Goal: Task Accomplishment & Management: Use online tool/utility

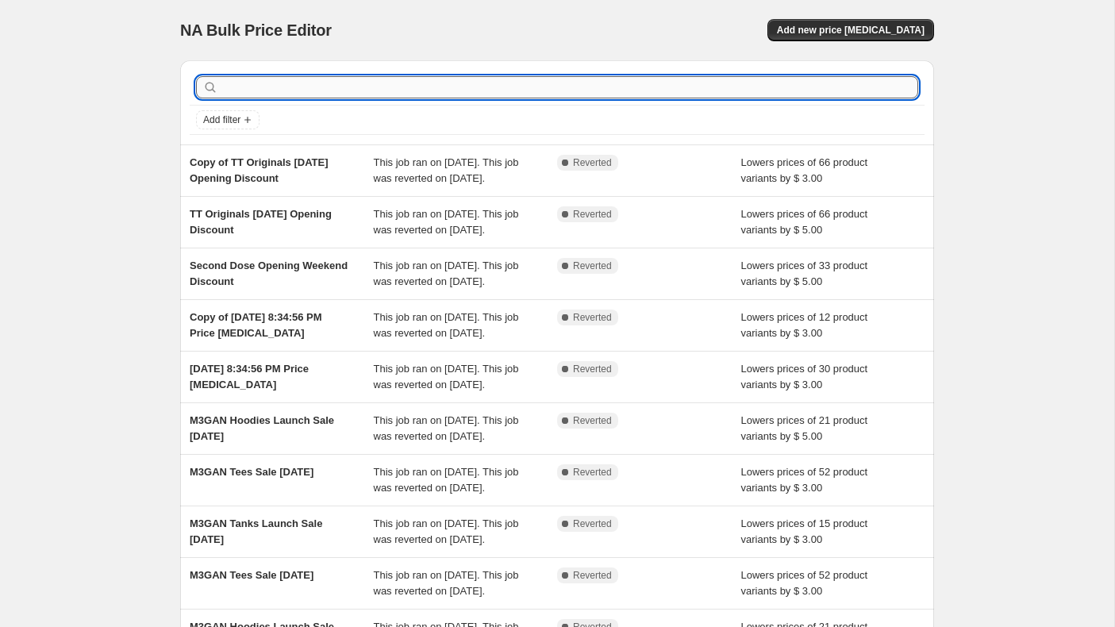
click at [411, 87] on input "text" at bounding box center [569, 87] width 697 height 22
type input "labor"
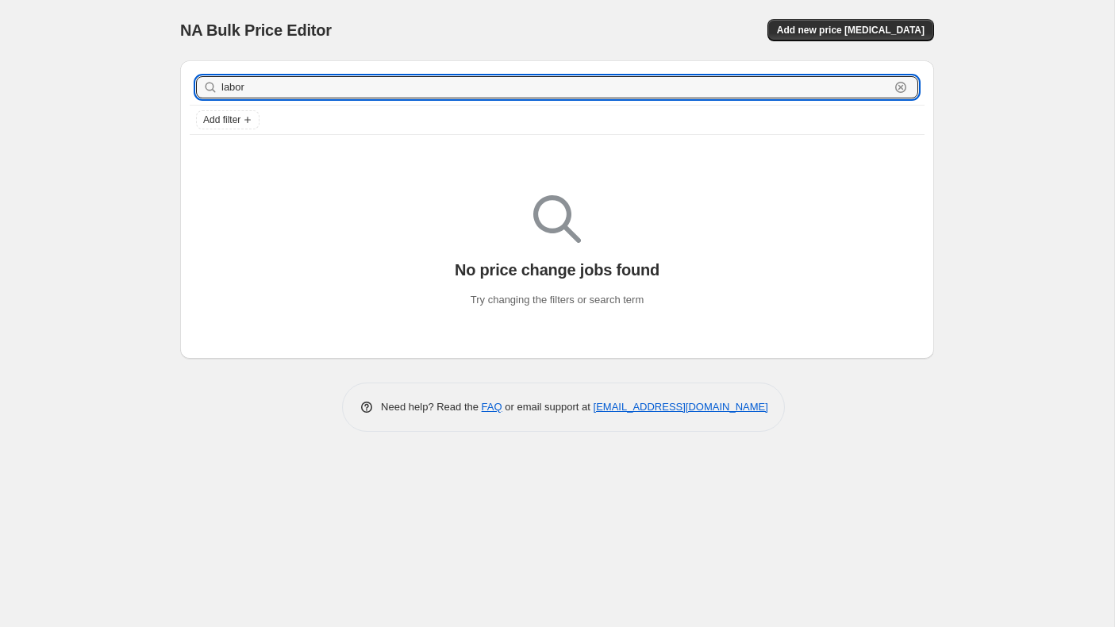
drag, startPoint x: 267, startPoint y: 83, endPoint x: 203, endPoint y: 82, distance: 63.5
click at [203, 82] on div "labor Clear" at bounding box center [557, 87] width 722 height 22
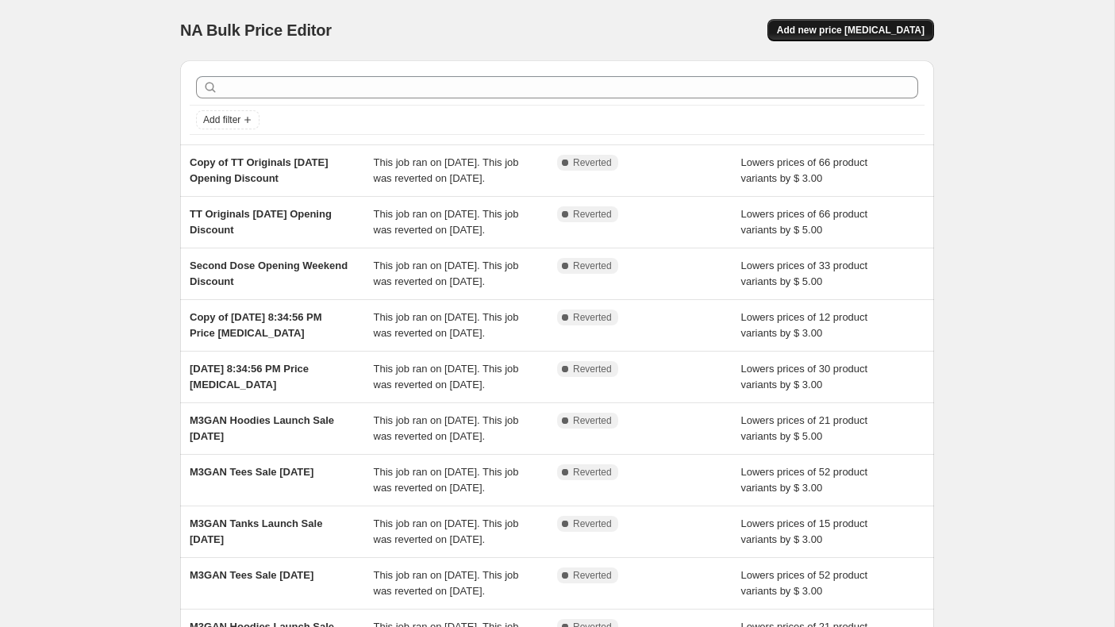
click at [842, 24] on button "Add new price [MEDICAL_DATA]" at bounding box center [850, 30] width 167 height 22
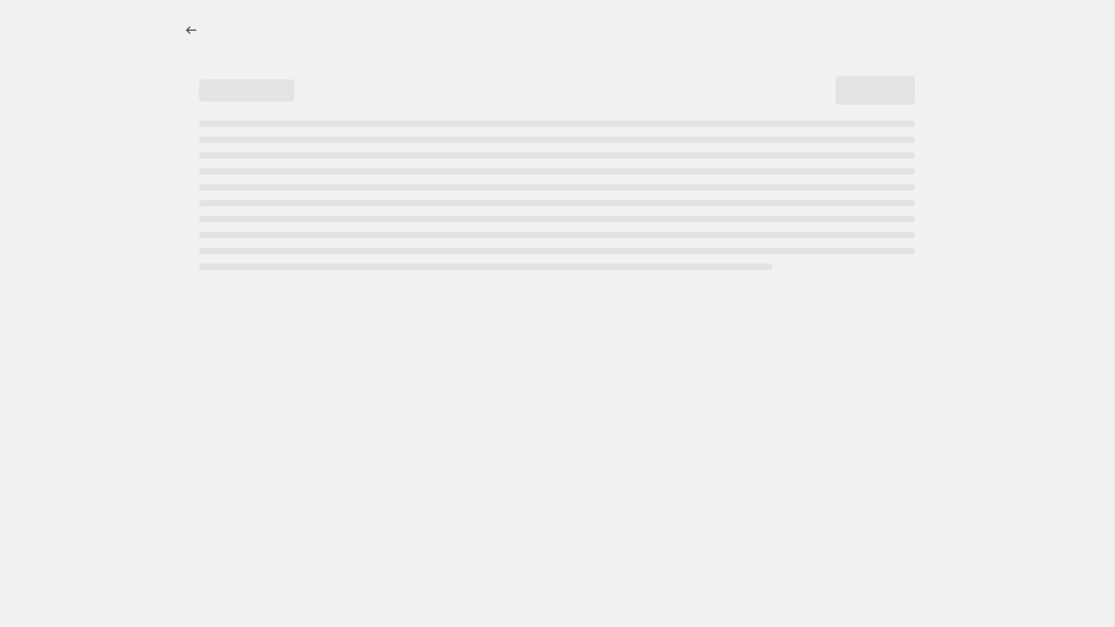
select select "percentage"
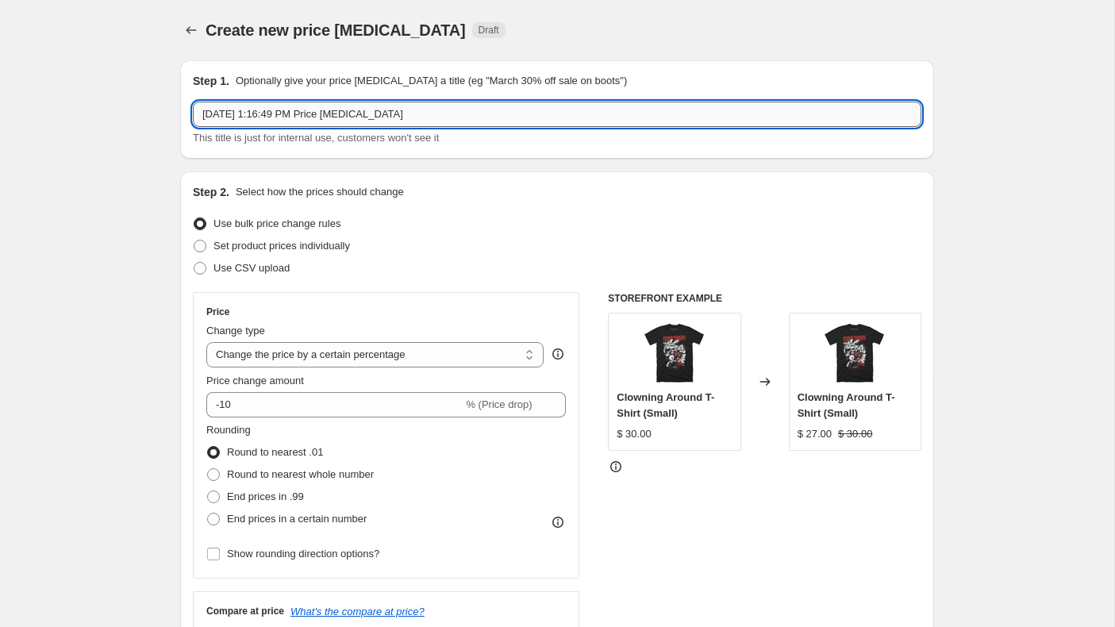
click at [421, 117] on input "[DATE] 1:16:49 PM Price [MEDICAL_DATA]" at bounding box center [557, 114] width 729 height 25
drag, startPoint x: 421, startPoint y: 117, endPoint x: 132, endPoint y: 117, distance: 289.7
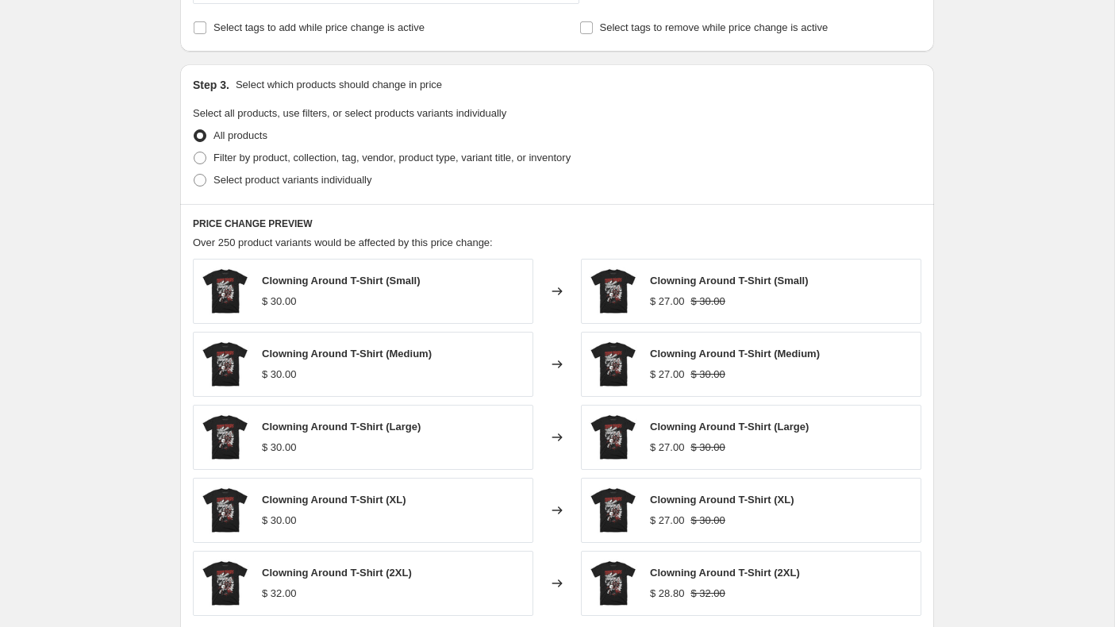
scroll to position [693, 0]
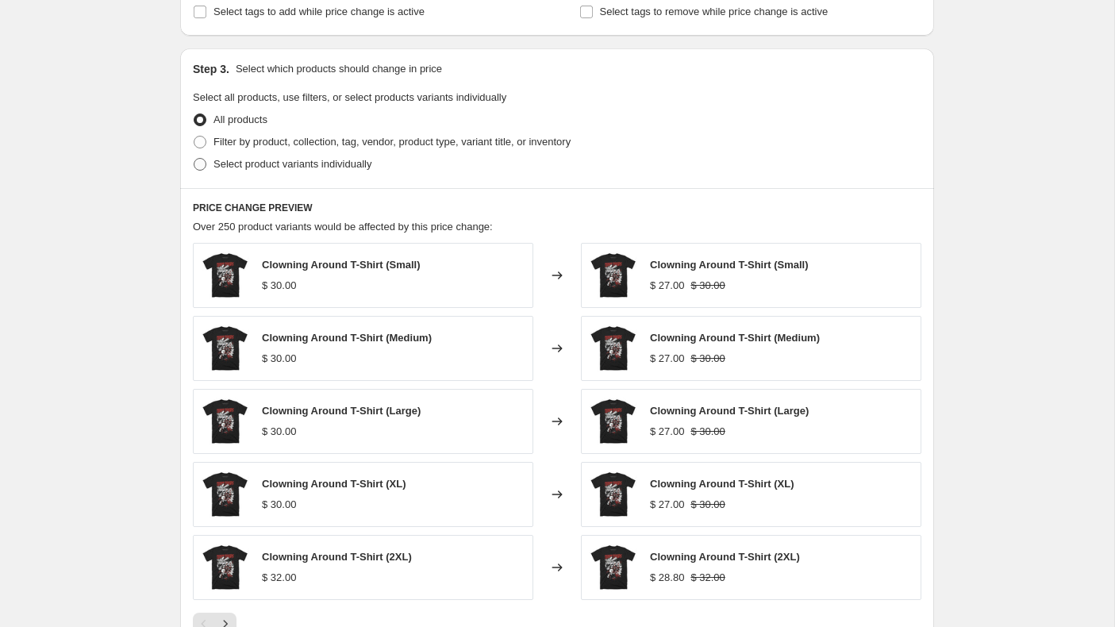
type input "Terrifier 3 [DATE] Sale 2025"
click at [204, 162] on span at bounding box center [200, 164] width 13 height 13
click at [194, 159] on input "Select product variants individually" at bounding box center [194, 158] width 1 height 1
radio input "true"
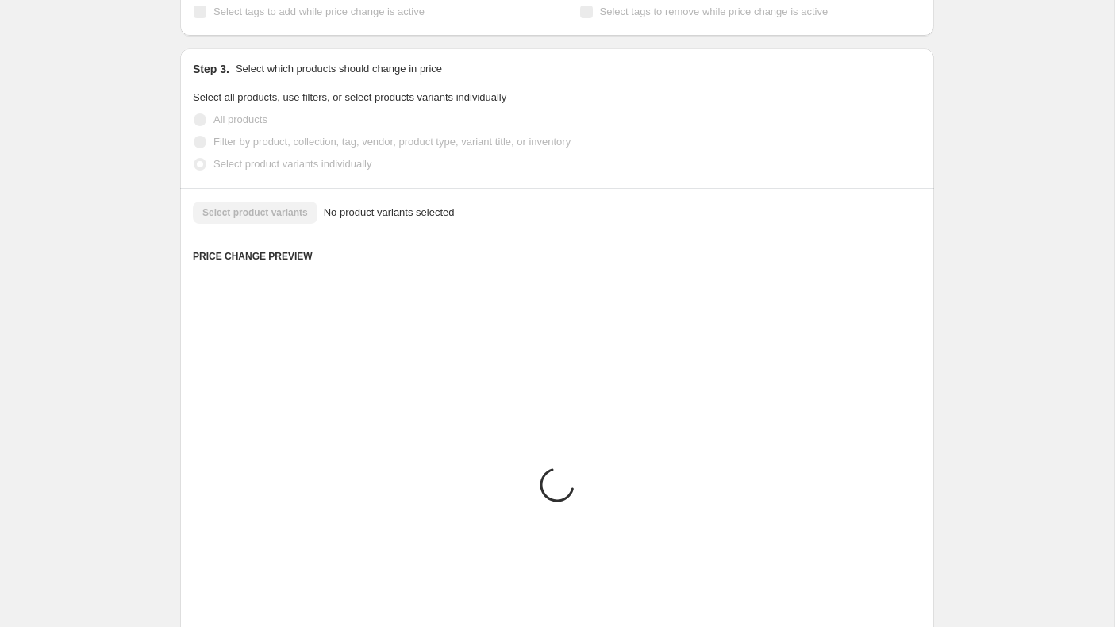
scroll to position [608, 0]
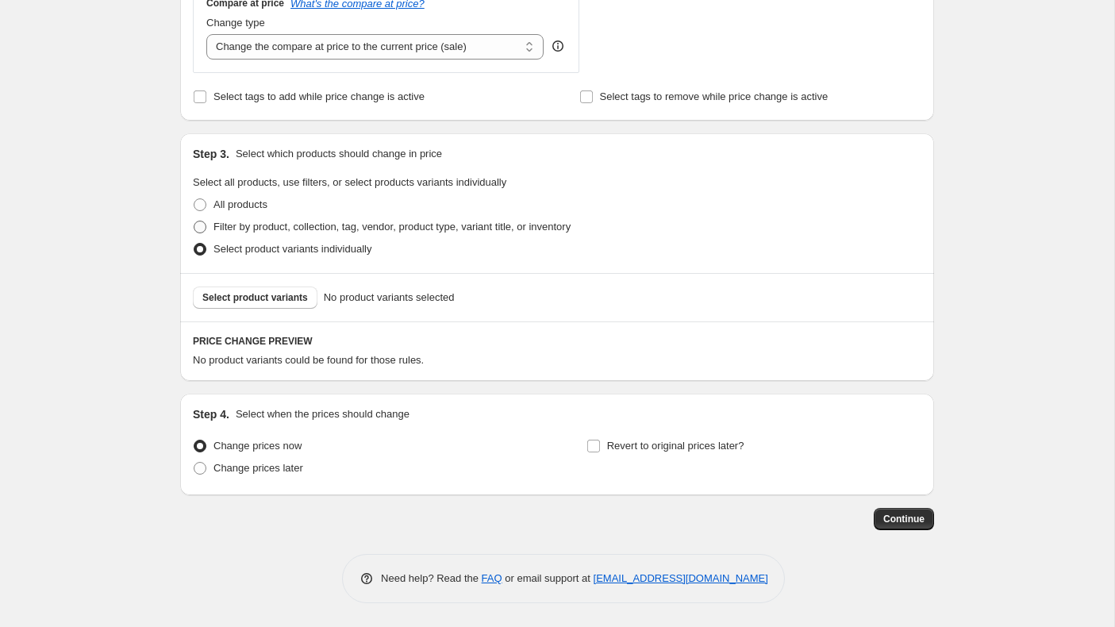
click at [201, 225] on span at bounding box center [200, 227] width 13 height 13
click at [194, 221] on input "Filter by product, collection, tag, vendor, product type, variant title, or inv…" at bounding box center [194, 221] width 1 height 1
radio input "true"
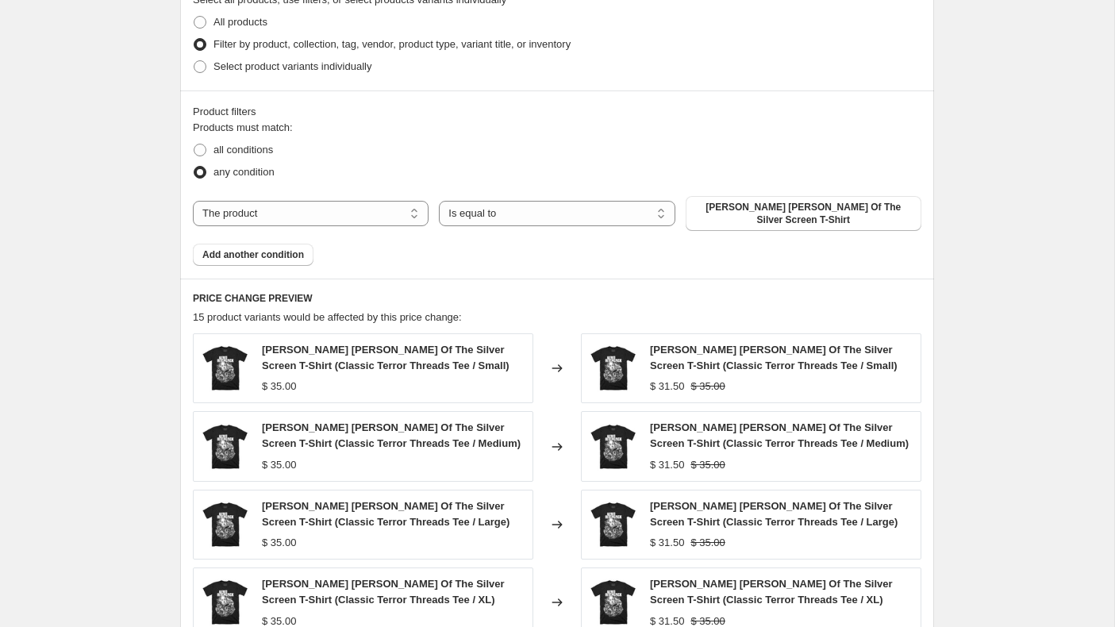
scroll to position [798, 0]
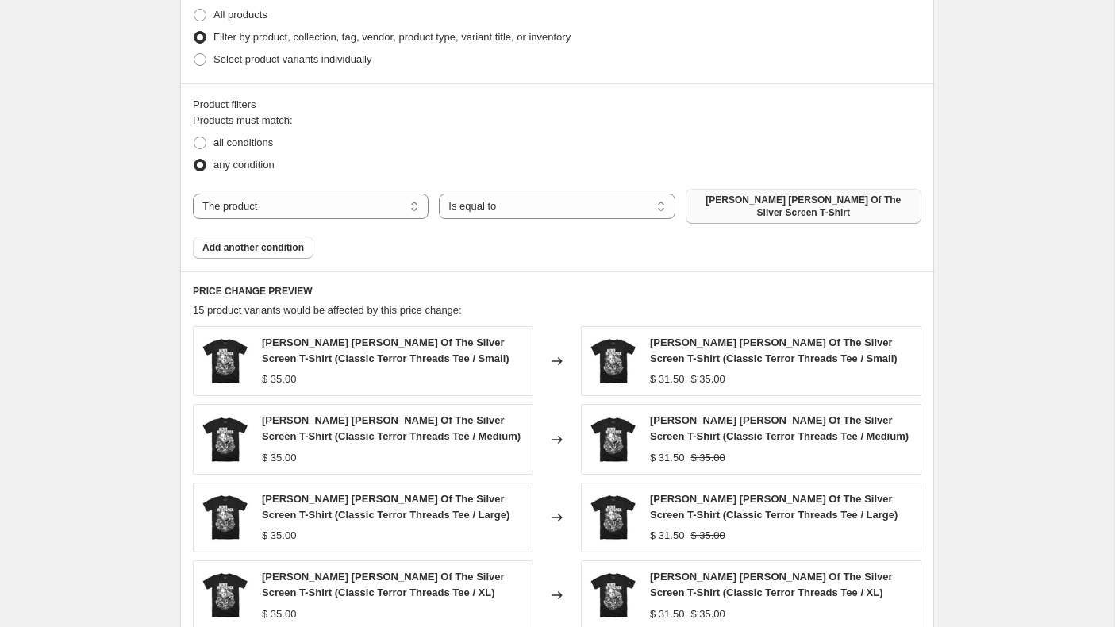
click at [748, 211] on span "[PERSON_NAME] [PERSON_NAME] Of The Silver Screen T-Shirt" at bounding box center [803, 206] width 217 height 25
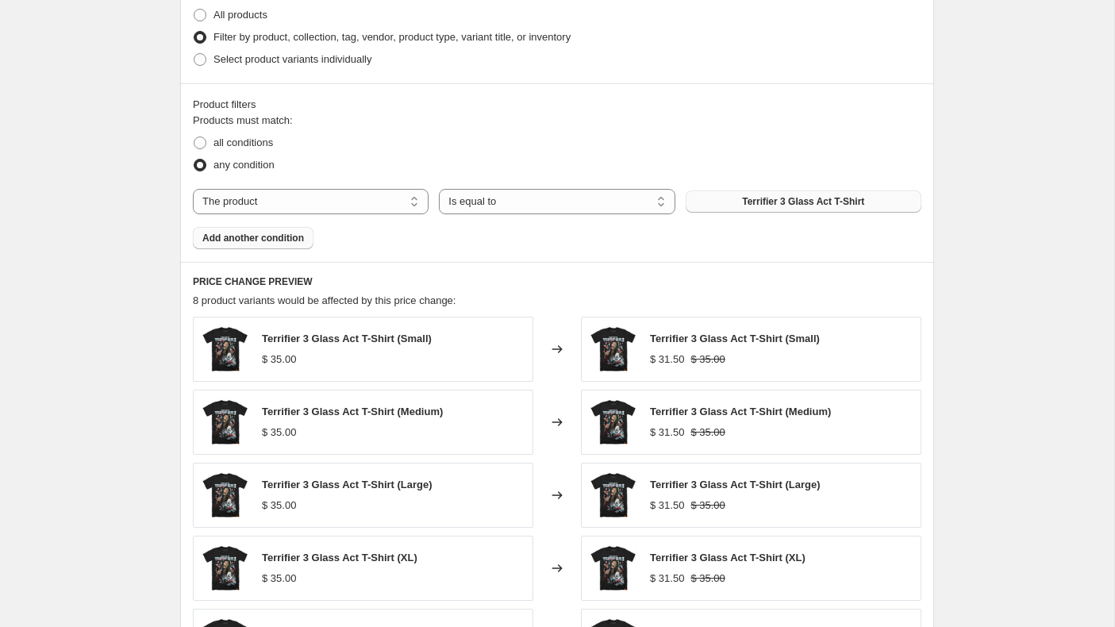
click at [297, 239] on span "Add another condition" at bounding box center [253, 238] width 102 height 13
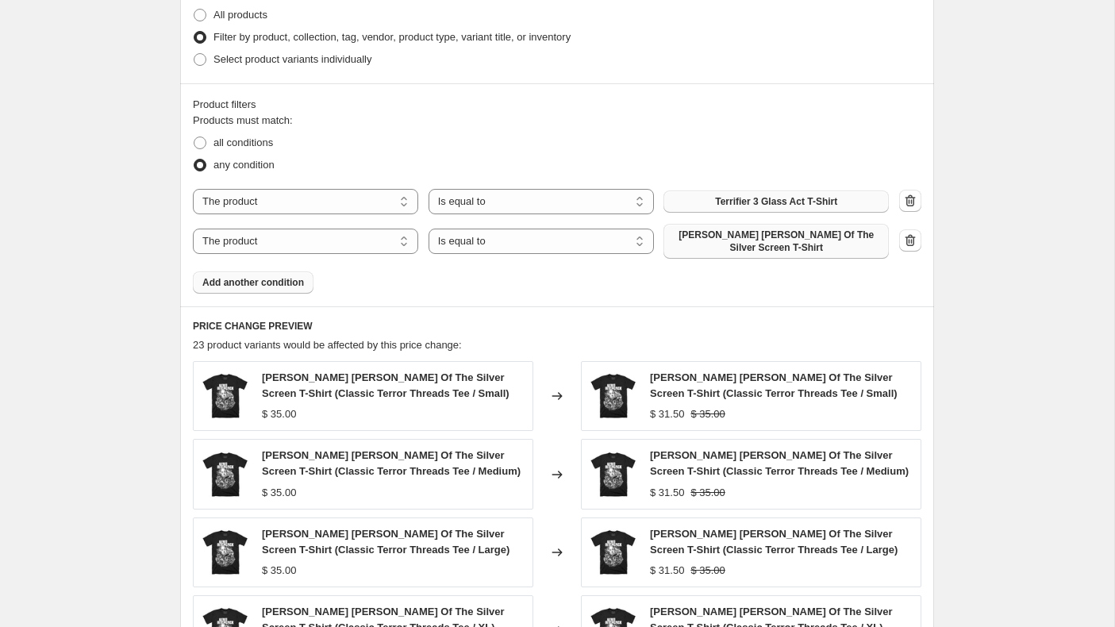
click at [753, 249] on span "[PERSON_NAME] [PERSON_NAME] Of The Silver Screen T-Shirt" at bounding box center [776, 241] width 206 height 25
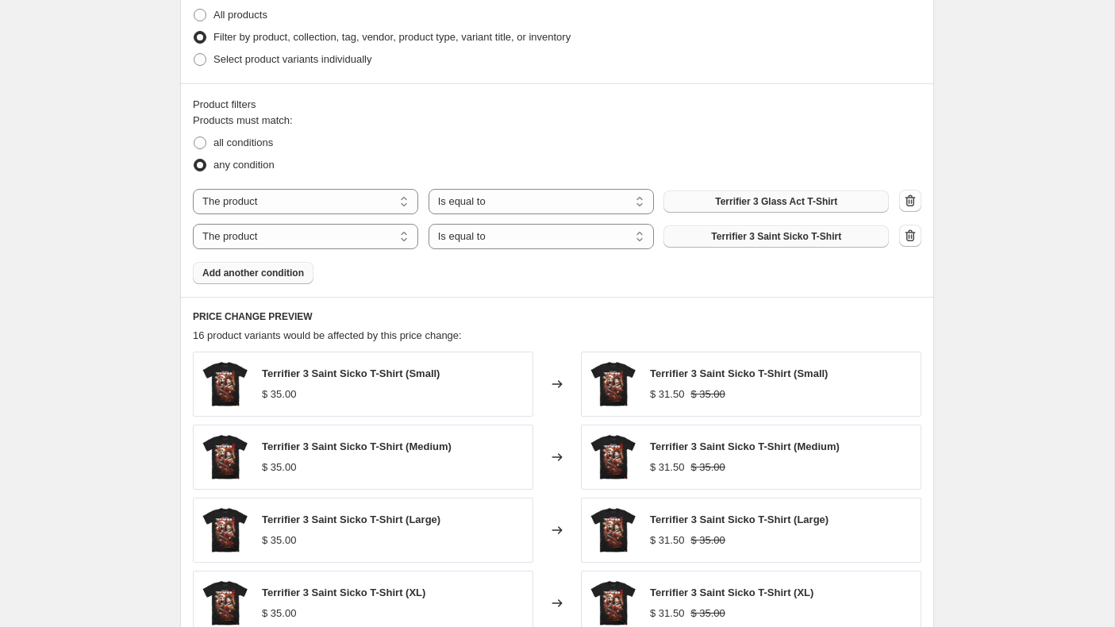
click at [286, 279] on span "Add another condition" at bounding box center [253, 273] width 102 height 13
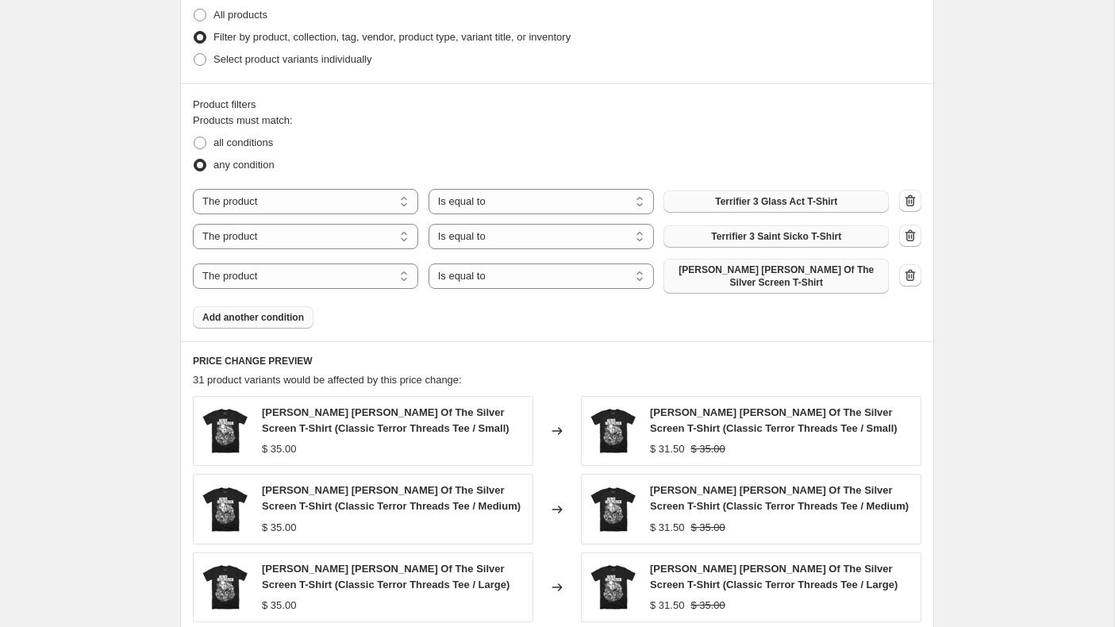
click at [727, 279] on span "[PERSON_NAME] [PERSON_NAME] Of The Silver Screen T-Shirt" at bounding box center [776, 276] width 206 height 25
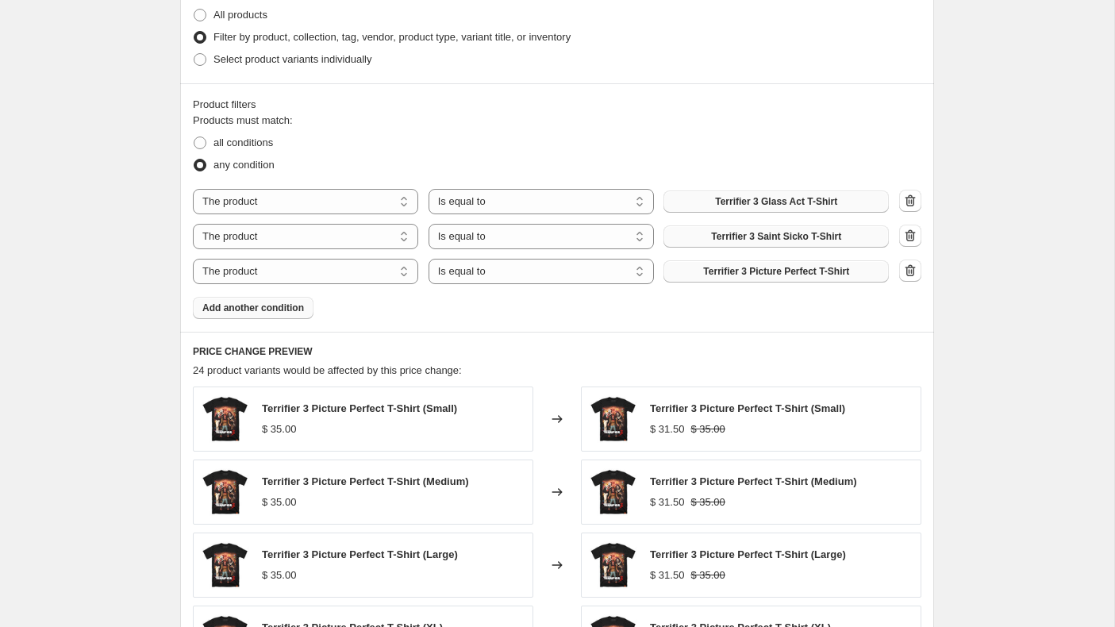
click at [287, 300] on button "Add another condition" at bounding box center [253, 308] width 121 height 22
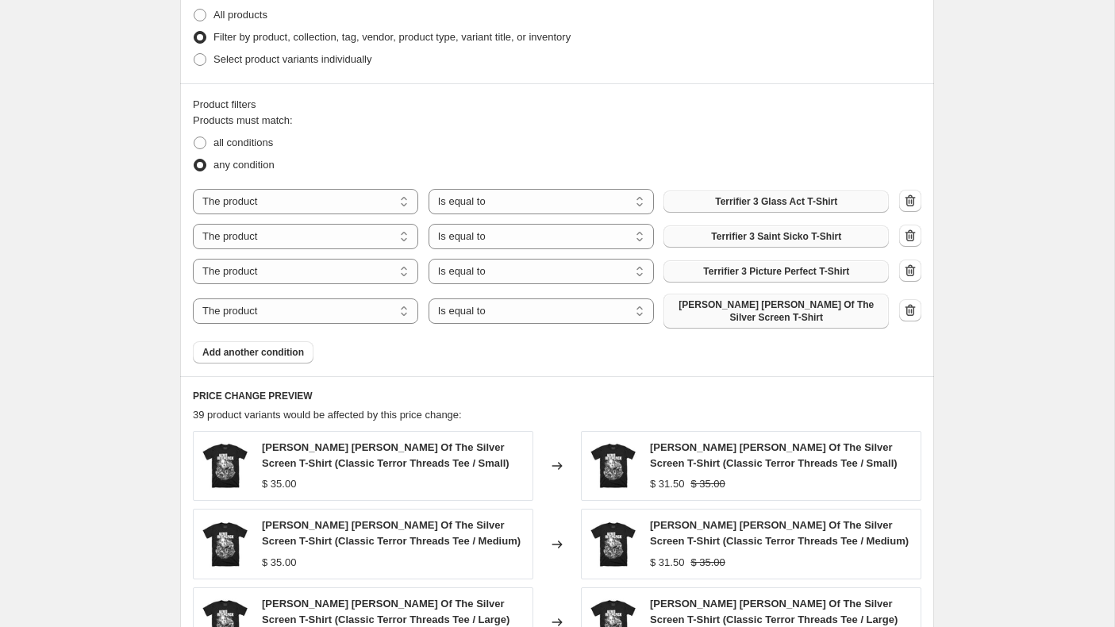
click at [731, 314] on span "[PERSON_NAME] [PERSON_NAME] Of The Silver Screen T-Shirt" at bounding box center [776, 310] width 206 height 25
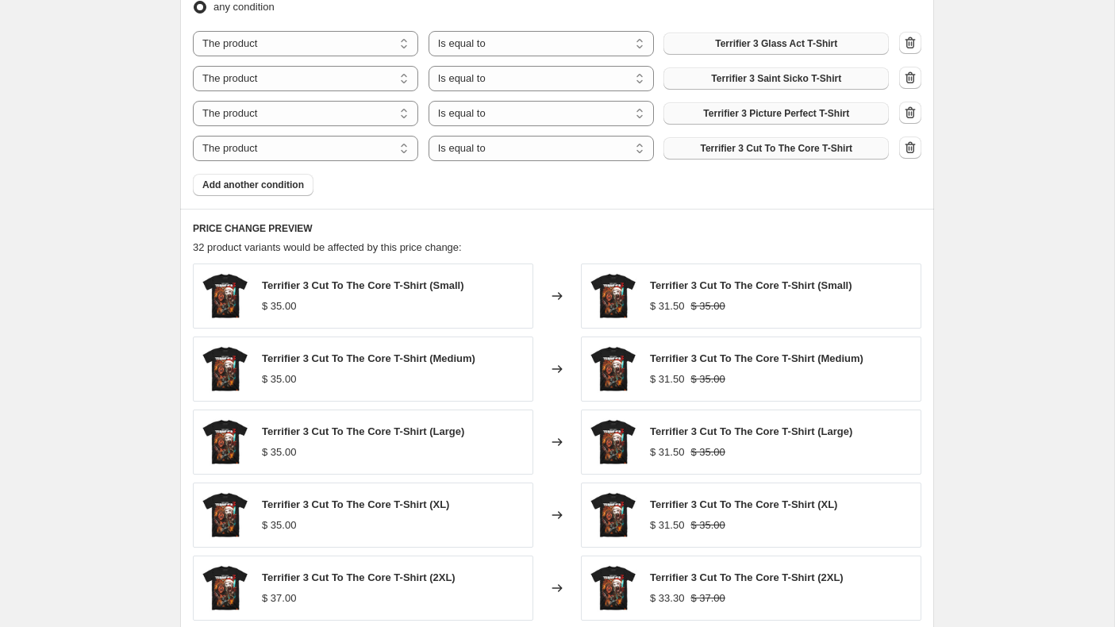
scroll to position [1243, 0]
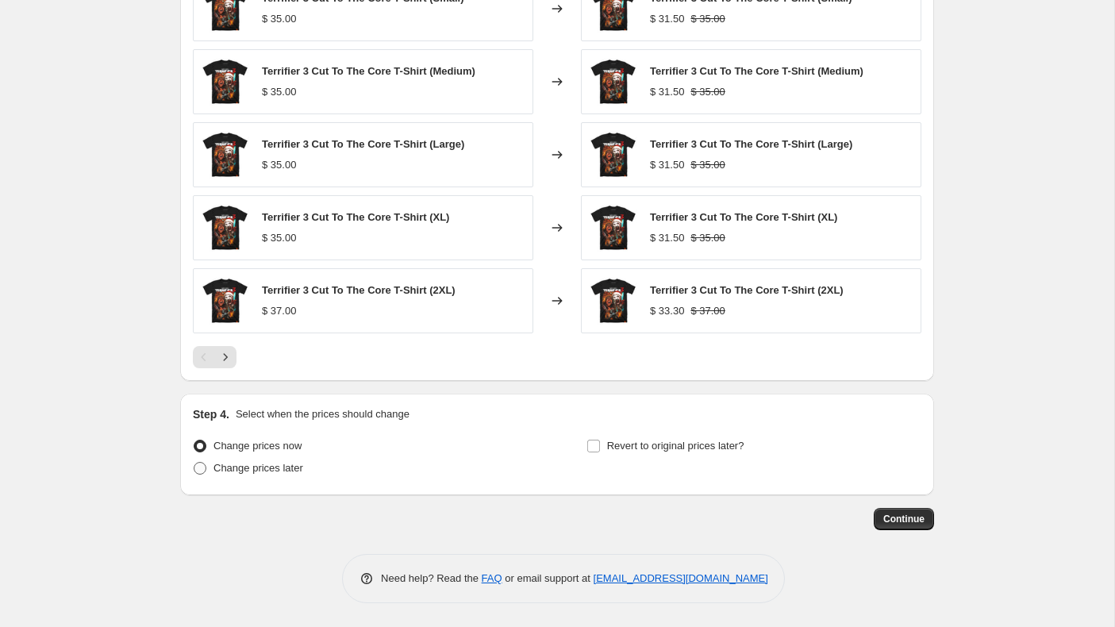
click at [202, 464] on span at bounding box center [200, 468] width 13 height 13
click at [194, 463] on input "Change prices later" at bounding box center [194, 462] width 1 height 1
radio input "true"
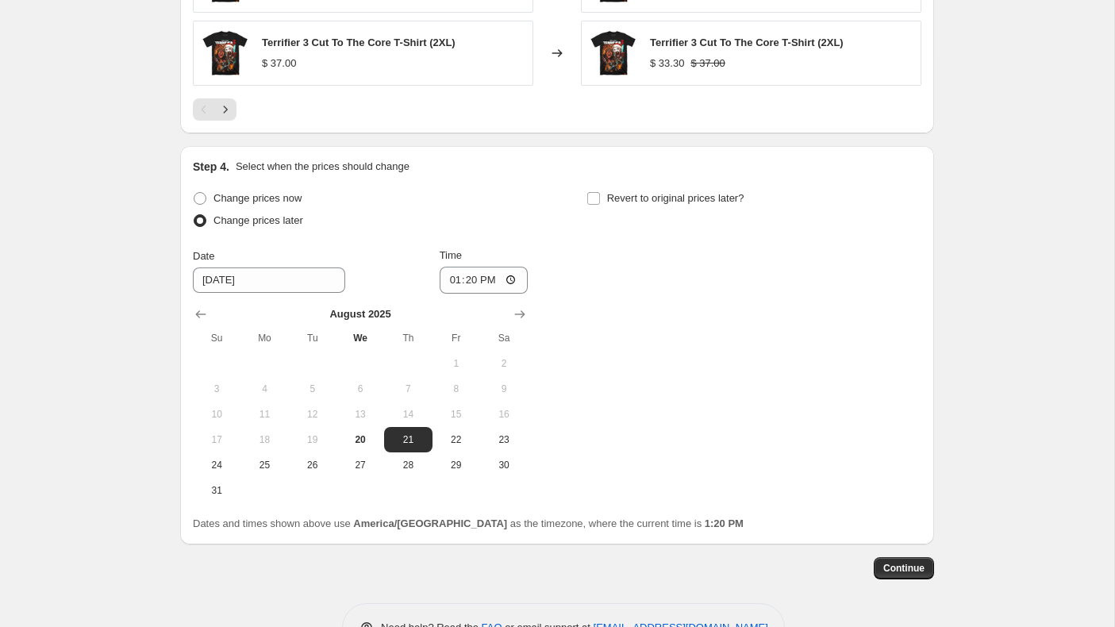
scroll to position [1540, 0]
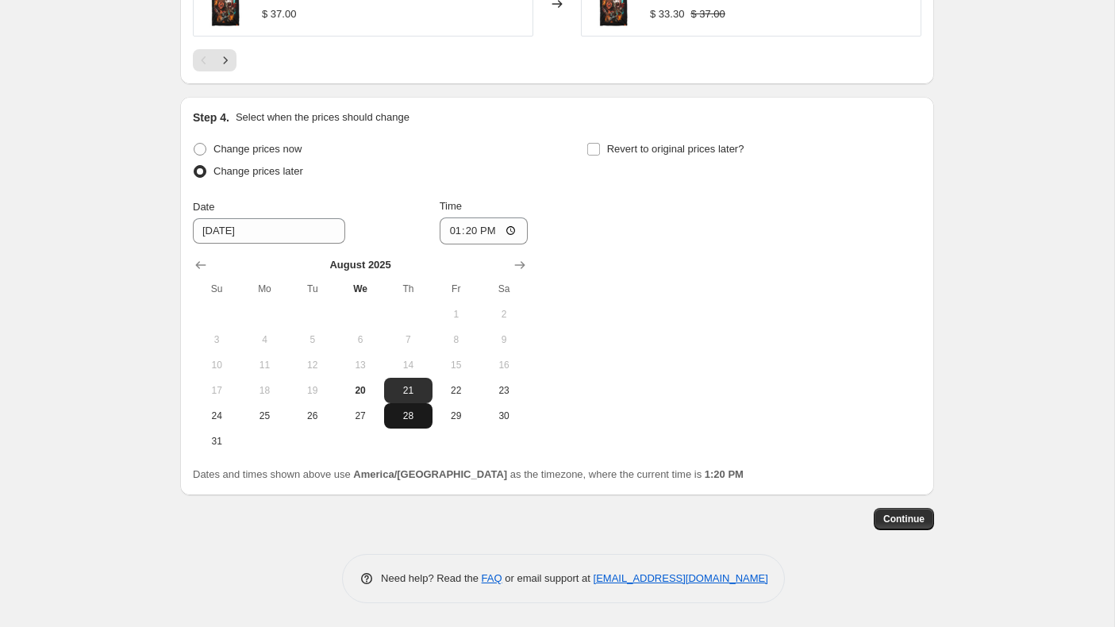
click at [411, 419] on span "28" at bounding box center [407, 416] width 35 height 13
type input "[DATE]"
click at [509, 231] on input "13:20" at bounding box center [484, 230] width 89 height 27
type input "00:01"
click at [702, 278] on div "Change prices now Change prices later Date [DATE] Time 00:[DATE] Mo Tu We Th Fr…" at bounding box center [557, 296] width 729 height 316
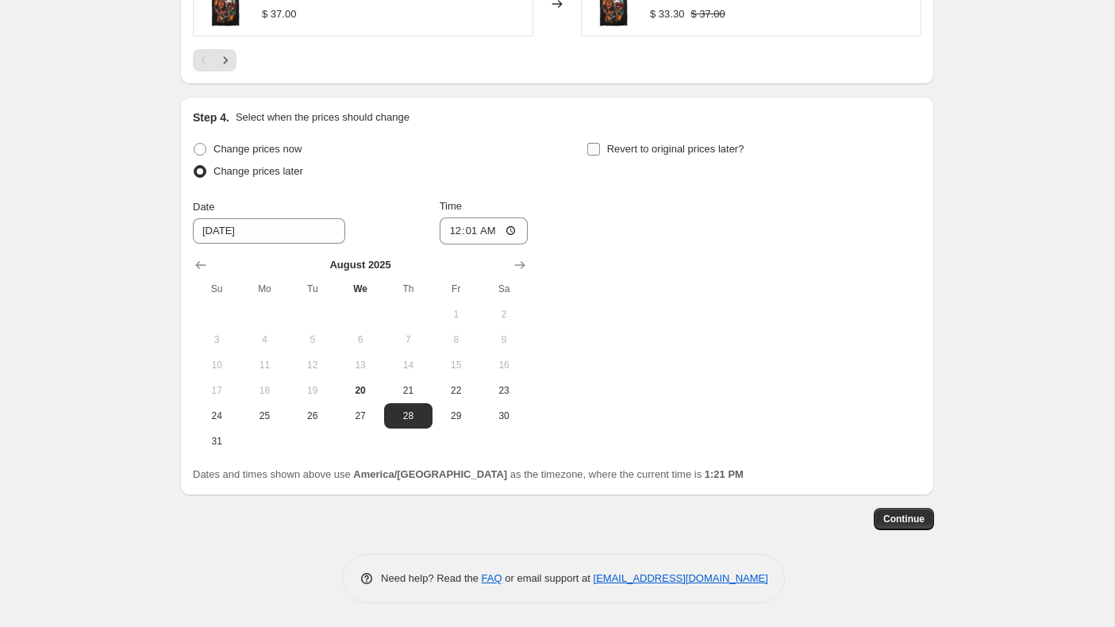
click at [595, 148] on input "Revert to original prices later?" at bounding box center [593, 149] width 13 height 13
checkbox input "true"
click at [914, 263] on icon "Show next month, September 2025" at bounding box center [914, 265] width 16 height 16
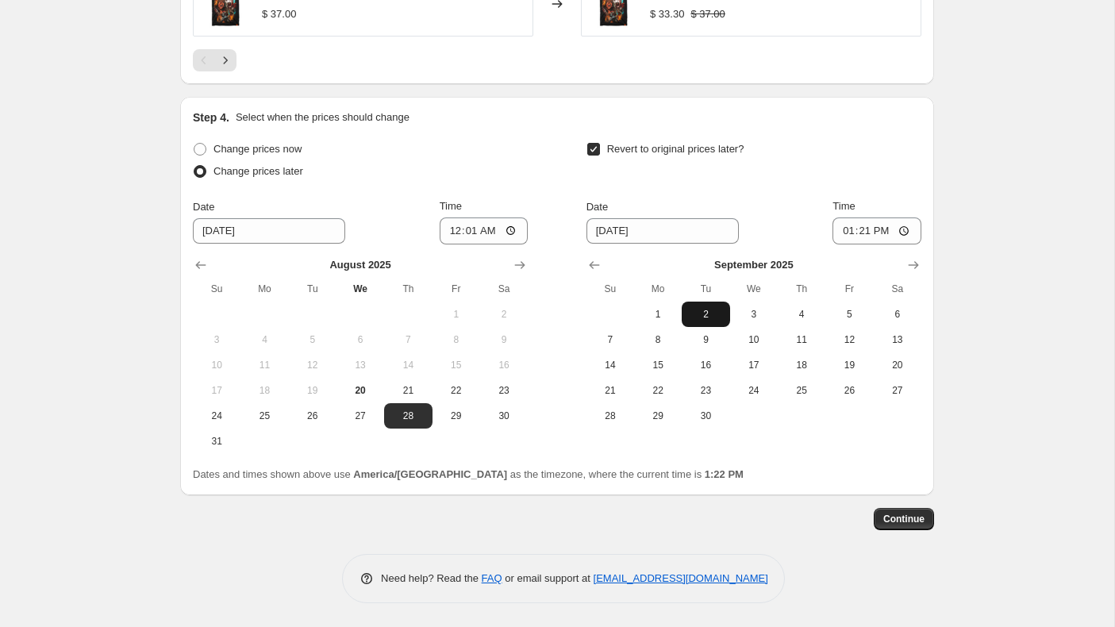
click at [706, 318] on span "2" at bounding box center [705, 314] width 35 height 13
type input "[DATE]"
click at [852, 235] on input "13:21" at bounding box center [877, 230] width 89 height 27
type input "00:01"
click at [884, 516] on span "Continue" at bounding box center [903, 519] width 41 height 13
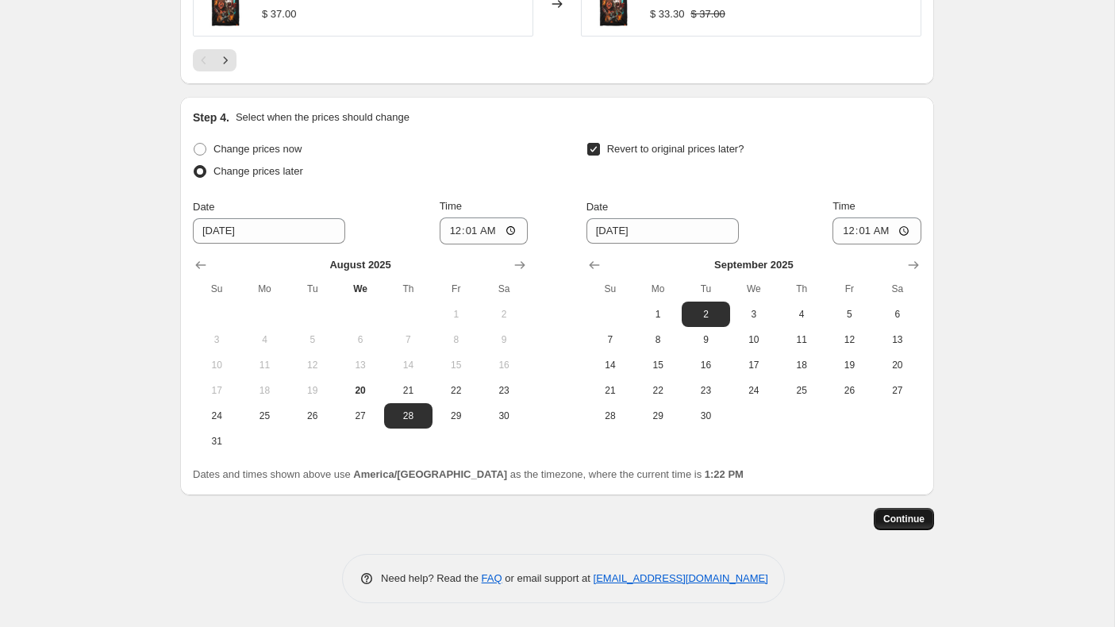
scroll to position [0, 0]
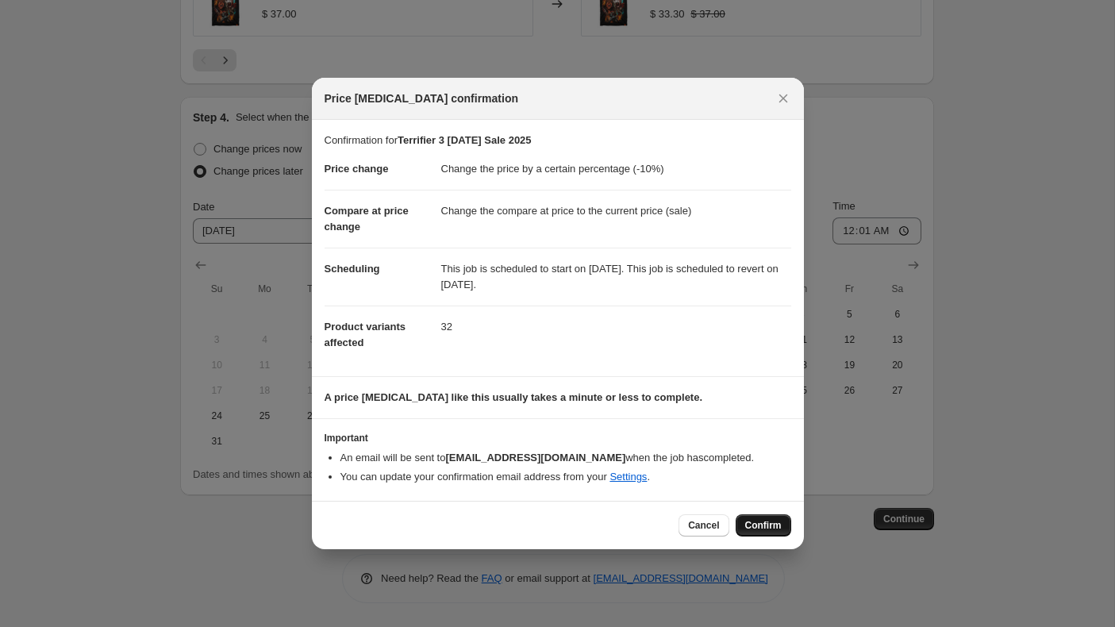
click at [759, 517] on button "Confirm" at bounding box center [764, 525] width 56 height 22
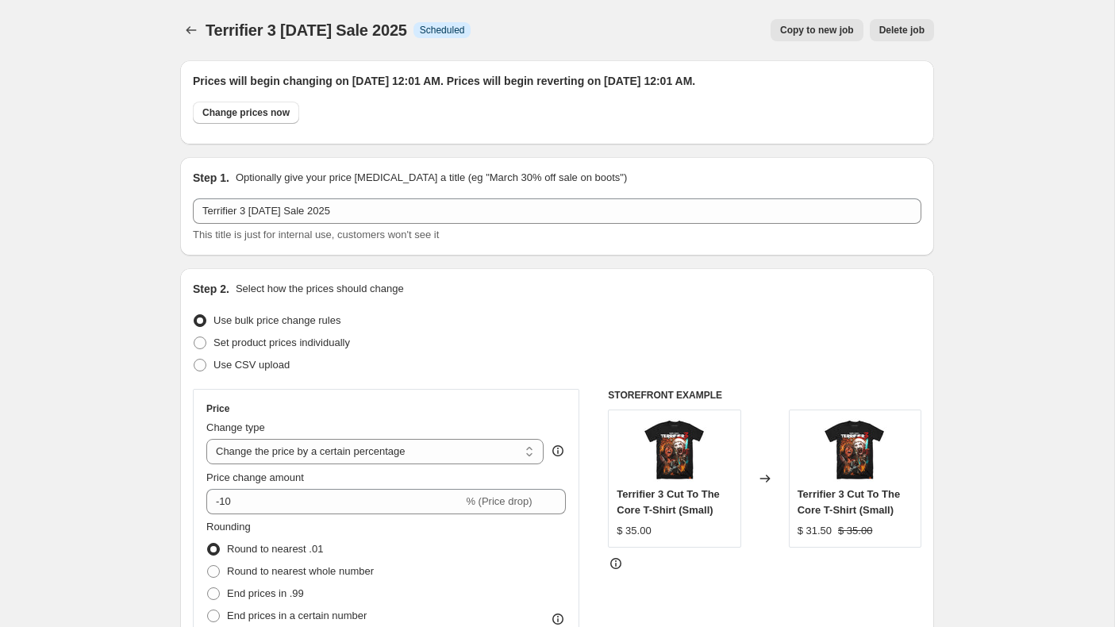
click at [803, 29] on span "Copy to new job" at bounding box center [817, 30] width 74 height 13
select select "percentage"
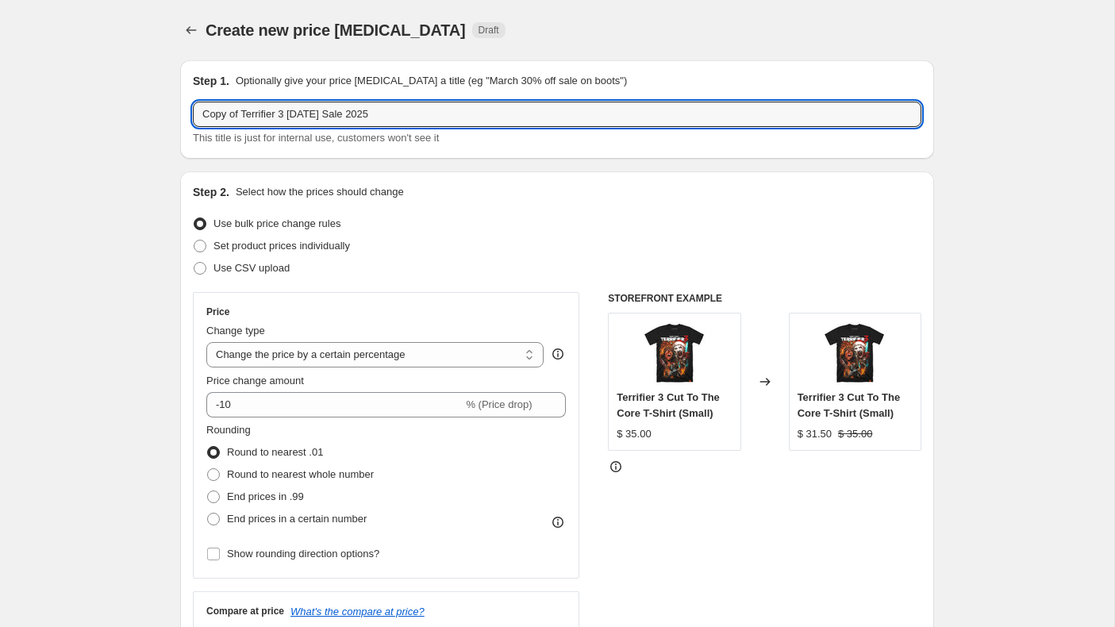
drag, startPoint x: 290, startPoint y: 116, endPoint x: 185, endPoint y: 107, distance: 105.1
click at [184, 107] on div "Step 1. Optionally give your price [MEDICAL_DATA] a title (eg "March 30% off sa…" at bounding box center [557, 109] width 754 height 98
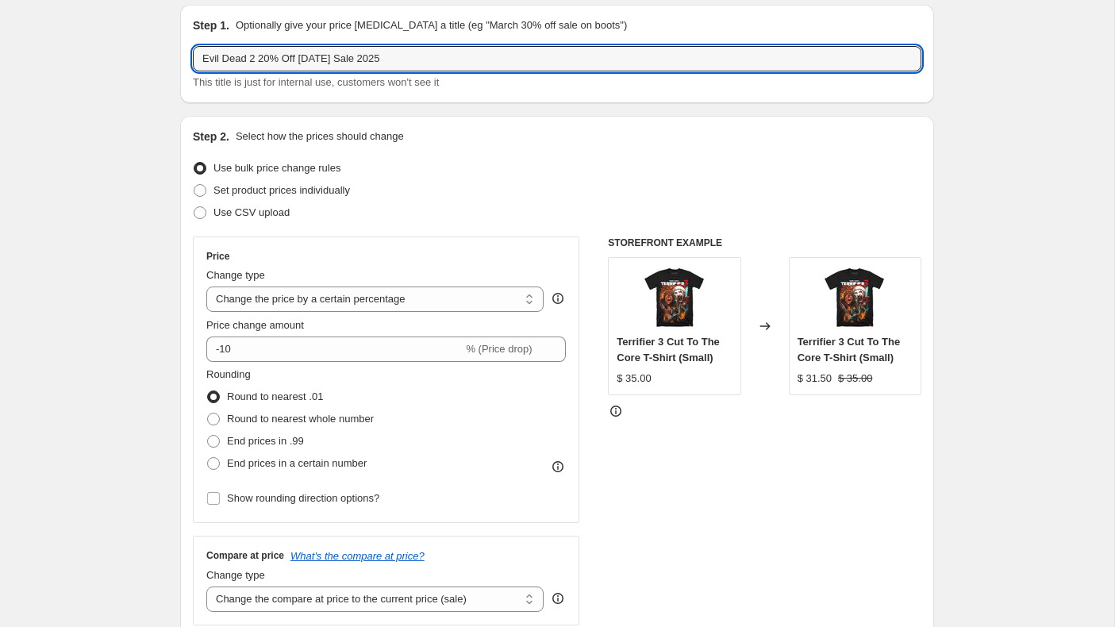
scroll to position [64, 0]
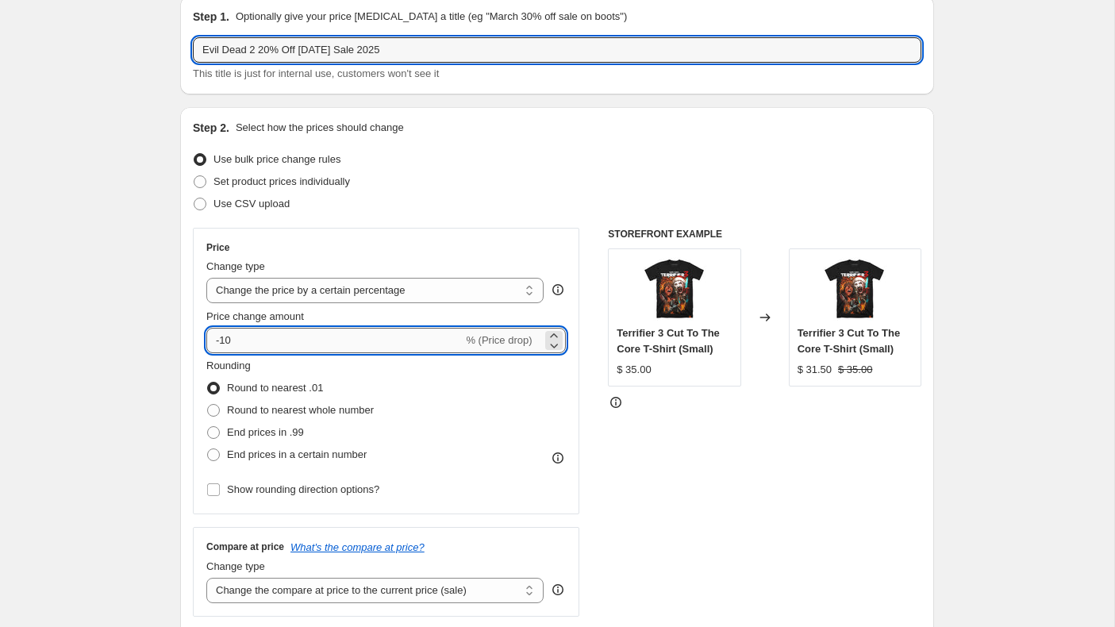
click at [293, 345] on input "-10" at bounding box center [334, 340] width 256 height 25
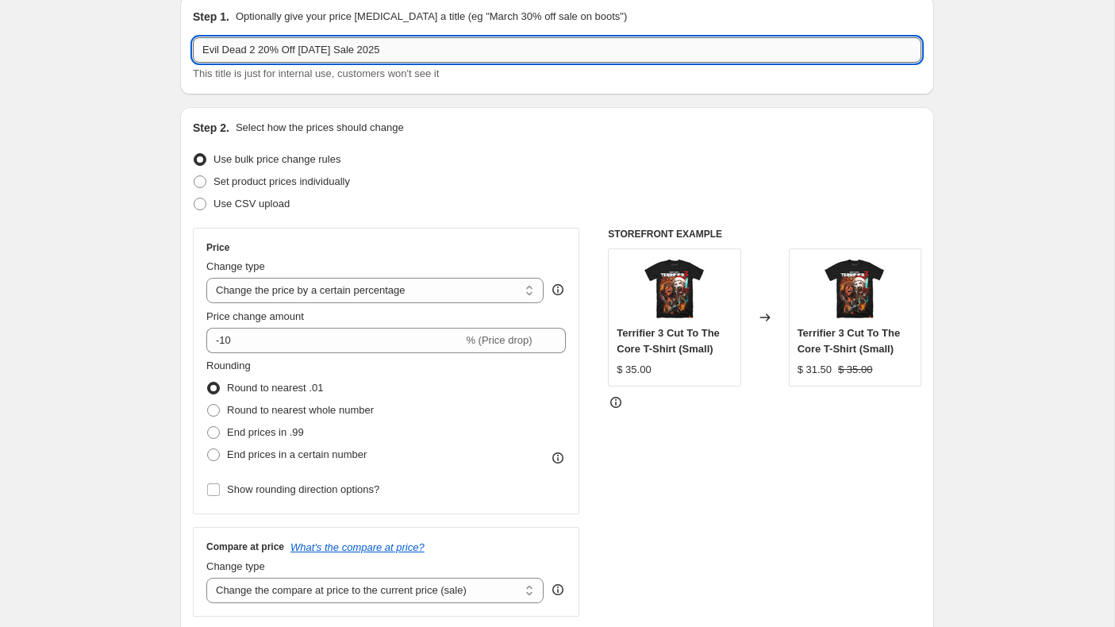
click at [256, 52] on input "Evil Dead 2 20% Off [DATE] Sale 2025" at bounding box center [557, 49] width 729 height 25
type input "Evil Dead 20% Off [DATE] Sale 2025"
click at [406, 295] on select "Change the price to a certain amount Change the price by a certain amount Chang…" at bounding box center [374, 290] width 337 height 25
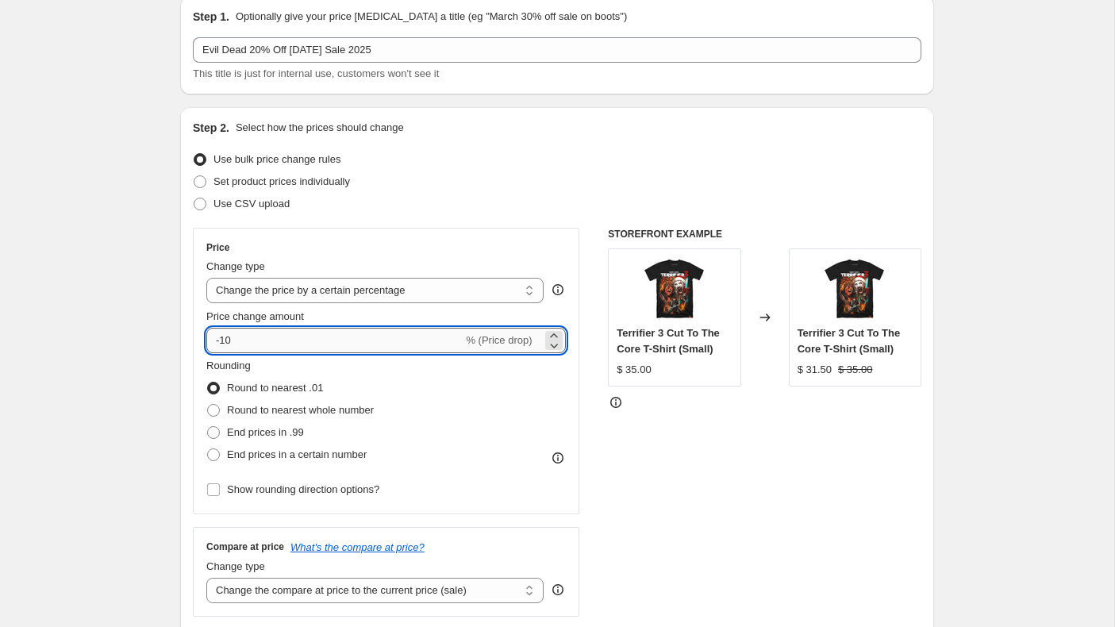
click at [282, 344] on input "-10" at bounding box center [334, 340] width 256 height 25
type input "-1"
type input "-20"
click at [440, 244] on div "Price" at bounding box center [386, 247] width 360 height 13
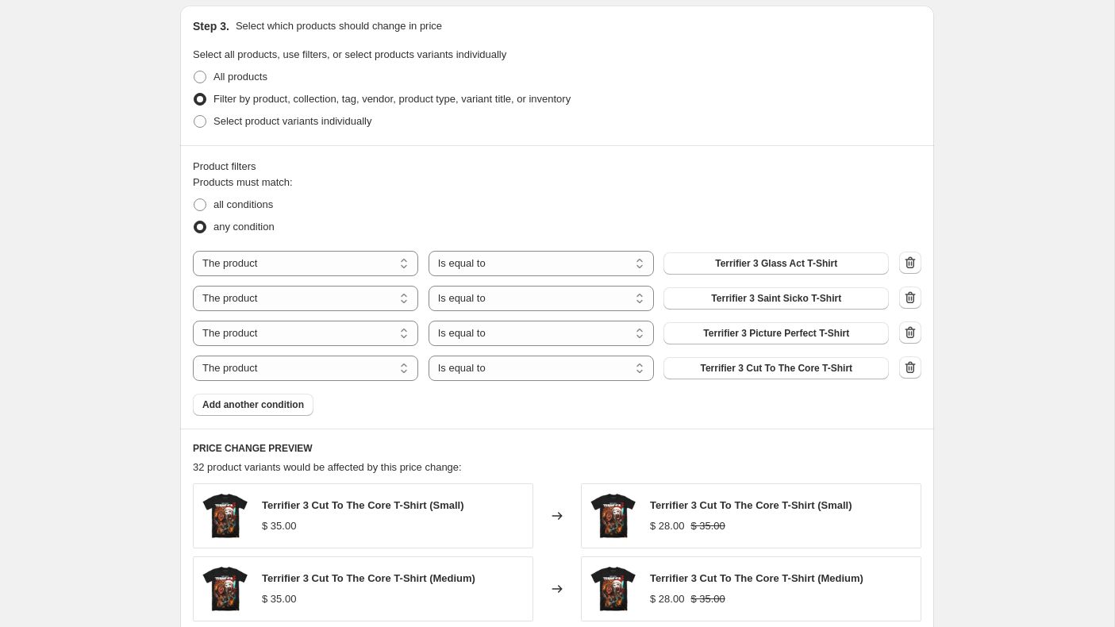
scroll to position [737, 0]
click at [790, 259] on span "Terrifier 3 Glass Act T-Shirt" at bounding box center [776, 262] width 122 height 13
click at [791, 297] on span "Terrifier 3 Saint Sicko T-Shirt" at bounding box center [776, 296] width 130 height 13
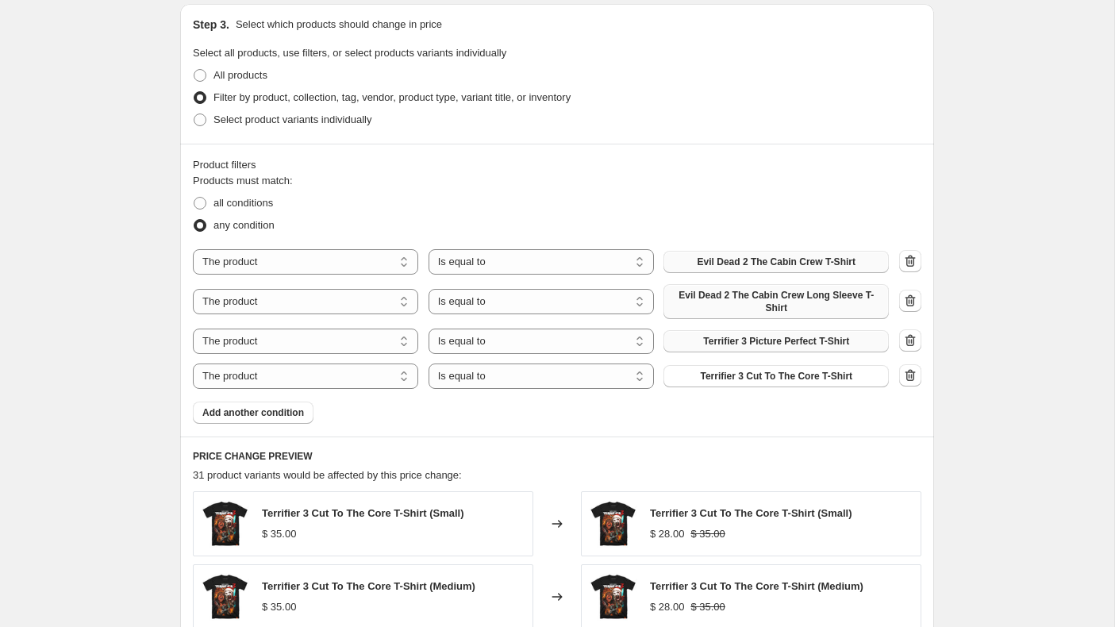
click at [768, 338] on span "Terrifier 3 Picture Perfect T-Shirt" at bounding box center [776, 341] width 146 height 13
click at [914, 375] on icon "button" at bounding box center [911, 375] width 10 height 12
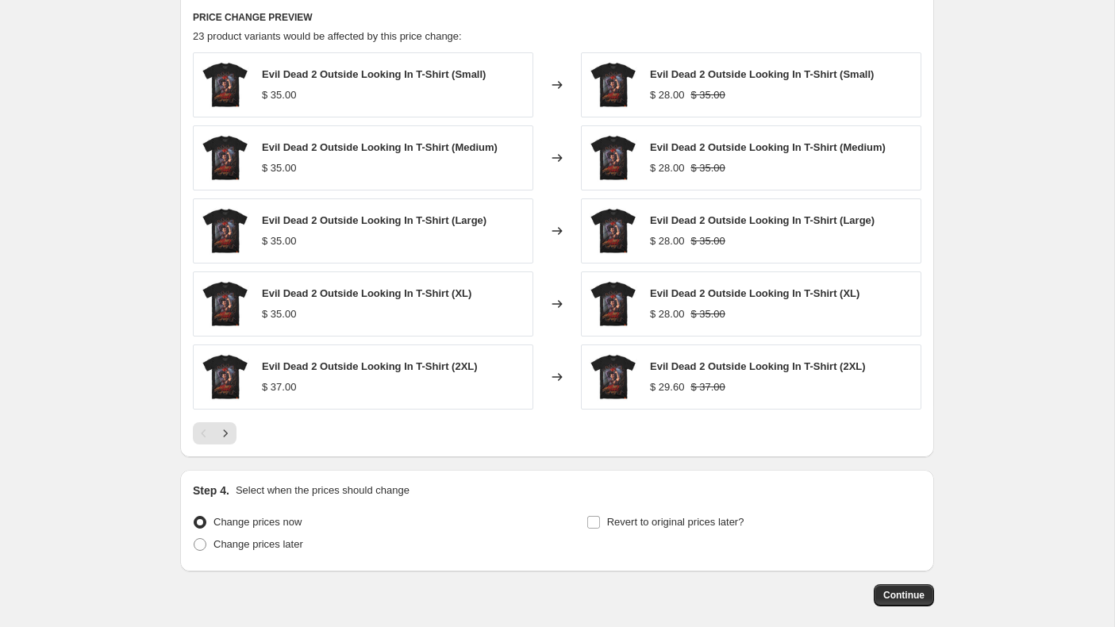
scroll to position [1218, 0]
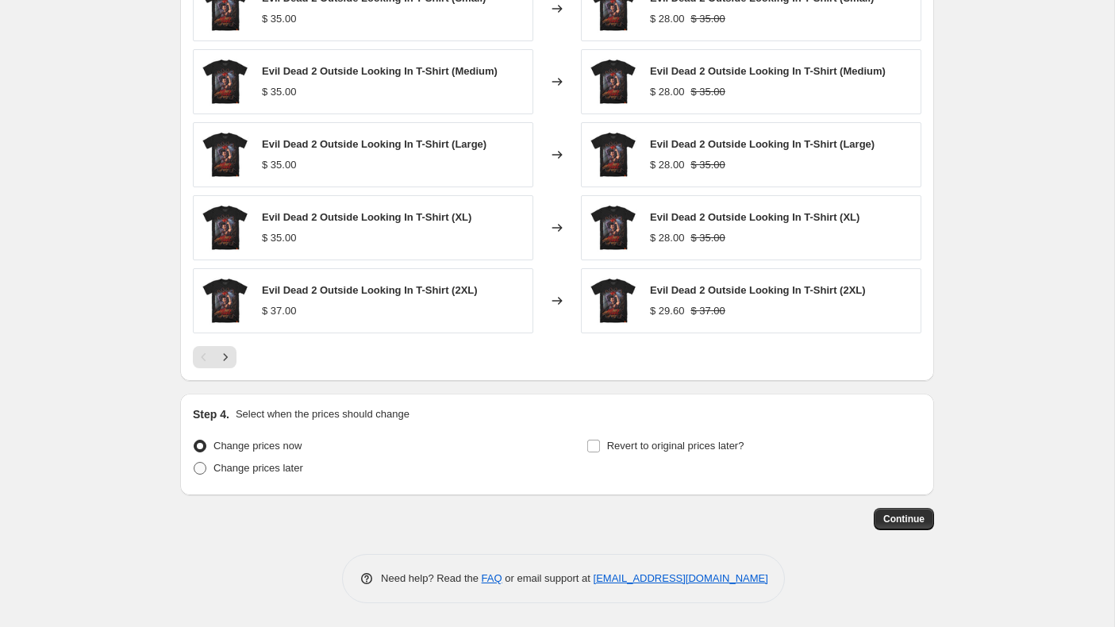
click at [198, 467] on span at bounding box center [200, 468] width 13 height 13
click at [194, 463] on input "Change prices later" at bounding box center [194, 462] width 1 height 1
radio input "true"
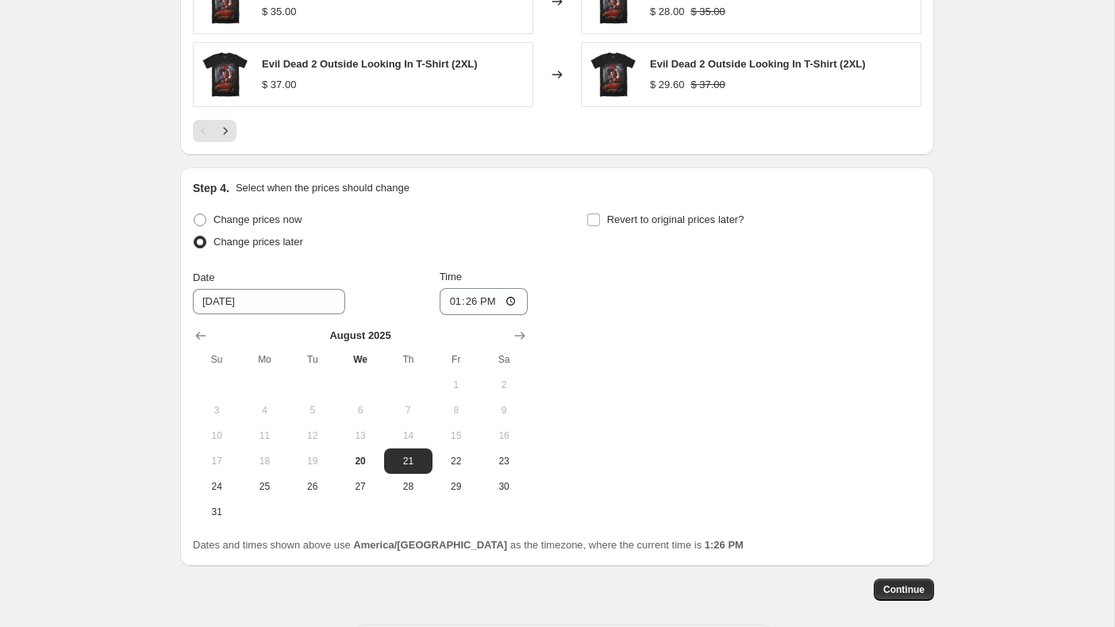
scroll to position [1452, 0]
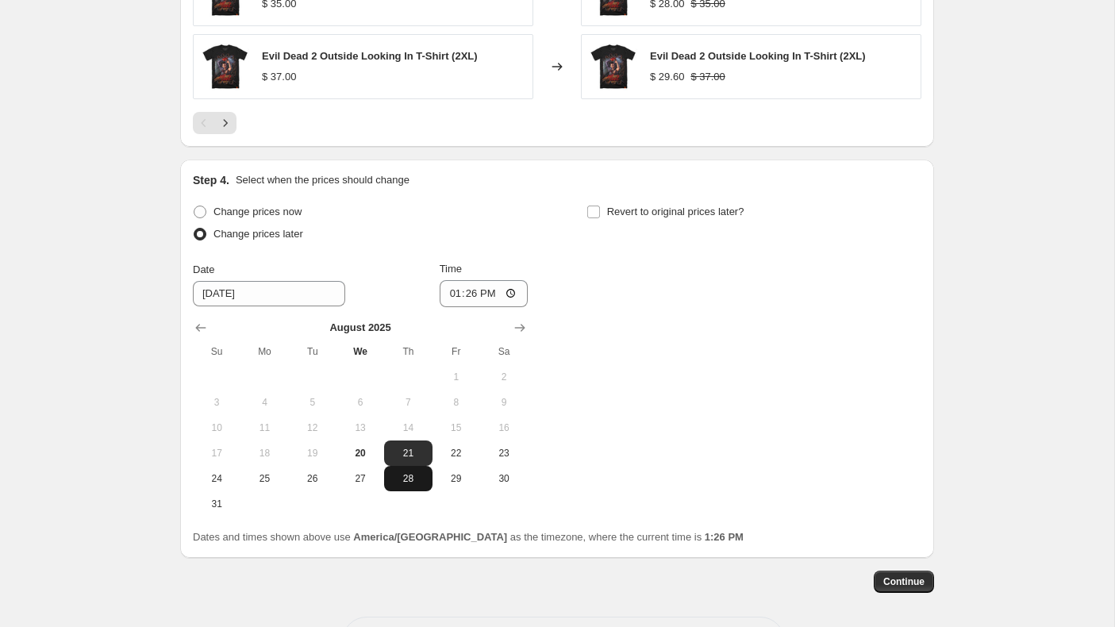
click at [408, 478] on span "28" at bounding box center [407, 478] width 35 height 13
type input "[DATE]"
click at [457, 292] on input "13:26" at bounding box center [484, 293] width 89 height 27
type input "00:01"
click at [591, 211] on input "Revert to original prices later?" at bounding box center [593, 212] width 13 height 13
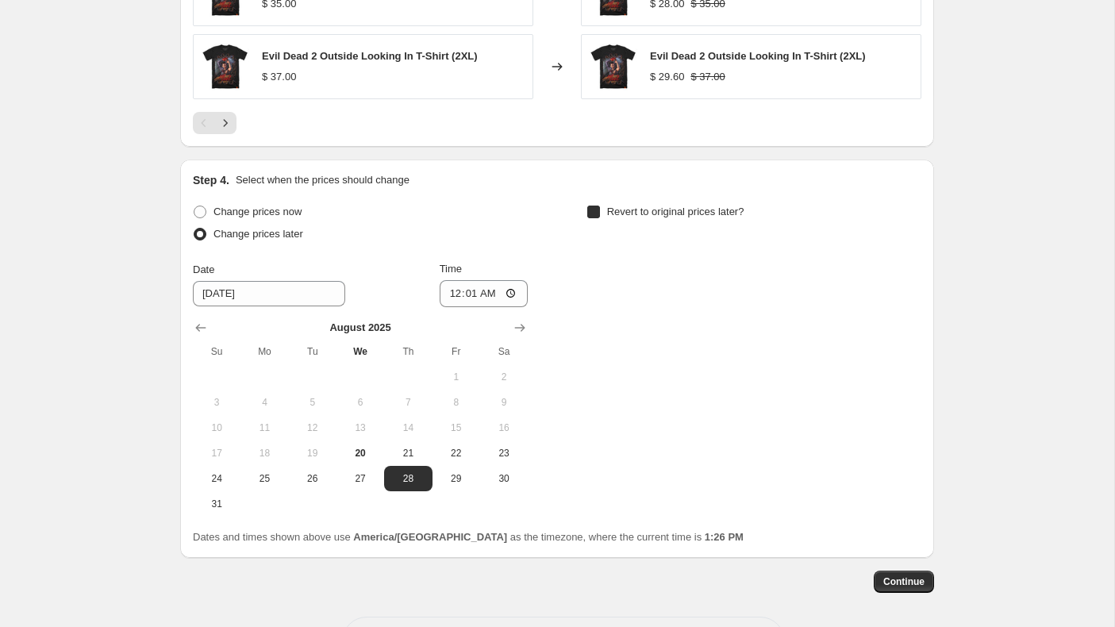
checkbox input "true"
click at [914, 327] on icon "Show next month, September 2025" at bounding box center [914, 328] width 10 height 8
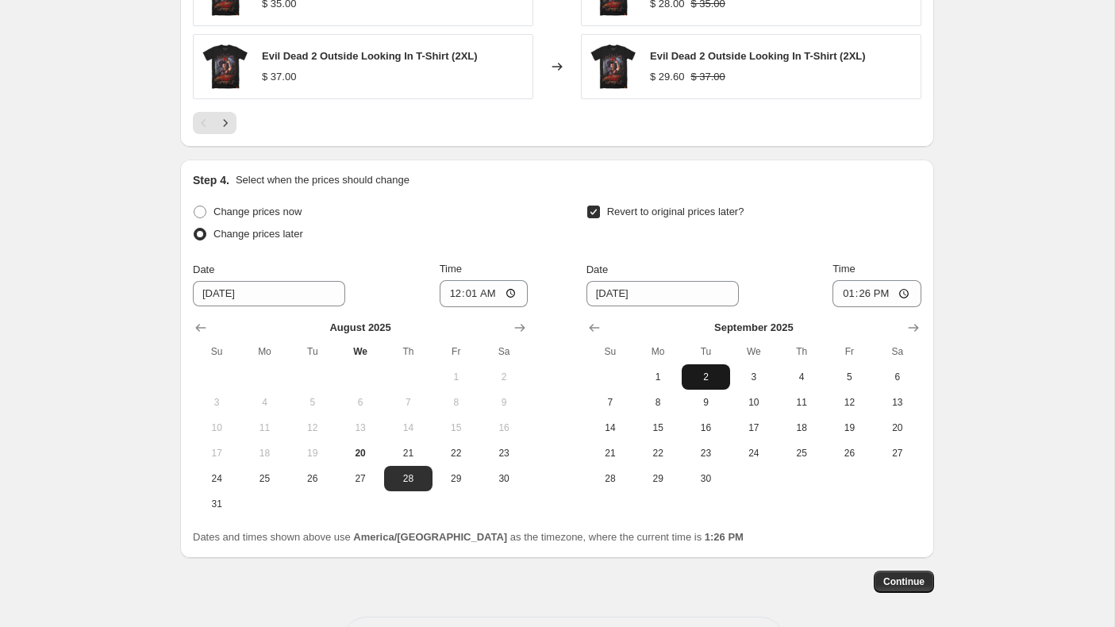
click at [708, 369] on button "2" at bounding box center [706, 376] width 48 height 25
type input "[DATE]"
click at [848, 291] on input "13:26" at bounding box center [877, 293] width 89 height 27
type input "00:01"
click at [916, 581] on span "Continue" at bounding box center [903, 581] width 41 height 13
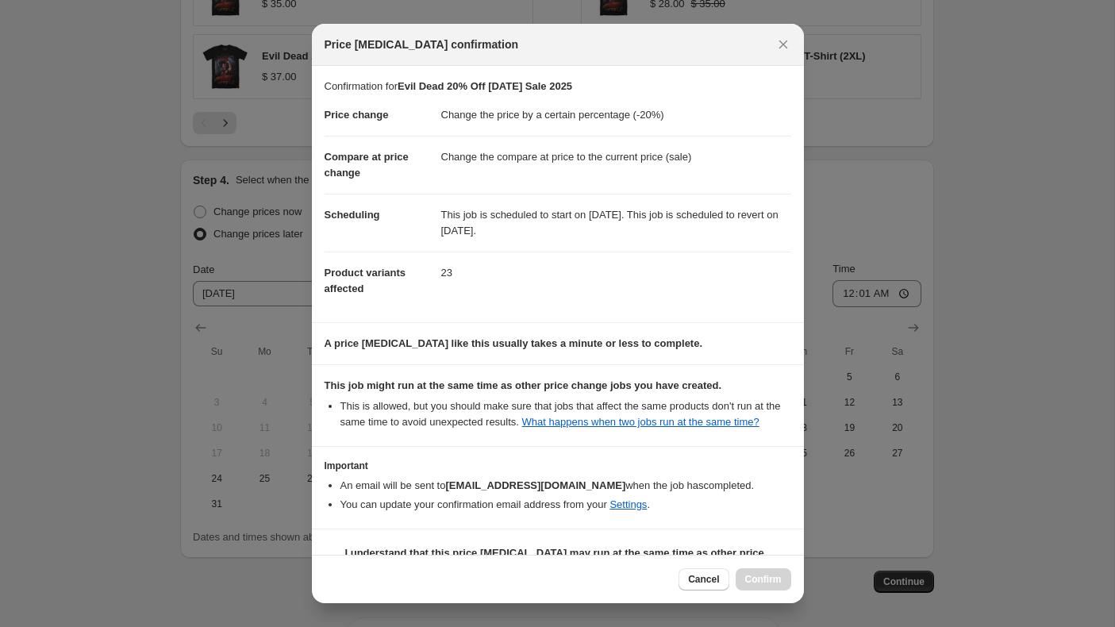
scroll to position [54, 0]
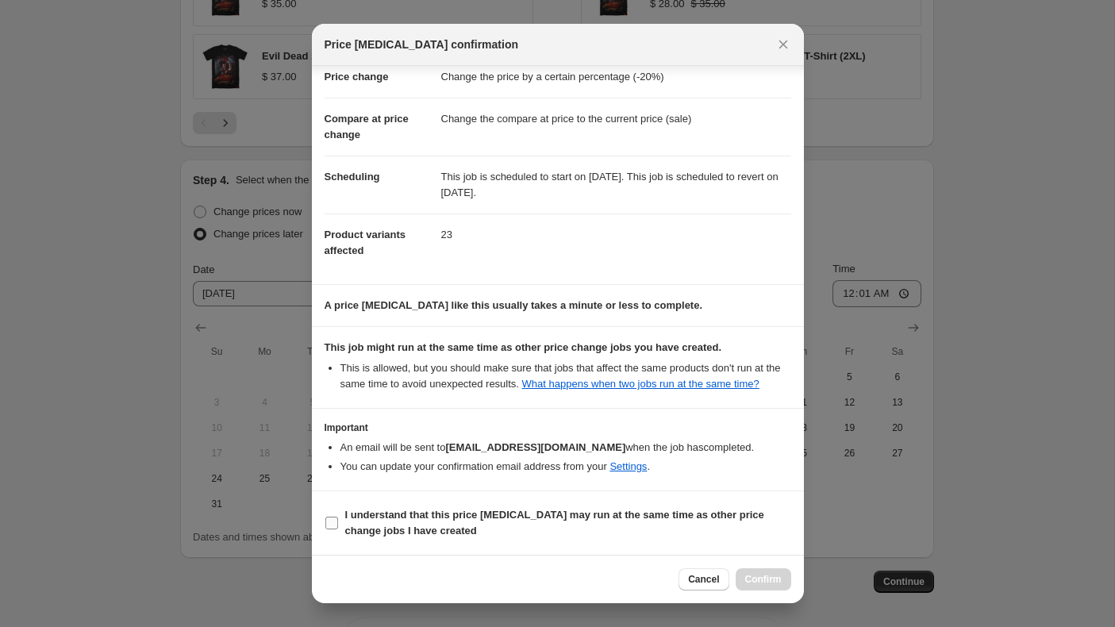
click at [333, 525] on input "I understand that this price [MEDICAL_DATA] may run at the same time as other p…" at bounding box center [331, 523] width 13 height 13
checkbox input "true"
click at [760, 583] on span "Confirm" at bounding box center [763, 579] width 37 height 13
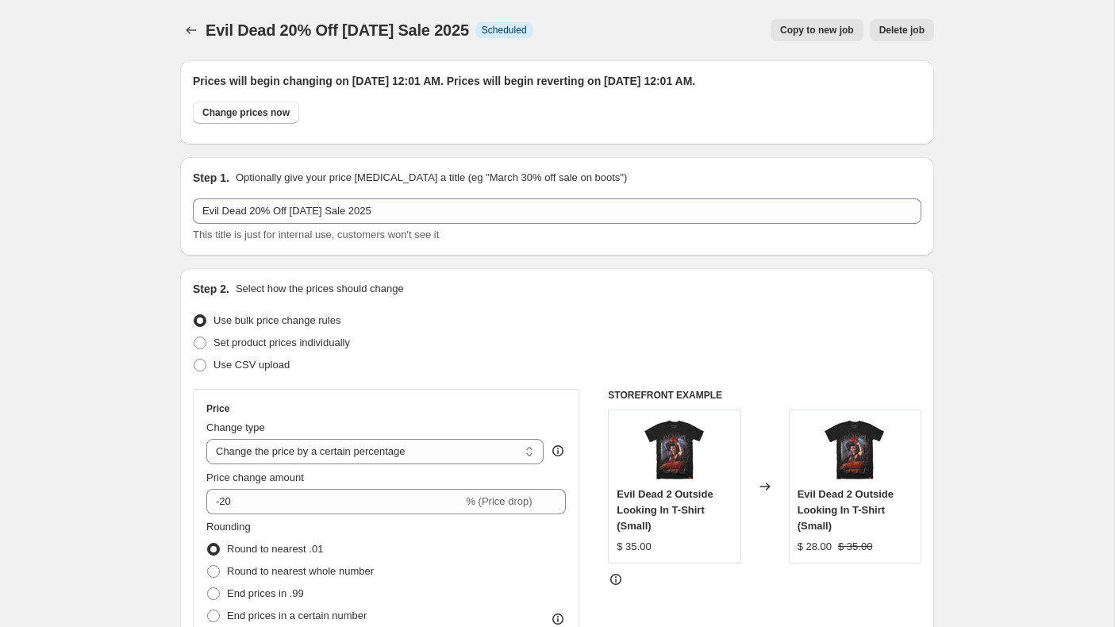
click at [823, 35] on span "Copy to new job" at bounding box center [817, 30] width 74 height 13
select select "percentage"
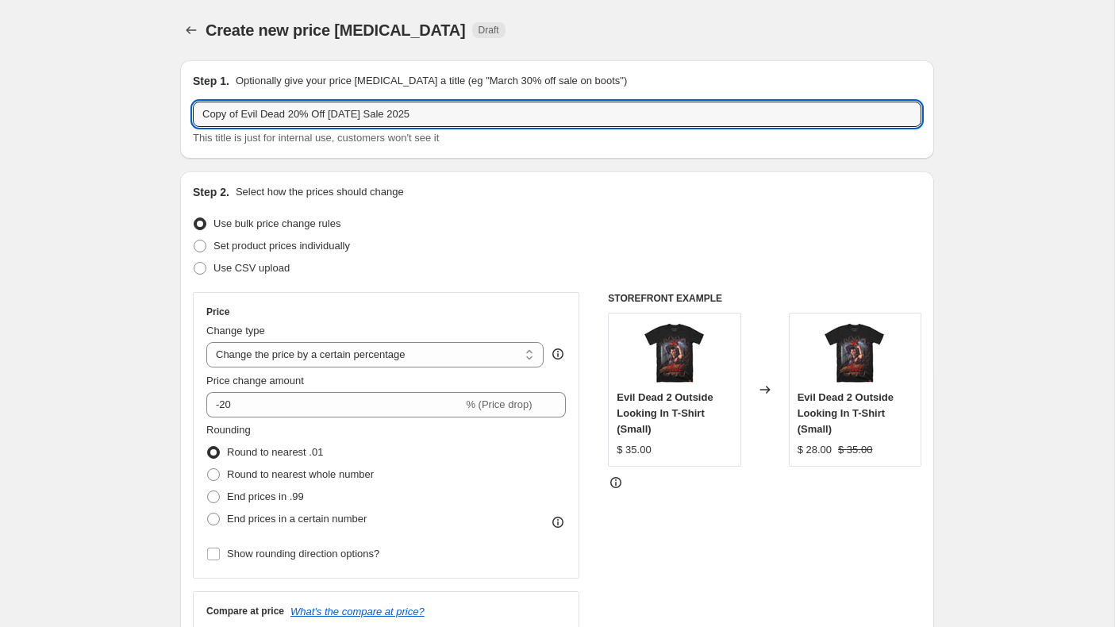
drag, startPoint x: 244, startPoint y: 116, endPoint x: 183, endPoint y: 110, distance: 61.4
click at [183, 110] on div "Step 1. Optionally give your price [MEDICAL_DATA] a title (eg "March 30% off sa…" at bounding box center [557, 109] width 754 height 98
drag, startPoint x: 247, startPoint y: 117, endPoint x: 177, endPoint y: 117, distance: 69.8
click at [260, 115] on input "Originals 20% Off [DATE] Sale 2025" at bounding box center [557, 114] width 729 height 25
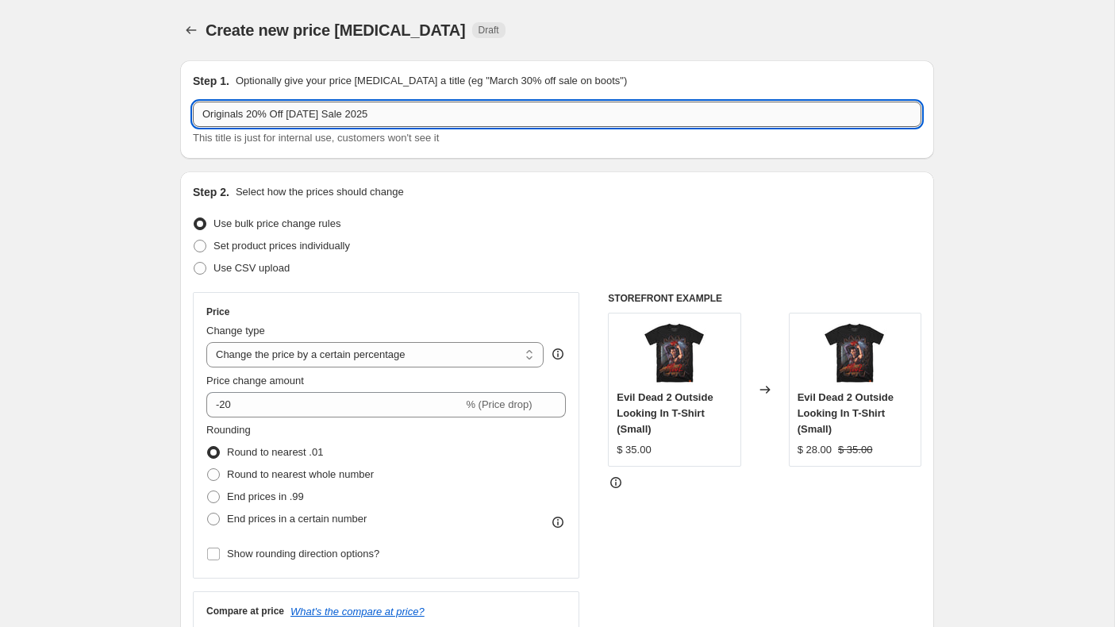
click at [203, 121] on input "Originals 20% Off [DATE] Sale 2025" at bounding box center [557, 114] width 729 height 25
click at [269, 120] on input "TT Originals 20% Off [DATE] Sale 2025" at bounding box center [557, 114] width 729 height 25
type input "TT Originals 30% Off [DATE] Sale 2025"
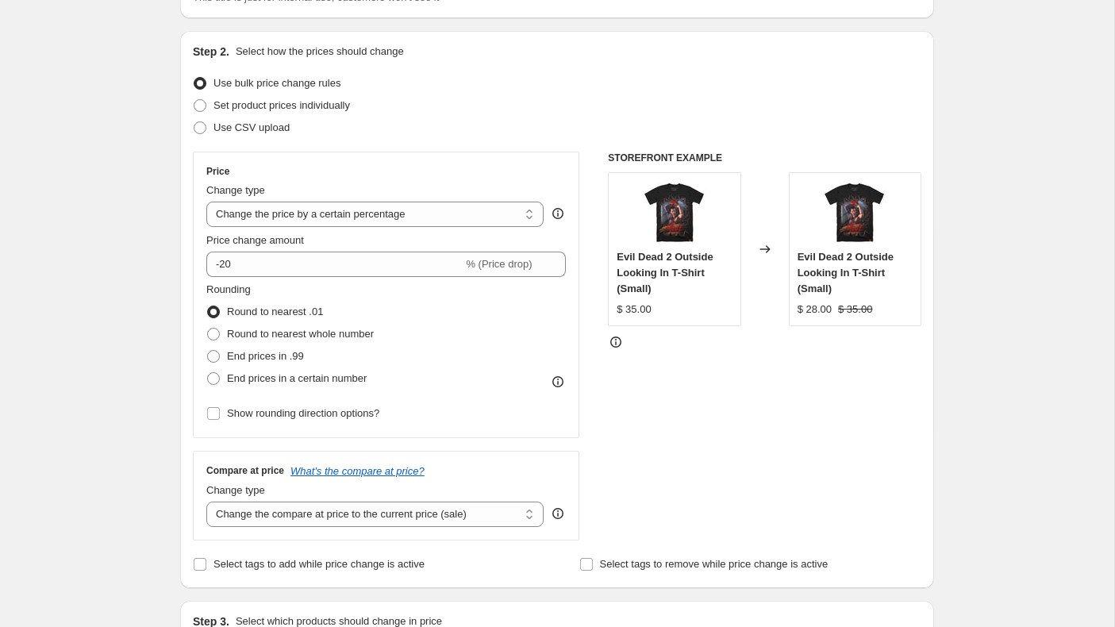
scroll to position [174, 0]
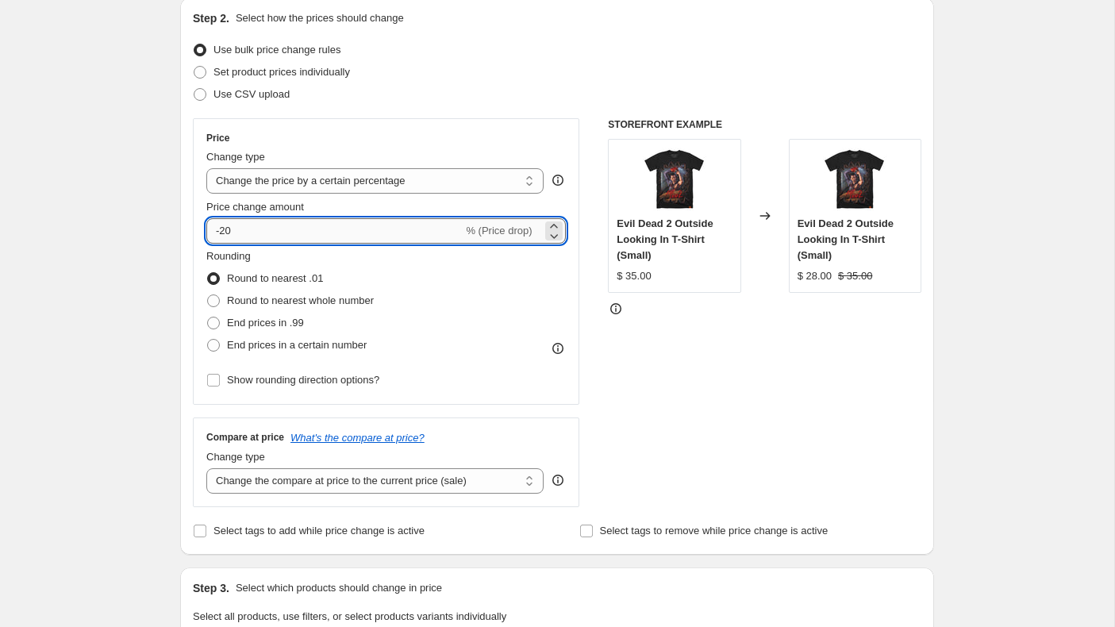
click at [289, 237] on input "-20" at bounding box center [334, 230] width 256 height 25
type input "-2"
type input "-30"
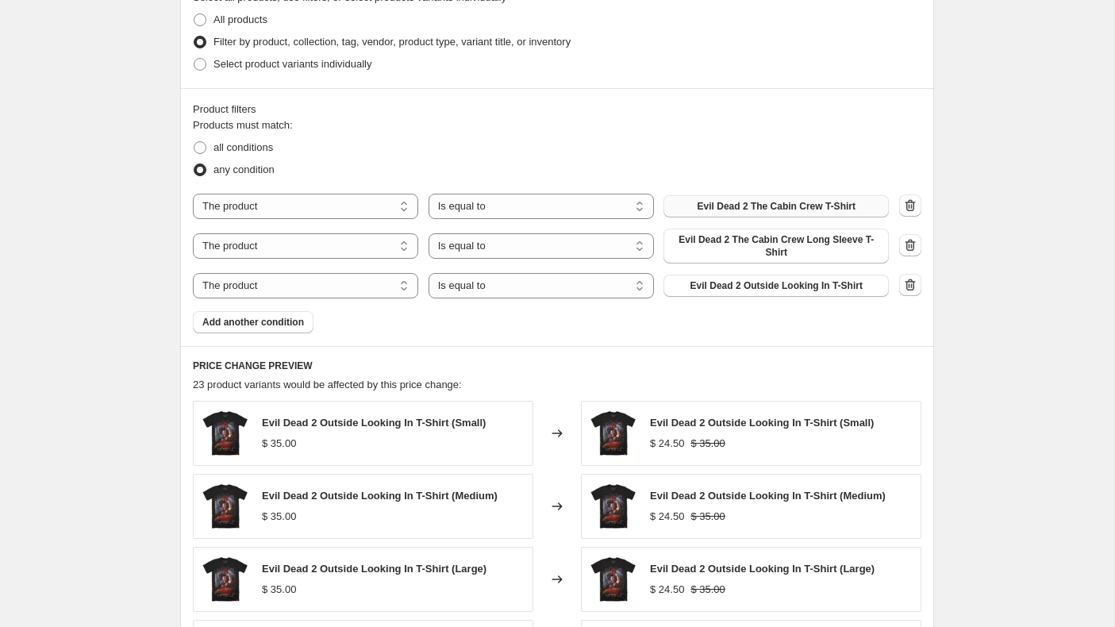
scroll to position [802, 0]
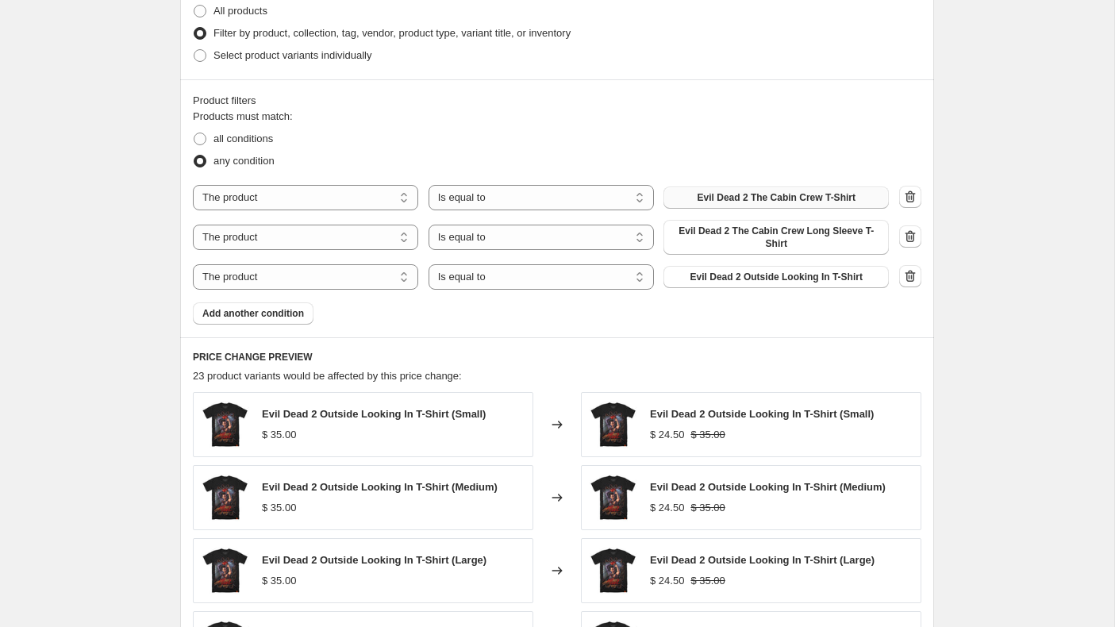
click at [817, 197] on span "Evil Dead 2 The Cabin Crew T-Shirt" at bounding box center [777, 197] width 158 height 13
click at [778, 243] on span "Evil Dead 2 The Cabin Crew Long Sleeve T-Shirt" at bounding box center [776, 237] width 206 height 25
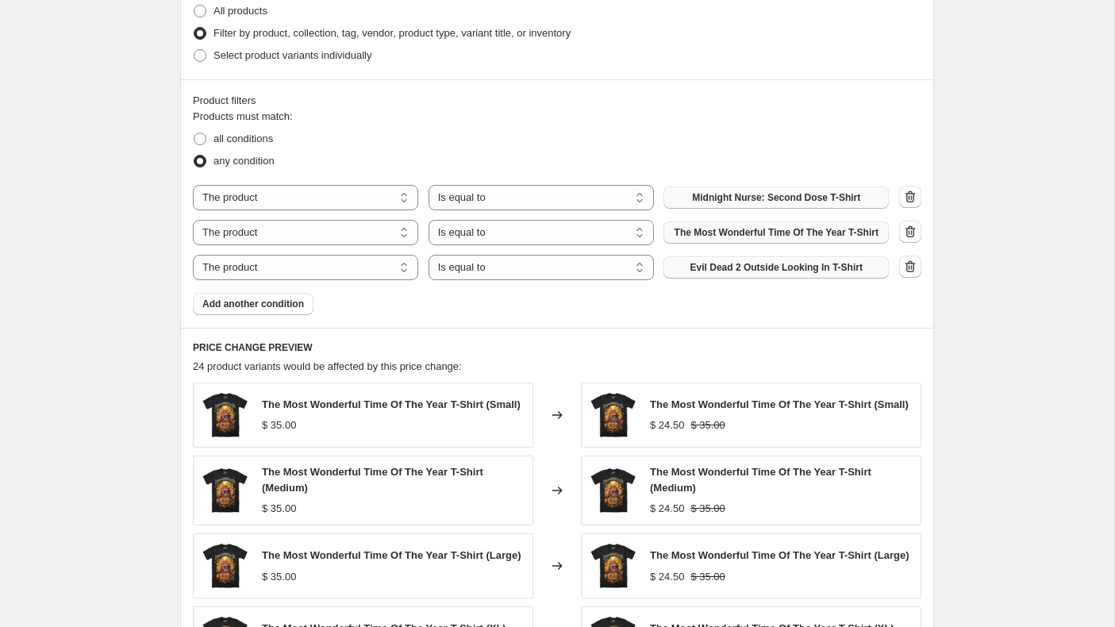
click at [793, 274] on span "Evil Dead 2 Outside Looking In T-Shirt" at bounding box center [777, 267] width 172 height 13
click at [265, 310] on span "Add another condition" at bounding box center [253, 304] width 102 height 13
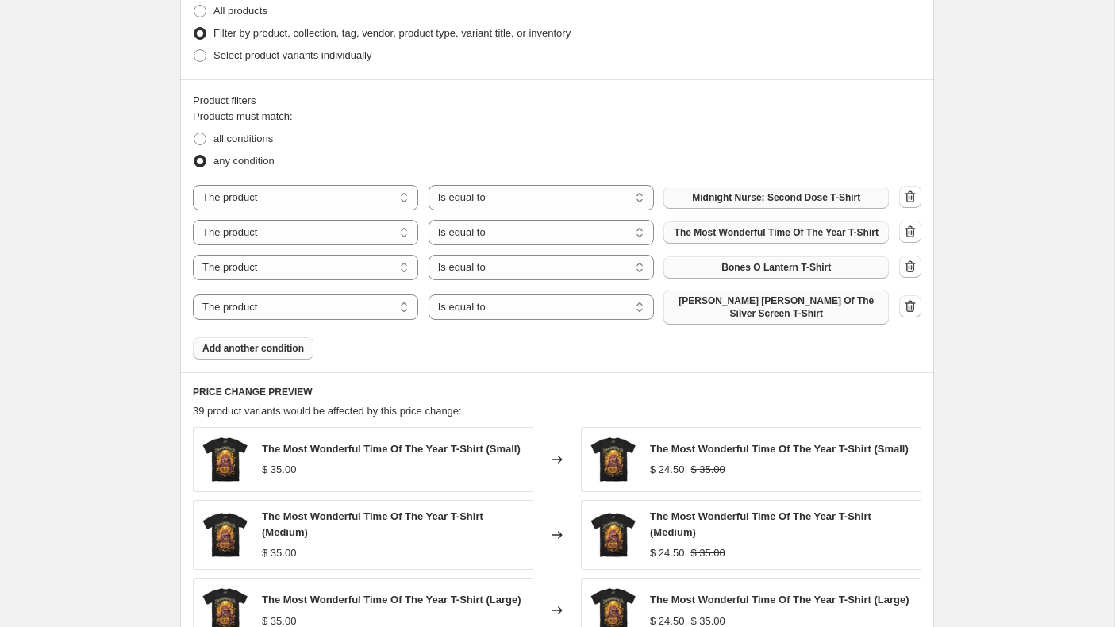
click at [764, 317] on span "[PERSON_NAME] [PERSON_NAME] Of The Silver Screen T-Shirt" at bounding box center [776, 306] width 206 height 25
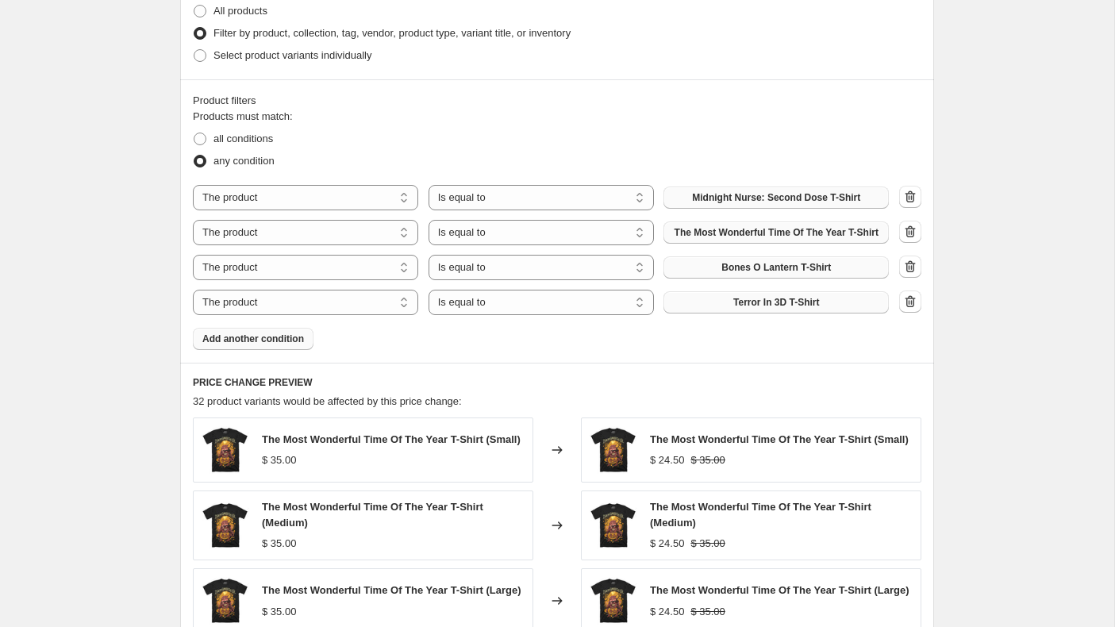
click at [298, 345] on span "Add another condition" at bounding box center [253, 339] width 102 height 13
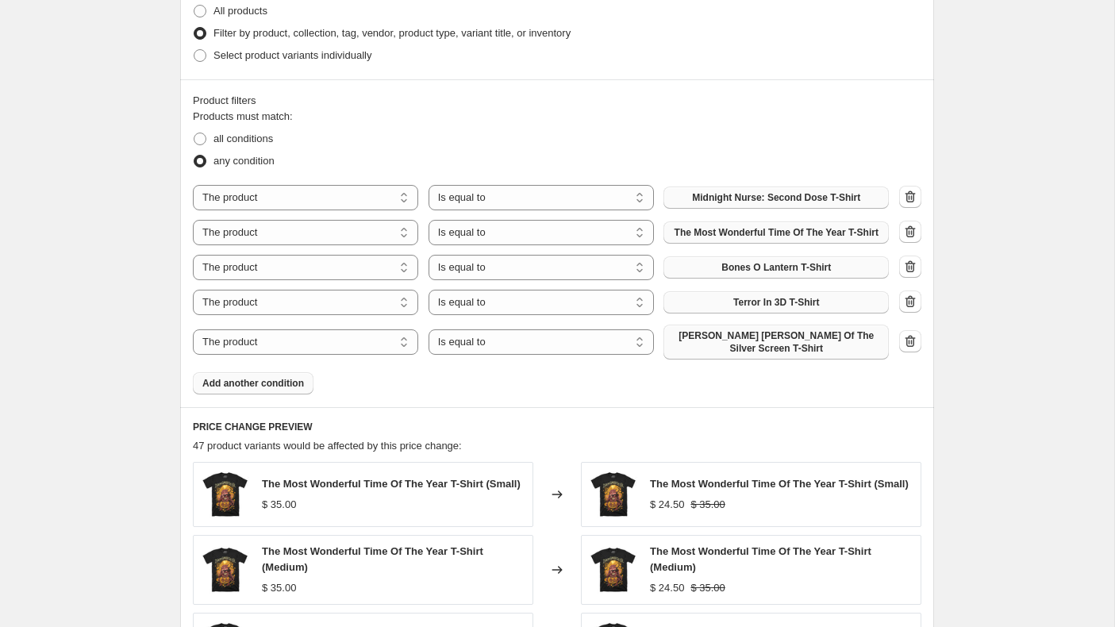
click at [739, 355] on span "[PERSON_NAME] [PERSON_NAME] Of The Silver Screen T-Shirt" at bounding box center [776, 341] width 206 height 25
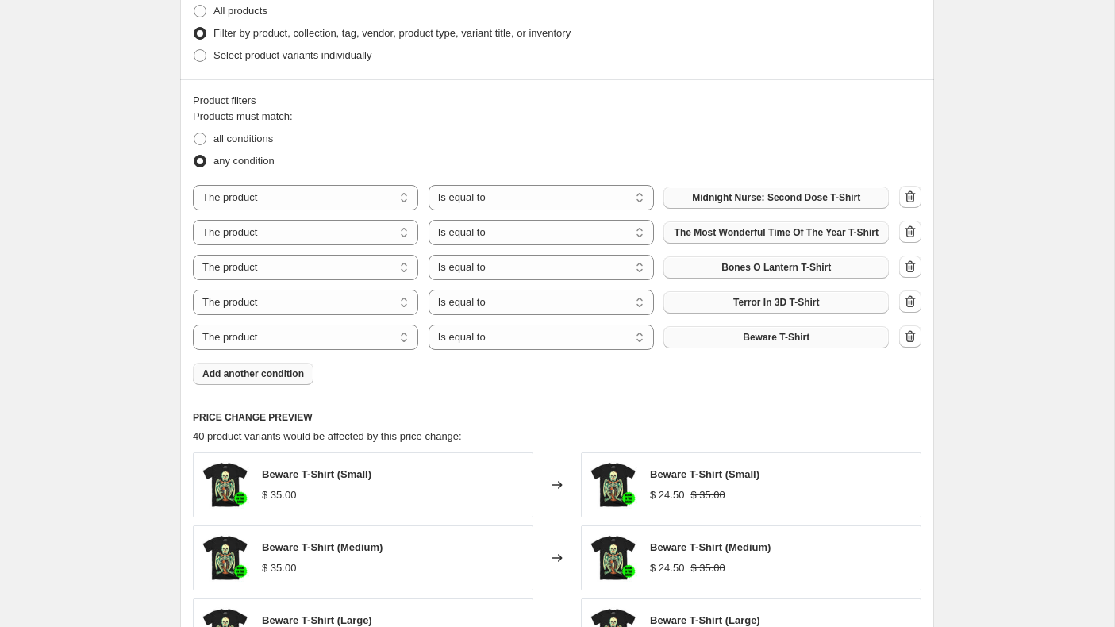
click at [251, 380] on span "Add another condition" at bounding box center [253, 373] width 102 height 13
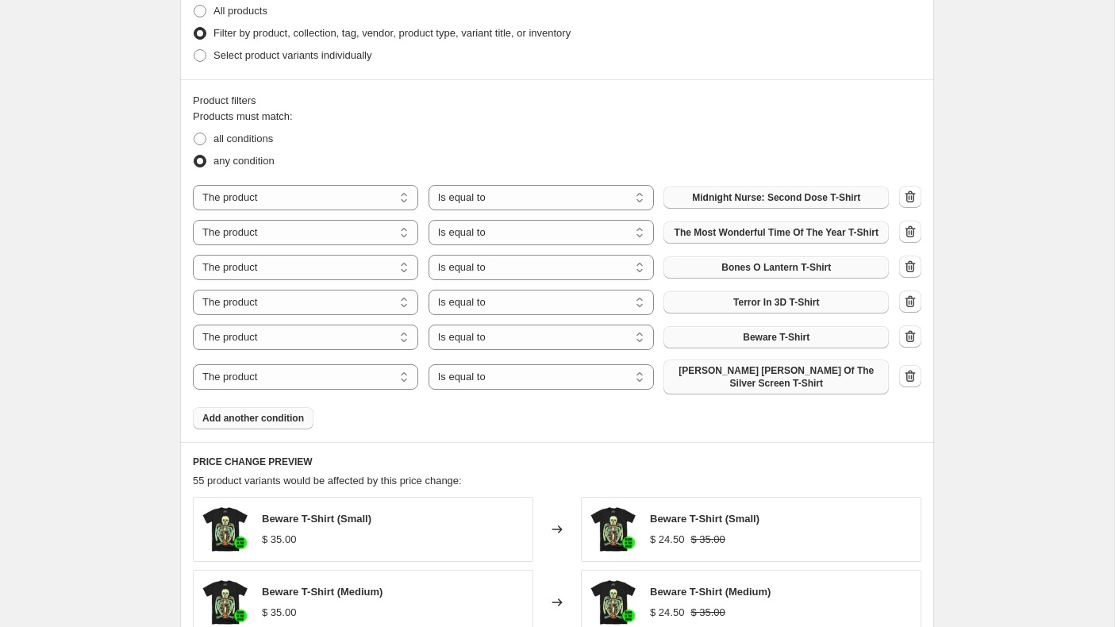
click at [773, 387] on span "[PERSON_NAME] [PERSON_NAME] Of The Silver Screen T-Shirt" at bounding box center [776, 376] width 206 height 25
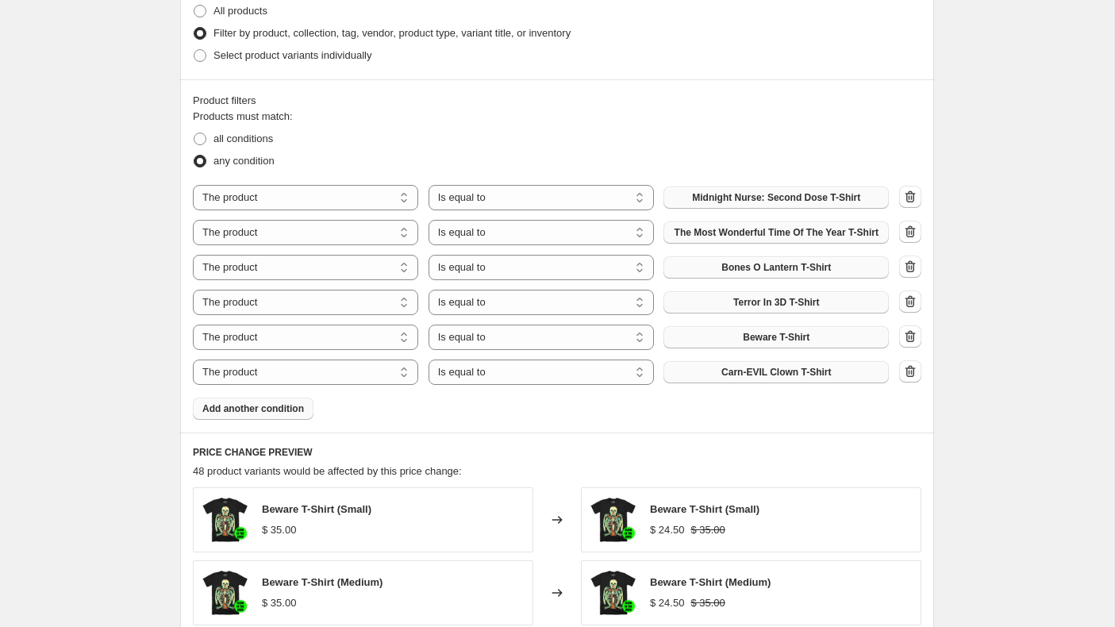
click at [272, 414] on span "Add another condition" at bounding box center [253, 408] width 102 height 13
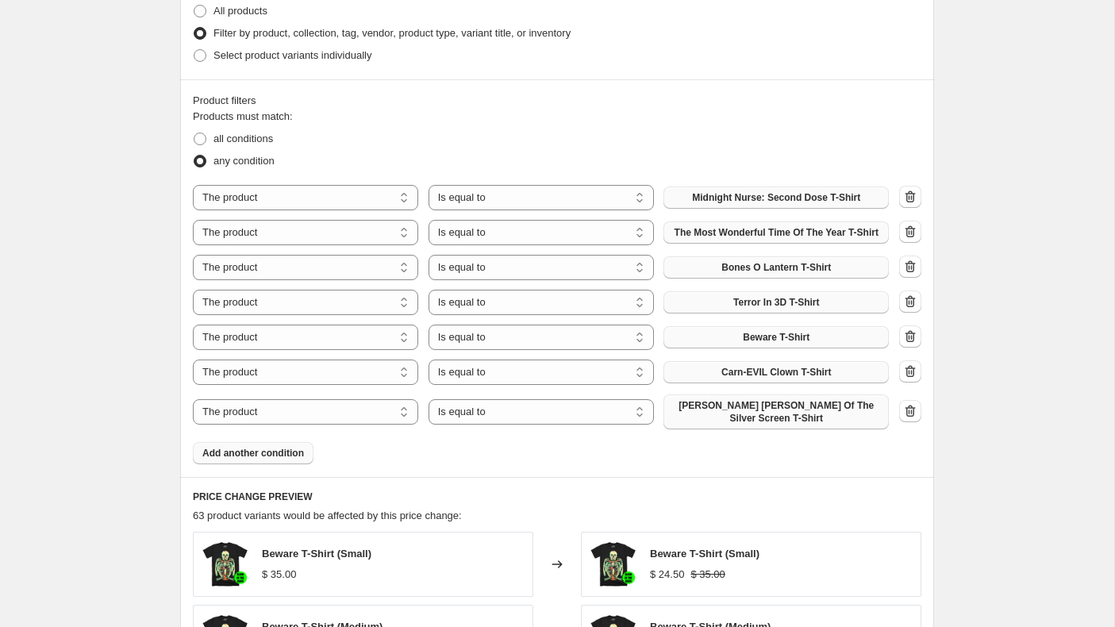
click at [770, 425] on span "[PERSON_NAME] [PERSON_NAME] Of The Silver Screen T-Shirt" at bounding box center [776, 411] width 206 height 25
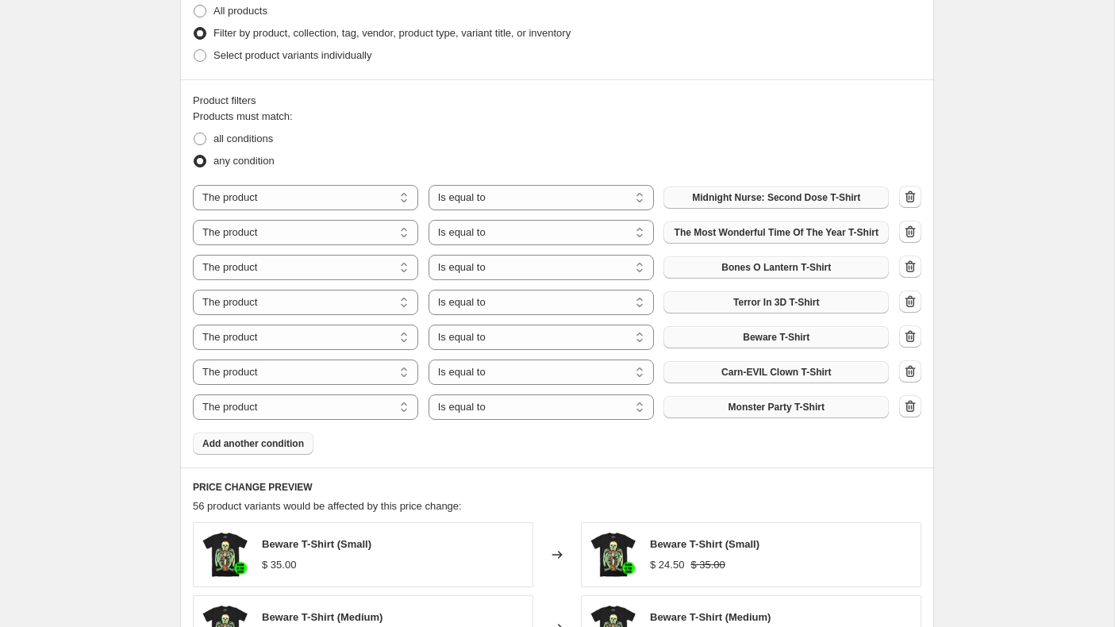
click at [245, 448] on span "Add another condition" at bounding box center [253, 443] width 102 height 13
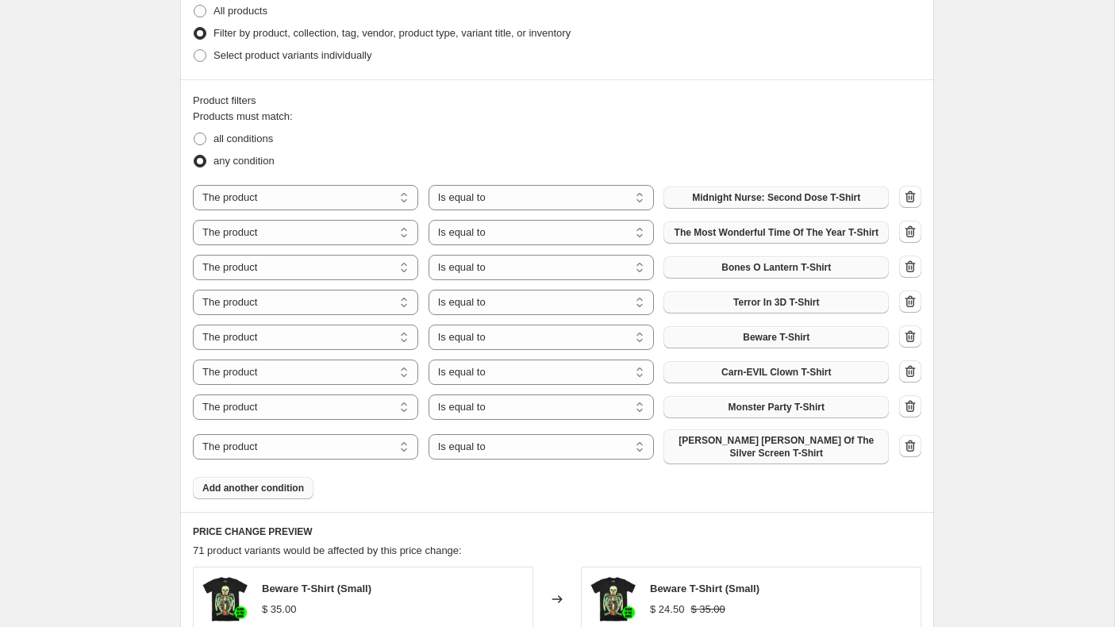
click at [743, 460] on span "[PERSON_NAME] [PERSON_NAME] Of The Silver Screen T-Shirt" at bounding box center [776, 446] width 206 height 25
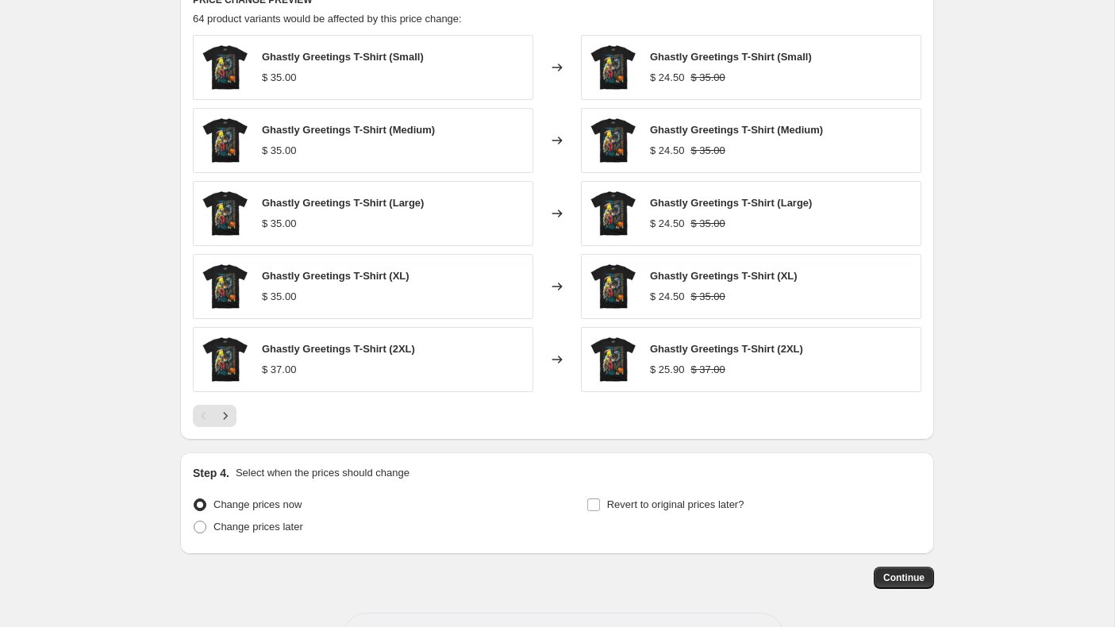
scroll to position [1392, 0]
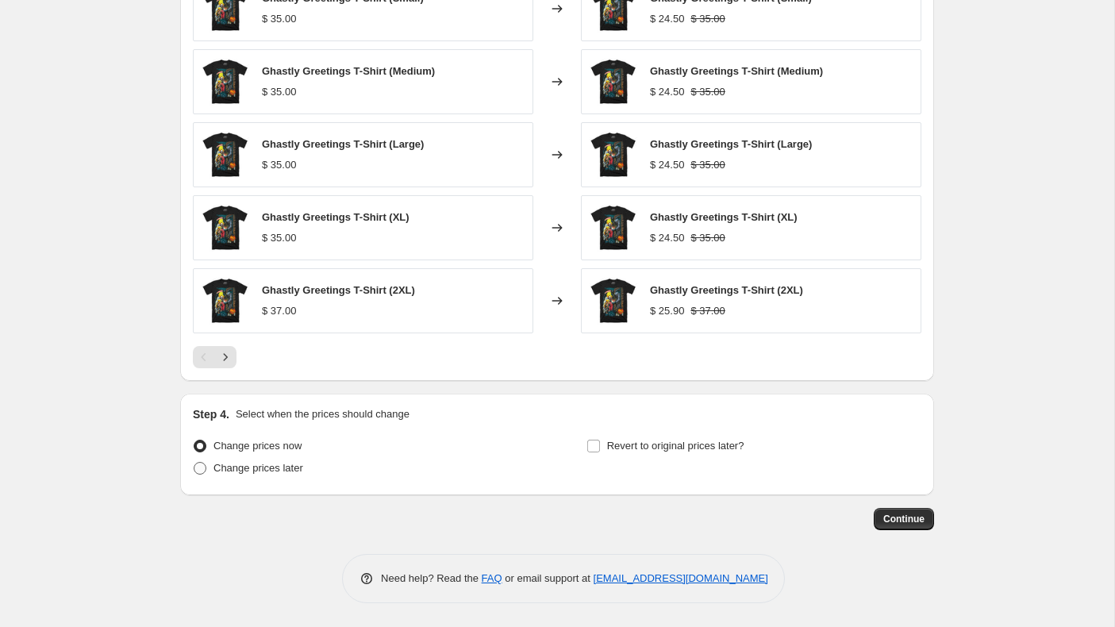
click at [197, 464] on span at bounding box center [200, 468] width 13 height 13
click at [194, 463] on input "Change prices later" at bounding box center [194, 462] width 1 height 1
radio input "true"
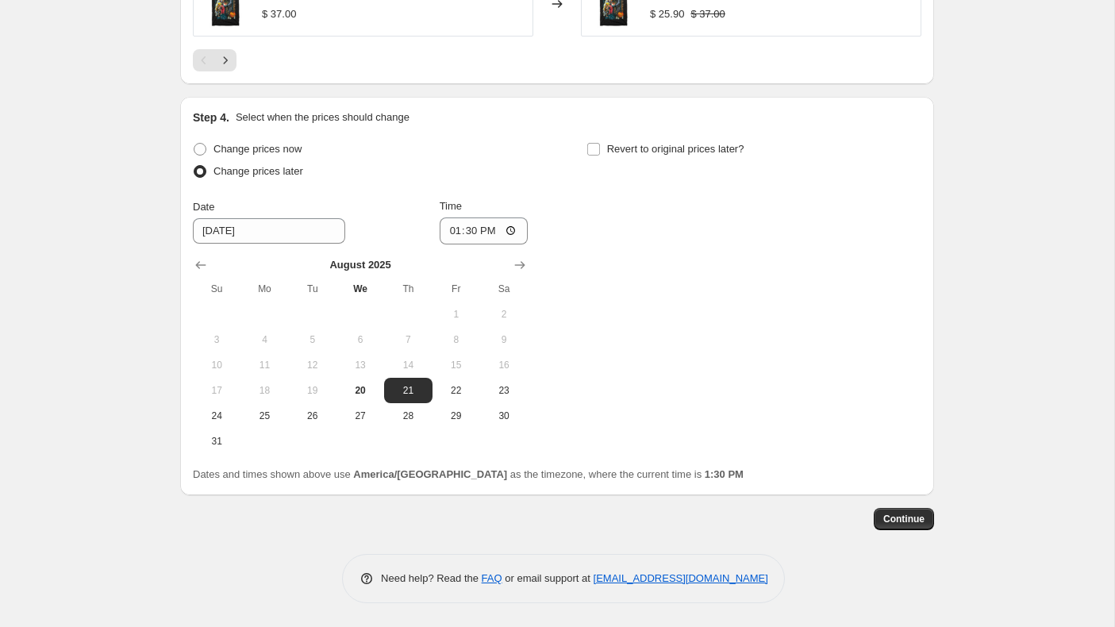
scroll to position [1689, 0]
click at [409, 418] on span "28" at bounding box center [407, 416] width 35 height 13
type input "[DATE]"
click at [450, 234] on input "13:30" at bounding box center [484, 230] width 89 height 27
type input "00:01"
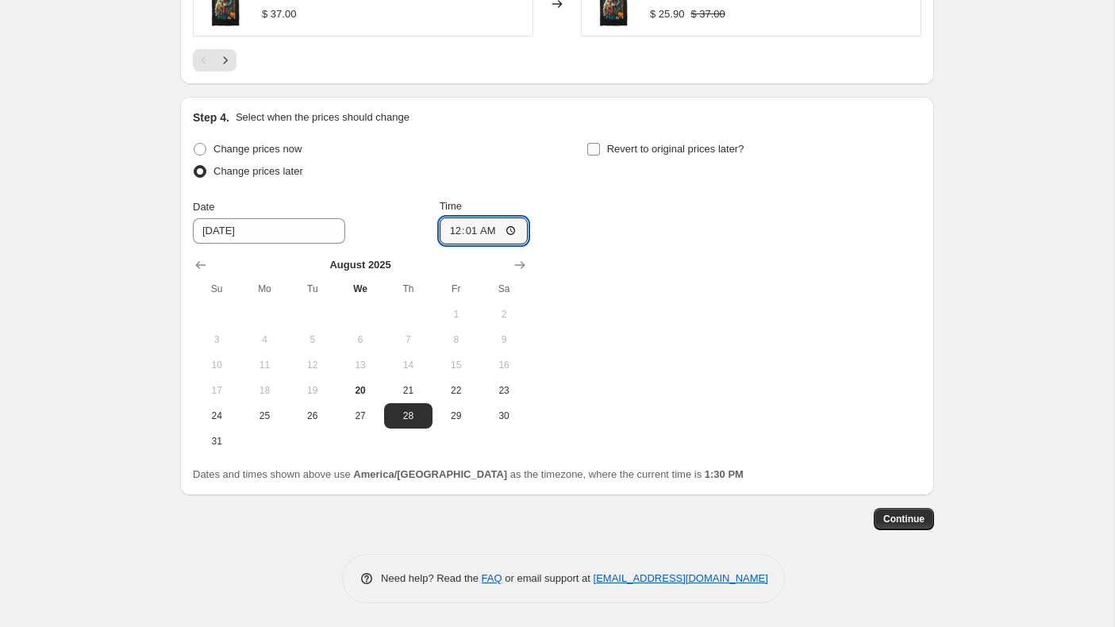
click at [591, 148] on input "Revert to original prices later?" at bounding box center [593, 149] width 13 height 13
checkbox input "true"
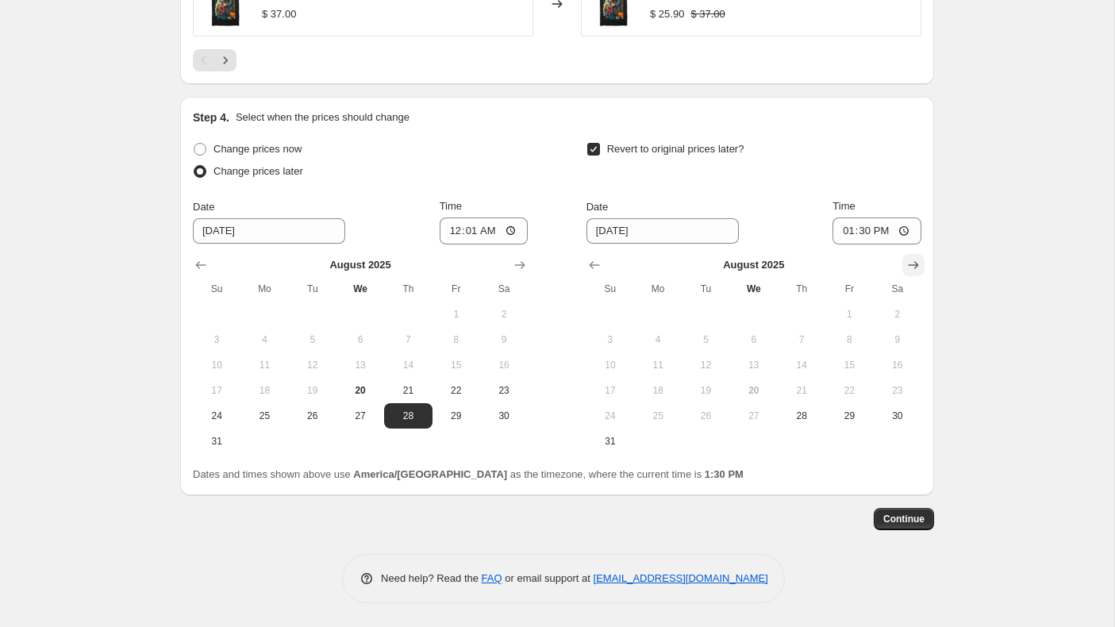
click at [909, 267] on icon "Show next month, September 2025" at bounding box center [914, 265] width 16 height 16
click at [705, 313] on span "2" at bounding box center [705, 314] width 35 height 13
type input "[DATE]"
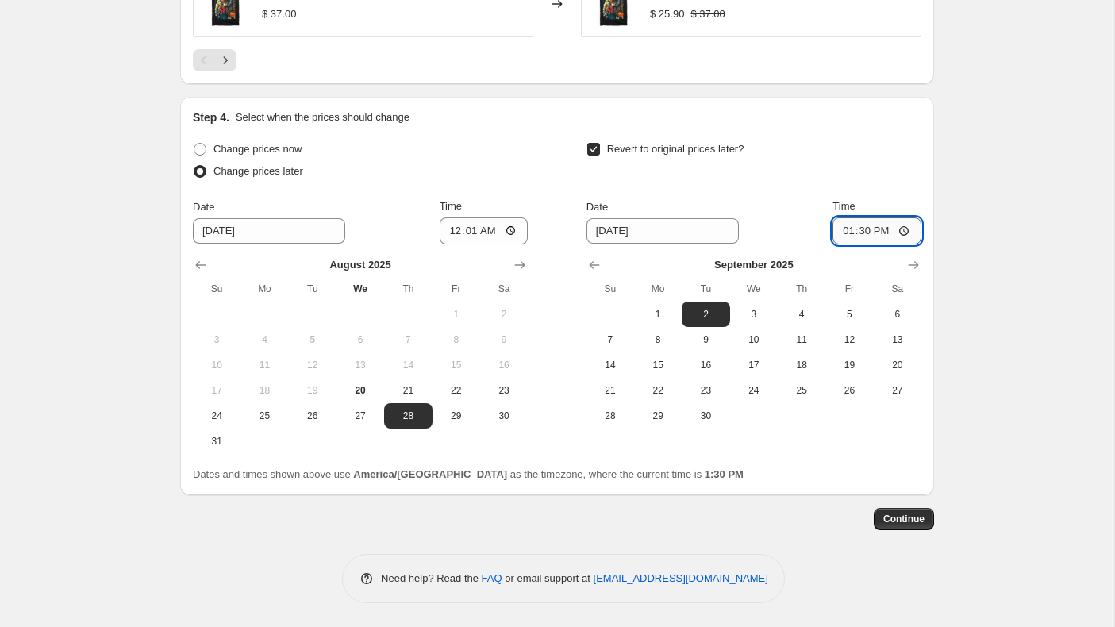
click at [848, 233] on input "13:30" at bounding box center [877, 230] width 89 height 27
type input "00:01"
click at [909, 514] on span "Continue" at bounding box center [903, 519] width 41 height 13
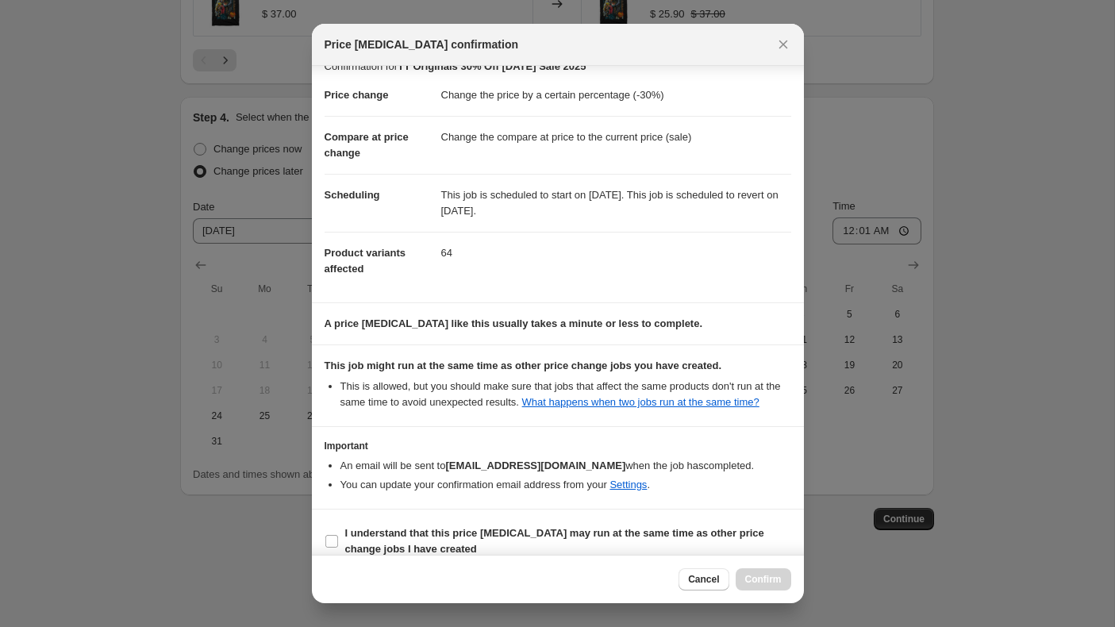
scroll to position [54, 0]
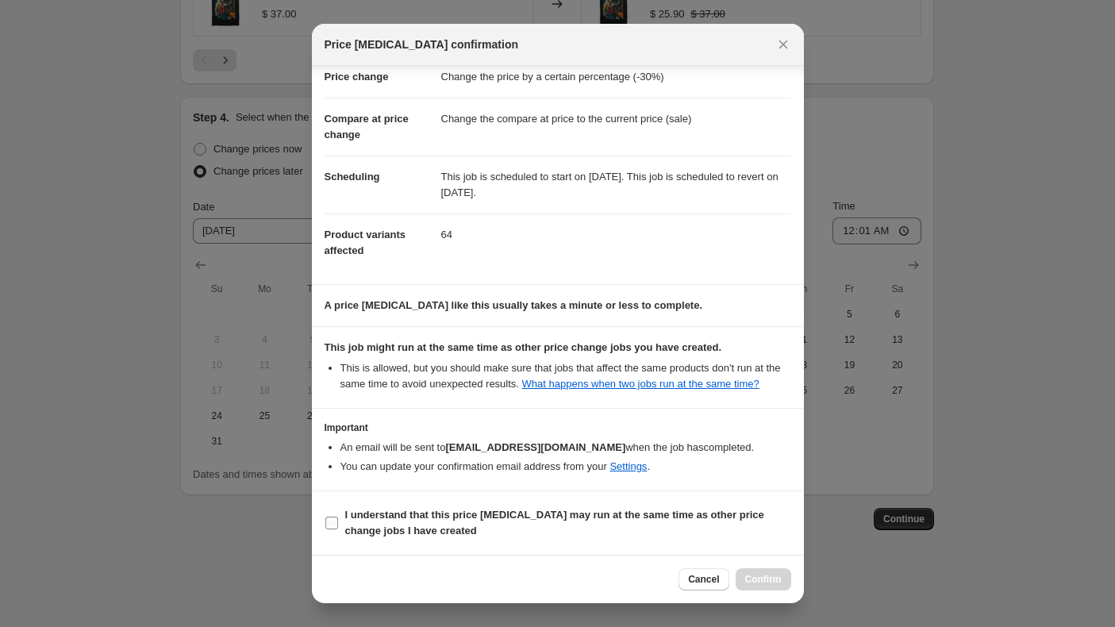
click at [335, 521] on input "I understand that this price [MEDICAL_DATA] may run at the same time as other p…" at bounding box center [331, 523] width 13 height 13
checkbox input "true"
click at [755, 578] on span "Confirm" at bounding box center [763, 579] width 37 height 13
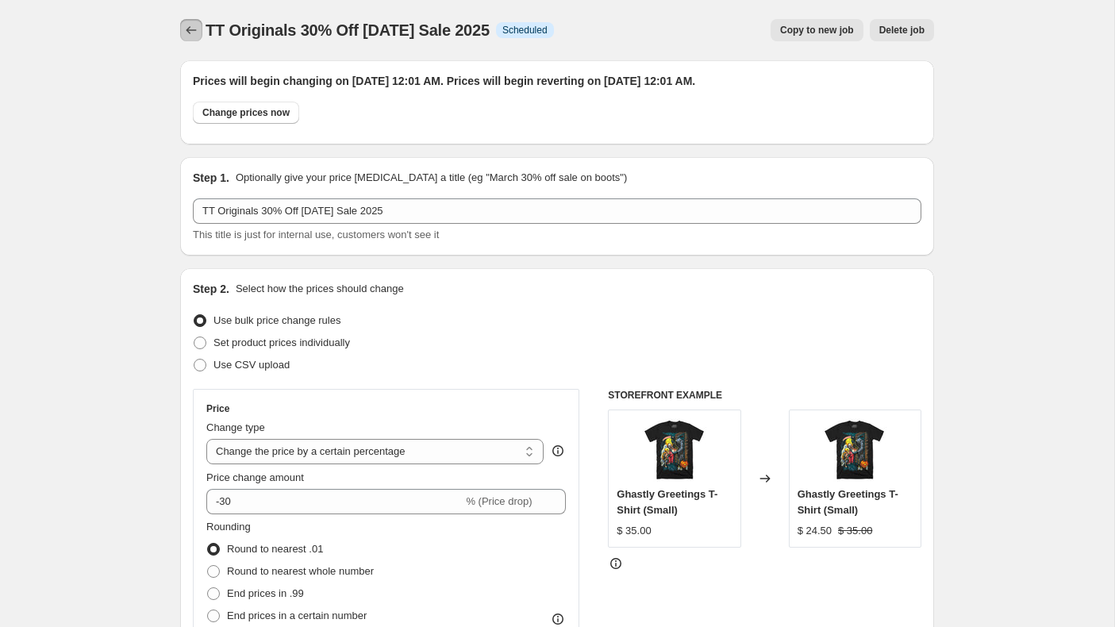
click at [185, 28] on icon "Price change jobs" at bounding box center [191, 30] width 16 height 16
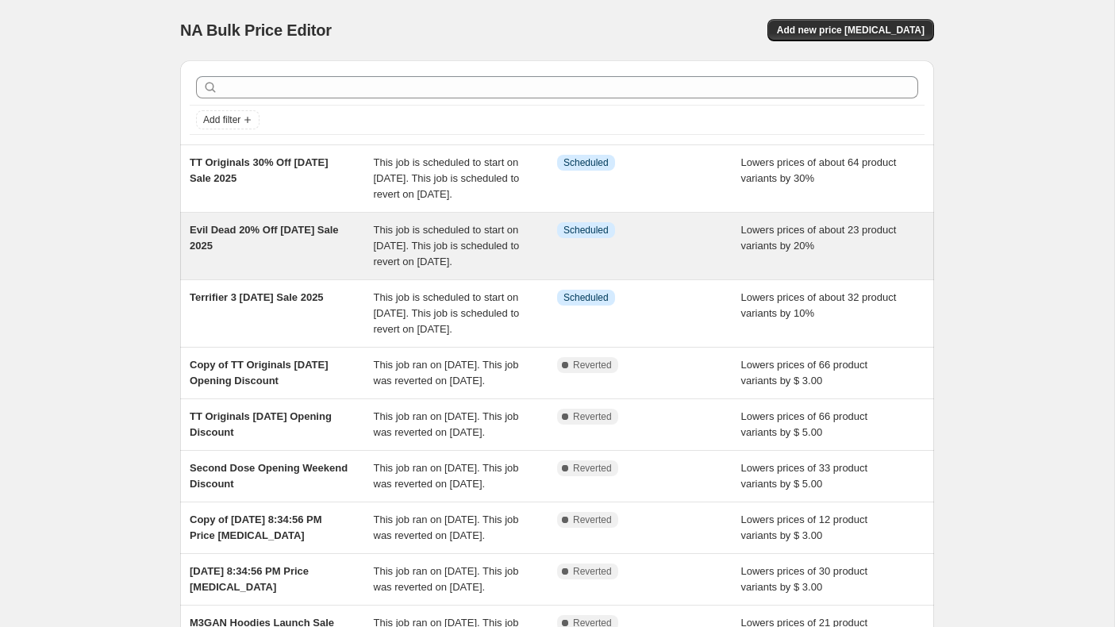
click at [279, 252] on div "Evil Dead 20% Off [DATE] Sale 2025" at bounding box center [282, 246] width 184 height 48
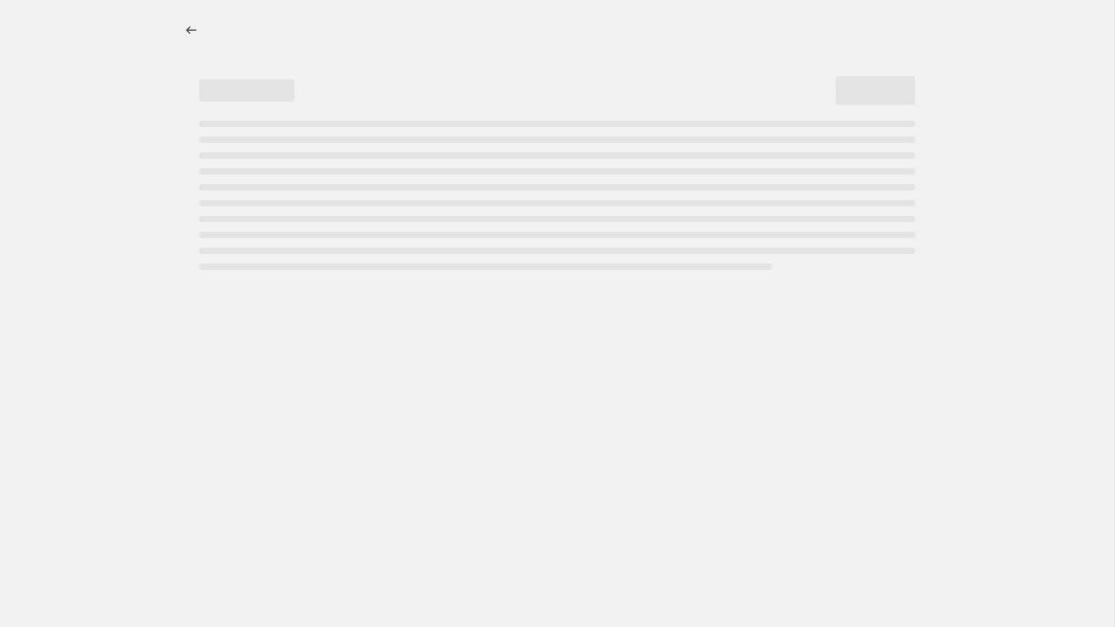
select select "percentage"
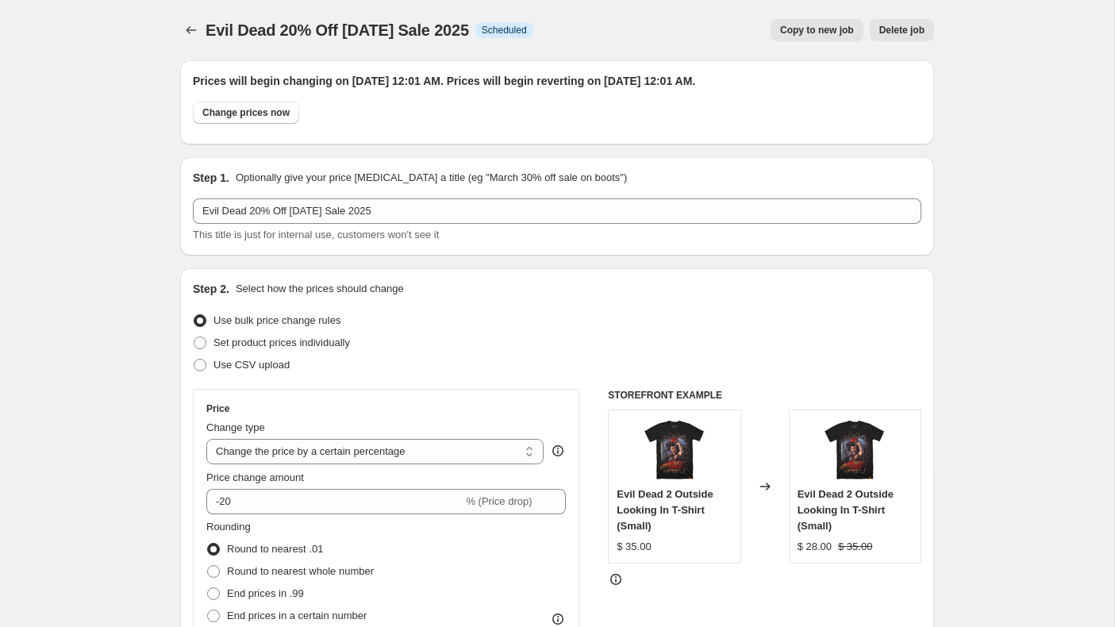
click at [804, 30] on span "Copy to new job" at bounding box center [817, 30] width 74 height 13
select select "percentage"
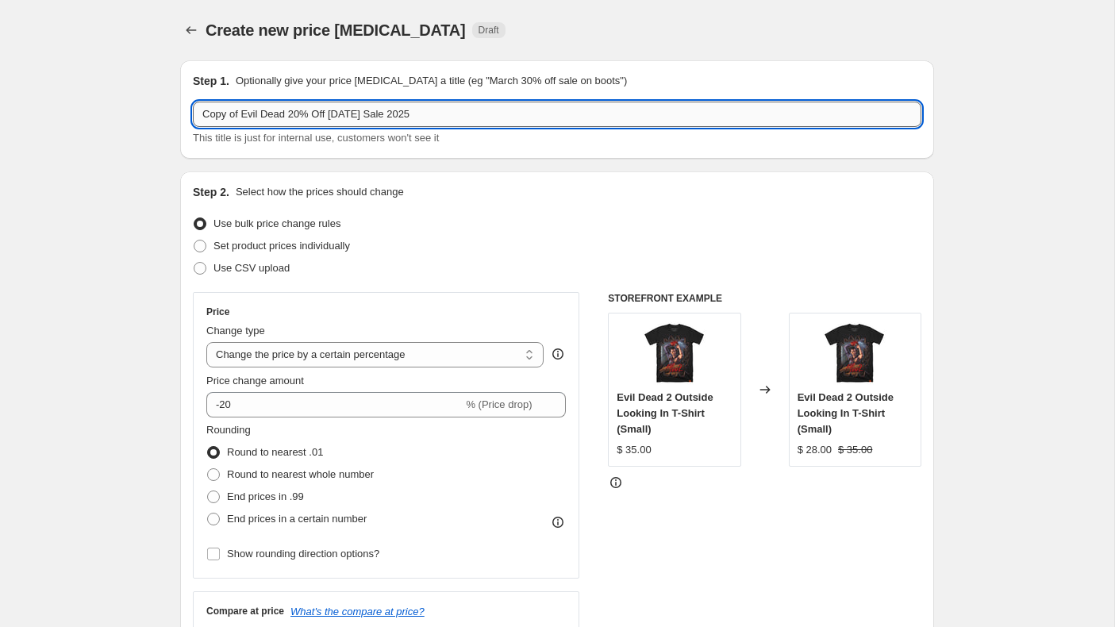
drag, startPoint x: 288, startPoint y: 114, endPoint x: 192, endPoint y: 112, distance: 96.1
click at [193, 113] on input "Copy of Evil Dead 20% Off [DATE] Sale 2025" at bounding box center [557, 114] width 729 height 25
click at [277, 112] on input "Black Phone 20% Off [DATE] Sale 2025" at bounding box center [557, 114] width 729 height 25
type input "Black Phone 15% Off [DATE] Sale 2025"
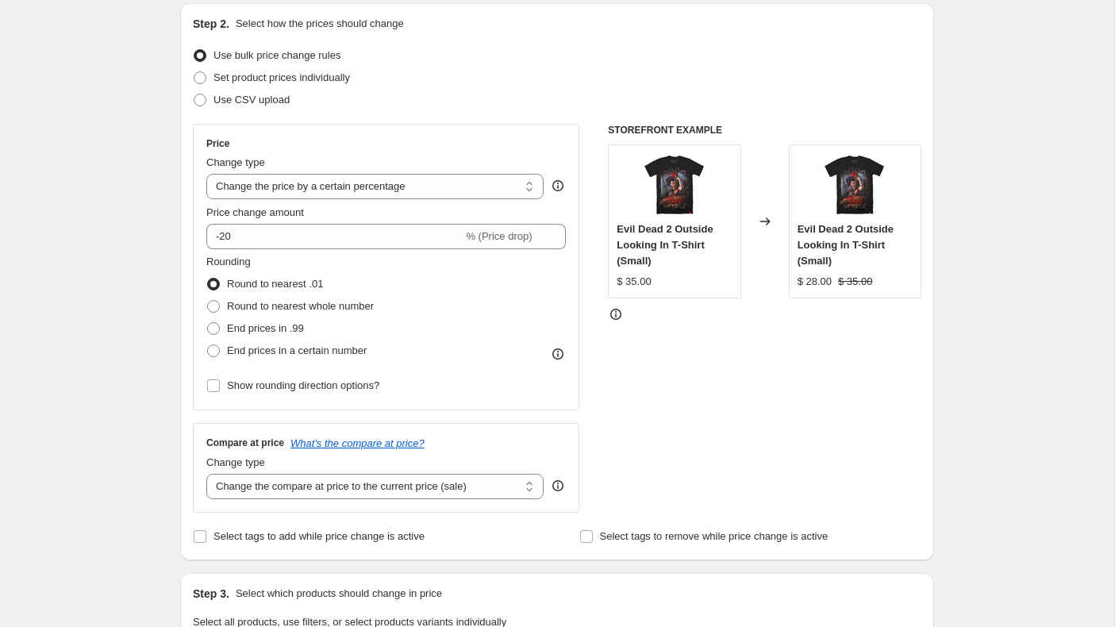
scroll to position [184, 0]
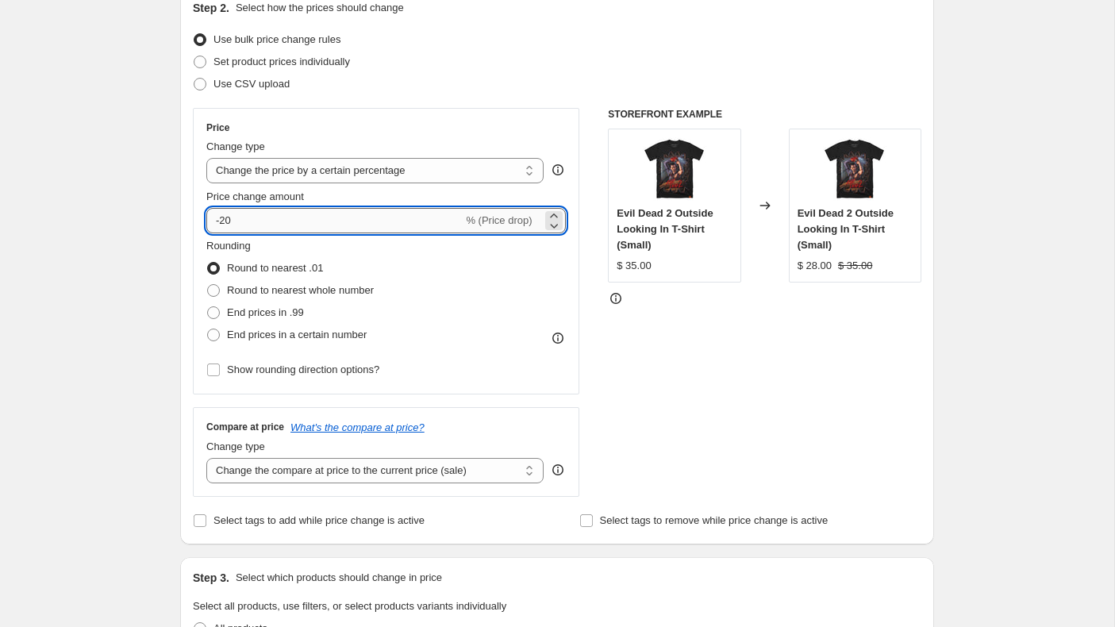
click at [264, 214] on input "-20" at bounding box center [334, 220] width 256 height 25
type input "-2"
type input "-15"
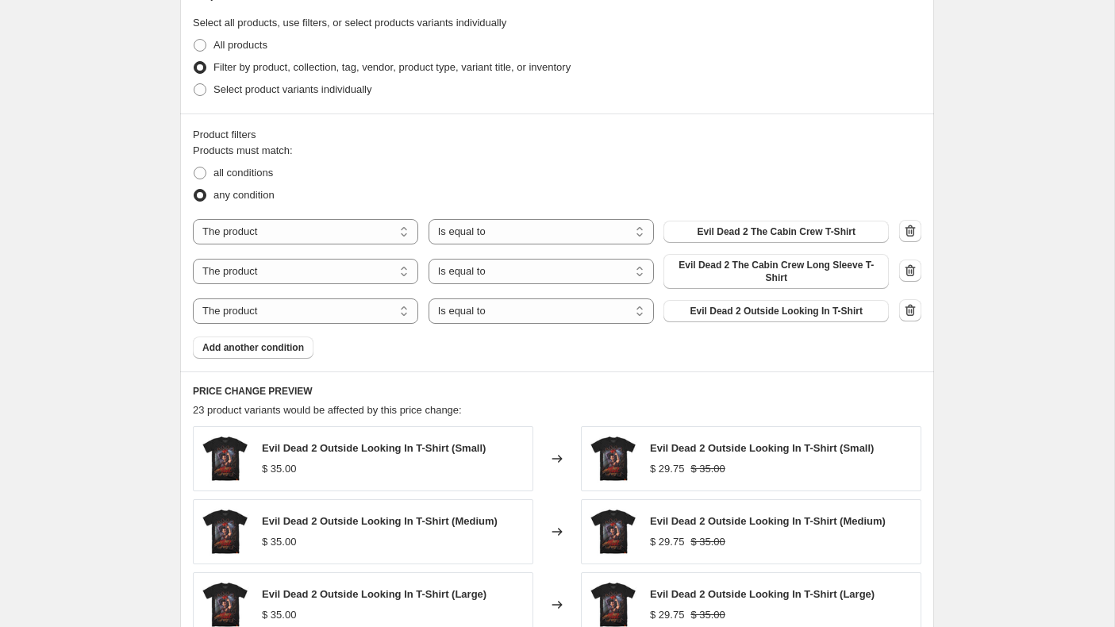
scroll to position [767, 0]
click at [757, 231] on span "Evil Dead 2 The Cabin Crew T-Shirt" at bounding box center [777, 232] width 158 height 13
click at [805, 270] on span "Evil Dead 2 The Cabin Crew Long Sleeve T-Shirt" at bounding box center [776, 272] width 206 height 25
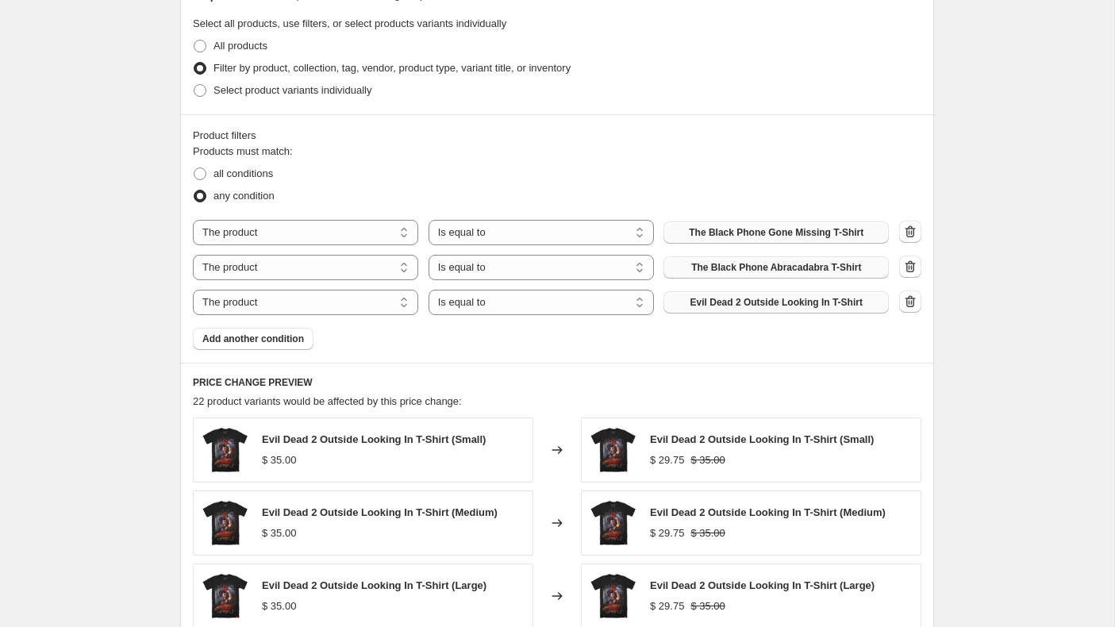
click at [722, 307] on span "Evil Dead 2 Outside Looking In T-Shirt" at bounding box center [777, 302] width 172 height 13
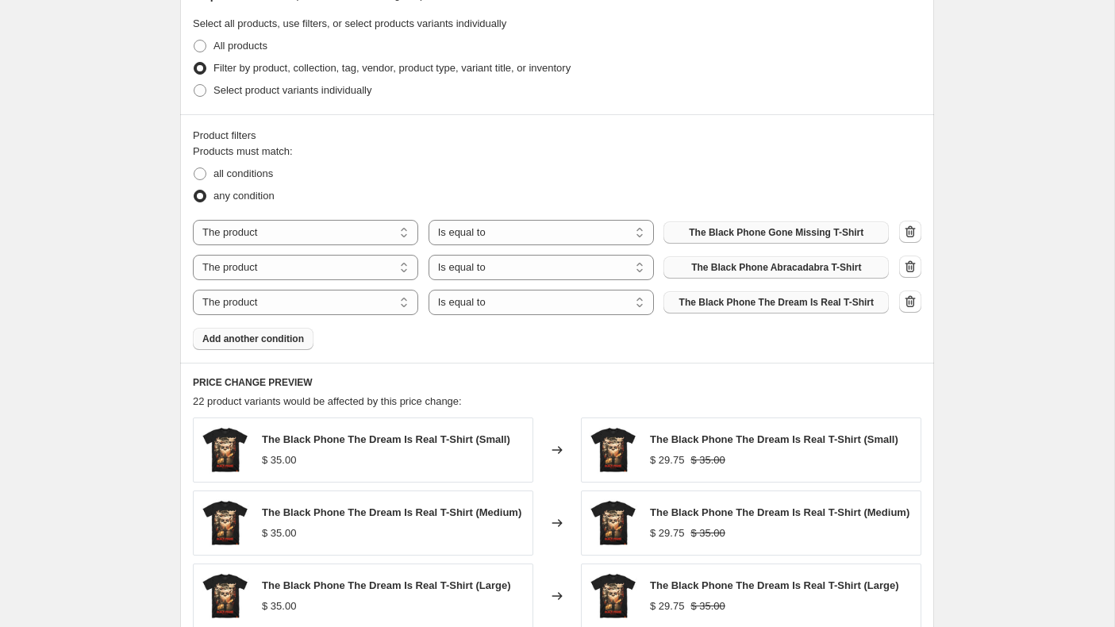
click at [238, 337] on span "Add another condition" at bounding box center [253, 339] width 102 height 13
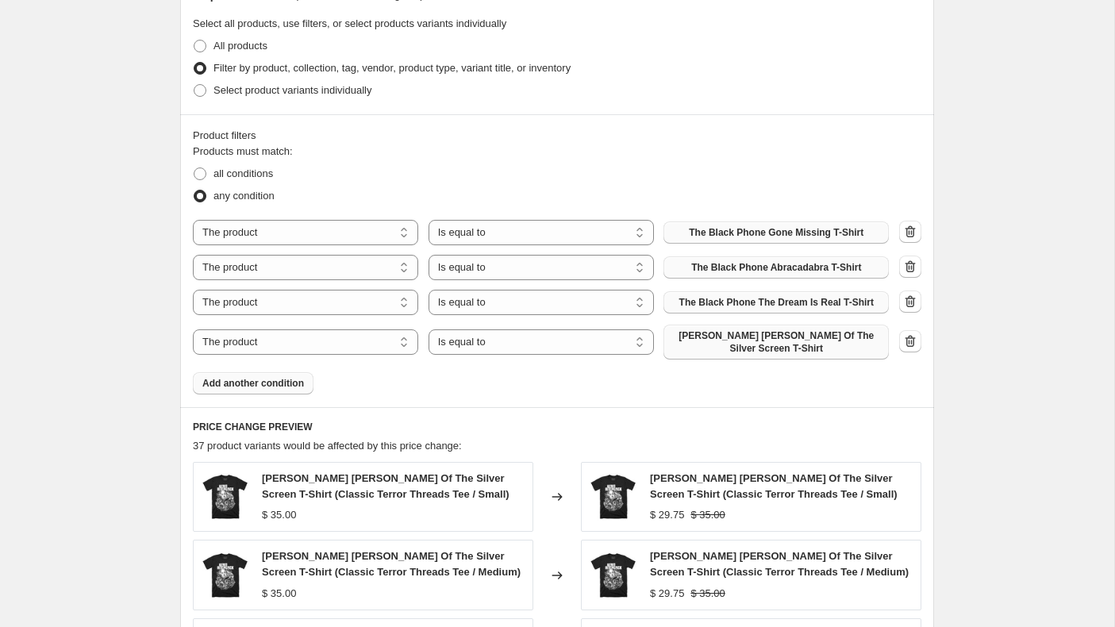
click at [728, 332] on span "[PERSON_NAME] [PERSON_NAME] Of The Silver Screen T-Shirt" at bounding box center [776, 341] width 206 height 25
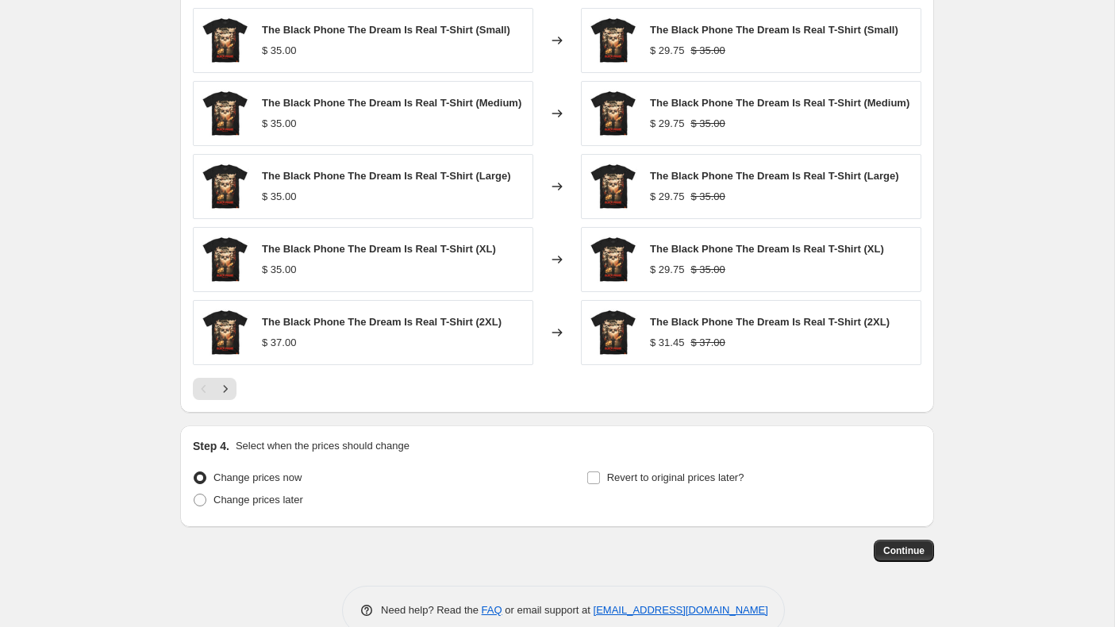
scroll to position [1248, 0]
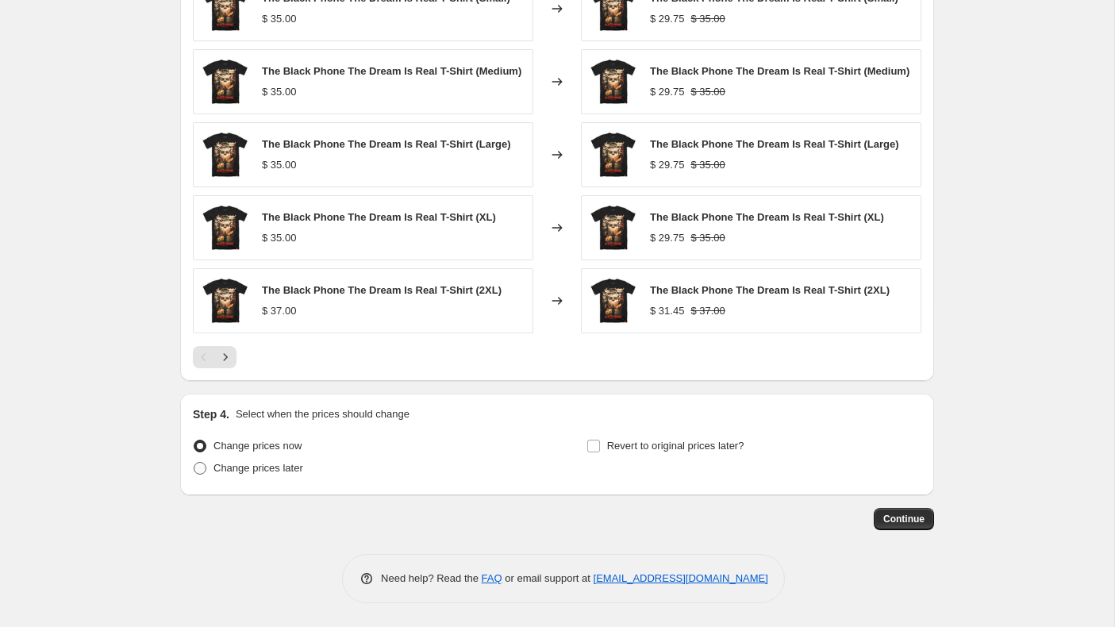
click at [198, 470] on span at bounding box center [200, 468] width 13 height 13
click at [194, 463] on input "Change prices later" at bounding box center [194, 462] width 1 height 1
radio input "true"
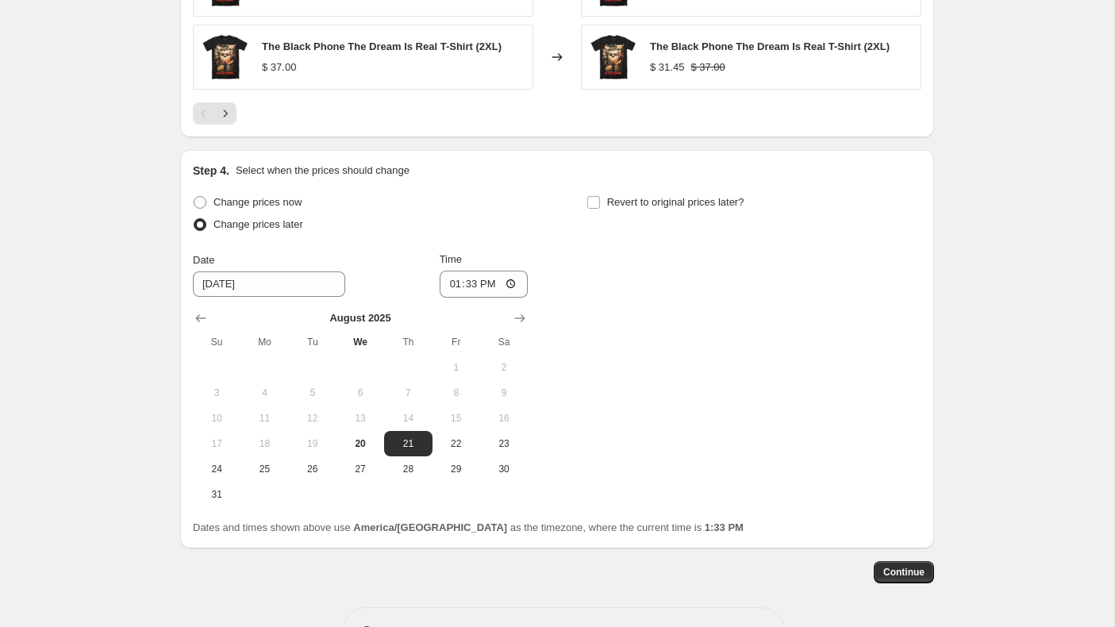
scroll to position [1490, 0]
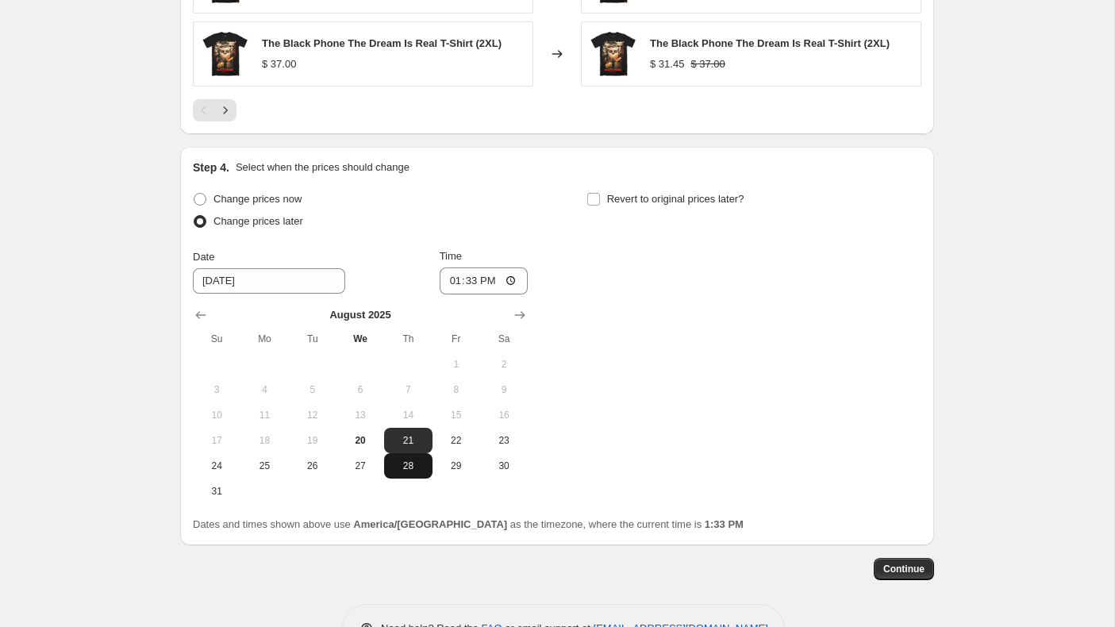
click at [414, 468] on span "28" at bounding box center [407, 466] width 35 height 13
type input "[DATE]"
click at [470, 290] on input "13:33" at bounding box center [484, 280] width 89 height 27
click at [449, 282] on input "13:33" at bounding box center [484, 280] width 89 height 27
click at [229, 115] on icon "Next" at bounding box center [225, 110] width 16 height 16
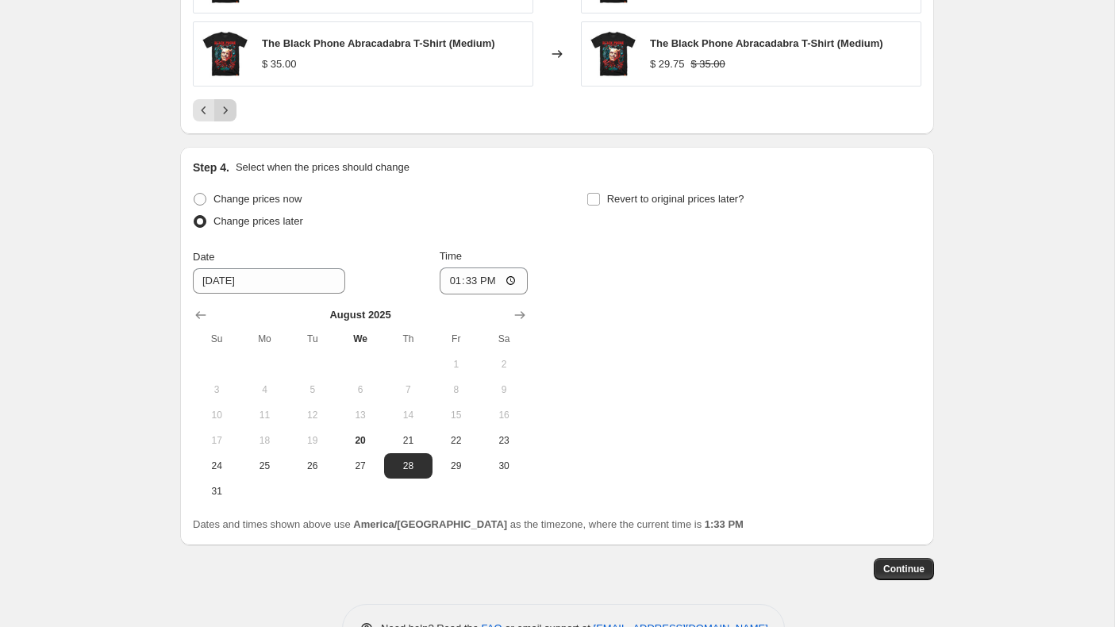
click at [229, 115] on icon "Next" at bounding box center [225, 110] width 16 height 16
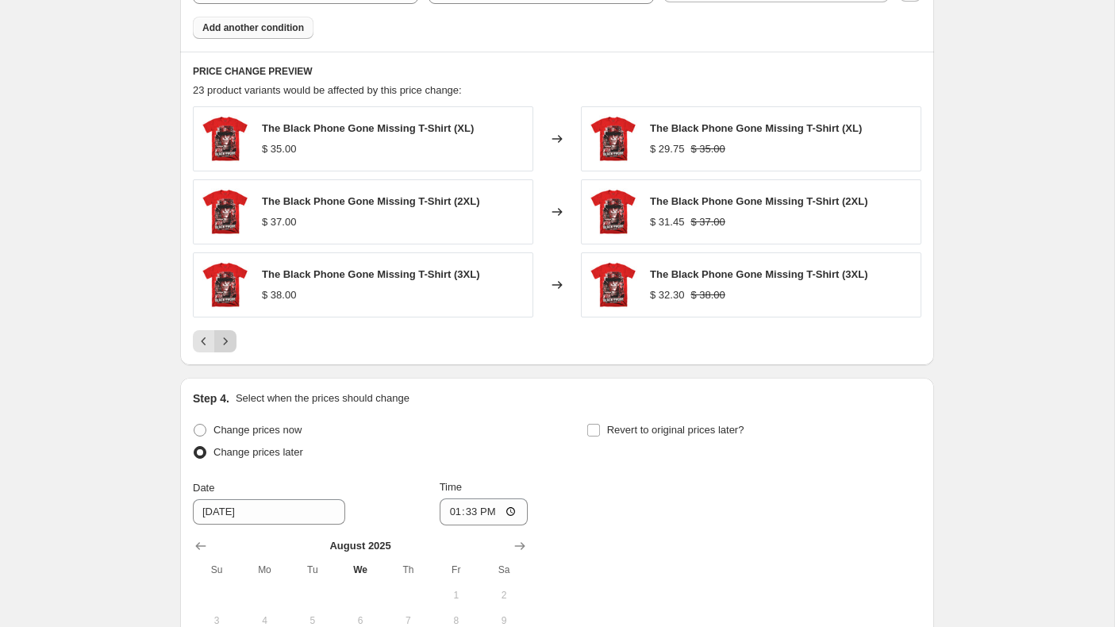
scroll to position [1033, 0]
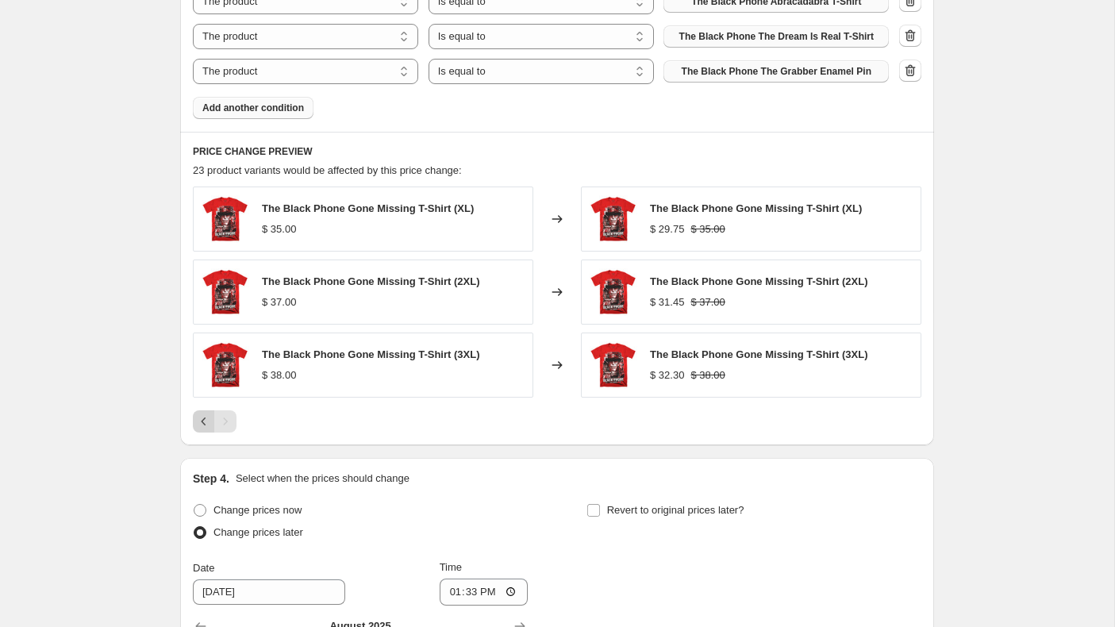
click at [203, 417] on icon "Previous" at bounding box center [204, 422] width 16 height 16
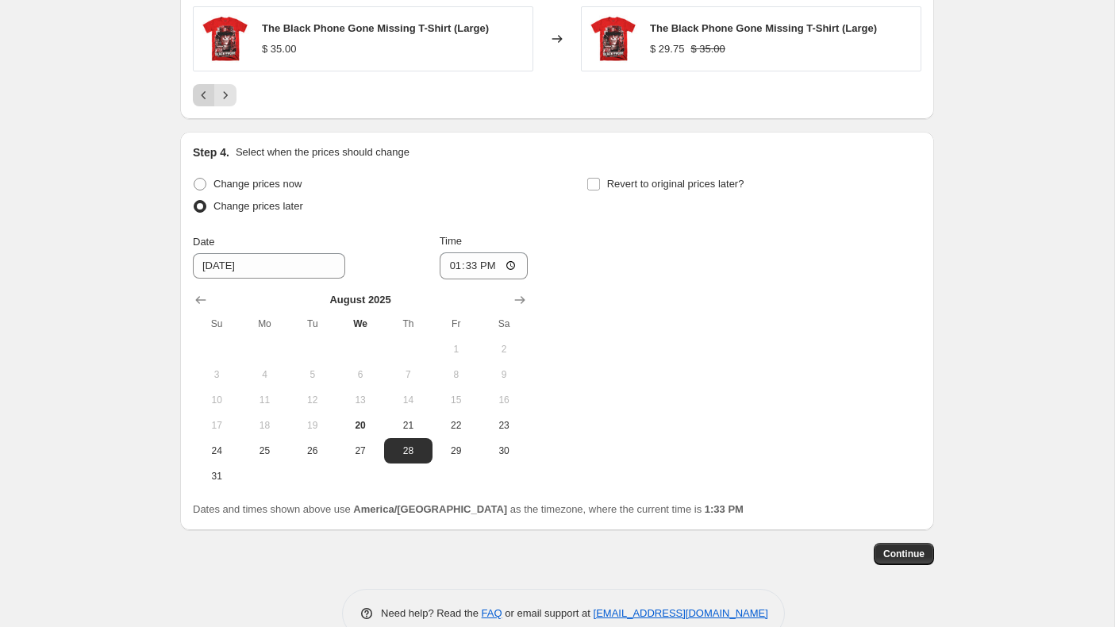
scroll to position [1540, 0]
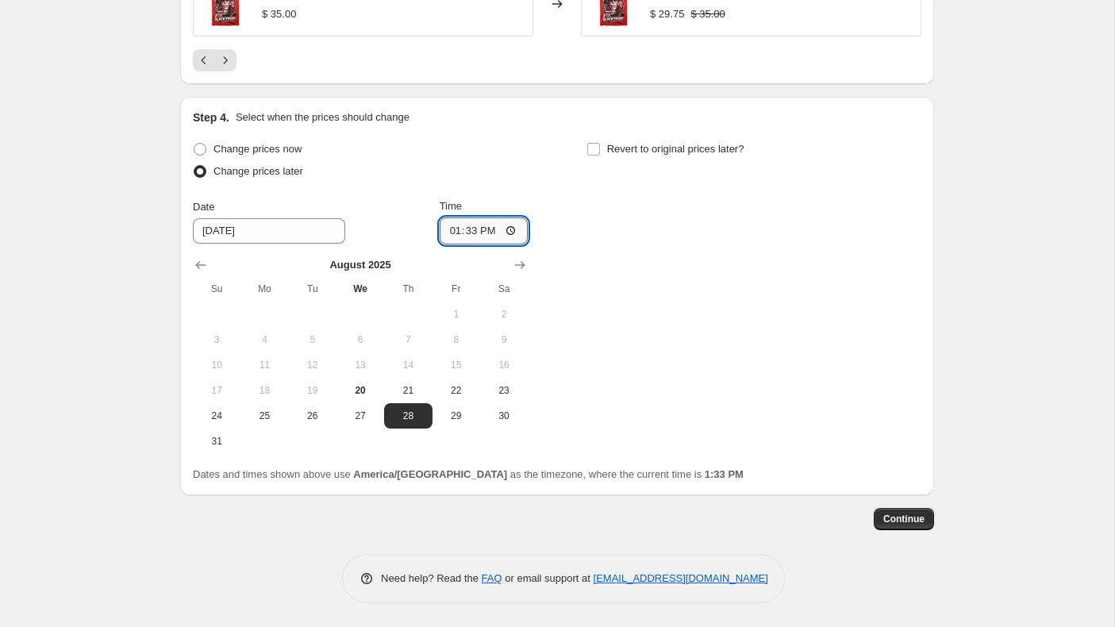
click at [452, 230] on input "13:33" at bounding box center [484, 230] width 89 height 27
type input "00:01"
click at [595, 144] on input "Revert to original prices later?" at bounding box center [593, 149] width 13 height 13
checkbox input "true"
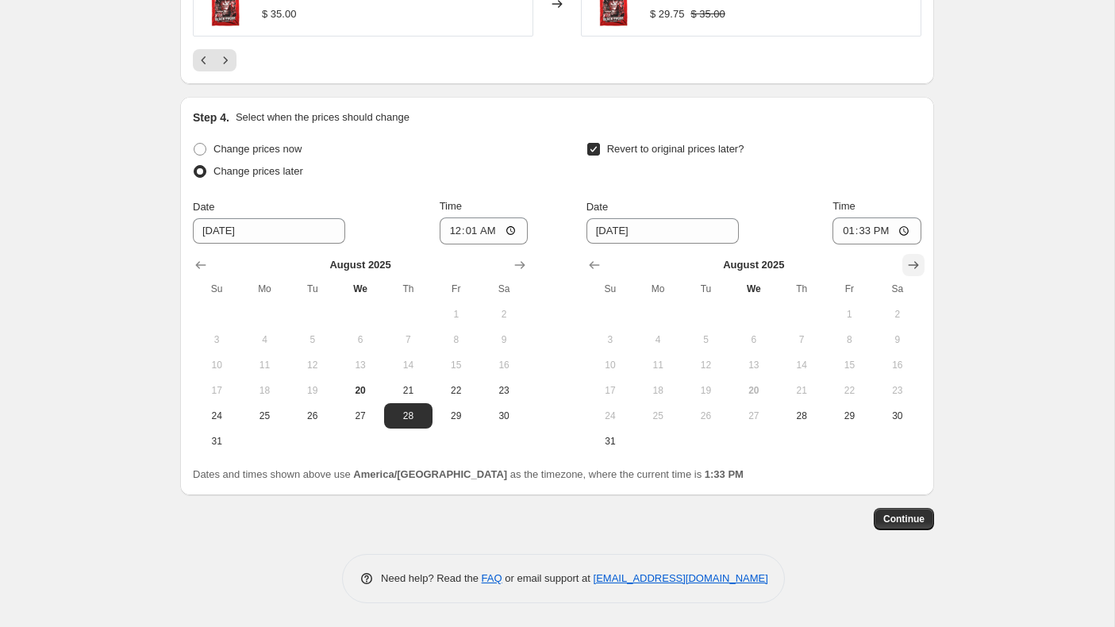
click at [919, 263] on icon "Show next month, September 2025" at bounding box center [914, 265] width 16 height 16
click at [710, 315] on span "2" at bounding box center [705, 314] width 35 height 13
type input "[DATE]"
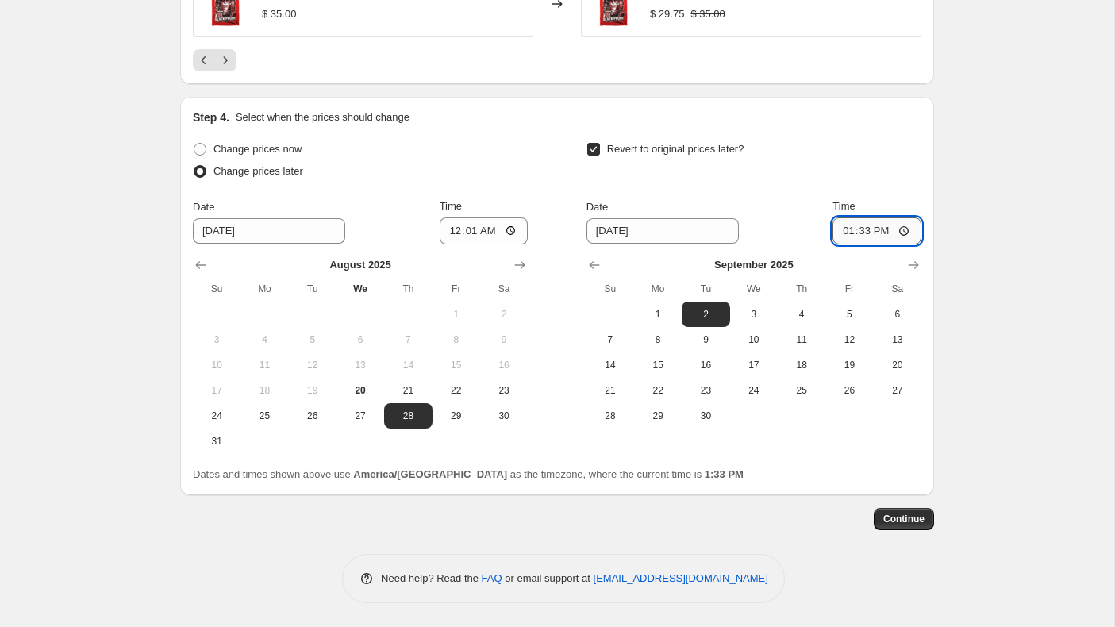
click at [844, 233] on input "13:33" at bounding box center [877, 230] width 89 height 27
type input "00:01"
click at [903, 517] on span "Continue" at bounding box center [903, 519] width 41 height 13
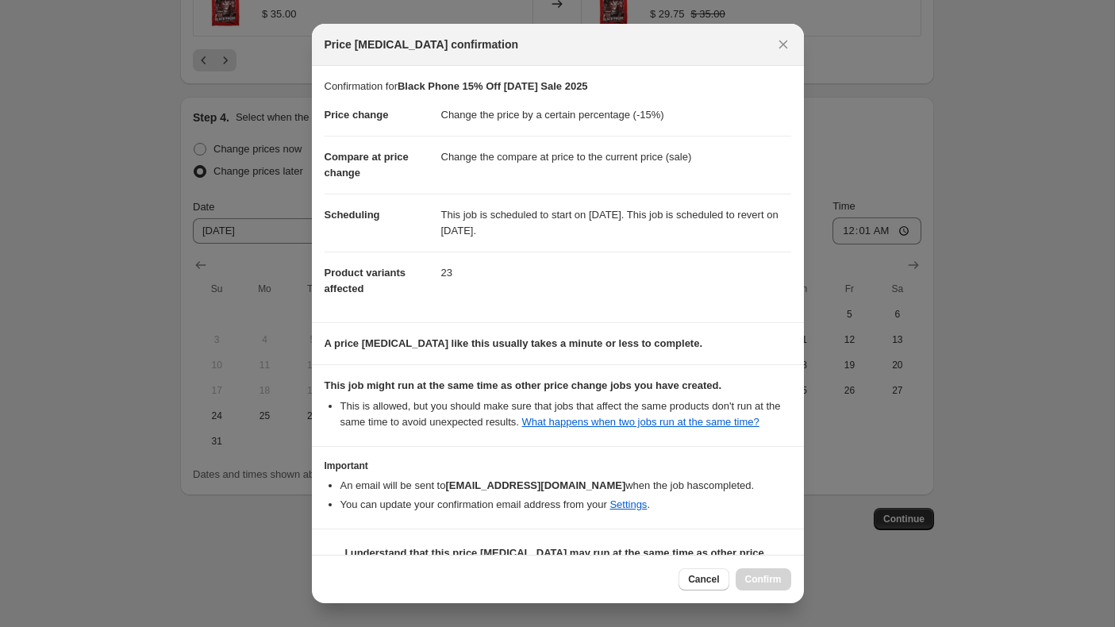
scroll to position [54, 0]
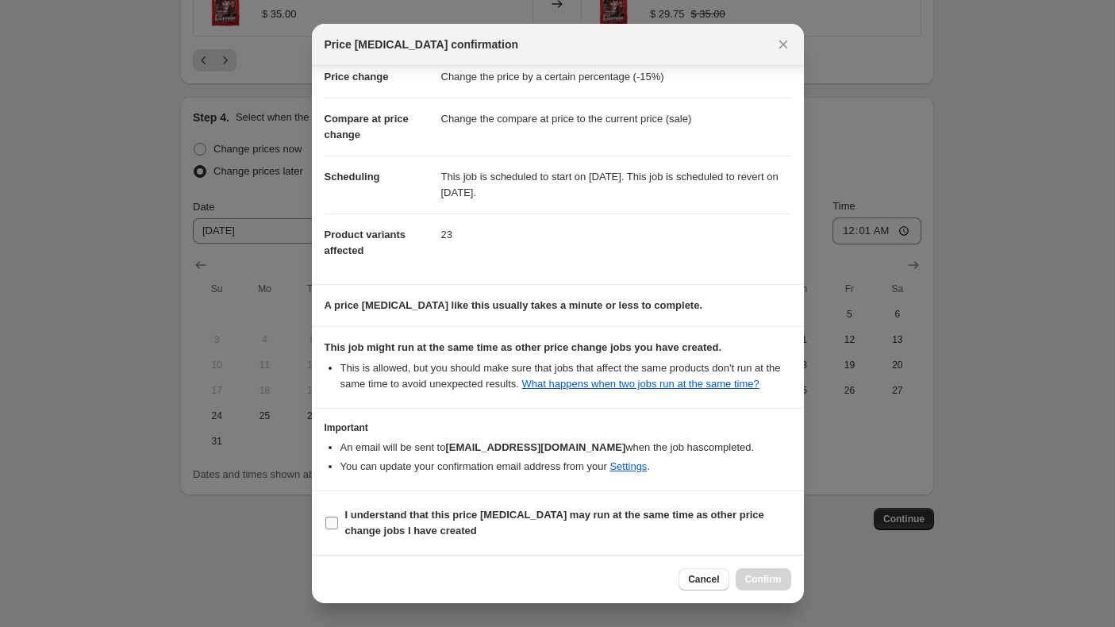
click at [330, 524] on input "I understand that this price [MEDICAL_DATA] may run at the same time as other p…" at bounding box center [331, 523] width 13 height 13
checkbox input "true"
click at [772, 583] on span "Confirm" at bounding box center [763, 579] width 37 height 13
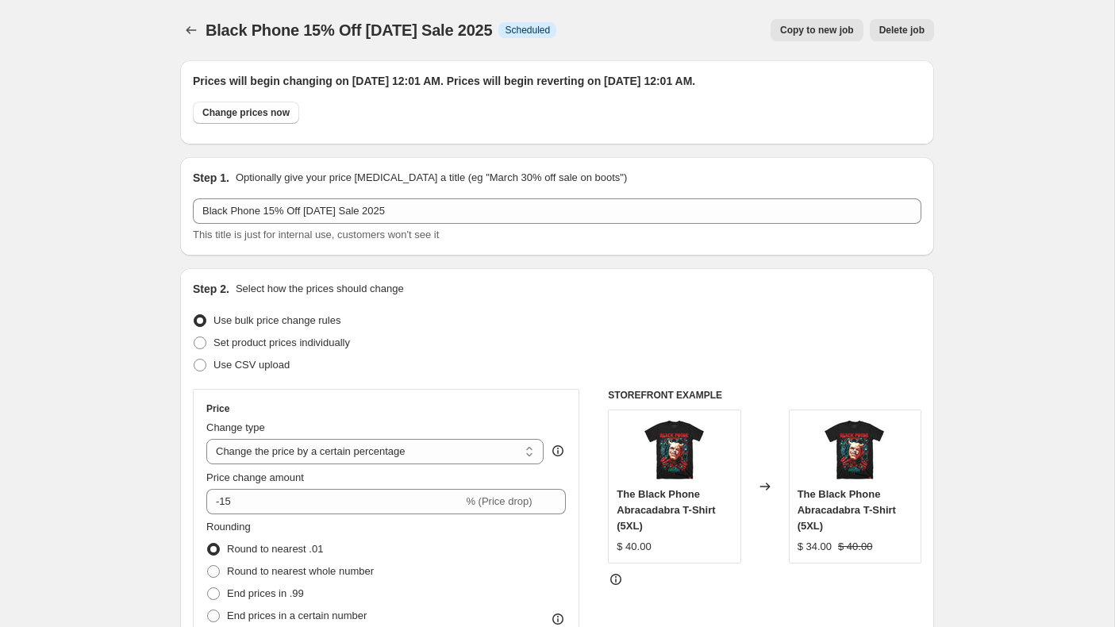
click at [794, 27] on span "Copy to new job" at bounding box center [817, 30] width 74 height 13
select select "percentage"
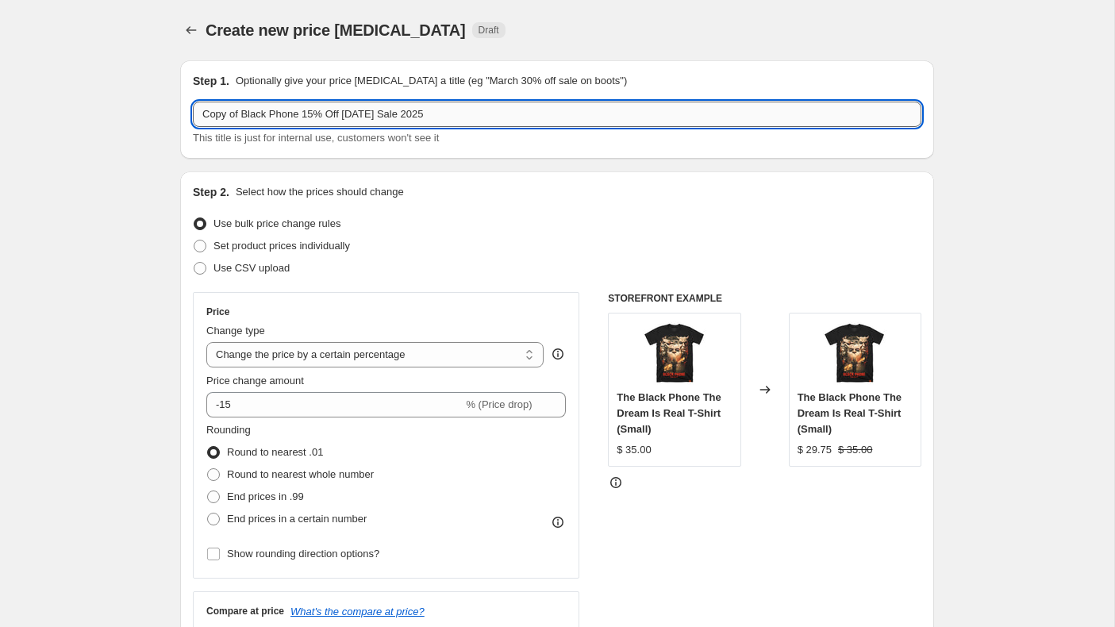
drag, startPoint x: 301, startPoint y: 117, endPoint x: 198, endPoint y: 117, distance: 103.2
click at [197, 117] on input "Copy of Black Phone 15% Off [DATE] Sale 2025" at bounding box center [557, 114] width 729 height 25
type input "M3GAN 15% Off [DATE] Sale 2025"
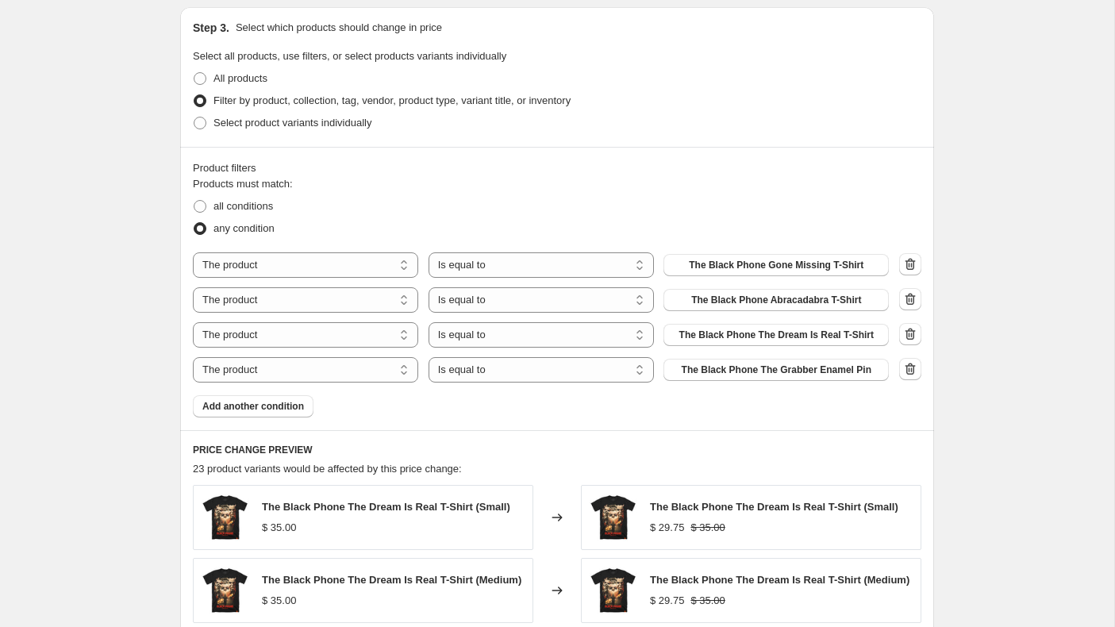
scroll to position [748, 0]
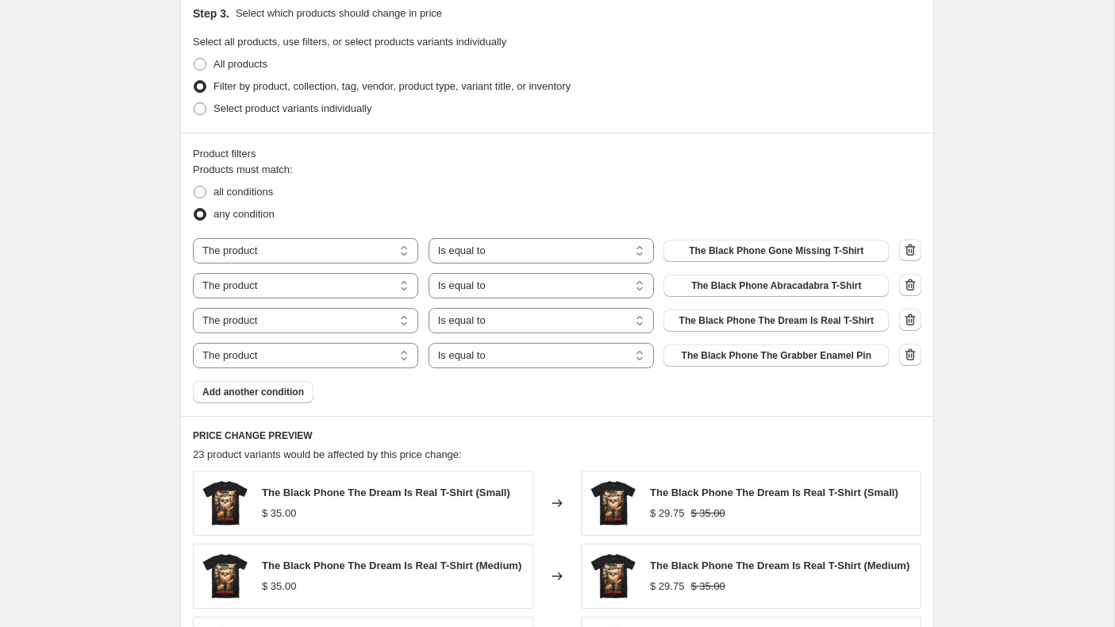
click at [913, 353] on icon "button" at bounding box center [910, 355] width 16 height 16
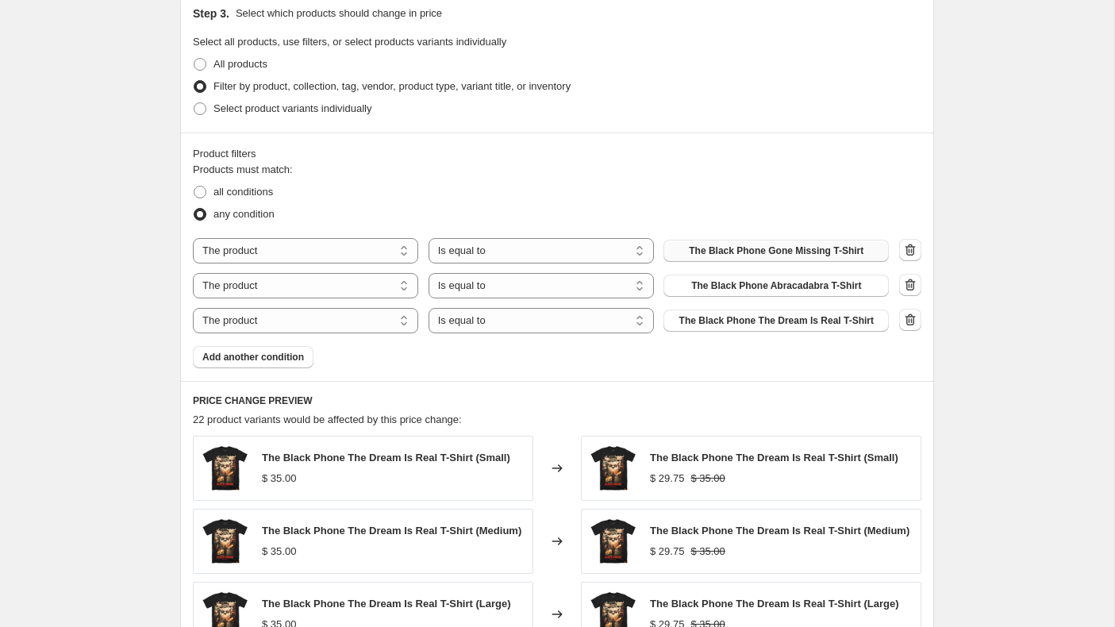
click at [783, 247] on span "The Black Phone Gone Missing T-Shirt" at bounding box center [776, 250] width 175 height 13
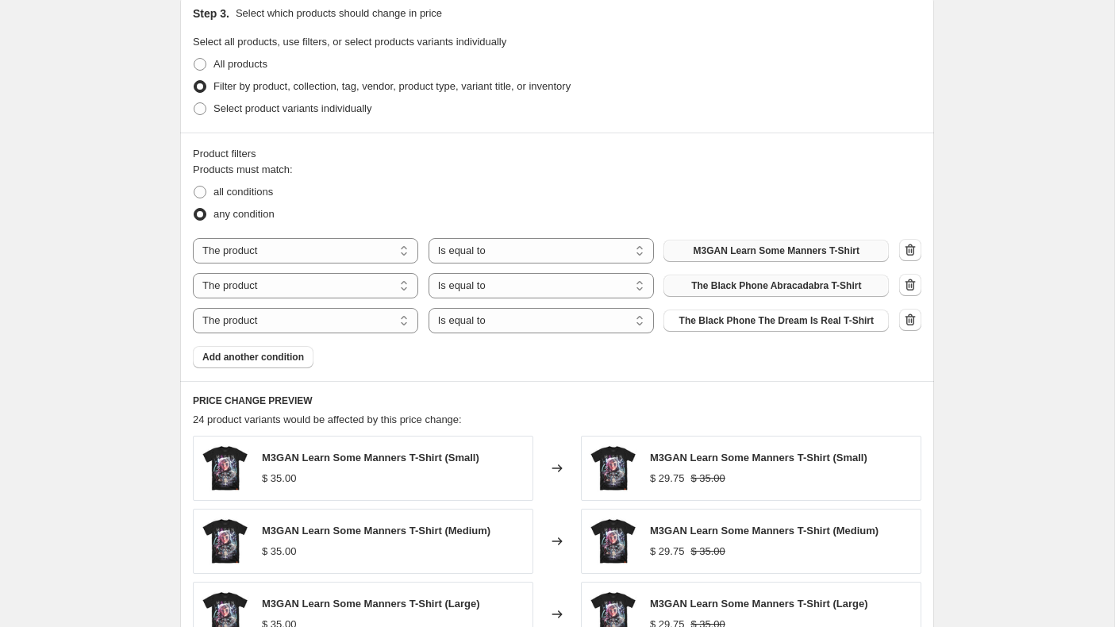
click at [770, 282] on span "The Black Phone Abracadabra T-Shirt" at bounding box center [776, 285] width 170 height 13
click at [736, 317] on span "The Black Phone The Dream Is Real T-Shirt" at bounding box center [776, 320] width 194 height 13
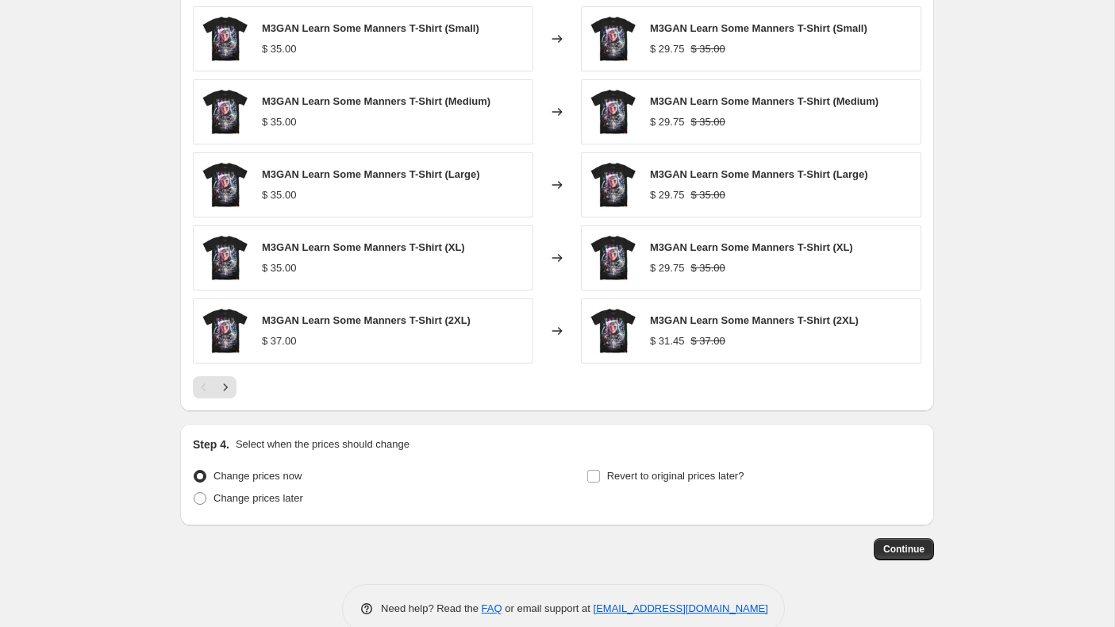
scroll to position [1208, 0]
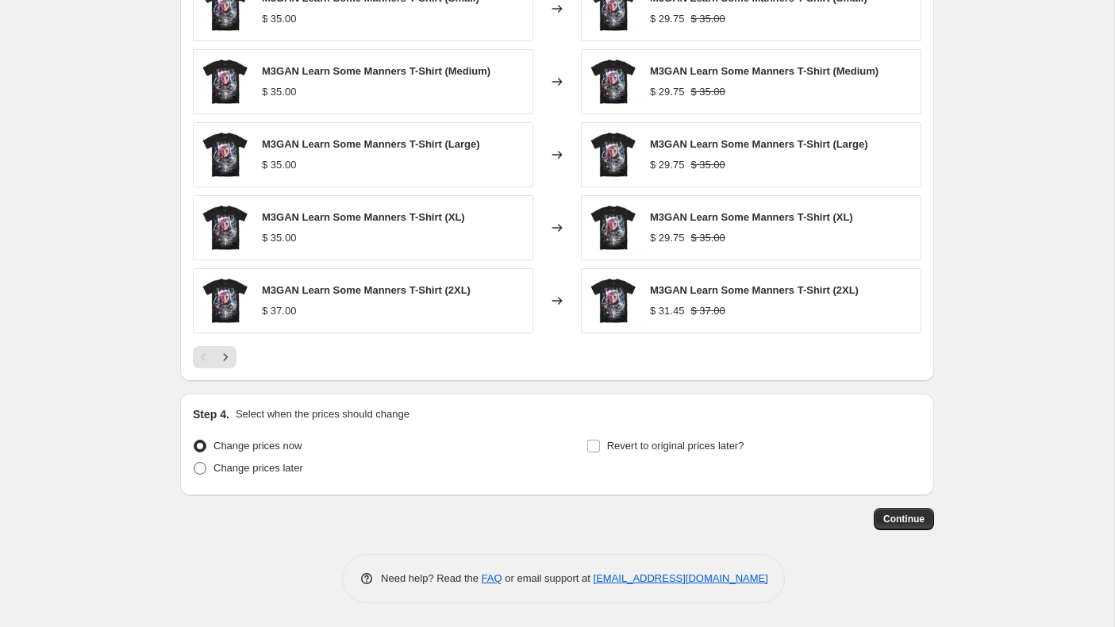
click at [200, 467] on span at bounding box center [200, 468] width 13 height 13
click at [194, 463] on input "Change prices later" at bounding box center [194, 462] width 1 height 1
radio input "true"
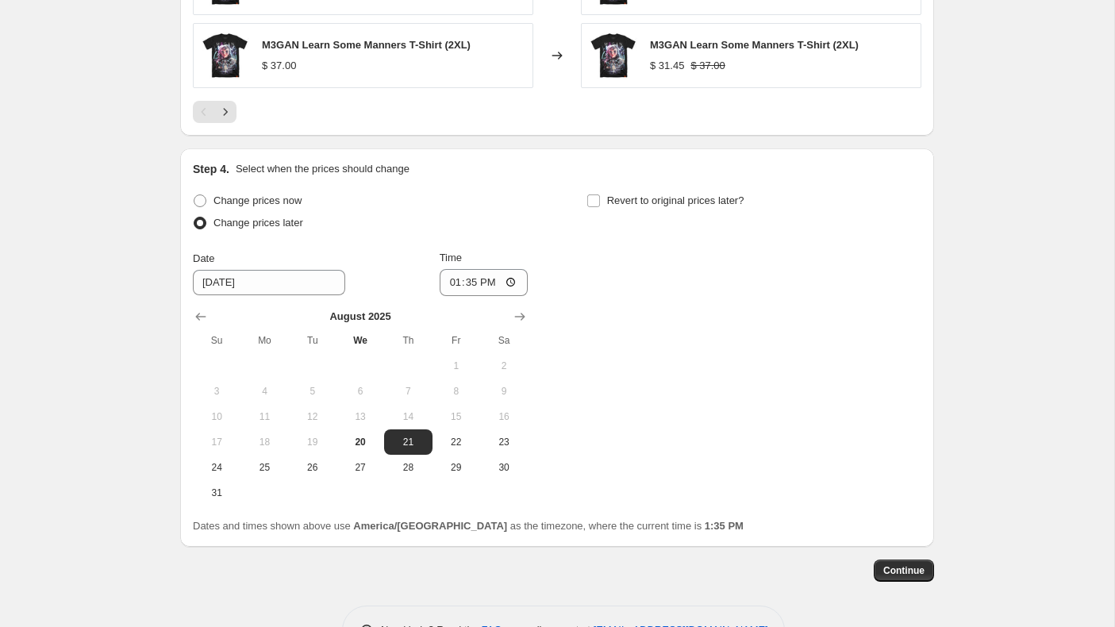
scroll to position [1505, 0]
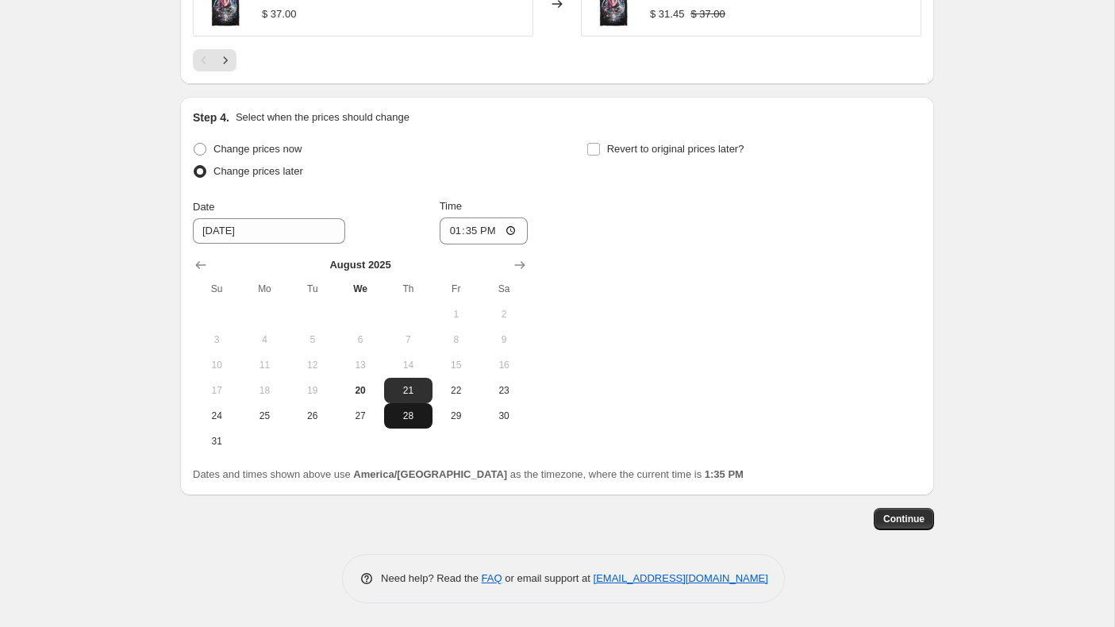
click at [420, 411] on span "28" at bounding box center [407, 416] width 35 height 13
type input "[DATE]"
click at [455, 232] on input "13:35" at bounding box center [484, 230] width 89 height 27
type input "00:01"
click at [595, 144] on input "Revert to original prices later?" at bounding box center [593, 149] width 13 height 13
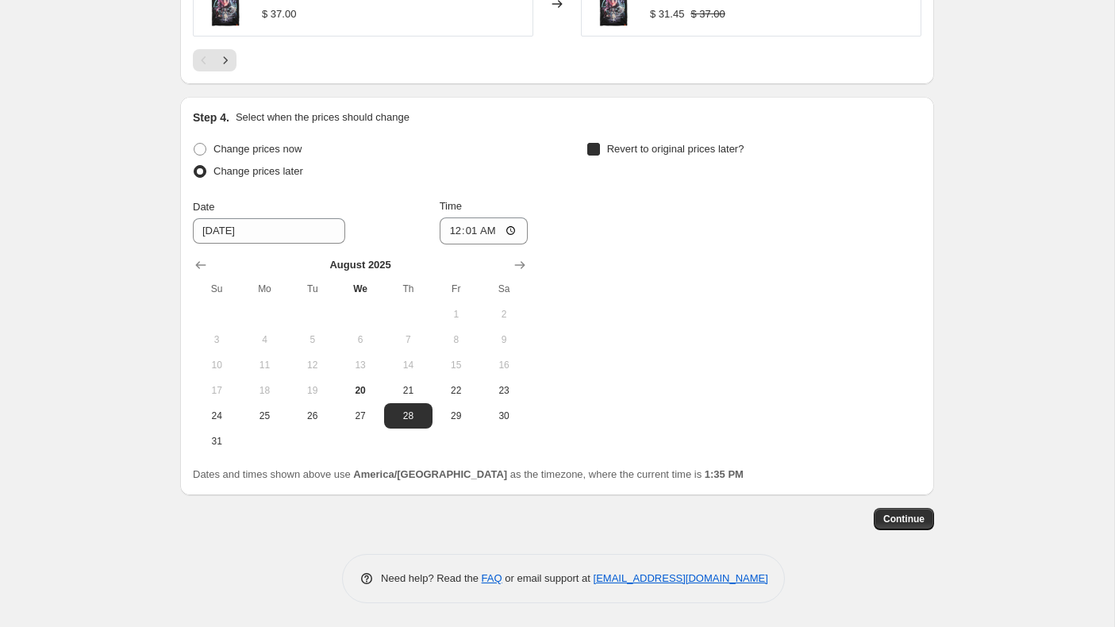
checkbox input "true"
click at [913, 261] on icon "Show next month, September 2025" at bounding box center [914, 265] width 16 height 16
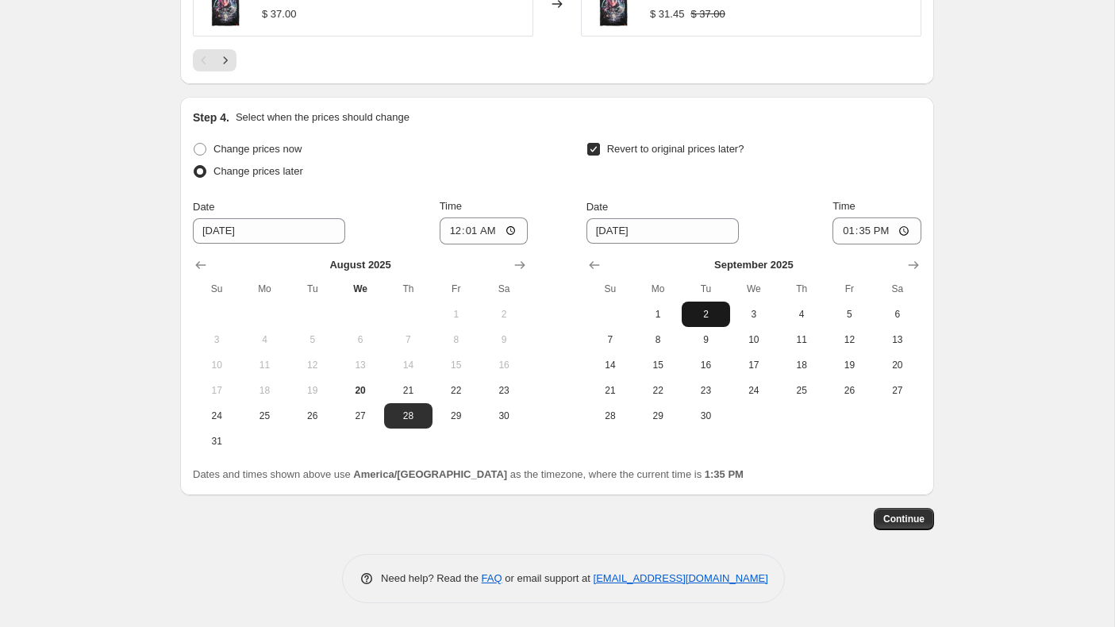
click at [710, 310] on span "2" at bounding box center [705, 314] width 35 height 13
type input "[DATE]"
click at [847, 234] on input "13:35" at bounding box center [877, 230] width 89 height 27
type input "00:01"
click at [903, 515] on span "Continue" at bounding box center [903, 519] width 41 height 13
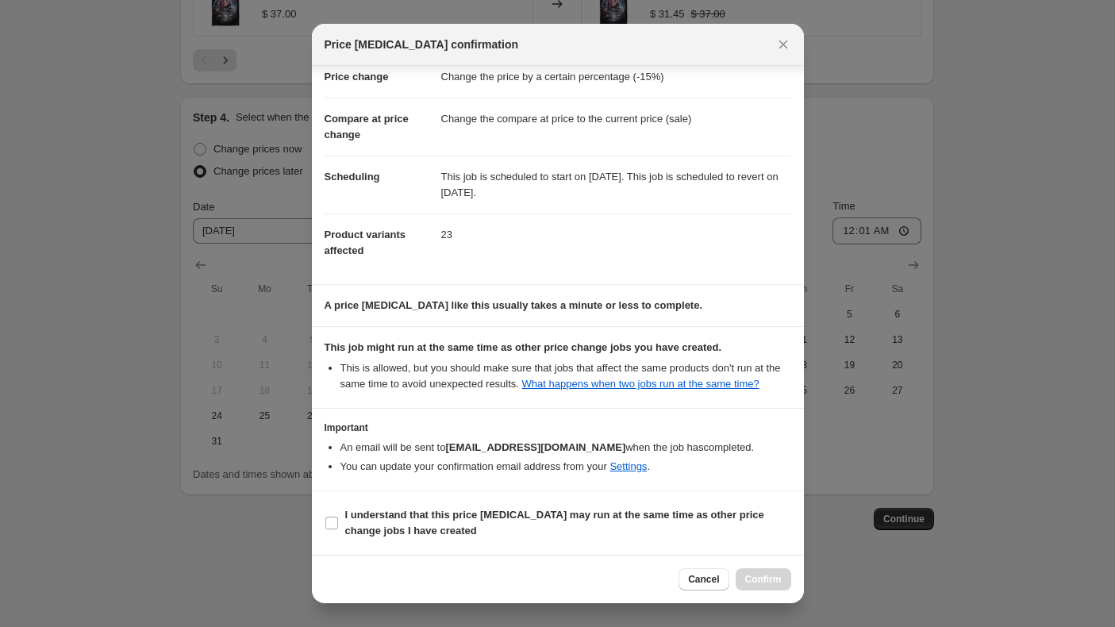
scroll to position [54, 0]
click at [335, 525] on input "I understand that this price [MEDICAL_DATA] may run at the same time as other p…" at bounding box center [331, 523] width 13 height 13
checkbox input "true"
click at [784, 576] on button "Confirm" at bounding box center [764, 579] width 56 height 22
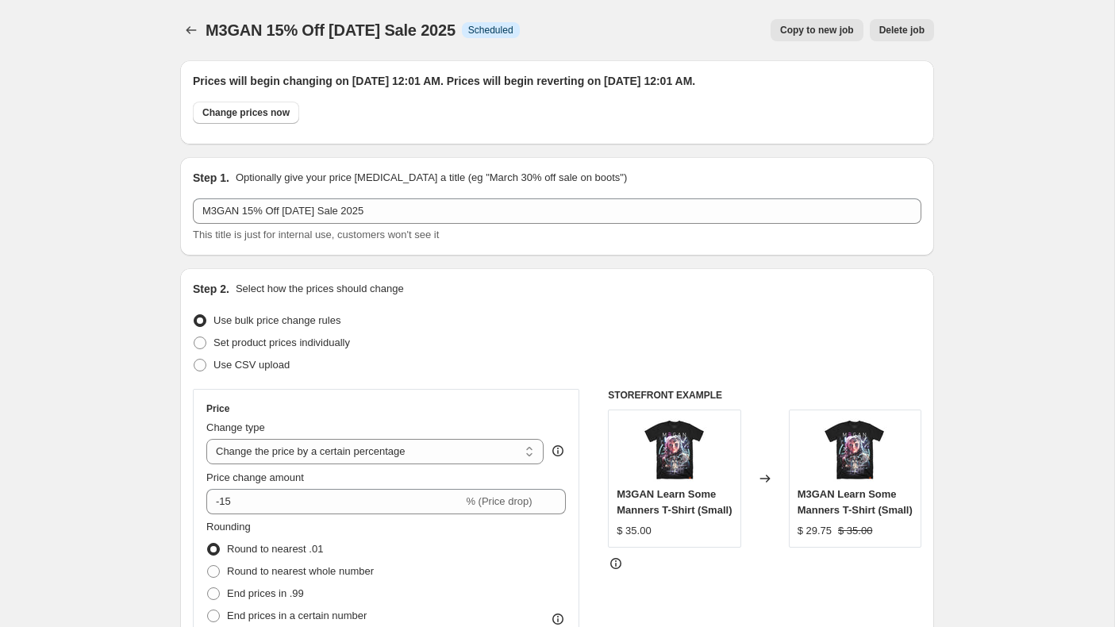
click at [687, 16] on div "M3GAN 15% Off [DATE] Sale 2025. This page is ready M3GAN 15% Off [DATE] Sale 20…" at bounding box center [557, 30] width 754 height 60
click at [829, 25] on span "Copy to new job" at bounding box center [817, 30] width 74 height 13
select select "percentage"
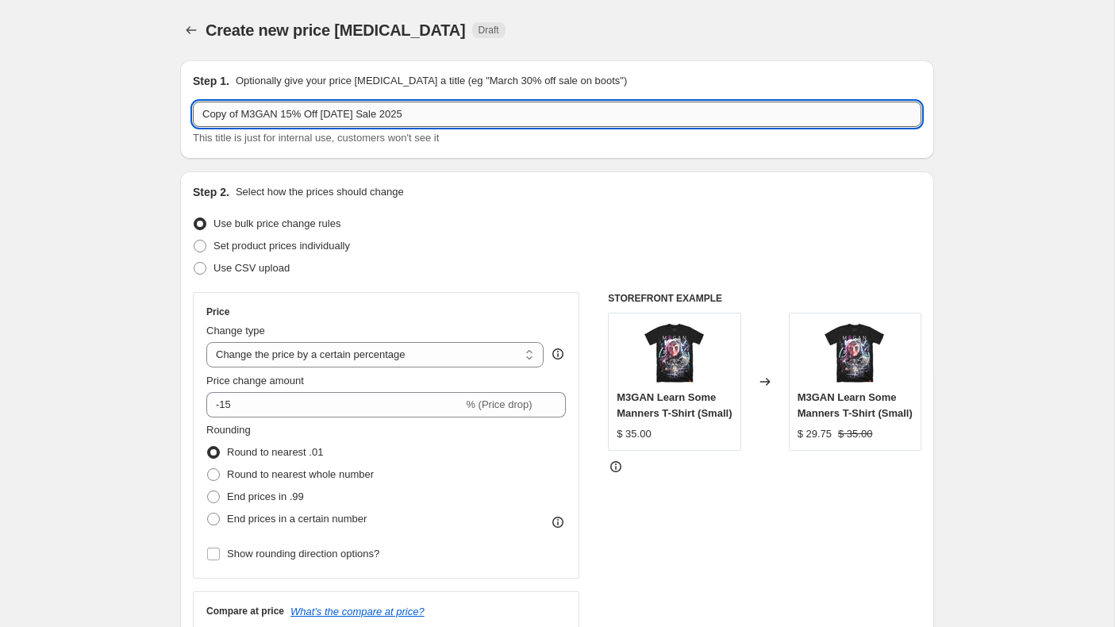
drag, startPoint x: 280, startPoint y: 114, endPoint x: 193, endPoint y: 114, distance: 87.3
click at [193, 114] on input "Copy of M3GAN 15% Off [DATE] Sale 2025" at bounding box center [557, 114] width 729 height 25
click at [278, 118] on input "Dog Soldiers 15% Off [DATE] Sale 2025" at bounding box center [557, 114] width 729 height 25
type input "Dog Soldiers 20% Off [DATE] Sale 2025"
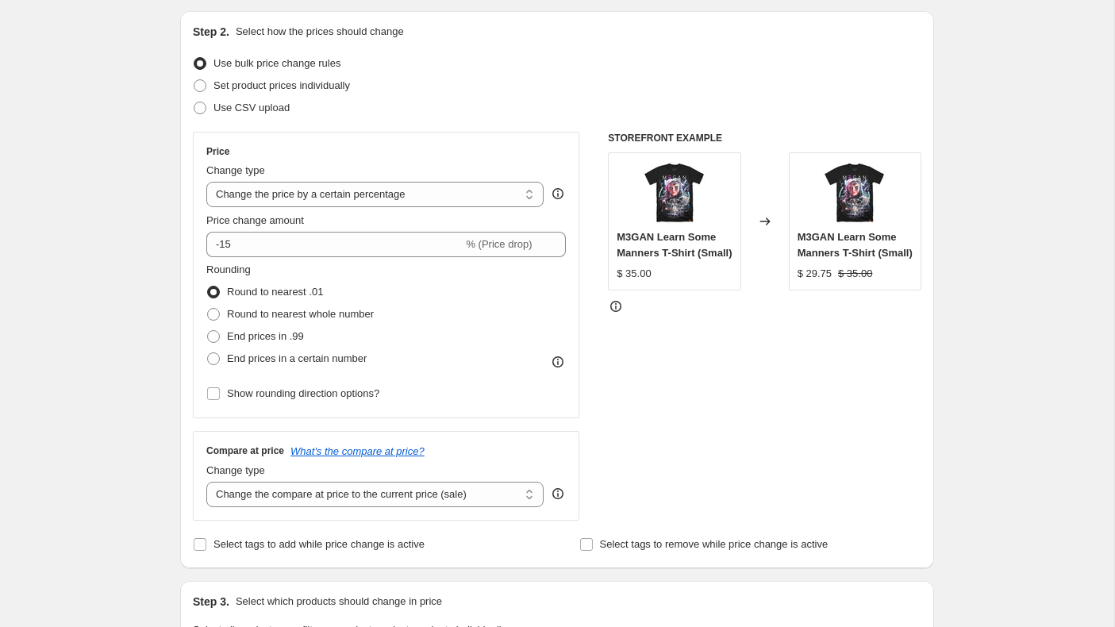
scroll to position [178, 0]
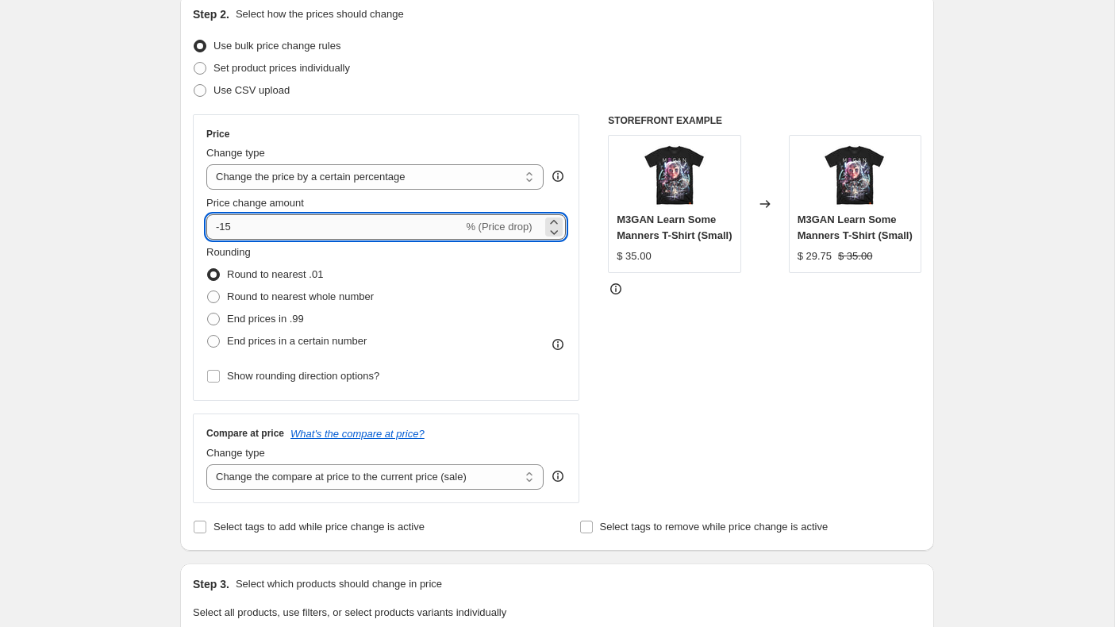
click at [266, 224] on input "-15" at bounding box center [334, 226] width 256 height 25
type input "-1"
type input "-20"
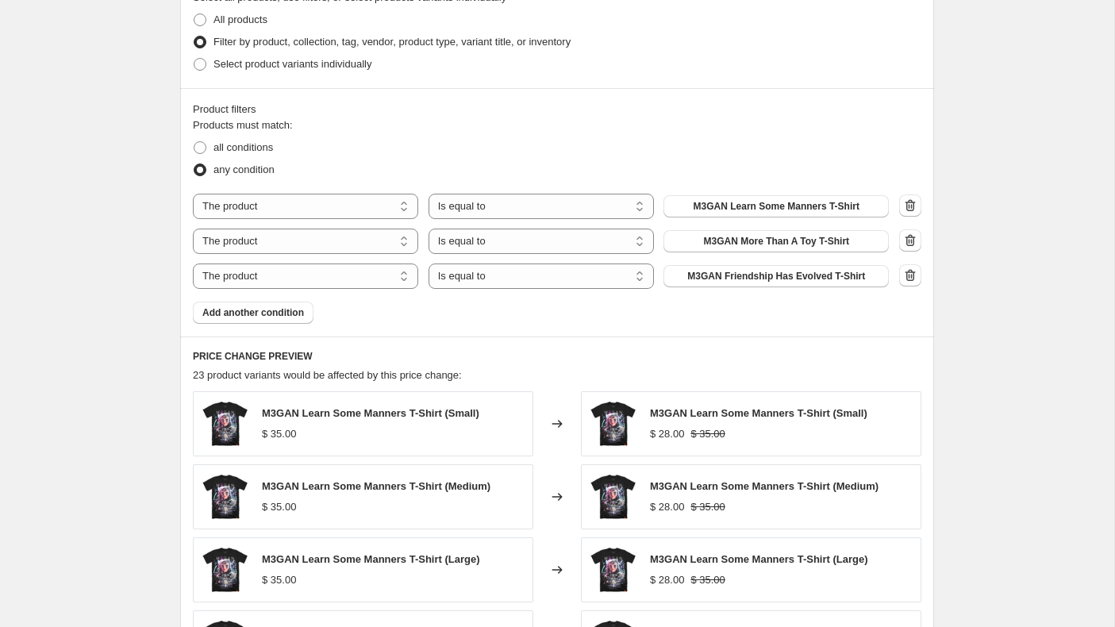
scroll to position [805, 0]
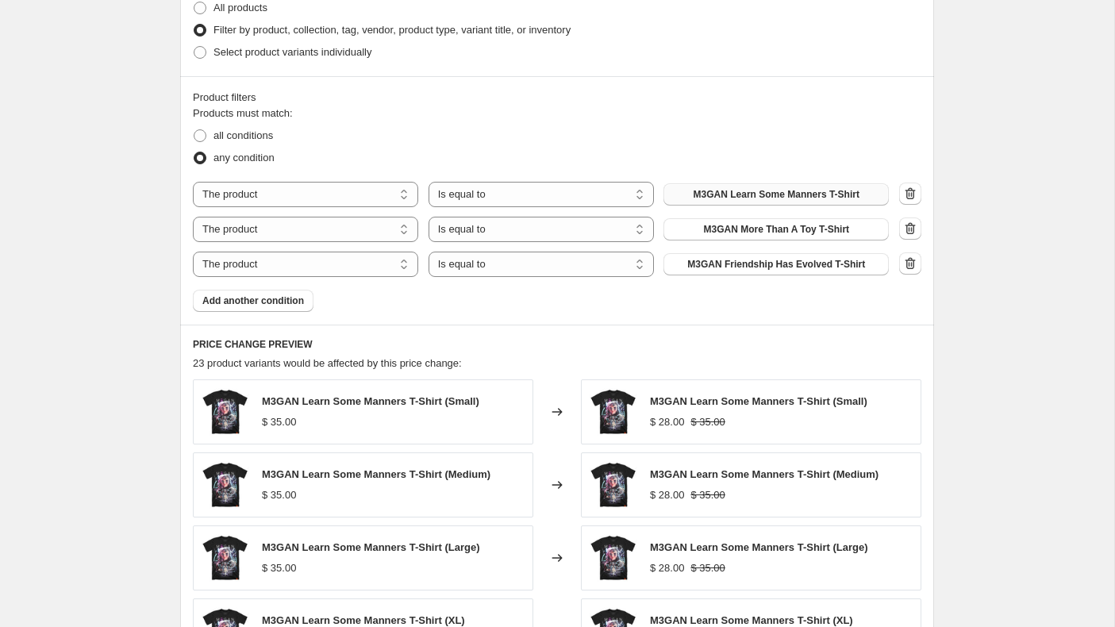
click at [785, 192] on span "M3GAN Learn Some Manners T-Shirt" at bounding box center [777, 194] width 166 height 13
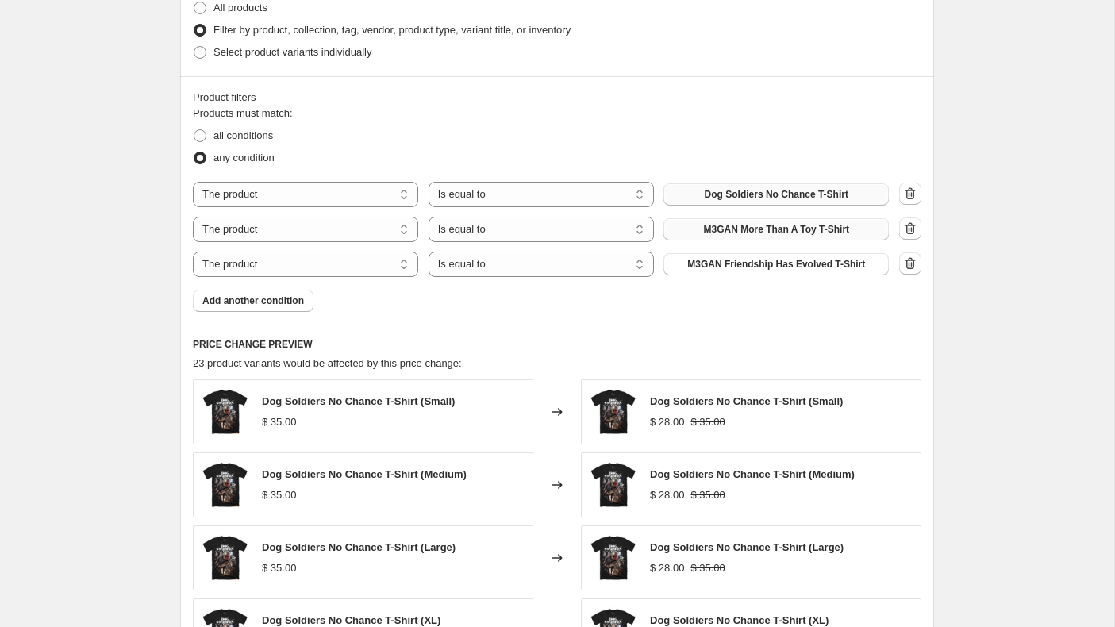
click at [777, 230] on span "M3GAN More Than A Toy T-Shirt" at bounding box center [776, 229] width 146 height 13
click at [914, 266] on icon "button" at bounding box center [911, 263] width 10 height 12
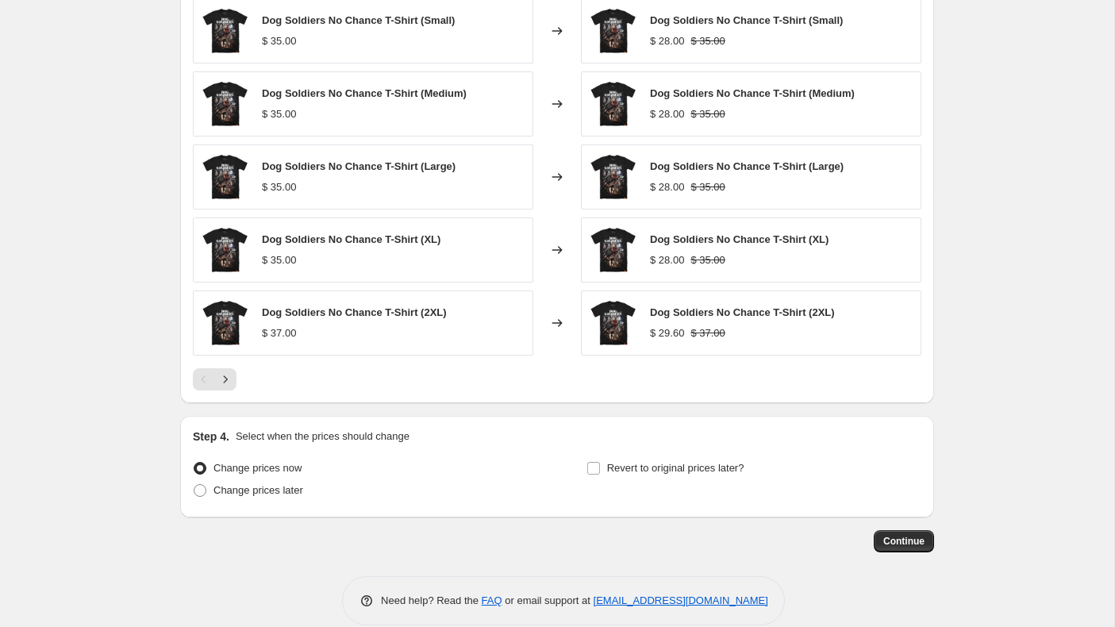
scroll to position [1173, 0]
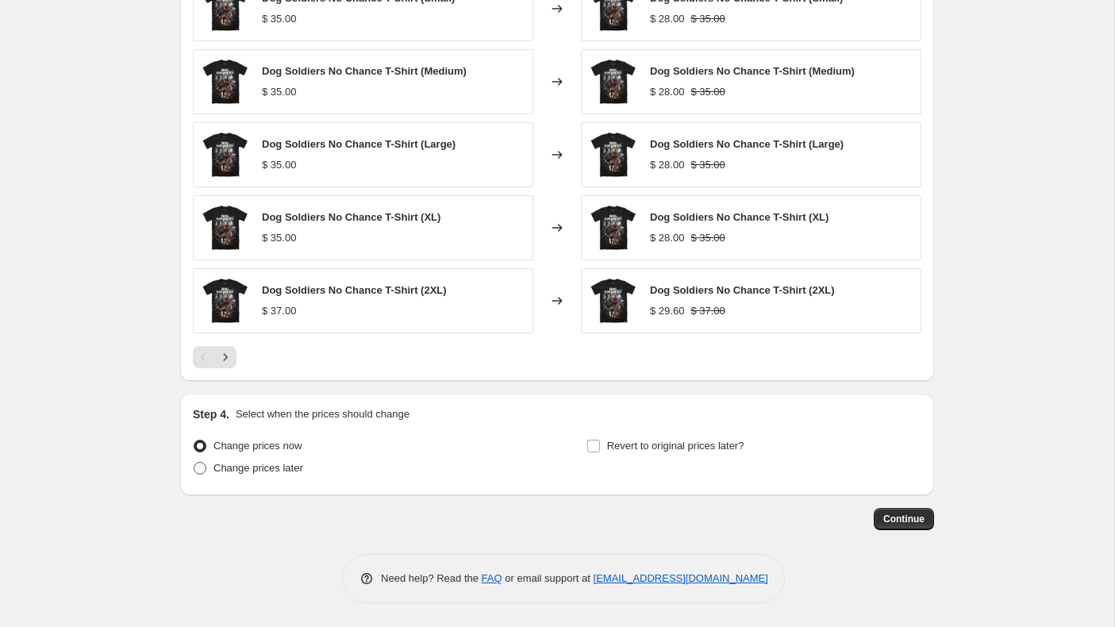
click at [197, 469] on span at bounding box center [200, 468] width 13 height 13
click at [194, 463] on input "Change prices later" at bounding box center [194, 462] width 1 height 1
radio input "true"
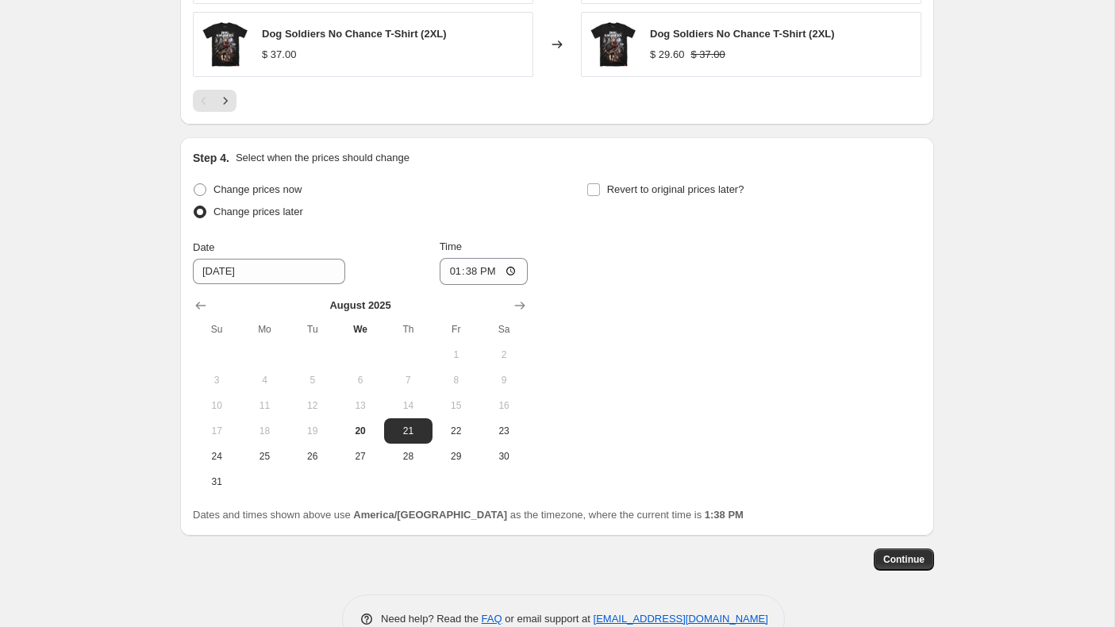
scroll to position [1470, 0]
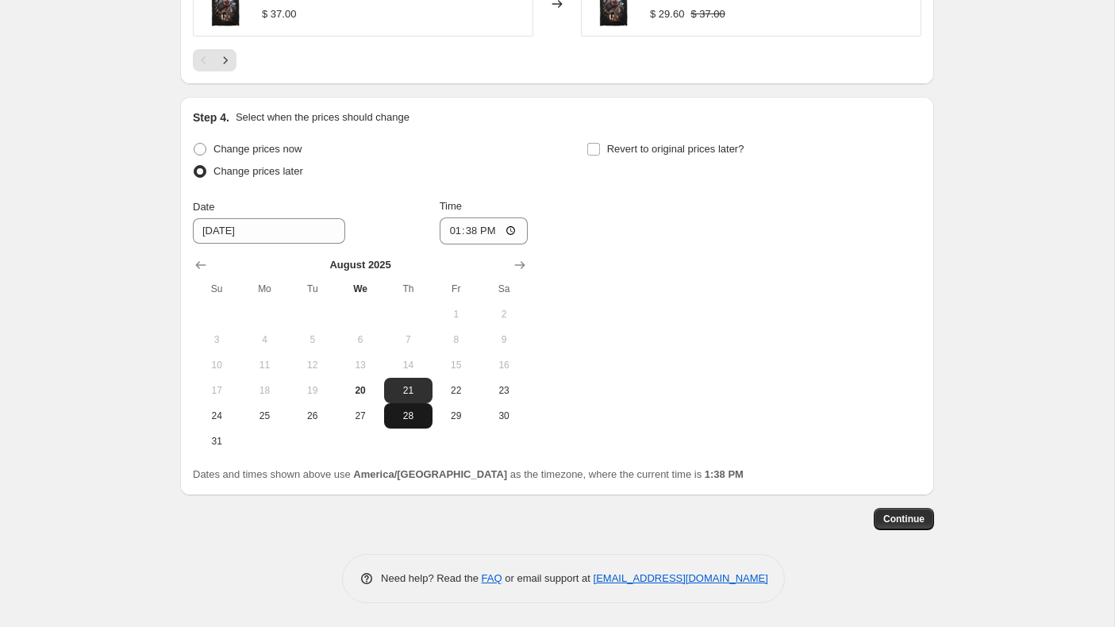
click at [404, 416] on span "28" at bounding box center [407, 416] width 35 height 13
type input "[DATE]"
click at [449, 234] on input "13:38" at bounding box center [484, 230] width 89 height 27
type input "00:01"
click at [595, 145] on input "Revert to original prices later?" at bounding box center [593, 149] width 13 height 13
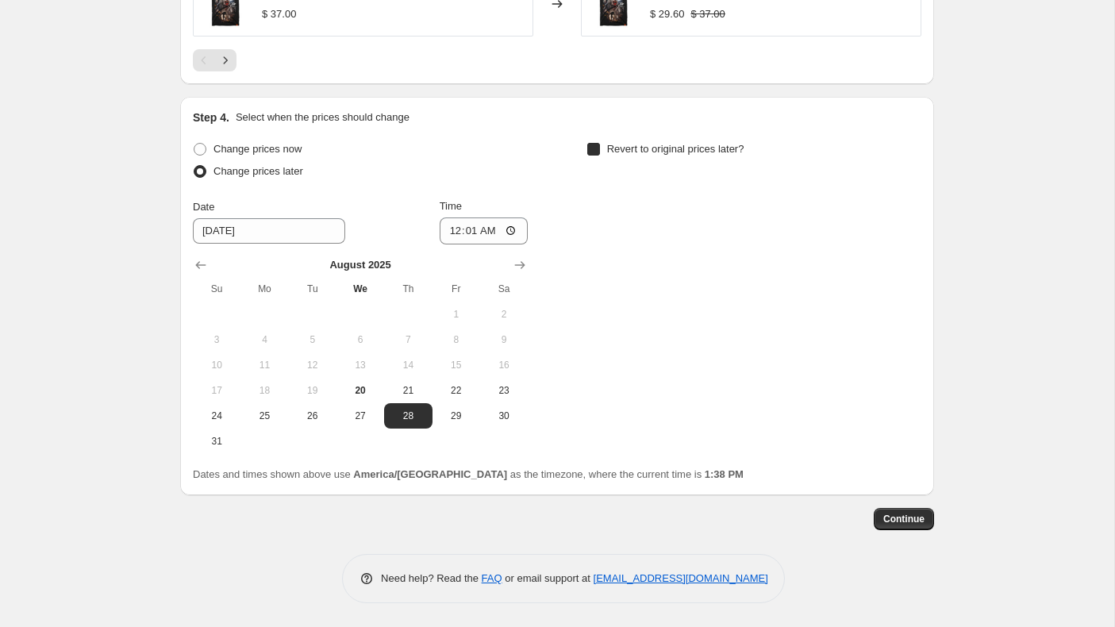
checkbox input "true"
click at [910, 267] on icon "Show next month, September 2025" at bounding box center [914, 265] width 16 height 16
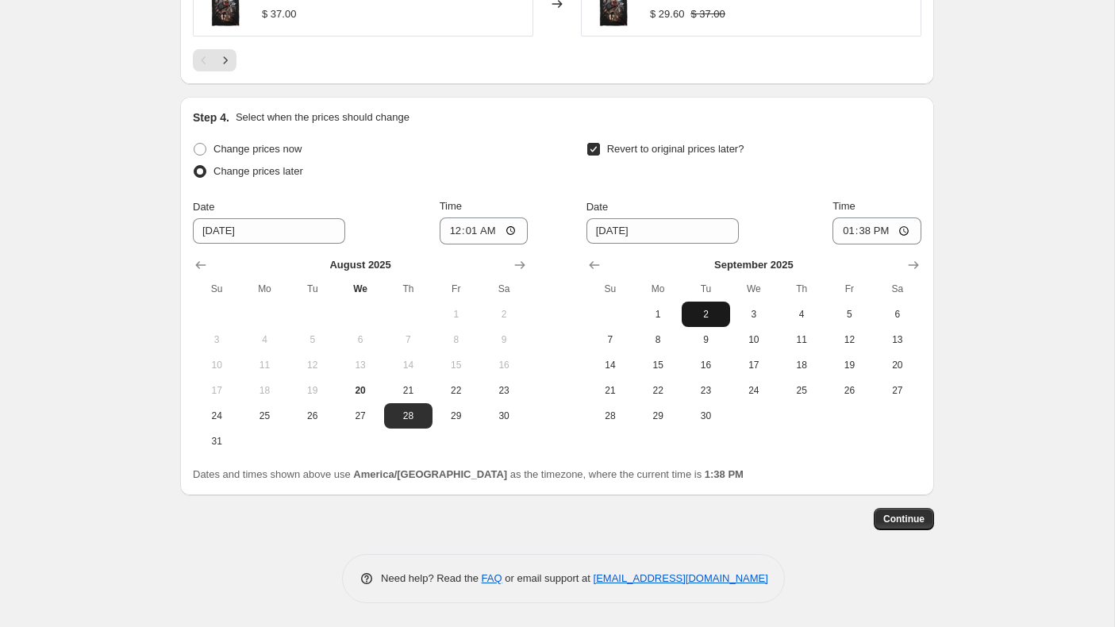
click at [706, 304] on button "2" at bounding box center [706, 314] width 48 height 25
type input "[DATE]"
click at [844, 231] on input "13:38" at bounding box center [877, 230] width 89 height 27
type input "00:01"
click at [909, 525] on button "Continue" at bounding box center [904, 519] width 60 height 22
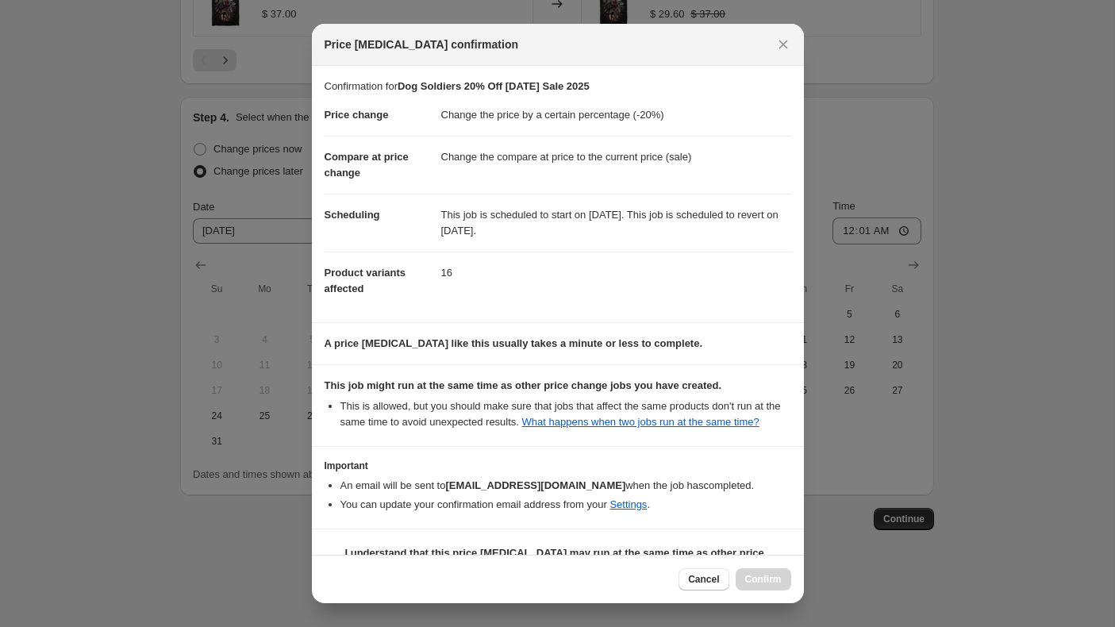
scroll to position [54, 0]
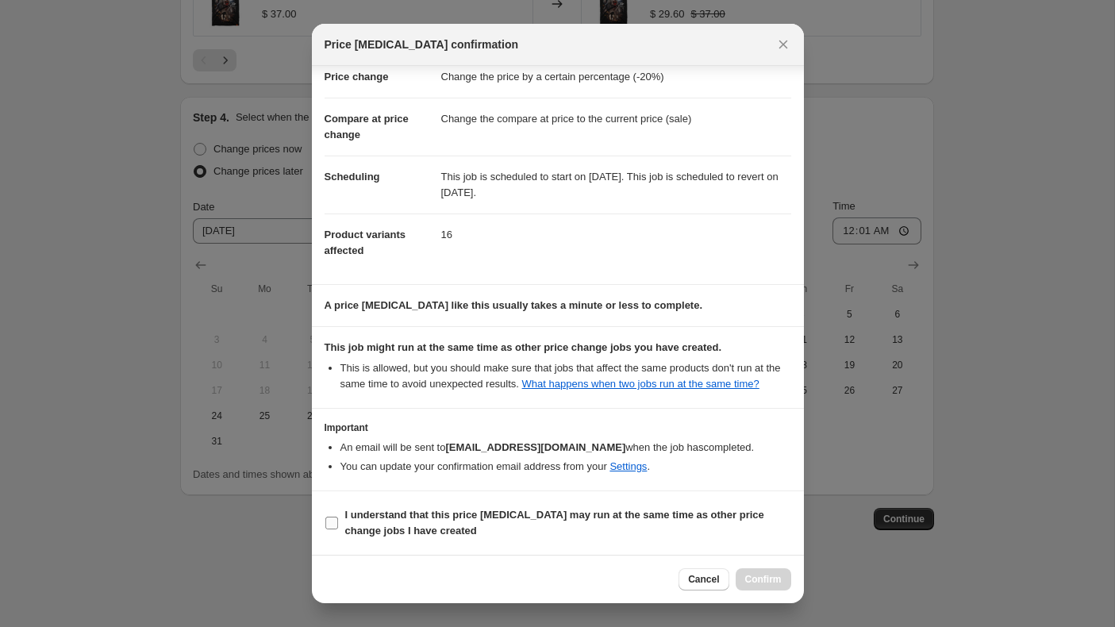
click at [332, 520] on input "I understand that this price [MEDICAL_DATA] may run at the same time as other p…" at bounding box center [331, 523] width 13 height 13
checkbox input "true"
click at [757, 581] on span "Confirm" at bounding box center [763, 579] width 37 height 13
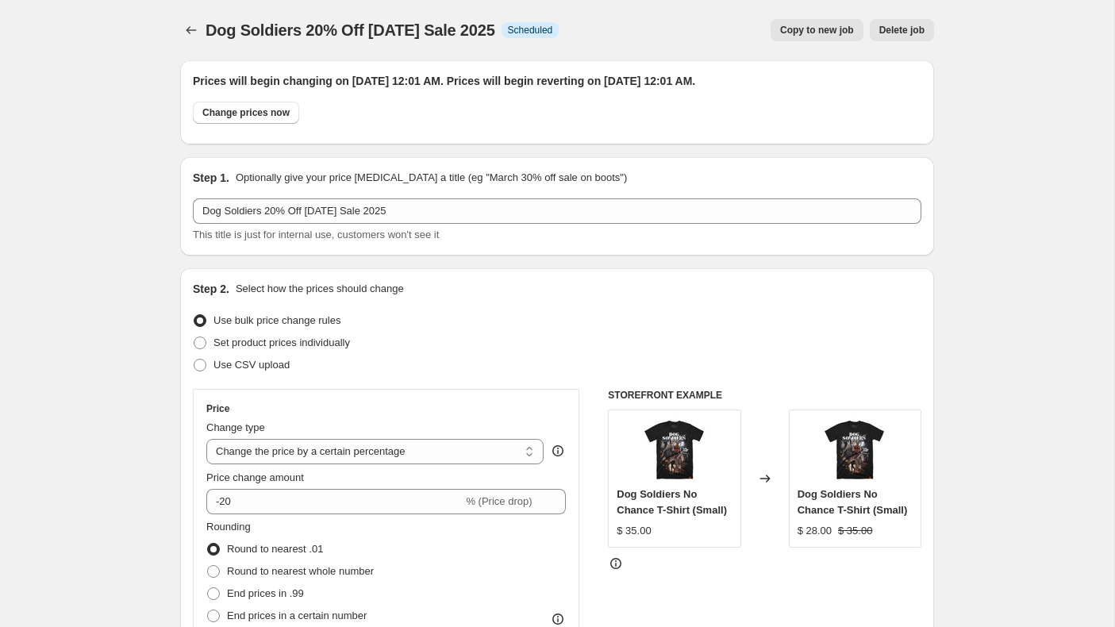
click at [813, 37] on button "Copy to new job" at bounding box center [817, 30] width 93 height 22
select select "percentage"
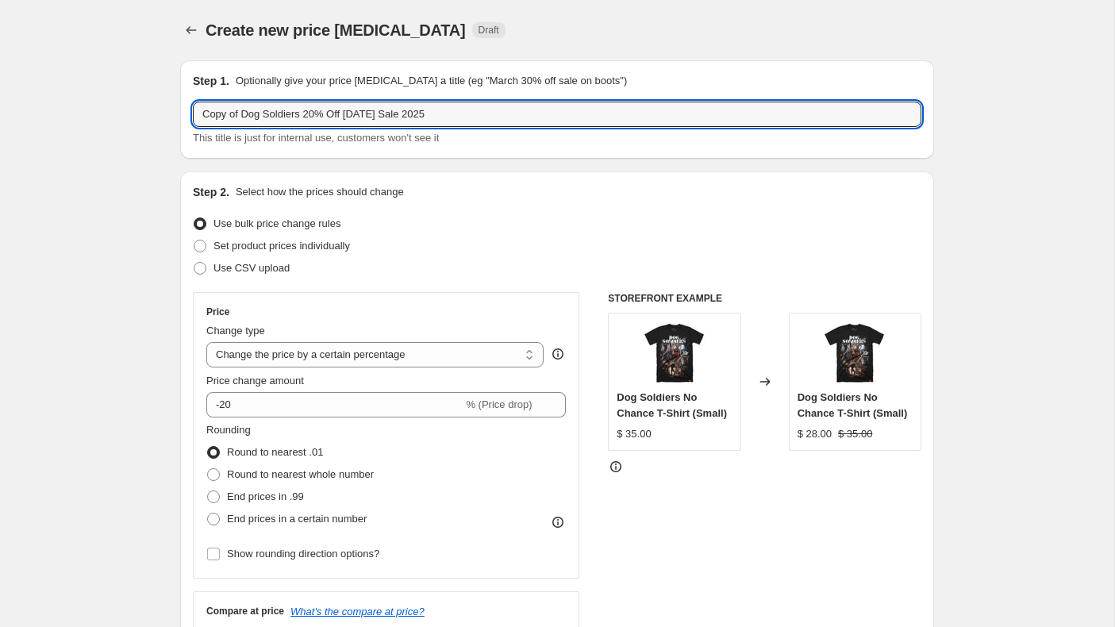
drag, startPoint x: 306, startPoint y: 116, endPoint x: 148, endPoint y: 112, distance: 158.0
type input "Hatchet 20% Off [DATE] Sale 2025"
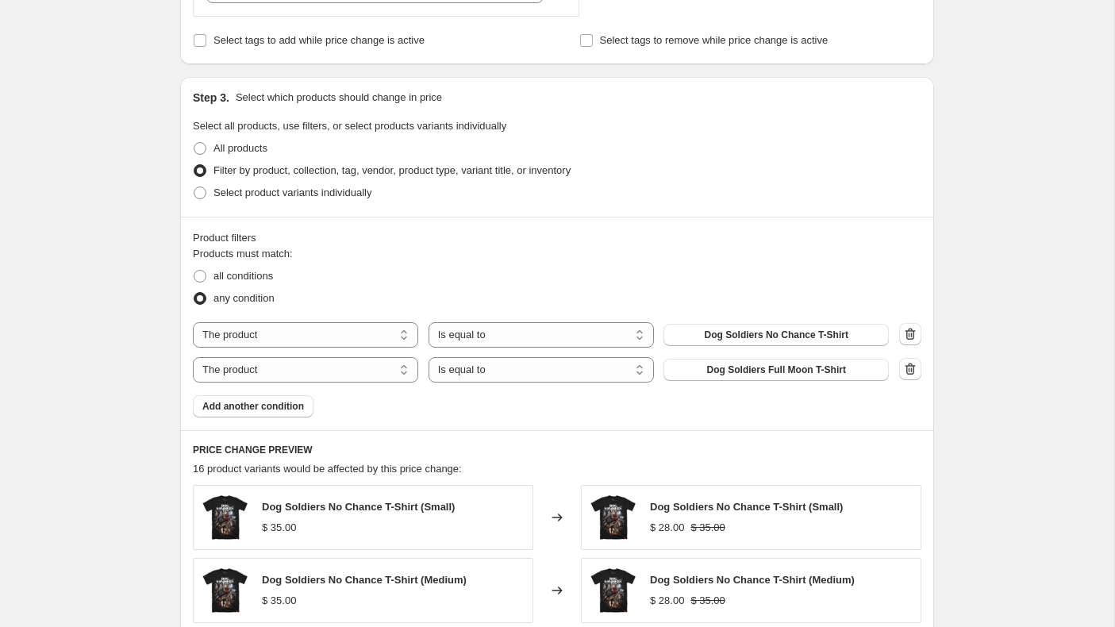
scroll to position [720, 0]
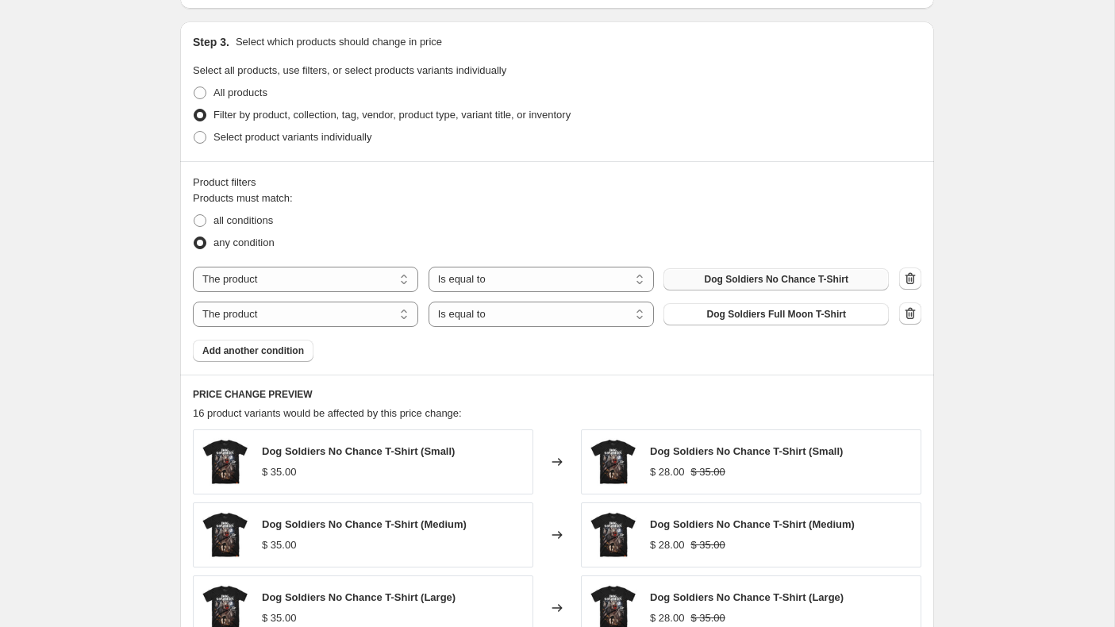
click at [786, 273] on span "Dog Soldiers No Chance T-Shirt" at bounding box center [777, 279] width 144 height 13
click at [770, 313] on span "Dog Soldiers Full Moon T-Shirt" at bounding box center [776, 314] width 139 height 13
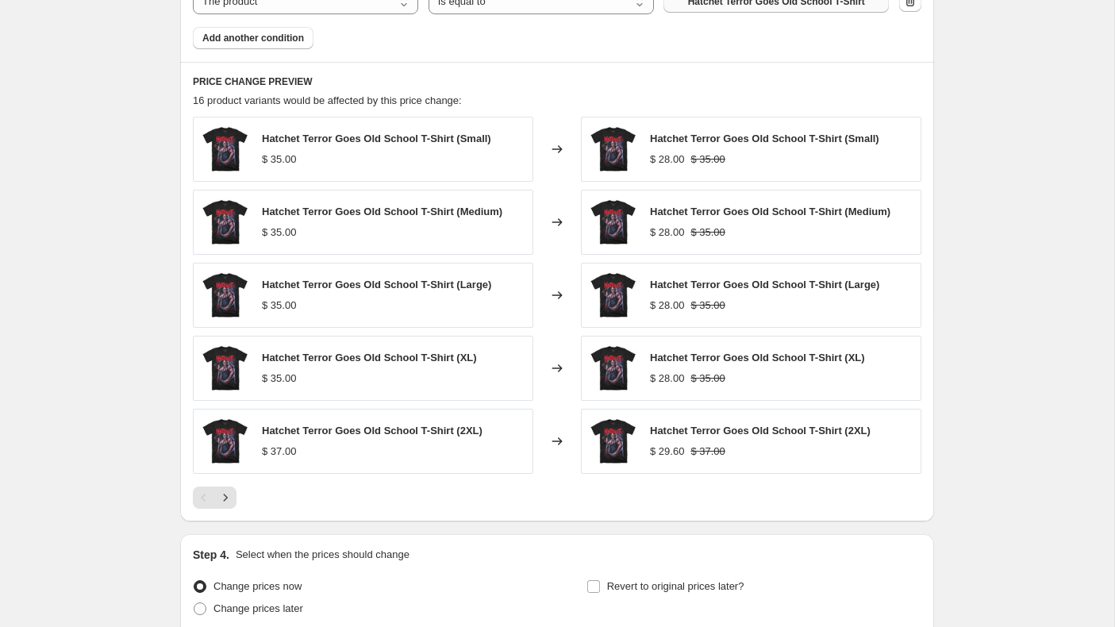
scroll to position [1173, 0]
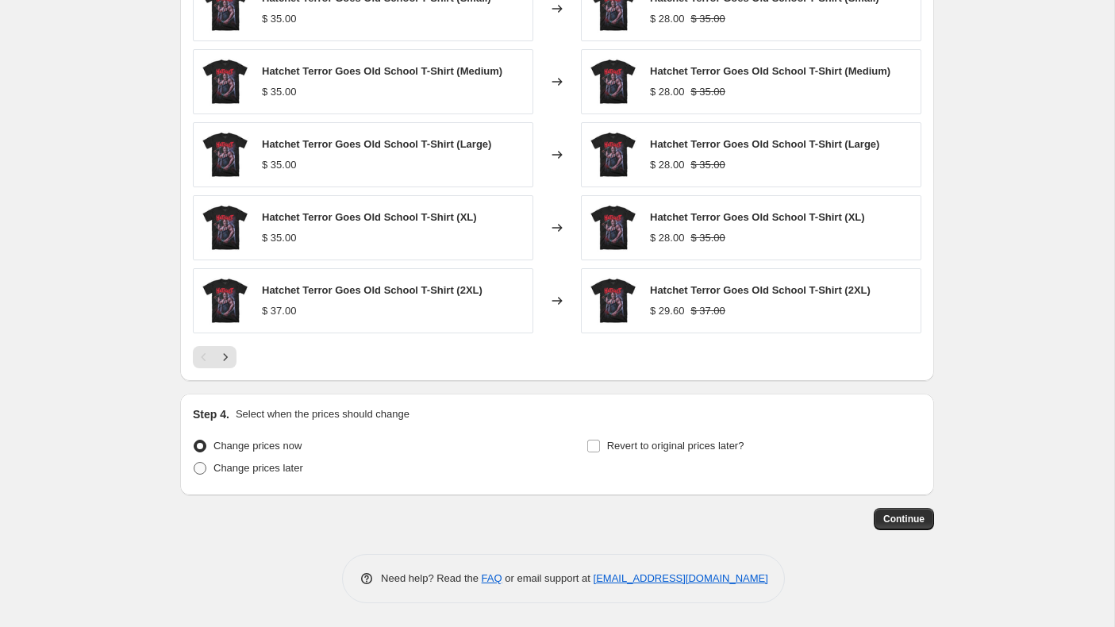
click at [200, 464] on span at bounding box center [200, 468] width 13 height 13
click at [194, 463] on input "Change prices later" at bounding box center [194, 462] width 1 height 1
radio input "true"
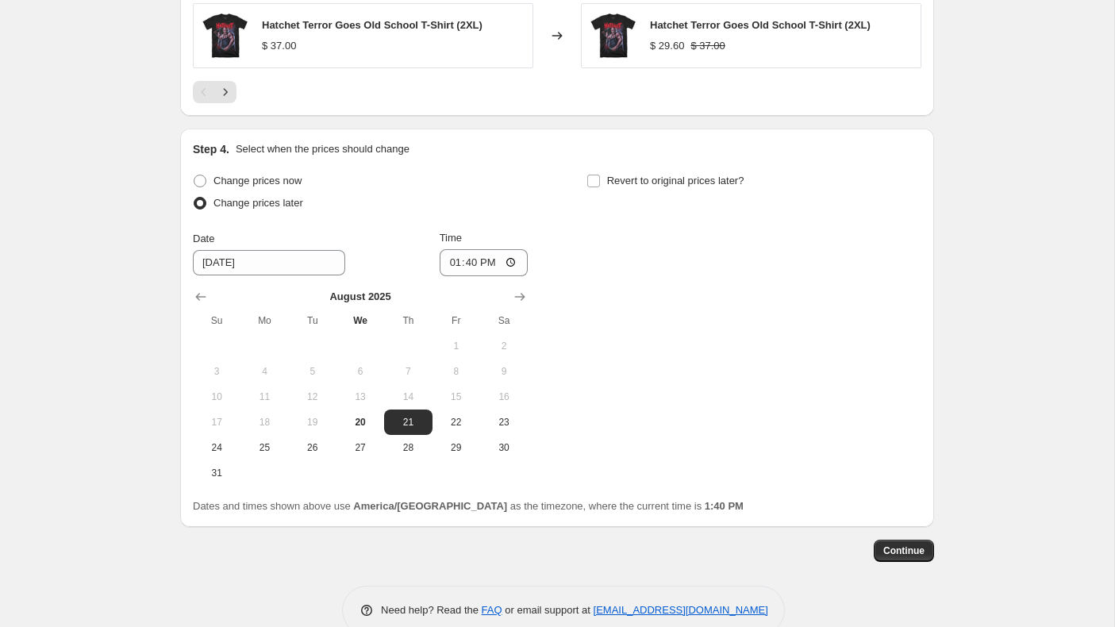
scroll to position [1470, 0]
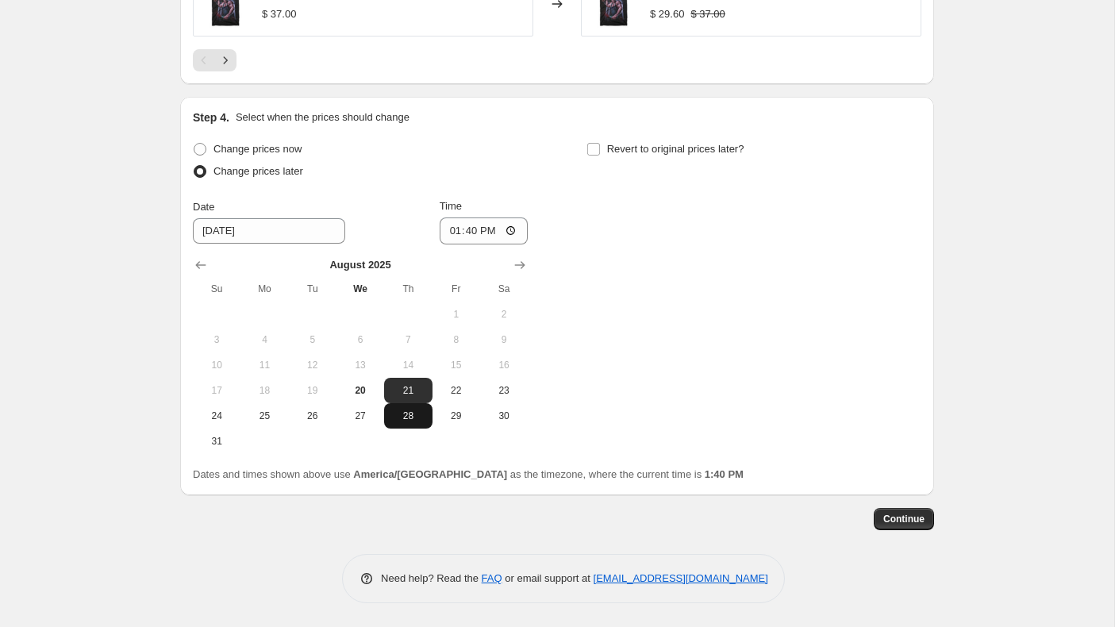
click at [403, 422] on button "28" at bounding box center [408, 415] width 48 height 25
type input "[DATE]"
click at [448, 228] on input "13:40" at bounding box center [484, 230] width 89 height 27
type input "00:01"
click at [592, 148] on input "Revert to original prices later?" at bounding box center [593, 149] width 13 height 13
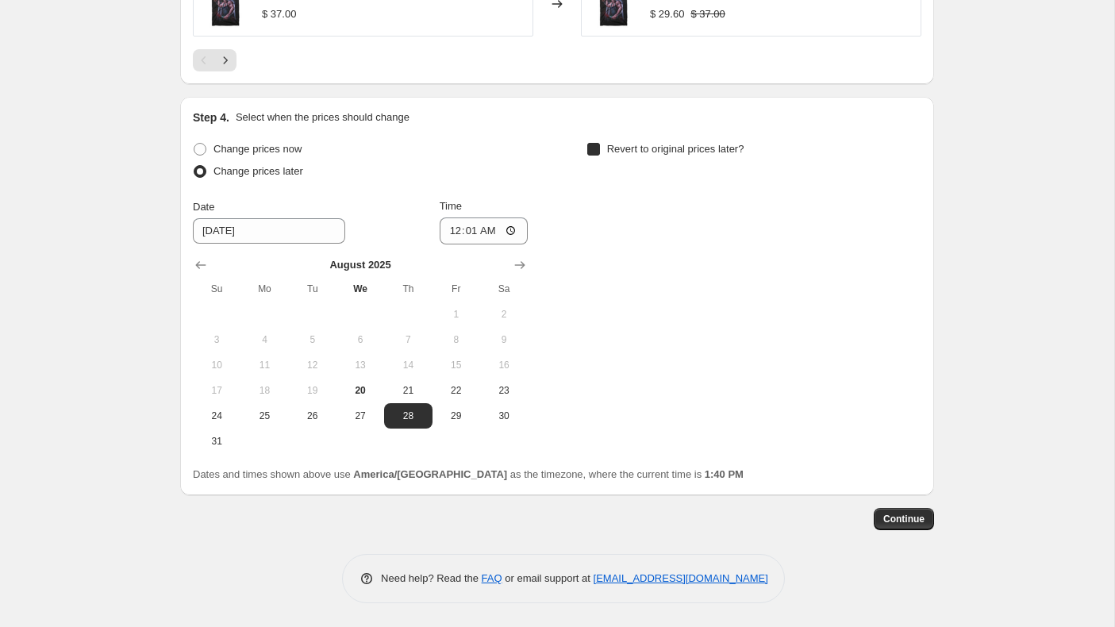
checkbox input "true"
click at [921, 267] on icon "Show next month, September 2025" at bounding box center [914, 265] width 16 height 16
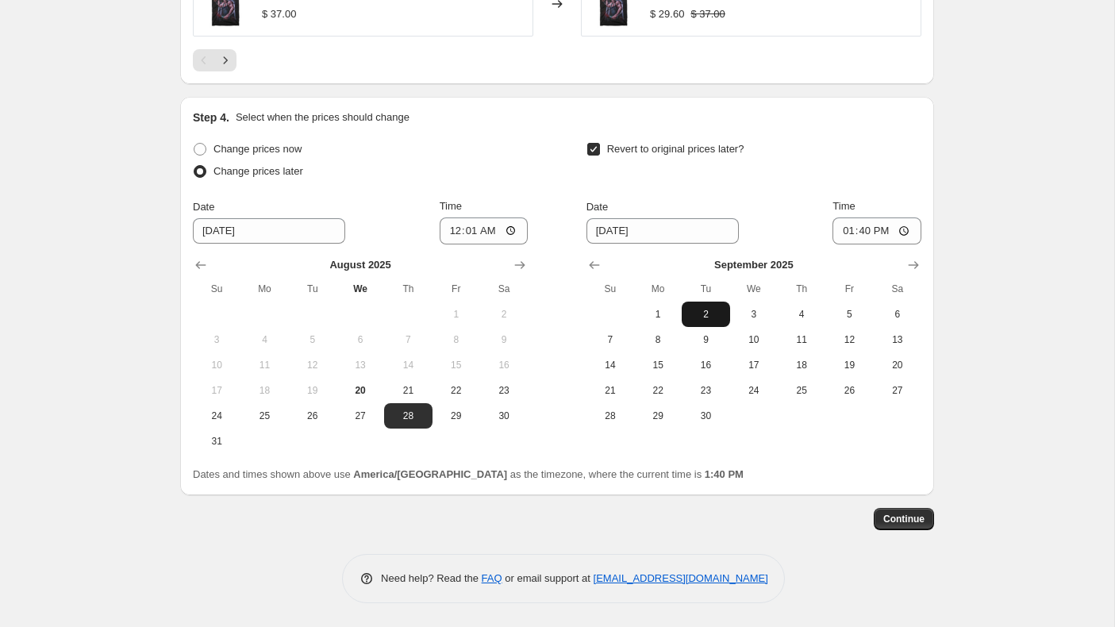
click at [699, 315] on span "2" at bounding box center [705, 314] width 35 height 13
type input "[DATE]"
click at [845, 235] on input "13:40" at bounding box center [877, 230] width 89 height 27
type input "00:01"
click at [906, 520] on span "Continue" at bounding box center [903, 519] width 41 height 13
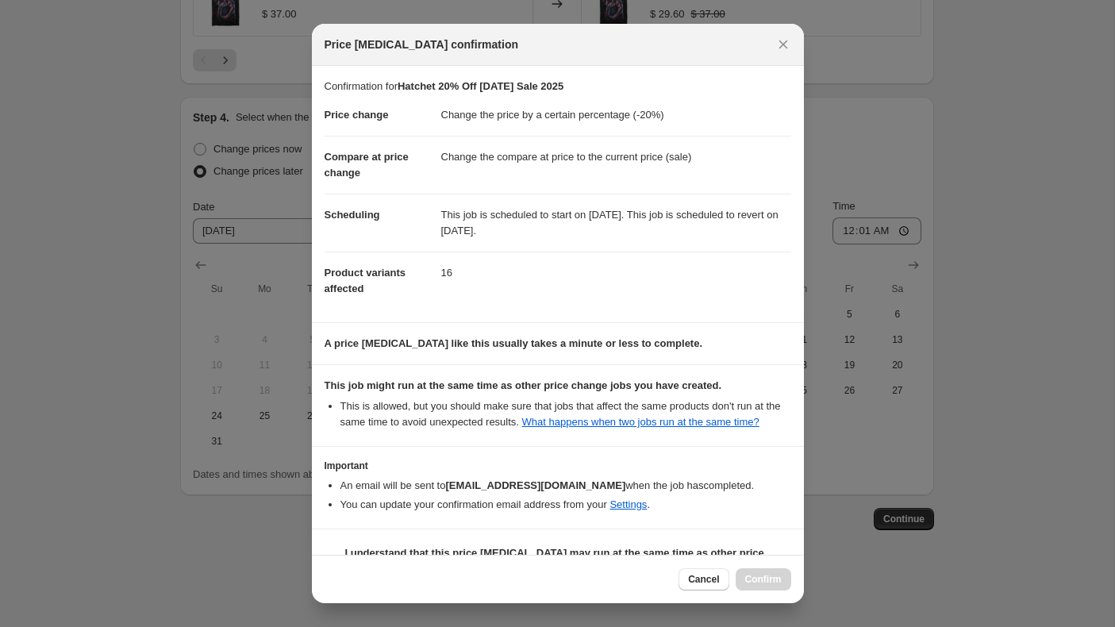
scroll to position [54, 0]
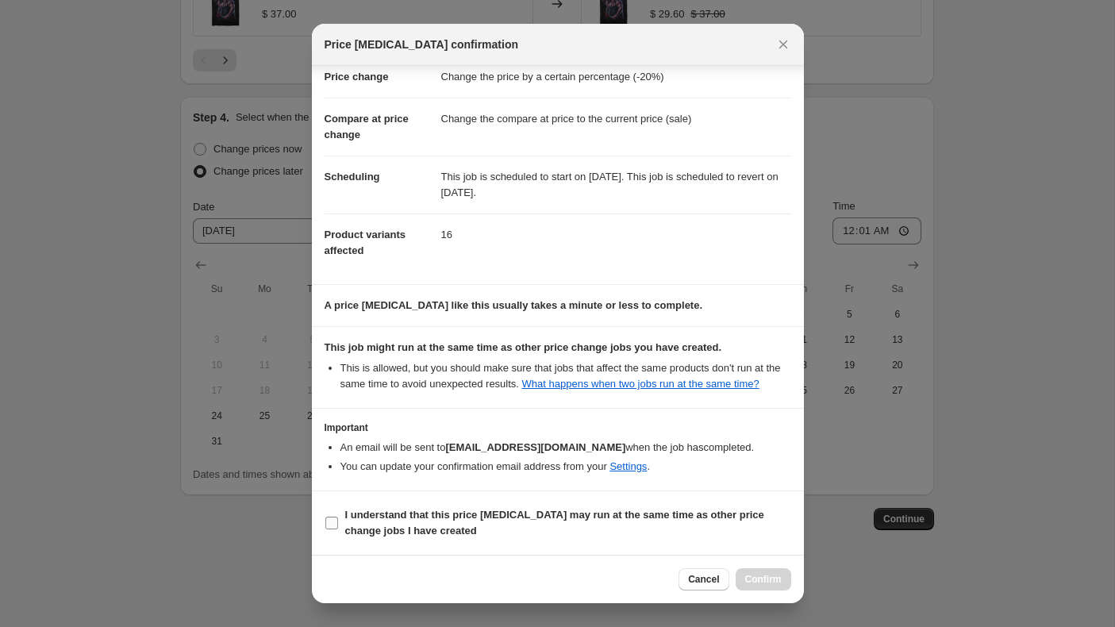
click at [330, 521] on input "I understand that this price [MEDICAL_DATA] may run at the same time as other p…" at bounding box center [331, 523] width 13 height 13
checkbox input "true"
click at [764, 577] on span "Confirm" at bounding box center [763, 579] width 37 height 13
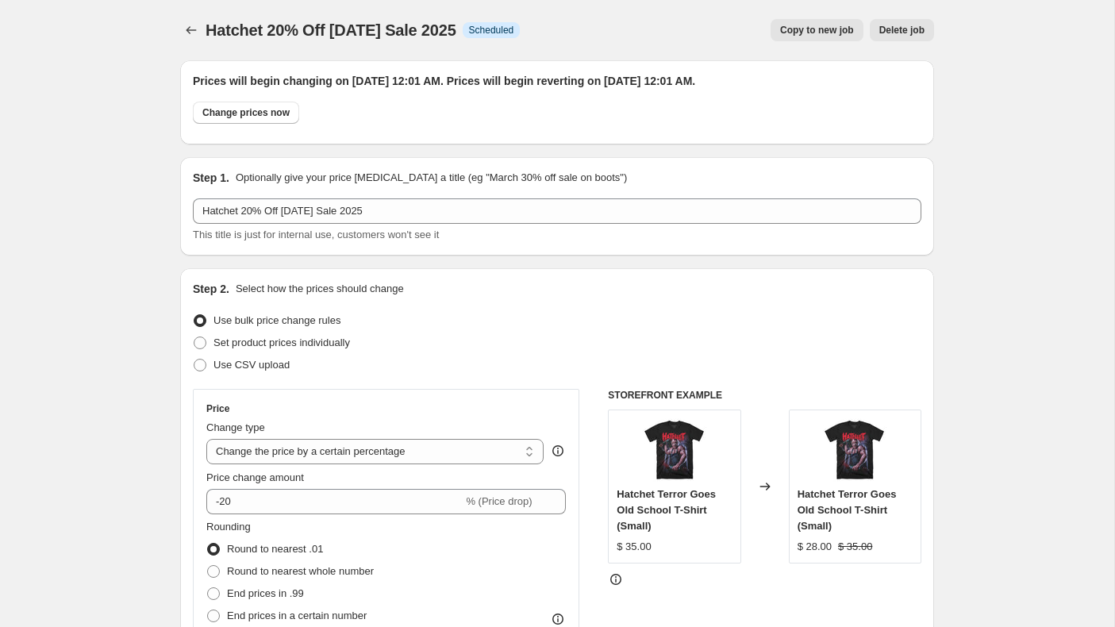
click at [798, 29] on span "Copy to new job" at bounding box center [817, 30] width 74 height 13
select select "percentage"
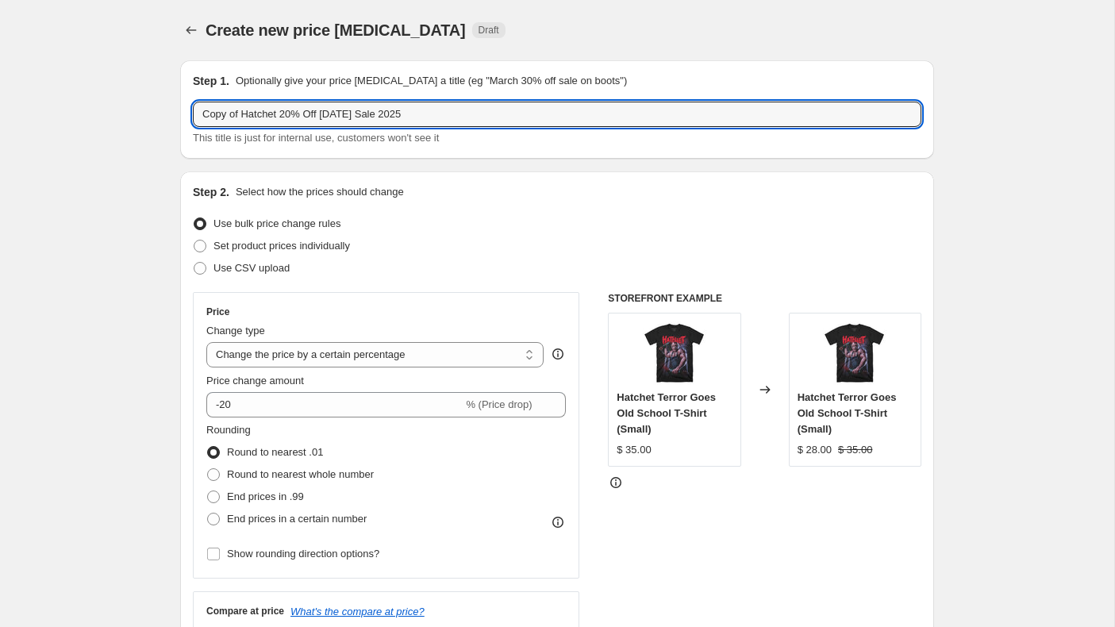
drag, startPoint x: 296, startPoint y: 116, endPoint x: 190, endPoint y: 113, distance: 106.4
click at [189, 113] on div "Step 1. Optionally give your price [MEDICAL_DATA] a title (eg "March 30% off sa…" at bounding box center [557, 109] width 754 height 98
type input "[DATE] 15% Off [DATE] Sale 2025"
click at [329, 390] on div "Price change amount -20 % (Price drop)" at bounding box center [386, 395] width 360 height 44
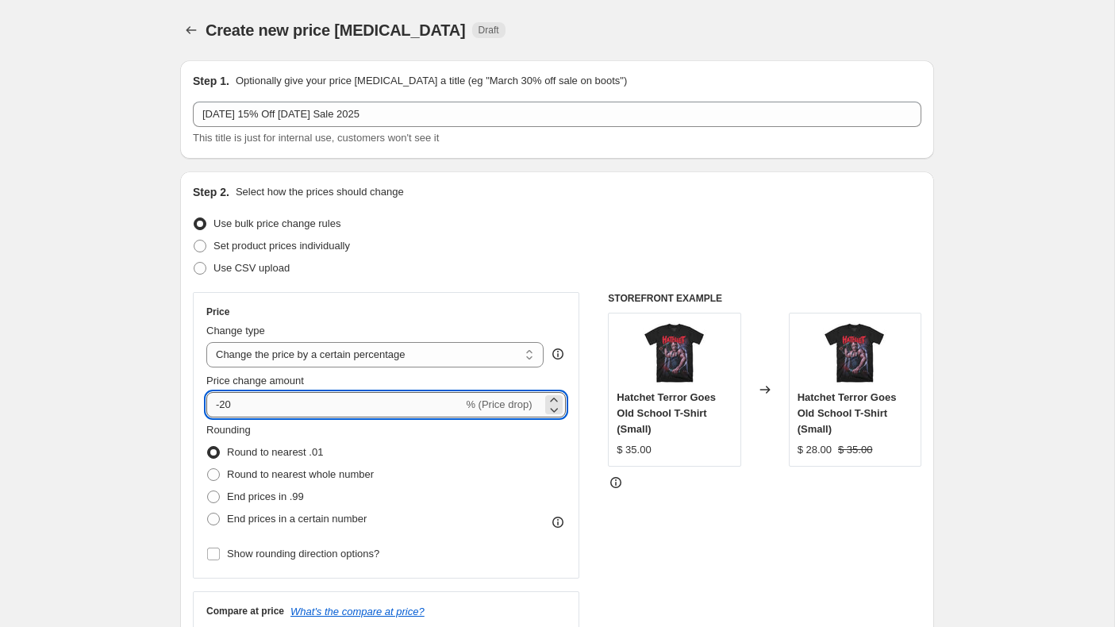
click at [320, 402] on input "-20" at bounding box center [334, 404] width 256 height 25
type input "-2"
type input "-15"
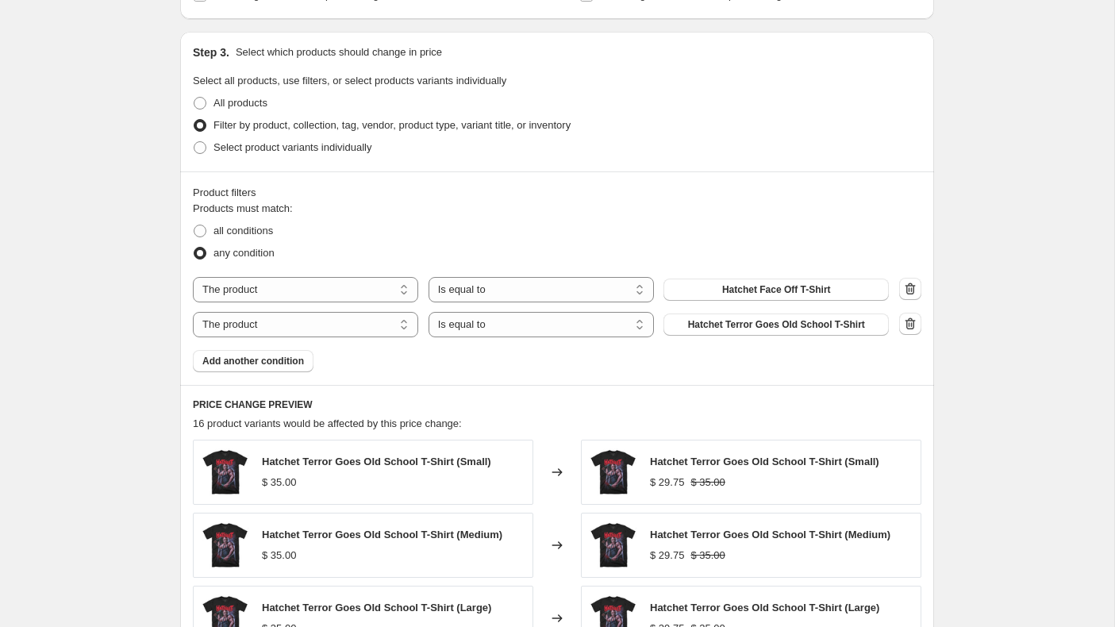
scroll to position [717, 0]
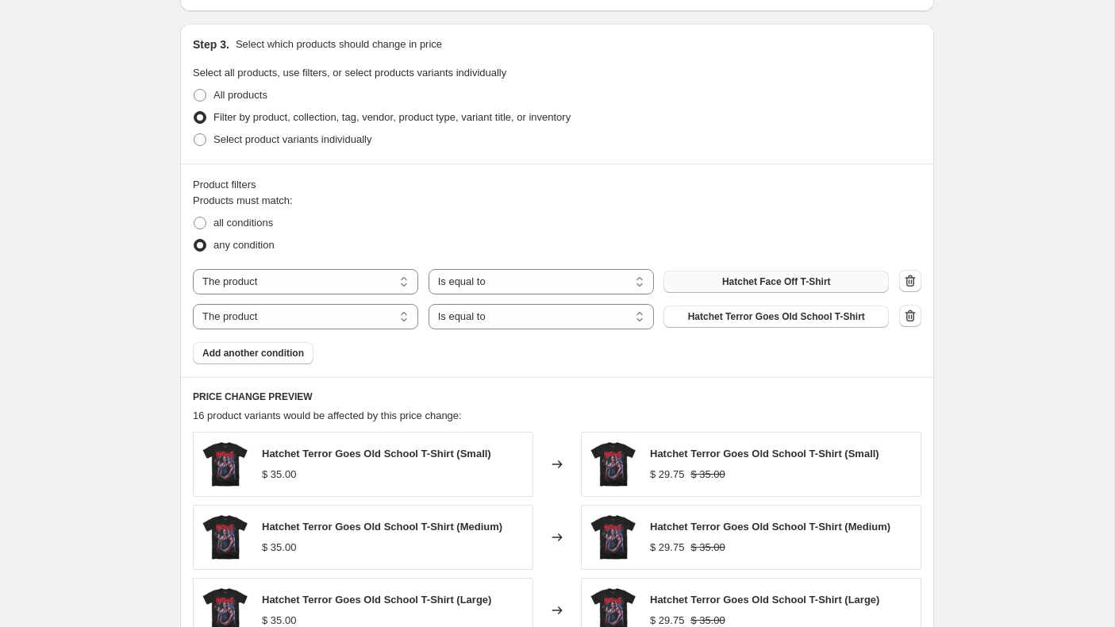
click at [764, 285] on span "Hatchet Face Off T-Shirt" at bounding box center [776, 281] width 109 height 13
click at [776, 312] on span "Hatchet Terror Goes Old School T-Shirt" at bounding box center [776, 316] width 177 height 13
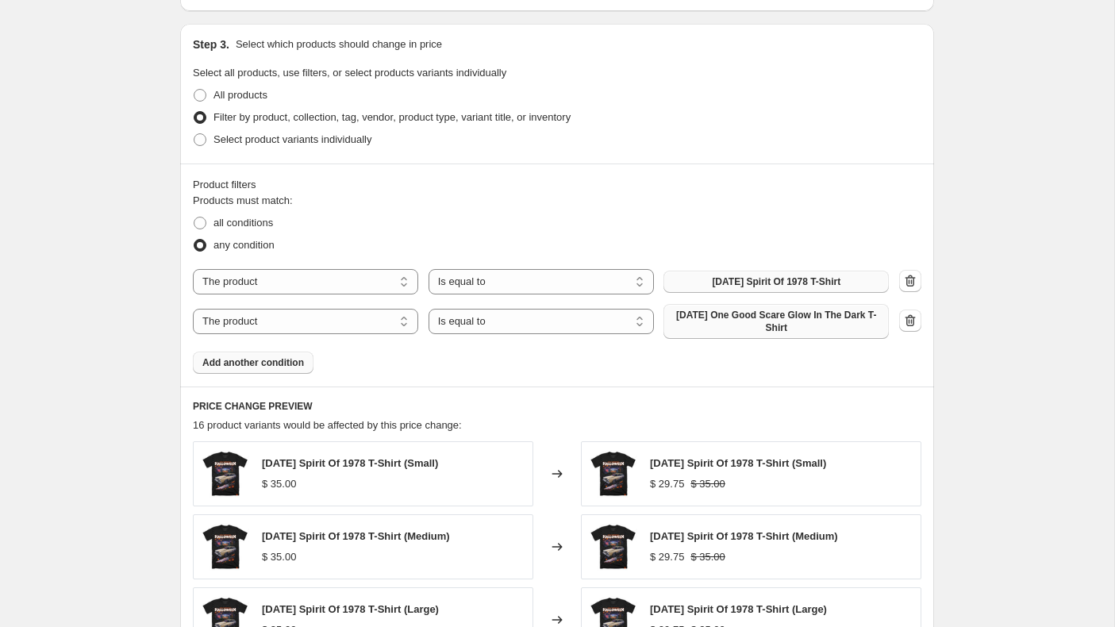
click at [283, 365] on span "Add another condition" at bounding box center [253, 362] width 102 height 13
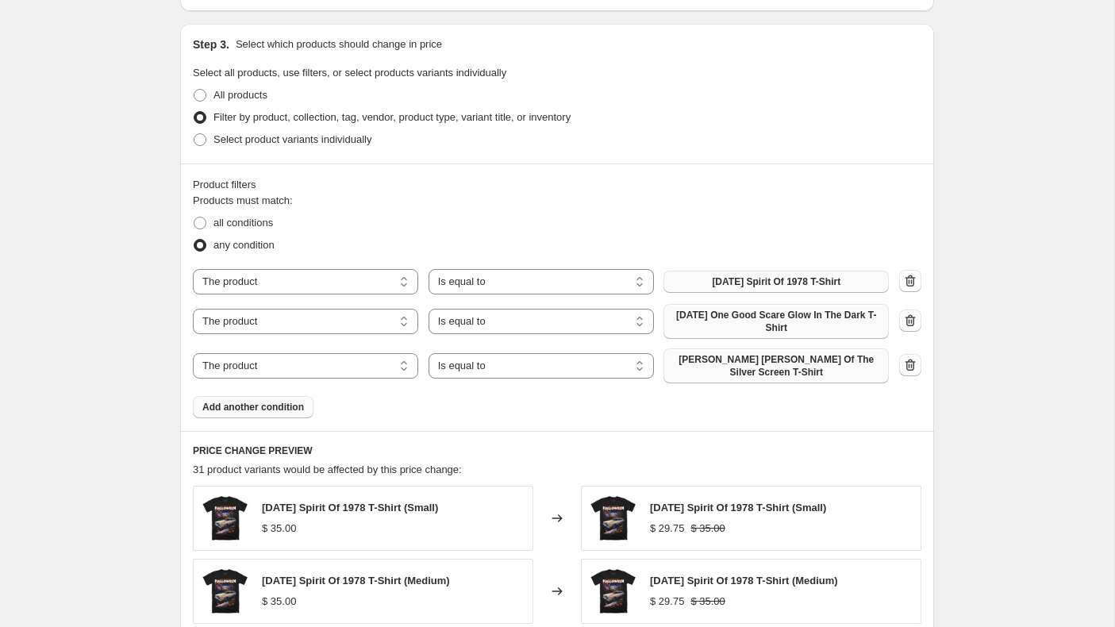
click at [733, 362] on span "[PERSON_NAME] [PERSON_NAME] Of The Silver Screen T-Shirt" at bounding box center [776, 365] width 206 height 25
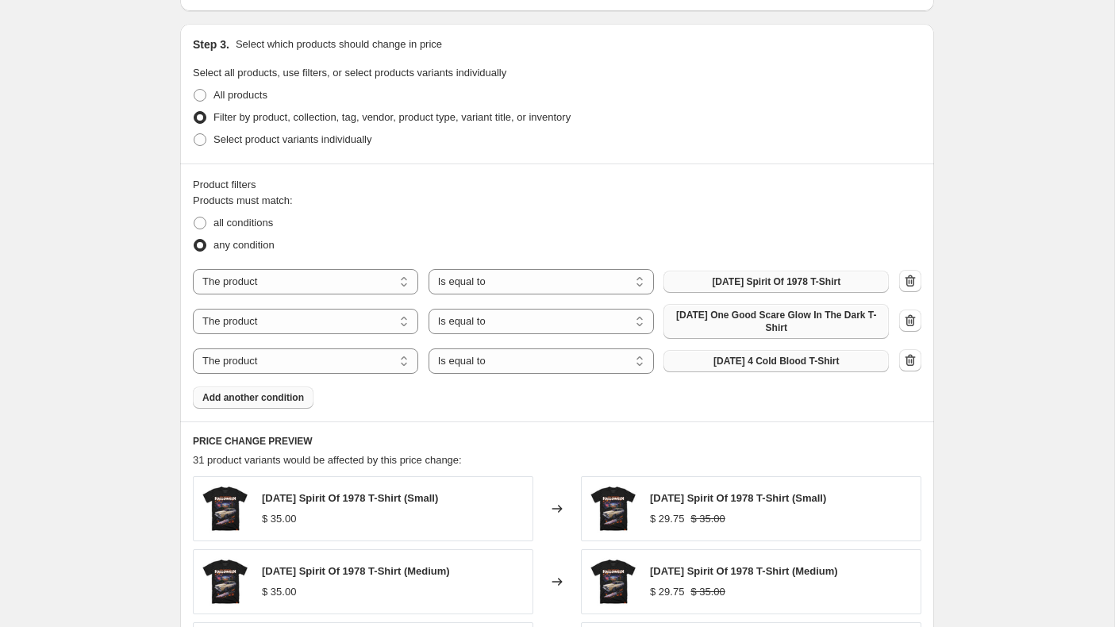
click at [294, 397] on span "Add another condition" at bounding box center [253, 397] width 102 height 13
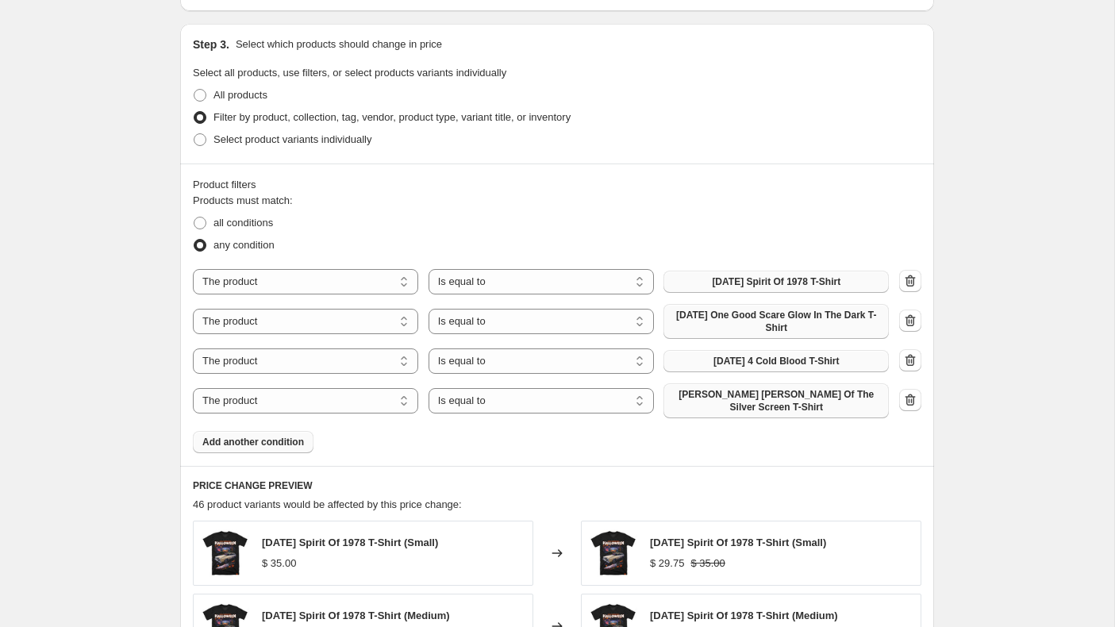
click at [738, 395] on span "[PERSON_NAME] [PERSON_NAME] Of The Silver Screen T-Shirt" at bounding box center [776, 400] width 206 height 25
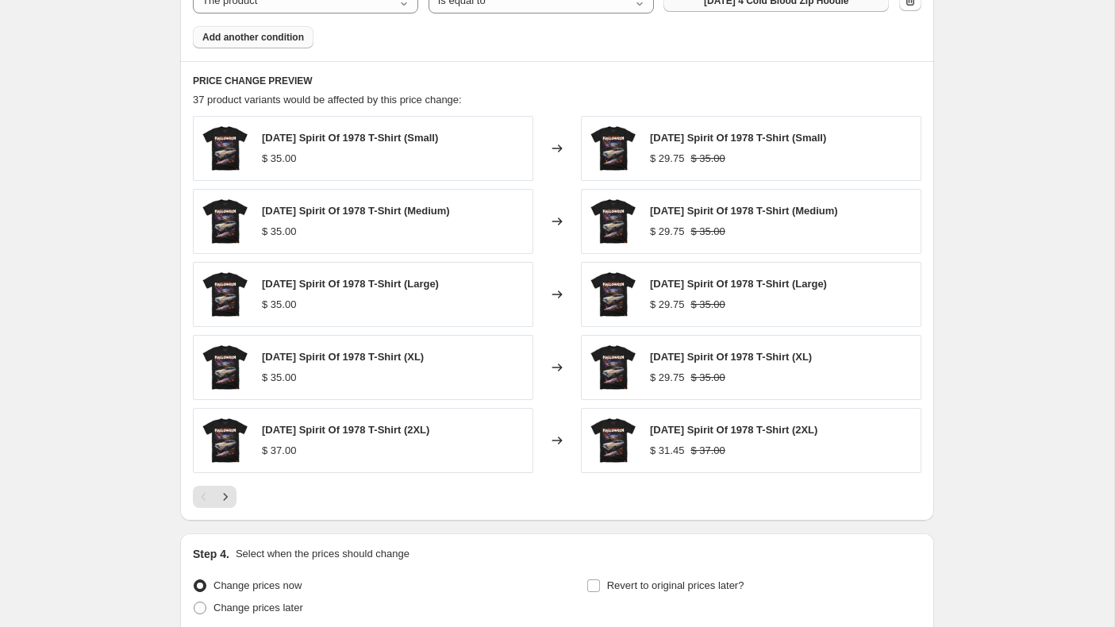
scroll to position [1252, 0]
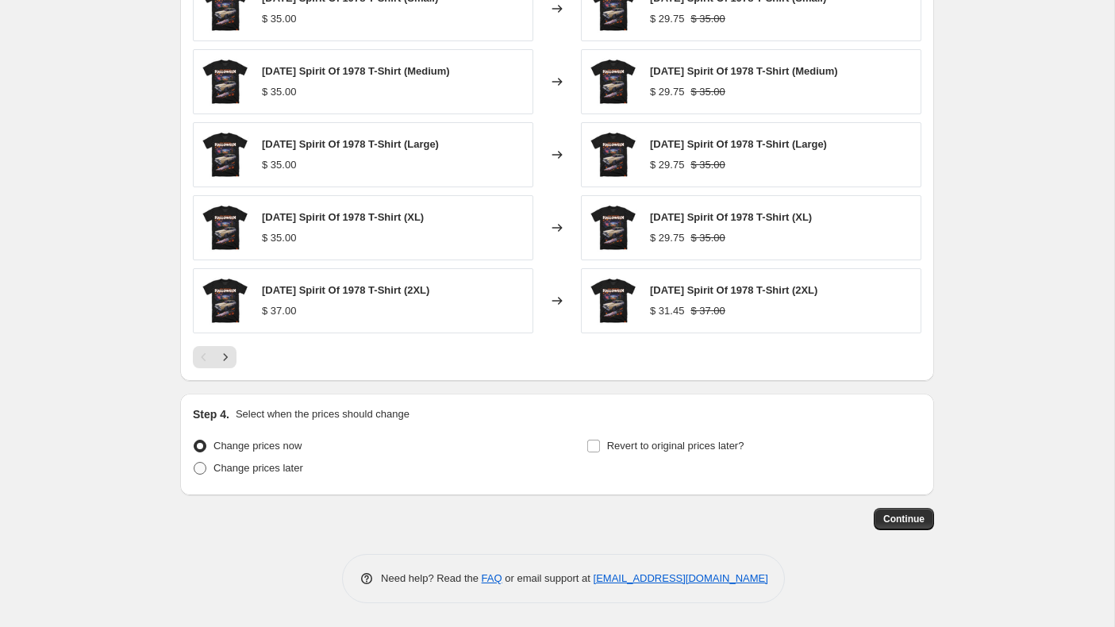
click at [199, 469] on span at bounding box center [200, 468] width 13 height 13
click at [194, 463] on input "Change prices later" at bounding box center [194, 462] width 1 height 1
radio input "true"
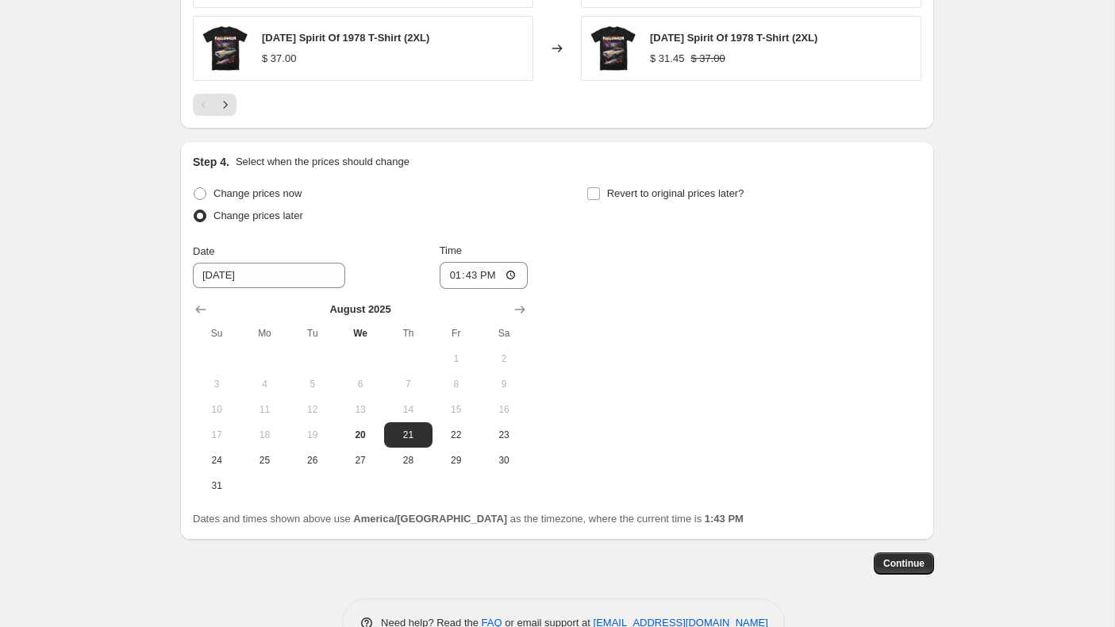
scroll to position [1549, 0]
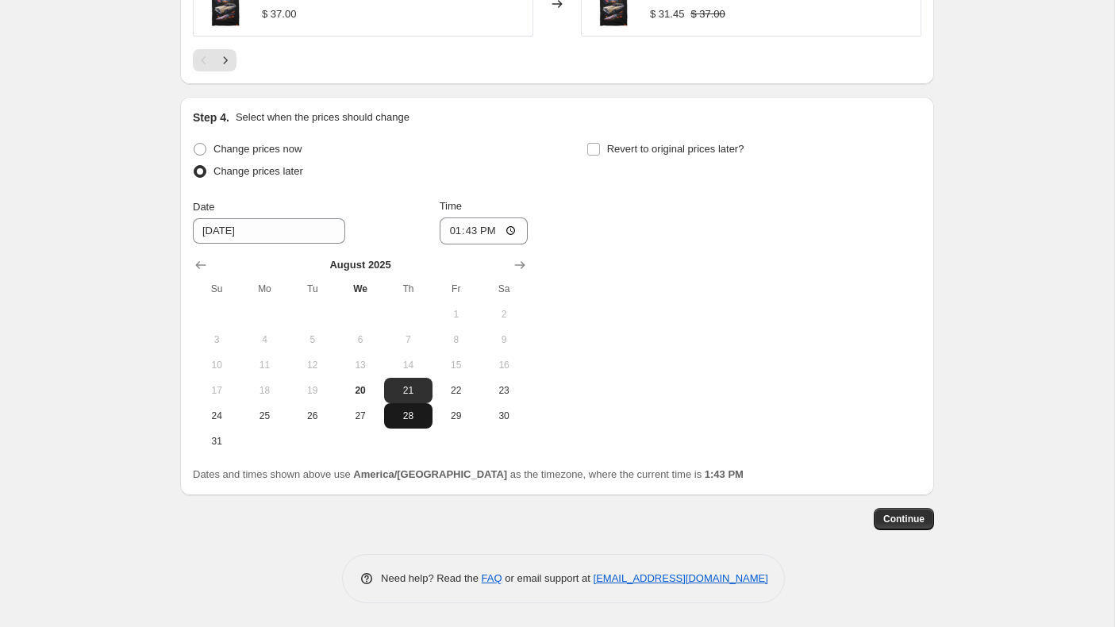
click at [410, 419] on span "28" at bounding box center [407, 416] width 35 height 13
type input "[DATE]"
click at [448, 231] on input "13:43" at bounding box center [484, 230] width 89 height 27
type input "00:01"
click at [591, 150] on input "Revert to original prices later?" at bounding box center [593, 149] width 13 height 13
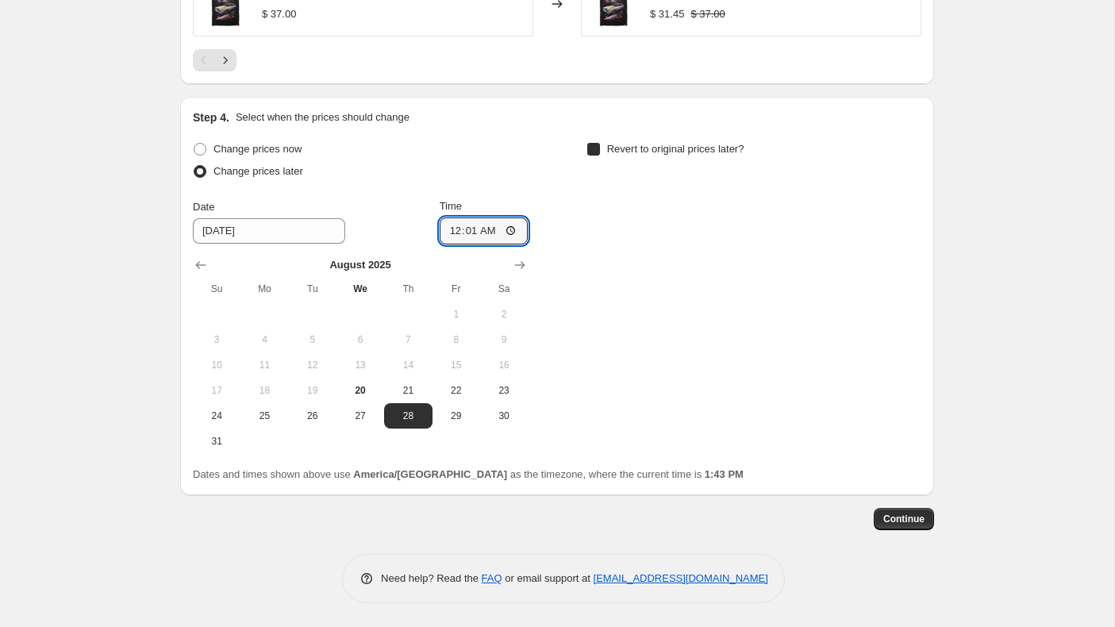
checkbox input "true"
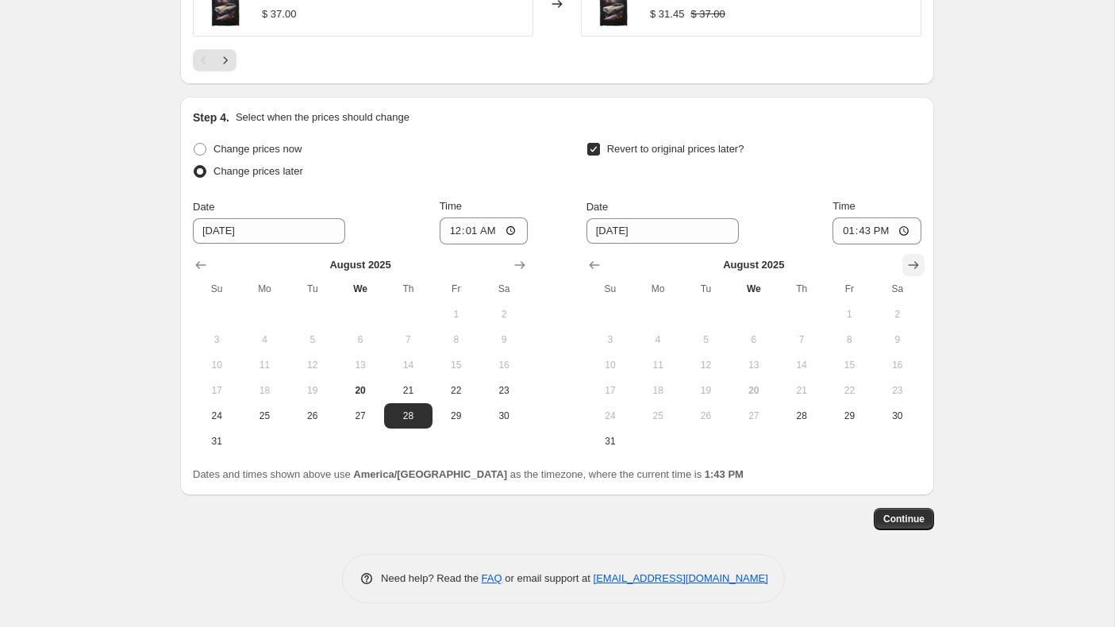
click at [911, 263] on icon "Show next month, September 2025" at bounding box center [914, 265] width 16 height 16
click at [715, 312] on span "2" at bounding box center [705, 314] width 35 height 13
type input "[DATE]"
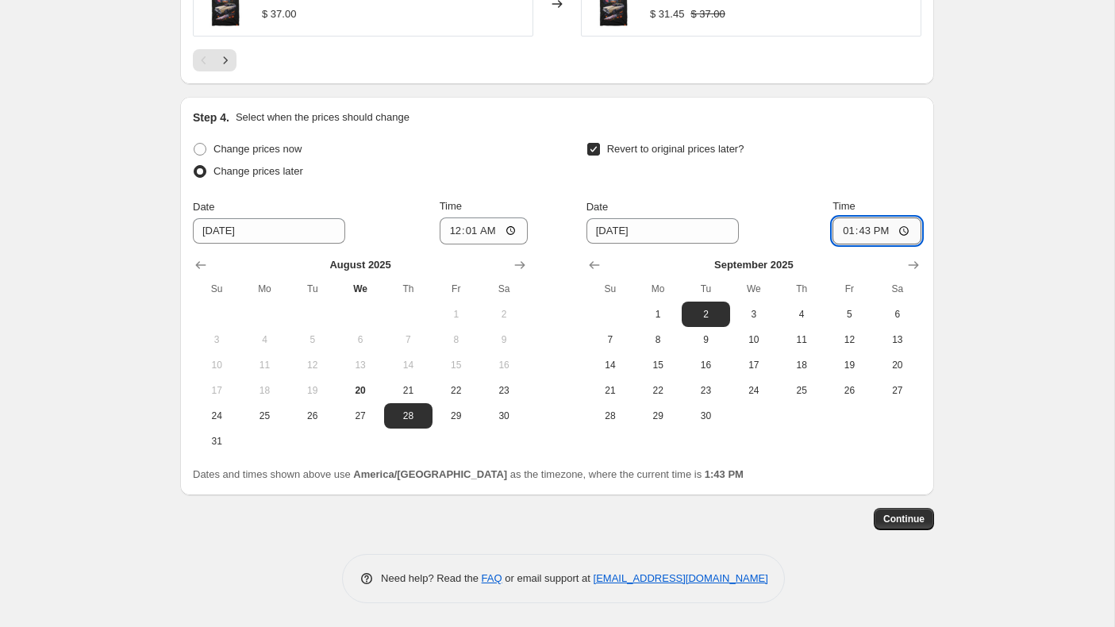
click at [848, 229] on input "13:43" at bounding box center [877, 230] width 89 height 27
type input "00:01"
click at [902, 521] on span "Continue" at bounding box center [903, 519] width 41 height 13
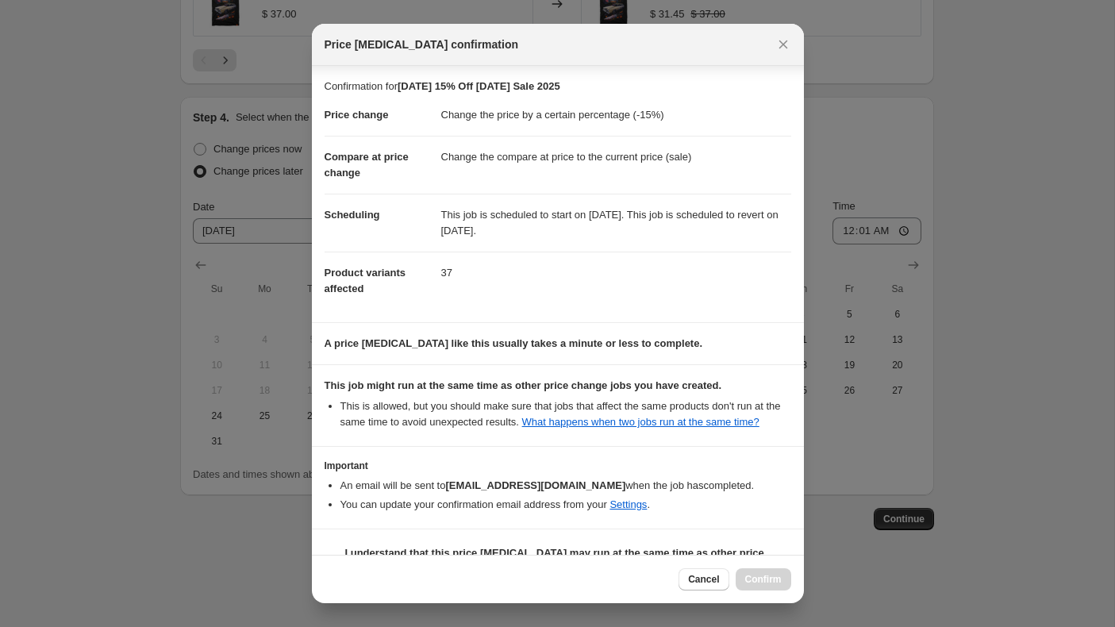
scroll to position [54, 0]
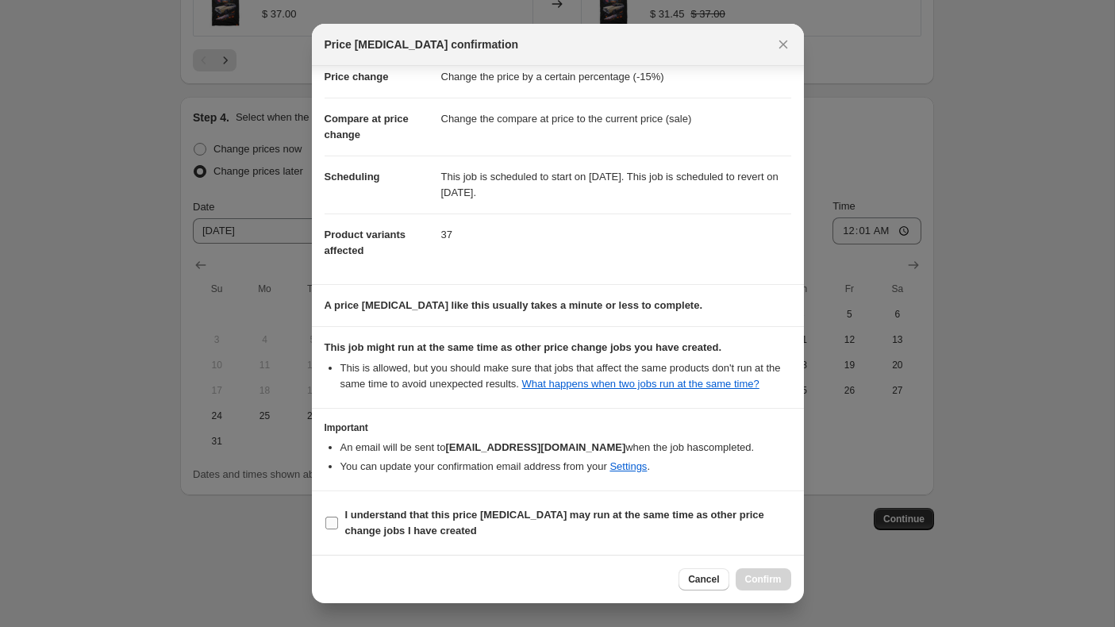
click at [331, 521] on input "I understand that this price [MEDICAL_DATA] may run at the same time as other p…" at bounding box center [331, 523] width 13 height 13
checkbox input "true"
click at [764, 583] on span "Confirm" at bounding box center [763, 579] width 37 height 13
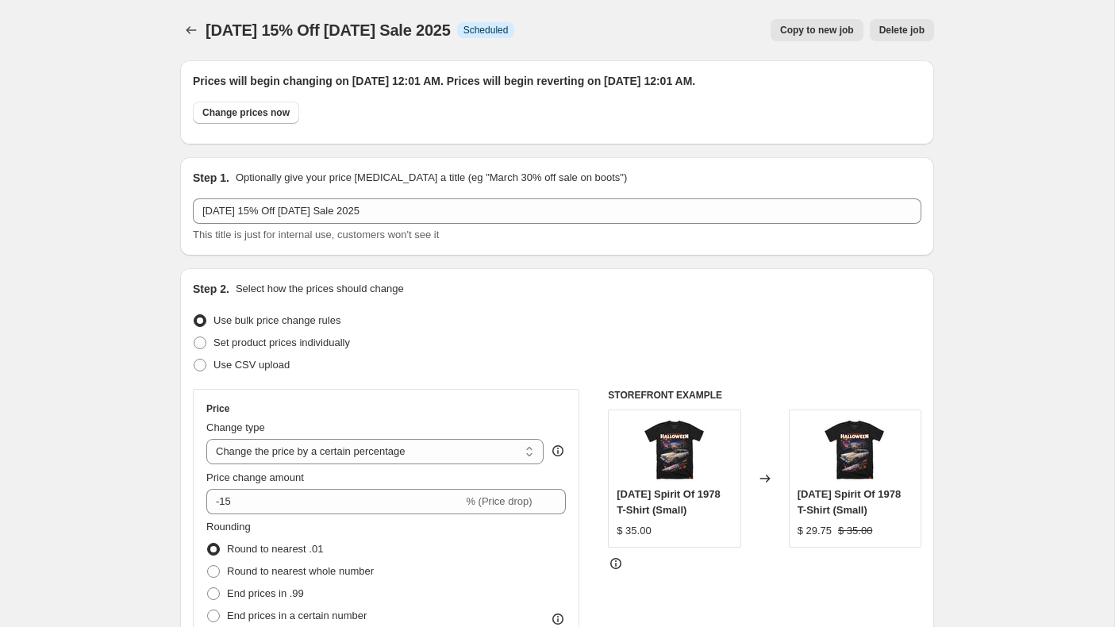
click at [796, 33] on span "Copy to new job" at bounding box center [817, 30] width 74 height 13
select select "percentage"
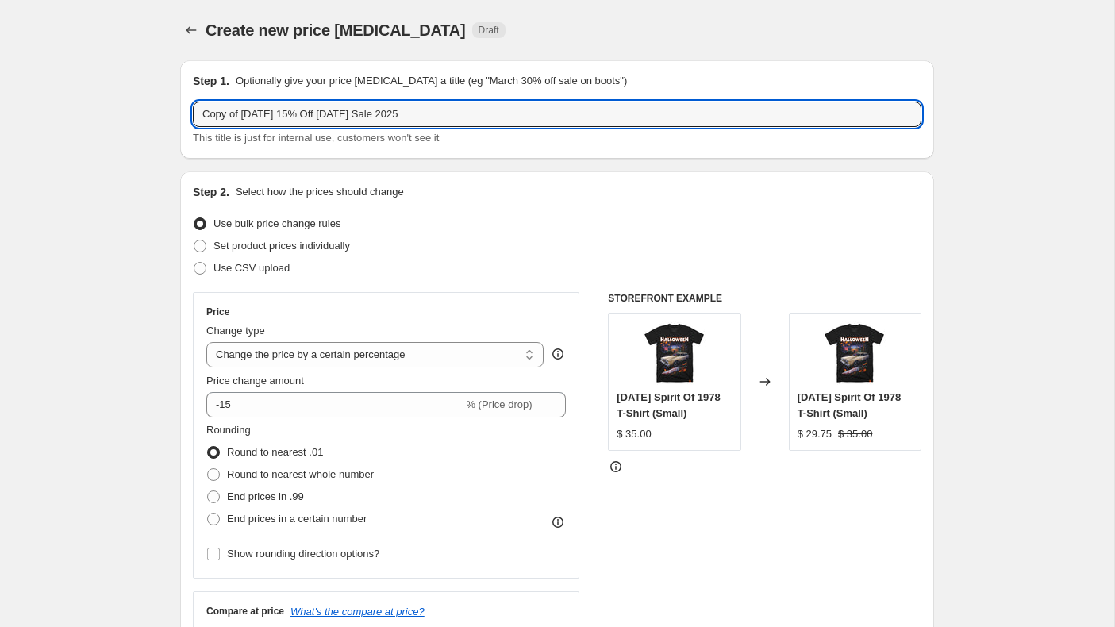
drag, startPoint x: 306, startPoint y: 117, endPoint x: 133, endPoint y: 106, distance: 173.3
type input "[DATE] 20% Off [DATE] Sale 2025"
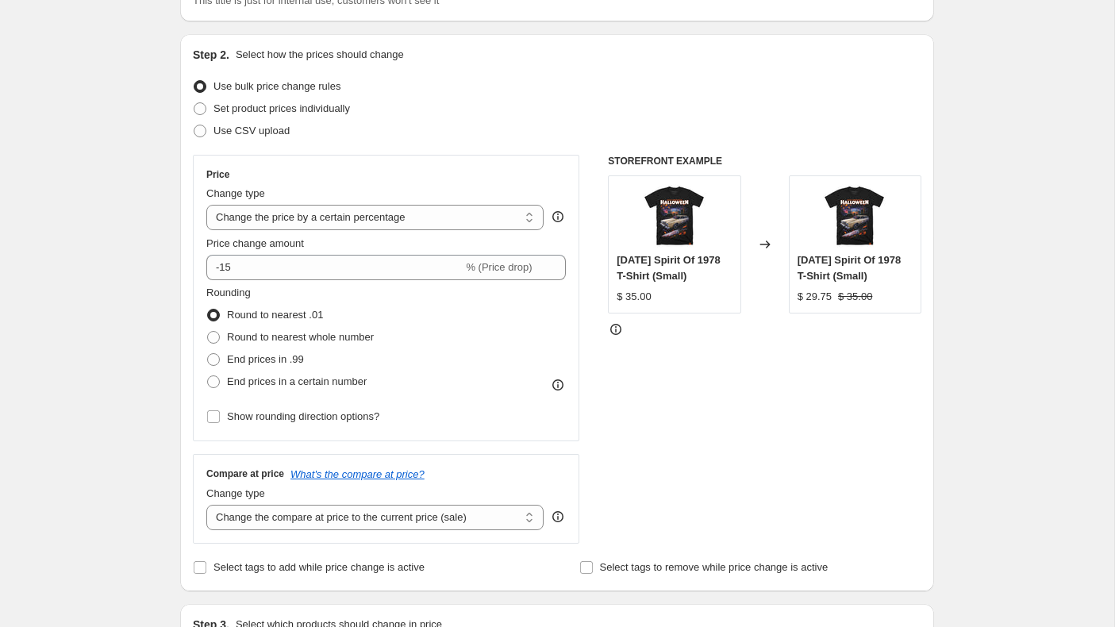
scroll to position [148, 0]
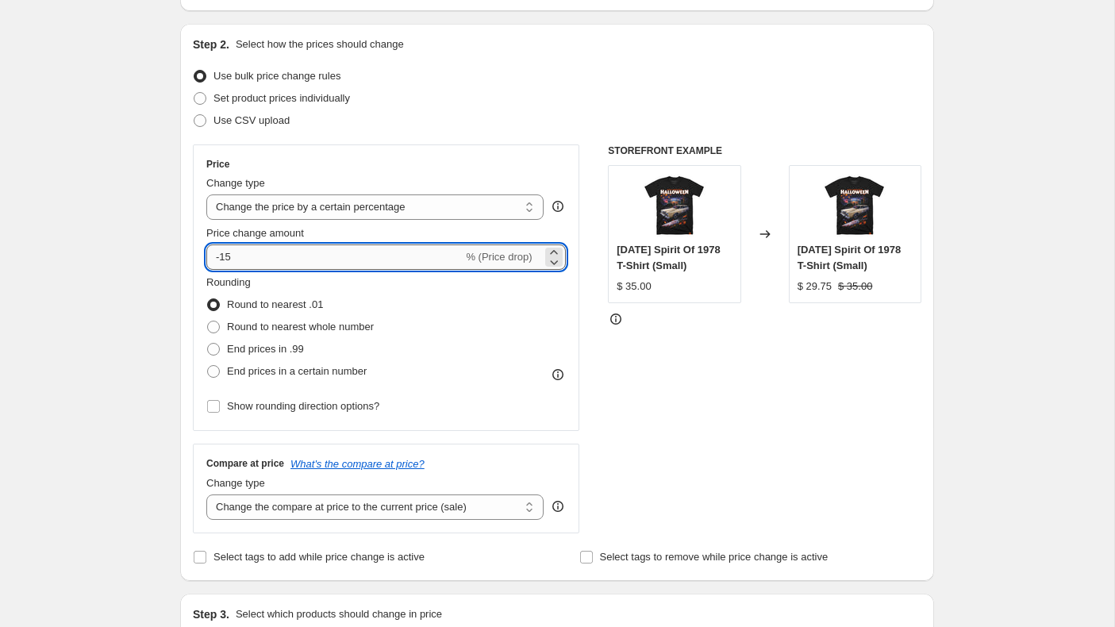
click at [260, 257] on input "-15" at bounding box center [334, 256] width 256 height 25
type input "-1"
type input "-20"
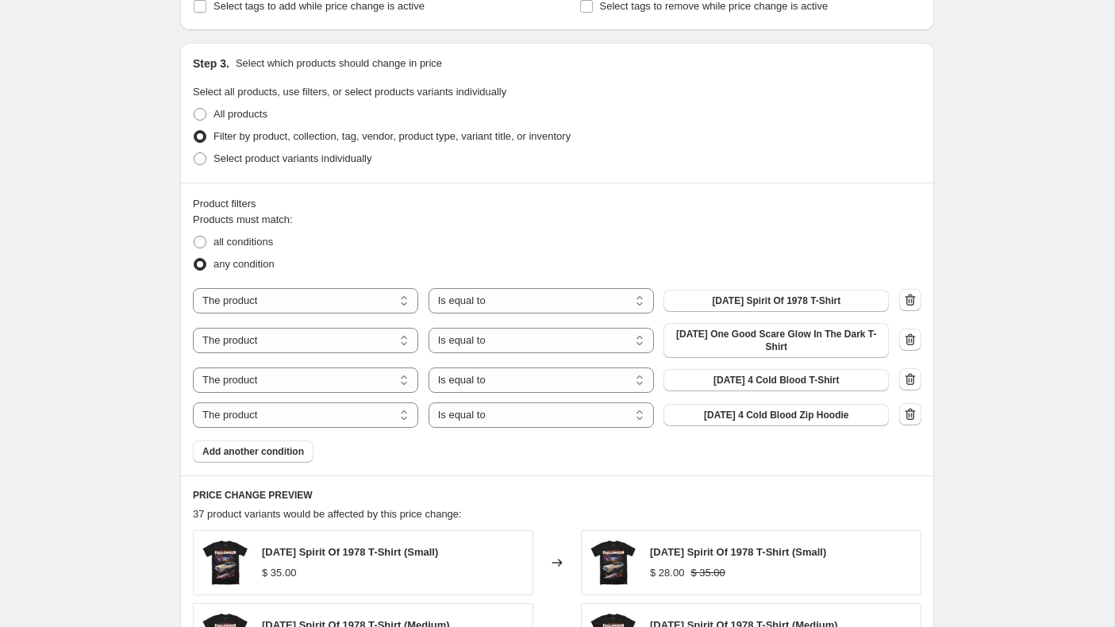
scroll to position [715, 0]
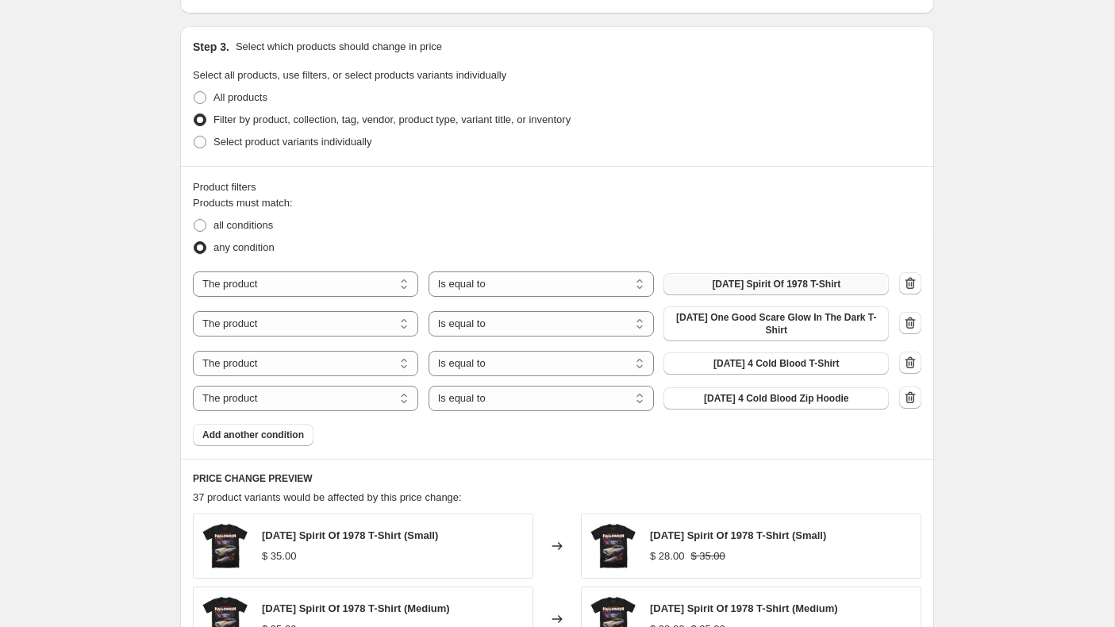
click at [806, 285] on span "[DATE] Spirit Of 1978 T-Shirt" at bounding box center [776, 284] width 129 height 13
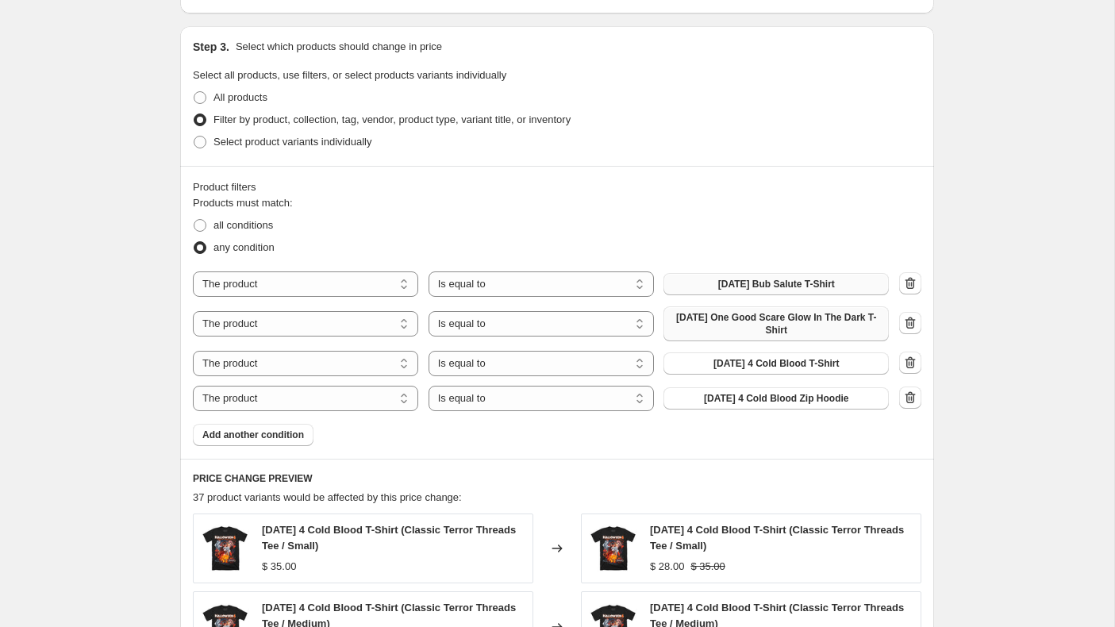
click at [785, 321] on span "[DATE] One Good Scare Glow In The Dark T-Shirt" at bounding box center [776, 323] width 206 height 25
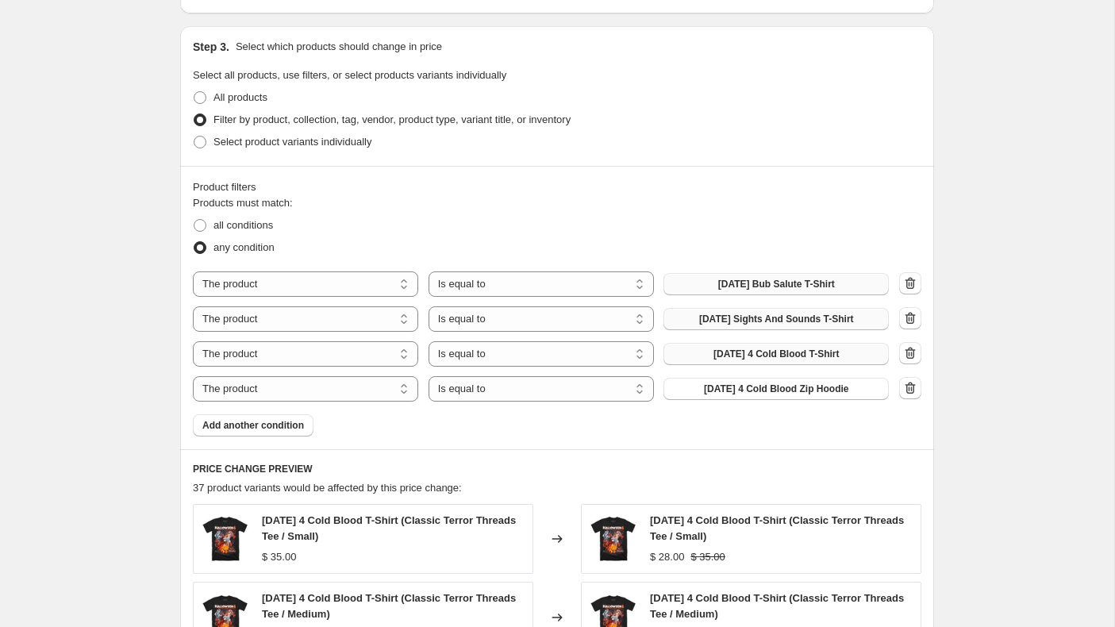
click at [801, 355] on span "[DATE] 4 Cold Blood T-Shirt" at bounding box center [776, 354] width 125 height 13
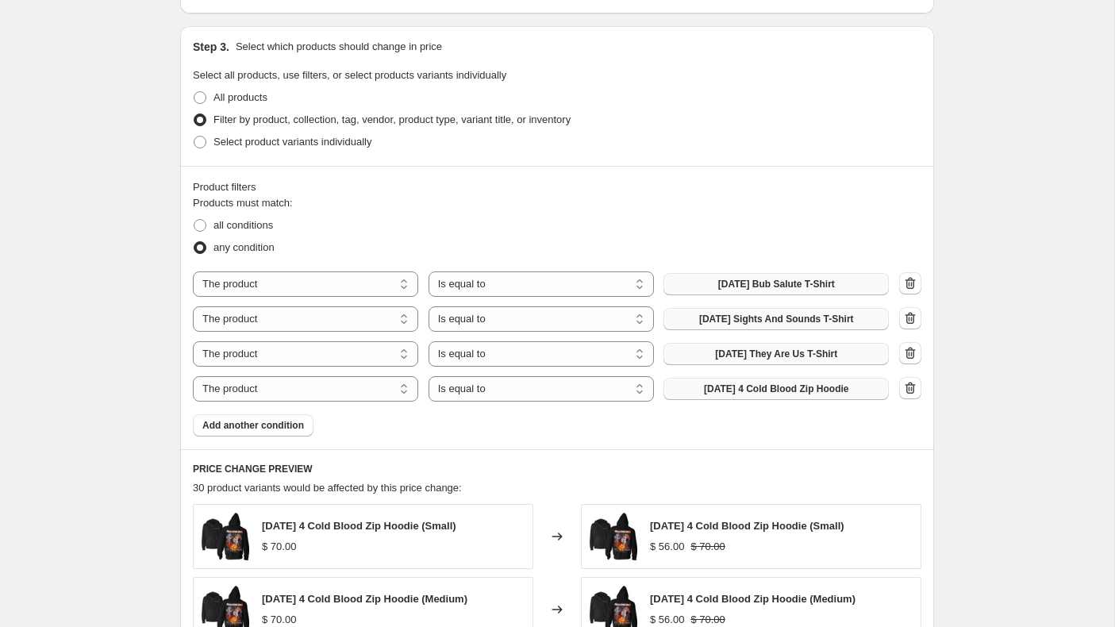
click at [798, 386] on span "[DATE] 4 Cold Blood Zip Hoodie" at bounding box center [776, 389] width 144 height 13
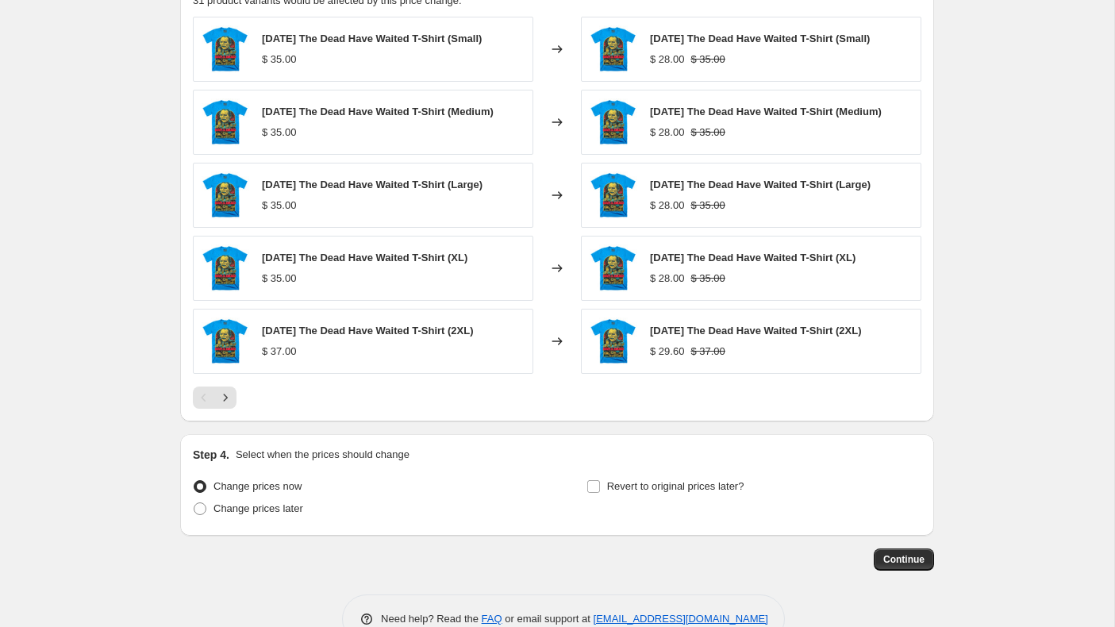
scroll to position [1278, 0]
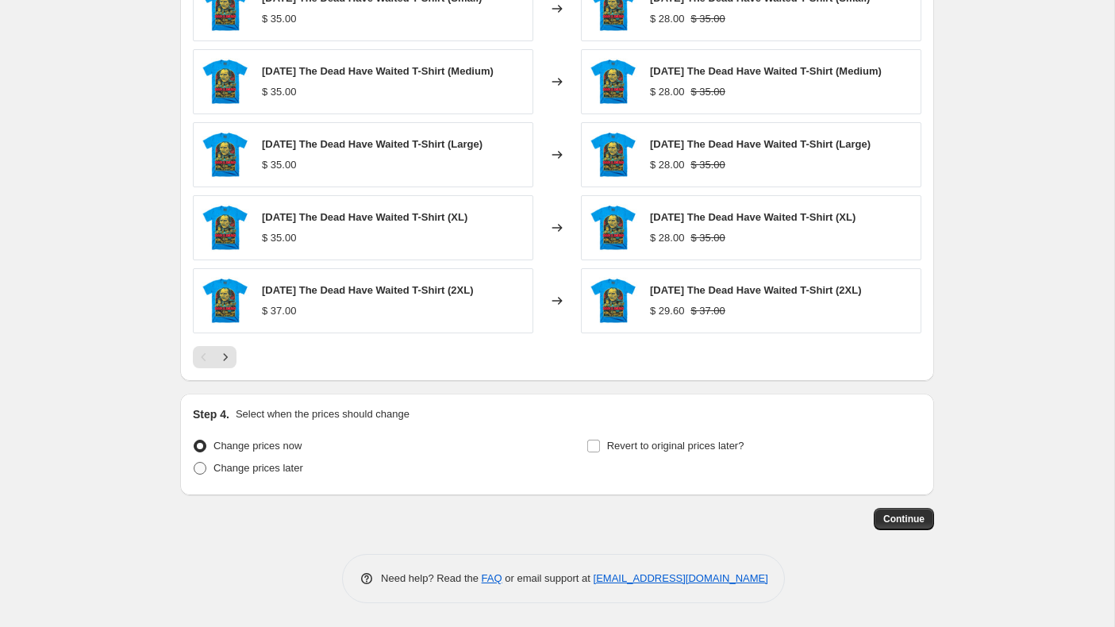
click at [198, 466] on span at bounding box center [200, 468] width 13 height 13
click at [194, 463] on input "Change prices later" at bounding box center [194, 462] width 1 height 1
radio input "true"
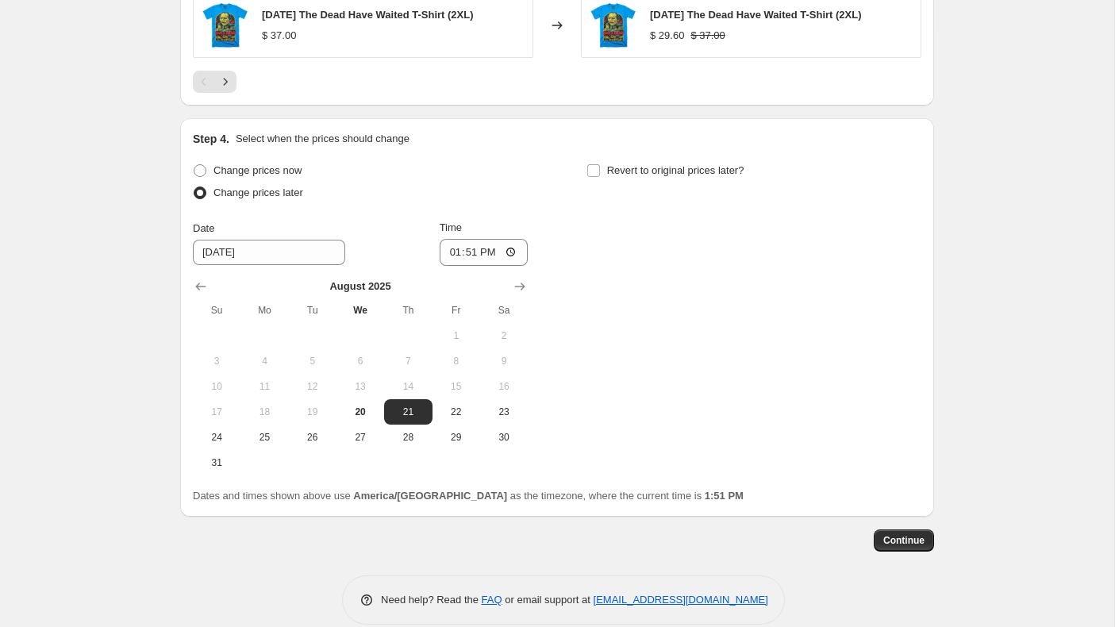
scroll to position [1563, 0]
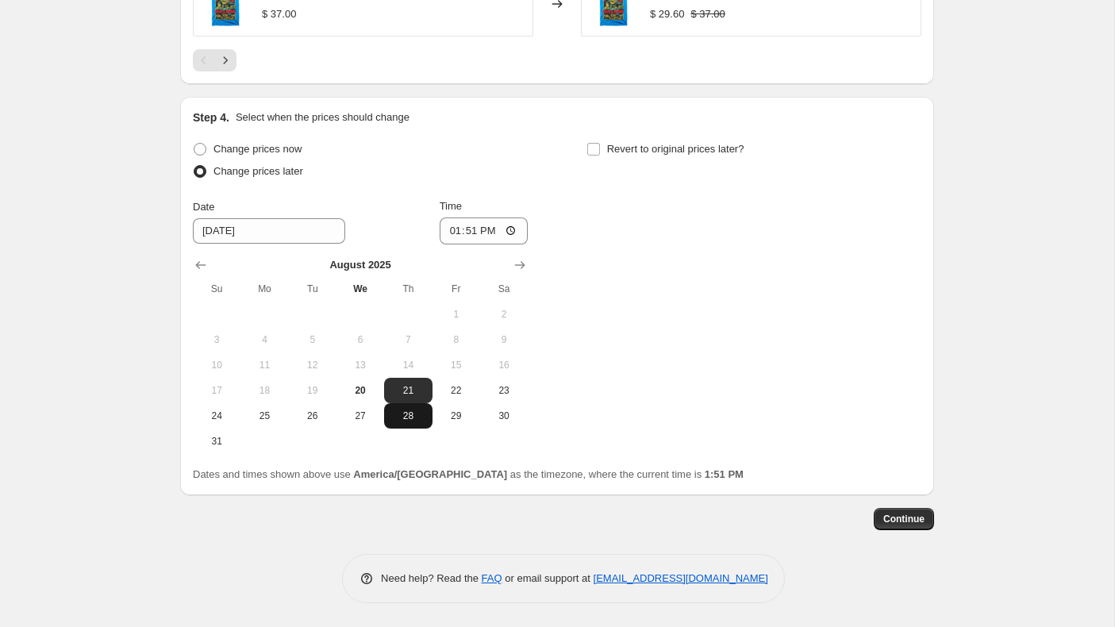
click at [408, 422] on span "28" at bounding box center [407, 416] width 35 height 13
type input "[DATE]"
click at [452, 238] on input "13:51" at bounding box center [484, 230] width 89 height 27
type input "00:01"
click at [593, 156] on input "Revert to original prices later?" at bounding box center [593, 149] width 13 height 13
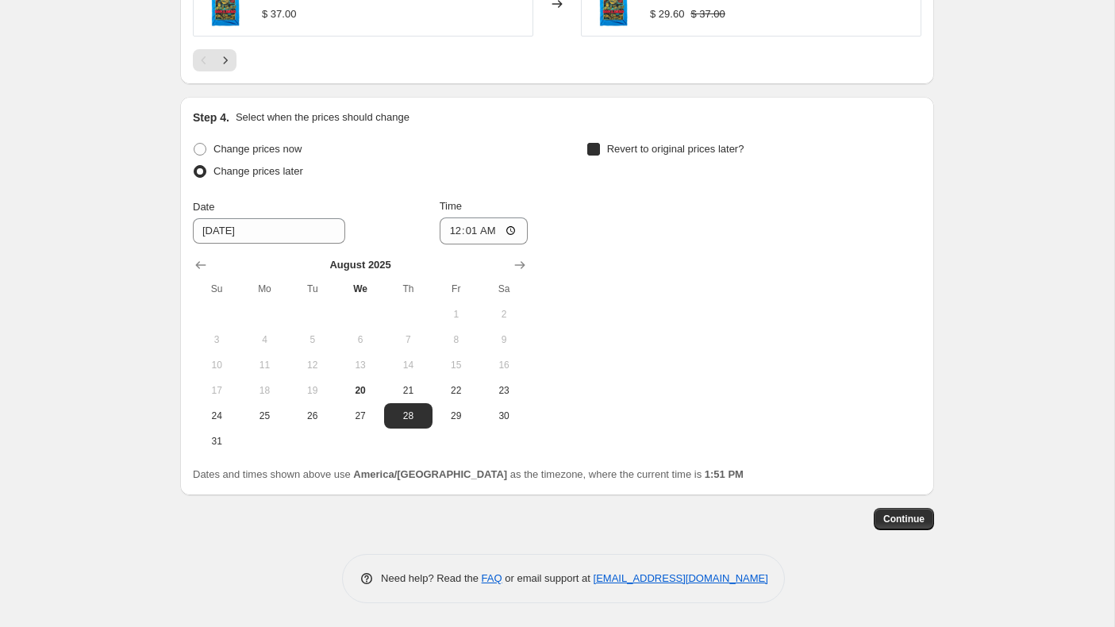
checkbox input "true"
click at [911, 273] on icon "Show next month, September 2025" at bounding box center [914, 265] width 16 height 16
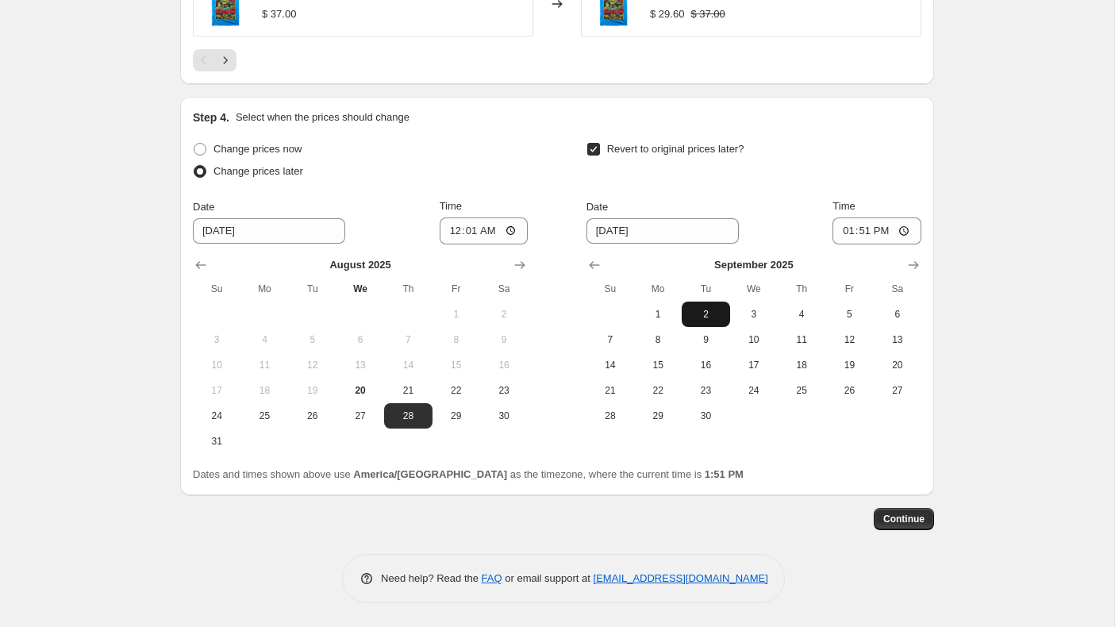
click at [706, 321] on span "2" at bounding box center [705, 314] width 35 height 13
type input "[DATE]"
click at [845, 244] on input "13:51" at bounding box center [877, 230] width 89 height 27
type input "00:01"
click at [919, 525] on span "Continue" at bounding box center [903, 519] width 41 height 13
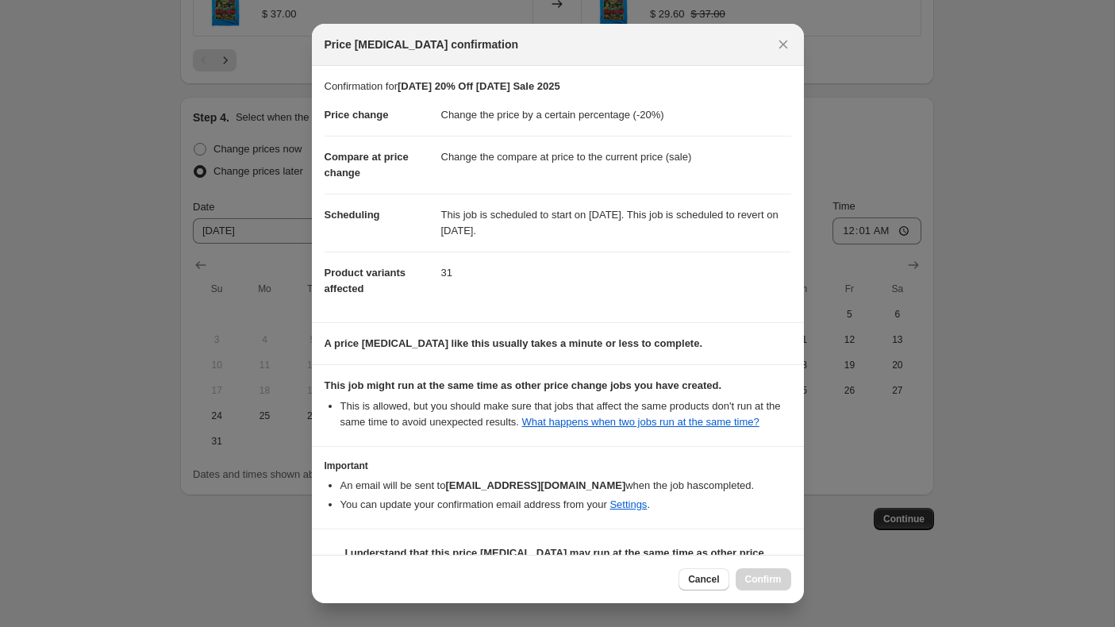
scroll to position [54, 0]
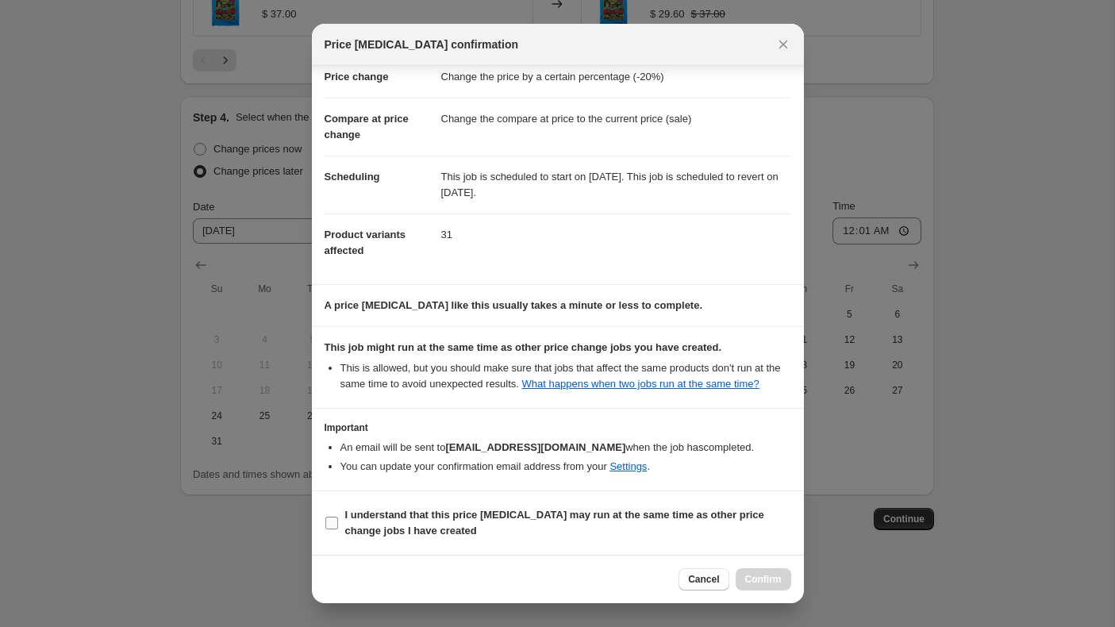
click at [332, 522] on input "I understand that this price [MEDICAL_DATA] may run at the same time as other p…" at bounding box center [331, 523] width 13 height 13
checkbox input "true"
click at [771, 583] on span "Confirm" at bounding box center [763, 579] width 37 height 13
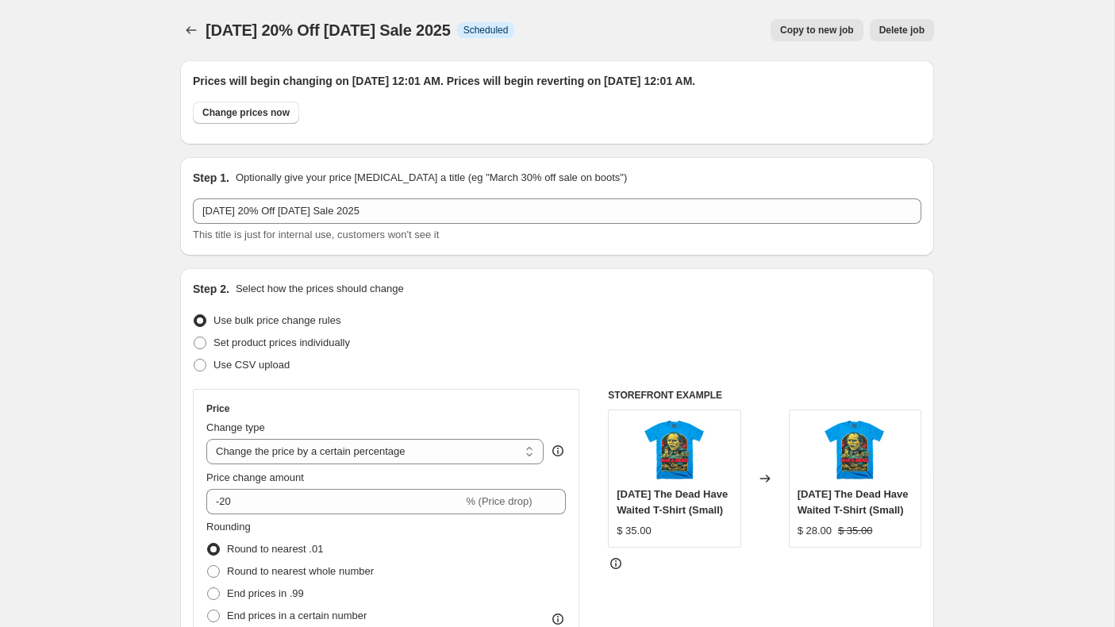
click at [811, 30] on span "Copy to new job" at bounding box center [817, 30] width 74 height 13
select select "percentage"
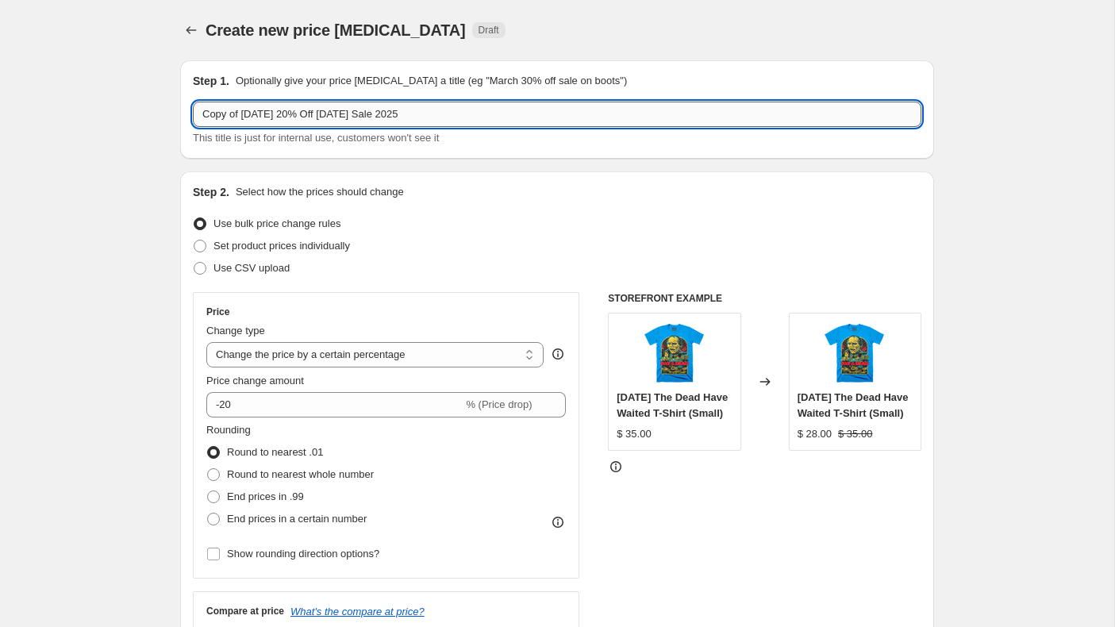
drag, startPoint x: 328, startPoint y: 117, endPoint x: 192, endPoint y: 122, distance: 135.8
click at [191, 123] on div "Step 1. Optionally give your price [MEDICAL_DATA] a title (eg "March 30% off sa…" at bounding box center [557, 109] width 754 height 98
click at [271, 106] on input "Copy of [DATE] 20% Off [DATE] Sale 2025" at bounding box center [557, 114] width 729 height 25
drag, startPoint x: 326, startPoint y: 118, endPoint x: 197, endPoint y: 115, distance: 129.4
click at [197, 115] on input "Copy of [DATE] 20% Off [DATE] Sale 2025" at bounding box center [557, 114] width 729 height 25
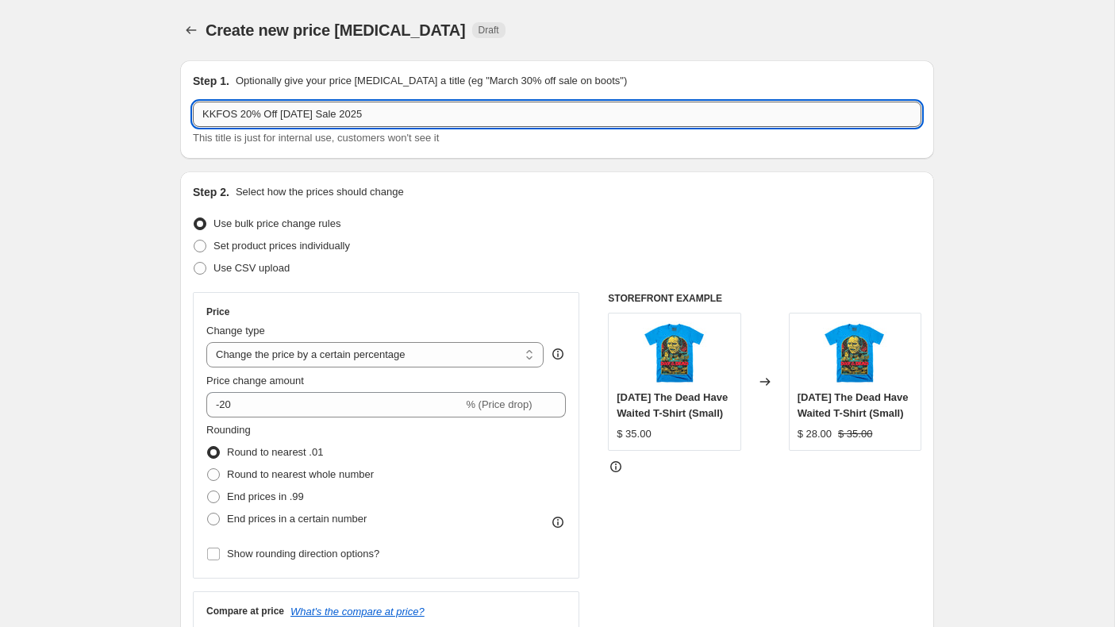
click at [249, 117] on input "KKFOS 20% Off [DATE] Sale 2025" at bounding box center [557, 114] width 729 height 25
type input "KKFOS 15% Off [DATE] Sale 2025"
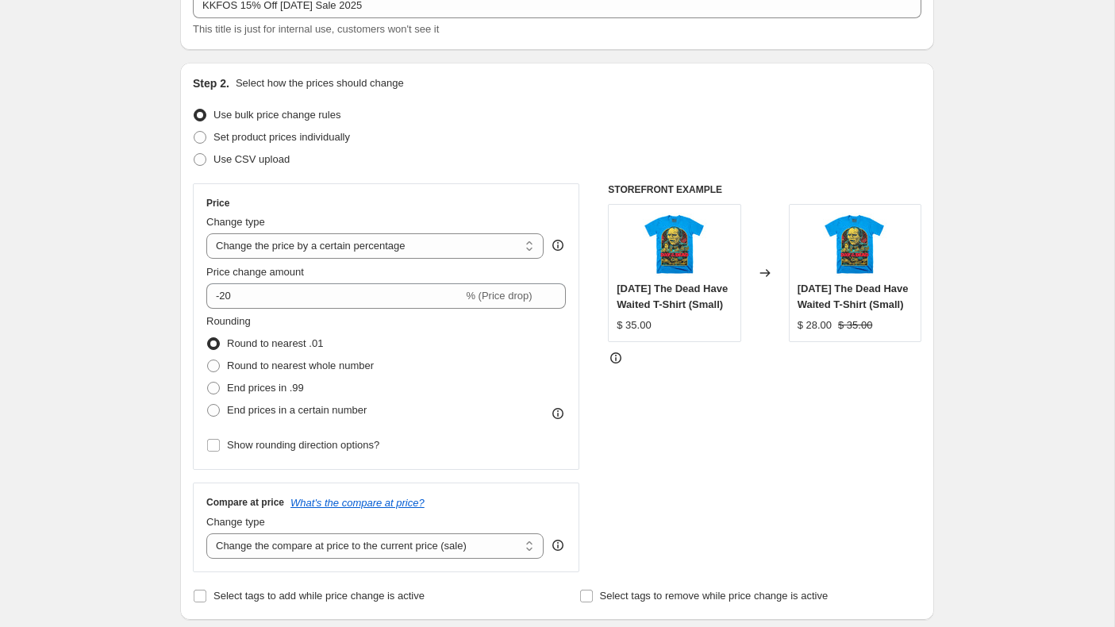
scroll to position [158, 0]
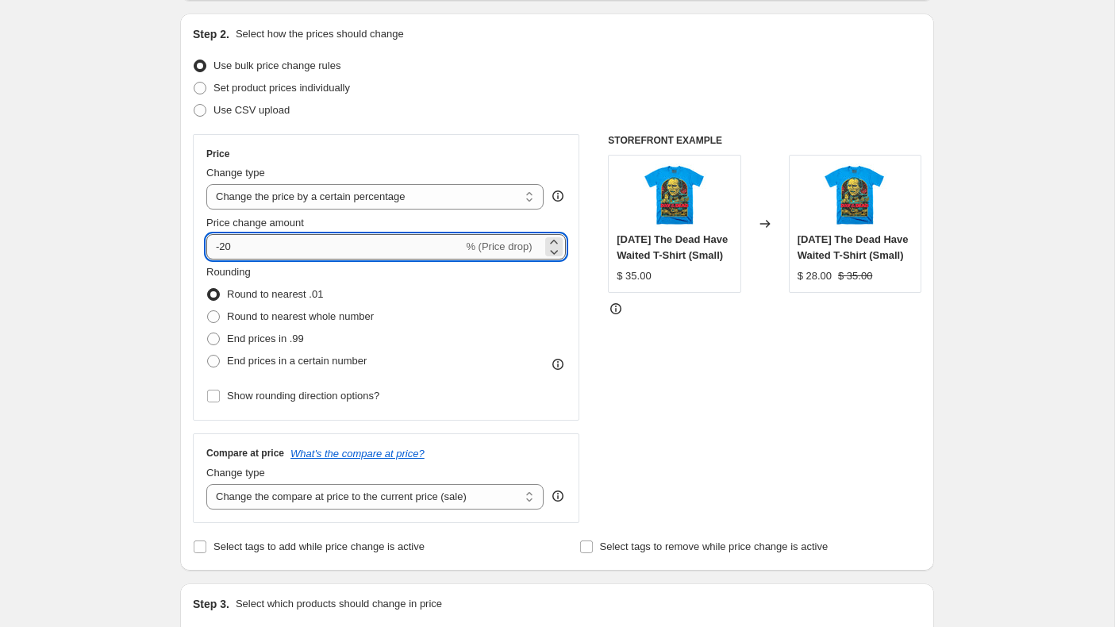
click at [281, 252] on input "-20" at bounding box center [334, 246] width 256 height 25
type input "-2"
type input "-15"
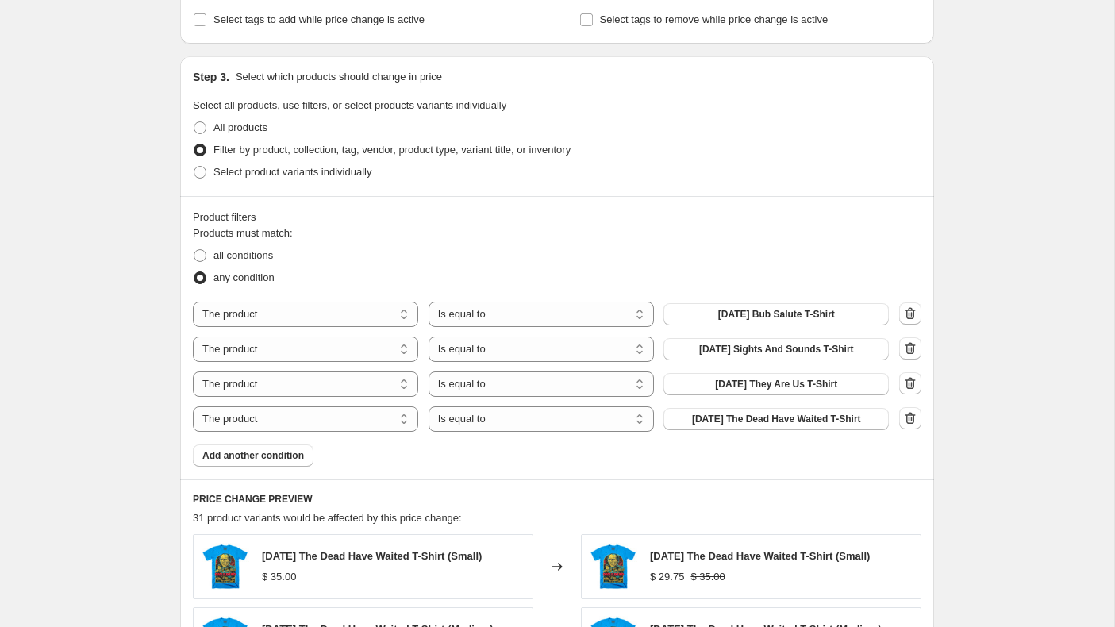
scroll to position [690, 0]
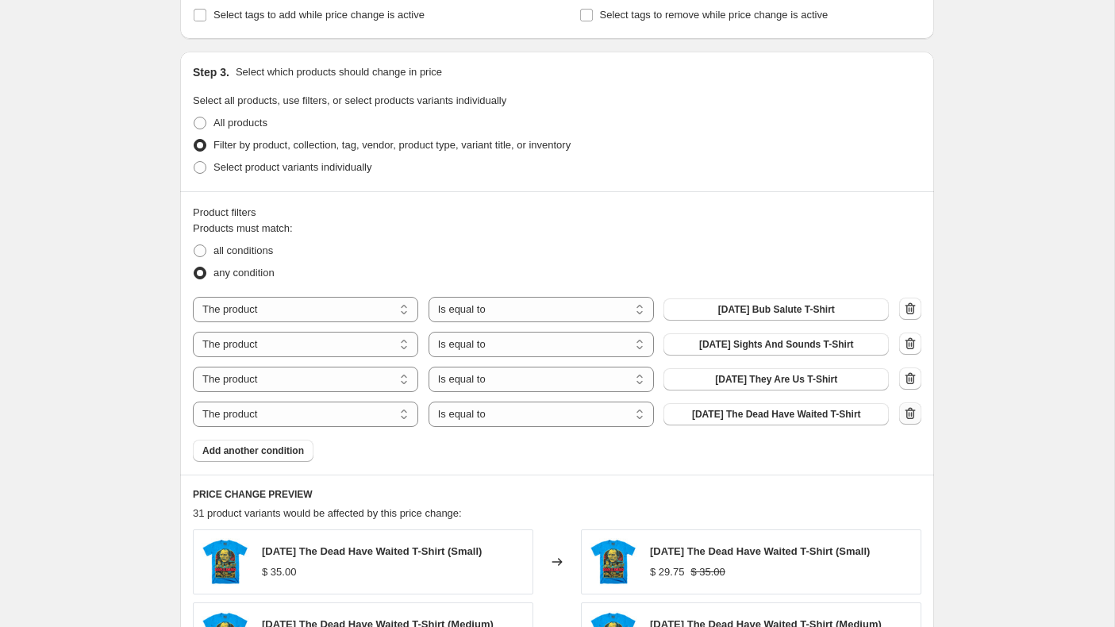
click at [902, 415] on icon "button" at bounding box center [910, 414] width 16 height 16
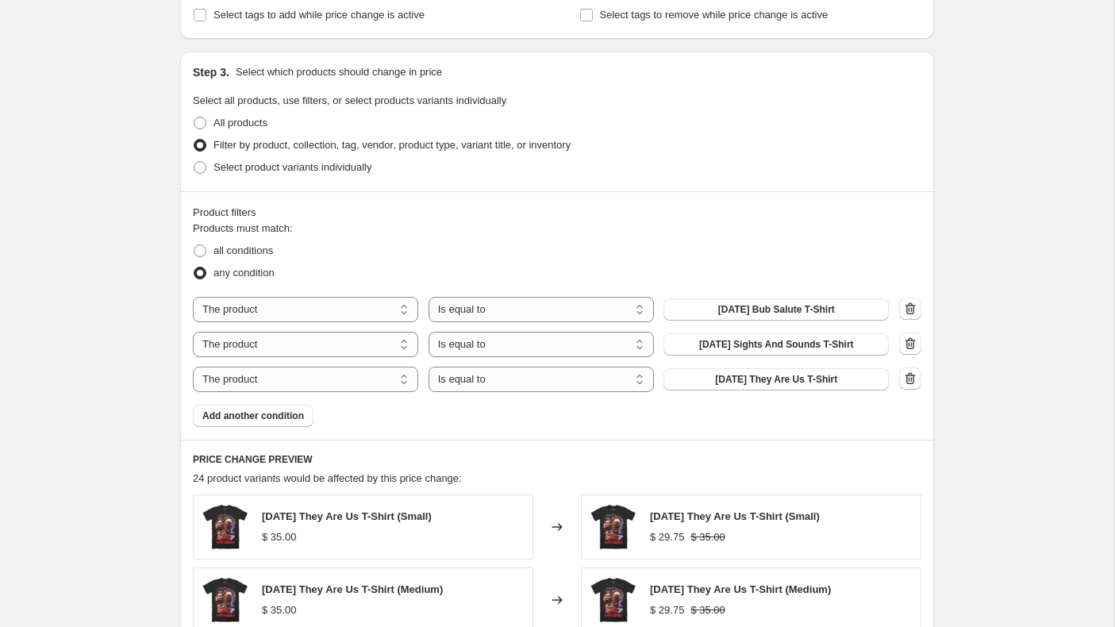
click at [912, 380] on icon "button" at bounding box center [910, 379] width 16 height 16
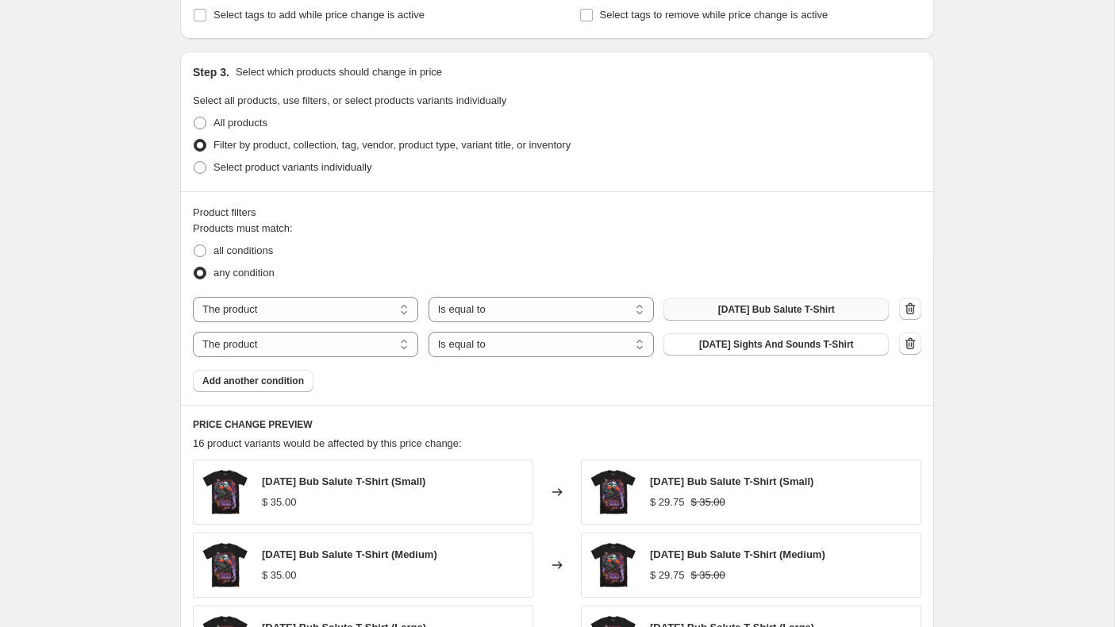
click at [794, 307] on span "[DATE] Bub Salute T-Shirt" at bounding box center [776, 309] width 117 height 13
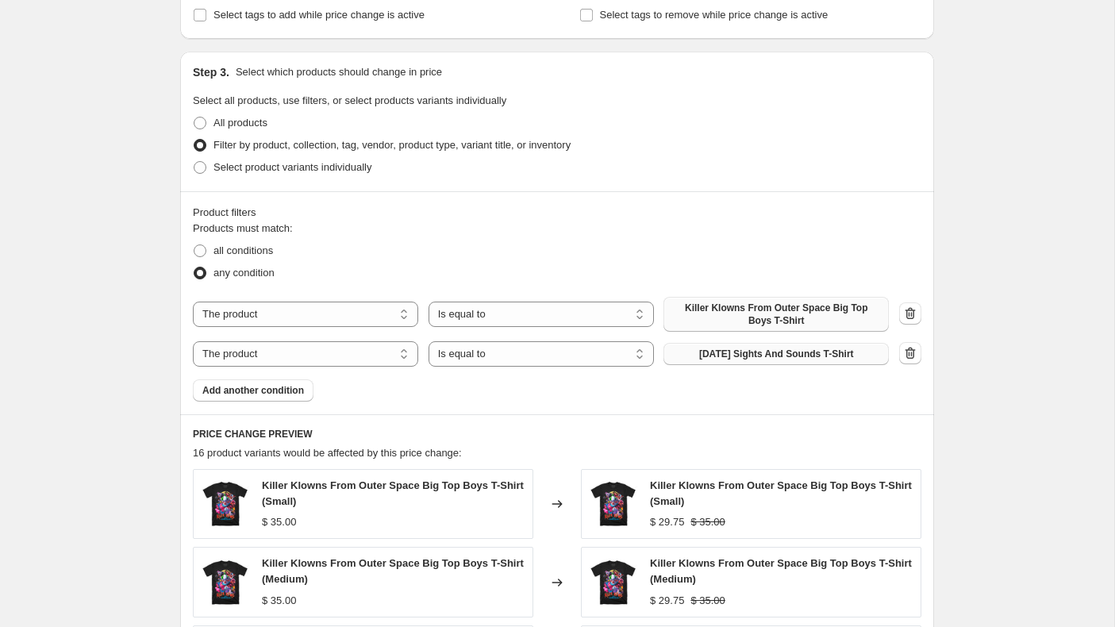
click at [757, 356] on span "[DATE] Sights And Sounds T-Shirt" at bounding box center [776, 354] width 155 height 13
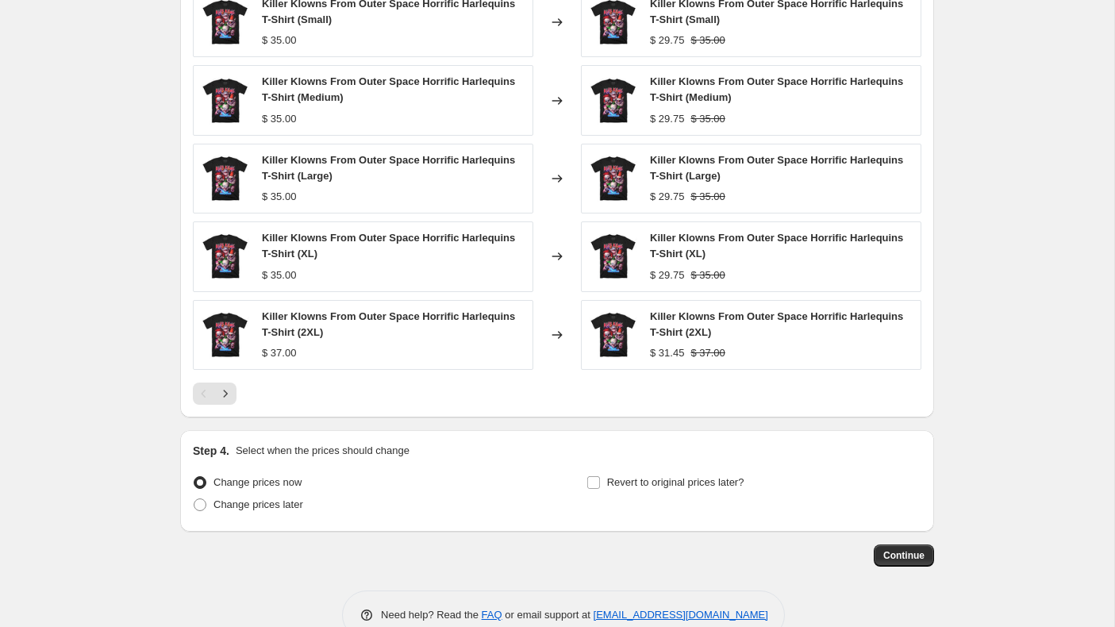
scroll to position [1218, 0]
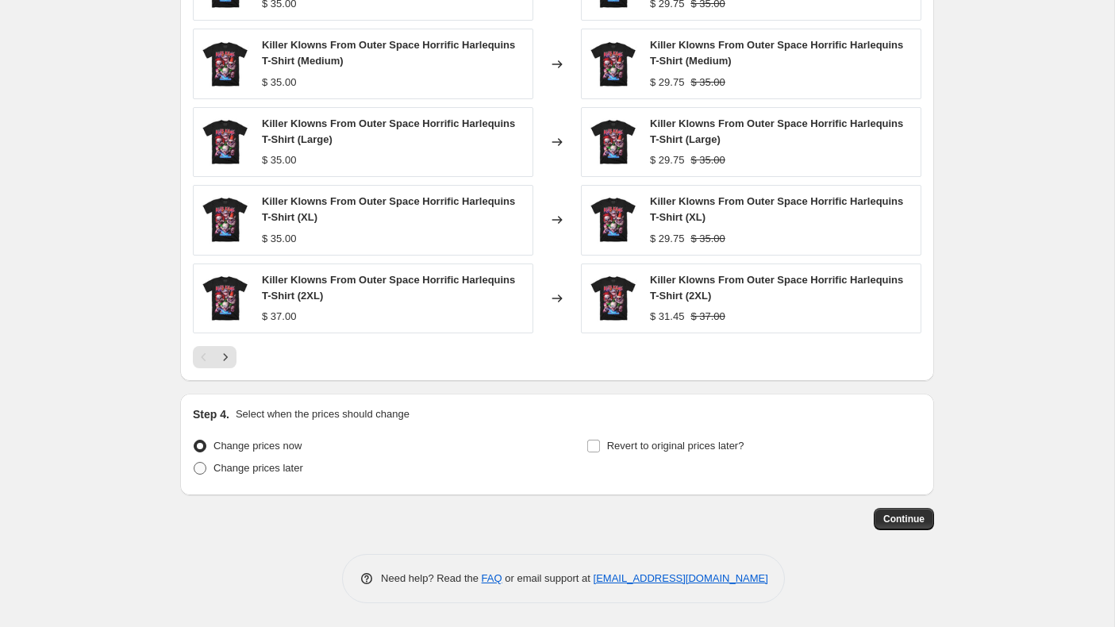
click at [202, 466] on span at bounding box center [200, 468] width 13 height 13
click at [194, 463] on input "Change prices later" at bounding box center [194, 462] width 1 height 1
radio input "true"
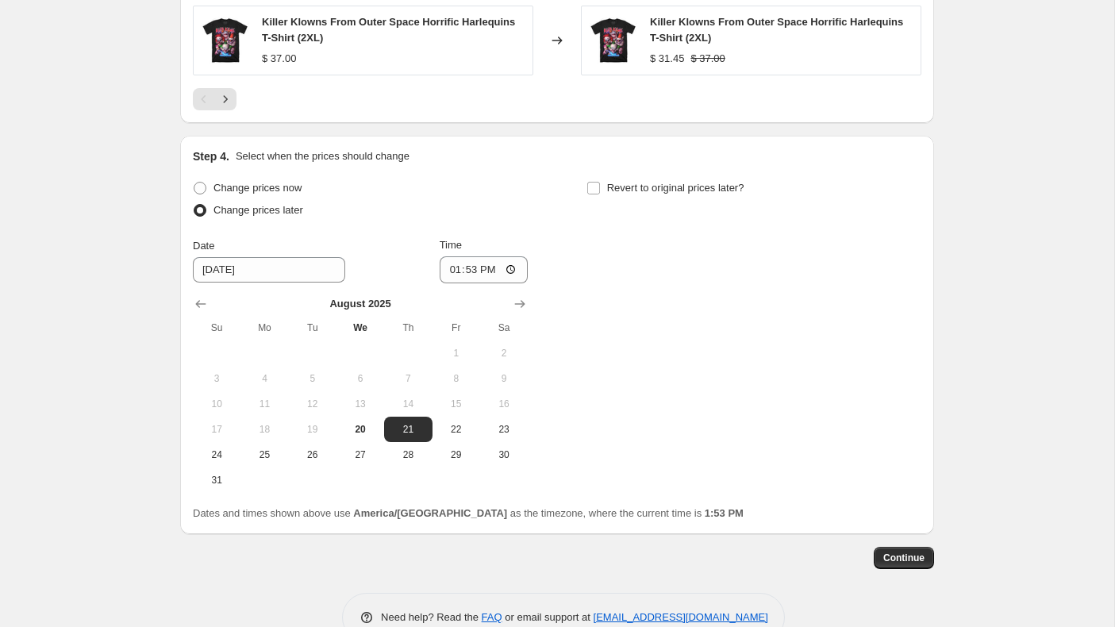
scroll to position [1514, 0]
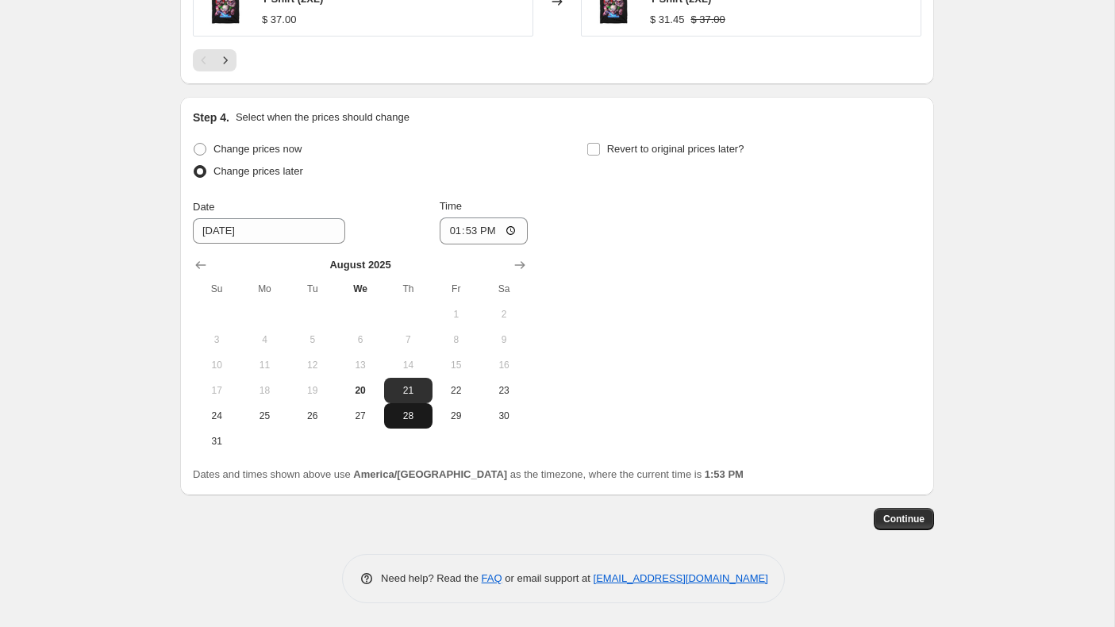
click at [404, 415] on span "28" at bounding box center [407, 416] width 35 height 13
type input "[DATE]"
click at [451, 233] on input "13:53" at bounding box center [484, 230] width 89 height 27
type input "00:01"
click at [595, 153] on input "Revert to original prices later?" at bounding box center [593, 149] width 13 height 13
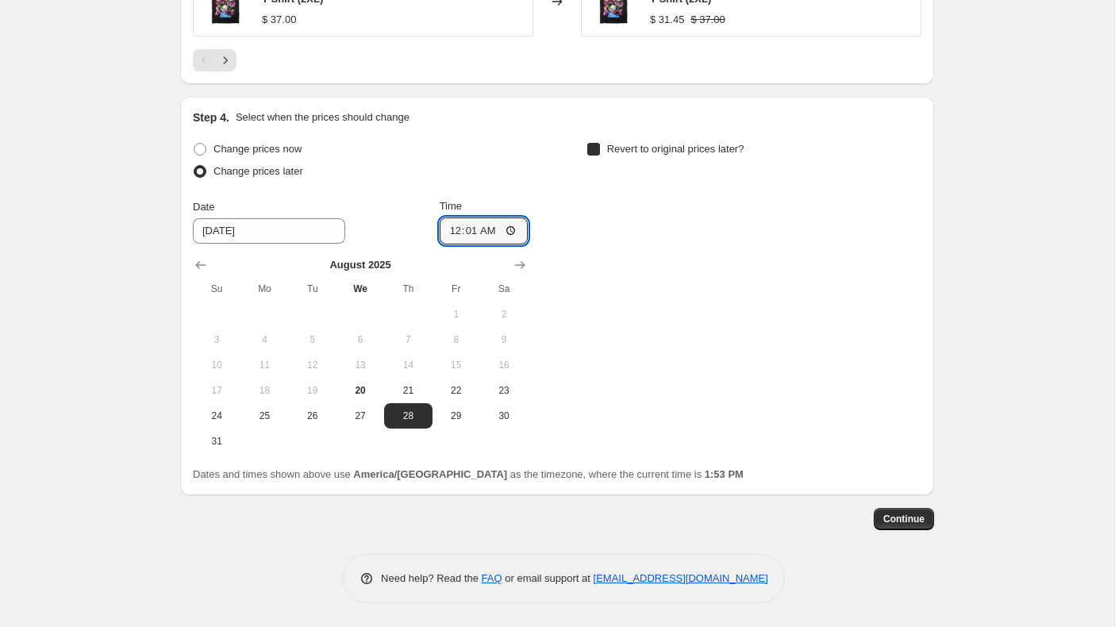
checkbox input "true"
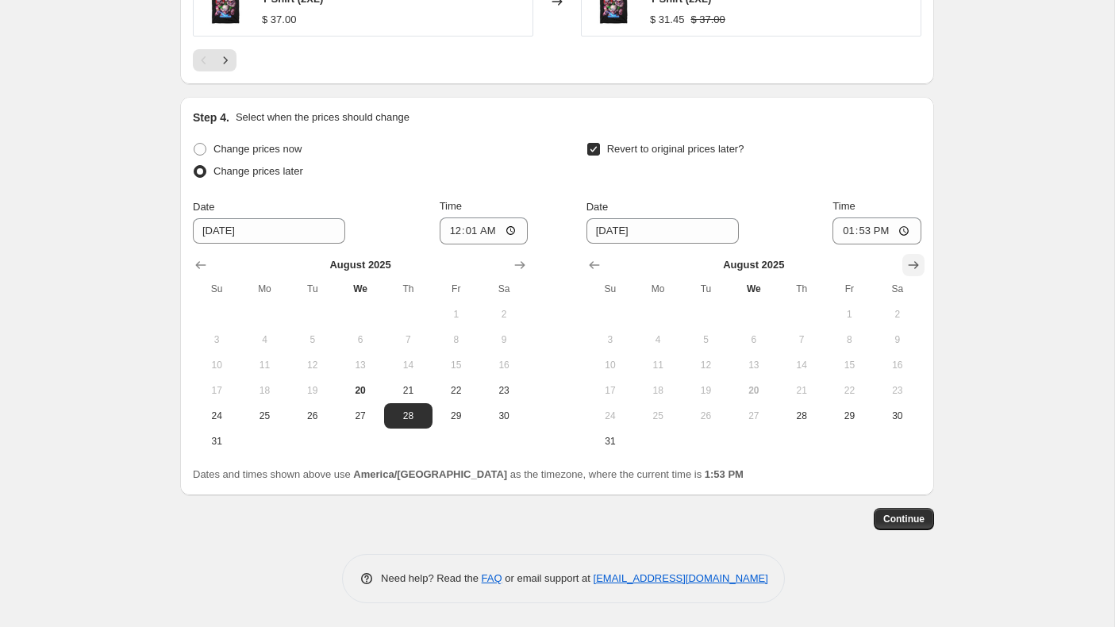
click at [920, 260] on icon "Show next month, September 2025" at bounding box center [914, 265] width 16 height 16
click at [714, 319] on span "2" at bounding box center [705, 314] width 35 height 13
type input "[DATE]"
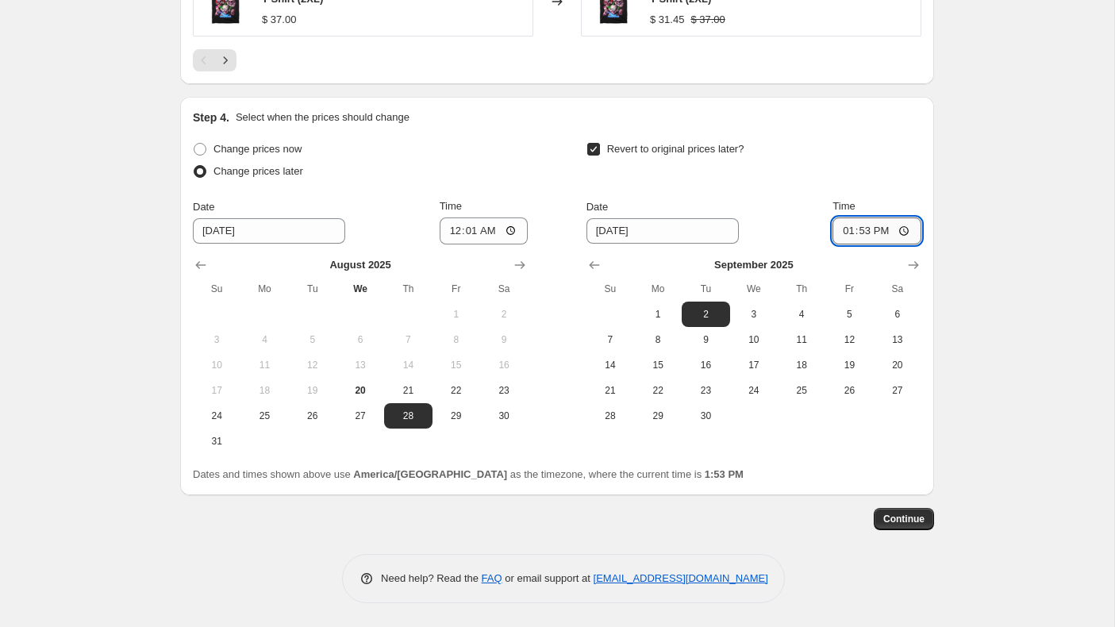
click at [847, 225] on input "13:53" at bounding box center [877, 230] width 89 height 27
type input "00:01"
click at [906, 518] on span "Continue" at bounding box center [903, 519] width 41 height 13
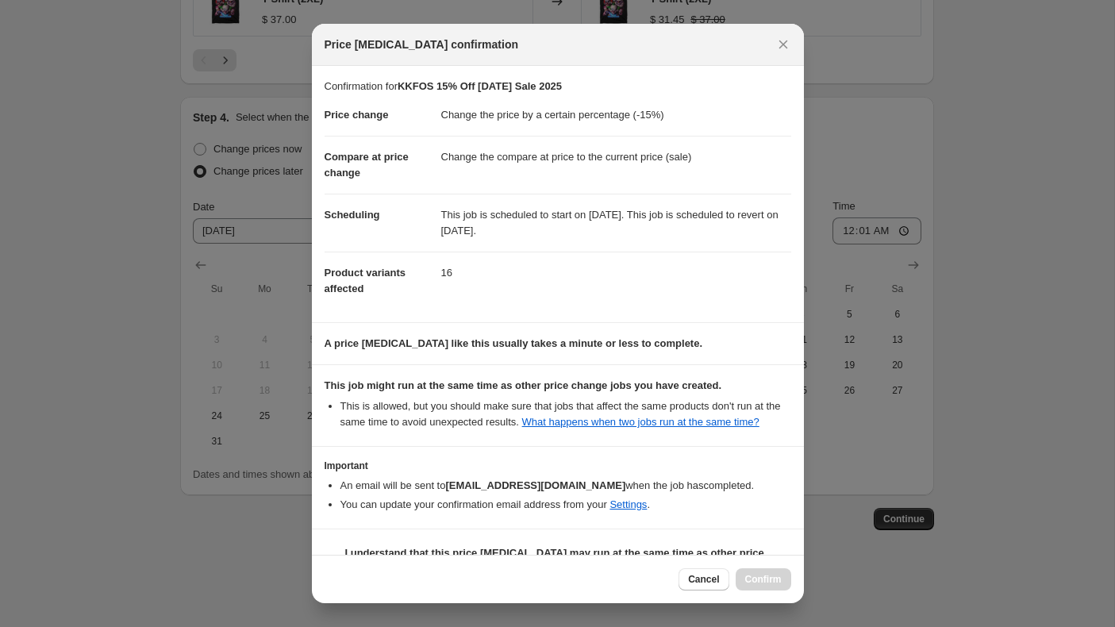
scroll to position [54, 0]
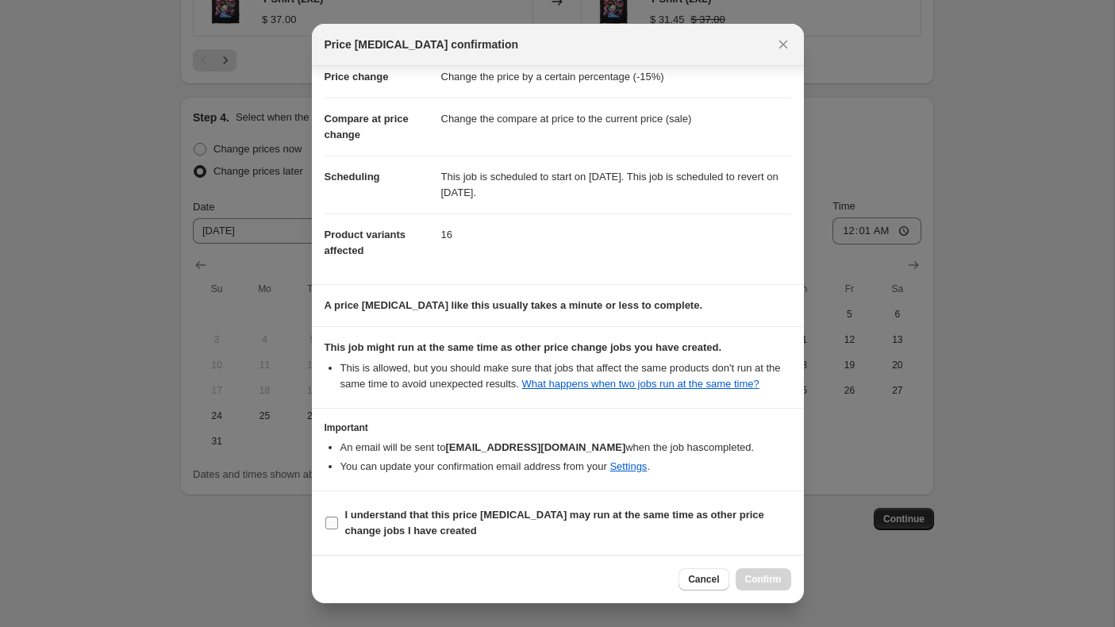
click at [333, 524] on input "I understand that this price [MEDICAL_DATA] may run at the same time as other p…" at bounding box center [331, 523] width 13 height 13
checkbox input "true"
click at [774, 581] on span "Confirm" at bounding box center [763, 579] width 37 height 13
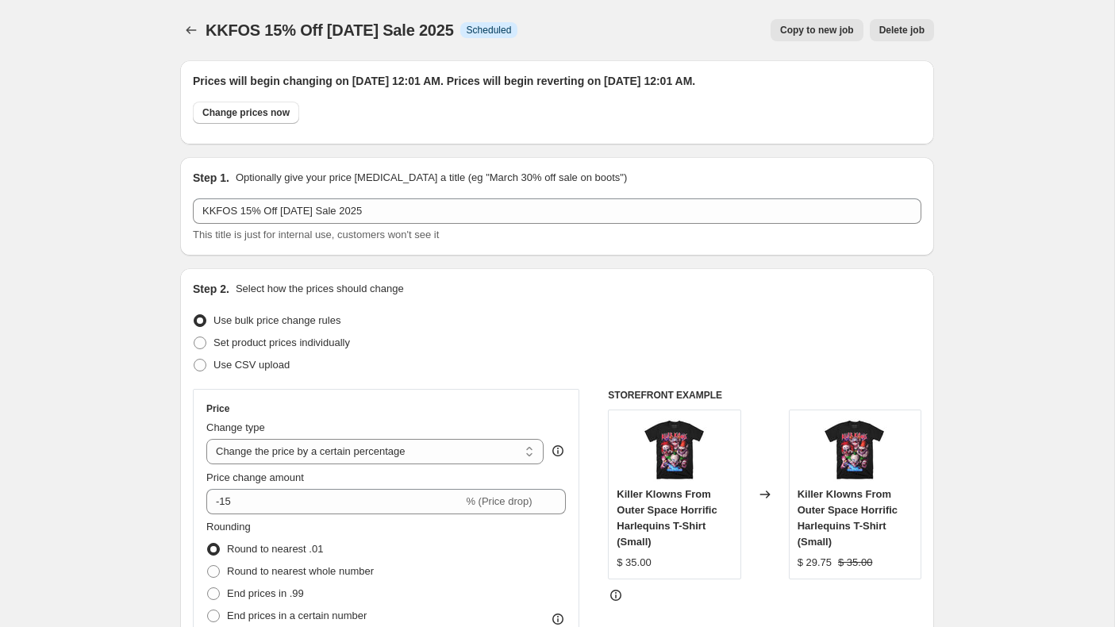
click at [817, 27] on span "Copy to new job" at bounding box center [817, 30] width 74 height 13
select select "percentage"
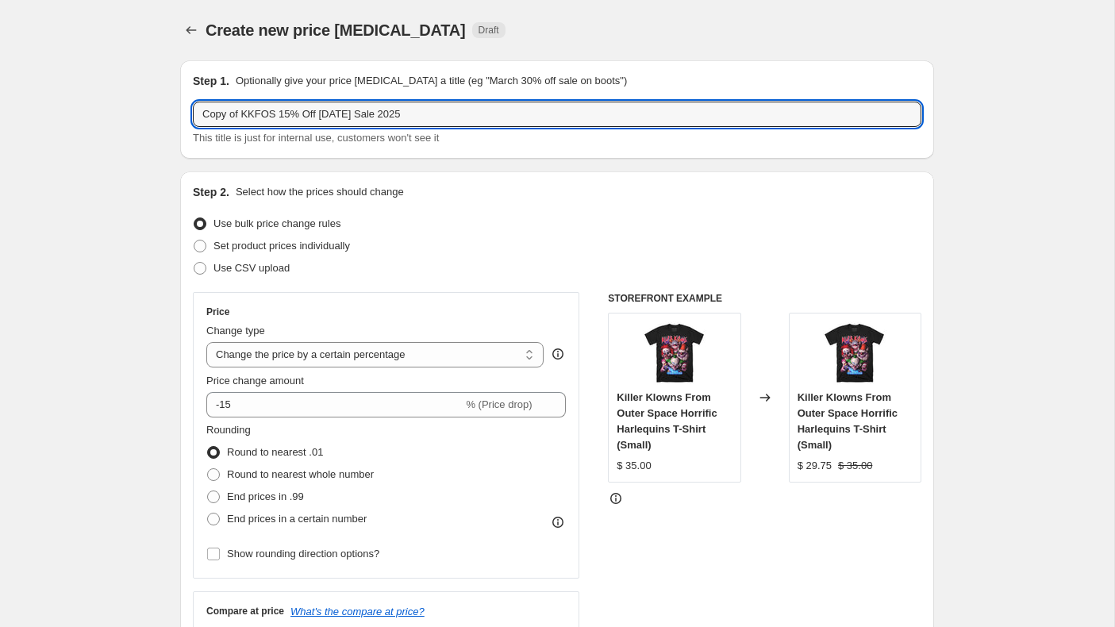
drag, startPoint x: 278, startPoint y: 117, endPoint x: 177, endPoint y: 118, distance: 100.8
type input "ReAnimator 15% Off [DATE] Sale 2025"
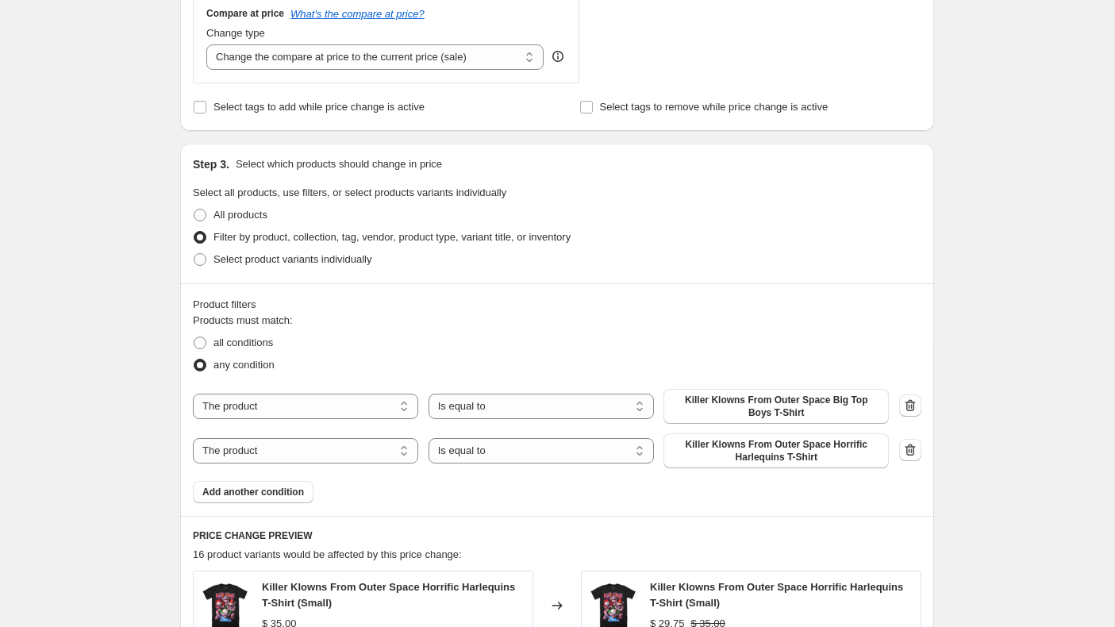
scroll to position [704, 0]
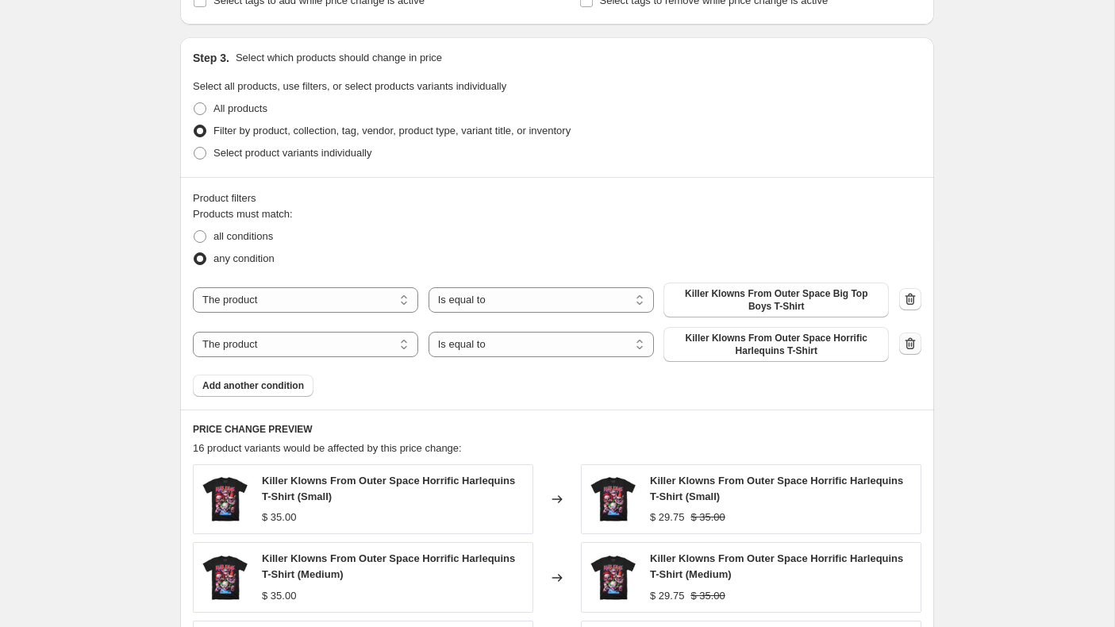
click at [907, 343] on icon "button" at bounding box center [910, 344] width 16 height 16
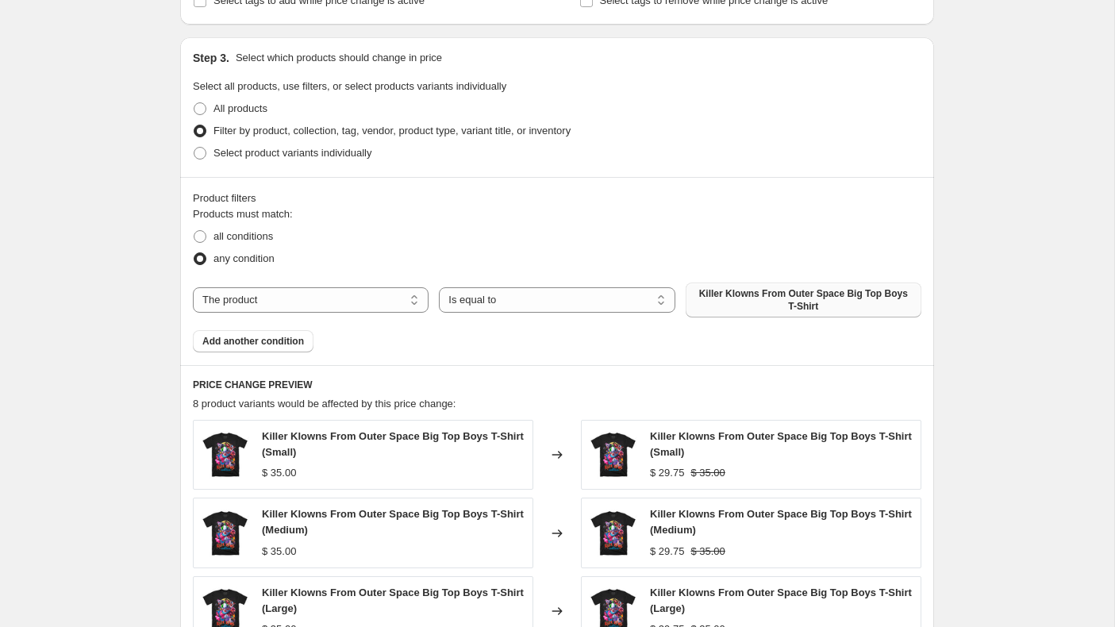
click at [796, 296] on span "Killer Klowns From Outer Space Big Top Boys T-Shirt" at bounding box center [803, 299] width 217 height 25
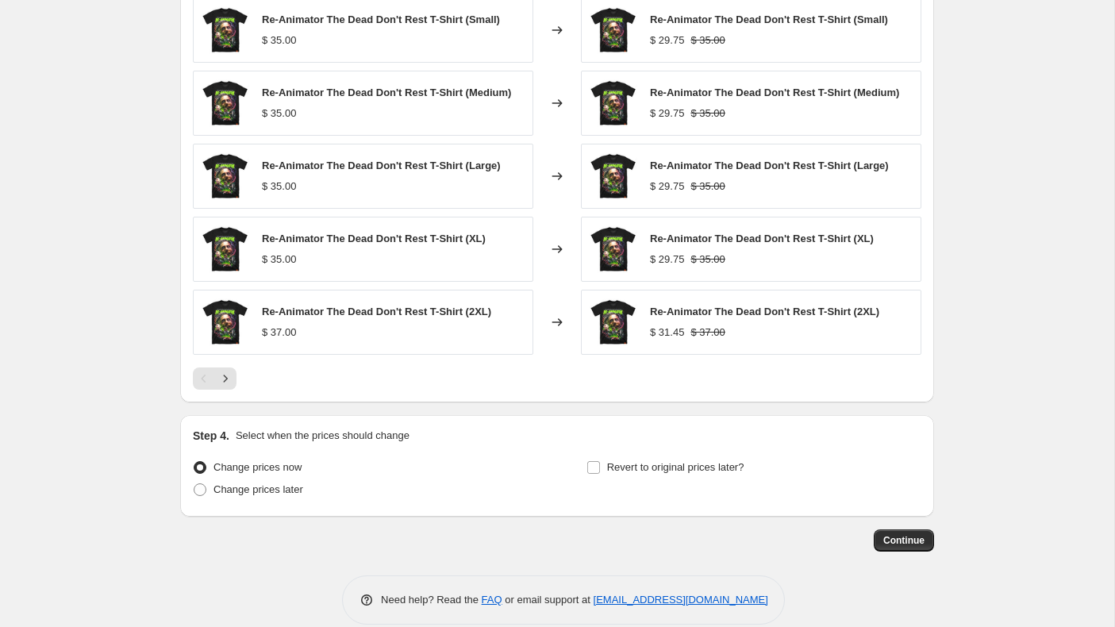
scroll to position [1138, 0]
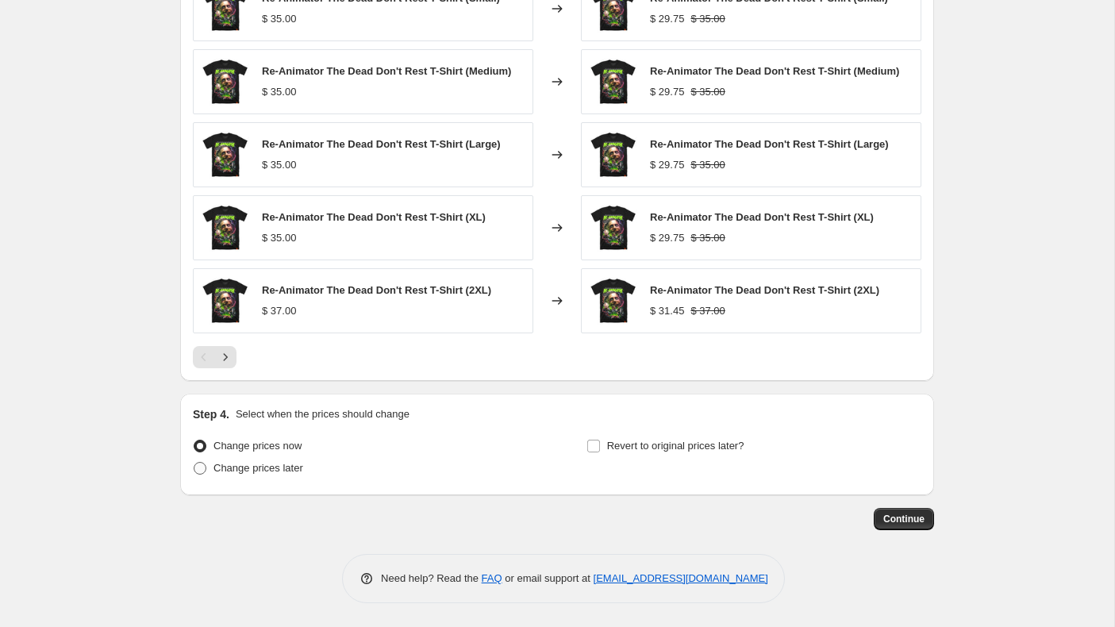
click at [195, 471] on span at bounding box center [200, 468] width 13 height 13
click at [194, 463] on input "Change prices later" at bounding box center [194, 462] width 1 height 1
radio input "true"
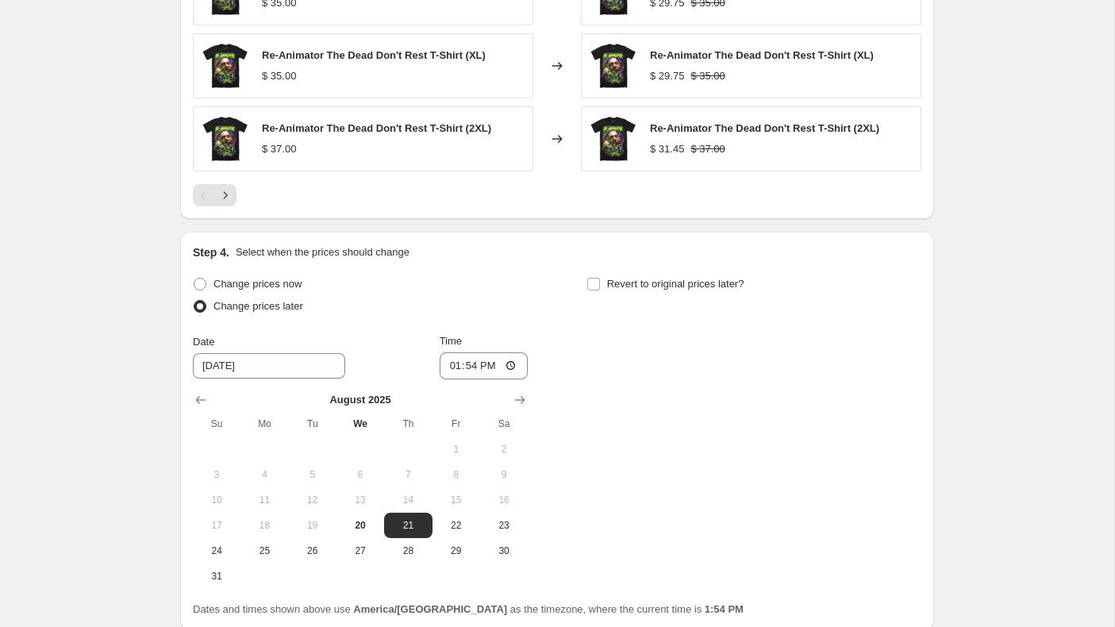
scroll to position [1337, 0]
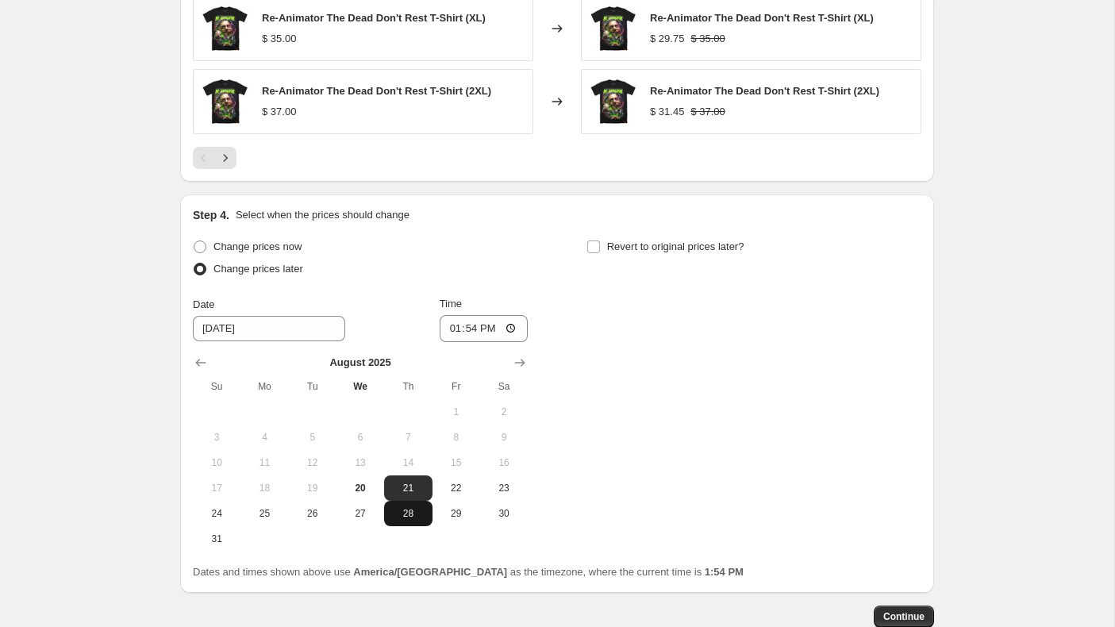
click at [406, 510] on span "28" at bounding box center [407, 513] width 35 height 13
type input "[DATE]"
click at [448, 329] on input "13:54" at bounding box center [484, 328] width 89 height 27
type input "00:01"
click at [594, 246] on input "Revert to original prices later?" at bounding box center [593, 246] width 13 height 13
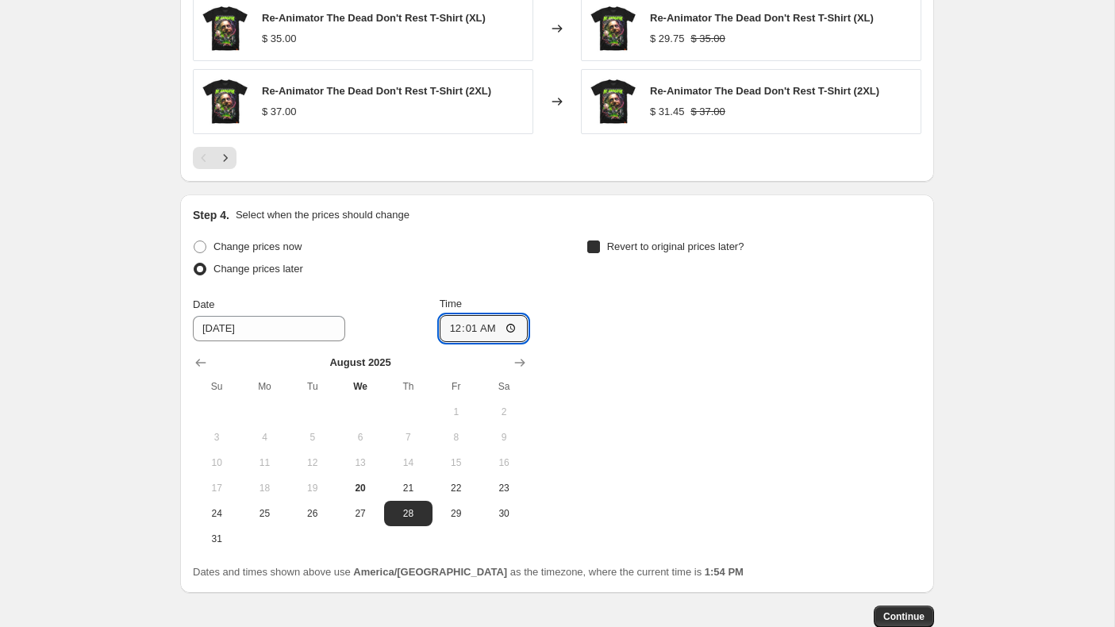
checkbox input "true"
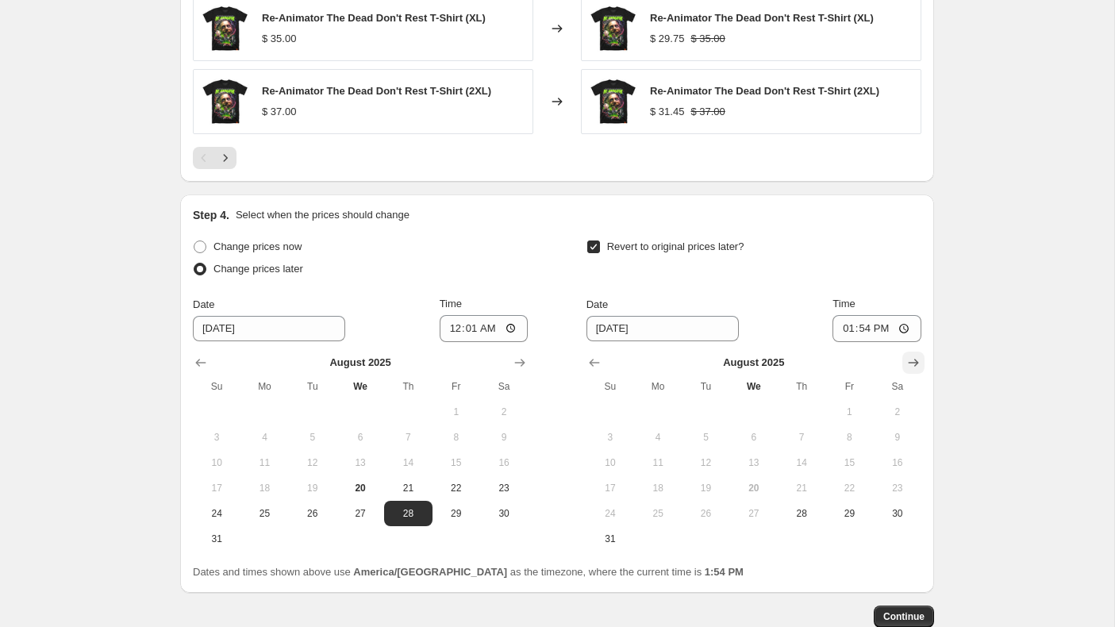
click at [915, 360] on icon "Show next month, September 2025" at bounding box center [914, 363] width 10 height 8
click at [714, 407] on span "2" at bounding box center [705, 412] width 35 height 13
type input "[DATE]"
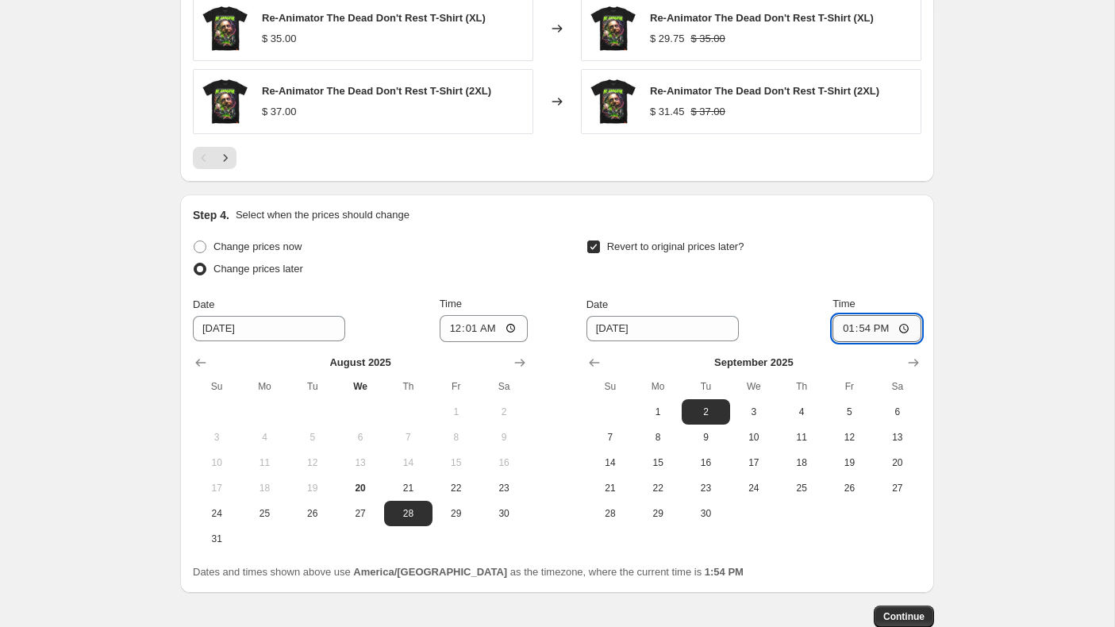
click at [848, 329] on input "13:54" at bounding box center [877, 328] width 89 height 27
type input "00:01"
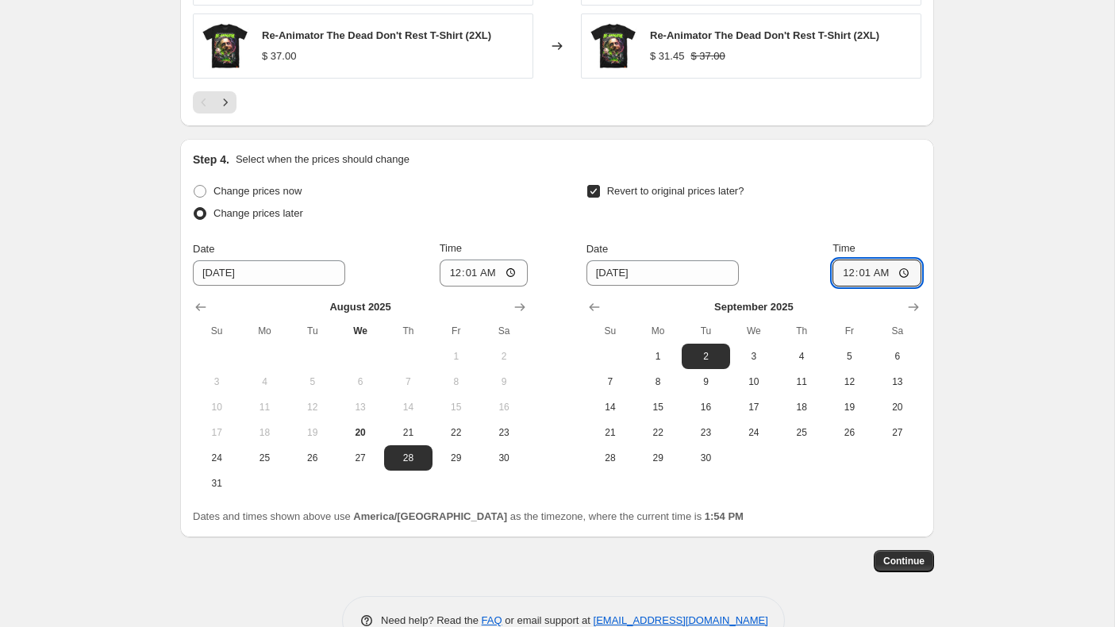
scroll to position [1435, 0]
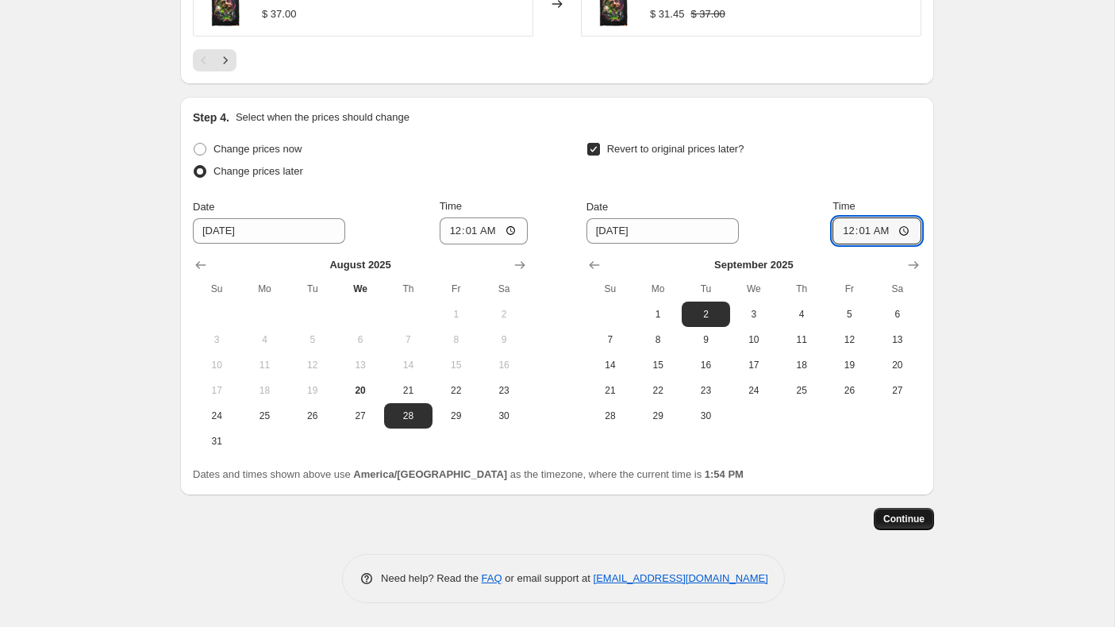
click at [918, 512] on button "Continue" at bounding box center [904, 519] width 60 height 22
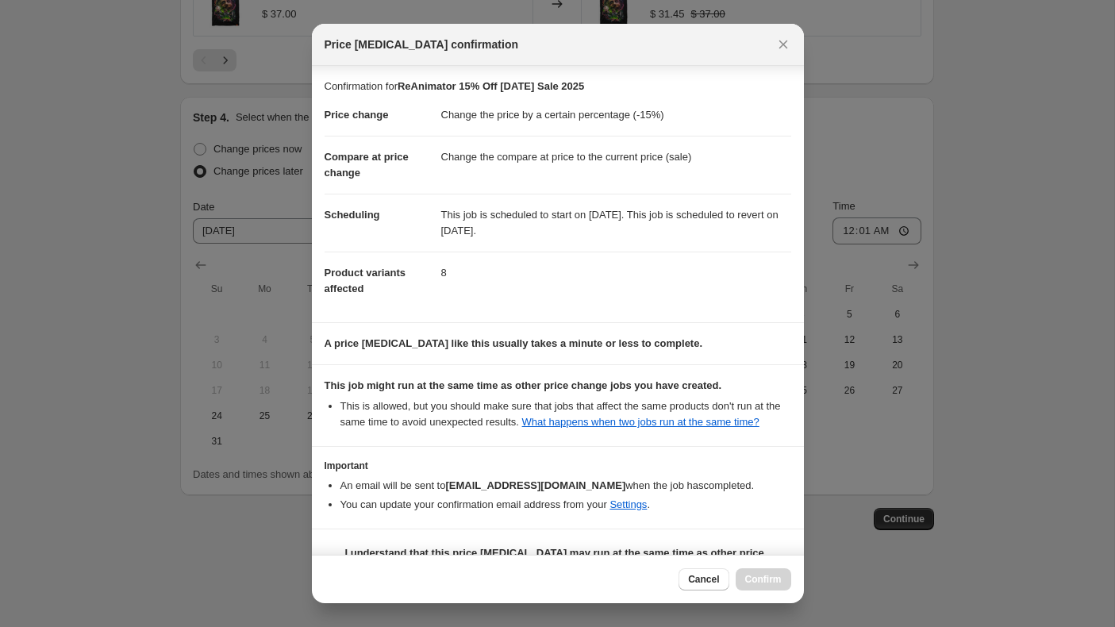
scroll to position [54, 0]
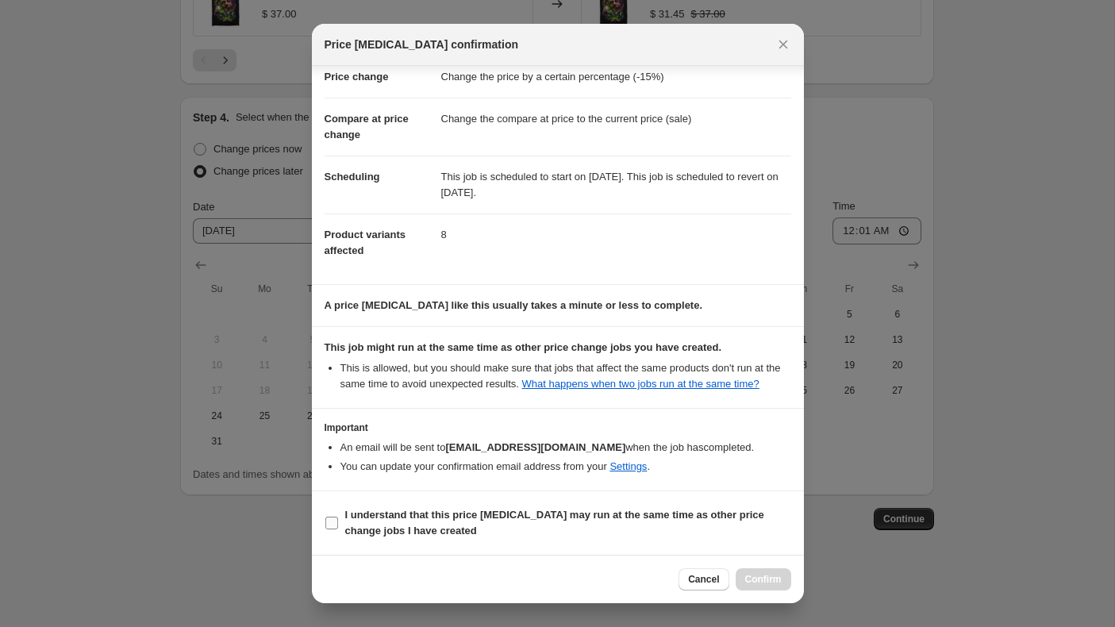
click at [329, 520] on input "I understand that this price [MEDICAL_DATA] may run at the same time as other p…" at bounding box center [331, 523] width 13 height 13
checkbox input "true"
click at [745, 576] on span "Confirm" at bounding box center [763, 579] width 37 height 13
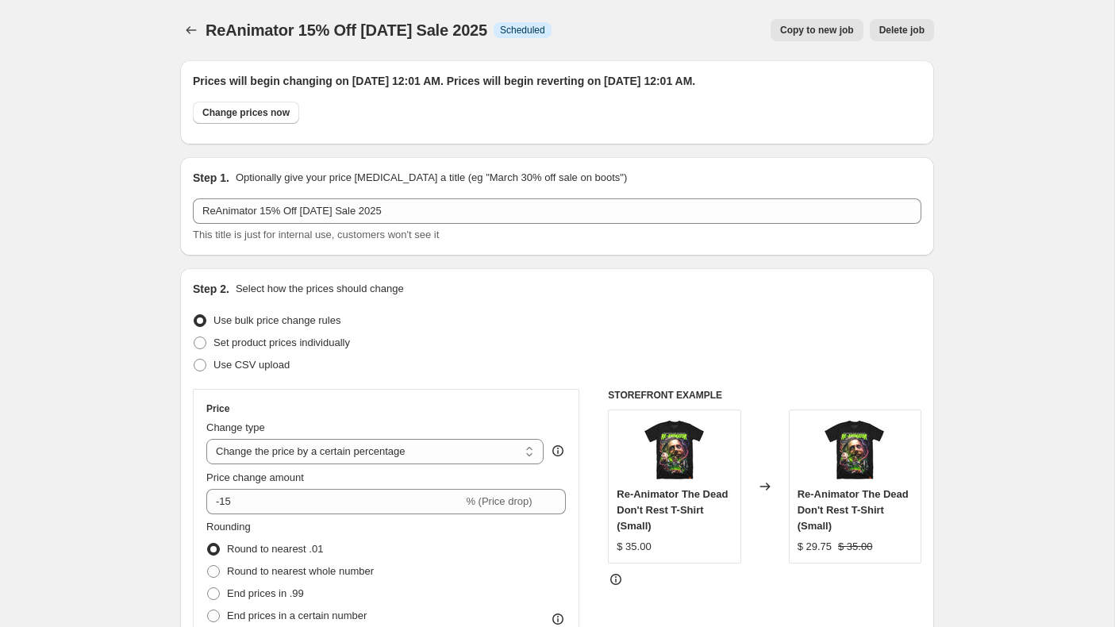
click at [844, 30] on span "Copy to new job" at bounding box center [817, 30] width 74 height 13
select select "percentage"
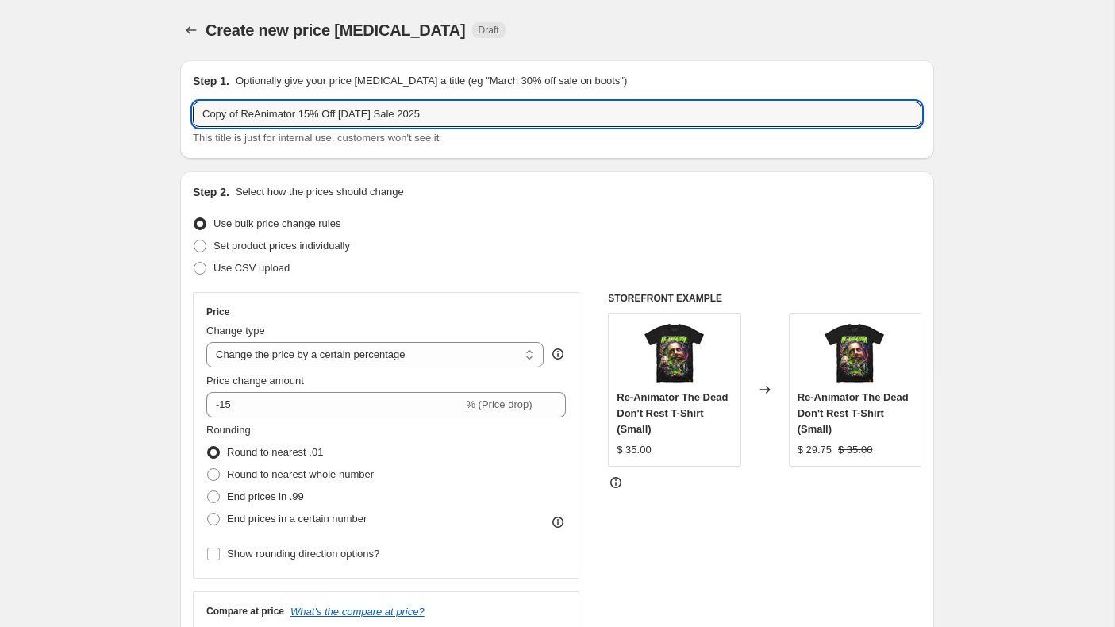
drag, startPoint x: 312, startPoint y: 117, endPoint x: 189, endPoint y: 113, distance: 123.1
click at [189, 113] on div "Step 1. Optionally give your price [MEDICAL_DATA] a title (eg "March 30% off sa…" at bounding box center [557, 109] width 754 height 98
type input "Tourist Trap 30% Off [DATE] Sale 2025"
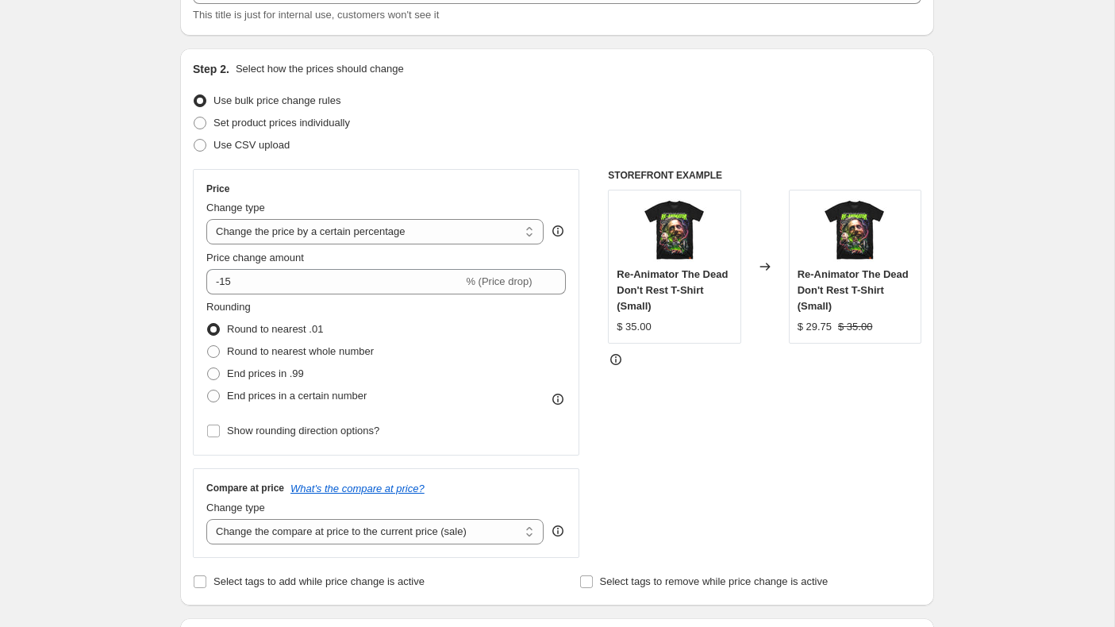
scroll to position [156, 0]
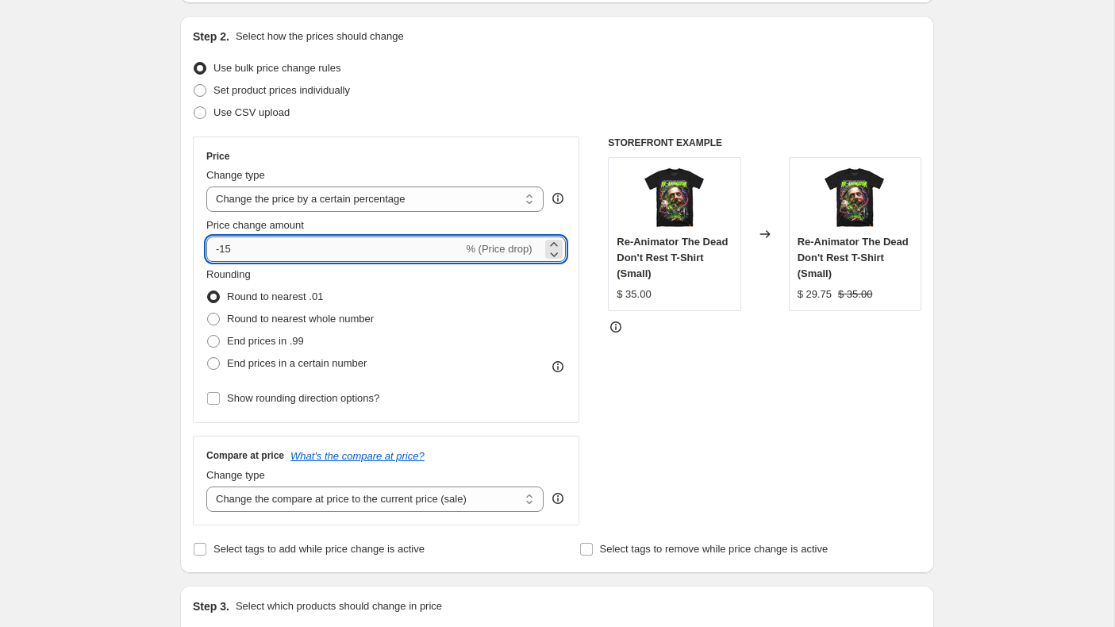
click at [263, 252] on input "-15" at bounding box center [334, 249] width 256 height 25
type input "-1"
type input "-30"
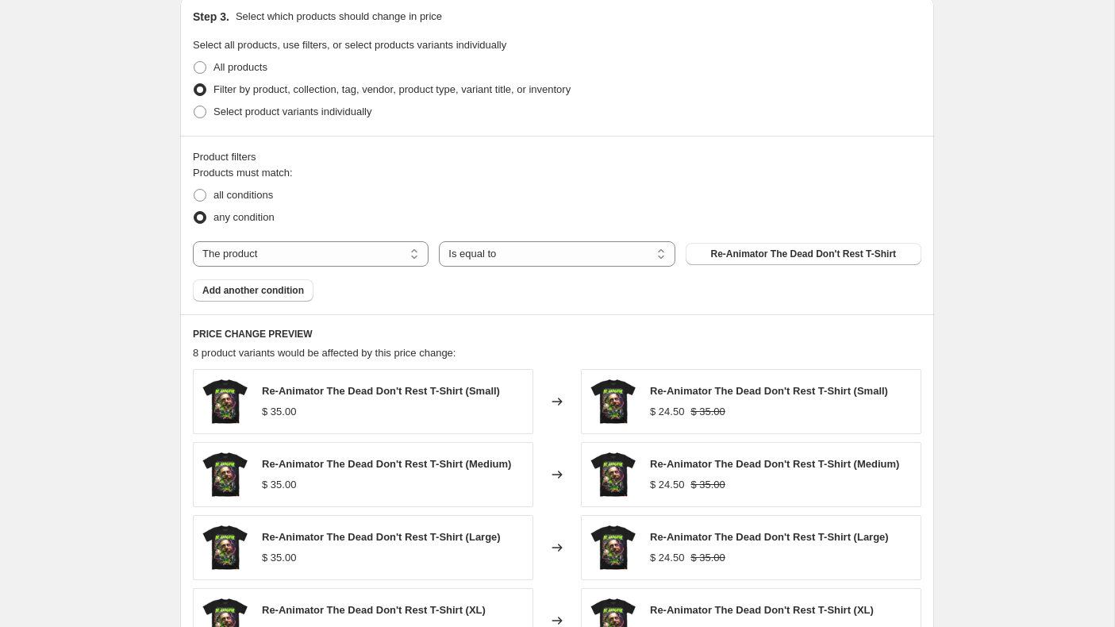
scroll to position [785, 0]
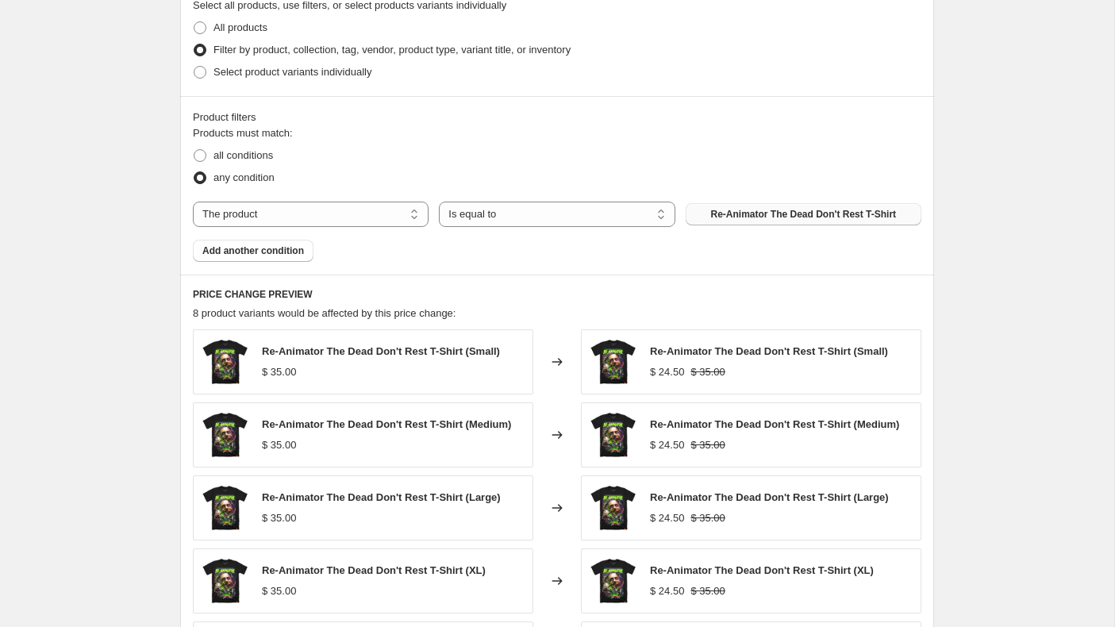
click at [735, 211] on span "Re-Animator The Dead Don't Rest T-Shirt" at bounding box center [804, 214] width 186 height 13
click at [284, 250] on span "Add another condition" at bounding box center [253, 250] width 102 height 13
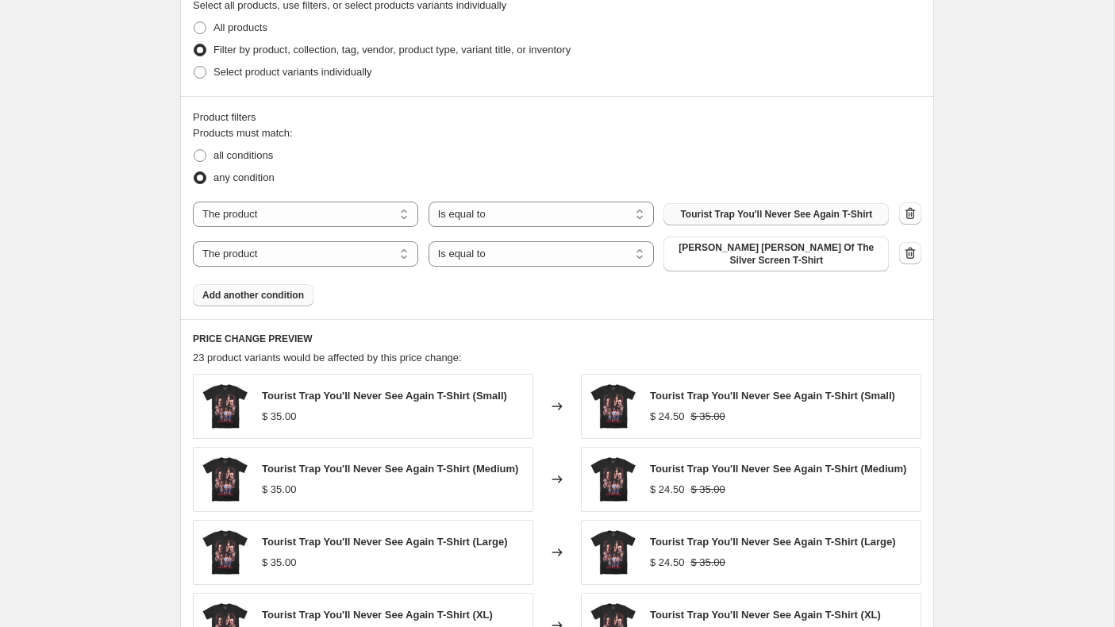
click at [791, 257] on span "[PERSON_NAME] [PERSON_NAME] Of The Silver Screen T-Shirt" at bounding box center [776, 253] width 206 height 25
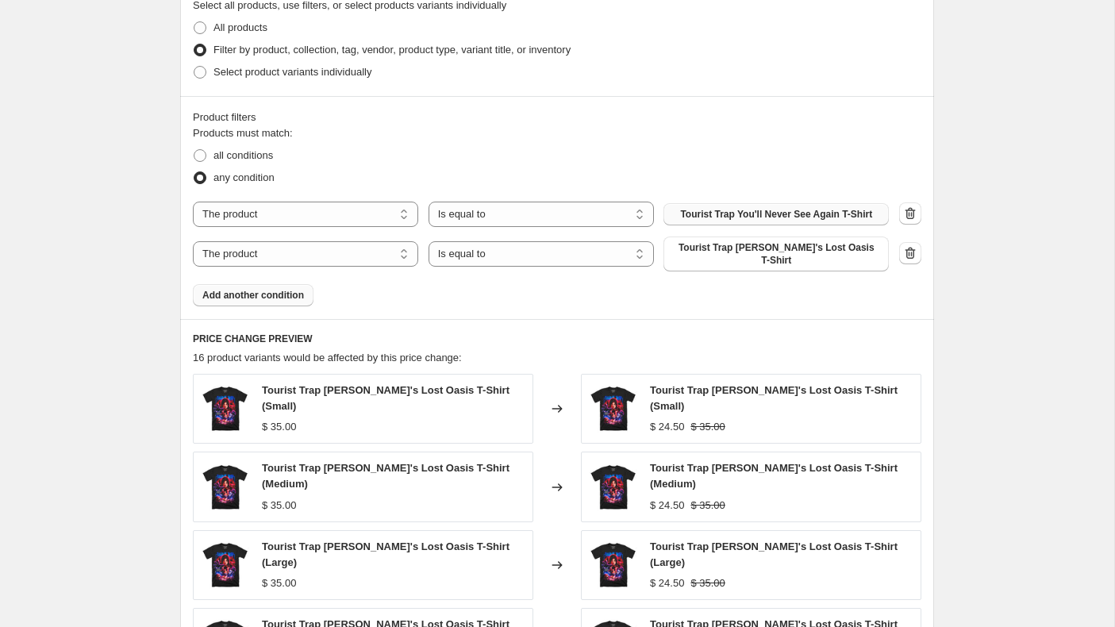
click at [298, 289] on span "Add another condition" at bounding box center [253, 295] width 102 height 13
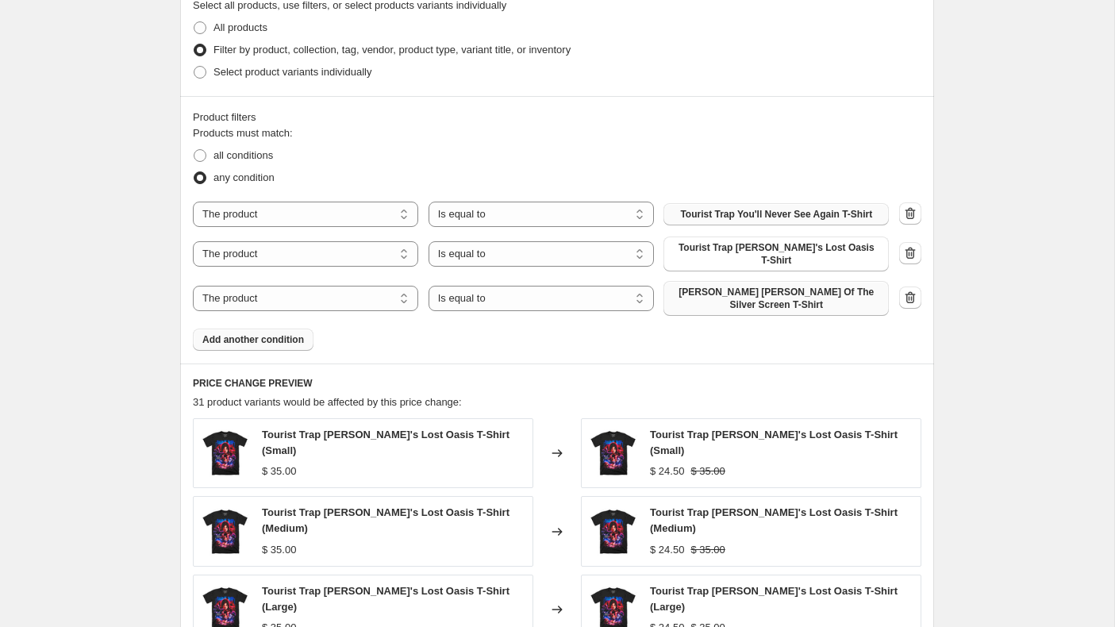
click at [796, 290] on span "[PERSON_NAME] [PERSON_NAME] Of The Silver Screen T-Shirt" at bounding box center [776, 298] width 206 height 25
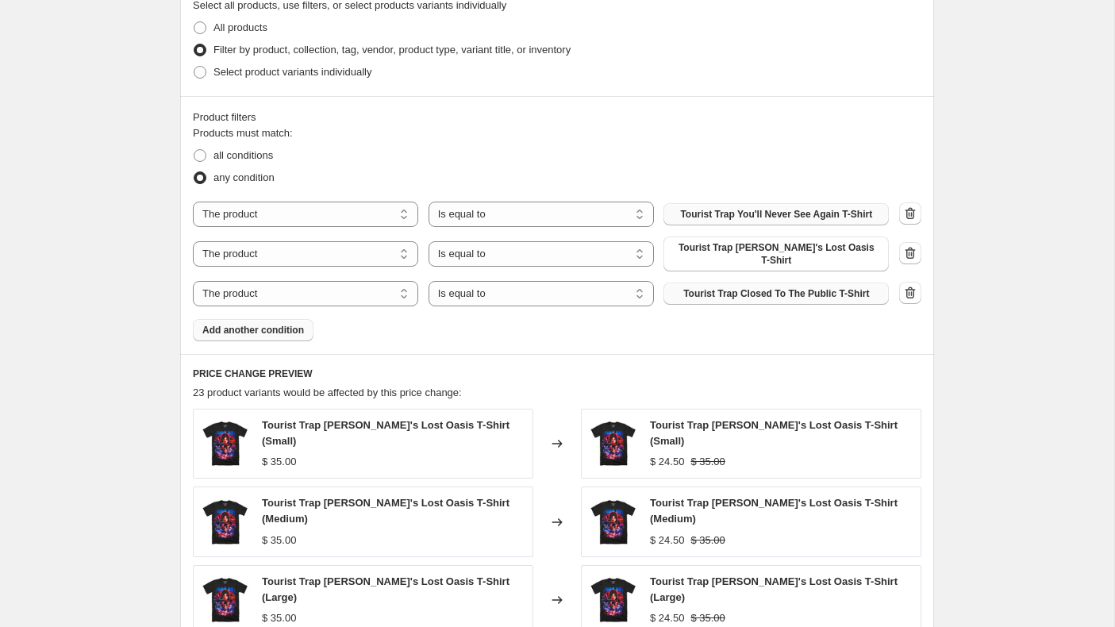
click at [246, 324] on span "Add another condition" at bounding box center [253, 330] width 102 height 13
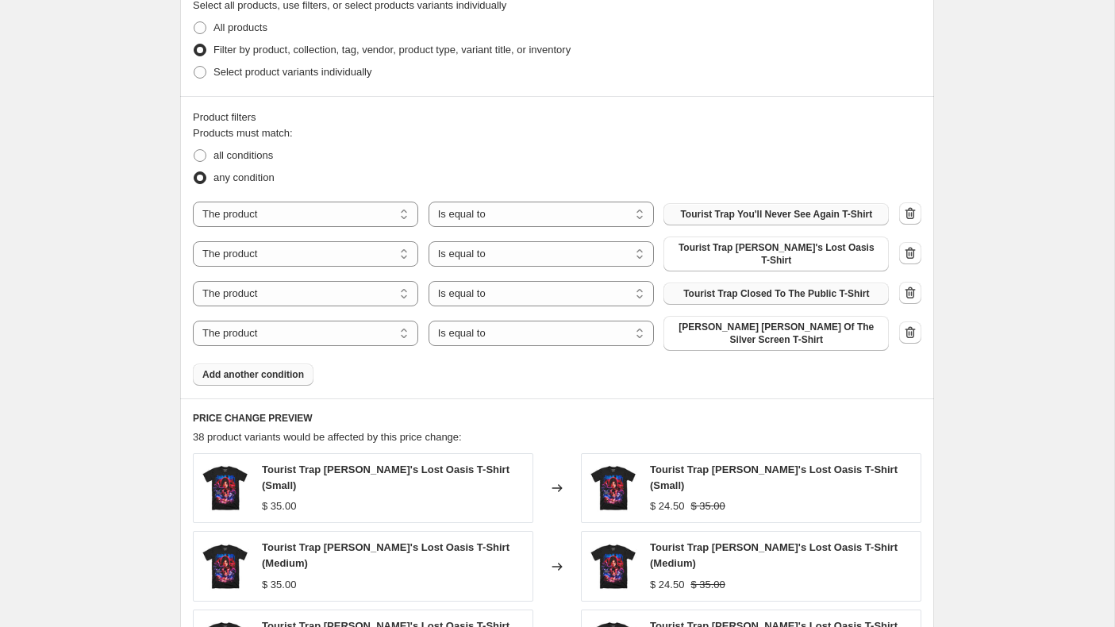
click at [779, 323] on span "[PERSON_NAME] [PERSON_NAME] Of The Silver Screen T-Shirt" at bounding box center [776, 333] width 206 height 25
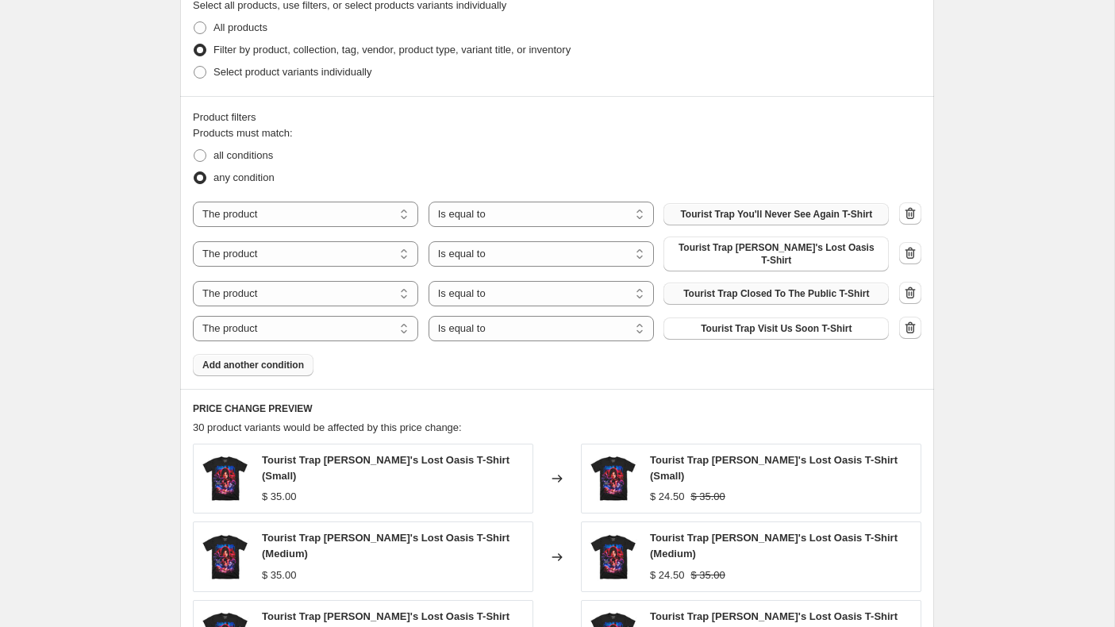
click at [279, 359] on span "Add another condition" at bounding box center [253, 365] width 102 height 13
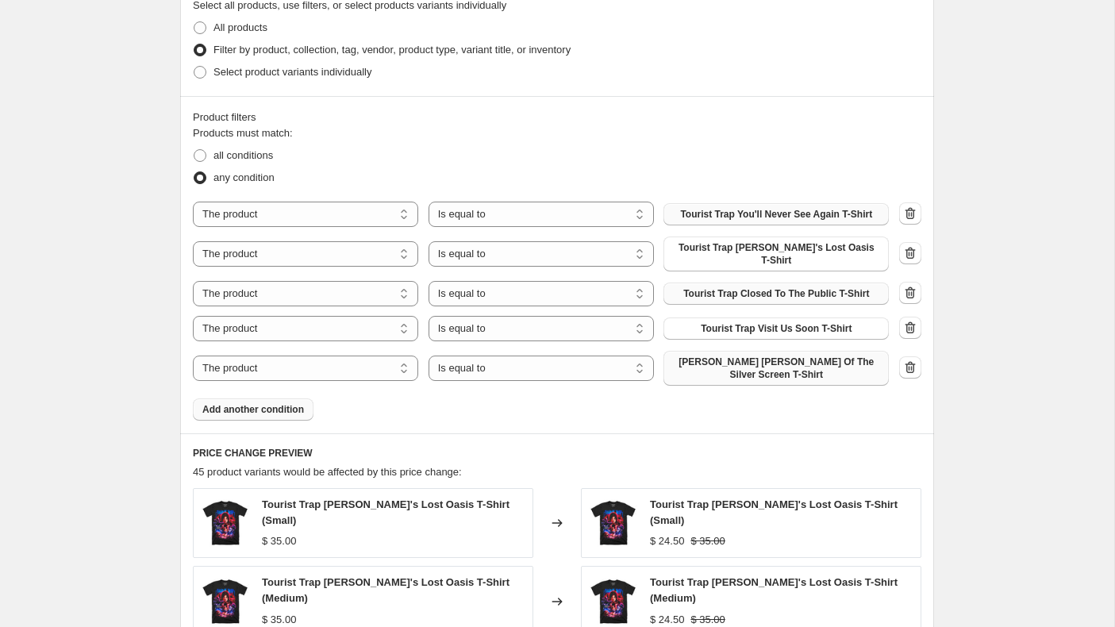
click at [771, 356] on span "[PERSON_NAME] [PERSON_NAME] Of The Silver Screen T-Shirt" at bounding box center [776, 368] width 206 height 25
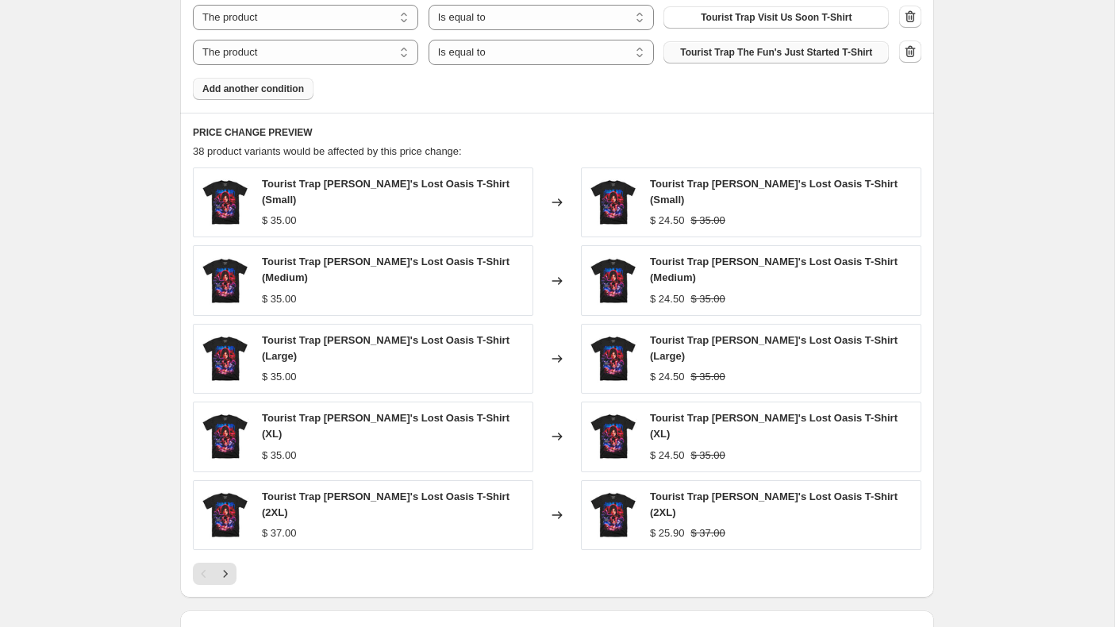
scroll to position [1278, 0]
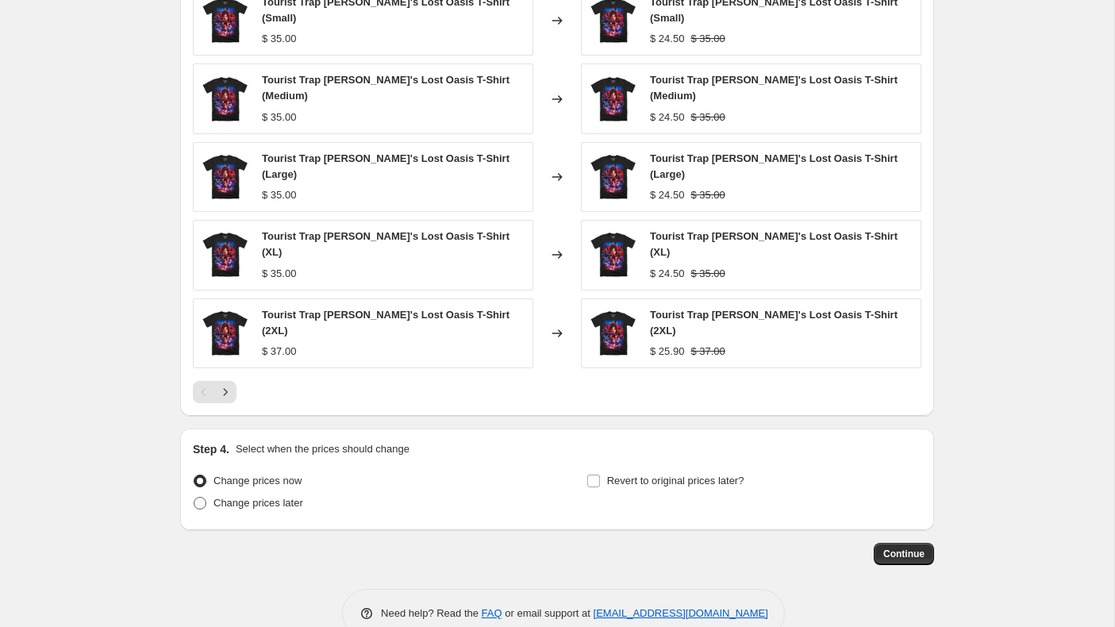
click at [202, 497] on span at bounding box center [200, 503] width 13 height 13
click at [194, 497] on input "Change prices later" at bounding box center [194, 497] width 1 height 1
radio input "true"
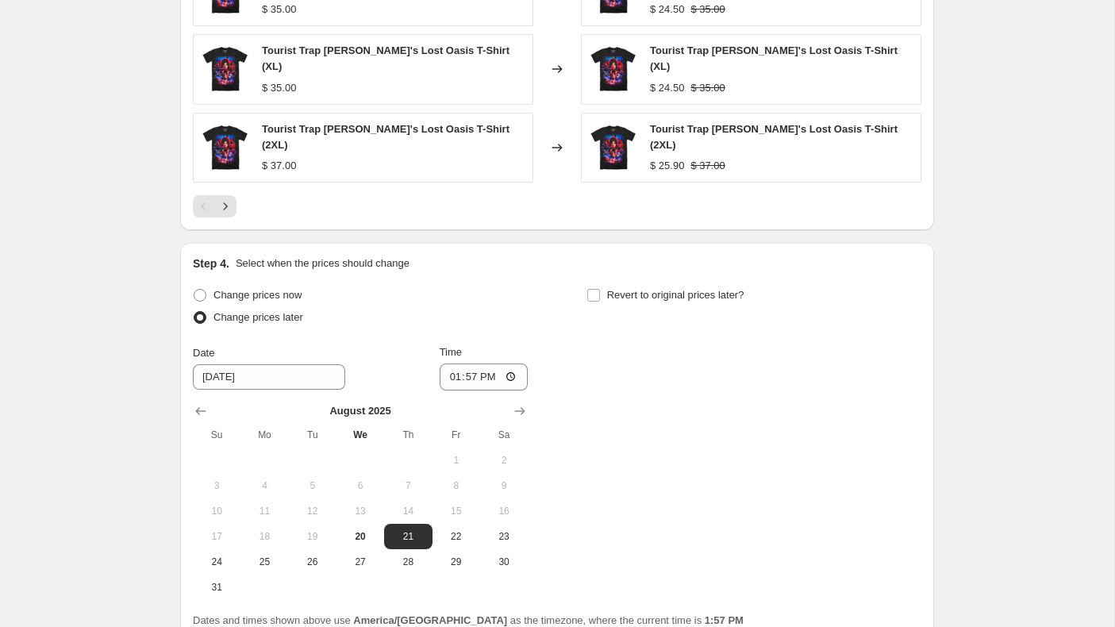
scroll to position [1575, 0]
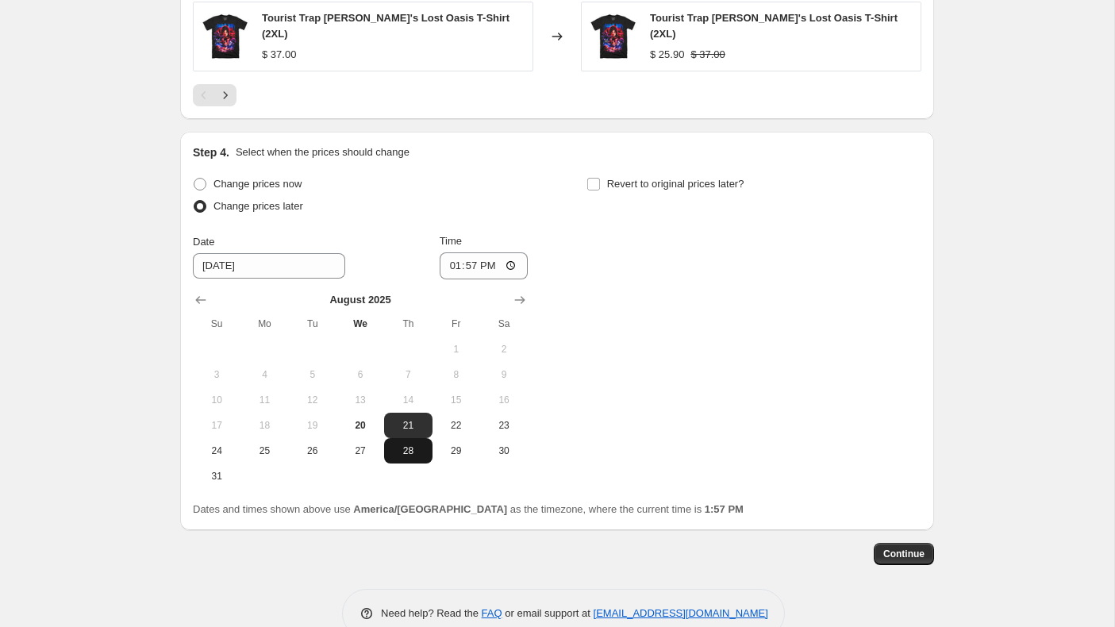
click at [406, 444] on span "28" at bounding box center [407, 450] width 35 height 13
type input "[DATE]"
click at [452, 252] on input "13:57" at bounding box center [484, 265] width 89 height 27
type input "00:01"
click at [594, 178] on input "Revert to original prices later?" at bounding box center [593, 184] width 13 height 13
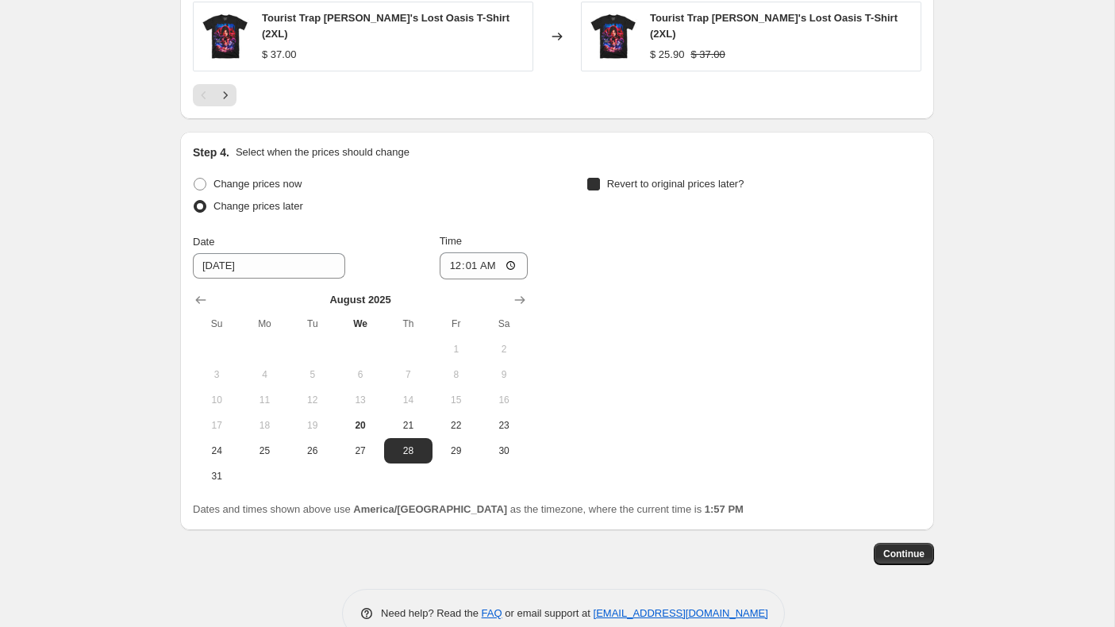
checkbox input "true"
click at [912, 292] on icon "Show next month, September 2025" at bounding box center [914, 300] width 16 height 16
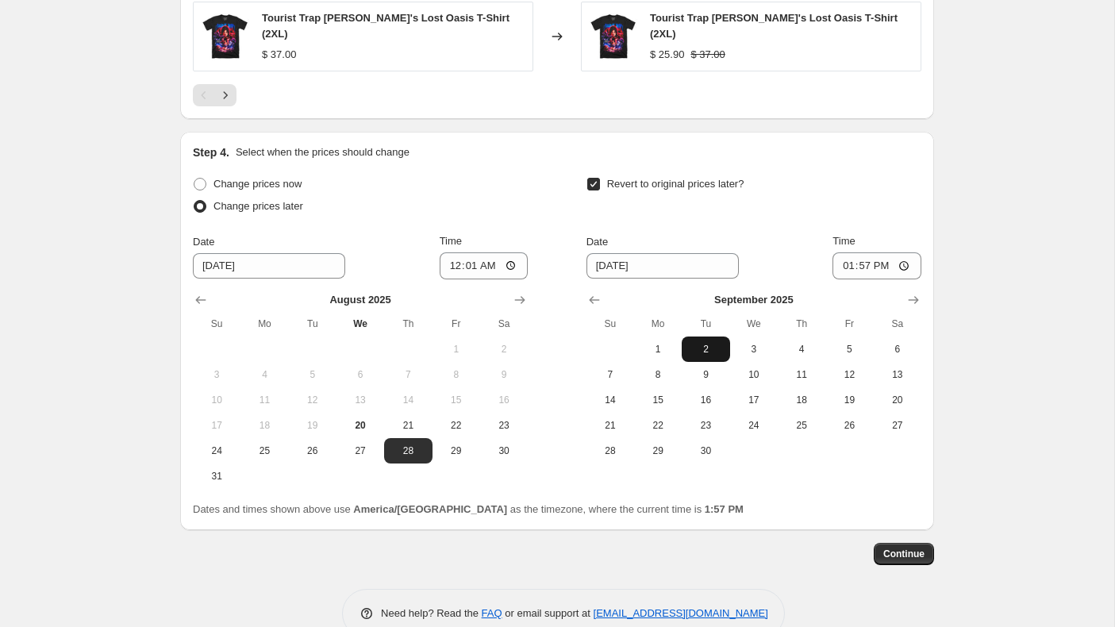
click at [702, 337] on button "2" at bounding box center [706, 349] width 48 height 25
type input "[DATE]"
click at [841, 252] on input "13:57" at bounding box center [877, 265] width 89 height 27
type input "00:01"
click at [914, 548] on span "Continue" at bounding box center [903, 554] width 41 height 13
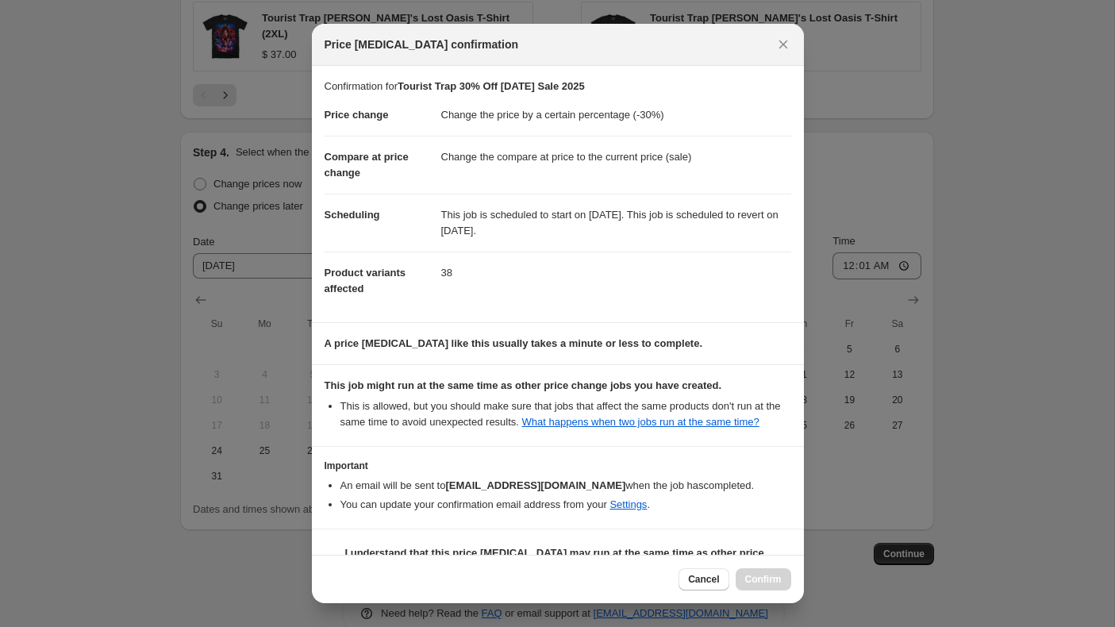
scroll to position [54, 0]
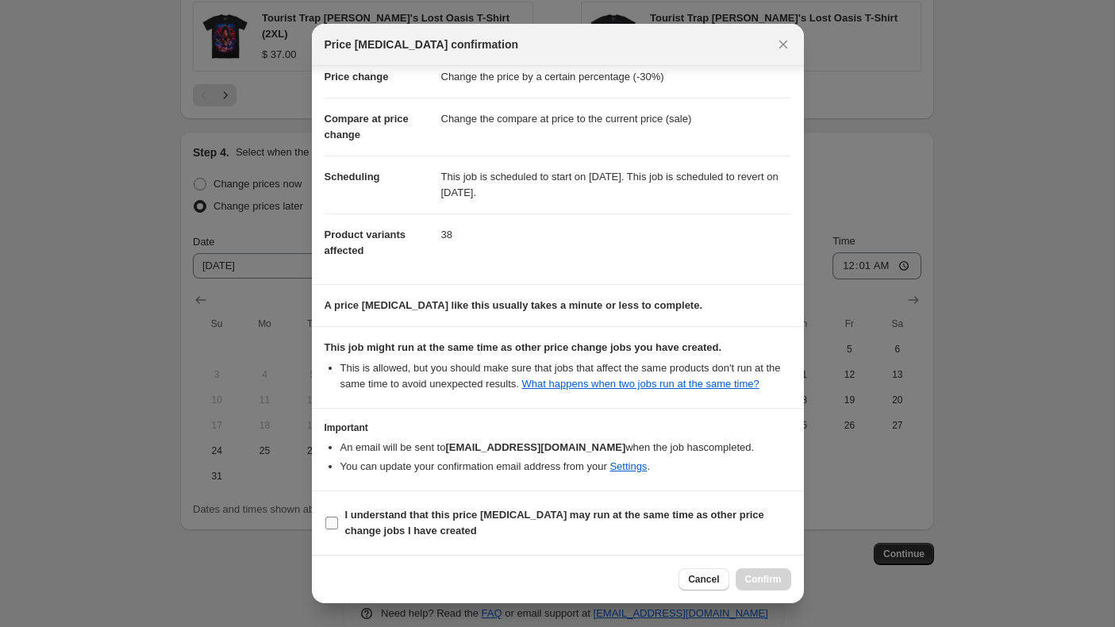
click at [332, 523] on input "I understand that this price [MEDICAL_DATA] may run at the same time as other p…" at bounding box center [331, 523] width 13 height 13
checkbox input "true"
click at [773, 586] on button "Confirm" at bounding box center [764, 579] width 56 height 22
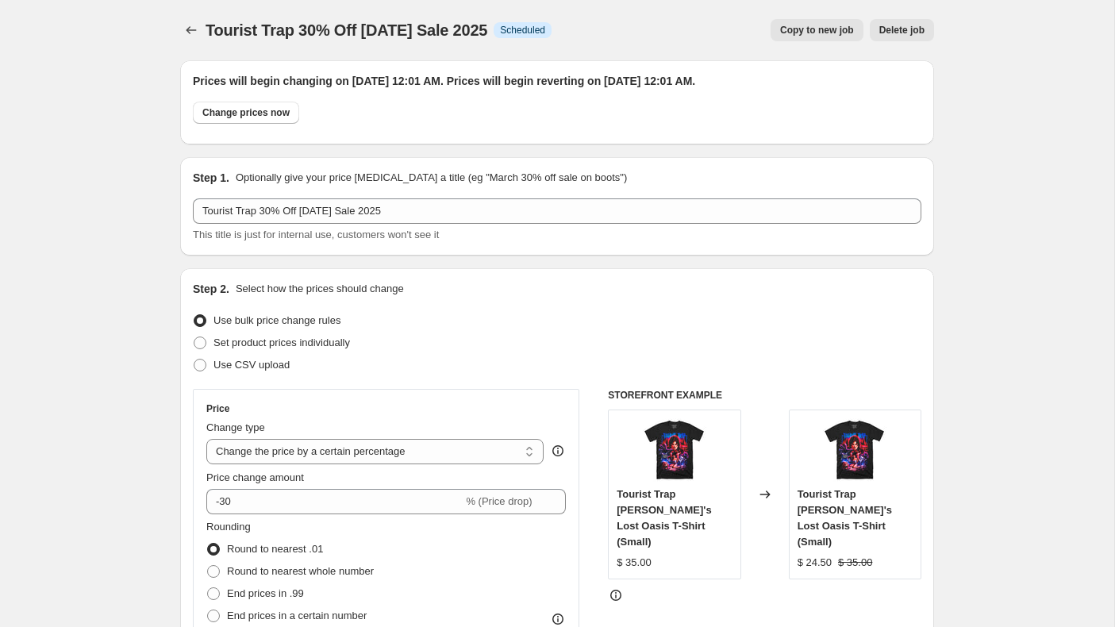
click at [809, 25] on span "Copy to new job" at bounding box center [817, 30] width 74 height 13
select select "percentage"
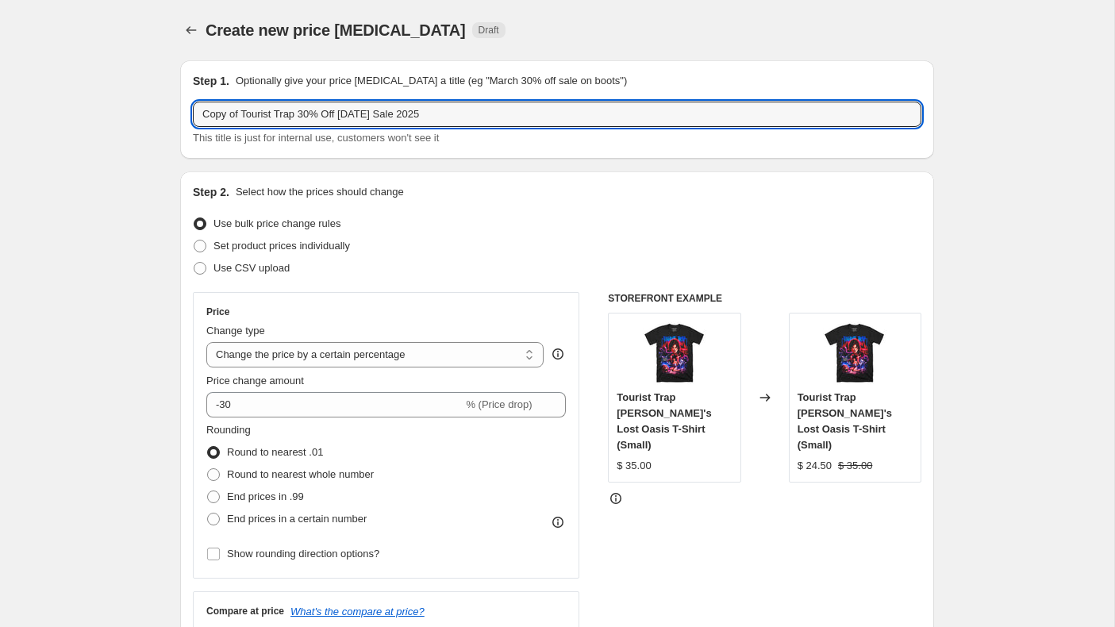
drag, startPoint x: 309, startPoint y: 117, endPoint x: 187, endPoint y: 110, distance: 122.4
click at [186, 110] on div "Step 1. Optionally give your price [MEDICAL_DATA] a title (eg "March 30% off sa…" at bounding box center [557, 109] width 754 height 98
type input "HO1C 20% Off [DATE] Sale 2025"
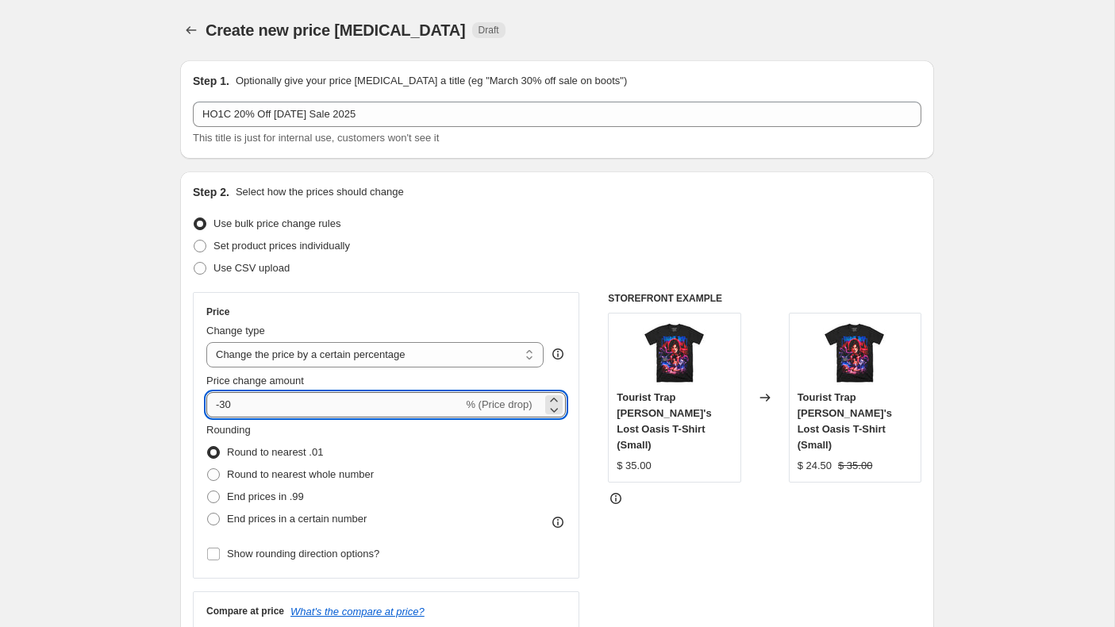
click at [311, 409] on input "-30" at bounding box center [334, 404] width 256 height 25
type input "-3"
type input "-20"
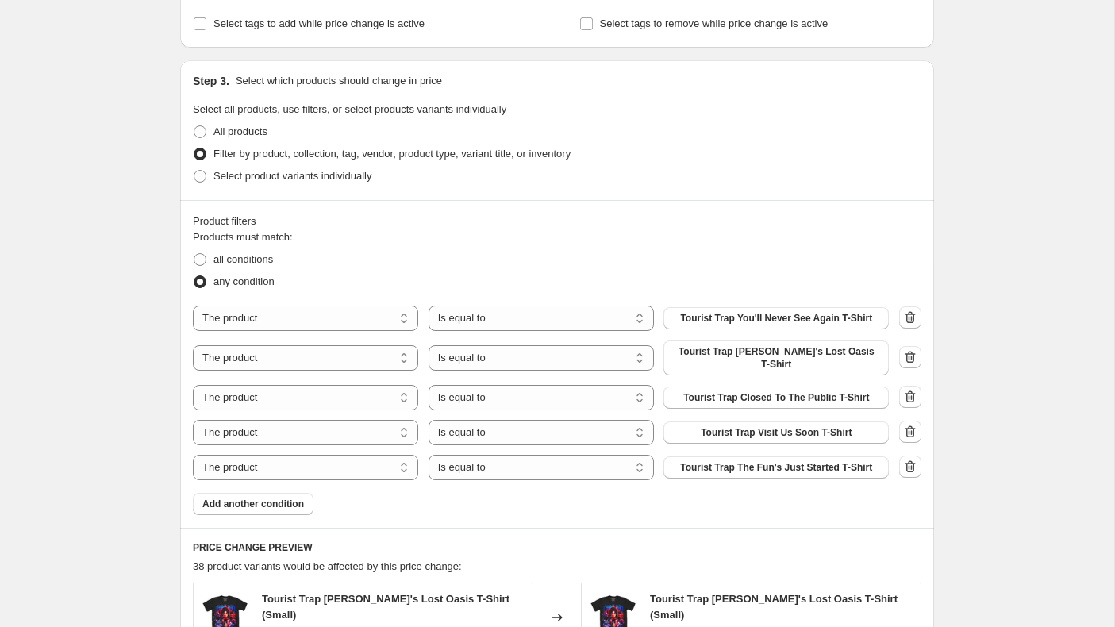
scroll to position [694, 0]
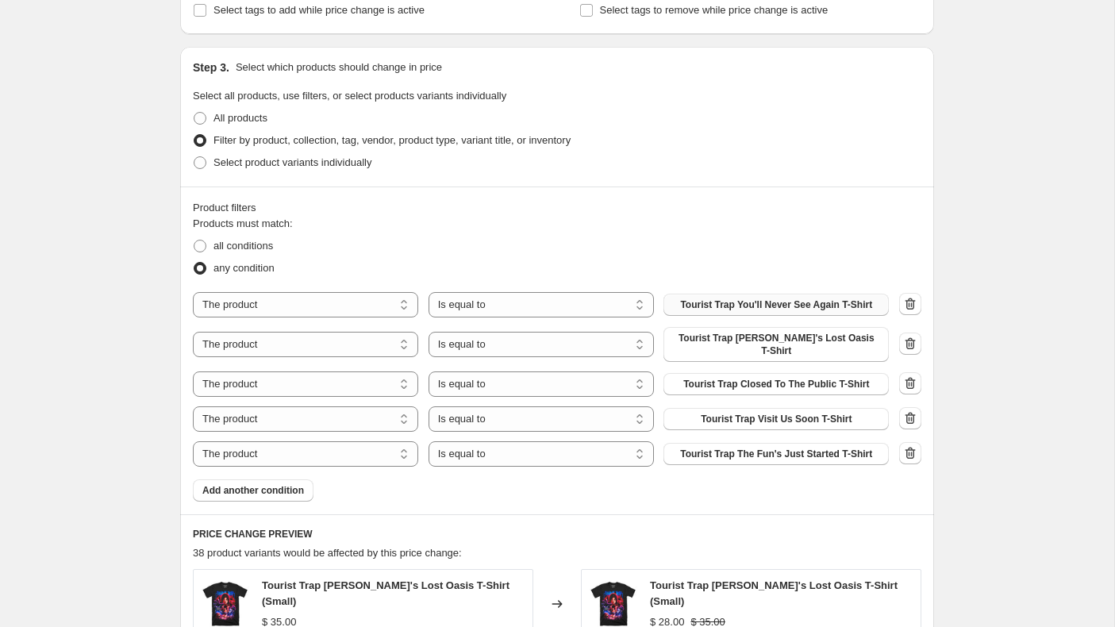
click at [756, 308] on span "Tourist Trap You'll Never See Again T-Shirt" at bounding box center [776, 304] width 192 height 13
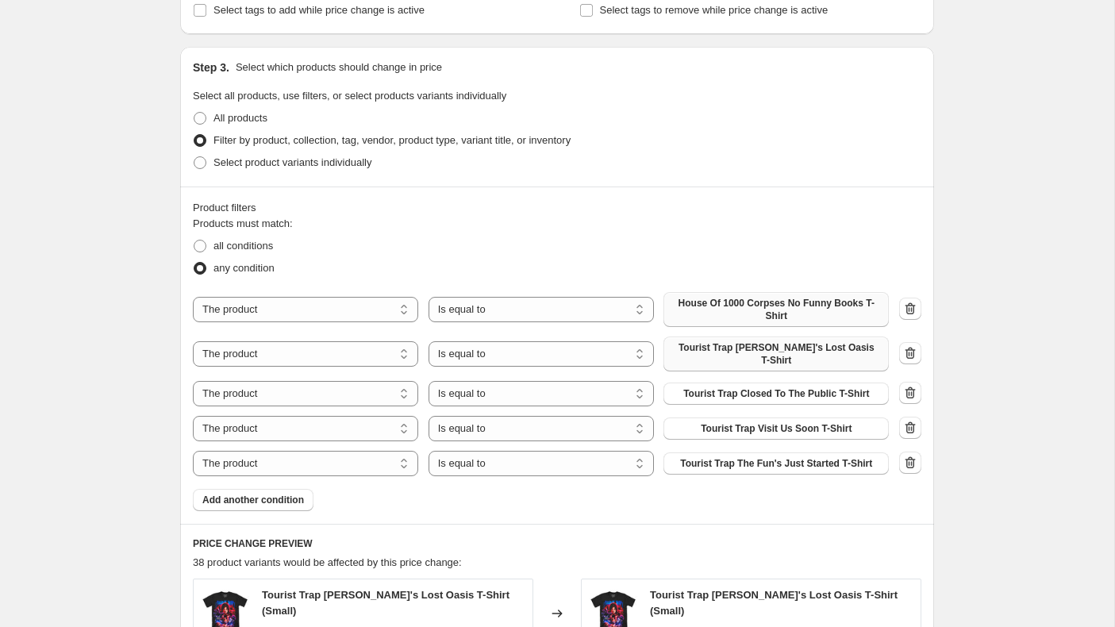
click at [797, 348] on span "Tourist Trap [PERSON_NAME]'s Lost Oasis T-Shirt" at bounding box center [776, 353] width 206 height 25
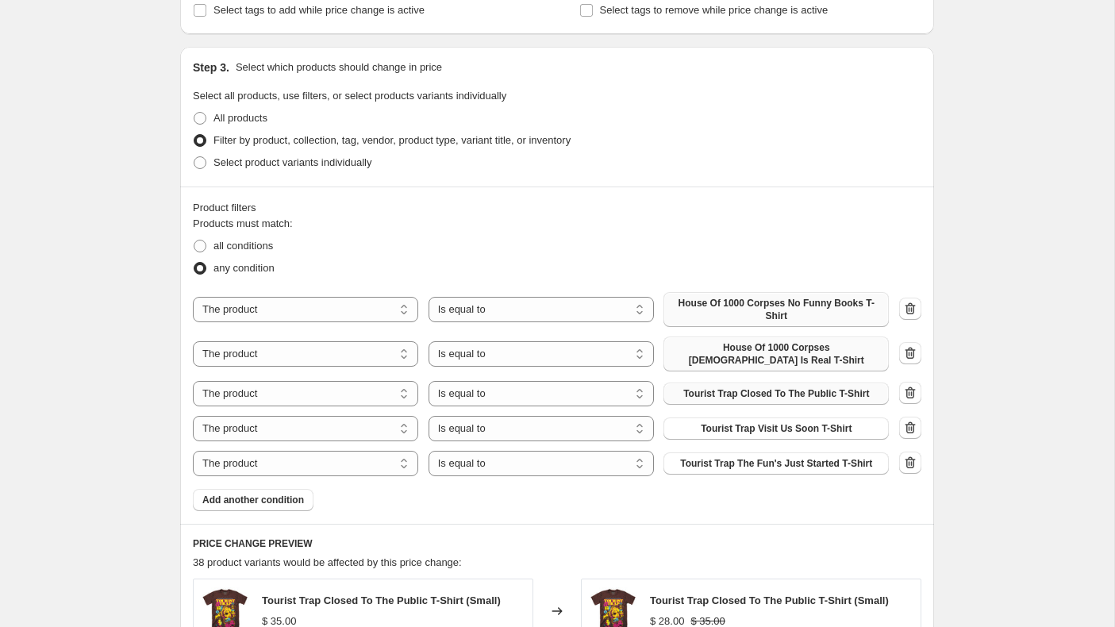
click at [769, 390] on span "Tourist Trap Closed To The Public T-Shirt" at bounding box center [776, 393] width 186 height 13
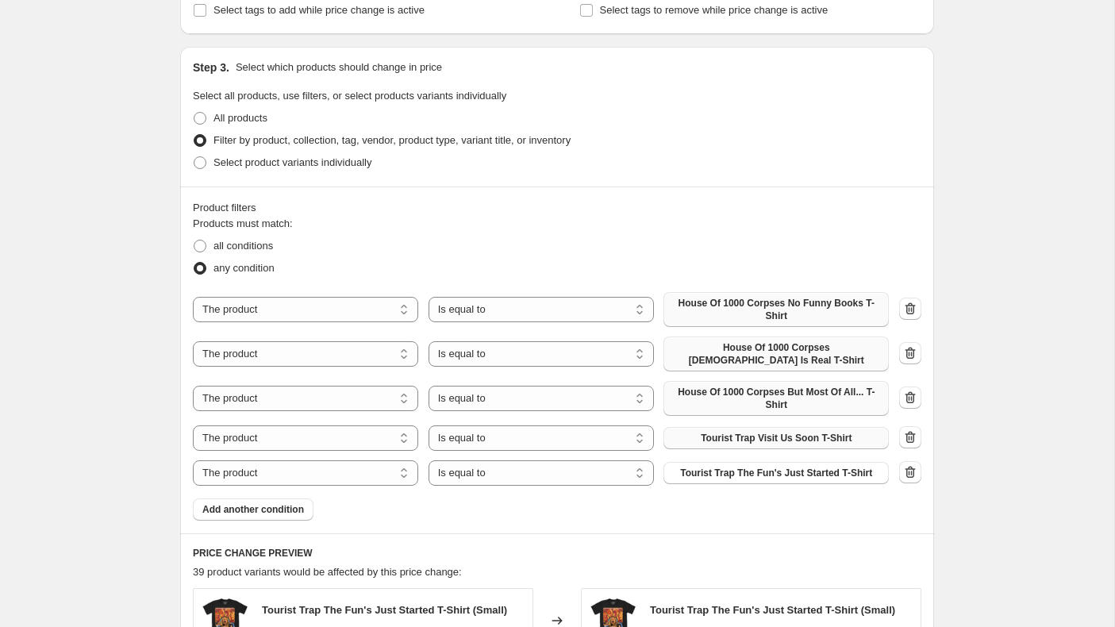
click at [774, 437] on span "Tourist Trap Visit Us Soon T-Shirt" at bounding box center [776, 438] width 151 height 13
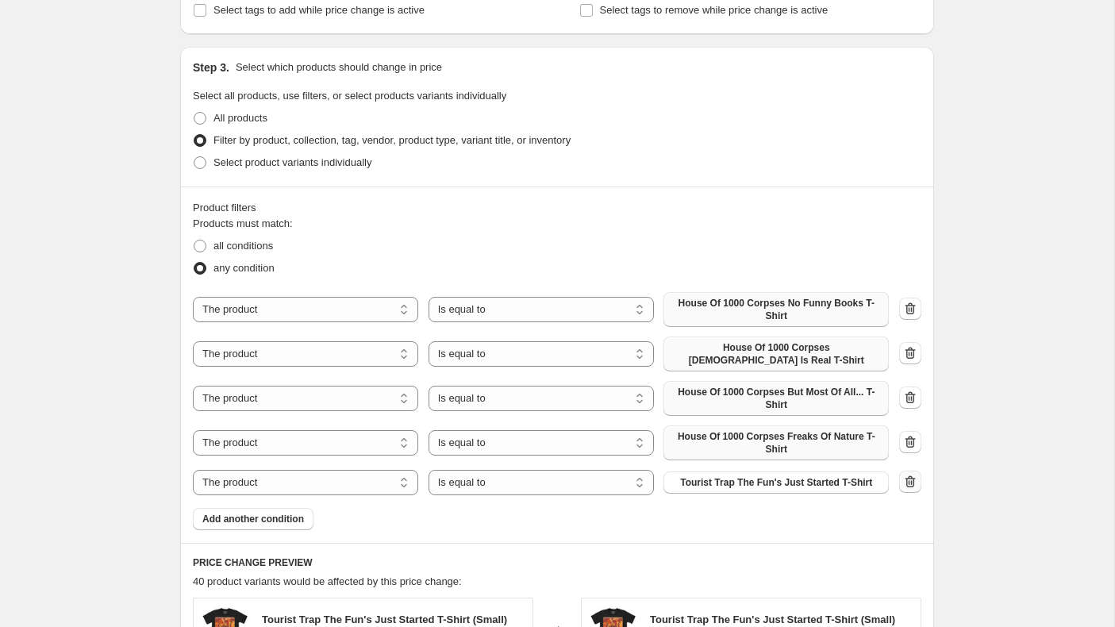
click at [910, 479] on icon "button" at bounding box center [911, 481] width 10 height 12
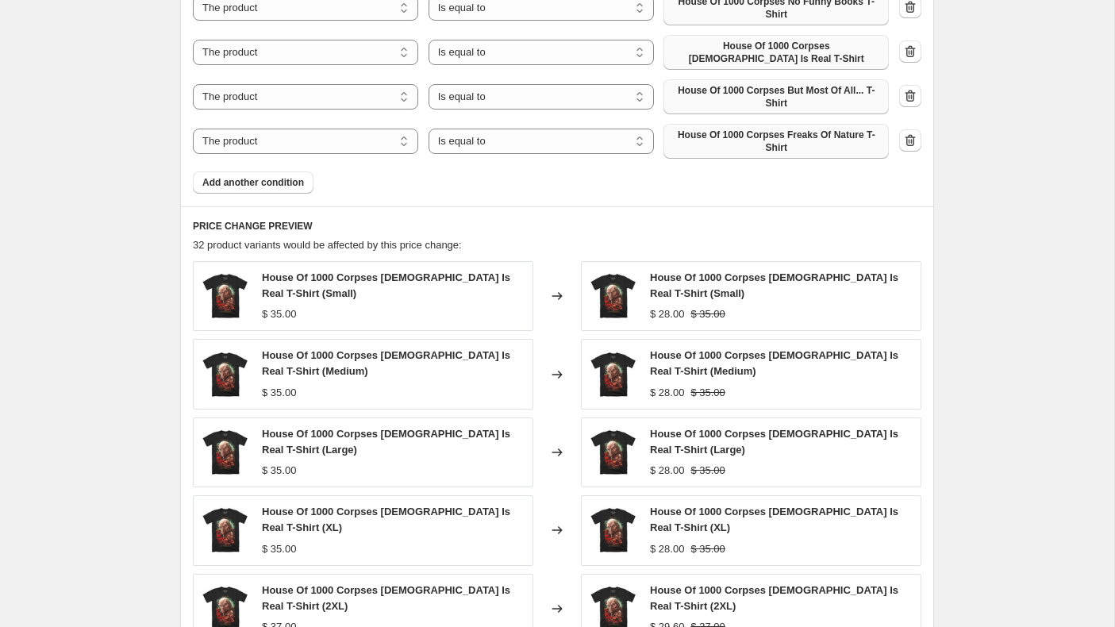
scroll to position [1296, 0]
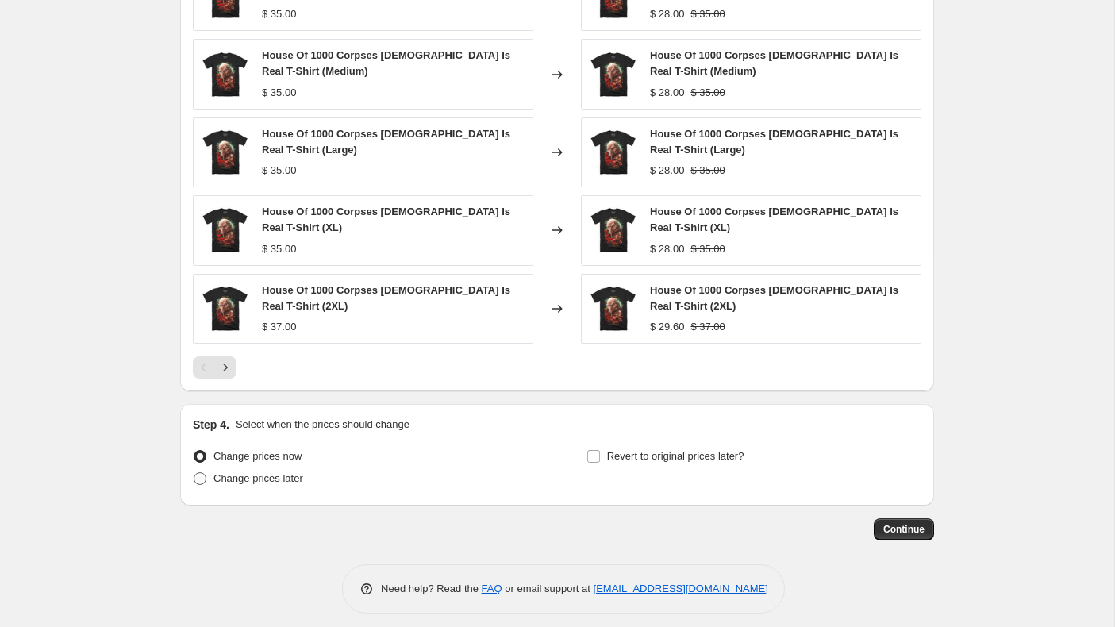
click at [198, 472] on span at bounding box center [200, 478] width 13 height 13
click at [194, 472] on input "Change prices later" at bounding box center [194, 472] width 1 height 1
radio input "true"
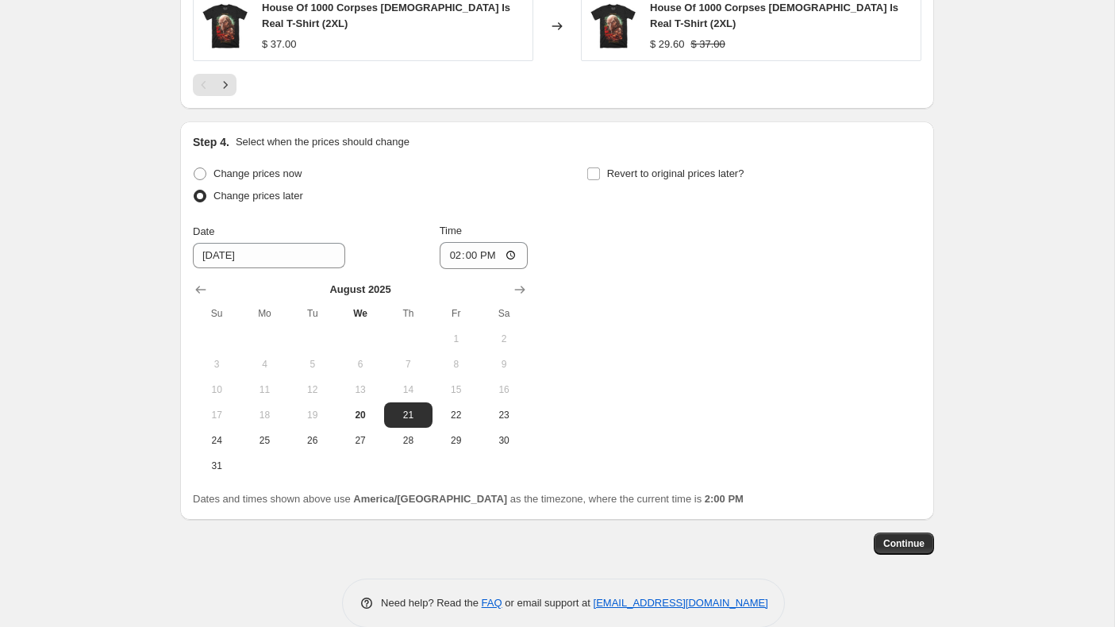
scroll to position [1593, 0]
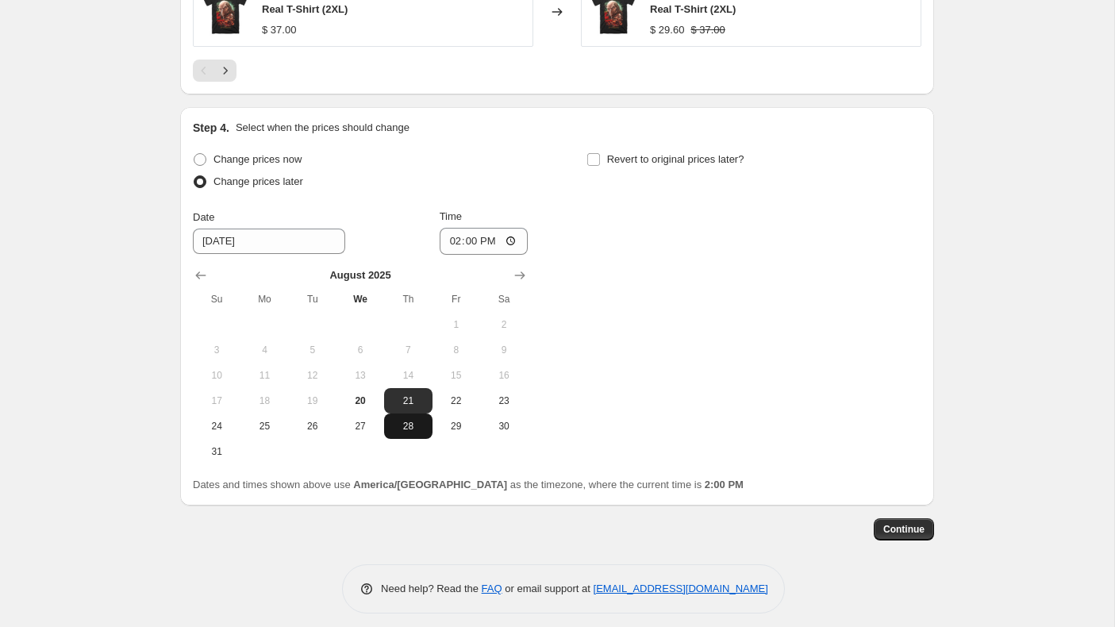
click at [409, 420] on span "28" at bounding box center [407, 426] width 35 height 13
type input "[DATE]"
click at [448, 233] on input "14:00" at bounding box center [484, 241] width 89 height 27
type input "00:01"
click at [592, 153] on input "Revert to original prices later?" at bounding box center [593, 159] width 13 height 13
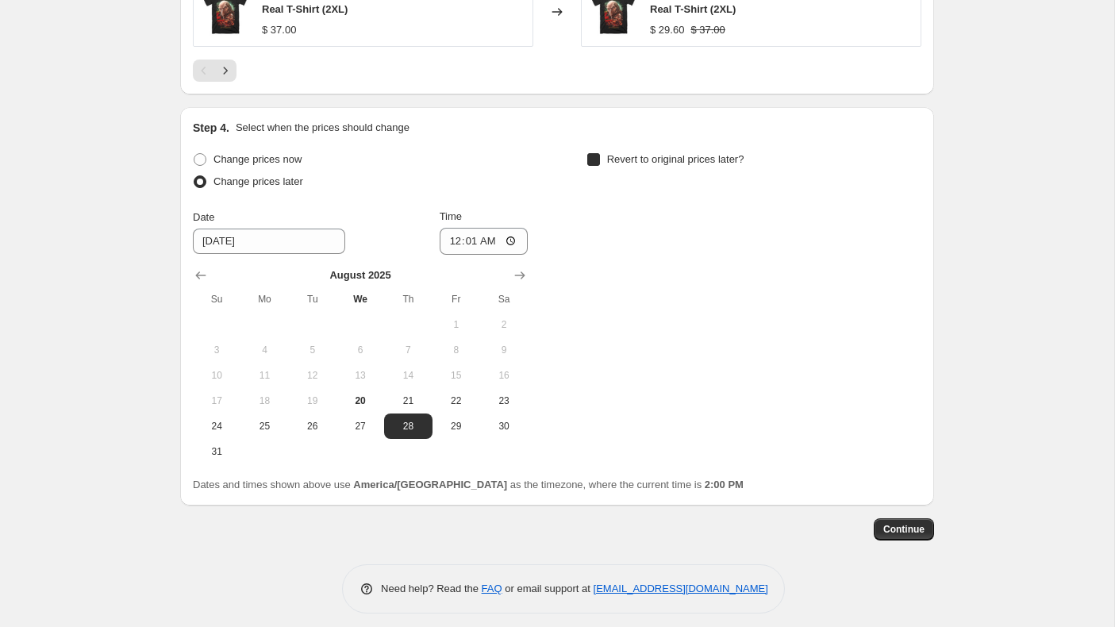
checkbox input "true"
click at [917, 264] on button "Show next month, September 2025" at bounding box center [913, 275] width 22 height 22
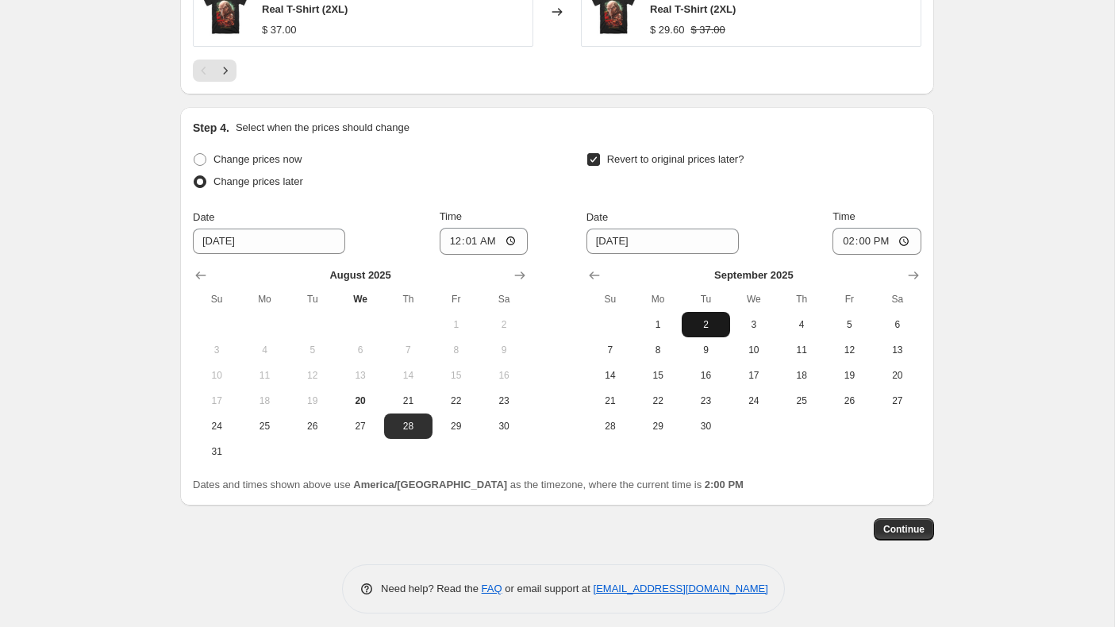
click at [698, 318] on span "2" at bounding box center [705, 324] width 35 height 13
type input "[DATE]"
click at [847, 230] on input "14:00" at bounding box center [877, 241] width 89 height 27
type input "00:01"
click at [910, 523] on span "Continue" at bounding box center [903, 529] width 41 height 13
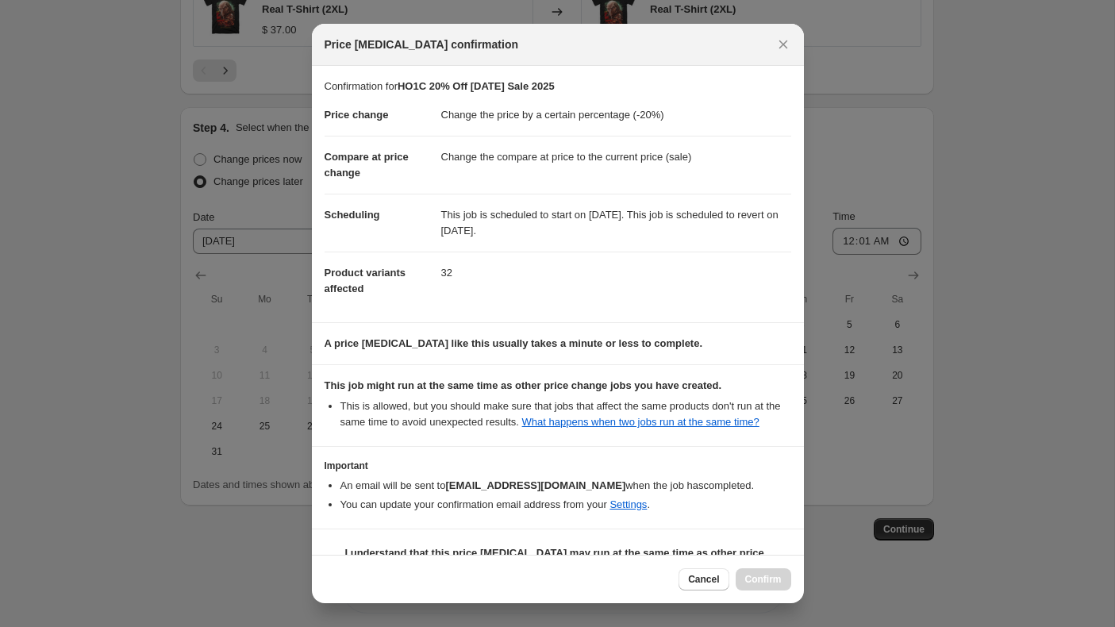
scroll to position [54, 0]
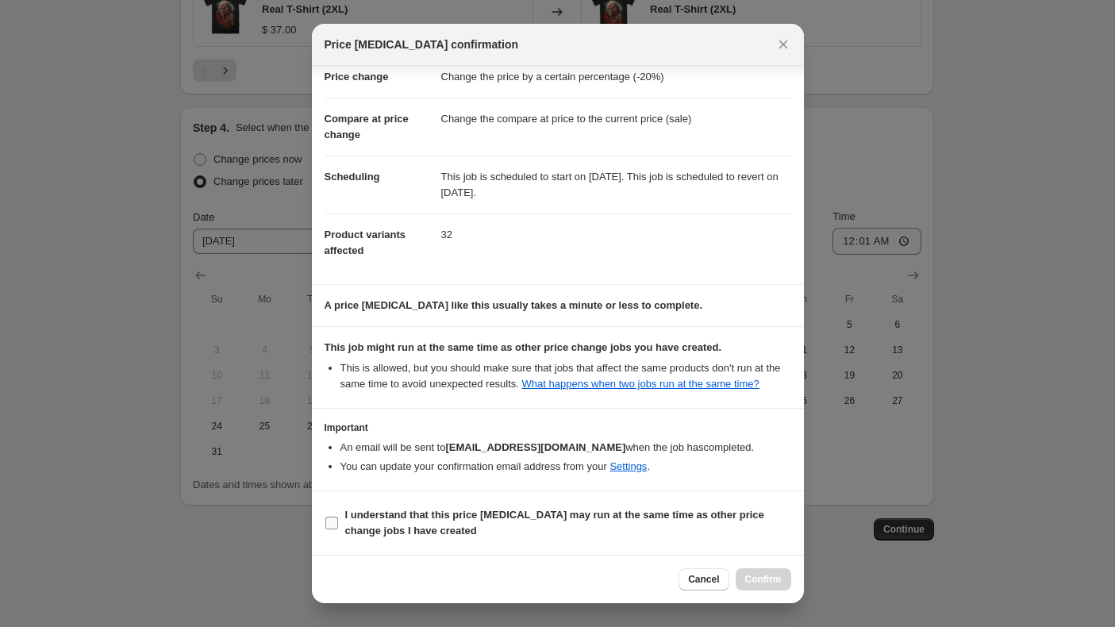
click at [333, 523] on input "I understand that this price [MEDICAL_DATA] may run at the same time as other p…" at bounding box center [331, 523] width 13 height 13
checkbox input "true"
click at [764, 578] on span "Confirm" at bounding box center [763, 579] width 37 height 13
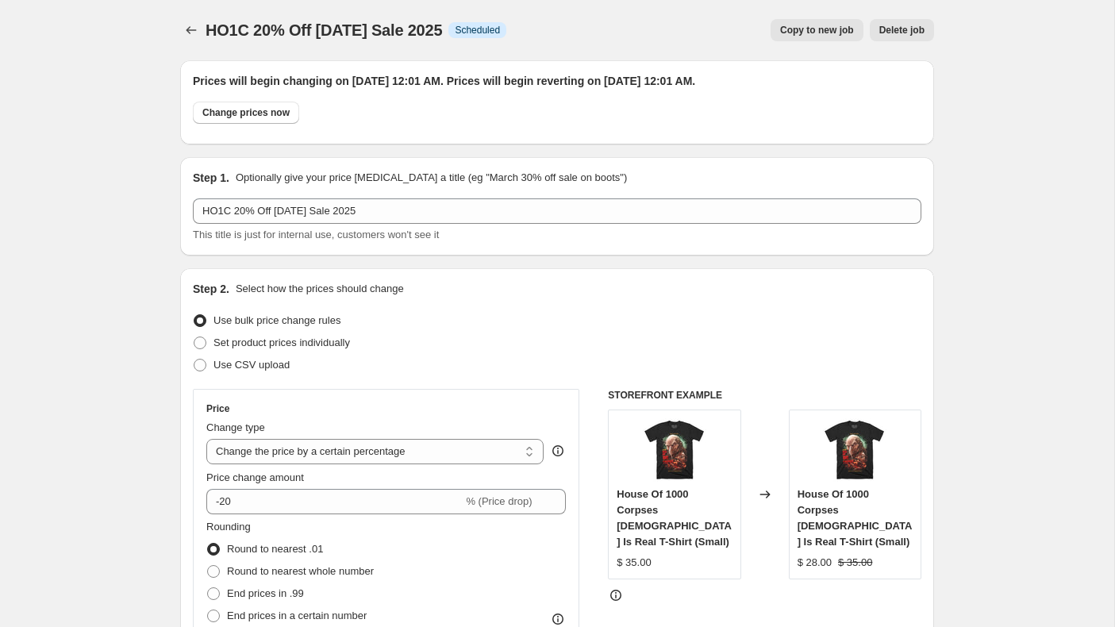
click at [805, 27] on span "Copy to new job" at bounding box center [817, 30] width 74 height 13
select select "percentage"
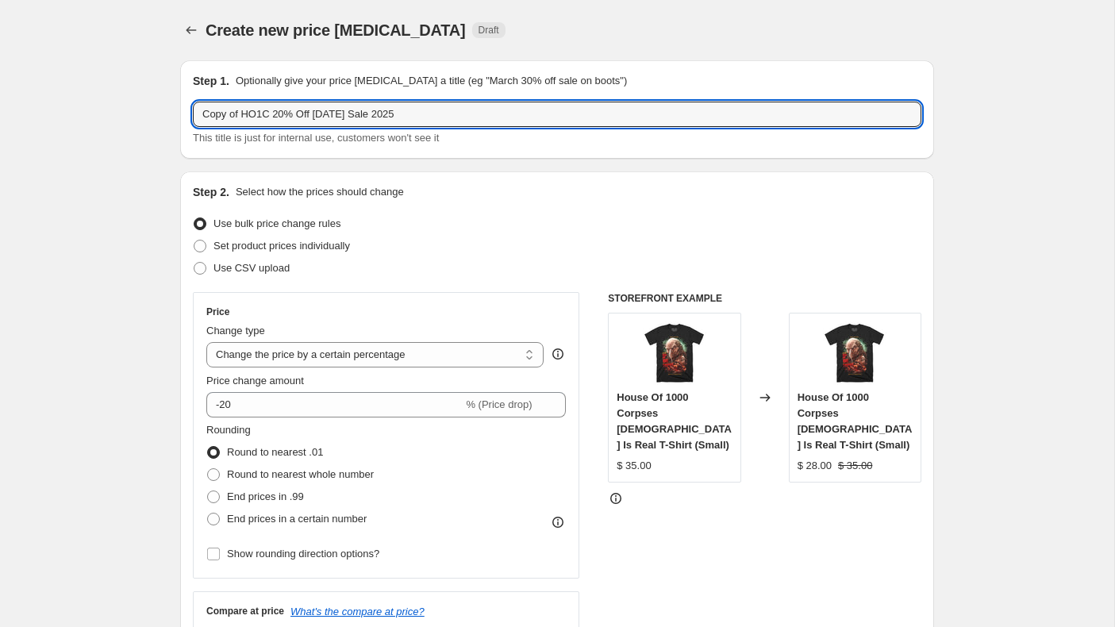
drag, startPoint x: 270, startPoint y: 114, endPoint x: 179, endPoint y: 113, distance: 91.3
click at [271, 119] on input "Cabin Fever 20% Off [DATE] Sale 2025" at bounding box center [557, 114] width 729 height 25
type input "Cabin Fever 15% Off [DATE] Sale 2025"
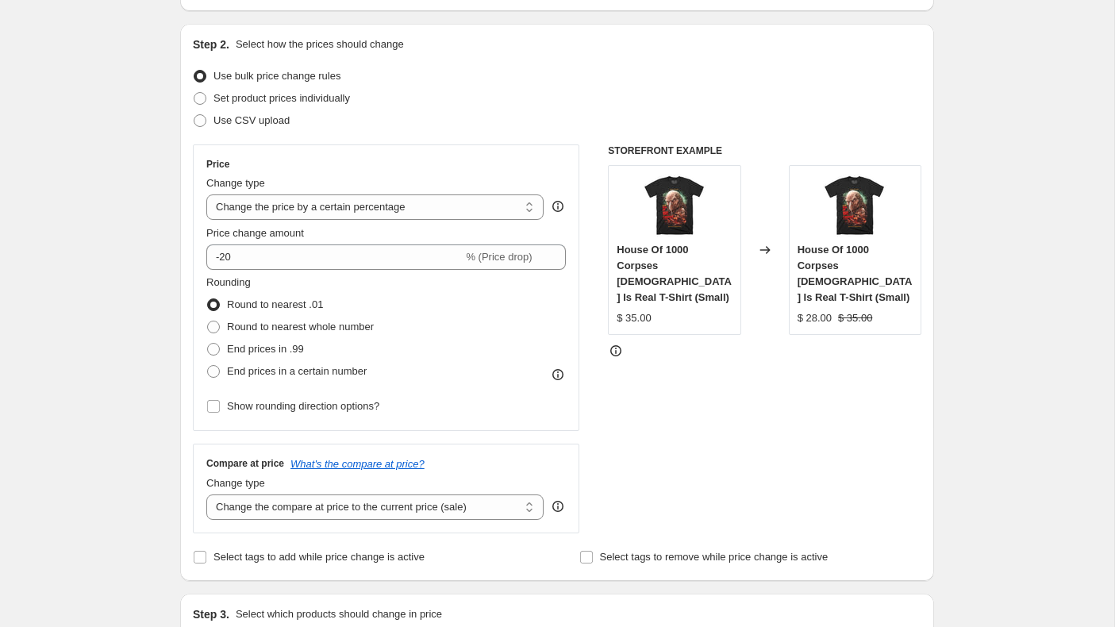
scroll to position [168, 0]
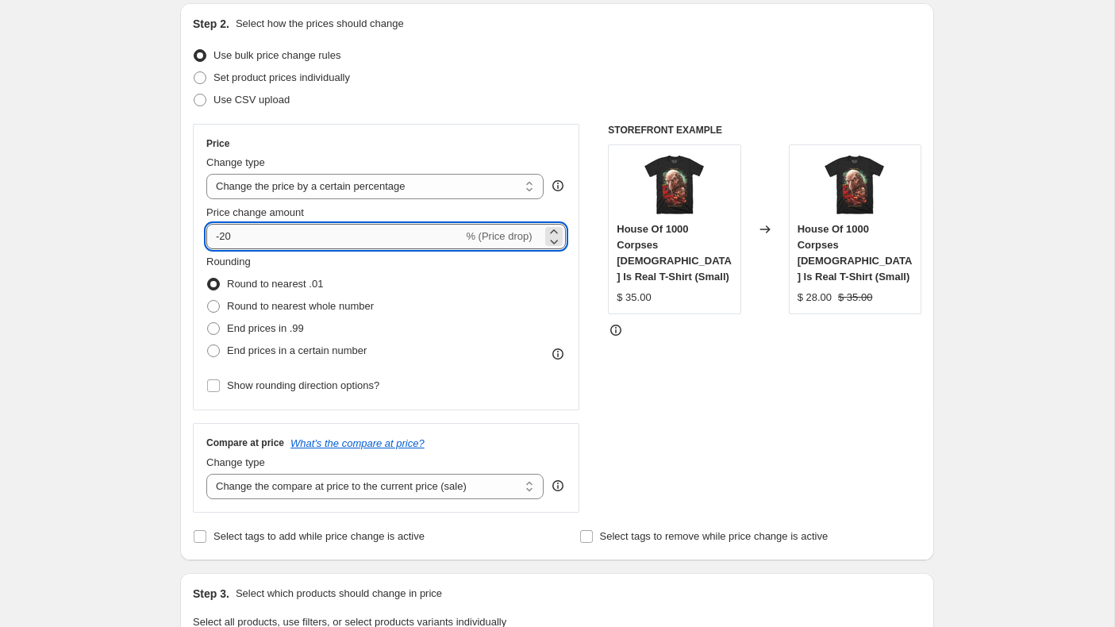
click at [270, 240] on input "-20" at bounding box center [334, 236] width 256 height 25
type input "-2"
type input "-15"
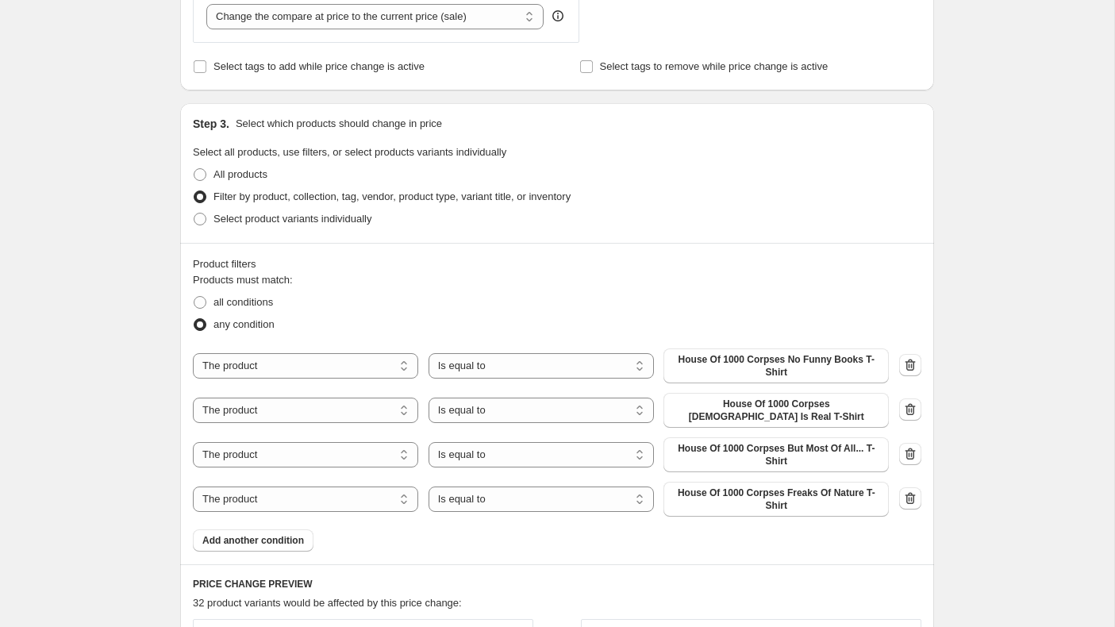
scroll to position [640, 0]
click at [739, 367] on span "House Of 1000 Corpses No Funny Books T-Shirt" at bounding box center [776, 364] width 206 height 25
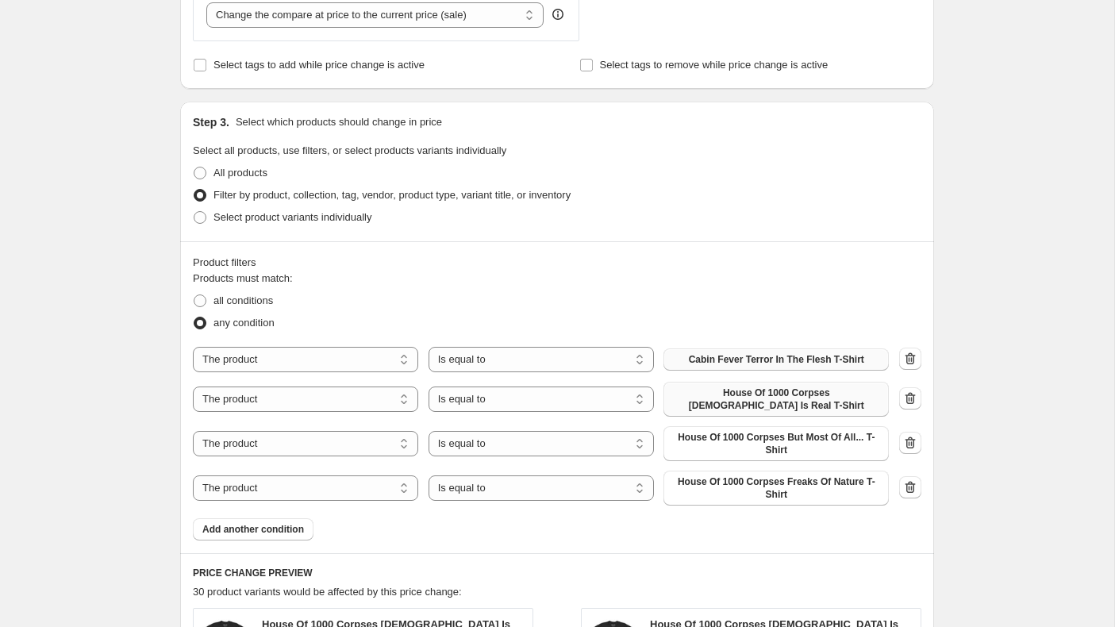
click at [802, 390] on span "House Of 1000 Corpses [DEMOGRAPHIC_DATA] Is Real T-Shirt" at bounding box center [776, 399] width 206 height 25
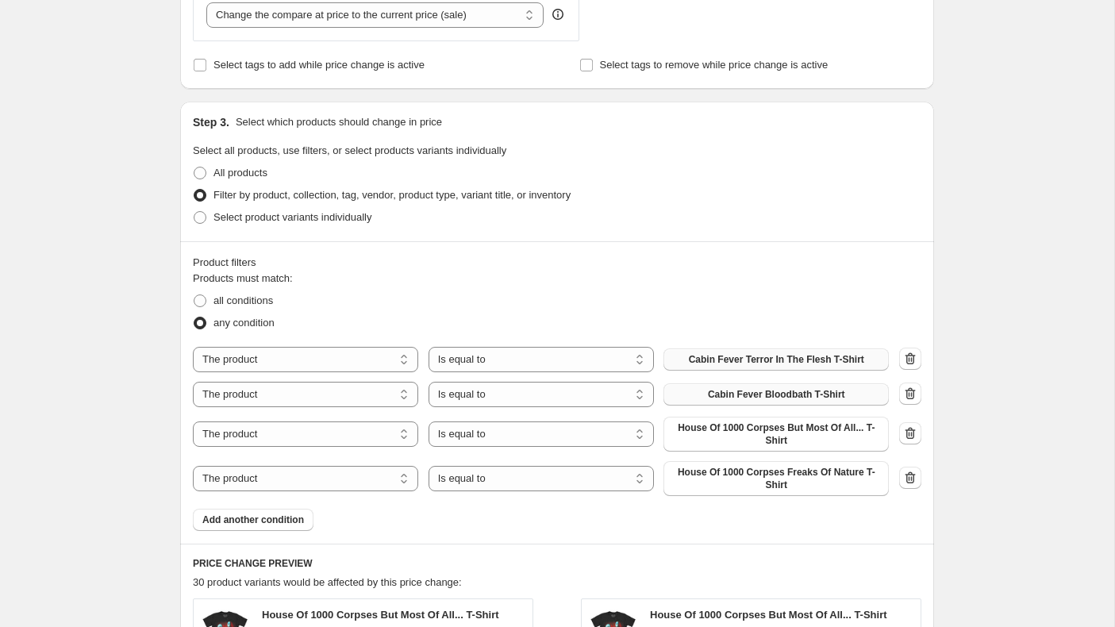
click at [912, 431] on icon "button" at bounding box center [910, 433] width 16 height 16
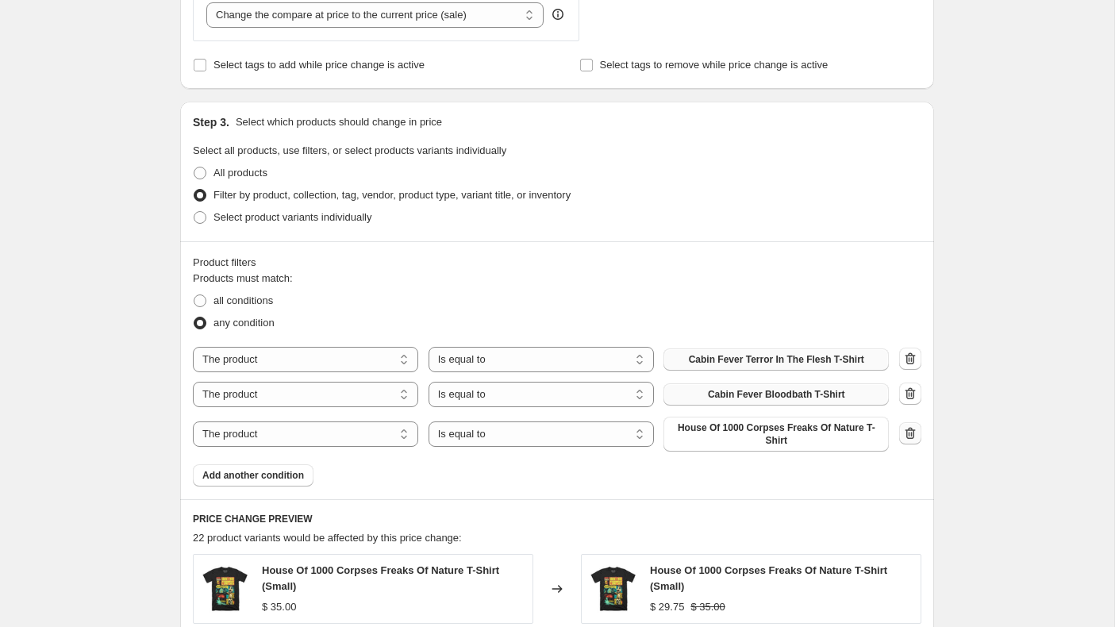
click at [908, 437] on icon "button" at bounding box center [910, 433] width 16 height 16
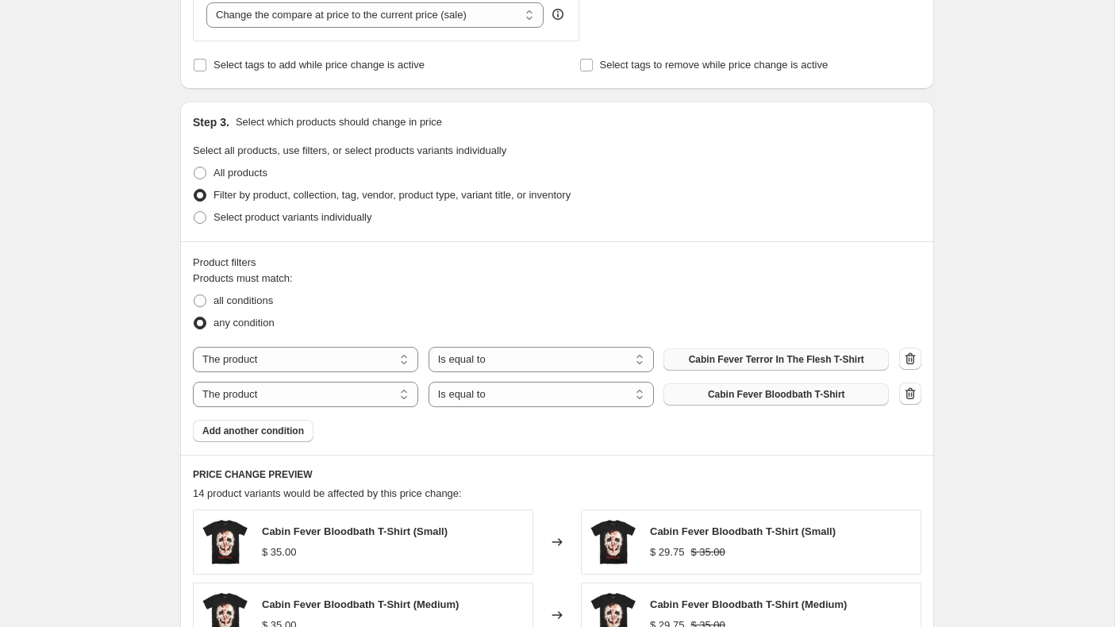
click at [991, 422] on div "Create new price [MEDICAL_DATA]. This page is ready Create new price [MEDICAL_D…" at bounding box center [557, 260] width 1114 height 1800
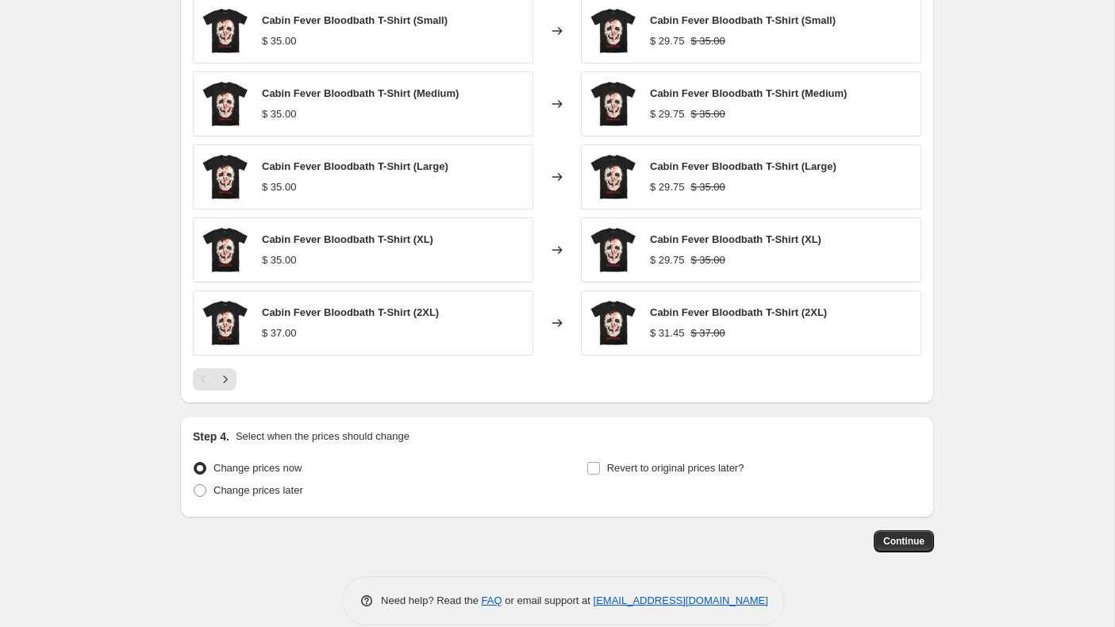
scroll to position [1173, 0]
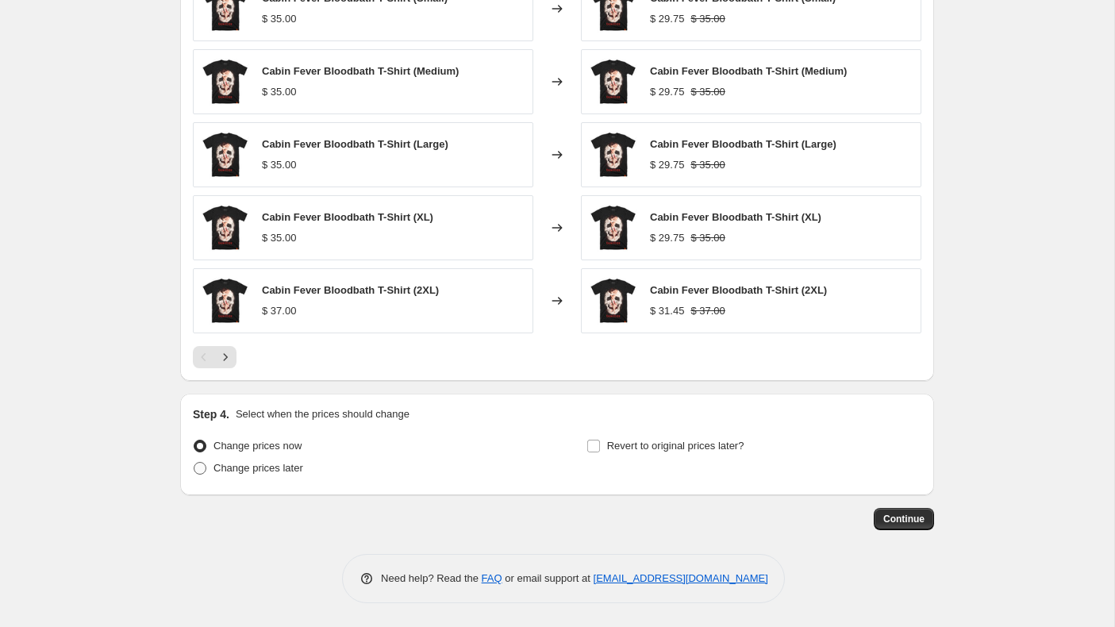
click at [202, 470] on span at bounding box center [200, 468] width 13 height 13
click at [194, 463] on input "Change prices later" at bounding box center [194, 462] width 1 height 1
radio input "true"
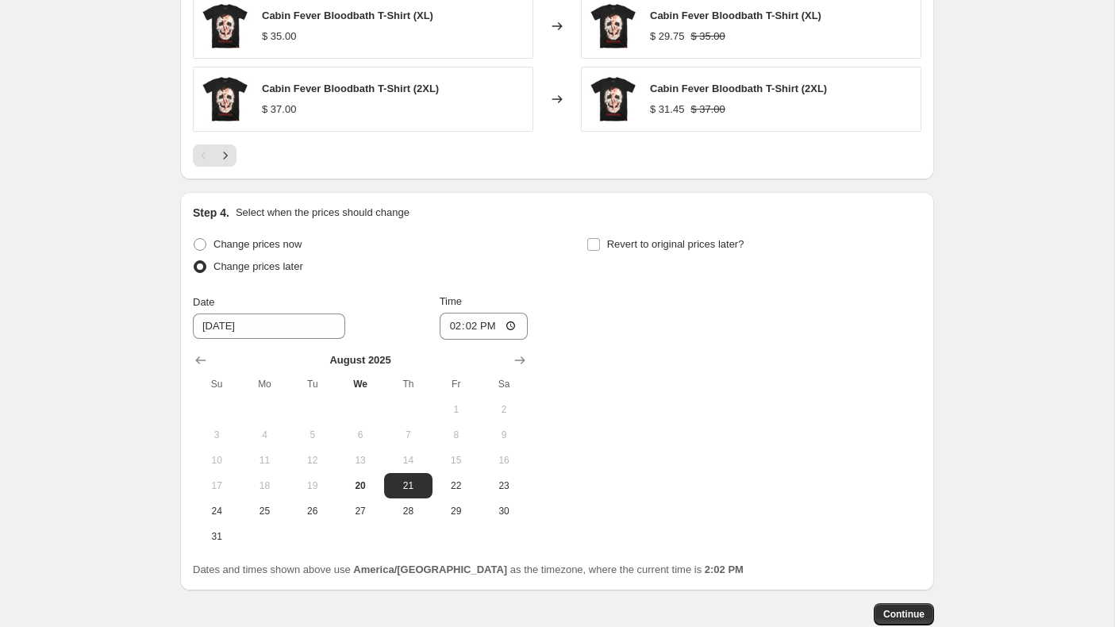
scroll to position [1470, 0]
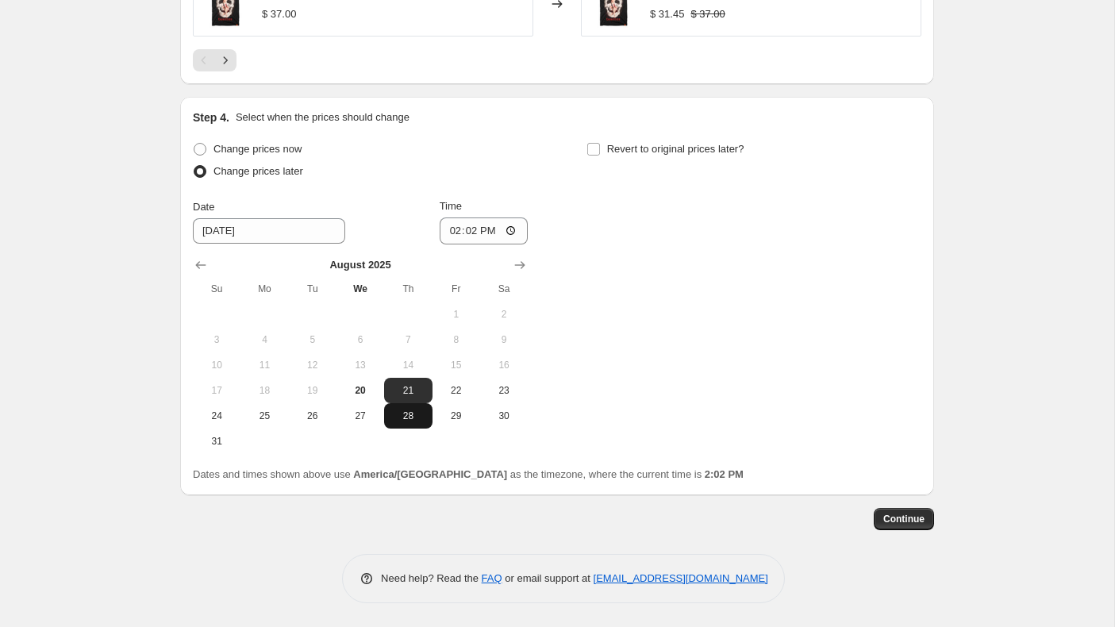
click at [409, 417] on span "28" at bounding box center [407, 416] width 35 height 13
type input "[DATE]"
click at [452, 235] on input "14:02" at bounding box center [484, 230] width 89 height 27
type input "00:01"
click at [594, 149] on input "Revert to original prices later?" at bounding box center [593, 149] width 13 height 13
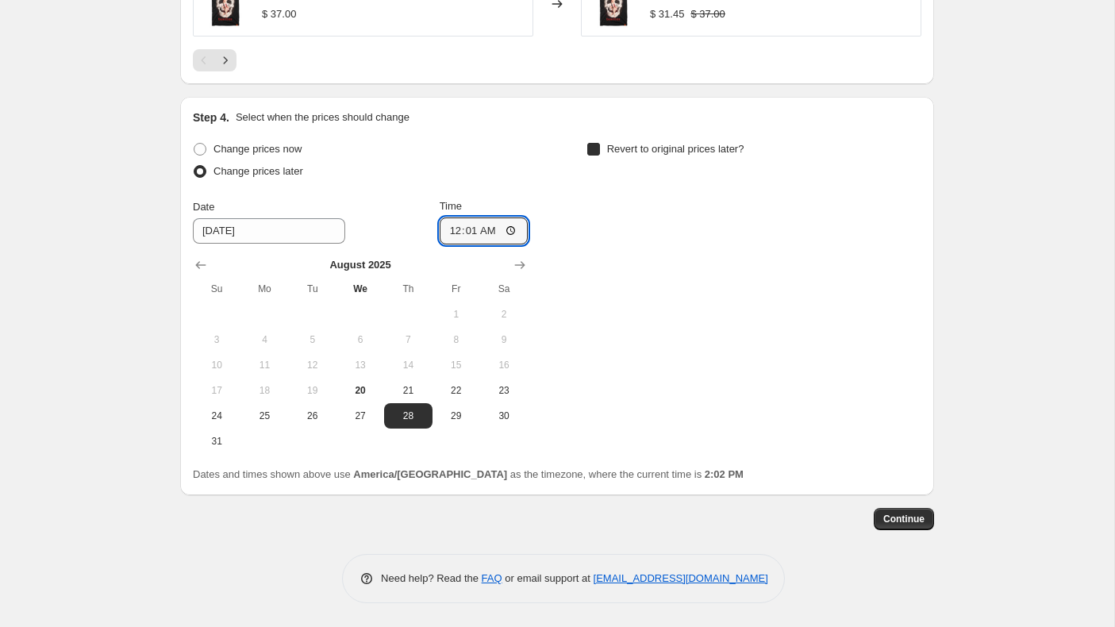
checkbox input "true"
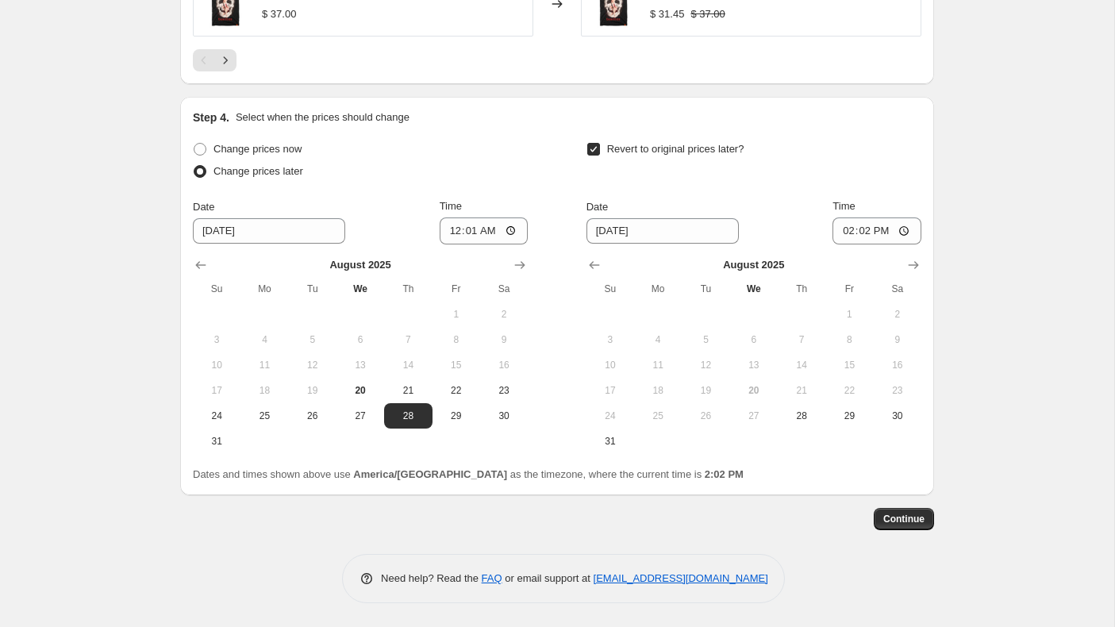
click at [925, 256] on div "Step 4. Select when the prices should change Change prices now Change prices la…" at bounding box center [557, 296] width 754 height 398
click at [912, 263] on icon "Show next month, September 2025" at bounding box center [914, 265] width 16 height 16
click at [714, 310] on span "2" at bounding box center [705, 314] width 35 height 13
type input "[DATE]"
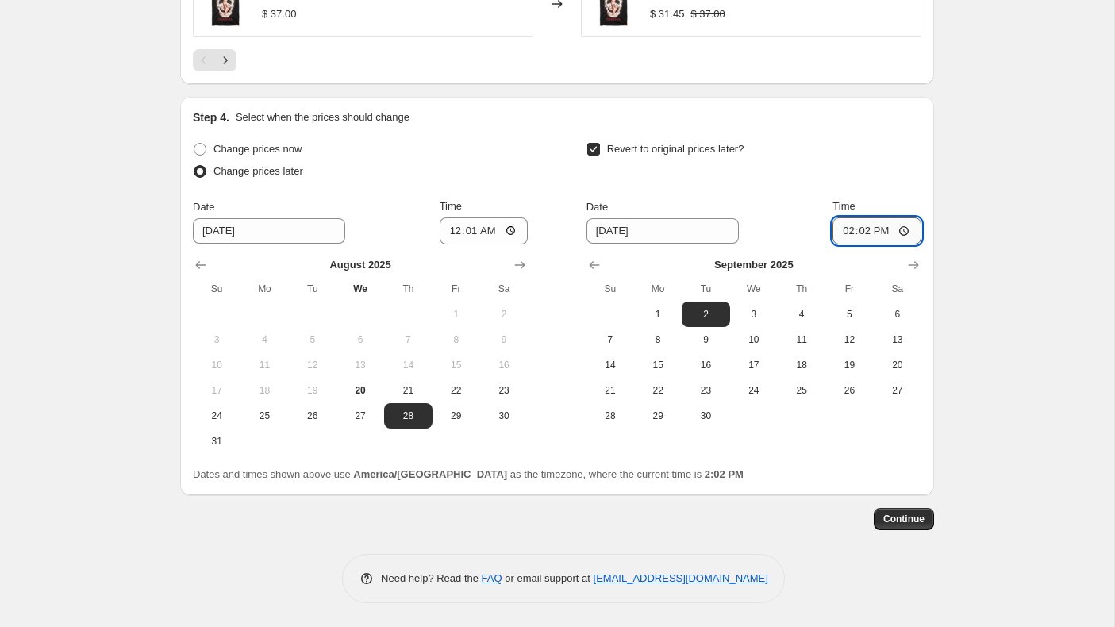
click at [843, 229] on input "14:02" at bounding box center [877, 230] width 89 height 27
type input "00:01"
click at [920, 522] on span "Continue" at bounding box center [903, 519] width 41 height 13
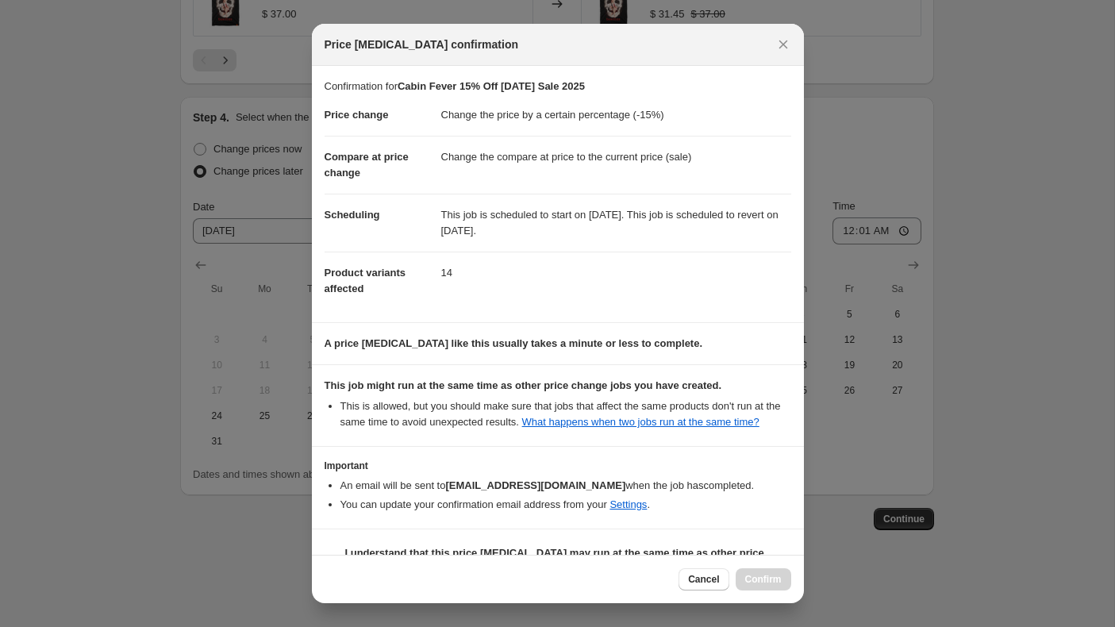
scroll to position [54, 0]
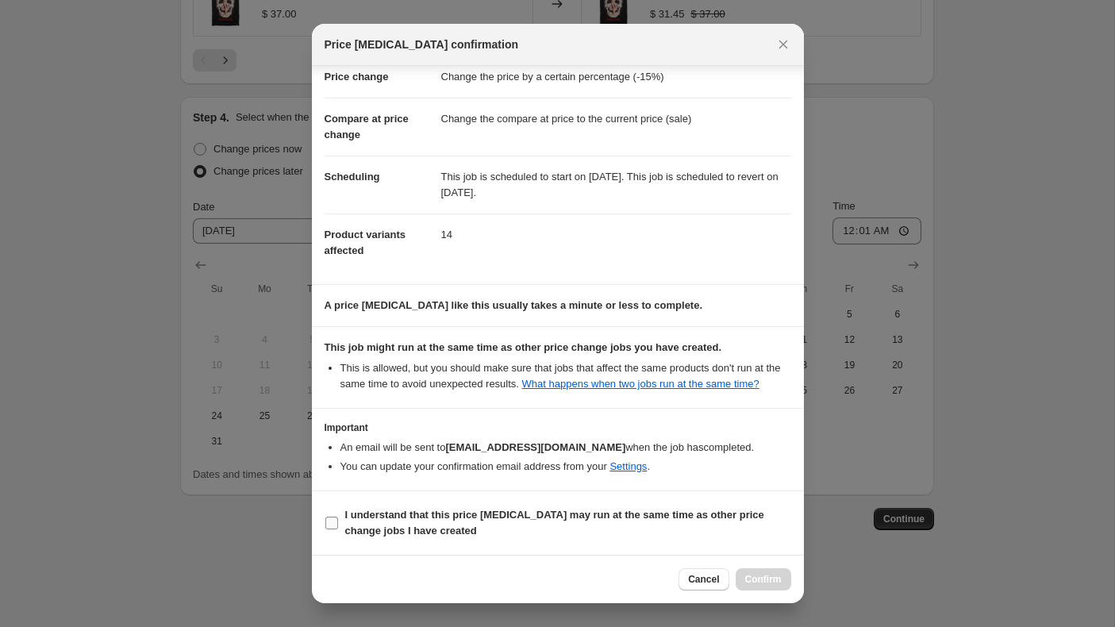
click at [333, 525] on input "I understand that this price [MEDICAL_DATA] may run at the same time as other p…" at bounding box center [331, 523] width 13 height 13
checkbox input "true"
click at [756, 576] on span "Confirm" at bounding box center [763, 579] width 37 height 13
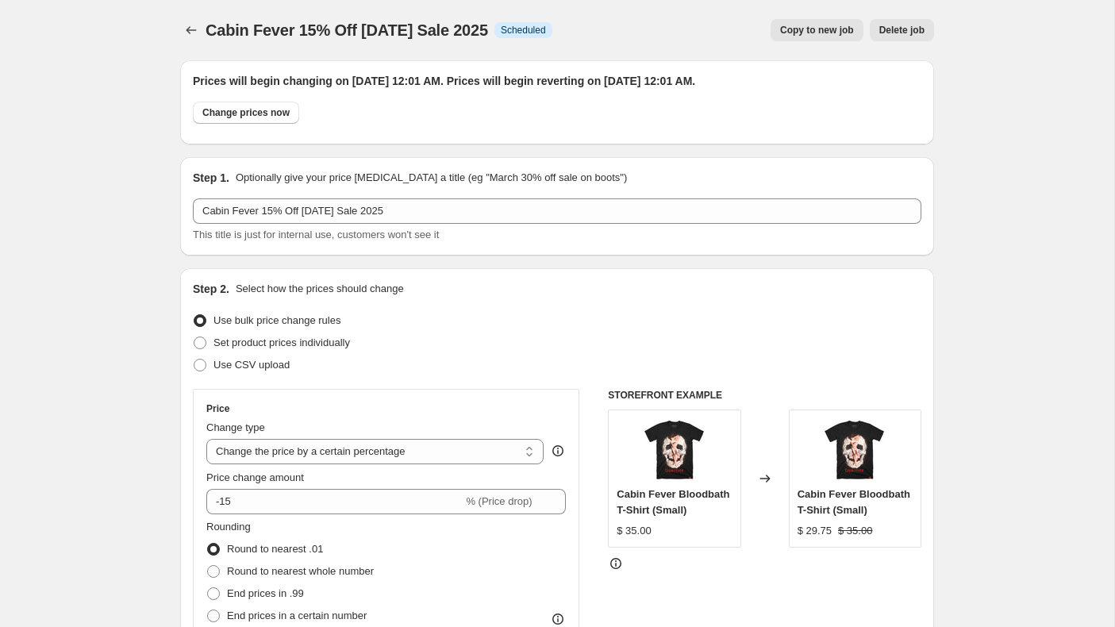
click at [824, 31] on span "Copy to new job" at bounding box center [817, 30] width 74 height 13
select select "percentage"
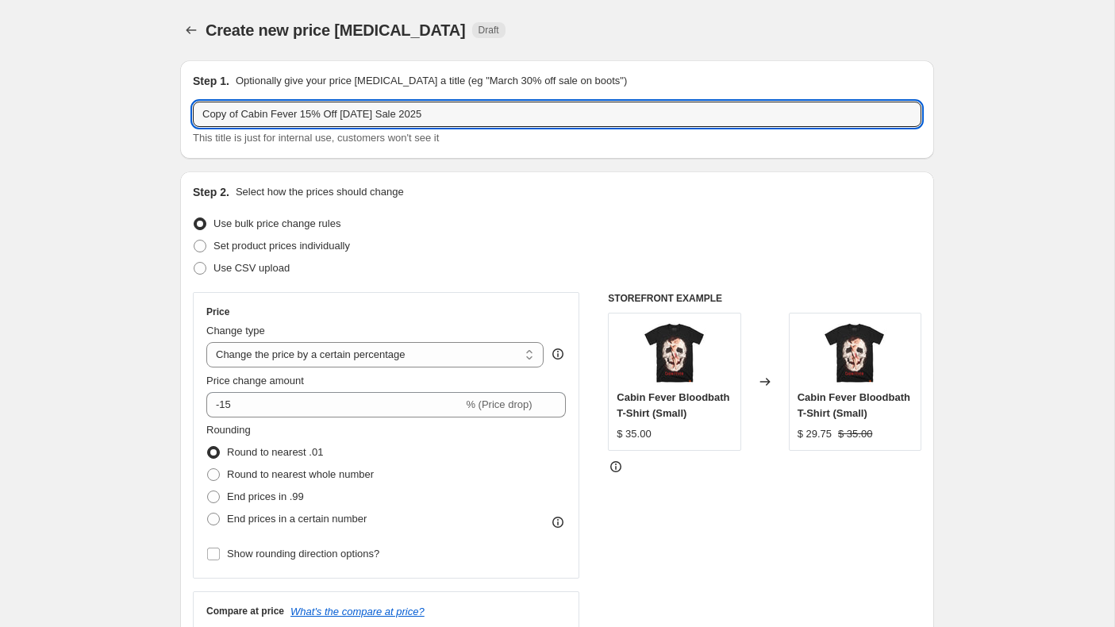
drag, startPoint x: 314, startPoint y: 115, endPoint x: 183, endPoint y: 114, distance: 131.0
click at [183, 114] on div "Step 1. Optionally give your price [MEDICAL_DATA] a title (eg "March 30% off sa…" at bounding box center [557, 109] width 754 height 98
type input "House By The Cemetery 30% Off [DATE] Sale 2025"
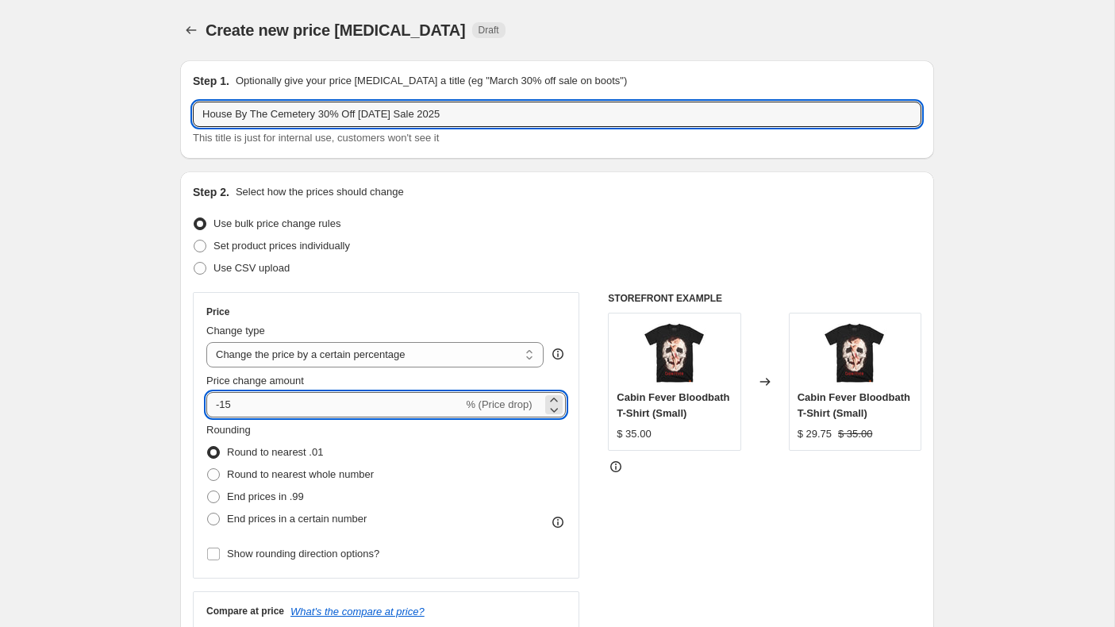
click at [243, 404] on input "-15" at bounding box center [334, 404] width 256 height 25
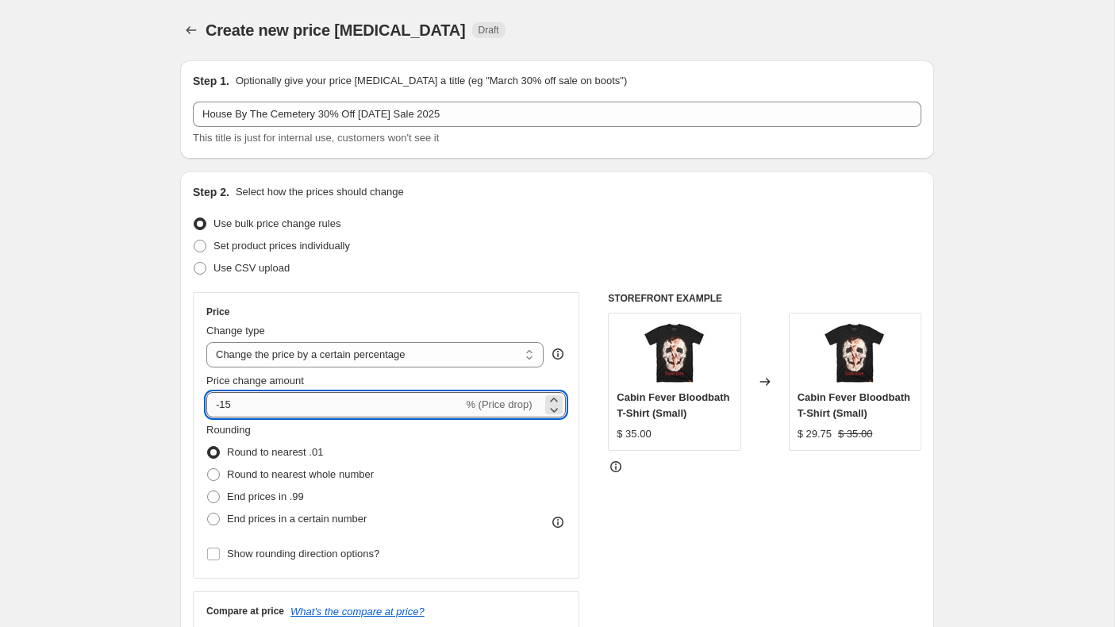
type input "-1"
type input "-30"
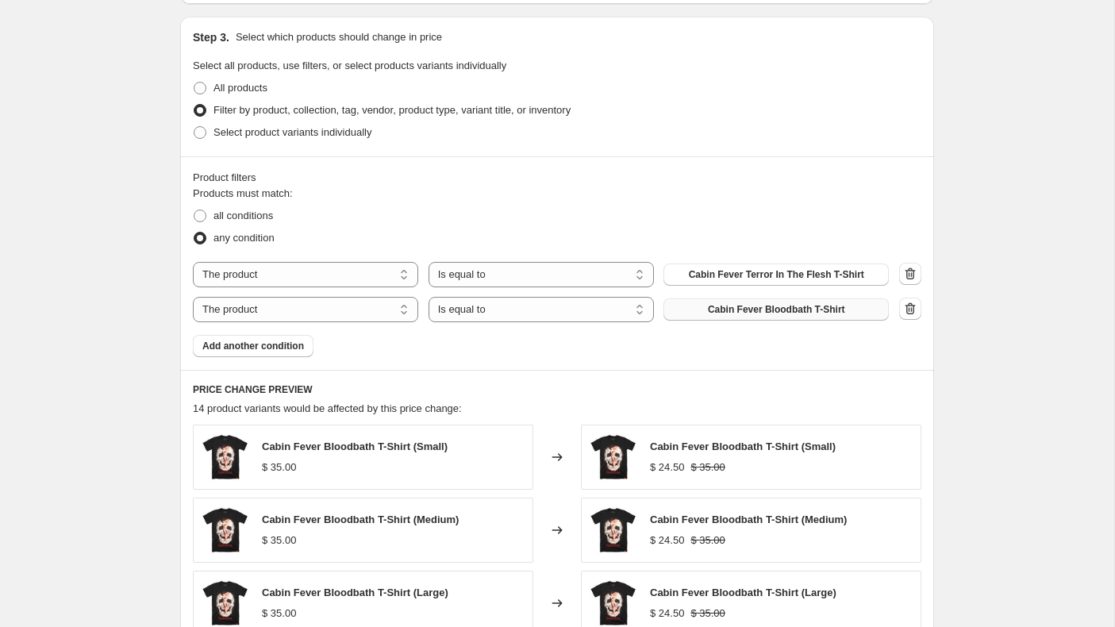
scroll to position [726, 0]
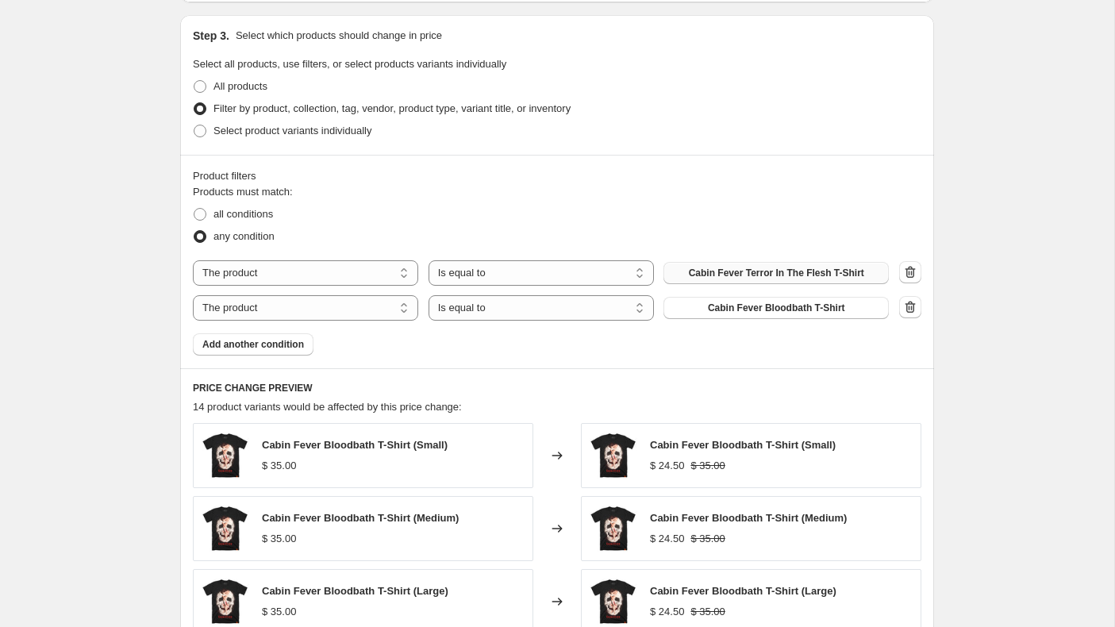
click at [810, 274] on span "Cabin Fever Terror In The Flesh T-Shirt" at bounding box center [776, 273] width 175 height 13
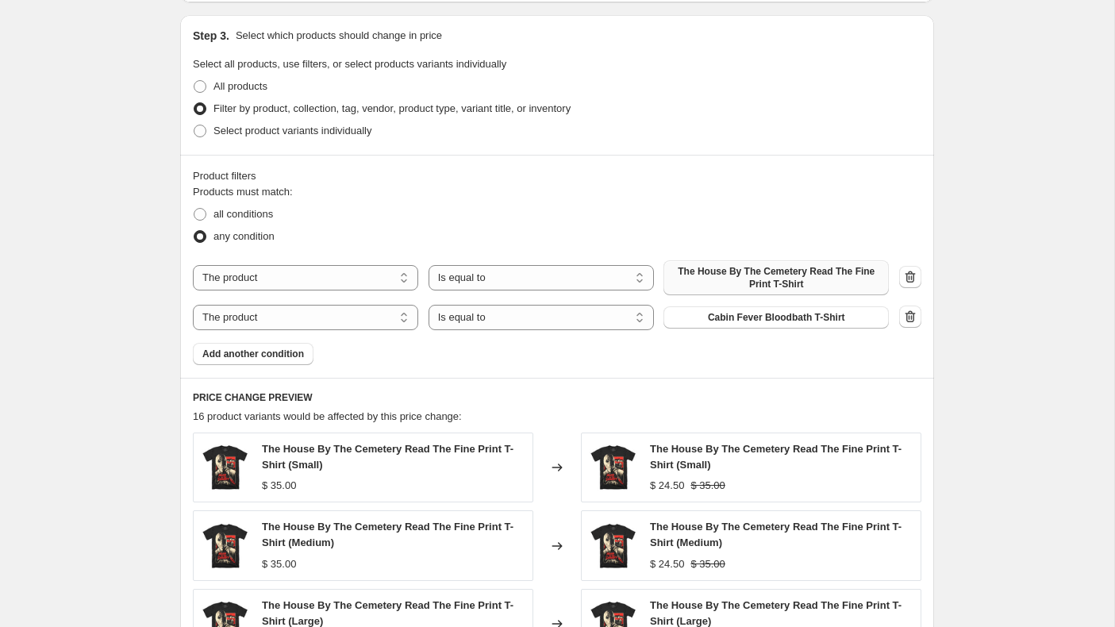
scroll to position [733, 0]
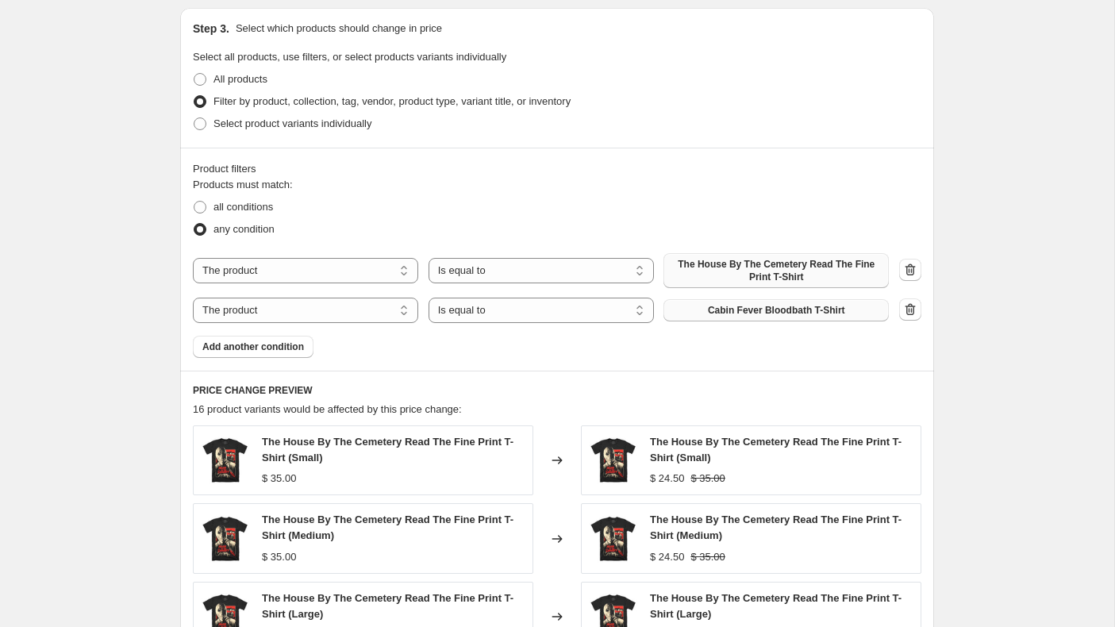
click at [756, 306] on span "Cabin Fever Bloodbath T-Shirt" at bounding box center [776, 310] width 137 height 13
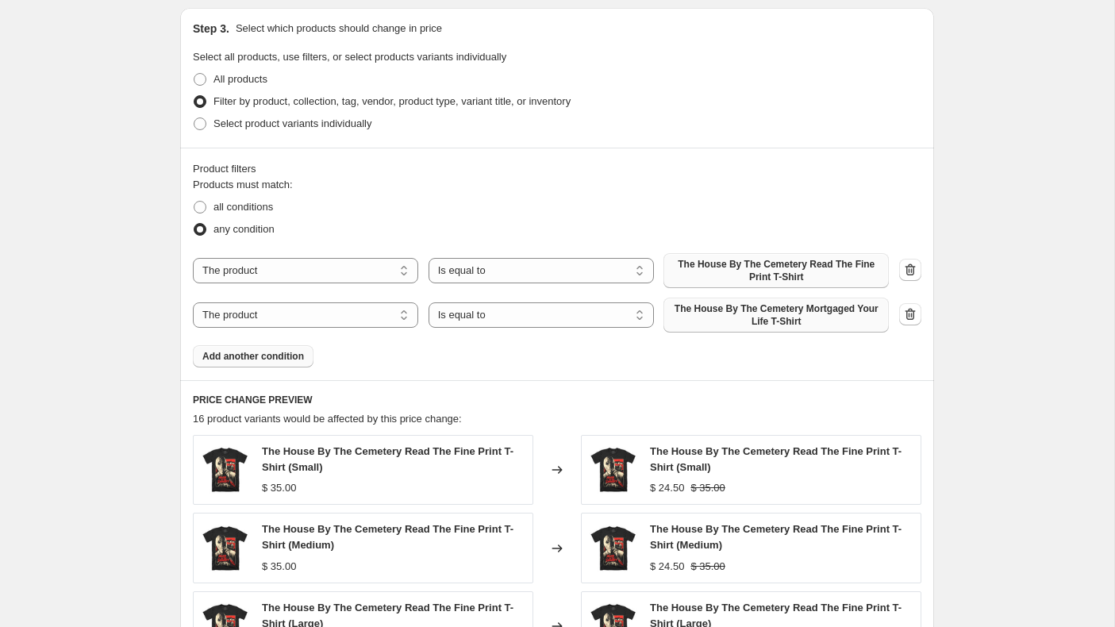
click at [268, 356] on span "Add another condition" at bounding box center [253, 356] width 102 height 13
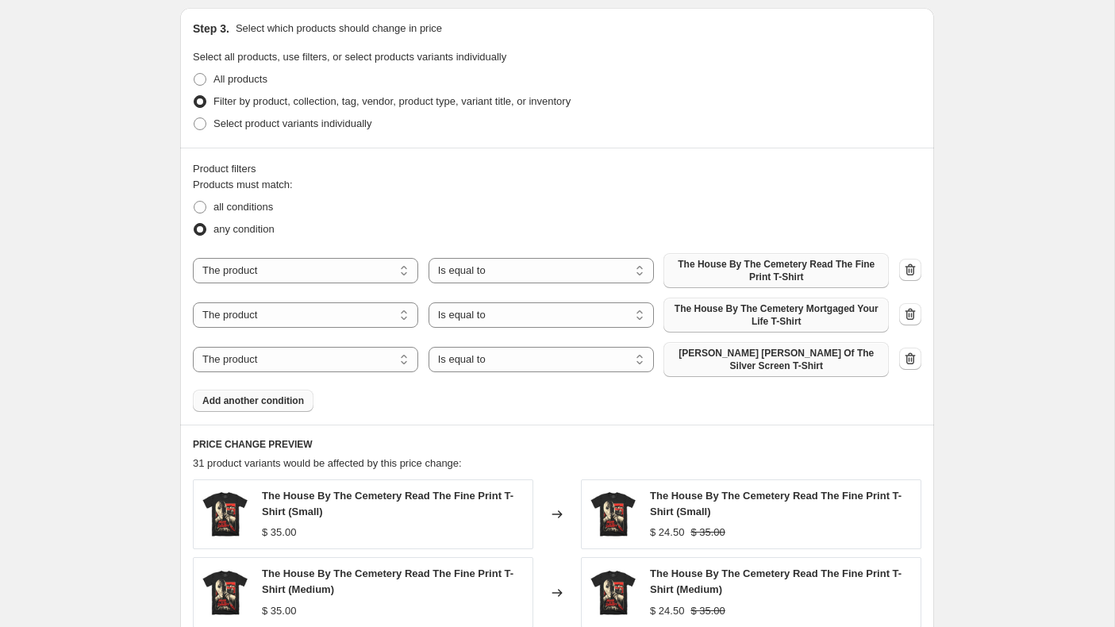
click at [748, 359] on span "[PERSON_NAME] [PERSON_NAME] Of The Silver Screen T-Shirt" at bounding box center [776, 359] width 206 height 25
click at [276, 396] on span "Add another condition" at bounding box center [253, 400] width 102 height 13
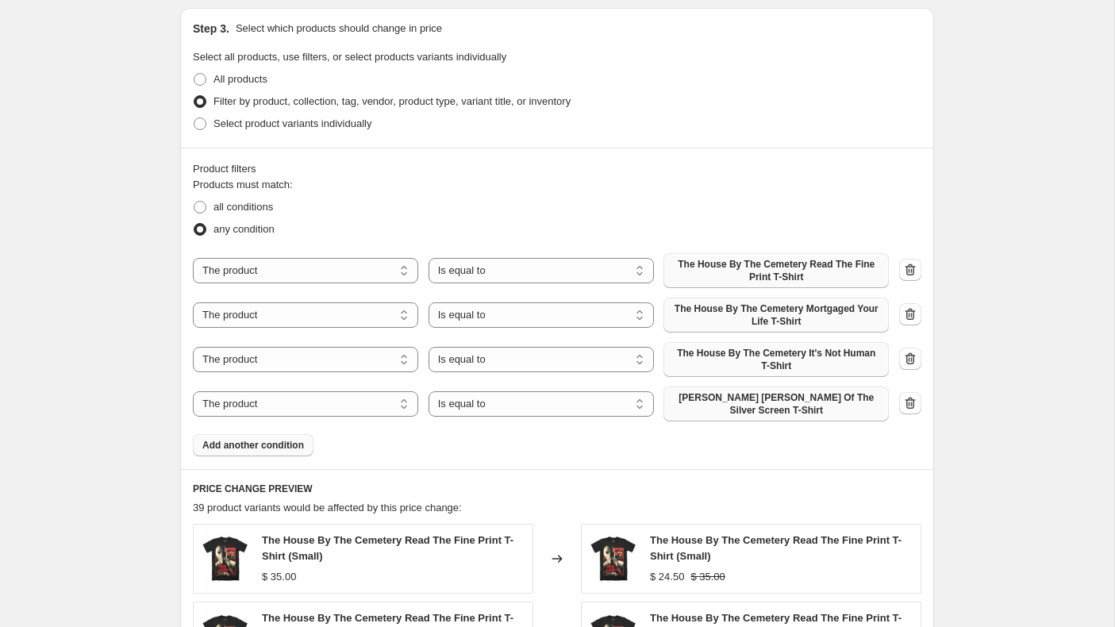
click at [793, 405] on span "[PERSON_NAME] [PERSON_NAME] Of The Silver Screen T-Shirt" at bounding box center [776, 403] width 206 height 25
click at [249, 444] on span "Add another condition" at bounding box center [253, 445] width 102 height 13
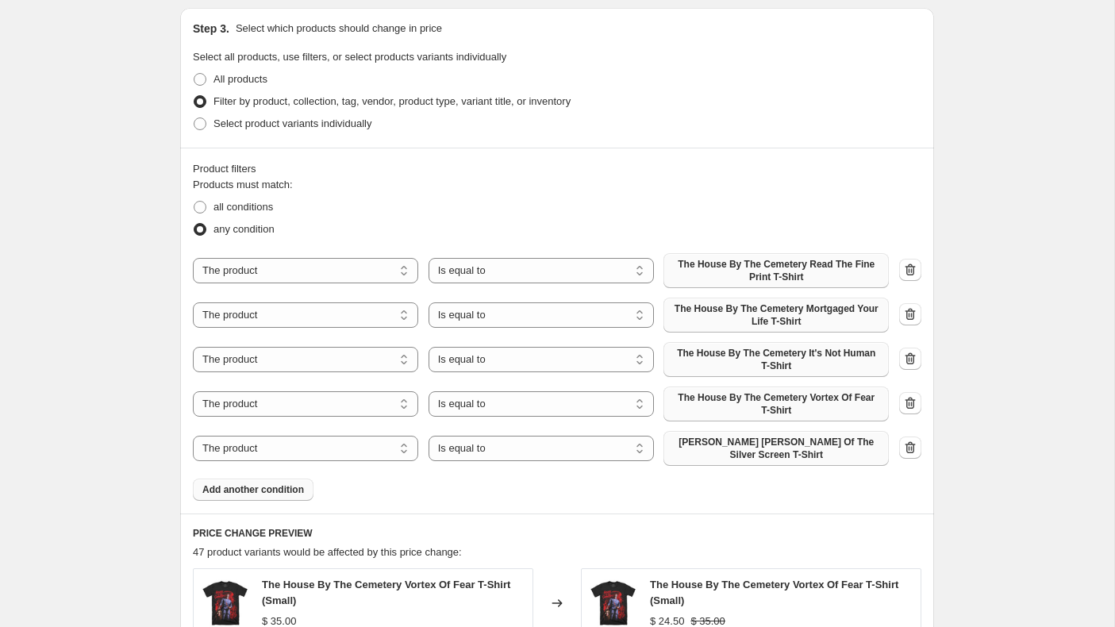
click at [790, 441] on span "[PERSON_NAME] [PERSON_NAME] Of The Silver Screen T-Shirt" at bounding box center [776, 448] width 206 height 25
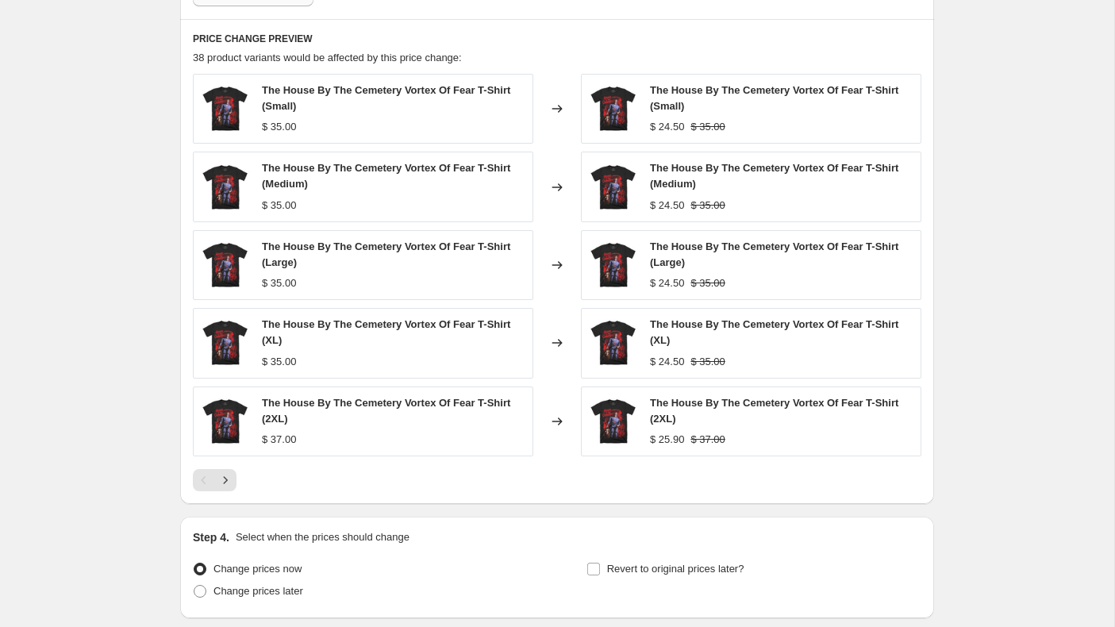
scroll to position [1233, 0]
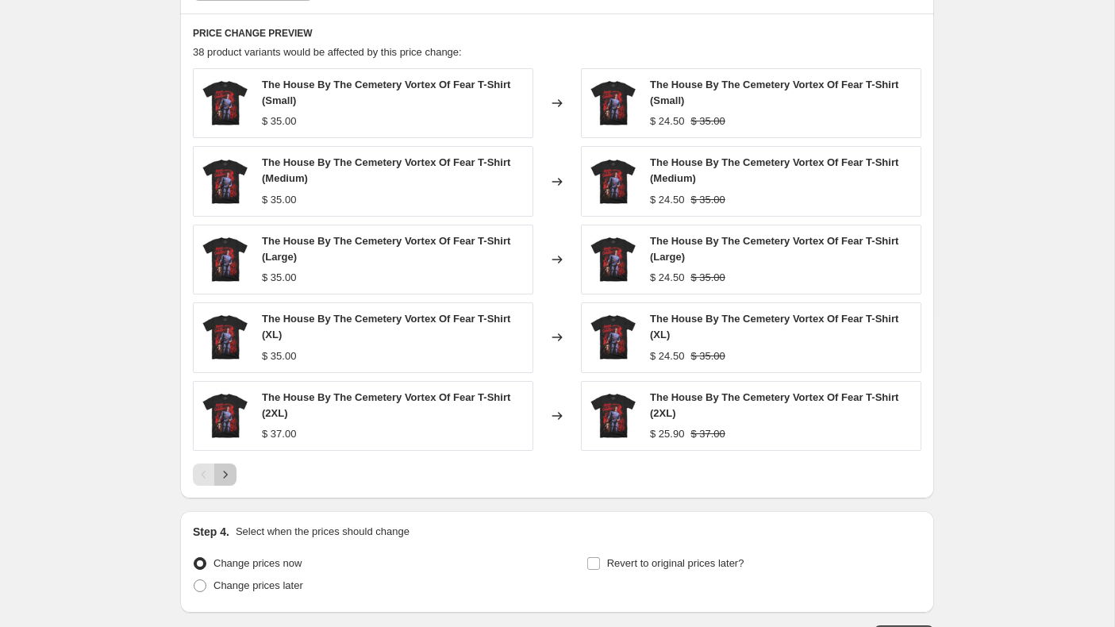
click at [229, 471] on icon "Next" at bounding box center [225, 475] width 16 height 16
click at [230, 472] on icon "Next" at bounding box center [225, 475] width 16 height 16
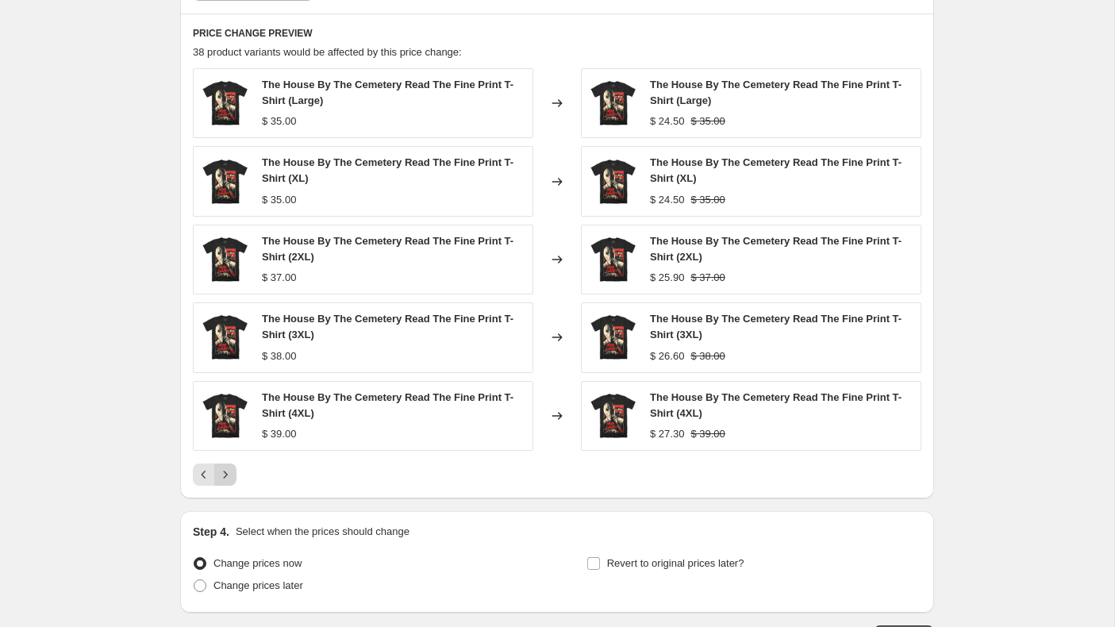
click at [230, 472] on icon "Next" at bounding box center [225, 475] width 16 height 16
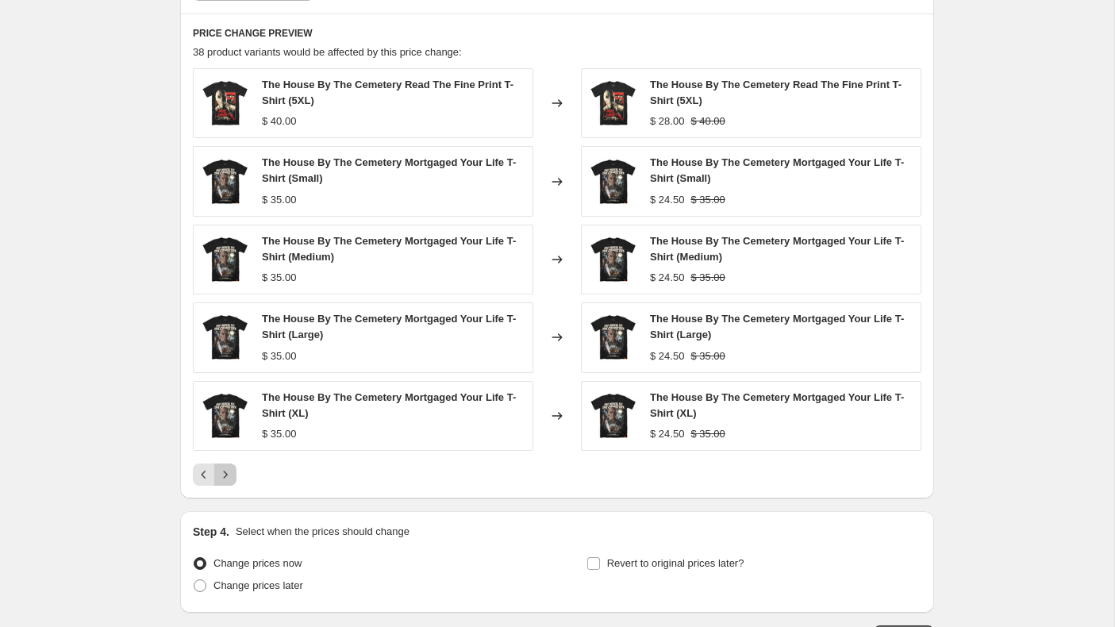
click at [230, 472] on icon "Next" at bounding box center [225, 475] width 16 height 16
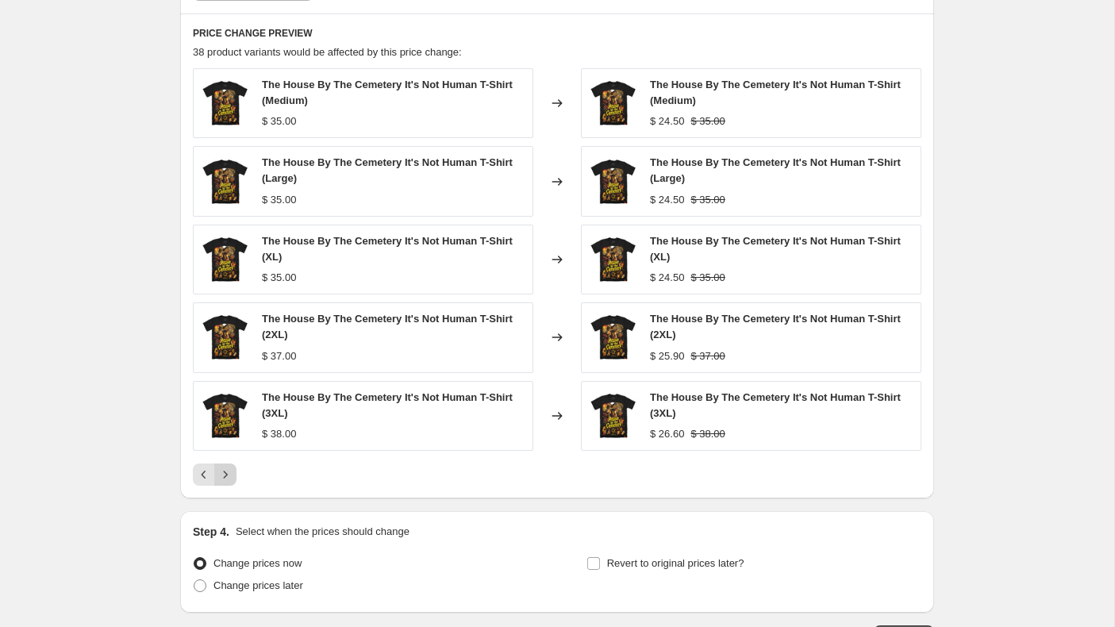
click at [230, 472] on icon "Next" at bounding box center [225, 475] width 16 height 16
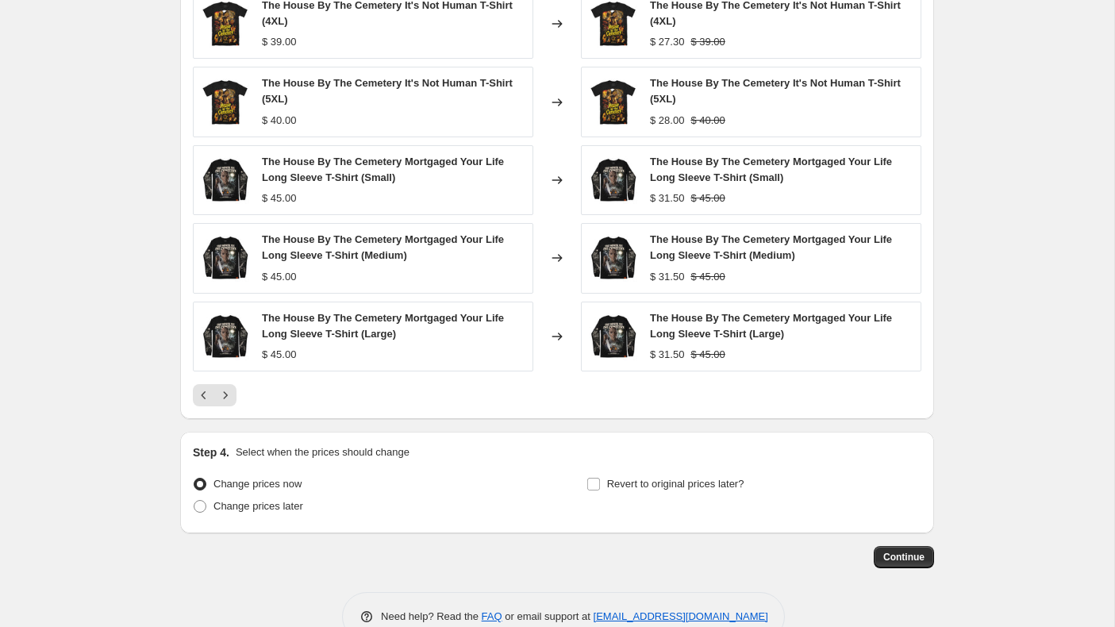
scroll to position [1351, 0]
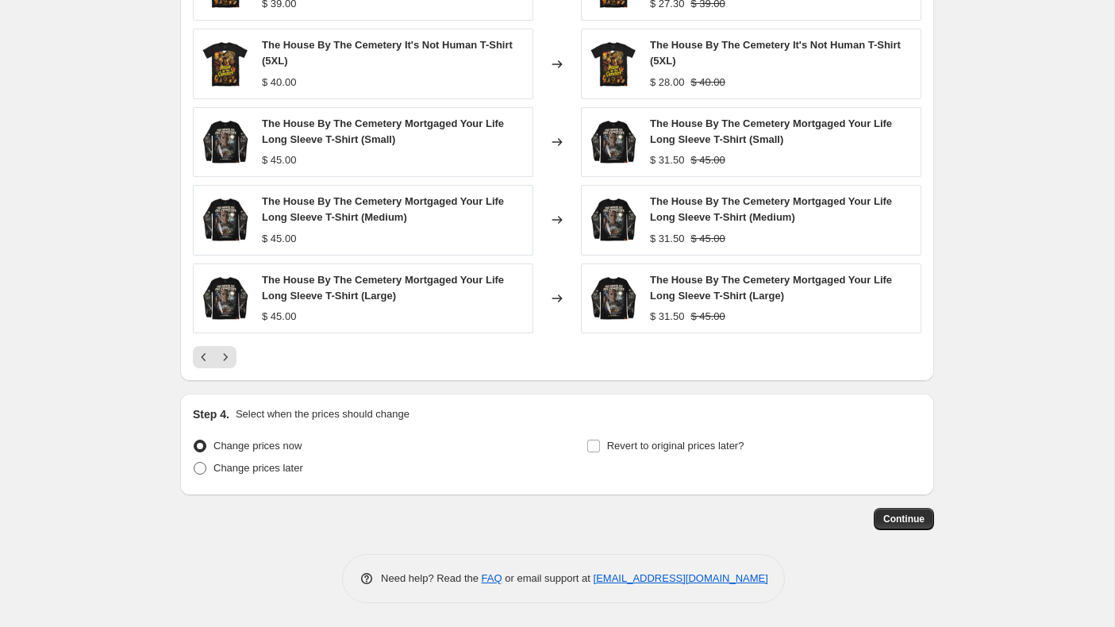
click at [199, 468] on span at bounding box center [200, 468] width 13 height 13
click at [194, 463] on input "Change prices later" at bounding box center [194, 462] width 1 height 1
radio input "true"
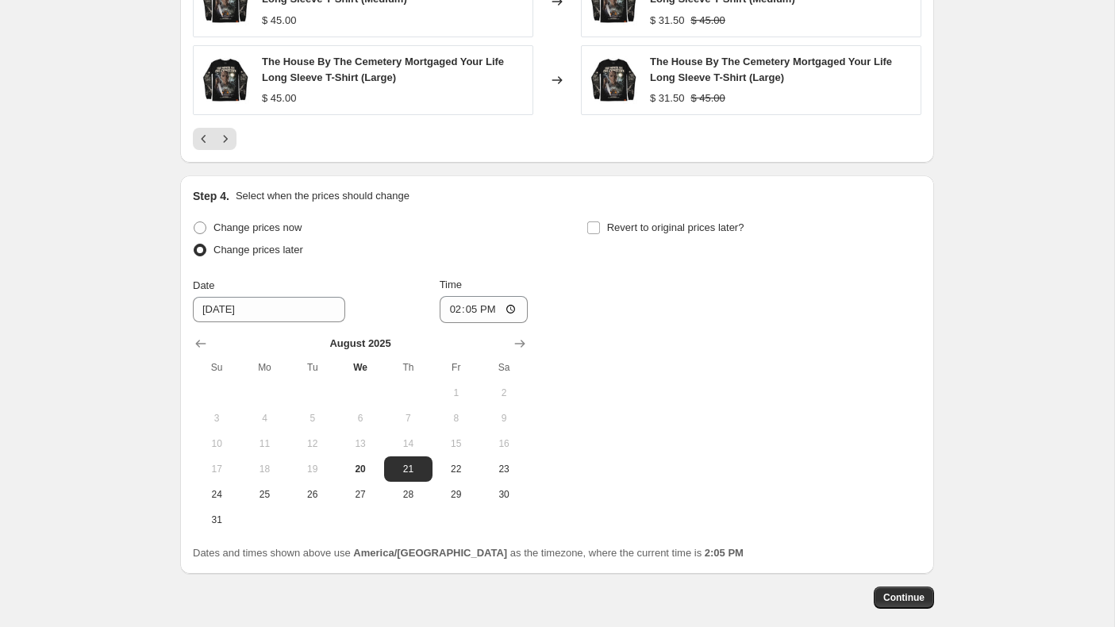
scroll to position [1648, 0]
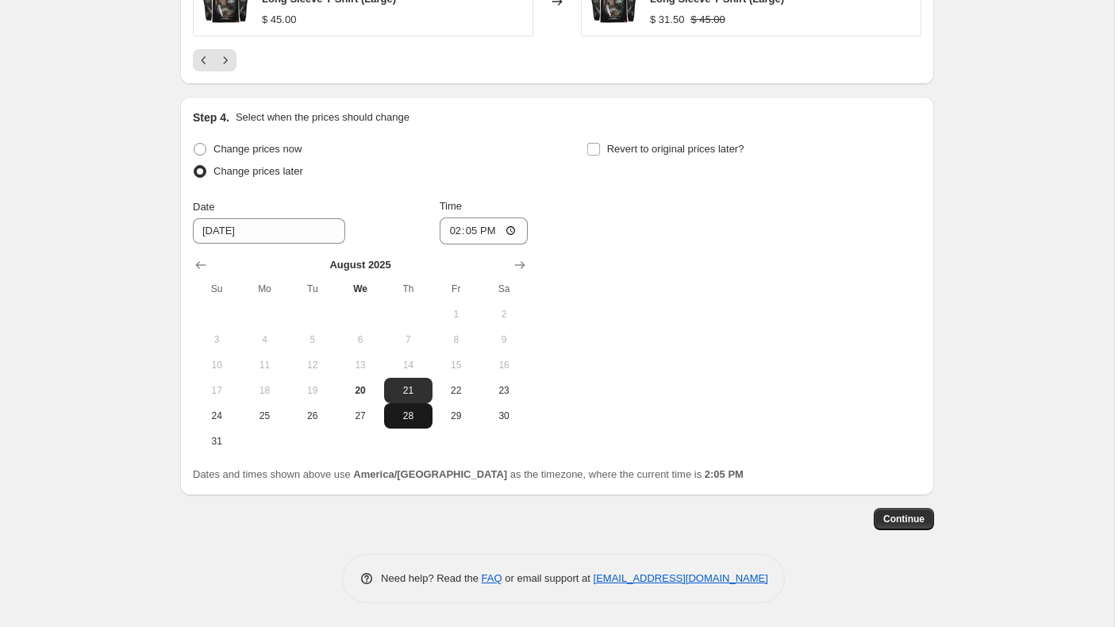
click at [410, 414] on span "28" at bounding box center [407, 416] width 35 height 13
type input "[DATE]"
click at [454, 231] on input "14:05" at bounding box center [484, 230] width 89 height 27
type input "00:01"
click at [596, 150] on input "Revert to original prices later?" at bounding box center [593, 149] width 13 height 13
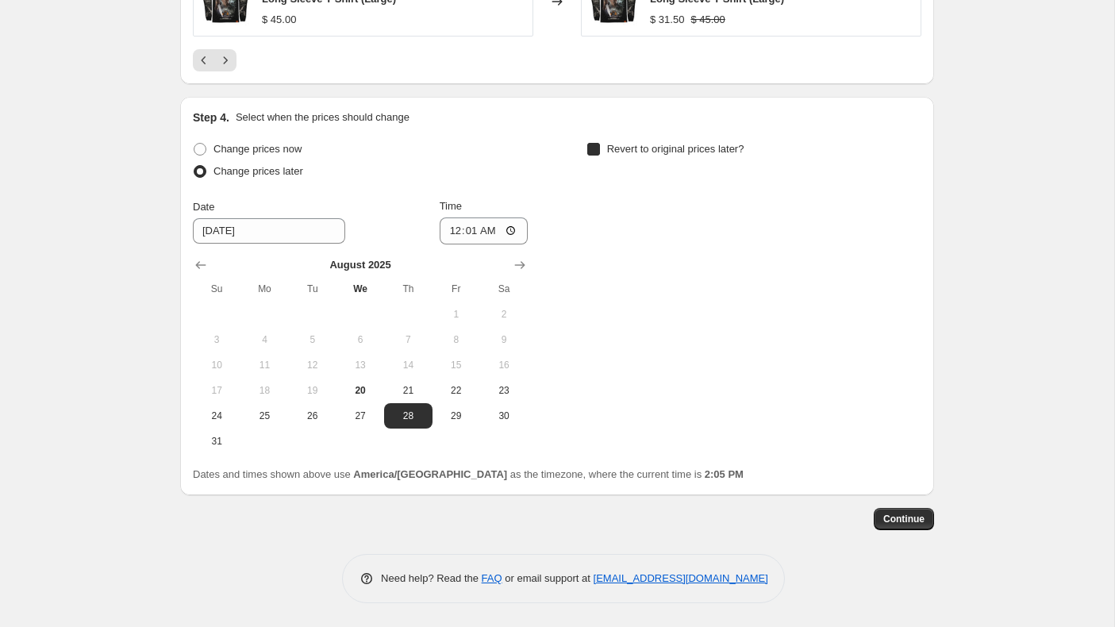
checkbox input "true"
click at [913, 262] on icon "Show next month, September 2025" at bounding box center [914, 265] width 16 height 16
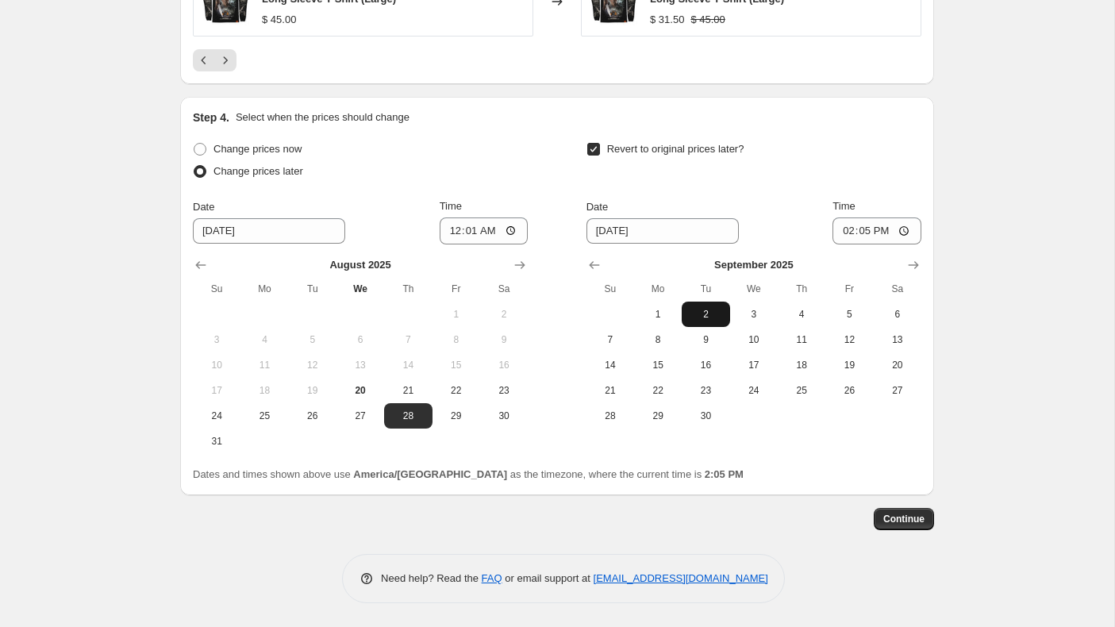
click at [710, 318] on span "2" at bounding box center [705, 314] width 35 height 13
type input "[DATE]"
click at [850, 228] on input "14:05" at bounding box center [877, 230] width 89 height 27
type input "00:01"
click at [911, 517] on span "Continue" at bounding box center [903, 519] width 41 height 13
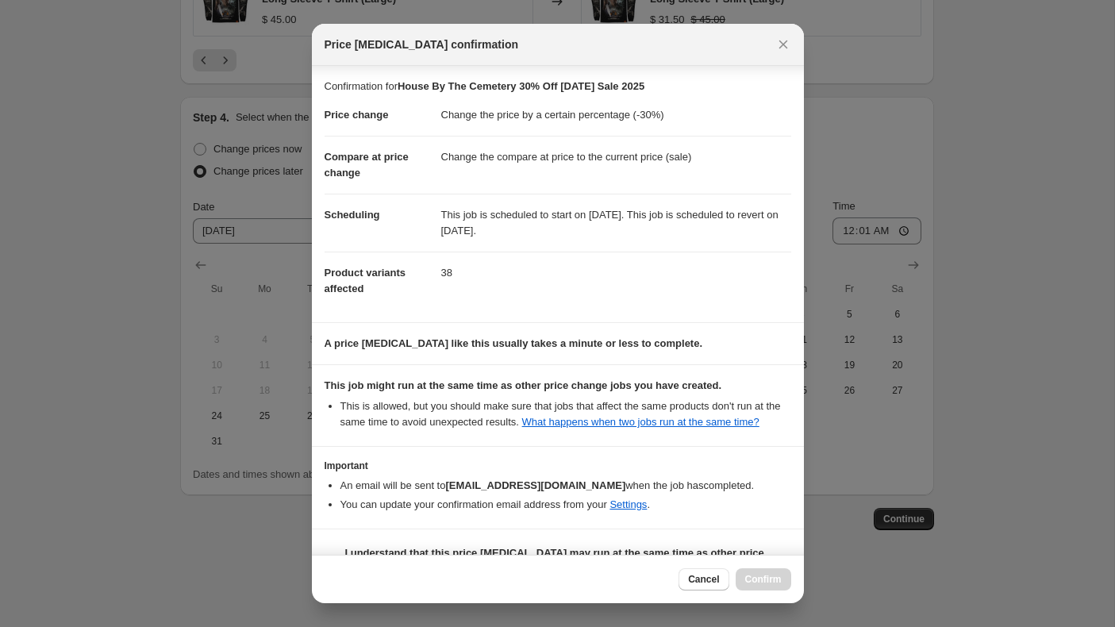
scroll to position [54, 0]
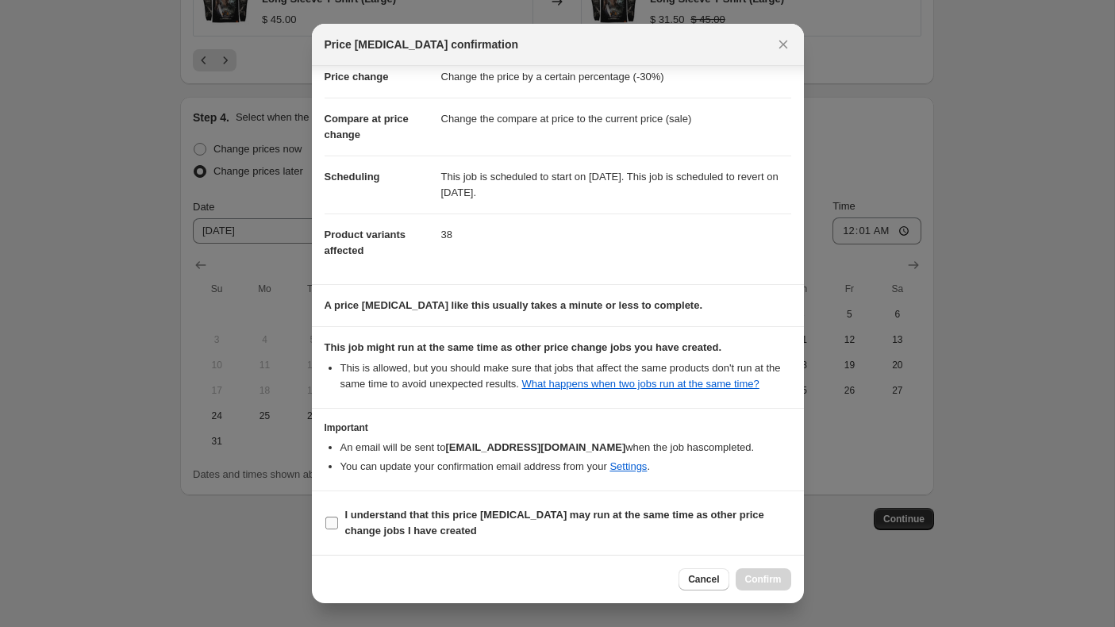
click at [334, 519] on input "I understand that this price [MEDICAL_DATA] may run at the same time as other p…" at bounding box center [331, 523] width 13 height 13
checkbox input "true"
click at [752, 580] on span "Confirm" at bounding box center [763, 579] width 37 height 13
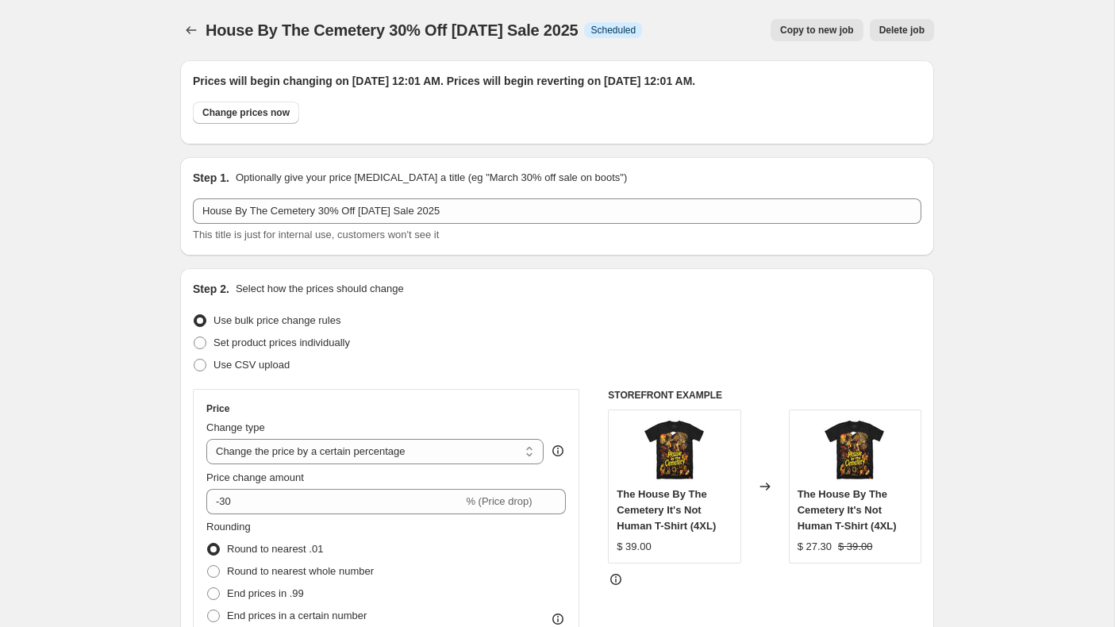
click at [829, 34] on span "Copy to new job" at bounding box center [817, 30] width 74 height 13
select select "percentage"
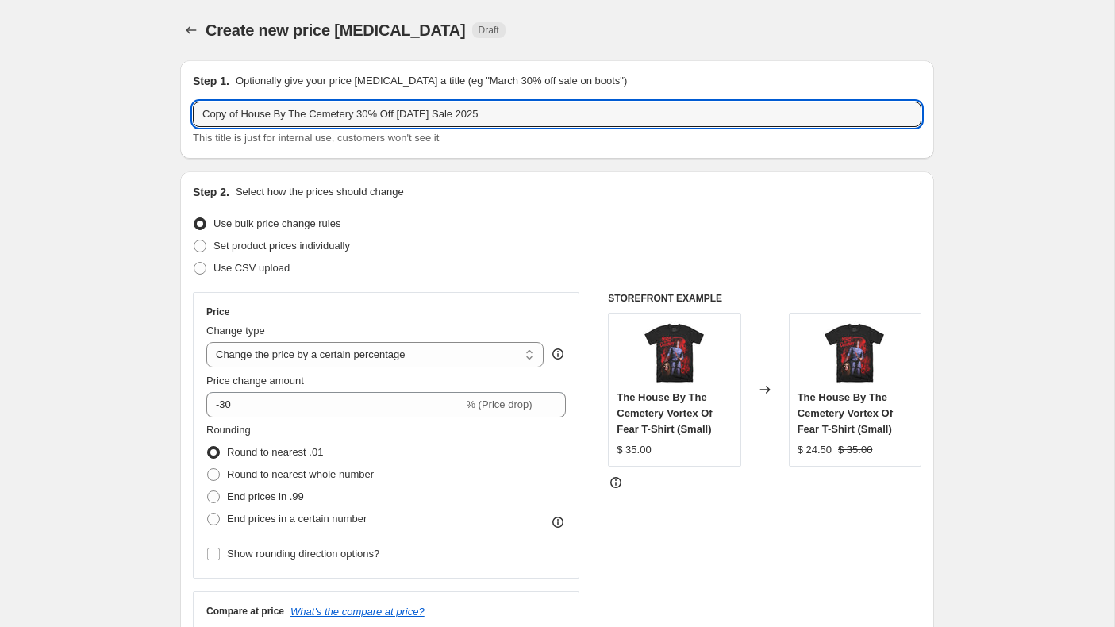
drag, startPoint x: 376, startPoint y: 116, endPoint x: 167, endPoint y: 110, distance: 209.6
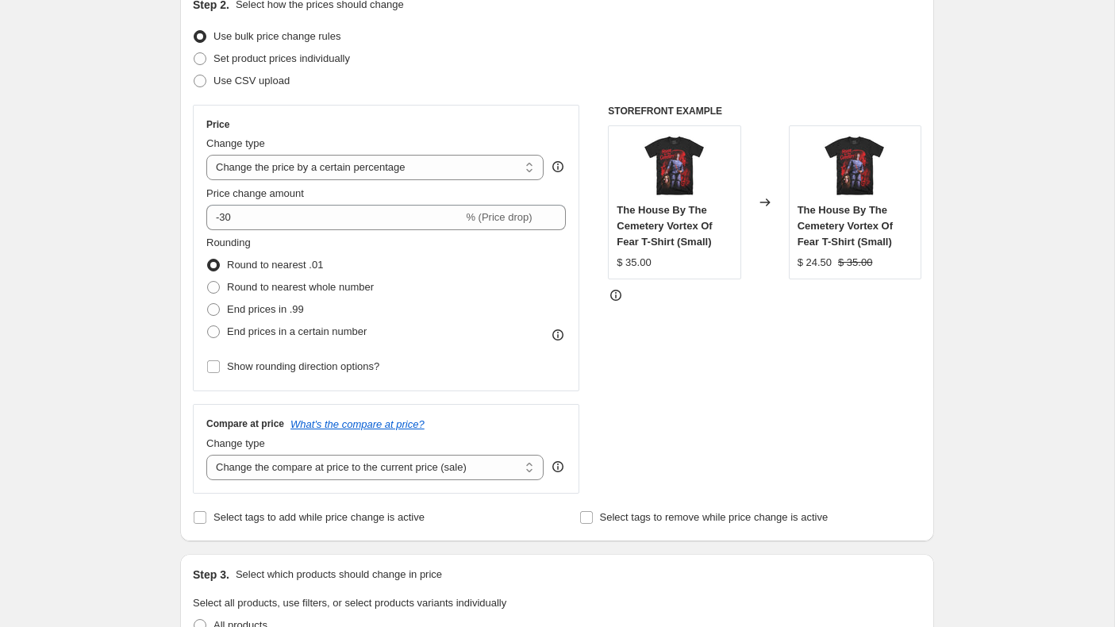
scroll to position [212, 0]
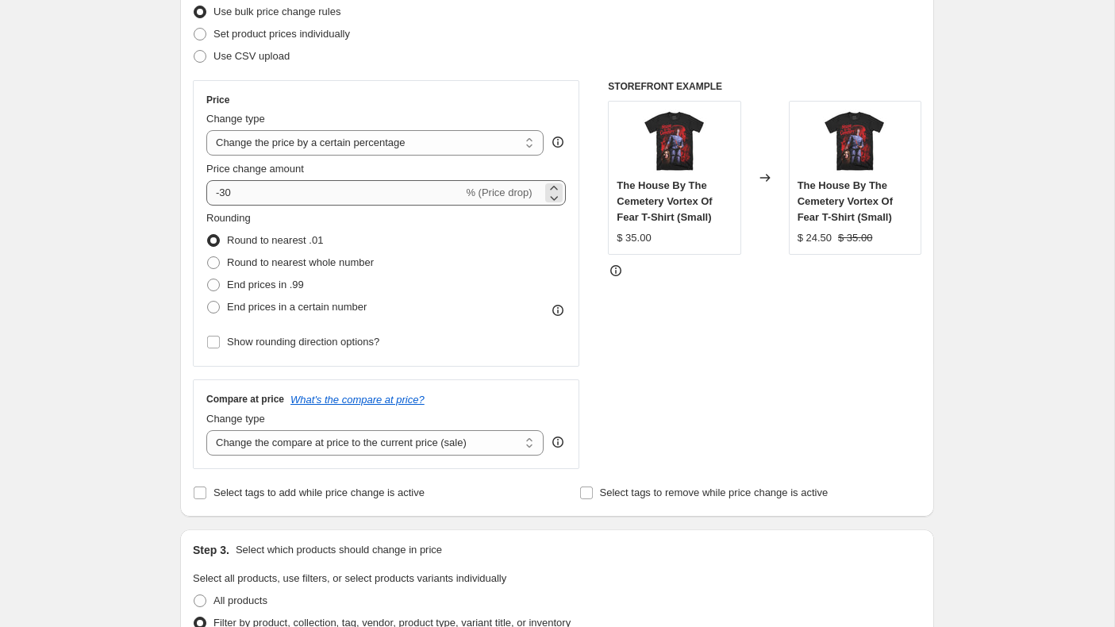
type input "Happy Death Day 15% Off [DATE] Sale 2025"
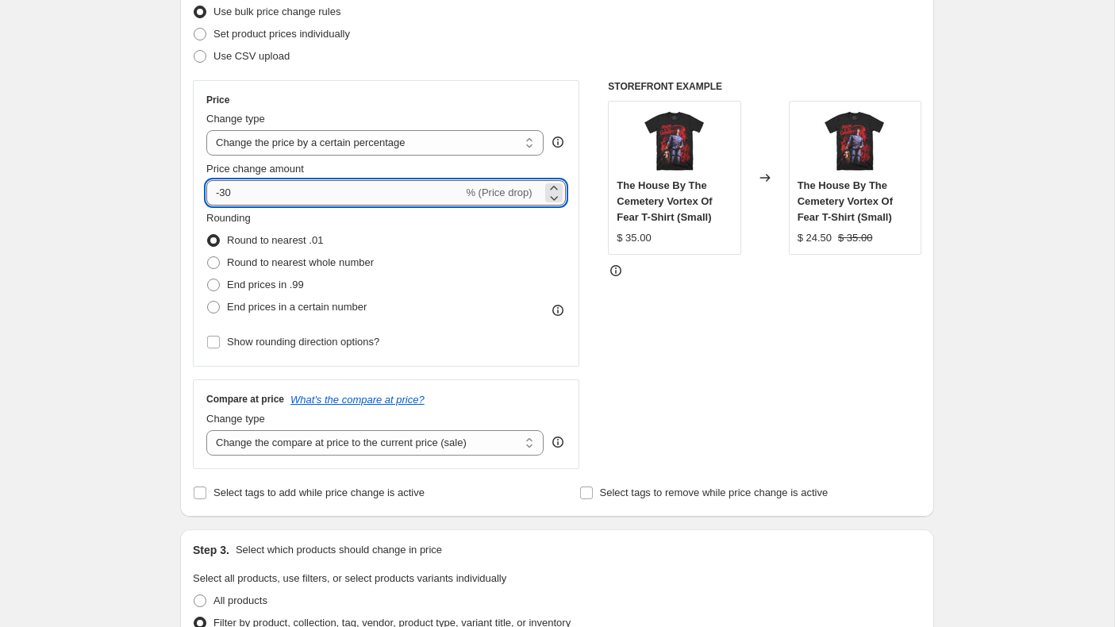
click at [335, 193] on input "-30" at bounding box center [334, 192] width 256 height 25
type input "-3"
type input "-15"
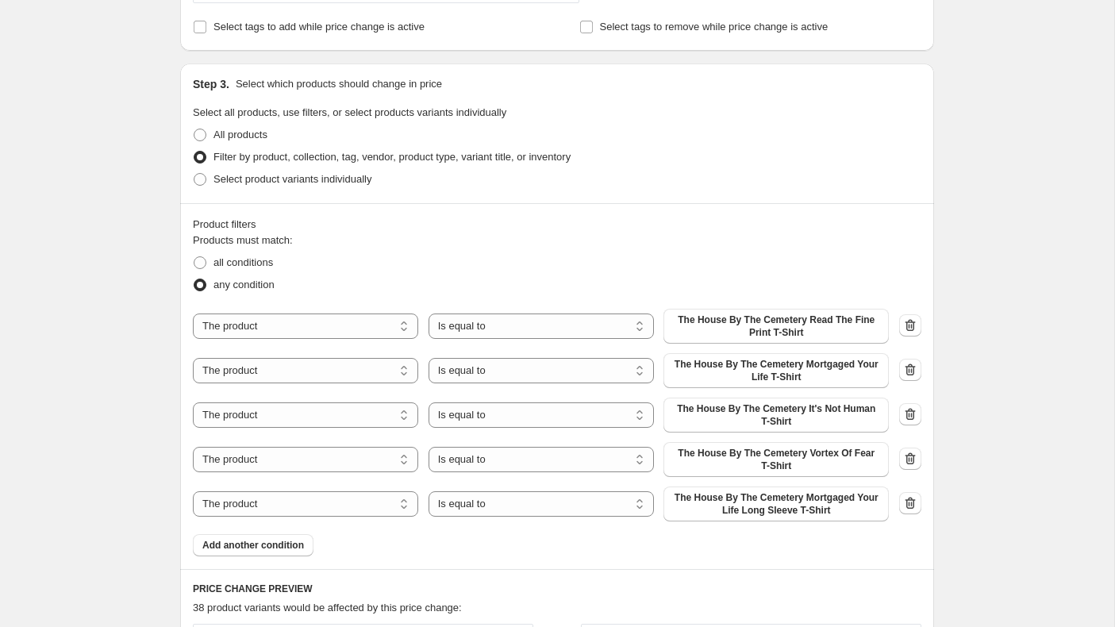
scroll to position [685, 0]
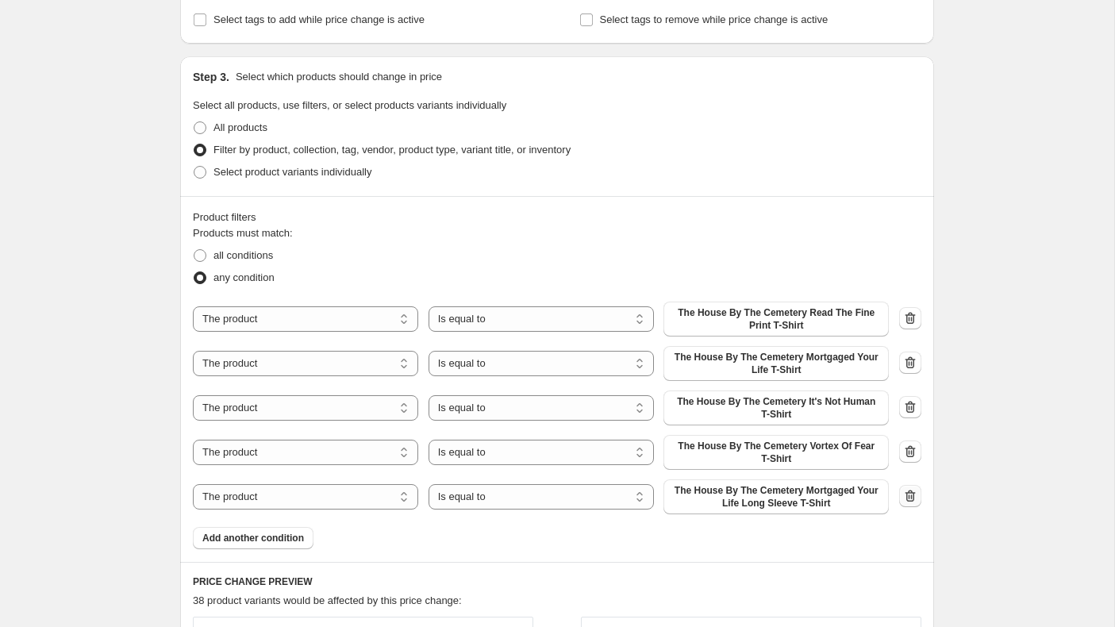
click at [907, 491] on icon "button" at bounding box center [910, 496] width 16 height 16
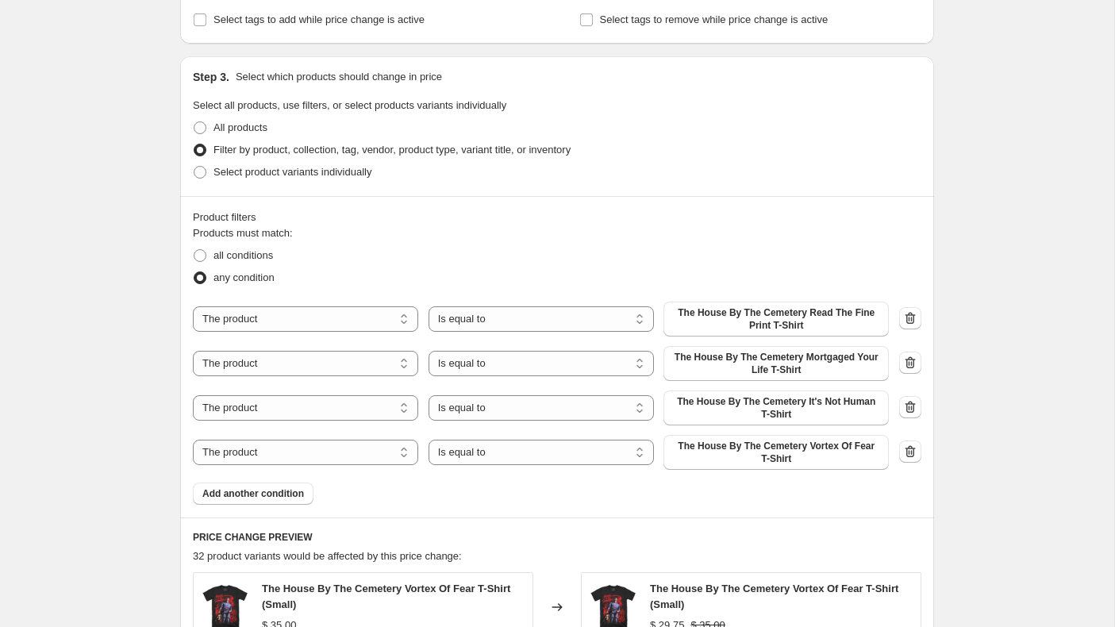
click at [910, 451] on icon "button" at bounding box center [910, 452] width 16 height 16
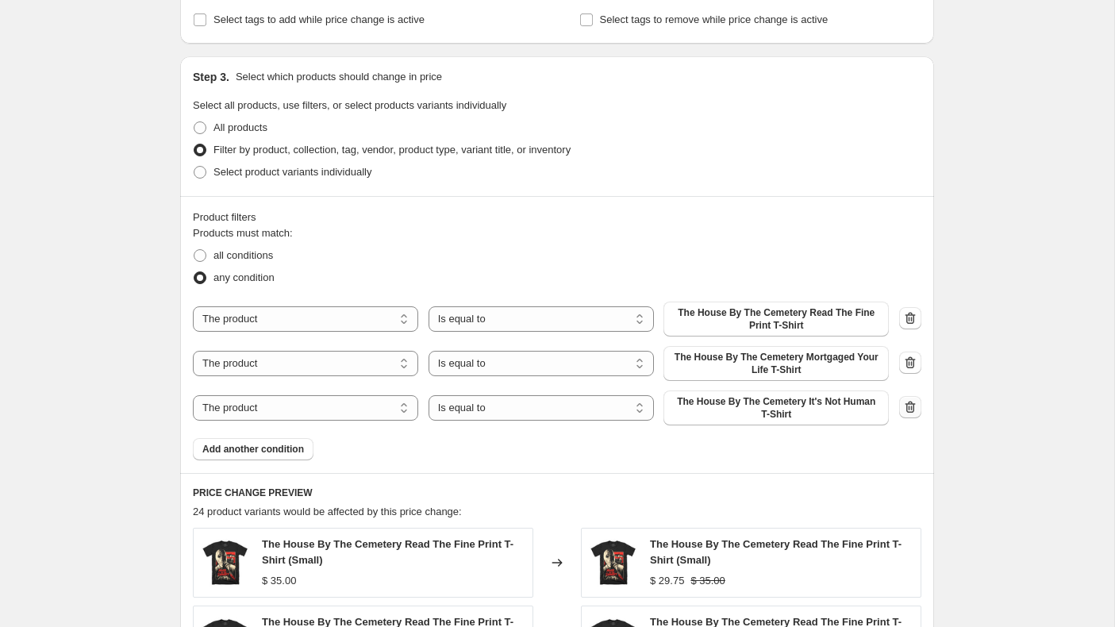
click at [910, 408] on icon "button" at bounding box center [910, 407] width 16 height 16
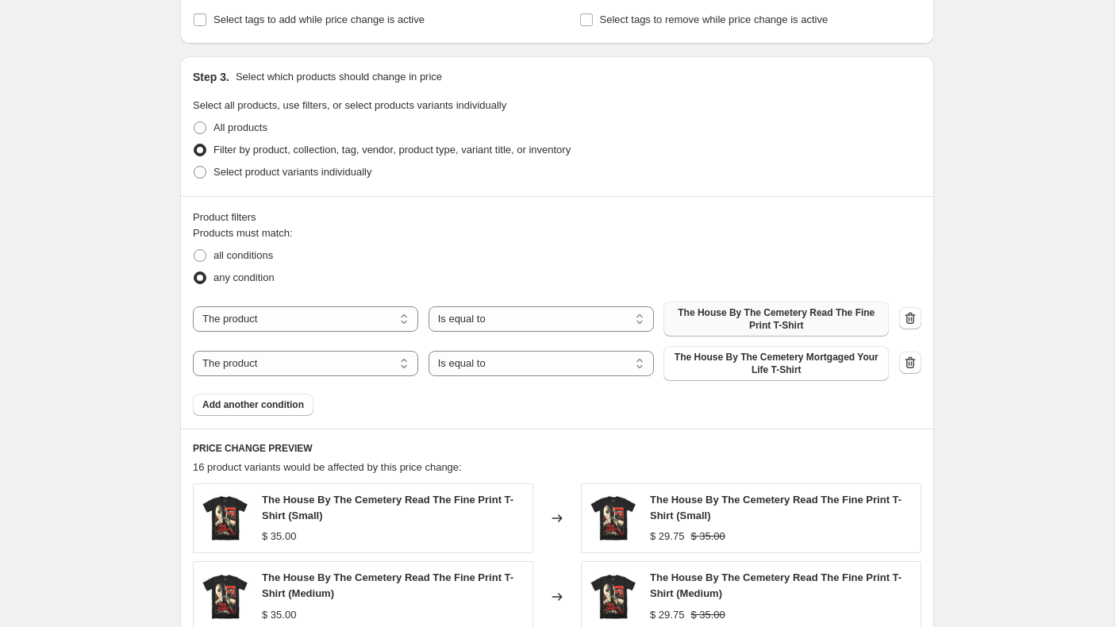
click at [811, 311] on span "The House By The Cemetery Read The Fine Print T-Shirt" at bounding box center [776, 318] width 206 height 25
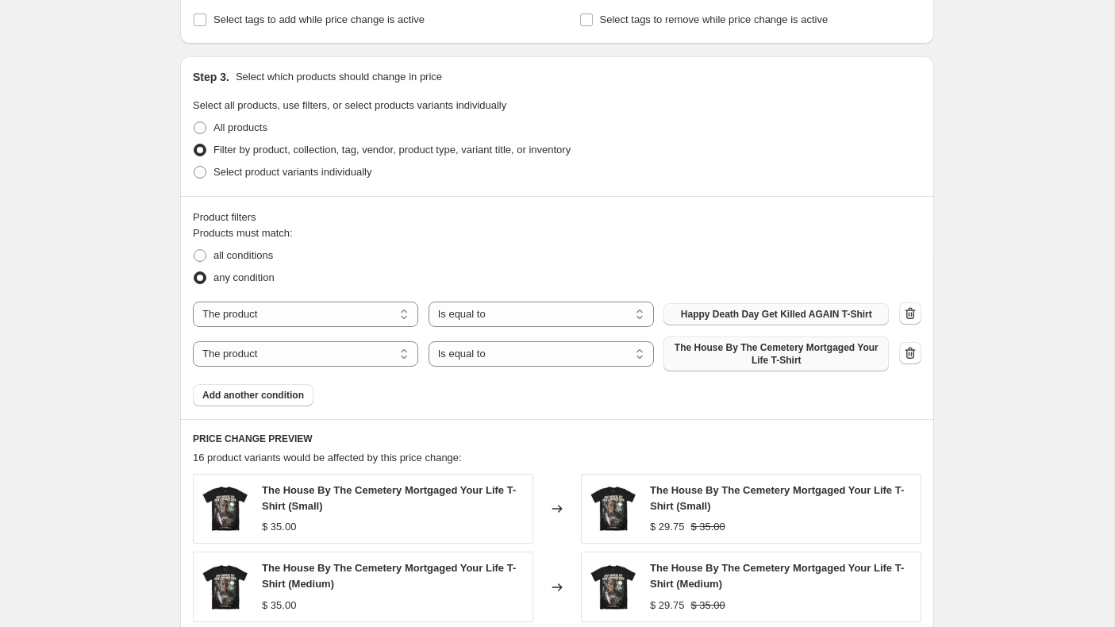
click at [775, 354] on span "The House By The Cemetery Mortgaged Your Life T-Shirt" at bounding box center [776, 353] width 206 height 25
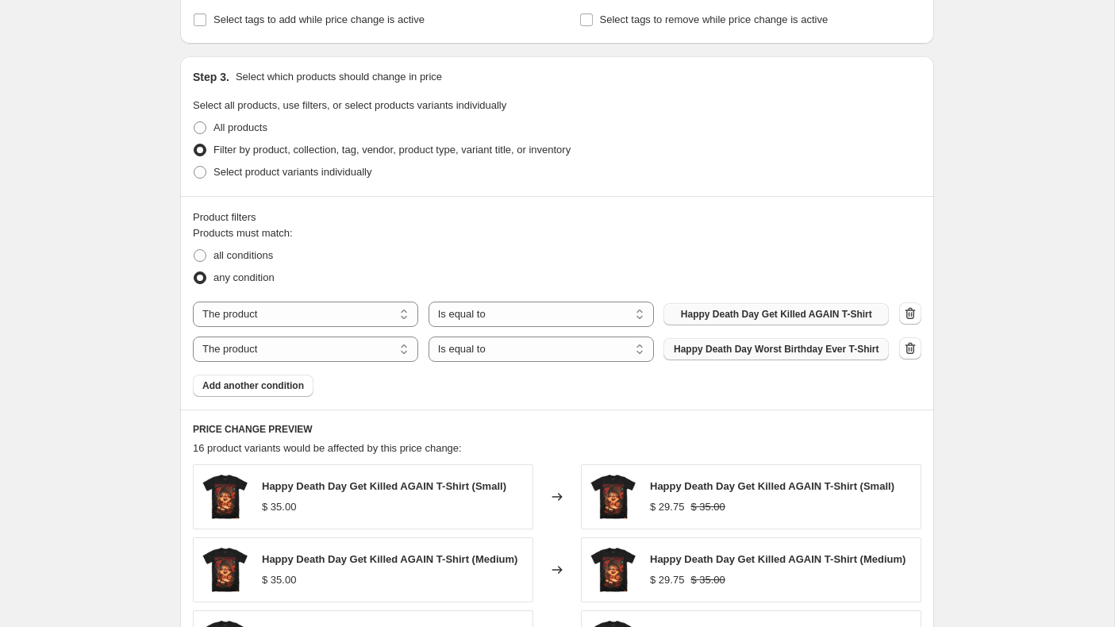
click at [984, 360] on div "Create new price [MEDICAL_DATA]. This page is ready Create new price [MEDICAL_D…" at bounding box center [557, 215] width 1114 height 1800
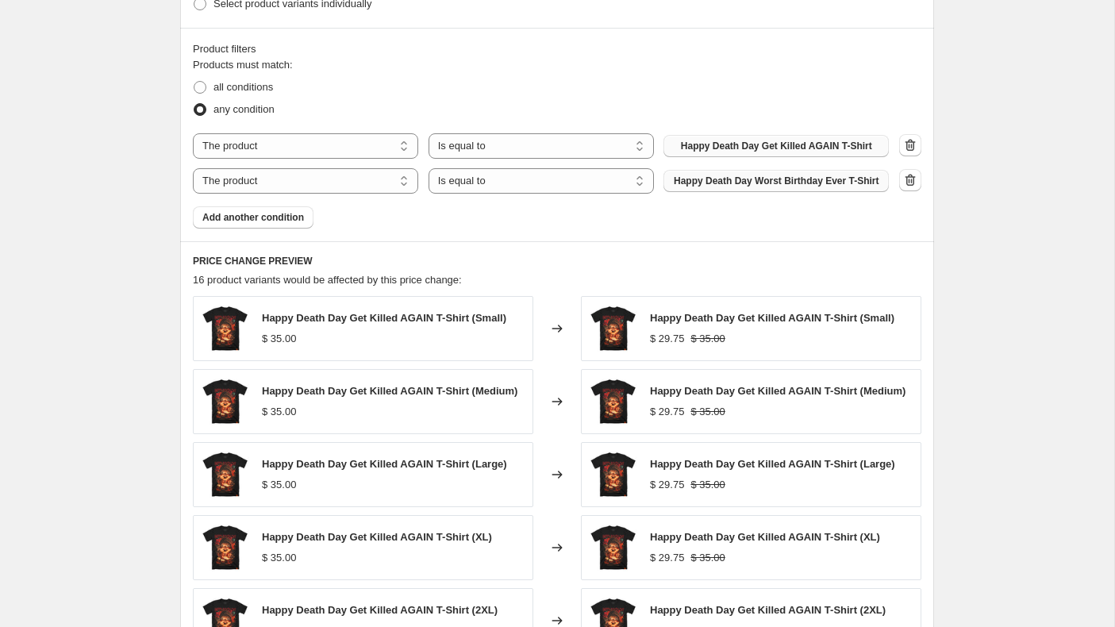
scroll to position [1187, 0]
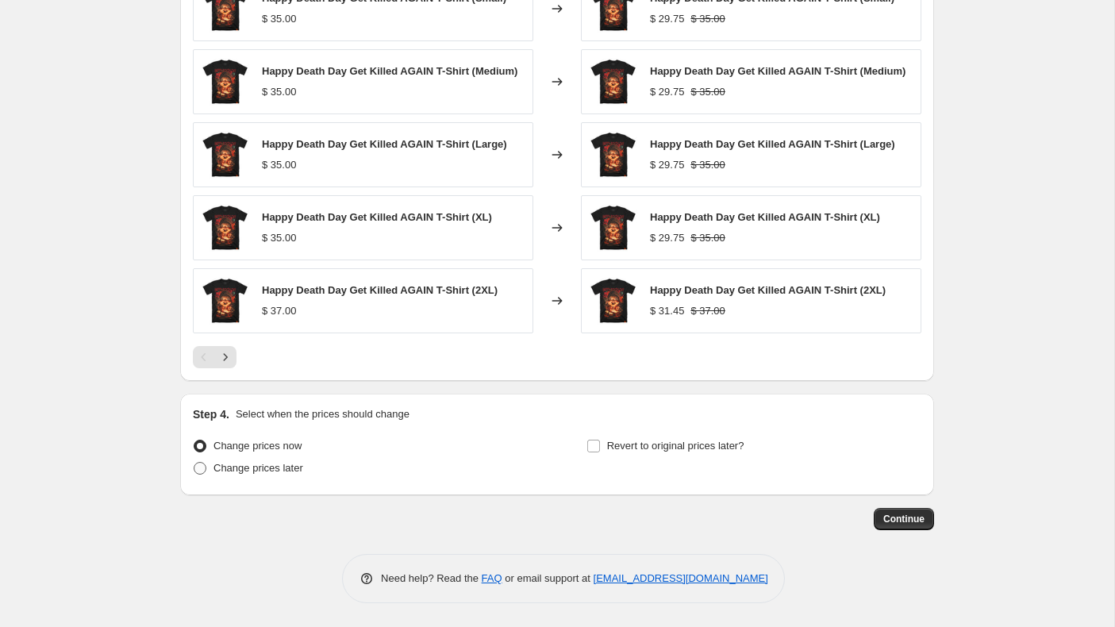
click at [202, 467] on span at bounding box center [200, 468] width 13 height 13
click at [194, 463] on input "Change prices later" at bounding box center [194, 462] width 1 height 1
radio input "true"
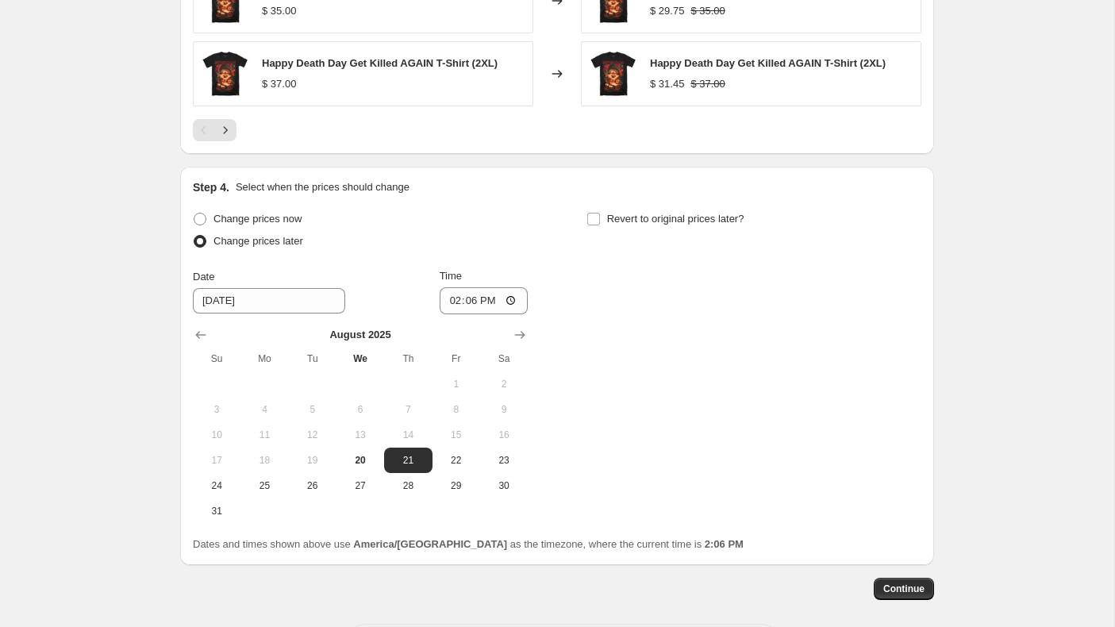
scroll to position [1484, 0]
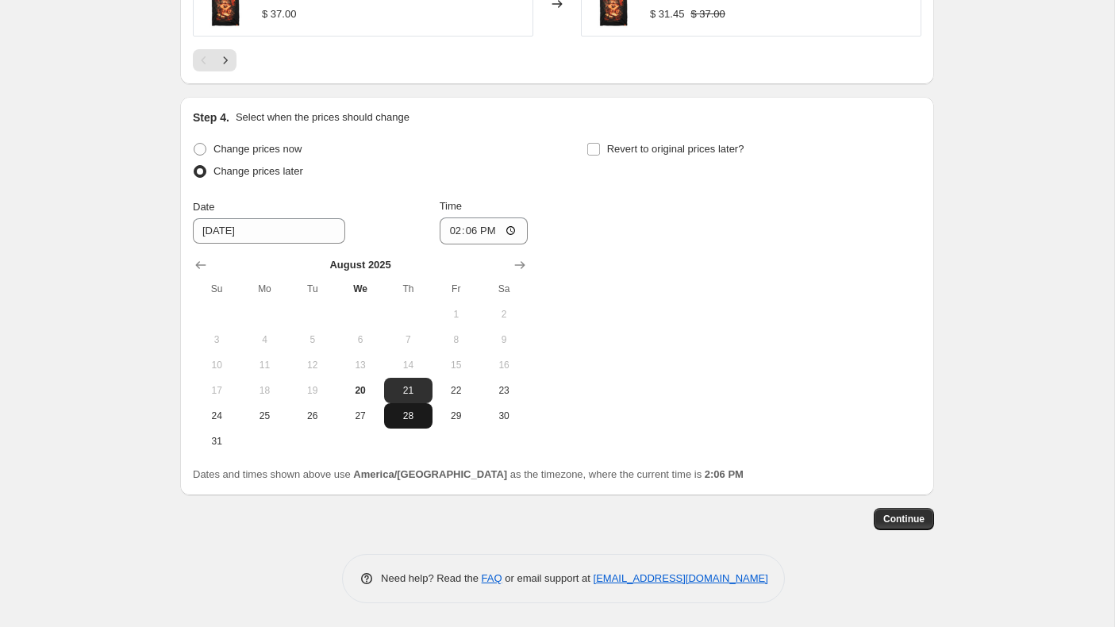
click at [397, 414] on span "28" at bounding box center [407, 416] width 35 height 13
type input "[DATE]"
click at [451, 228] on input "14:06" at bounding box center [484, 230] width 89 height 27
type input "00:01"
click at [597, 145] on input "Revert to original prices later?" at bounding box center [593, 149] width 13 height 13
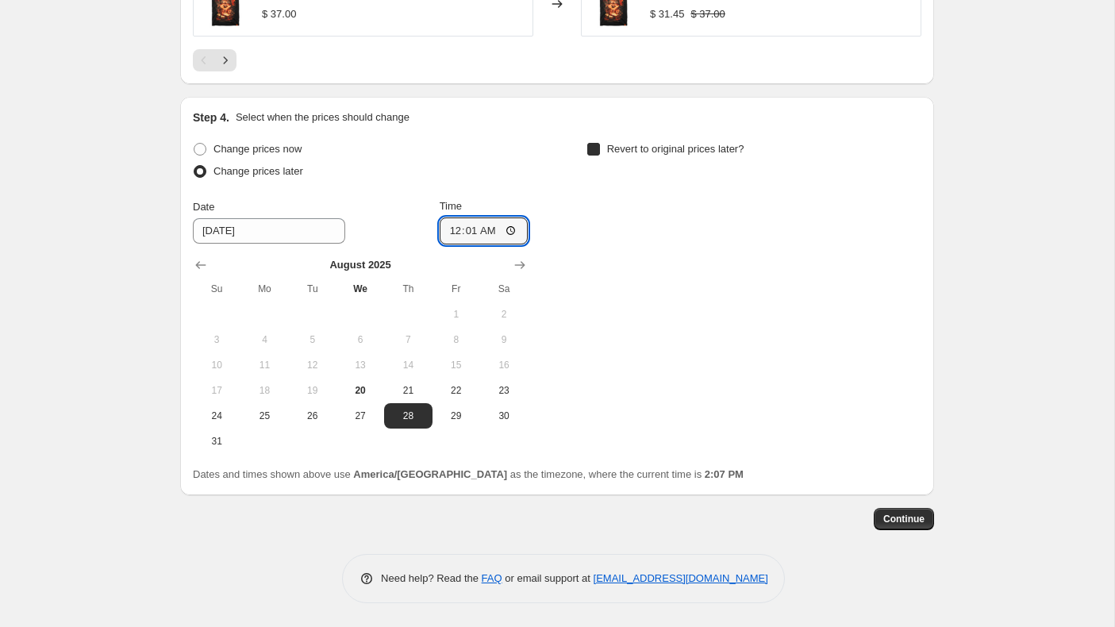
checkbox input "true"
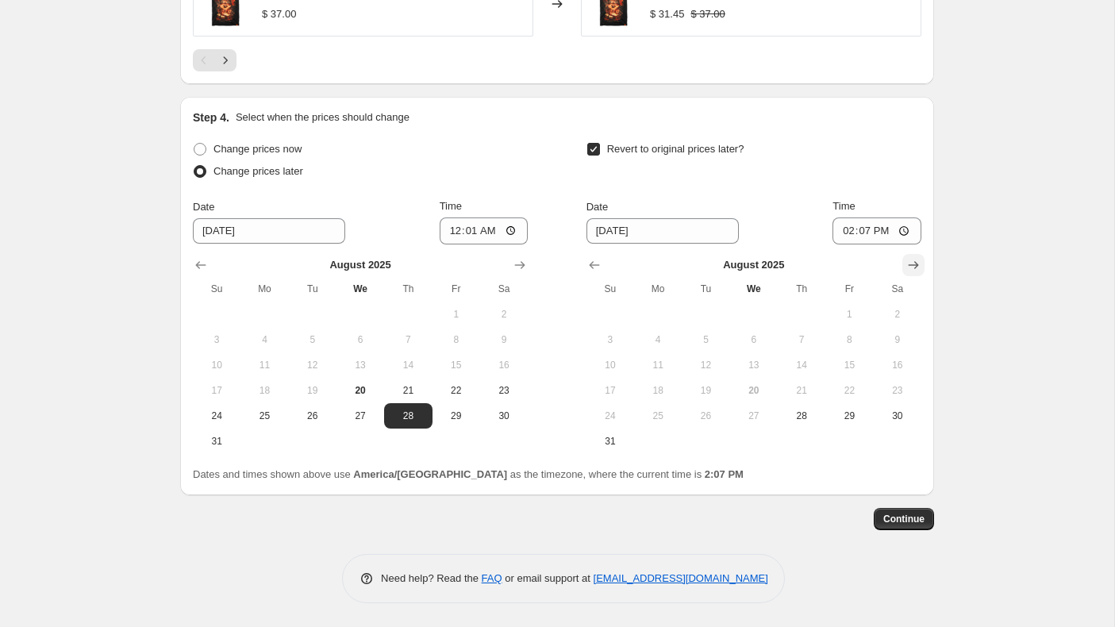
click at [909, 266] on icon "Show next month, September 2025" at bounding box center [914, 265] width 16 height 16
click at [706, 306] on button "2" at bounding box center [706, 314] width 48 height 25
type input "[DATE]"
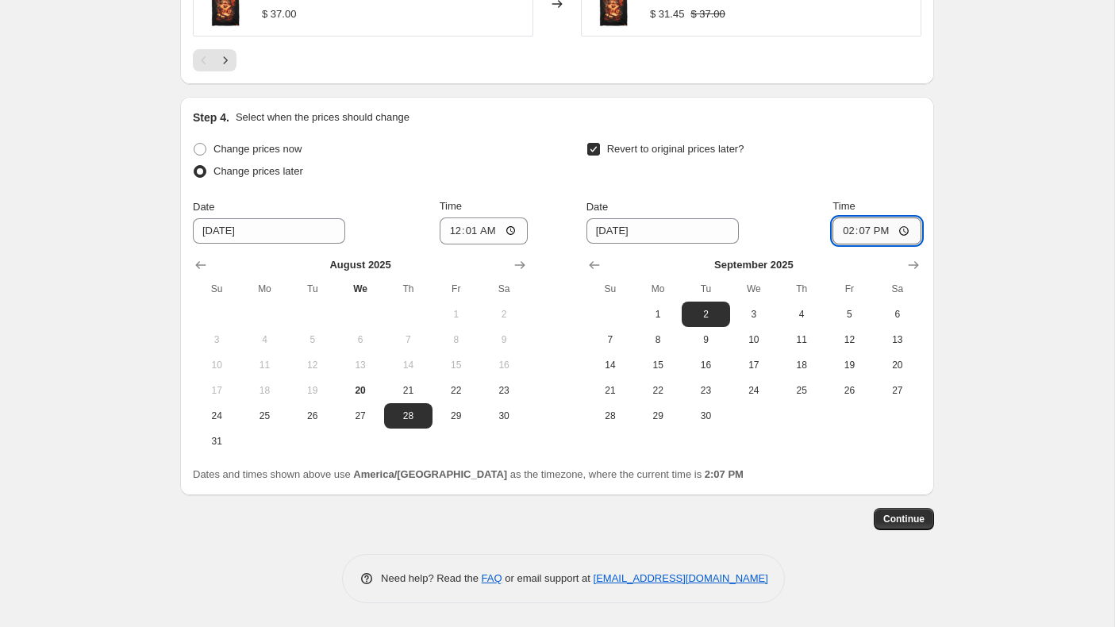
click at [842, 232] on input "14:07" at bounding box center [877, 230] width 89 height 27
type input "00:01"
click at [904, 514] on span "Continue" at bounding box center [903, 519] width 41 height 13
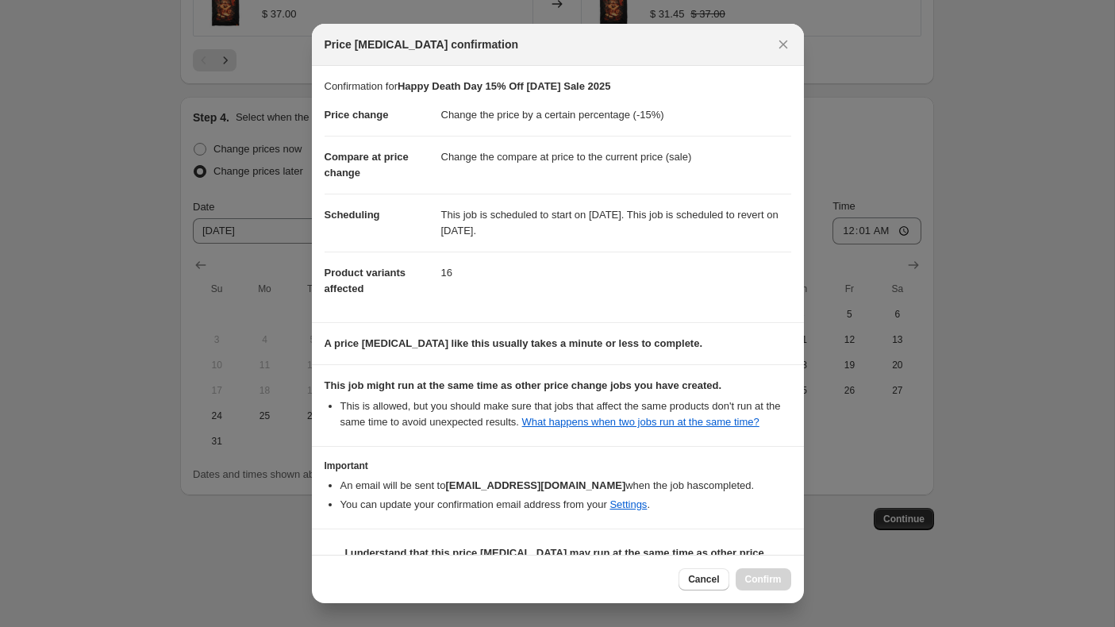
scroll to position [54, 0]
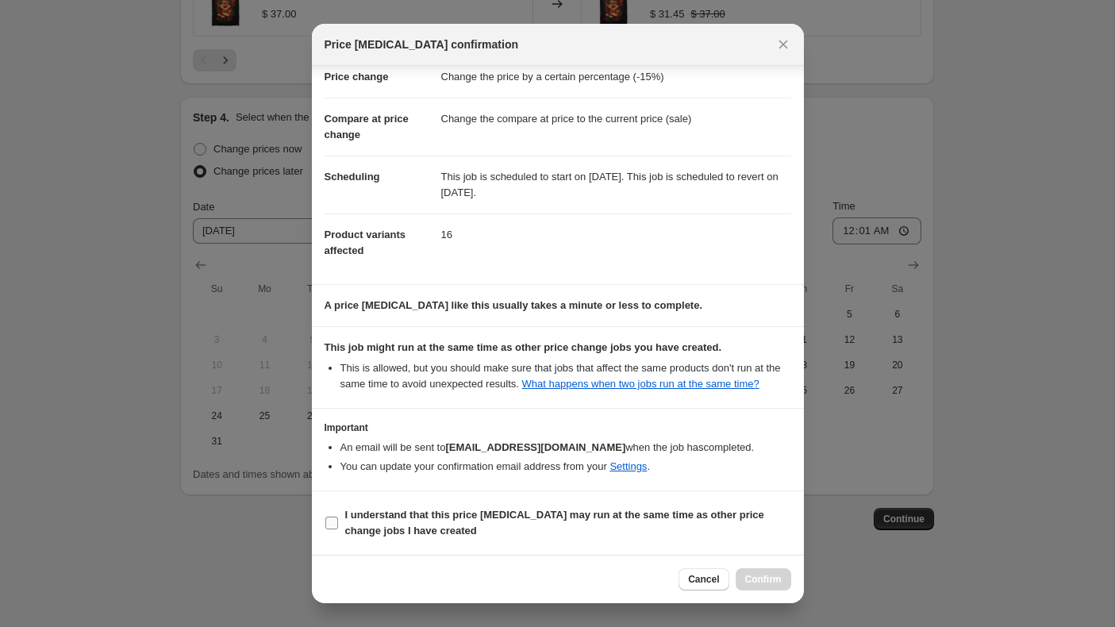
click at [329, 525] on input "I understand that this price [MEDICAL_DATA] may run at the same time as other p…" at bounding box center [331, 523] width 13 height 13
checkbox input "true"
click at [759, 575] on span "Confirm" at bounding box center [763, 579] width 37 height 13
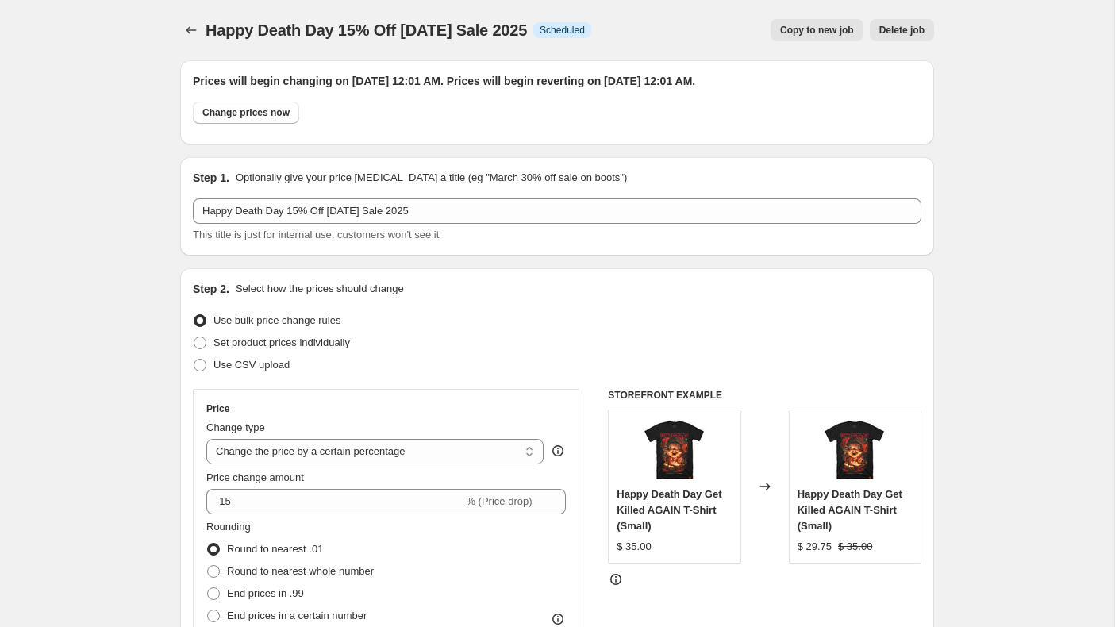
click at [825, 29] on span "Copy to new job" at bounding box center [817, 30] width 74 height 13
select select "percentage"
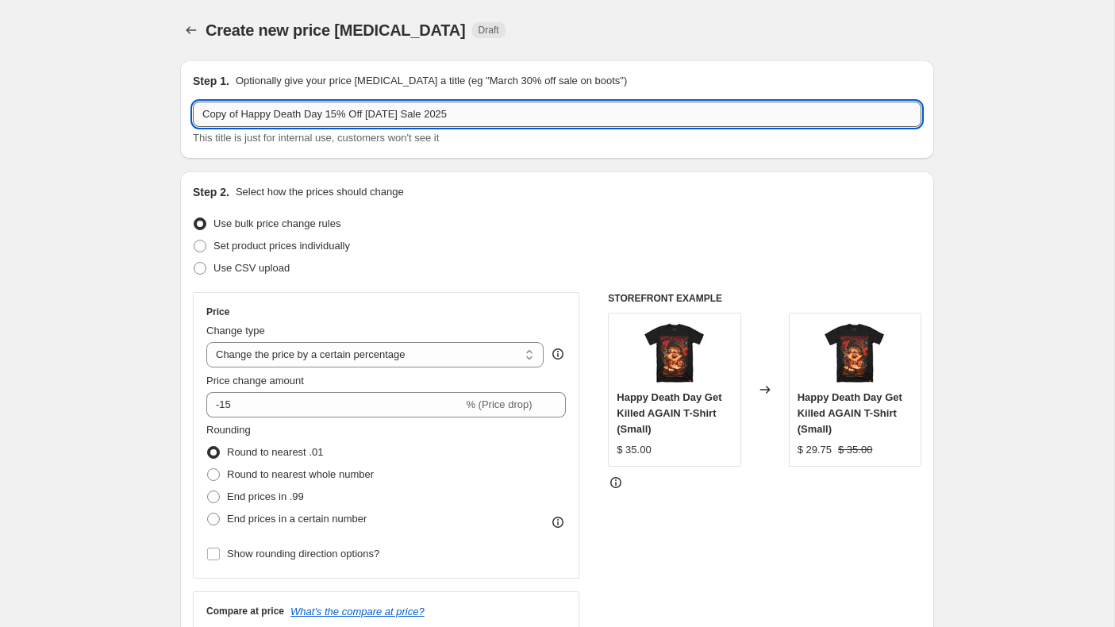
drag, startPoint x: 341, startPoint y: 117, endPoint x: 197, endPoint y: 113, distance: 144.5
click at [197, 113] on input "Copy of Happy Death Day 15% Off [DATE] Sale 2025" at bounding box center [557, 114] width 729 height 25
type input "Teddy Told Me To 40% Off [DATE] Sale 2025"
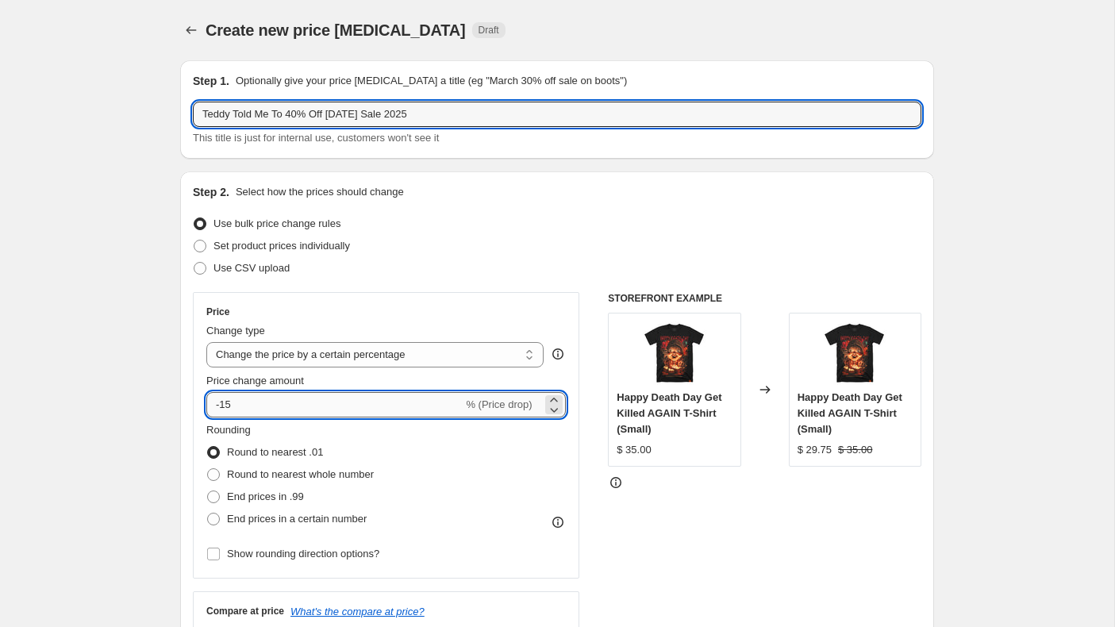
click at [312, 401] on input "-15" at bounding box center [334, 404] width 256 height 25
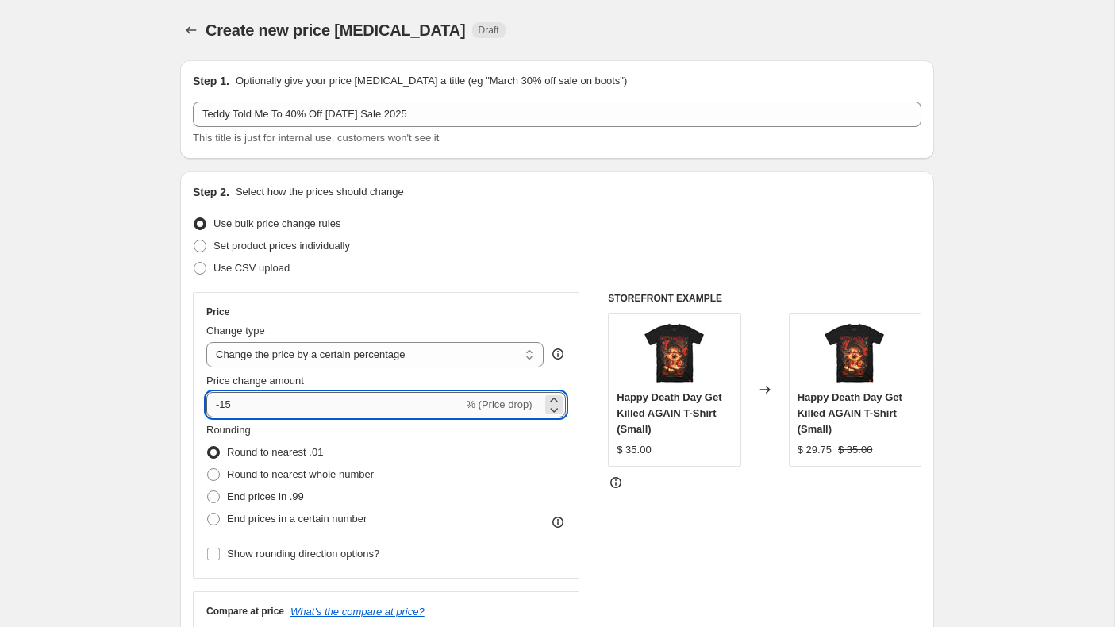
type input "-1"
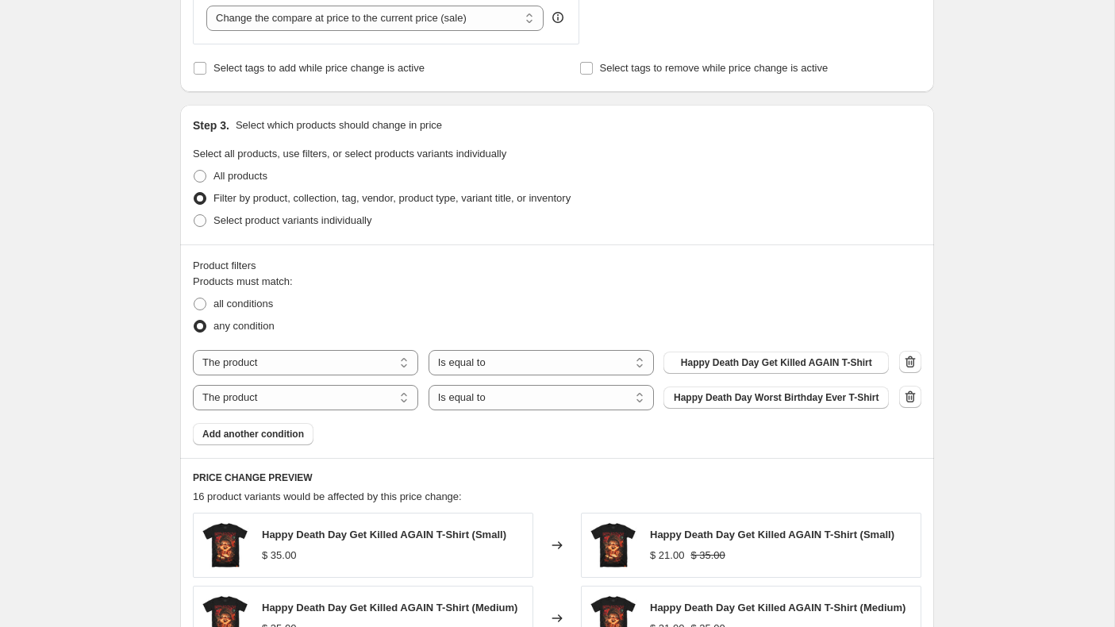
scroll to position [644, 0]
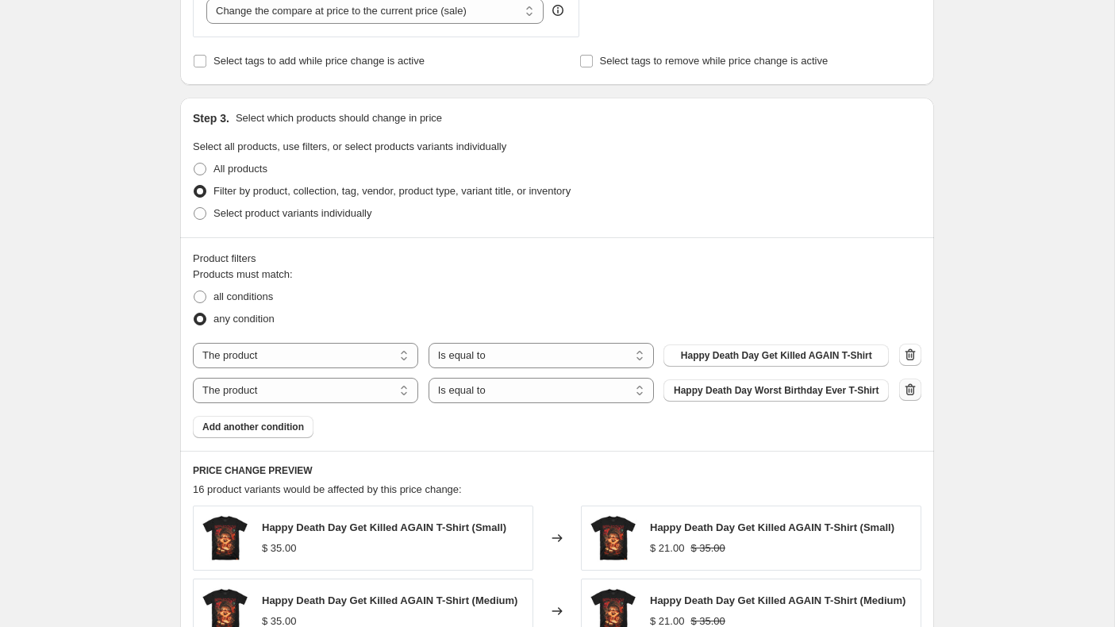
click at [912, 394] on icon "button" at bounding box center [910, 390] width 16 height 16
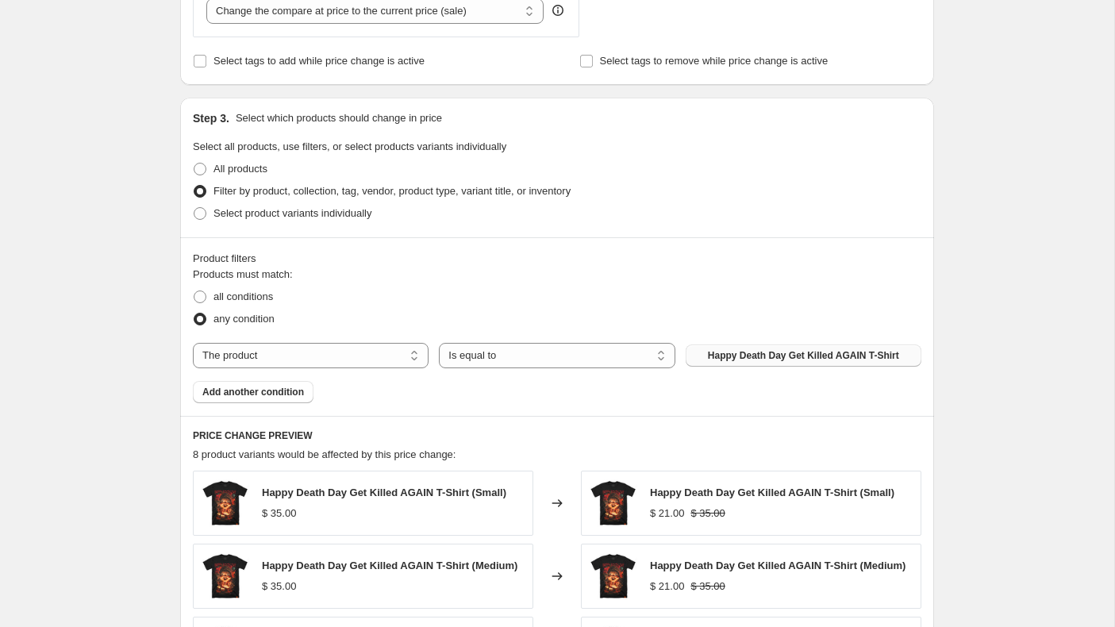
click at [798, 358] on span "Happy Death Day Get Killed AGAIN T-Shirt" at bounding box center [803, 355] width 191 height 13
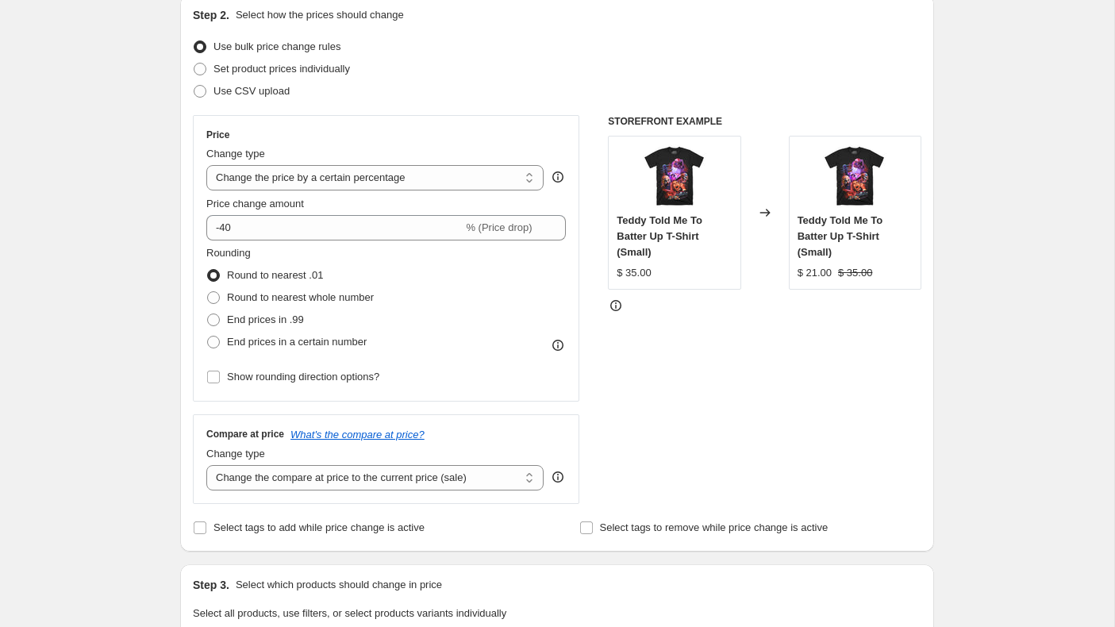
scroll to position [102, 0]
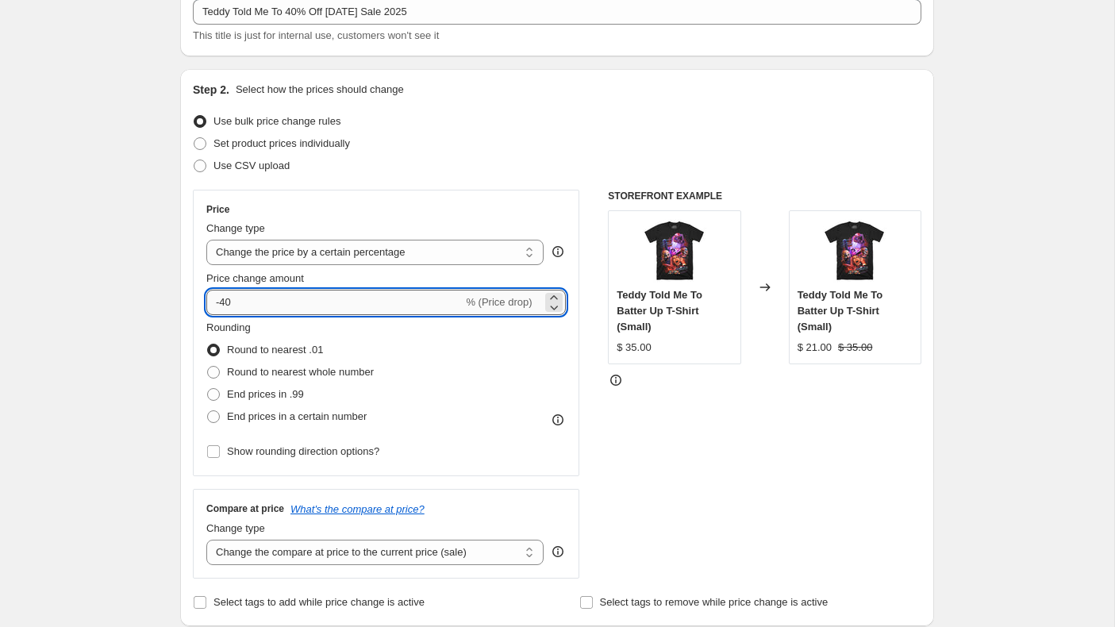
click at [248, 308] on input "-40" at bounding box center [334, 302] width 256 height 25
type input "-4"
type input "-50"
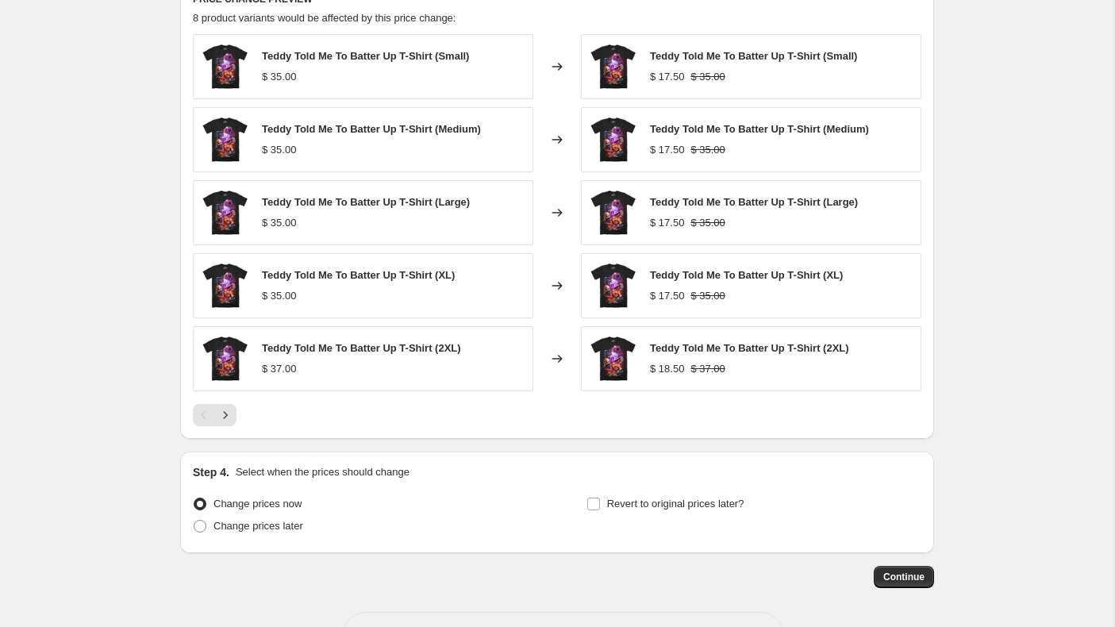
scroll to position [1138, 0]
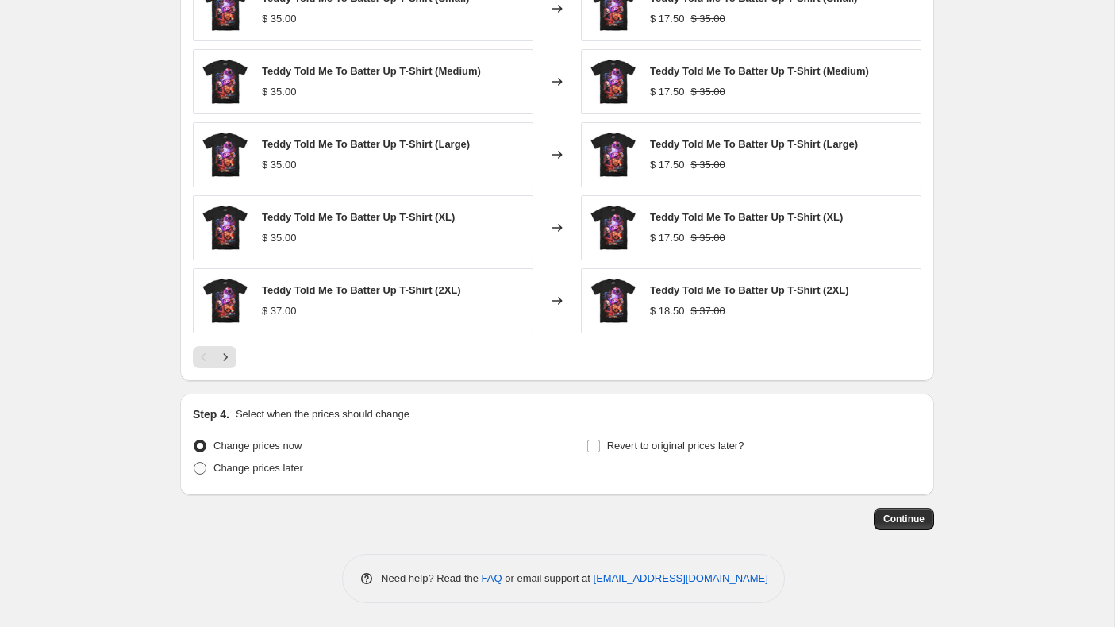
click at [200, 471] on span at bounding box center [200, 468] width 13 height 13
click at [194, 463] on input "Change prices later" at bounding box center [194, 462] width 1 height 1
radio input "true"
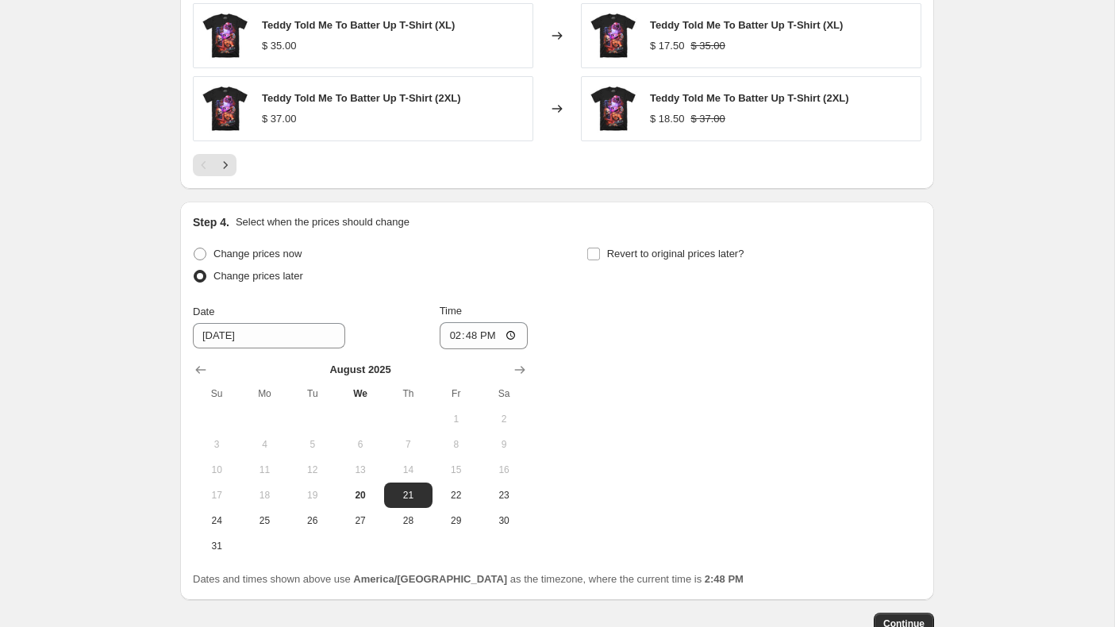
scroll to position [1435, 0]
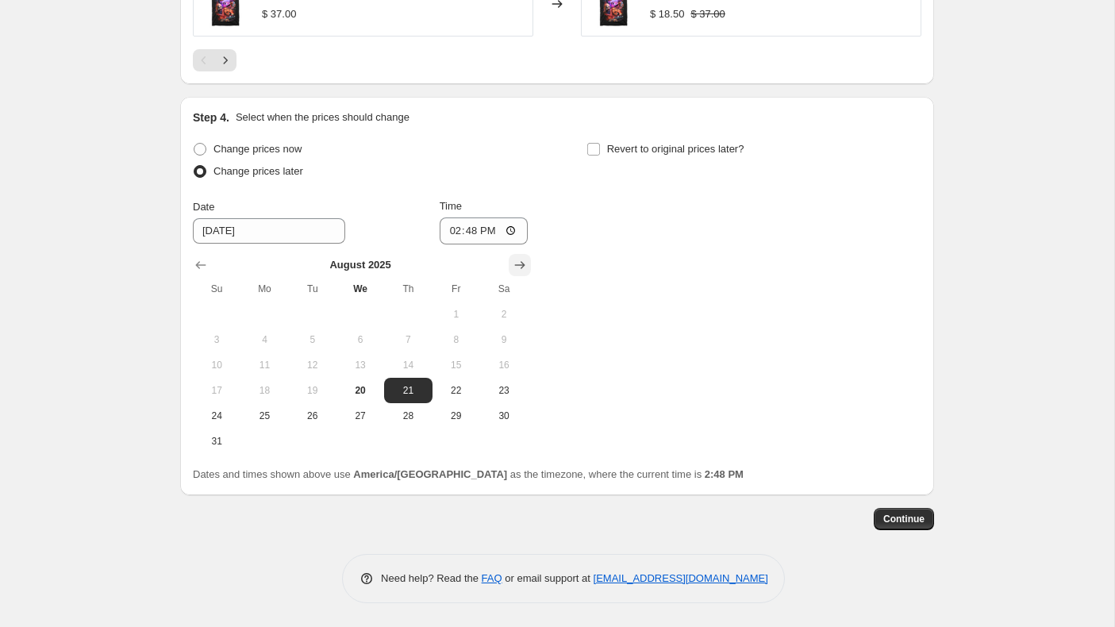
click at [525, 265] on icon "Show next month, September 2025" at bounding box center [520, 265] width 16 height 16
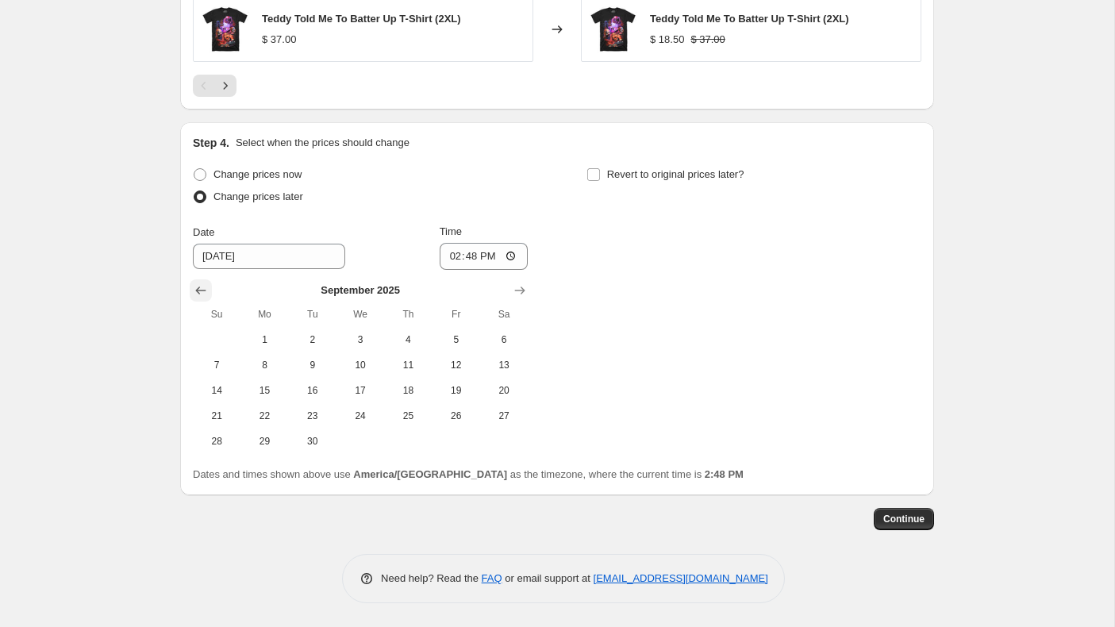
click at [198, 287] on icon "Show previous month, August 2025" at bounding box center [201, 291] width 16 height 16
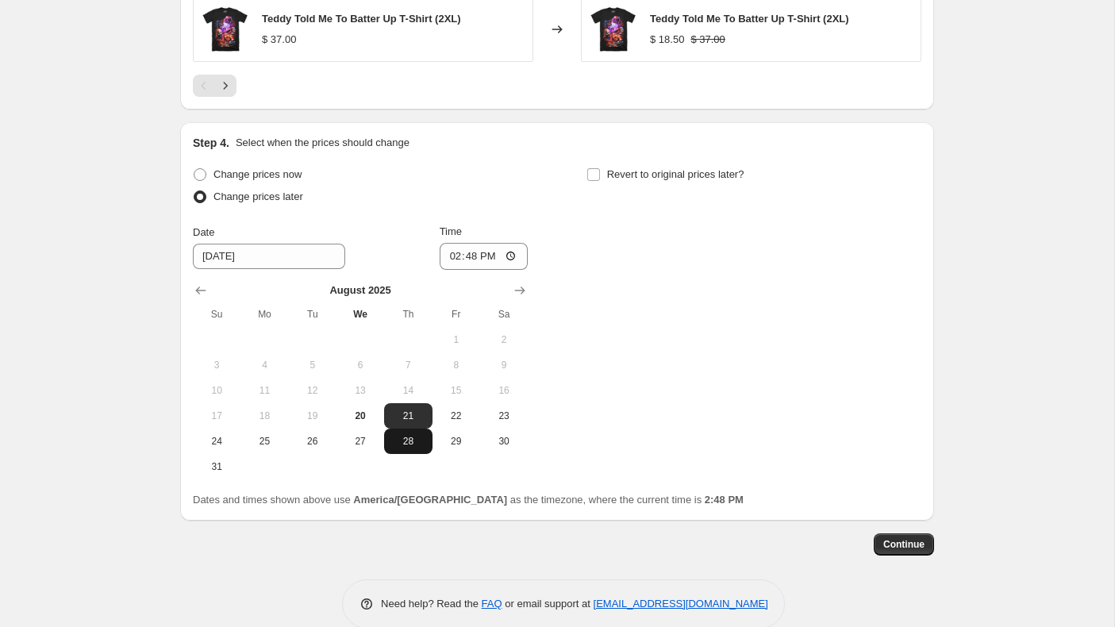
click at [409, 443] on span "28" at bounding box center [407, 441] width 35 height 13
type input "[DATE]"
click at [452, 257] on input "14:48" at bounding box center [484, 256] width 89 height 27
type input "00:01"
click at [597, 176] on input "Revert to original prices later?" at bounding box center [593, 174] width 13 height 13
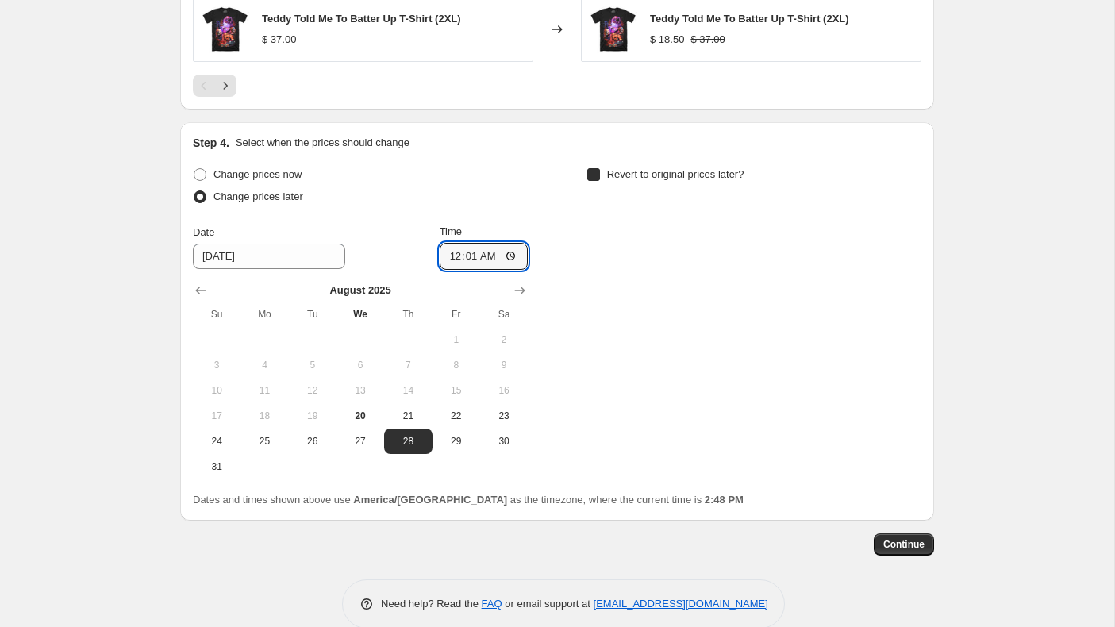
checkbox input "true"
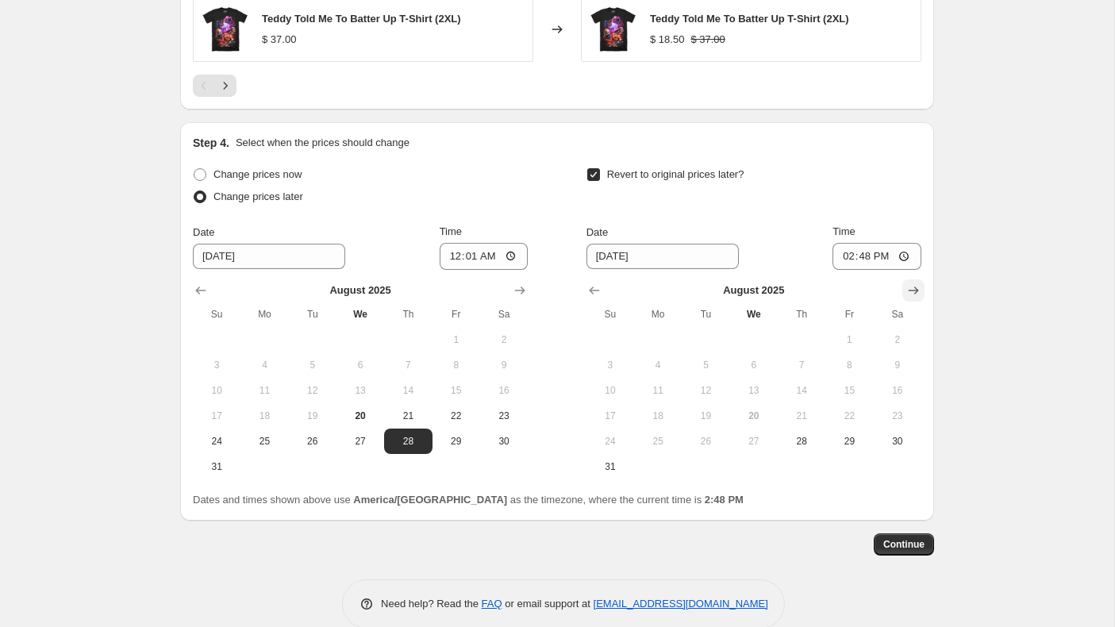
click at [912, 289] on icon "Show next month, September 2025" at bounding box center [914, 291] width 16 height 16
click at [698, 337] on span "2" at bounding box center [705, 339] width 35 height 13
type input "[DATE]"
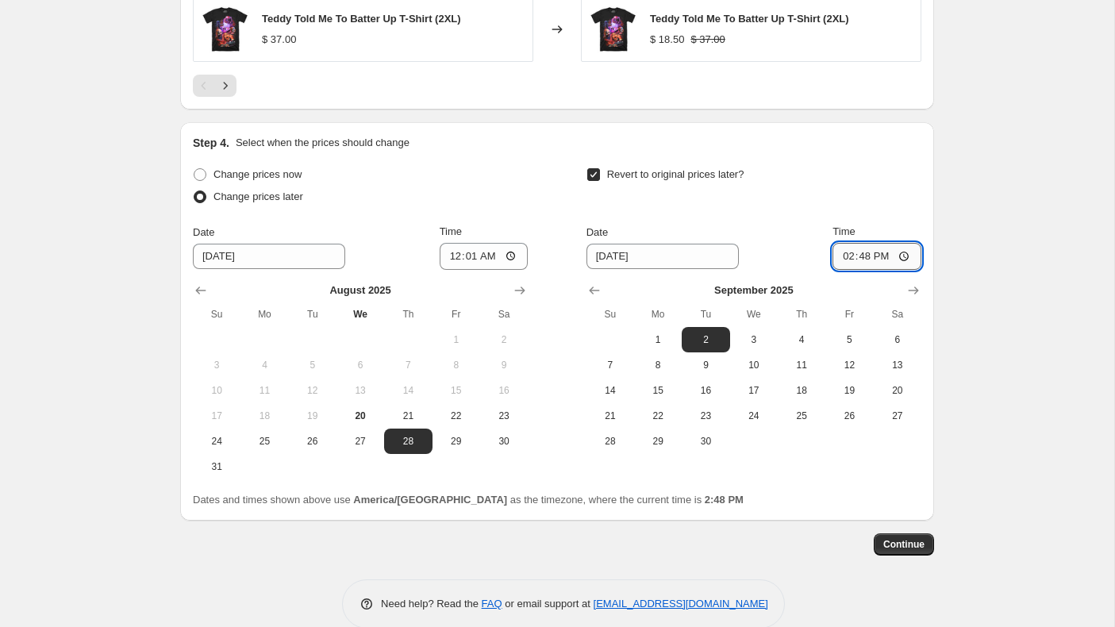
click at [842, 263] on input "14:48" at bounding box center [877, 256] width 89 height 27
type input "00:01"
click at [906, 542] on span "Continue" at bounding box center [903, 544] width 41 height 13
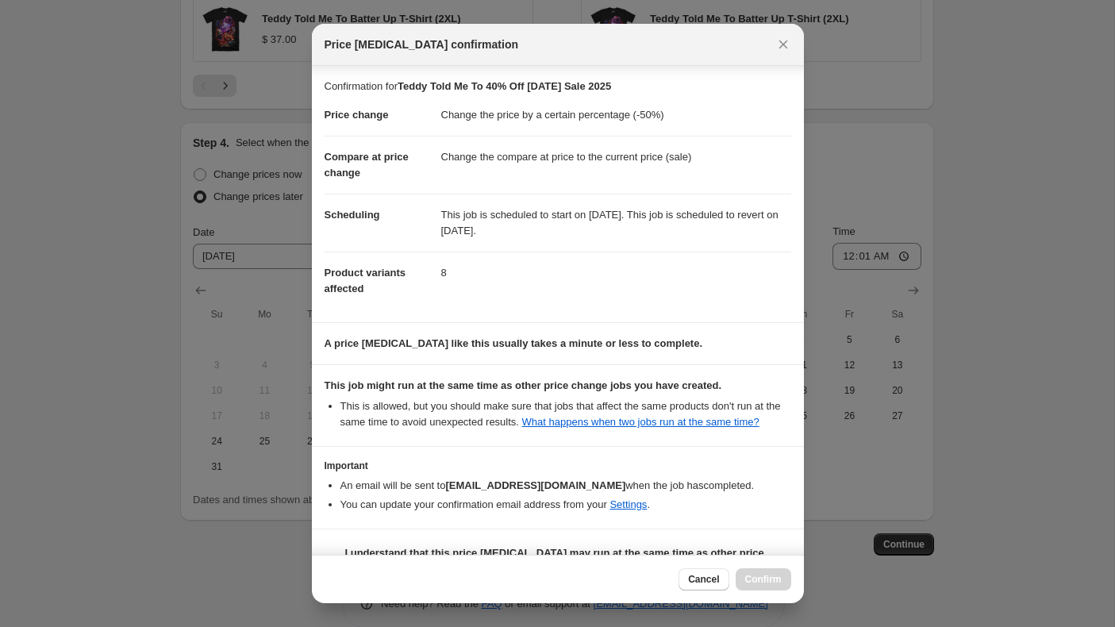
scroll to position [54, 0]
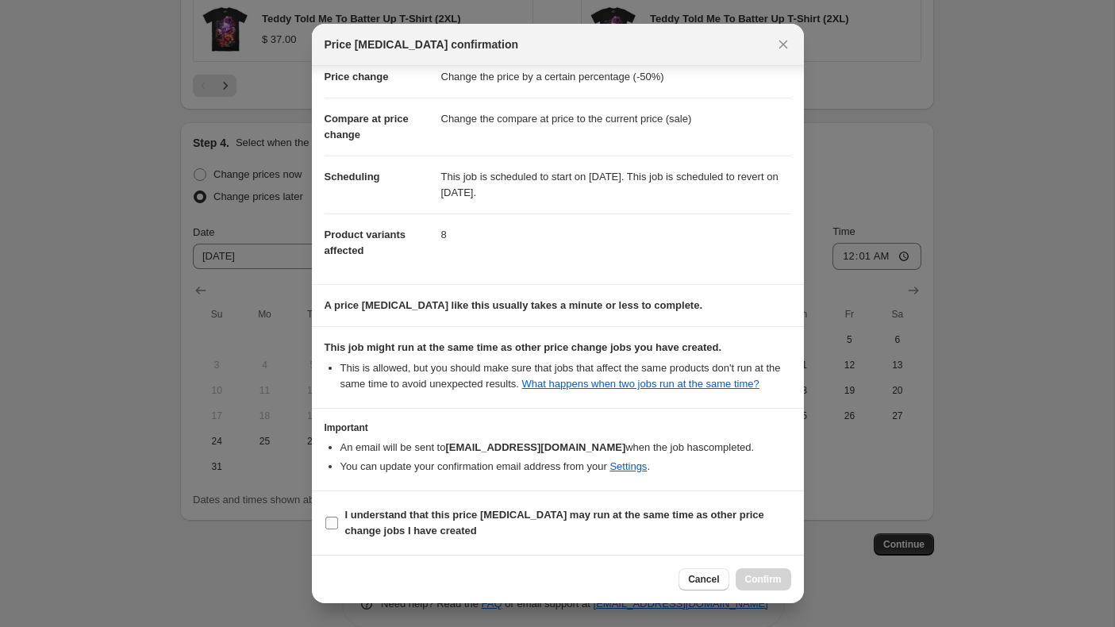
click at [329, 524] on input "I understand that this price [MEDICAL_DATA] may run at the same time as other p…" at bounding box center [331, 523] width 13 height 13
checkbox input "true"
click at [775, 583] on span "Confirm" at bounding box center [763, 579] width 37 height 13
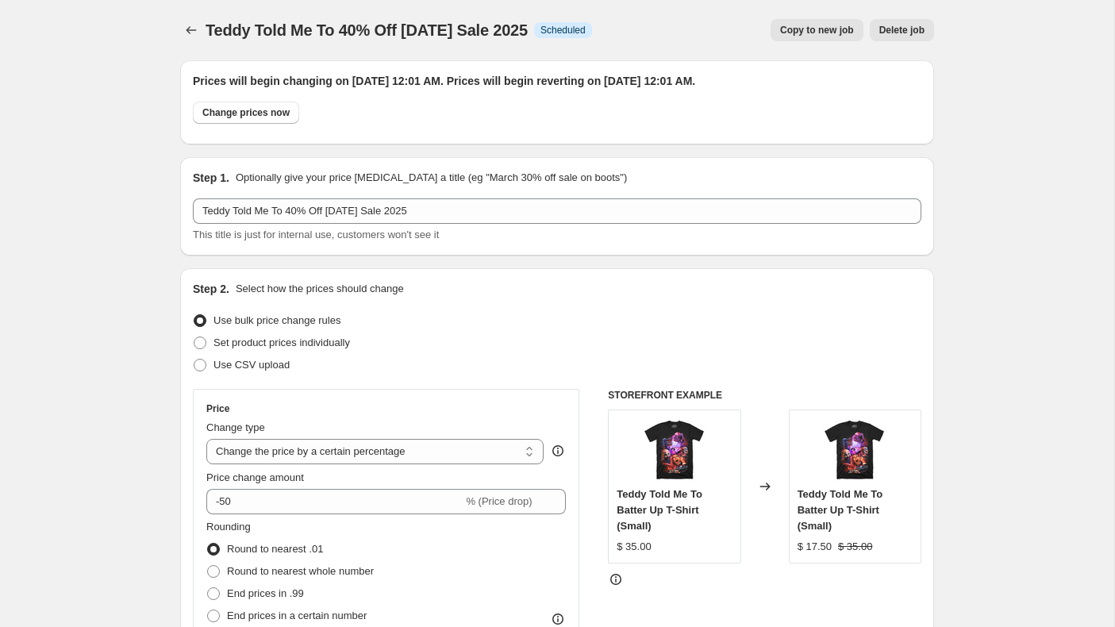
click at [810, 26] on span "Copy to new job" at bounding box center [817, 30] width 74 height 13
select select "percentage"
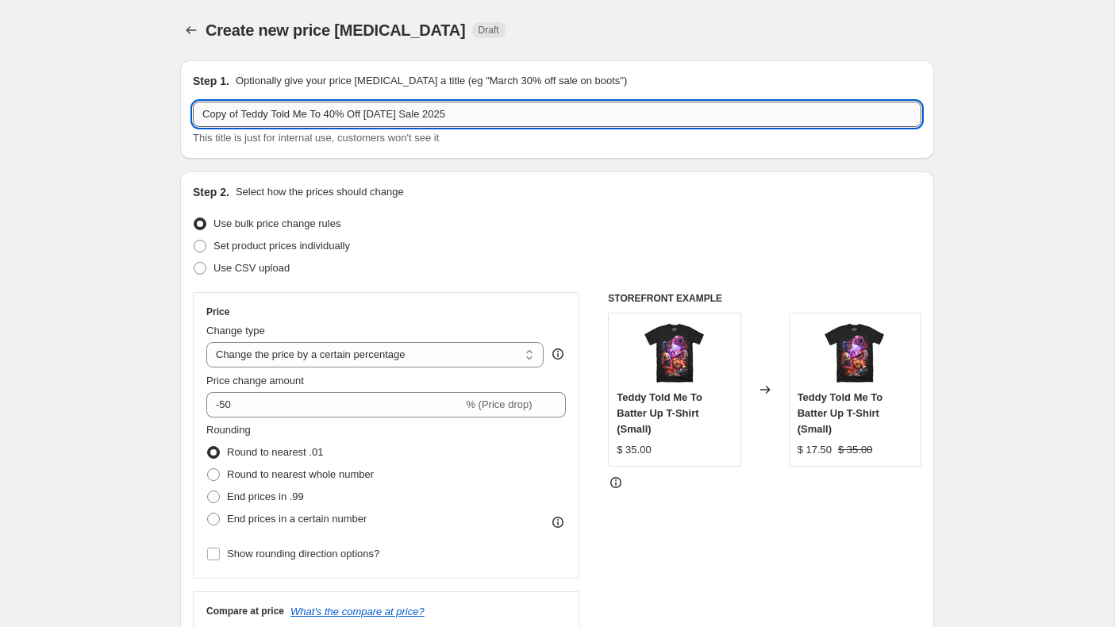
drag, startPoint x: 338, startPoint y: 117, endPoint x: 198, endPoint y: 108, distance: 140.8
click at [198, 108] on input "Copy of Teddy Told Me To 40% Off [DATE] Sale 2025" at bounding box center [557, 114] width 729 height 25
type input "American Psycho 20% Off [DATE] Sale 2025"
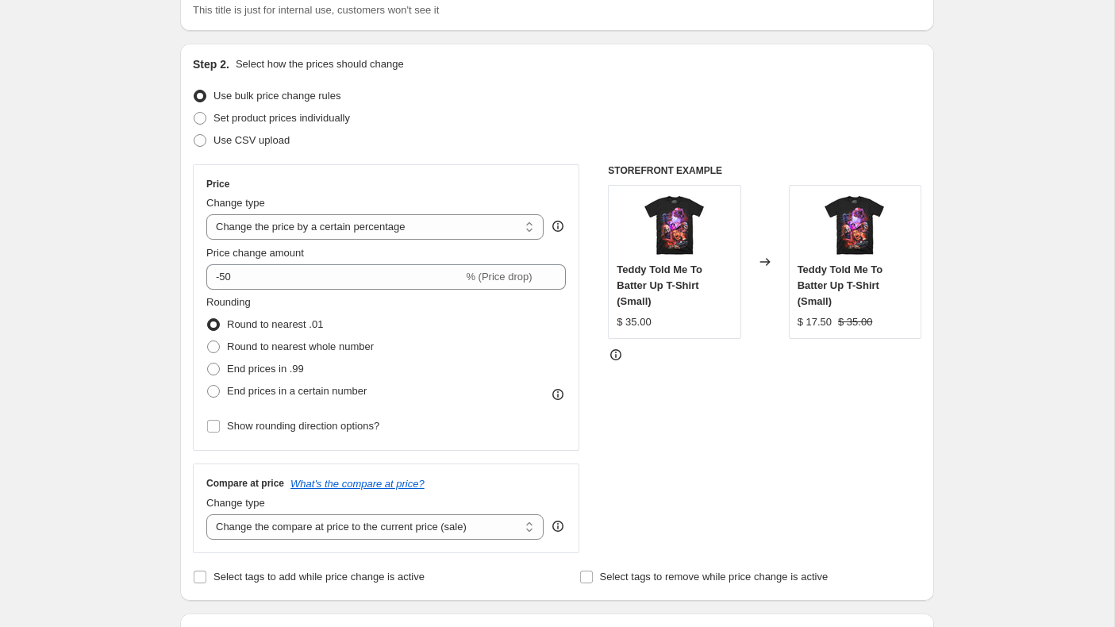
scroll to position [227, 0]
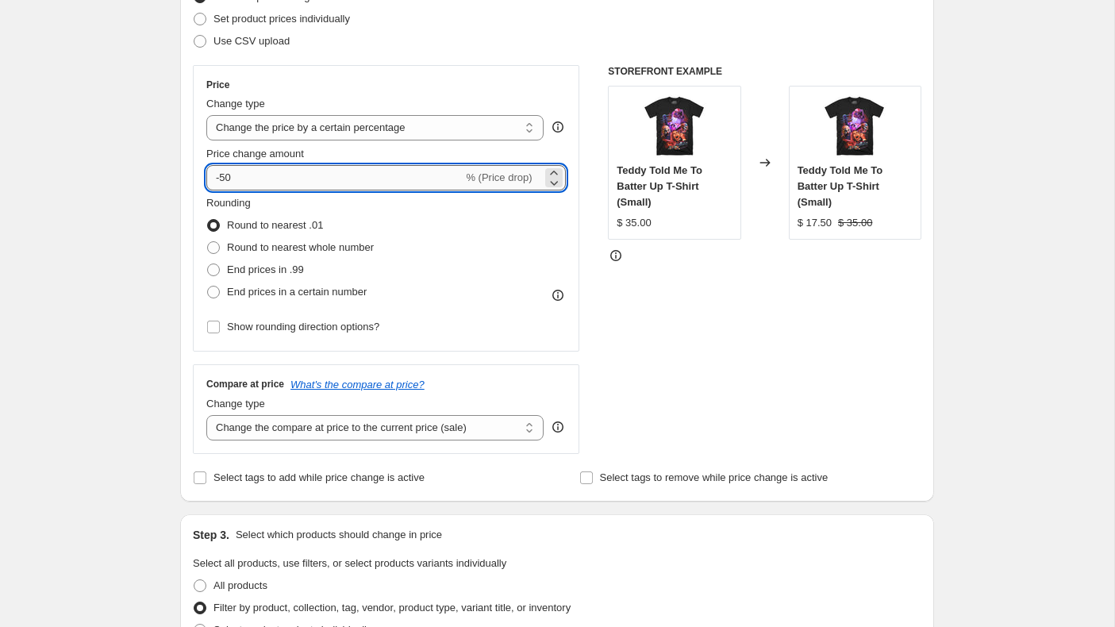
click at [268, 183] on input "-50" at bounding box center [334, 177] width 256 height 25
type input "-5"
type input "-3"
type input "-20"
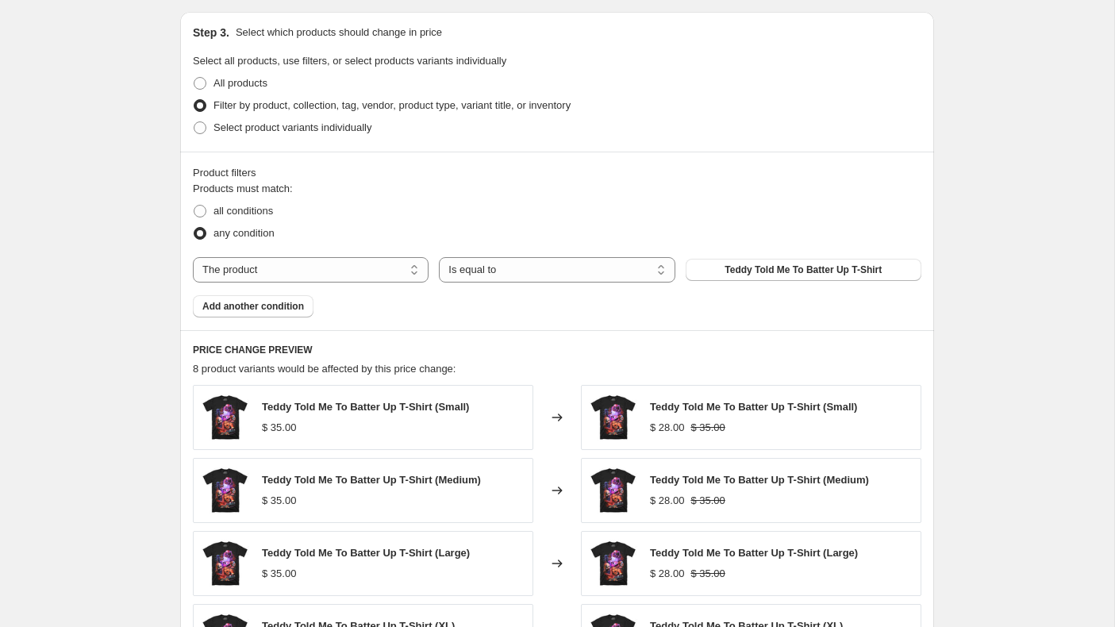
scroll to position [748, 0]
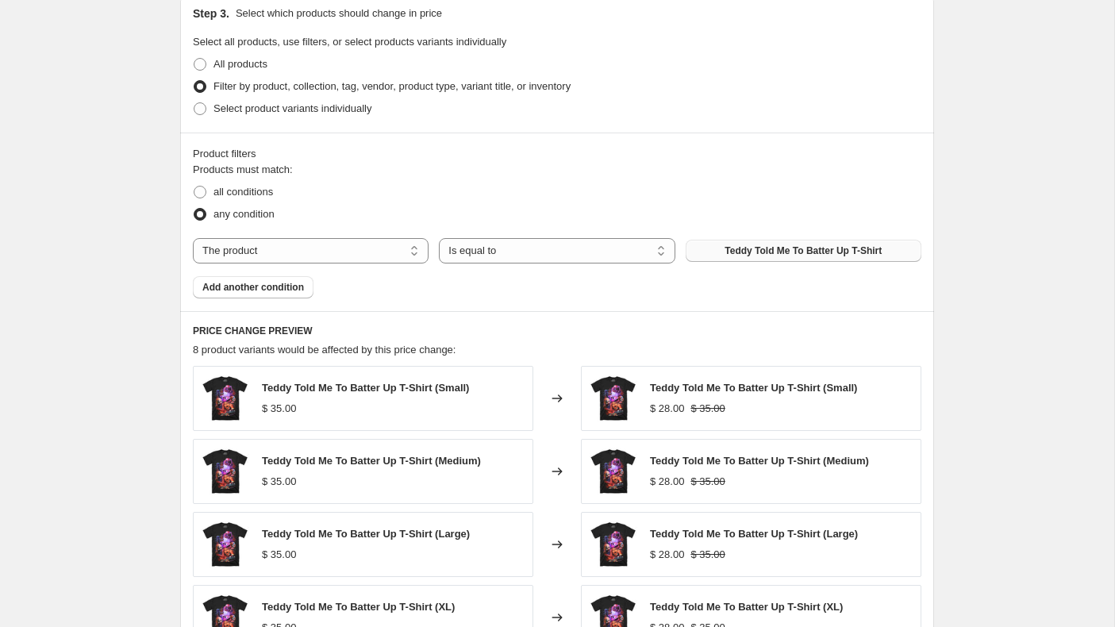
click at [837, 251] on span "Teddy Told Me To Batter Up T-Shirt" at bounding box center [803, 250] width 157 height 13
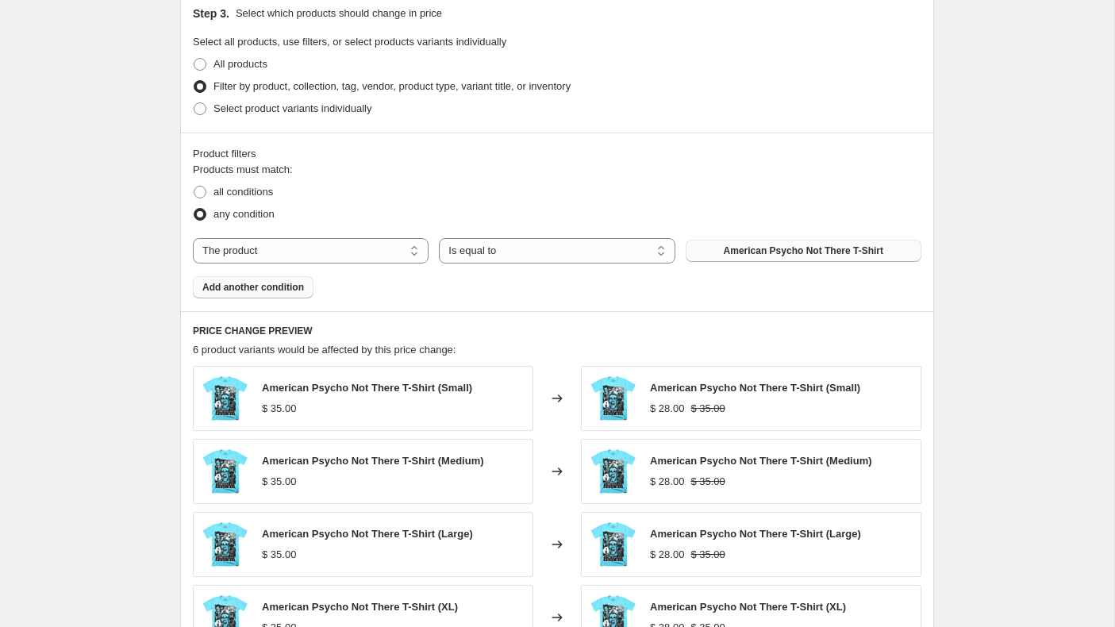
click at [269, 287] on span "Add another condition" at bounding box center [253, 287] width 102 height 13
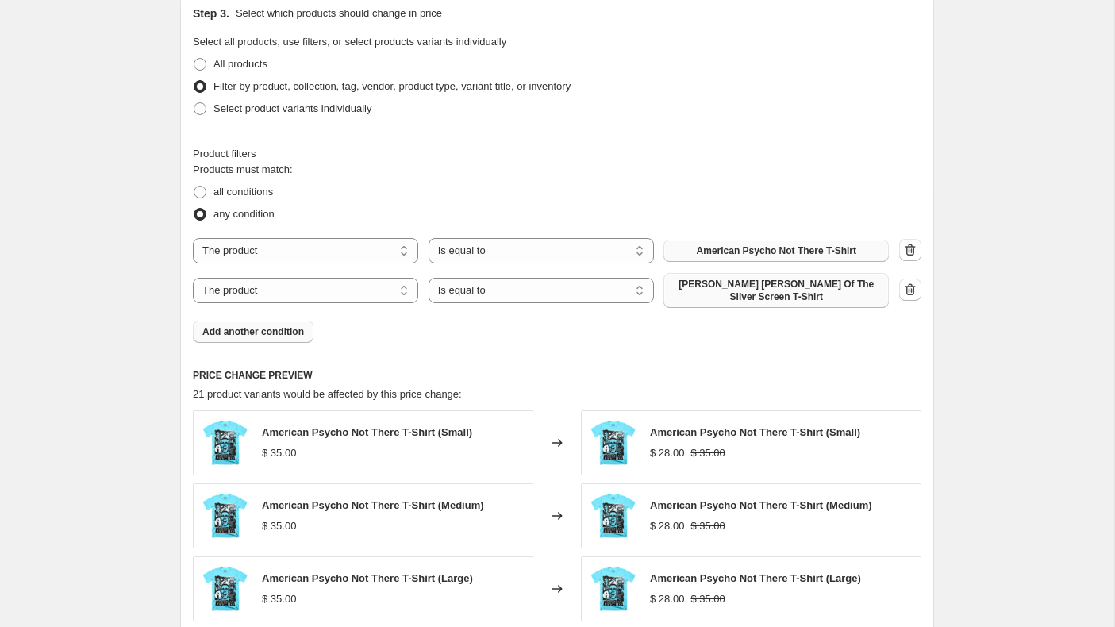
click at [714, 287] on span "[PERSON_NAME] [PERSON_NAME] Of The Silver Screen T-Shirt" at bounding box center [776, 290] width 206 height 25
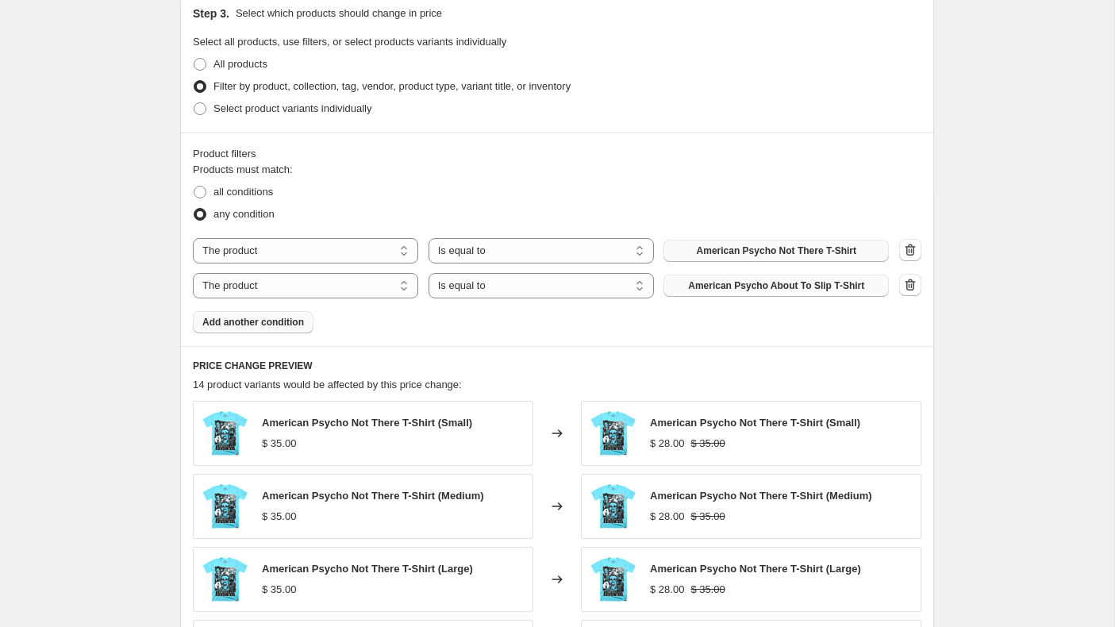
click at [282, 319] on span "Add another condition" at bounding box center [253, 322] width 102 height 13
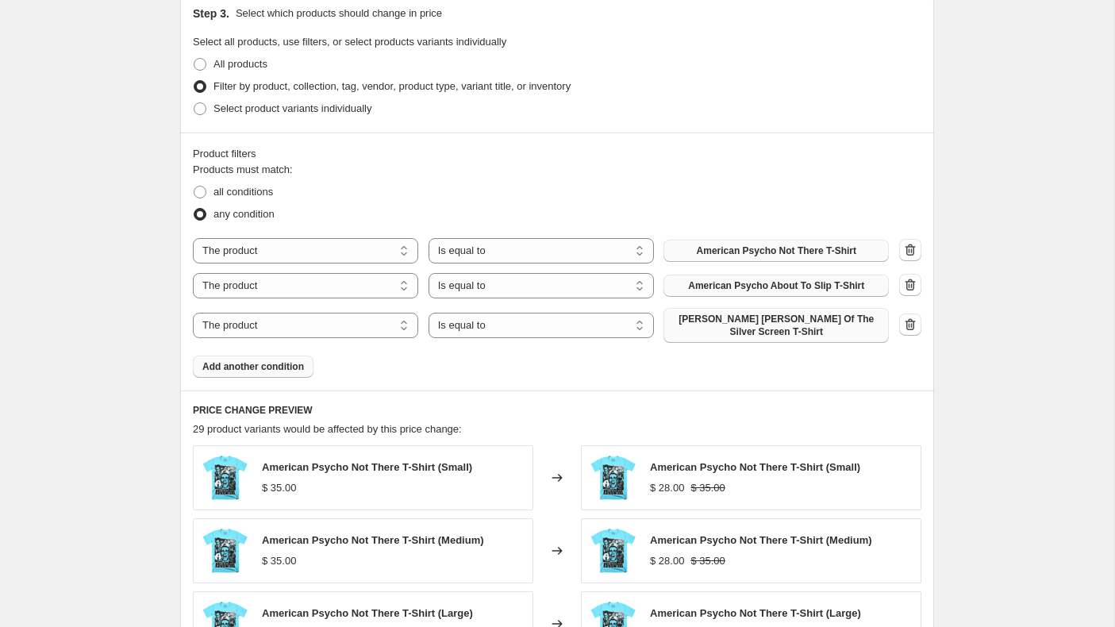
click at [718, 316] on span "[PERSON_NAME] [PERSON_NAME] Of The Silver Screen T-Shirt" at bounding box center [776, 325] width 206 height 25
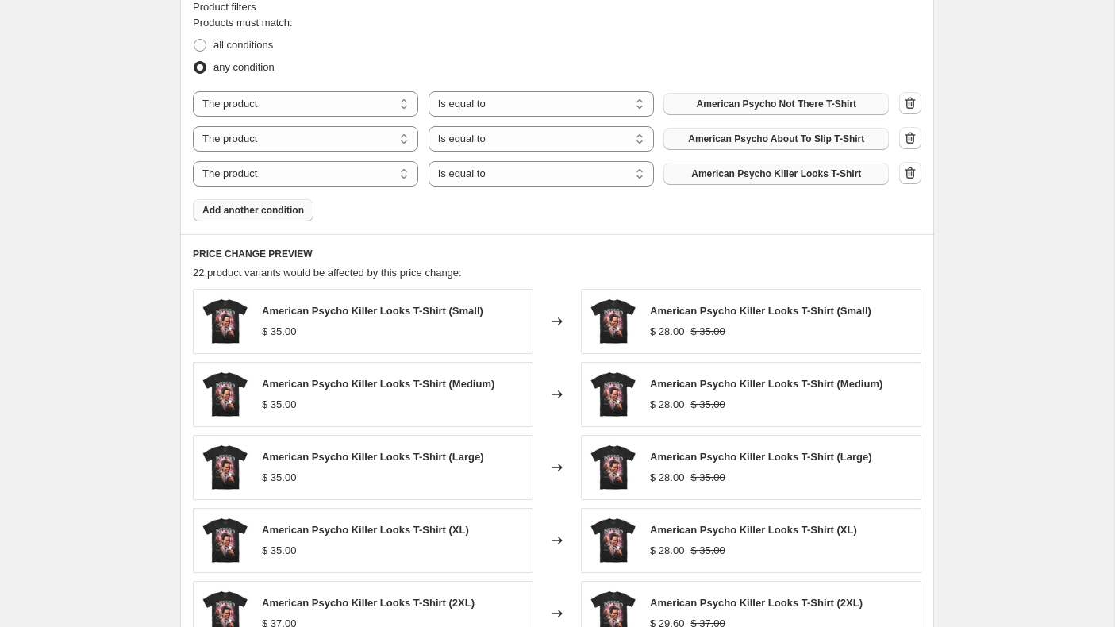
scroll to position [1208, 0]
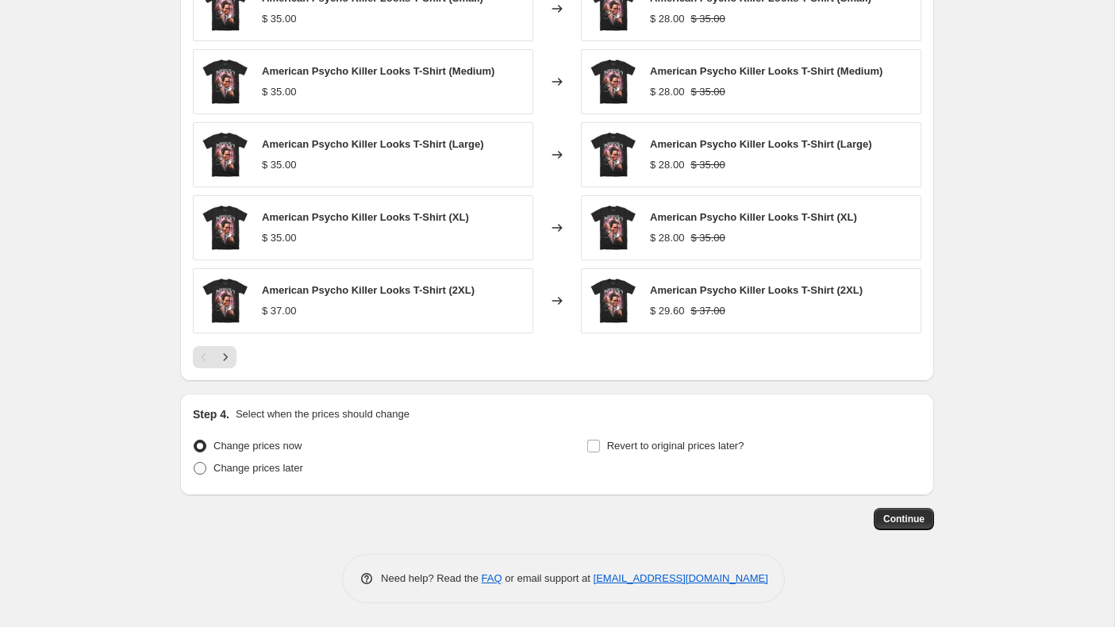
click at [204, 462] on span at bounding box center [200, 468] width 13 height 13
click at [194, 462] on input "Change prices later" at bounding box center [194, 462] width 1 height 1
radio input "true"
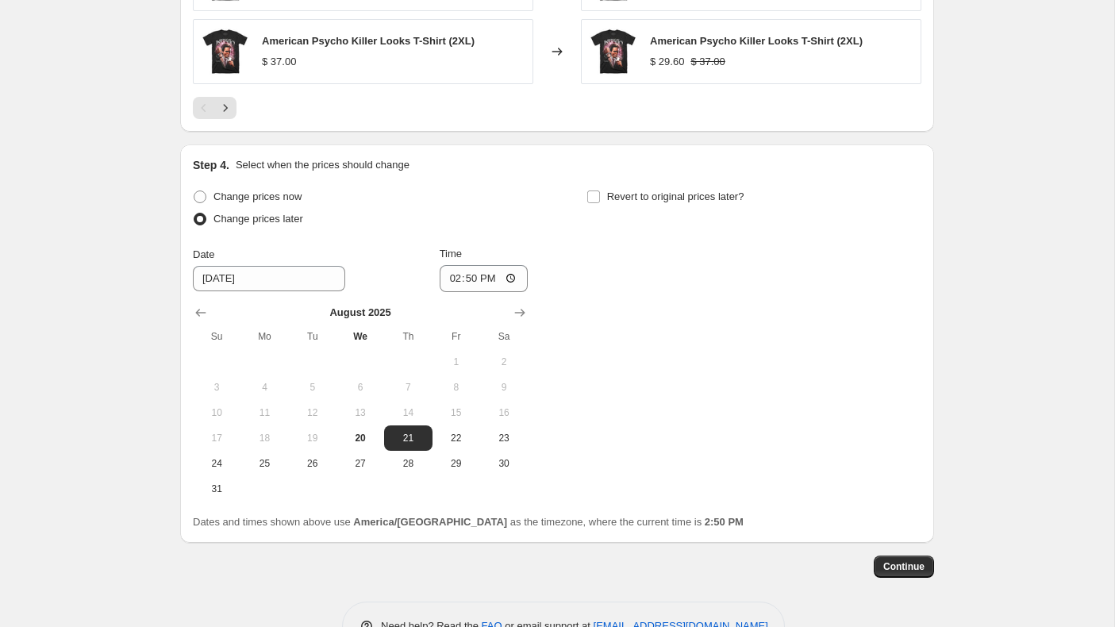
scroll to position [1505, 0]
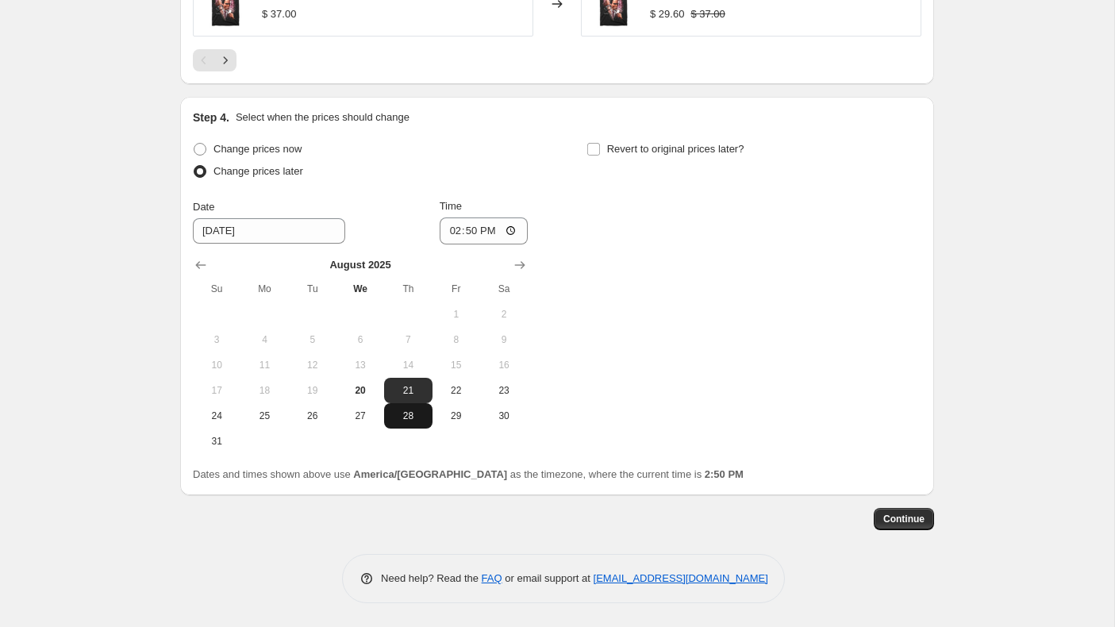
click at [402, 415] on span "28" at bounding box center [407, 416] width 35 height 13
type input "[DATE]"
click at [451, 231] on input "14:50" at bounding box center [484, 230] width 89 height 27
type input "00:01"
click at [593, 147] on input "Revert to original prices later?" at bounding box center [593, 149] width 13 height 13
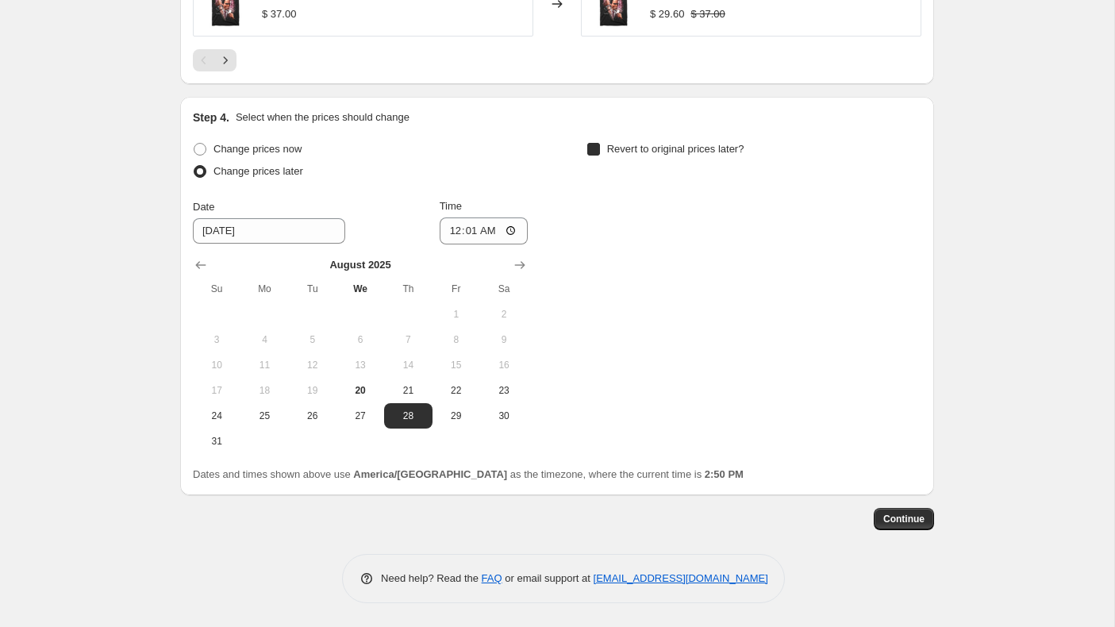
checkbox input "true"
click at [920, 255] on button "Show next month, September 2025" at bounding box center [913, 265] width 22 height 22
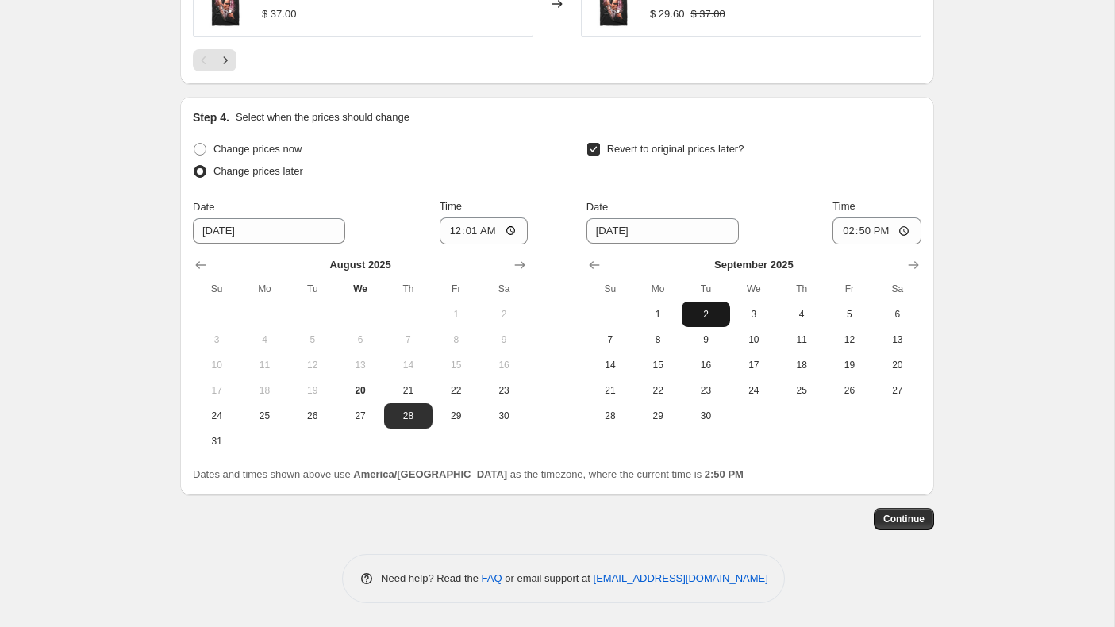
click at [702, 309] on span "2" at bounding box center [705, 314] width 35 height 13
type input "[DATE]"
click at [847, 232] on input "14:50" at bounding box center [877, 230] width 89 height 27
type input "00:01"
click at [916, 514] on span "Continue" at bounding box center [903, 519] width 41 height 13
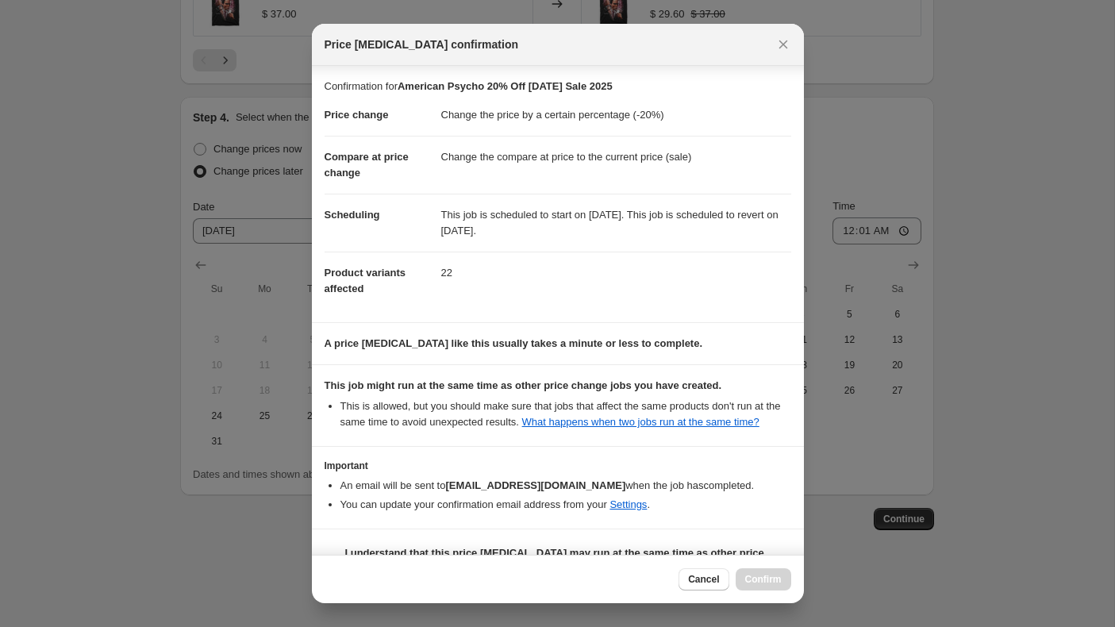
scroll to position [54, 0]
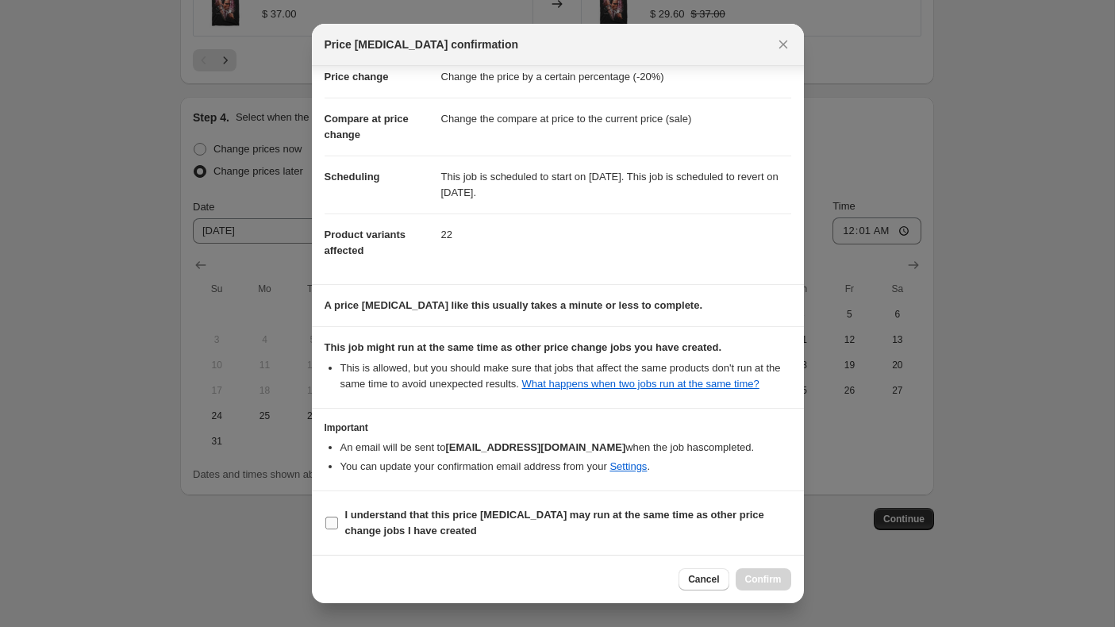
click at [331, 525] on input "I understand that this price [MEDICAL_DATA] may run at the same time as other p…" at bounding box center [331, 523] width 13 height 13
checkbox input "true"
click at [764, 578] on span "Confirm" at bounding box center [763, 579] width 37 height 13
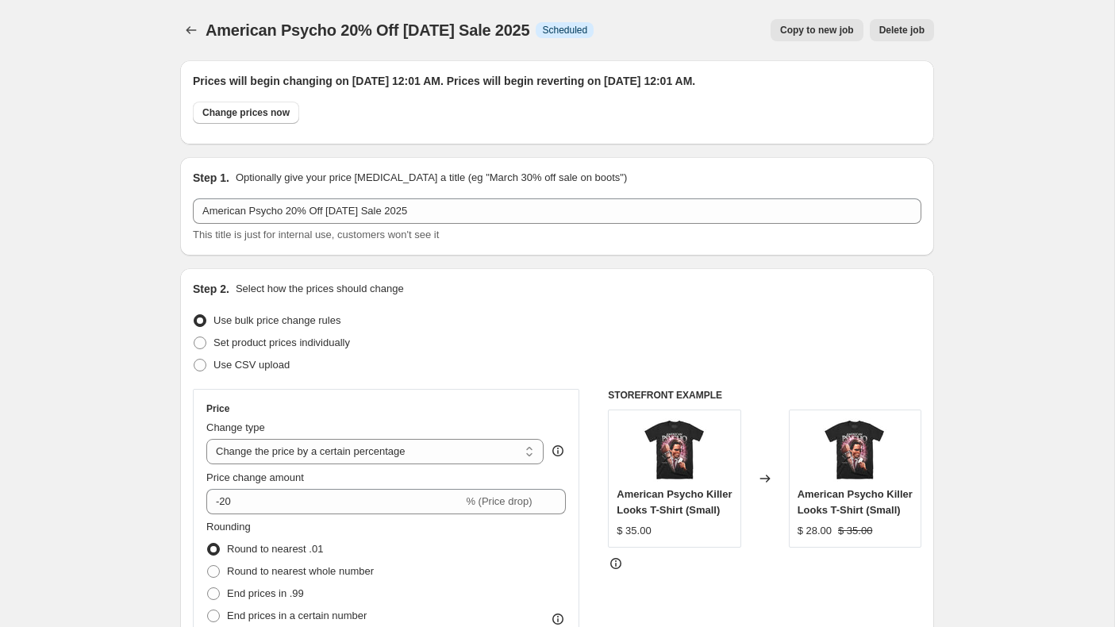
click at [810, 26] on span "Copy to new job" at bounding box center [817, 30] width 74 height 13
select select "percentage"
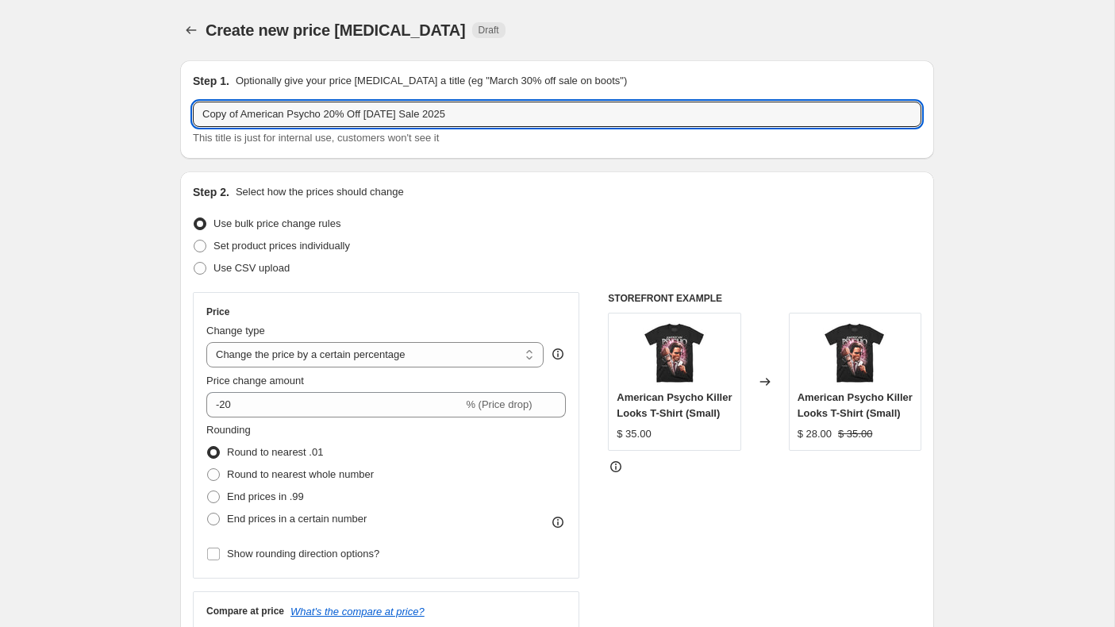
drag, startPoint x: 325, startPoint y: 117, endPoint x: 169, endPoint y: 116, distance: 155.6
type input "Phantom Of The Opera 20% Off [DATE] Sale 2025"
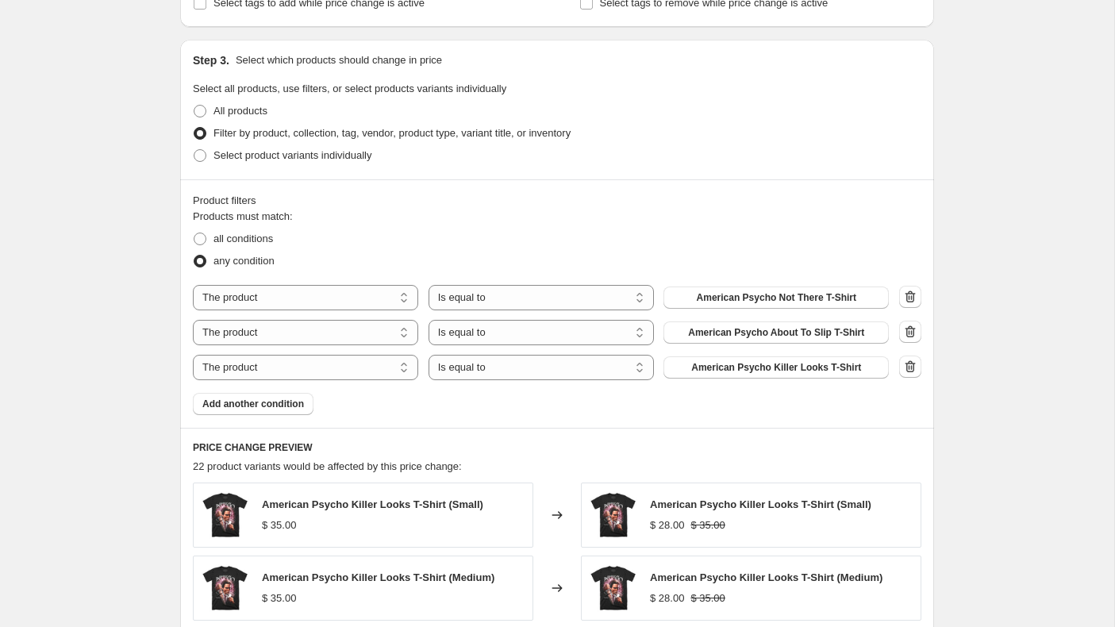
scroll to position [734, 0]
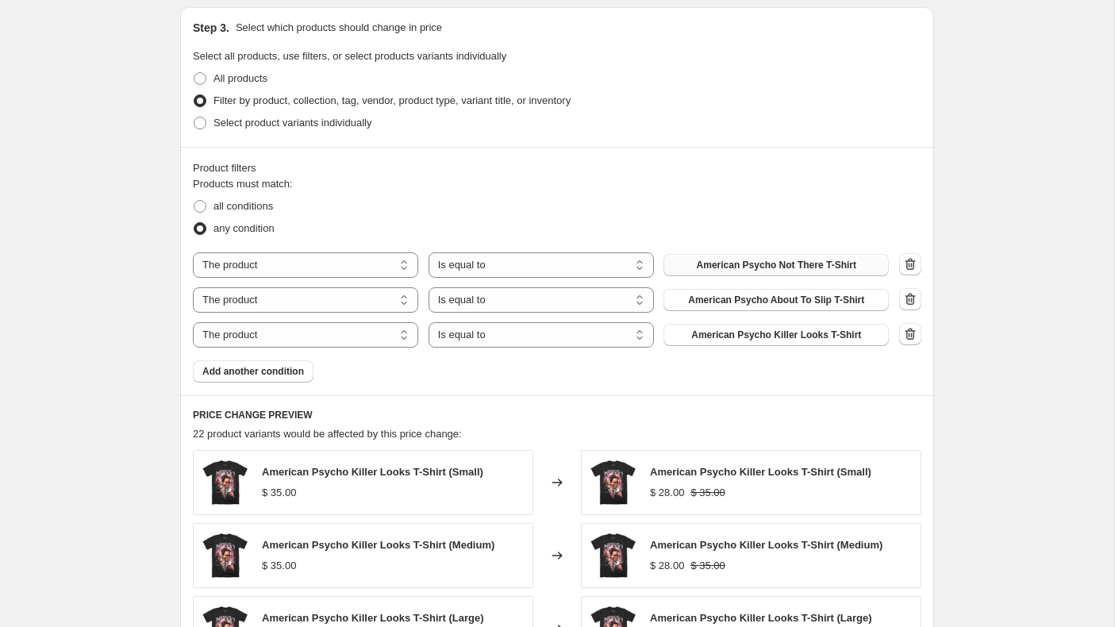
click at [829, 263] on span "American Psycho Not There T-Shirt" at bounding box center [777, 265] width 160 height 13
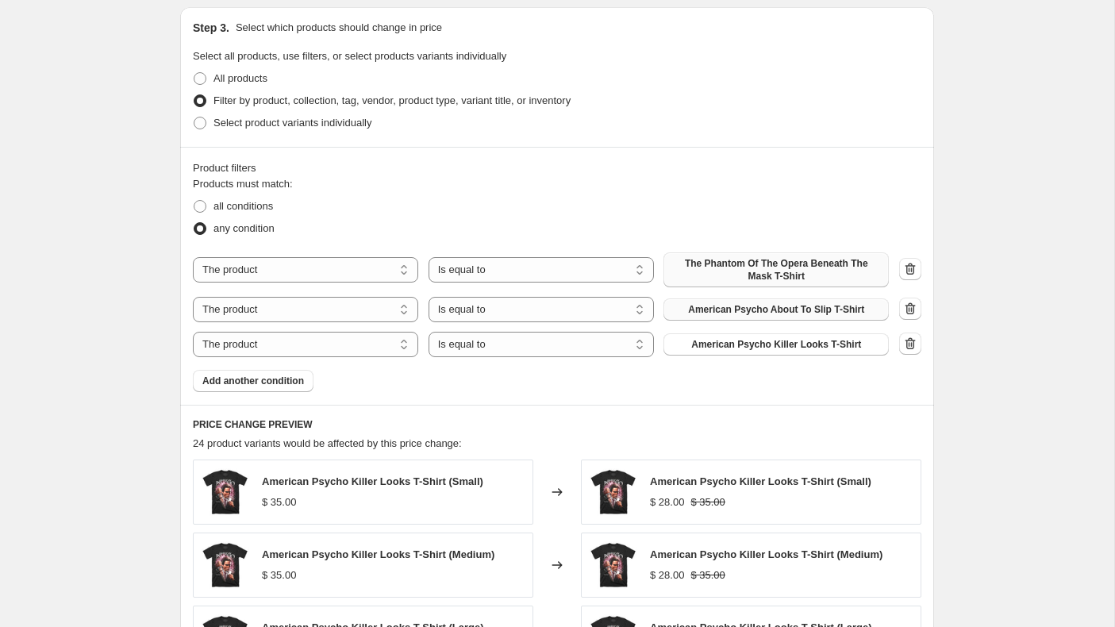
click at [748, 310] on span "American Psycho About To Slip T-Shirt" at bounding box center [776, 309] width 176 height 13
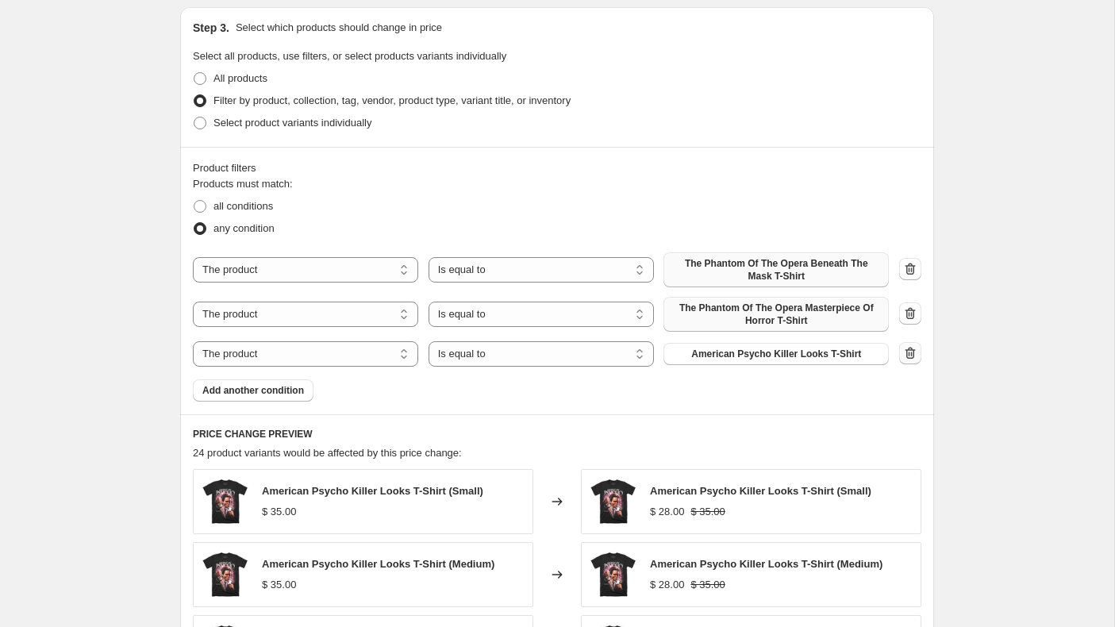
click at [907, 353] on icon "button" at bounding box center [910, 353] width 16 height 16
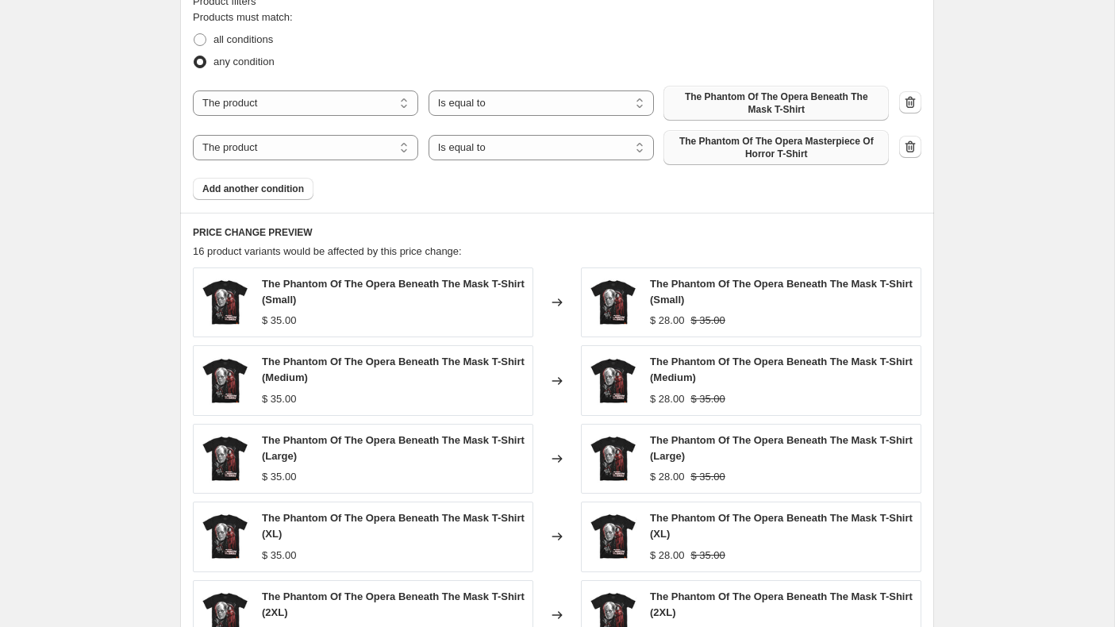
scroll to position [1218, 0]
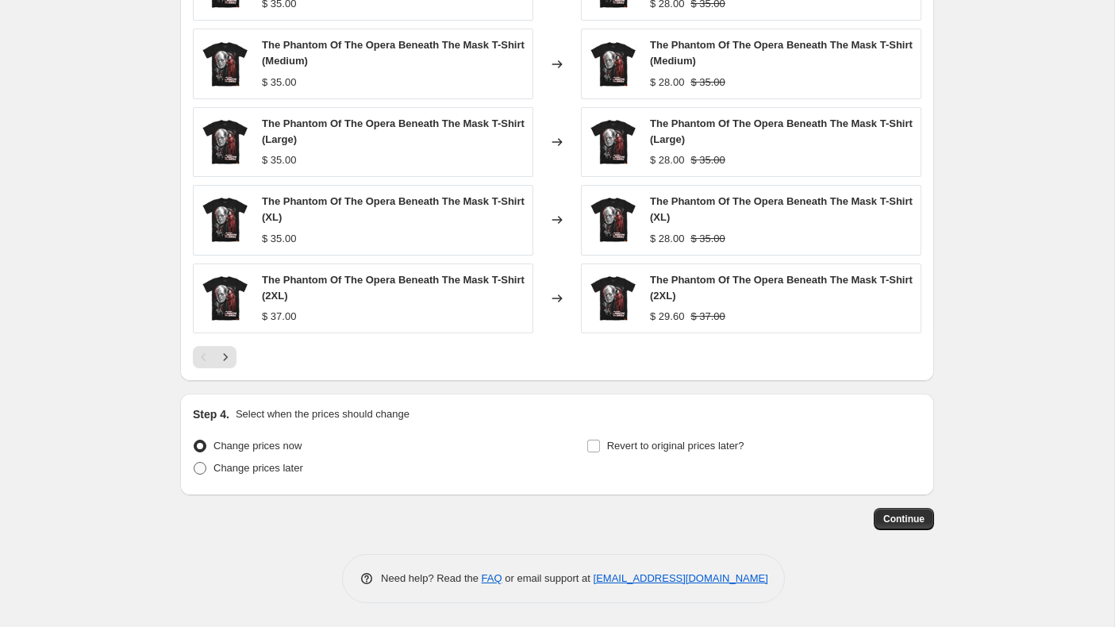
click at [201, 468] on span at bounding box center [200, 468] width 13 height 13
click at [194, 463] on input "Change prices later" at bounding box center [194, 462] width 1 height 1
radio input "true"
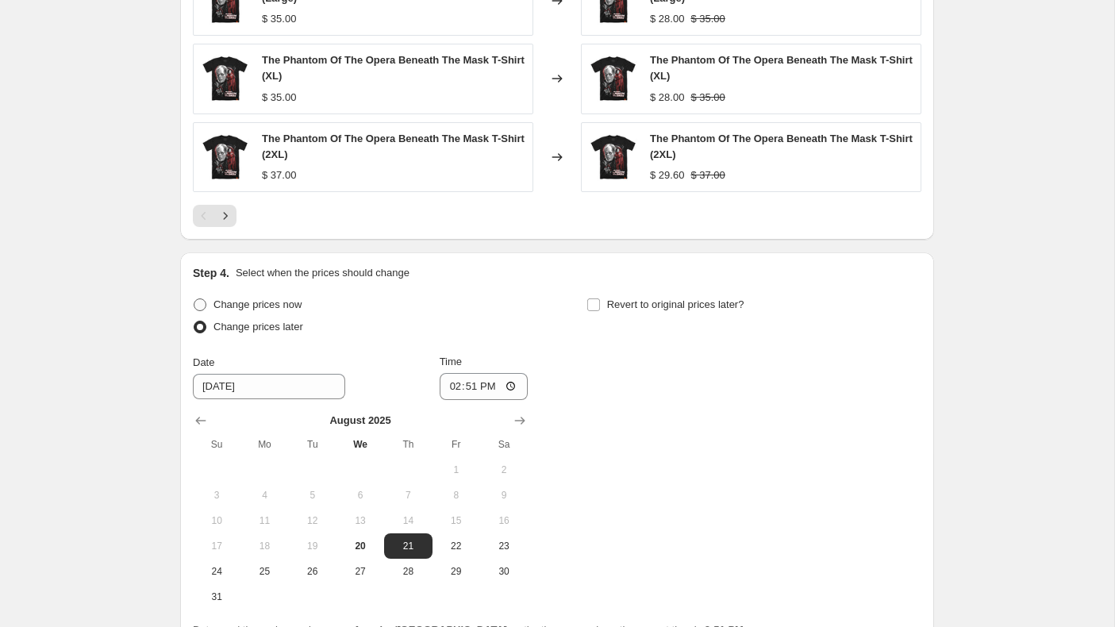
scroll to position [1514, 0]
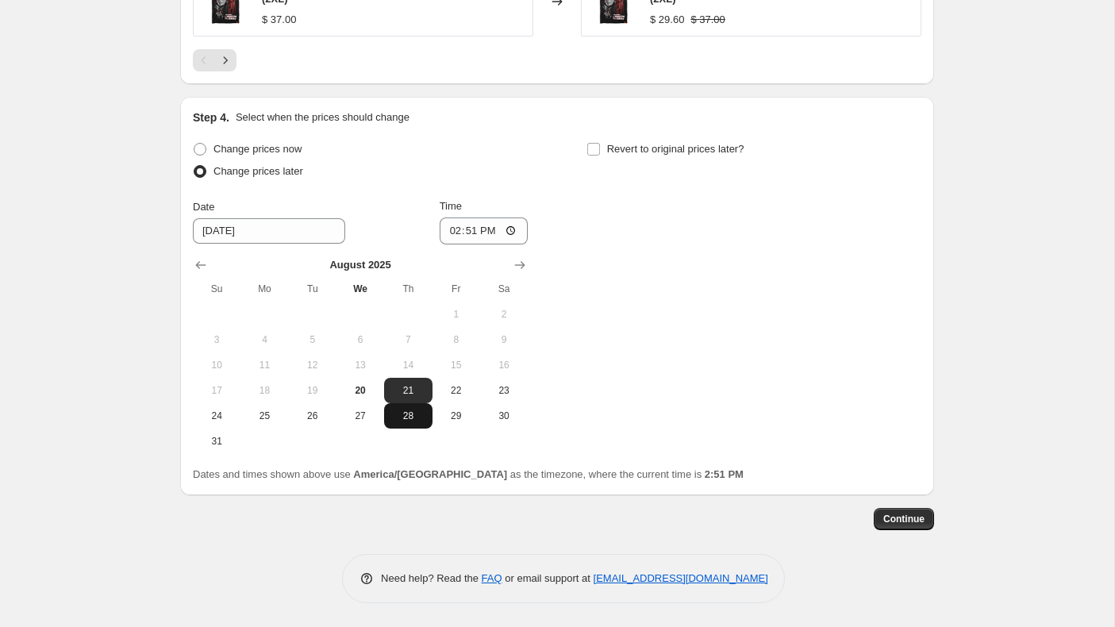
click at [410, 419] on span "28" at bounding box center [407, 416] width 35 height 13
type input "[DATE]"
click at [452, 233] on input "14:51" at bounding box center [484, 230] width 89 height 27
click at [594, 148] on input "Revert to original prices later?" at bounding box center [593, 149] width 13 height 13
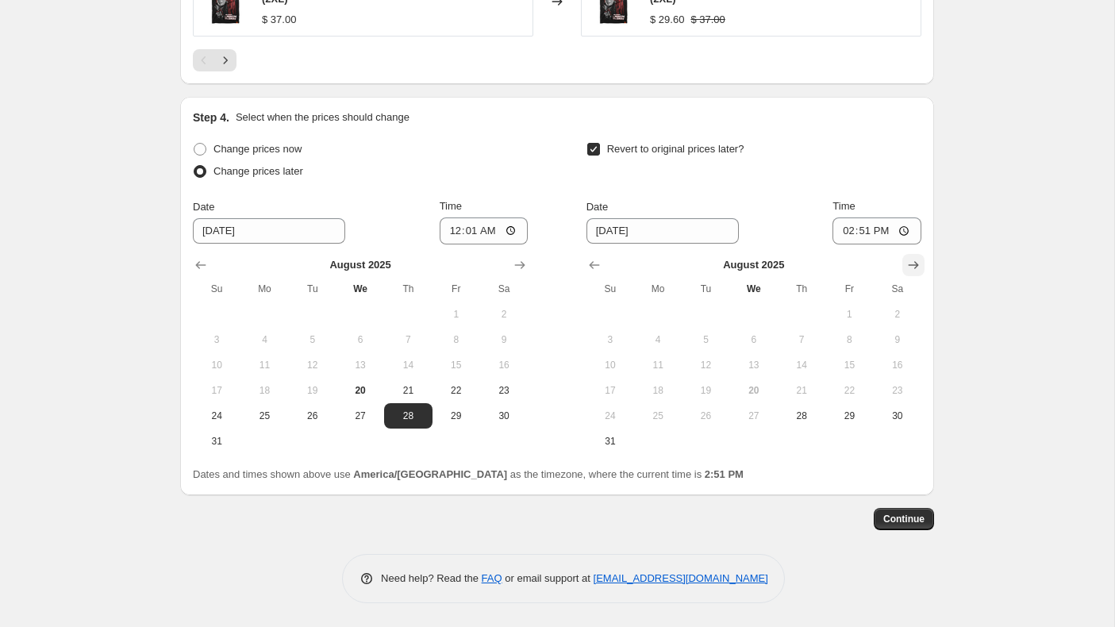
click at [915, 266] on icon "Show next month, September 2025" at bounding box center [914, 265] width 16 height 16
click at [710, 312] on span "2" at bounding box center [705, 314] width 35 height 13
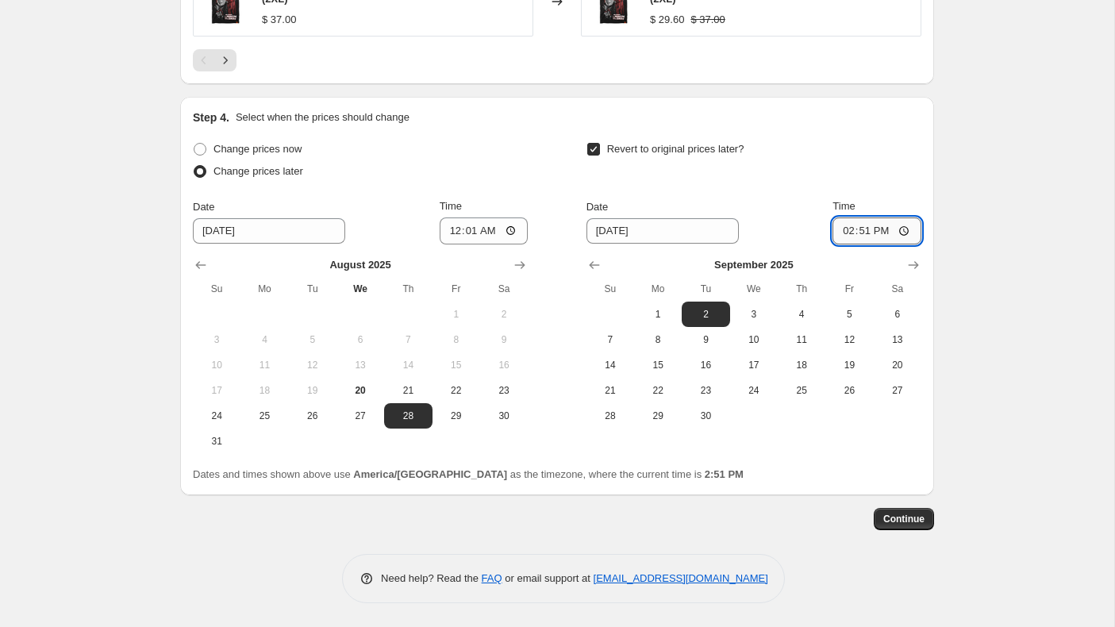
click at [844, 232] on input "14:51" at bounding box center [877, 230] width 89 height 27
click at [905, 517] on span "Continue" at bounding box center [903, 519] width 41 height 13
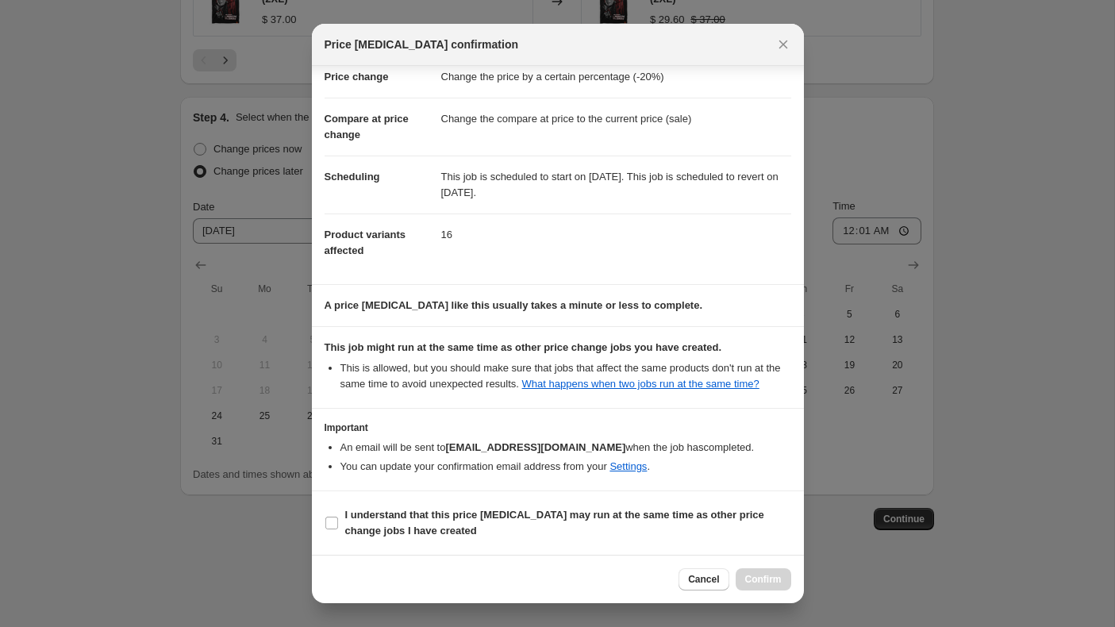
scroll to position [54, 0]
click at [331, 525] on input "I understand that this price [MEDICAL_DATA] may run at the same time as other p…" at bounding box center [331, 523] width 13 height 13
click at [782, 579] on button "Confirm" at bounding box center [764, 579] width 56 height 22
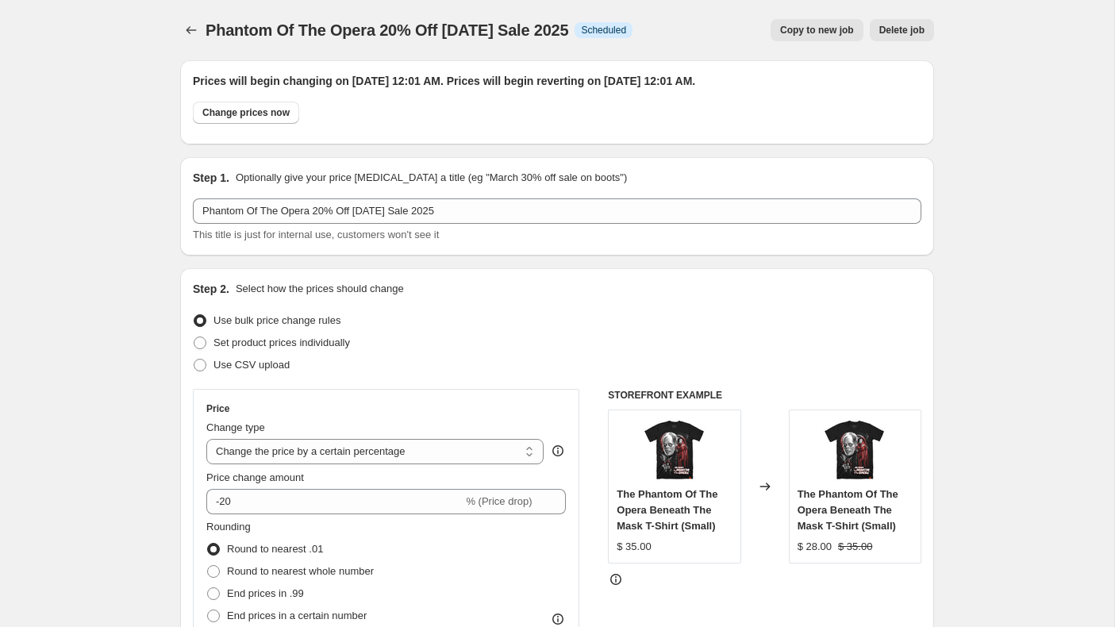
click at [826, 28] on span "Copy to new job" at bounding box center [817, 30] width 74 height 13
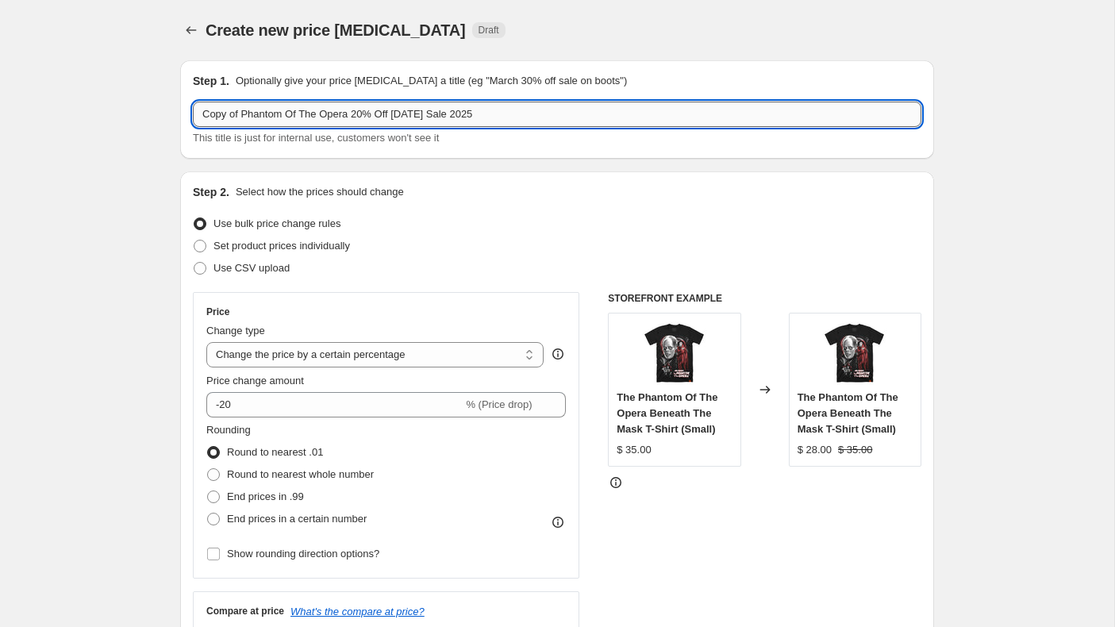
drag, startPoint x: 353, startPoint y: 117, endPoint x: 195, endPoint y: 113, distance: 158.0
click at [195, 113] on input "Copy of Phantom Of The Opera 20% Off [DATE] Sale 2025" at bounding box center [557, 114] width 729 height 25
click at [250, 113] on input "Maniac 20% Off [DATE] Sale 2025" at bounding box center [557, 114] width 729 height 25
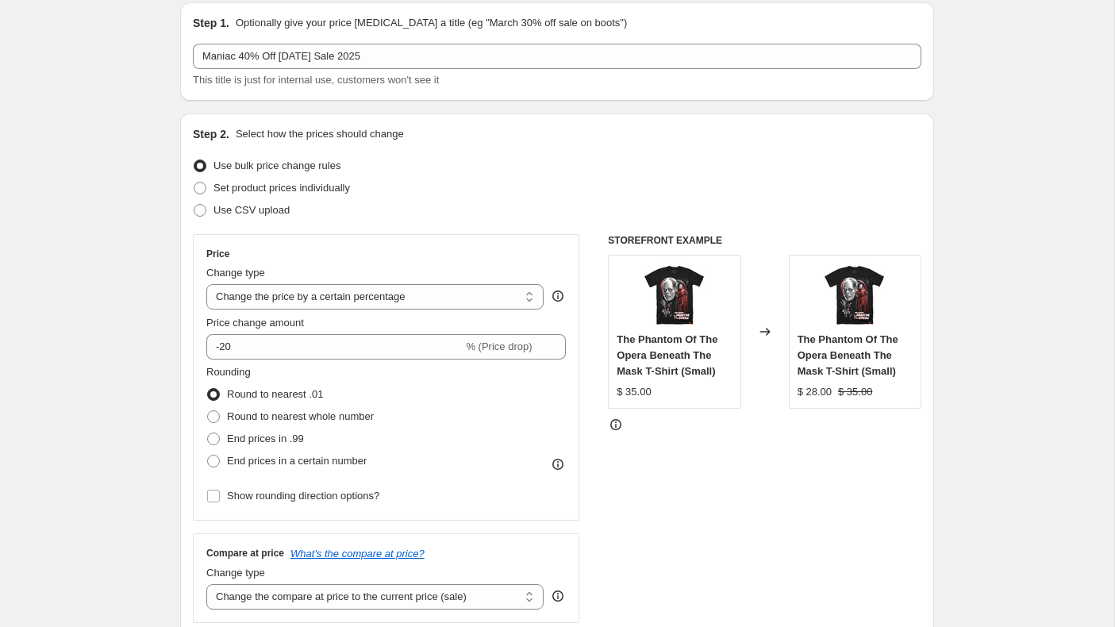
scroll to position [90, 0]
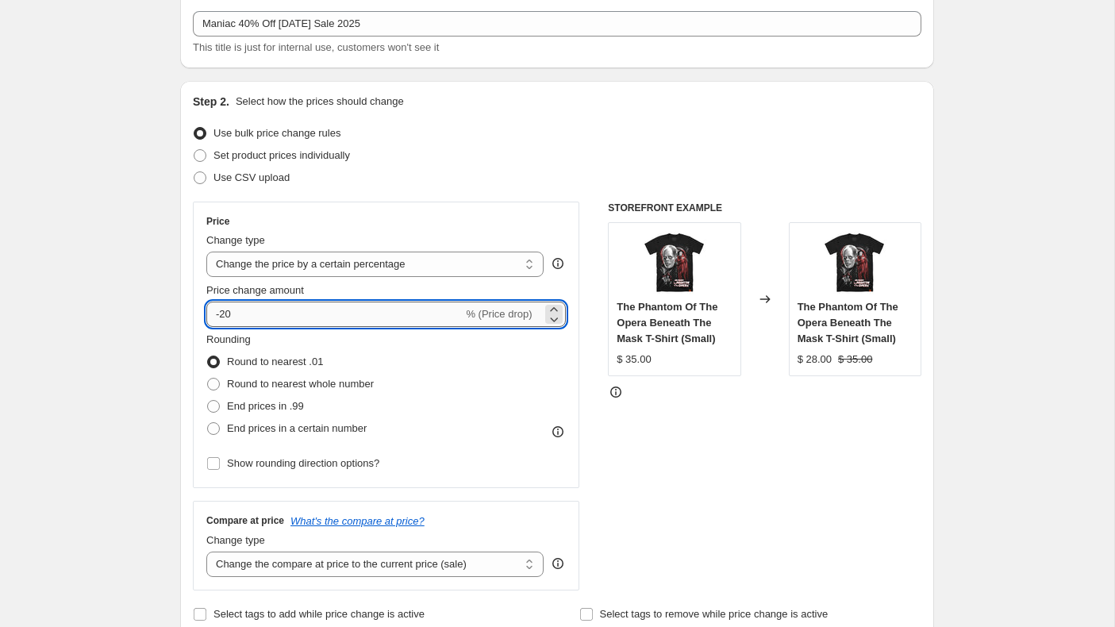
click at [282, 312] on input "-20" at bounding box center [334, 314] width 256 height 25
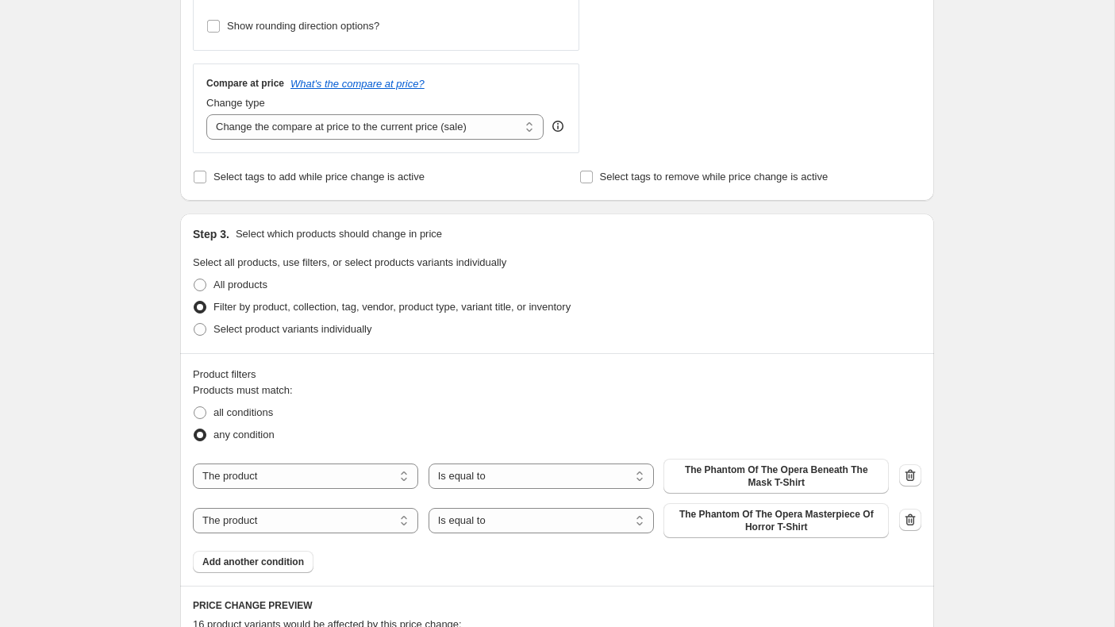
scroll to position [561, 0]
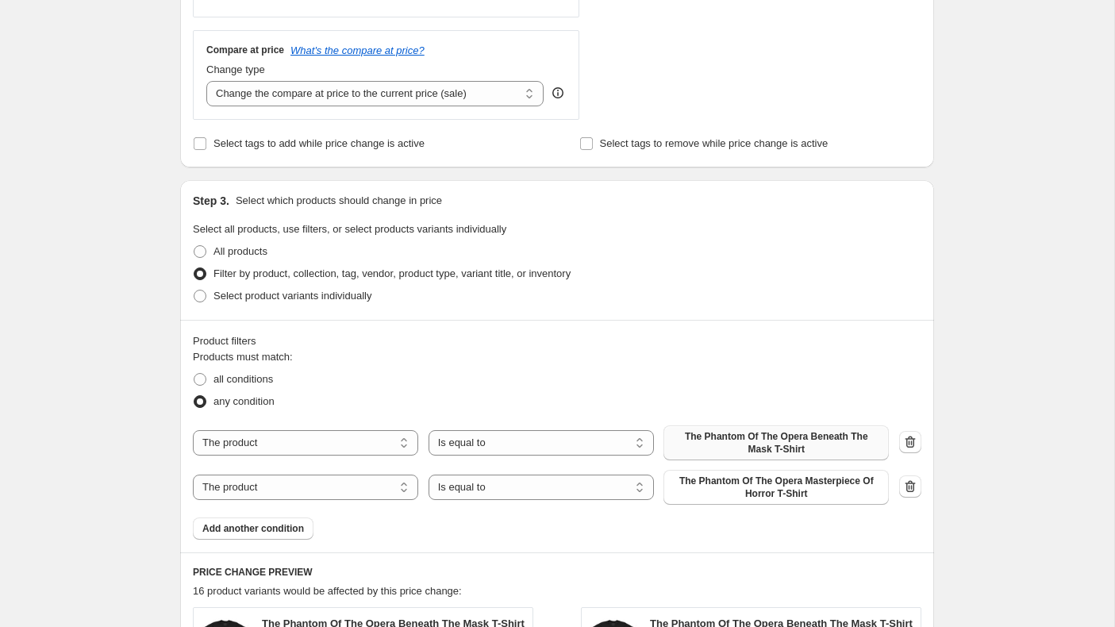
click at [745, 437] on span "The Phantom Of The Opera Beneath The Mask T-Shirt" at bounding box center [776, 442] width 206 height 25
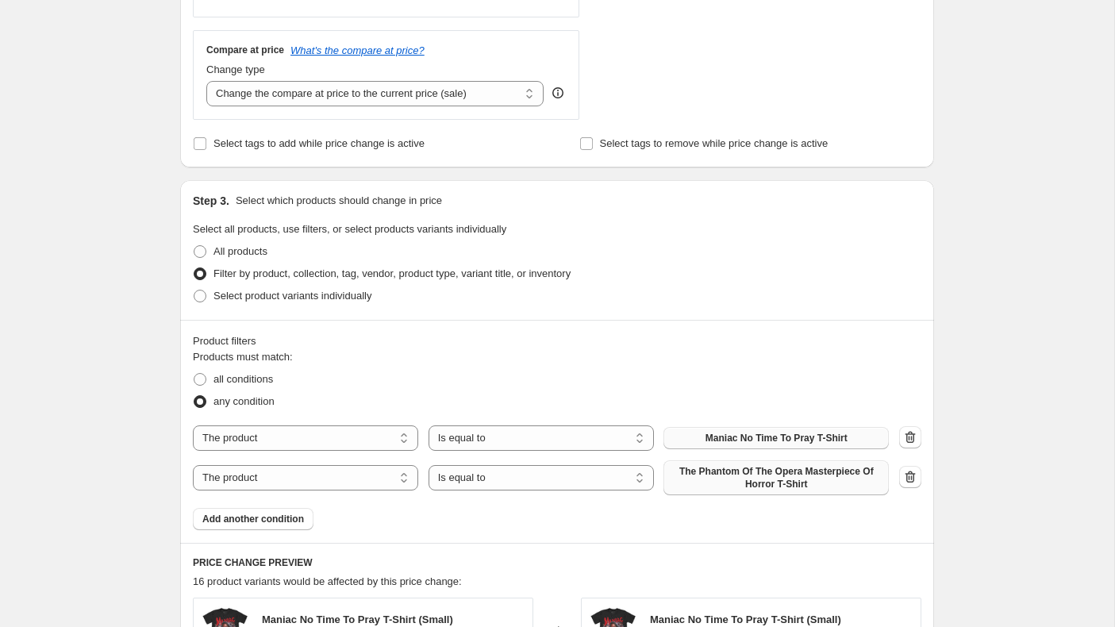
click at [788, 483] on span "The Phantom Of The Opera Masterpiece Of Horror T-Shirt" at bounding box center [776, 477] width 206 height 25
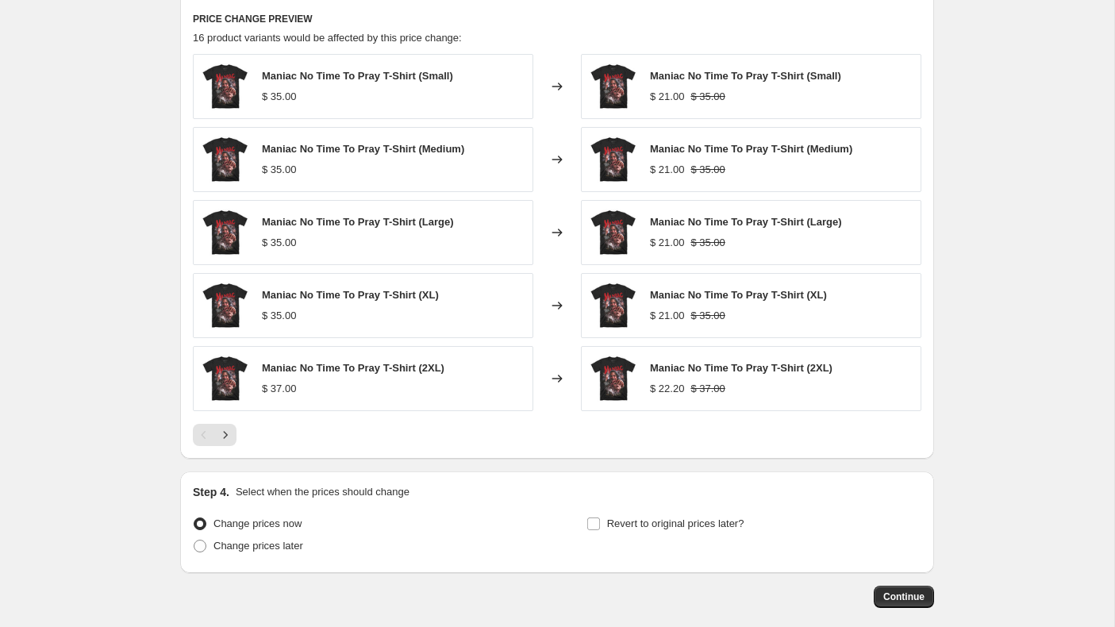
scroll to position [1173, 0]
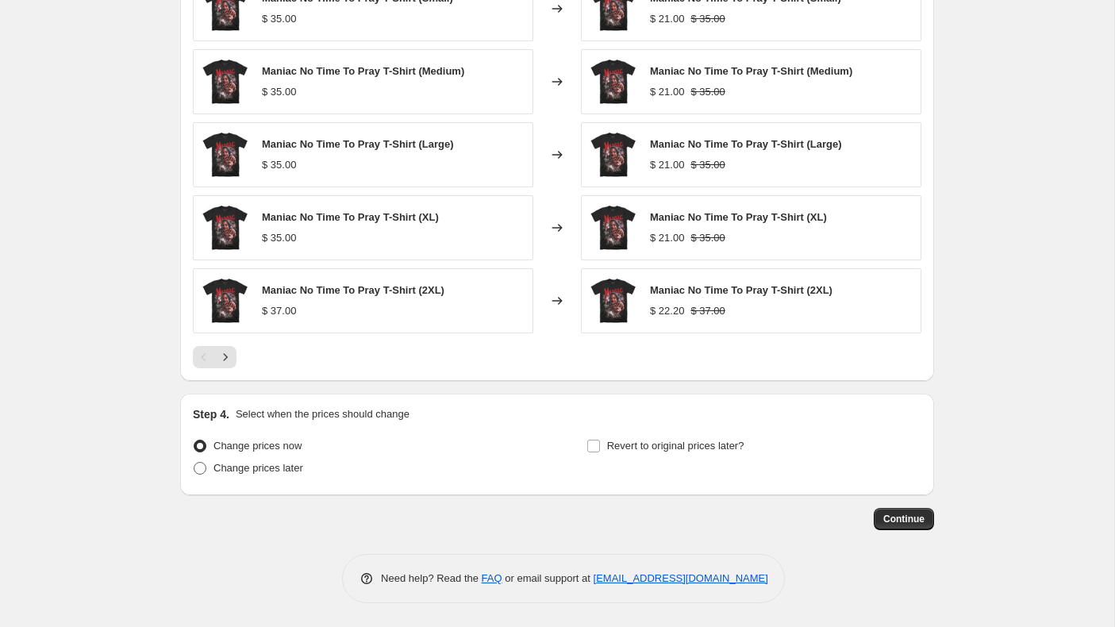
click at [201, 468] on span at bounding box center [200, 468] width 13 height 13
click at [194, 463] on input "Change prices later" at bounding box center [194, 462] width 1 height 1
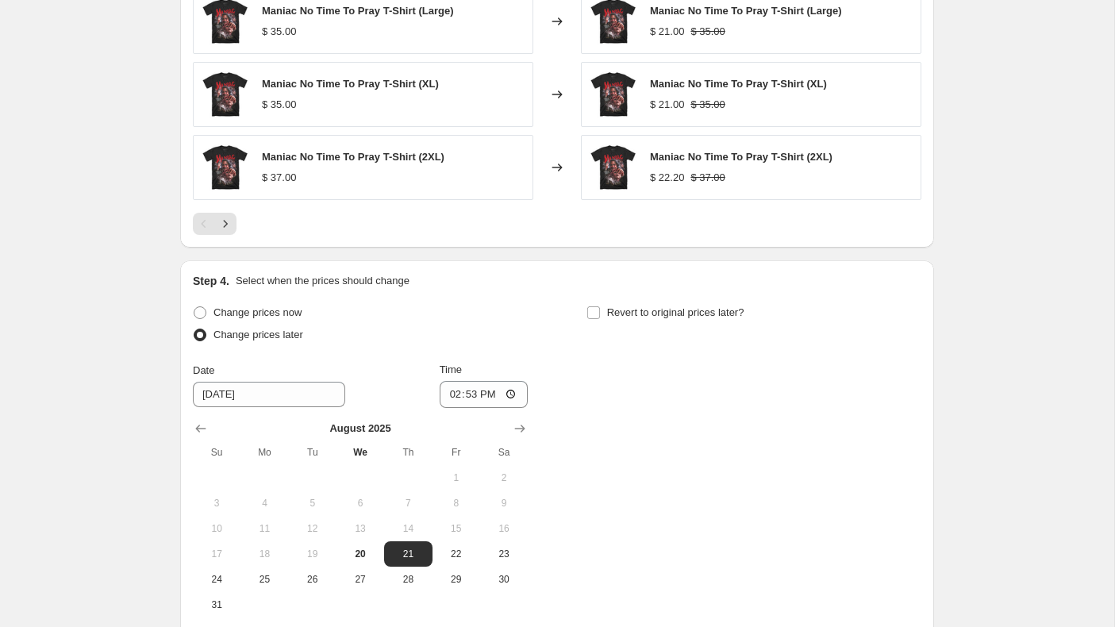
scroll to position [1470, 0]
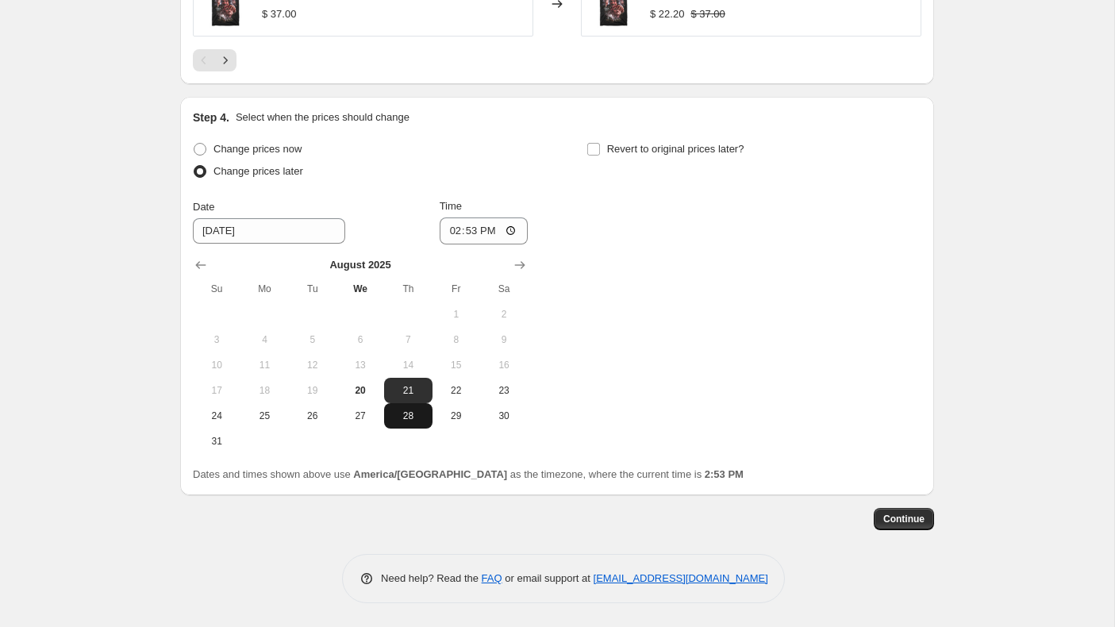
click at [402, 421] on span "28" at bounding box center [407, 416] width 35 height 13
click at [452, 235] on input "14:53" at bounding box center [484, 230] width 89 height 27
click at [595, 149] on input "Revert to original prices later?" at bounding box center [593, 149] width 13 height 13
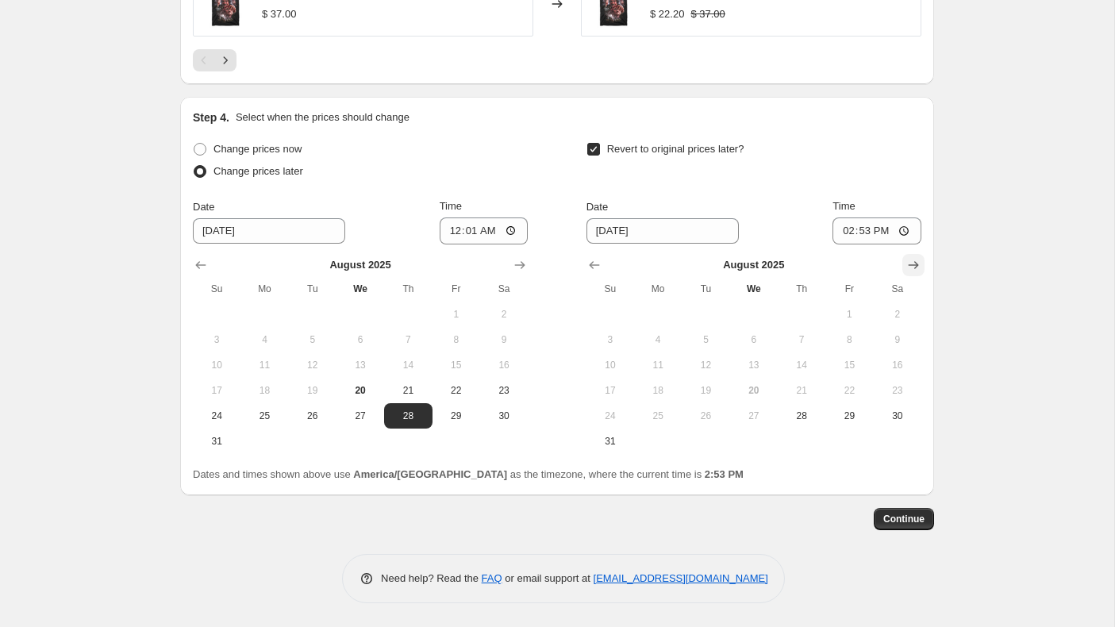
click at [908, 266] on icon "Show next month, September 2025" at bounding box center [914, 265] width 16 height 16
click at [702, 321] on button "2" at bounding box center [706, 314] width 48 height 25
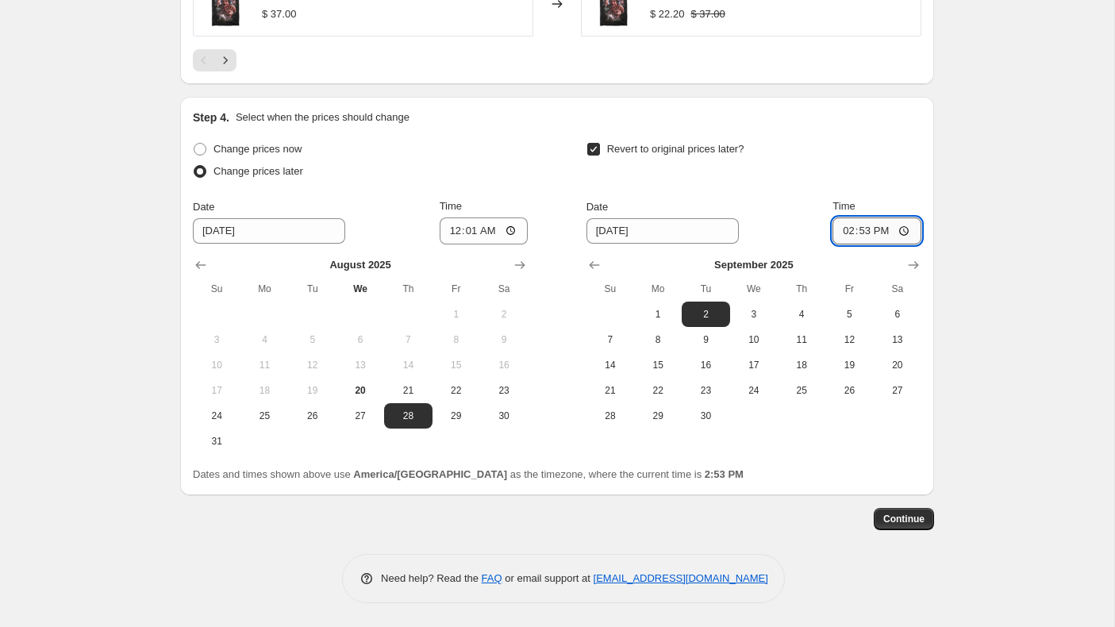
click at [843, 231] on input "14:53" at bounding box center [877, 230] width 89 height 27
click at [915, 518] on span "Continue" at bounding box center [903, 519] width 41 height 13
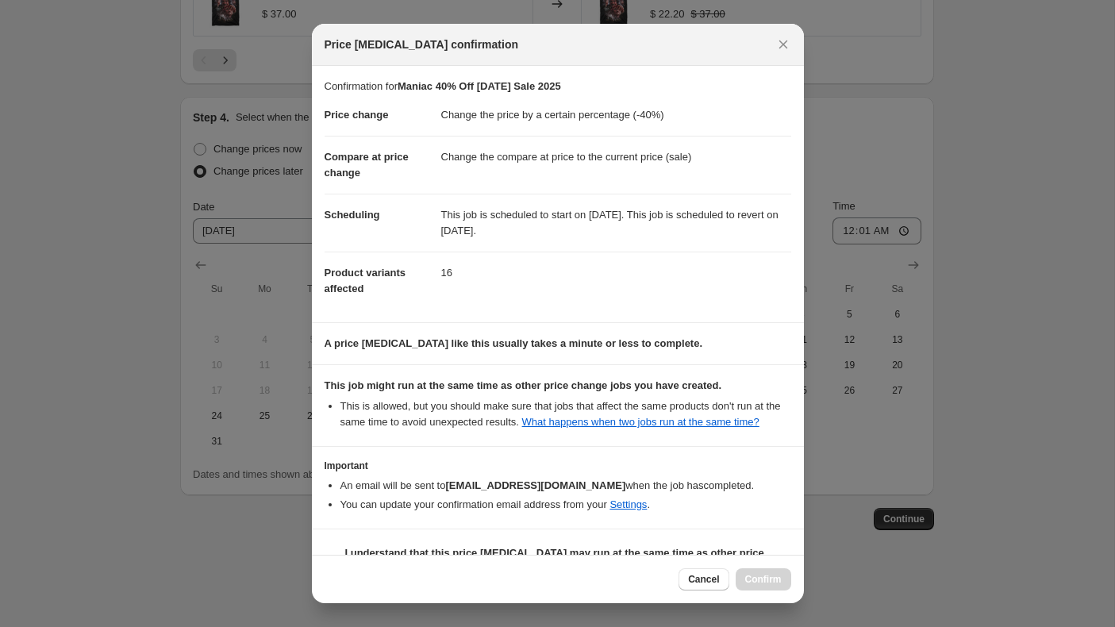
scroll to position [54, 0]
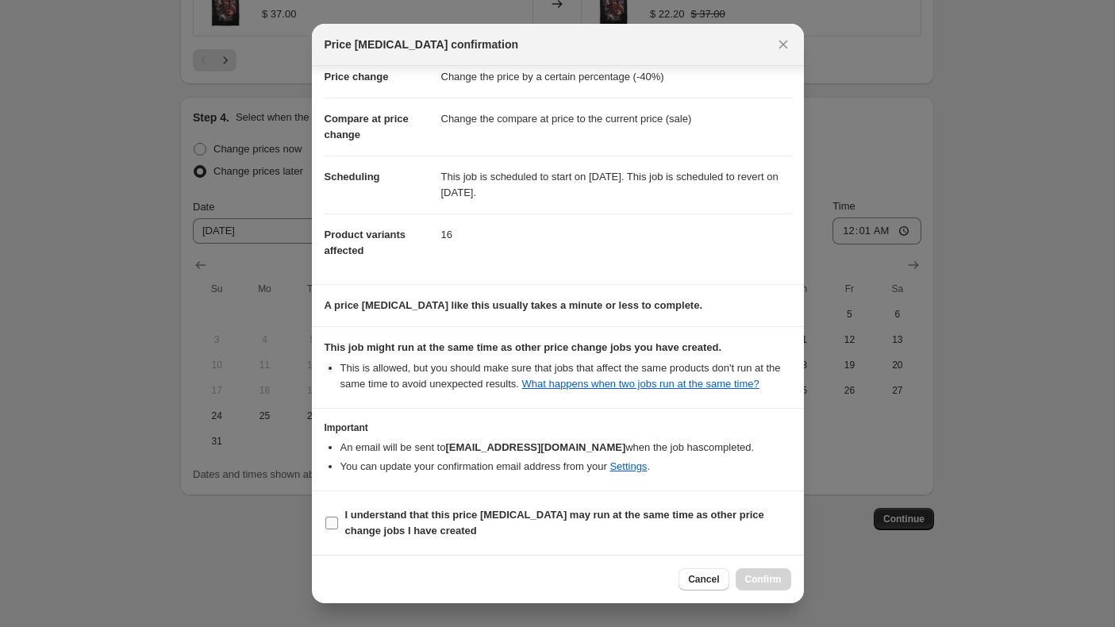
click at [335, 520] on input "I understand that this price [MEDICAL_DATA] may run at the same time as other p…" at bounding box center [331, 523] width 13 height 13
click at [755, 571] on button "Confirm" at bounding box center [764, 579] width 56 height 22
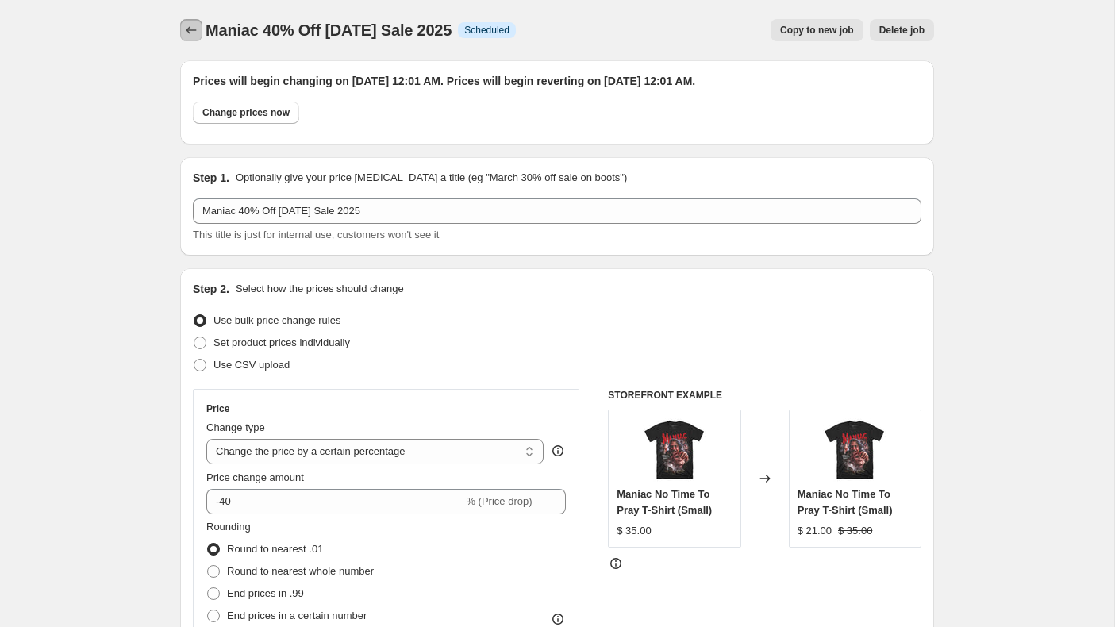
click at [190, 29] on icon "Price change jobs" at bounding box center [191, 30] width 16 height 16
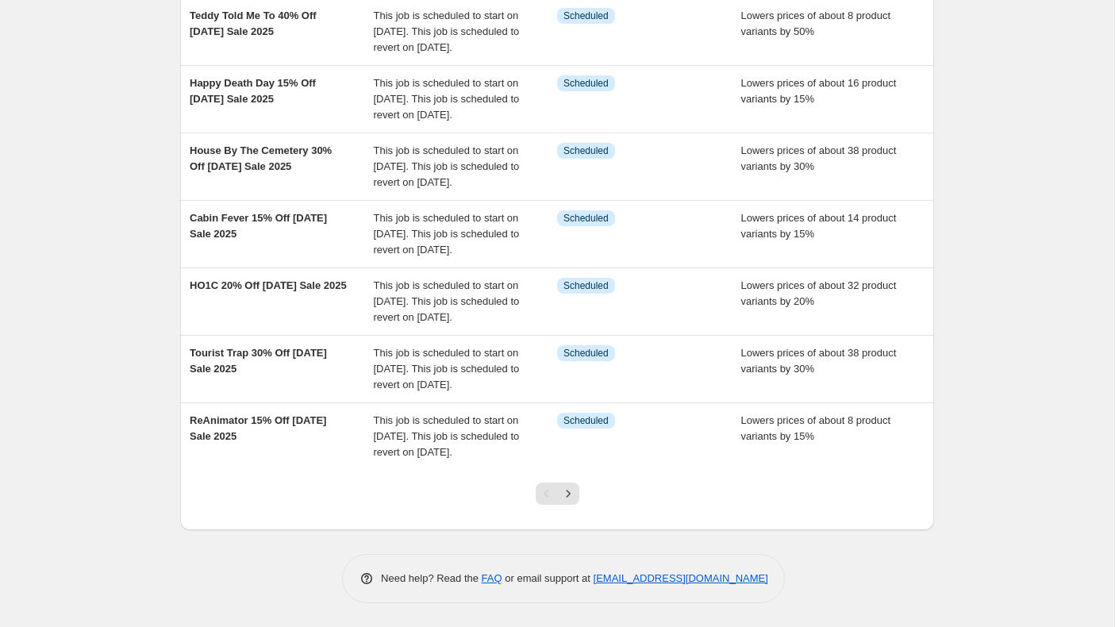
scroll to position [508, 0]
click at [571, 498] on icon "Next" at bounding box center [568, 494] width 16 height 16
click at [542, 493] on icon "Previous" at bounding box center [547, 494] width 16 height 16
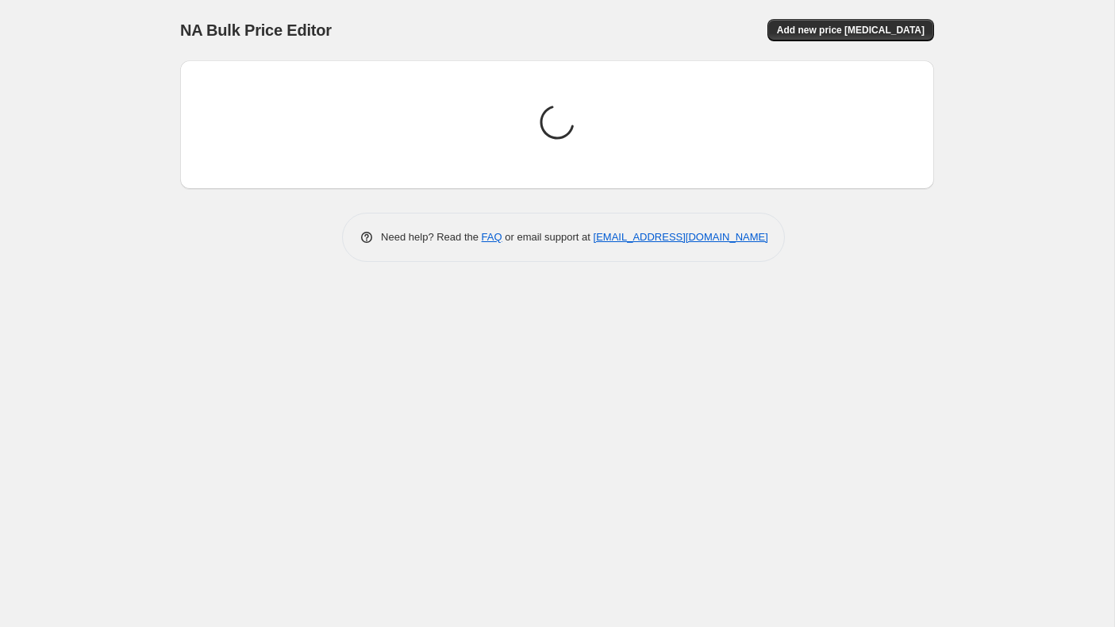
scroll to position [0, 0]
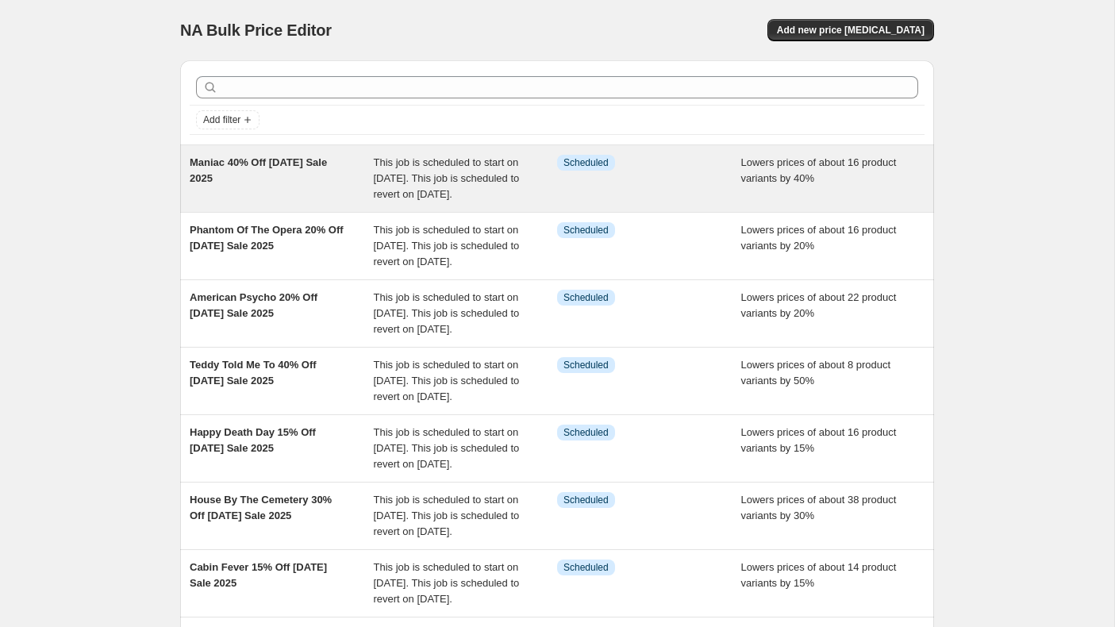
click at [256, 164] on span "Maniac 40% Off [DATE] Sale 2025" at bounding box center [258, 170] width 137 height 28
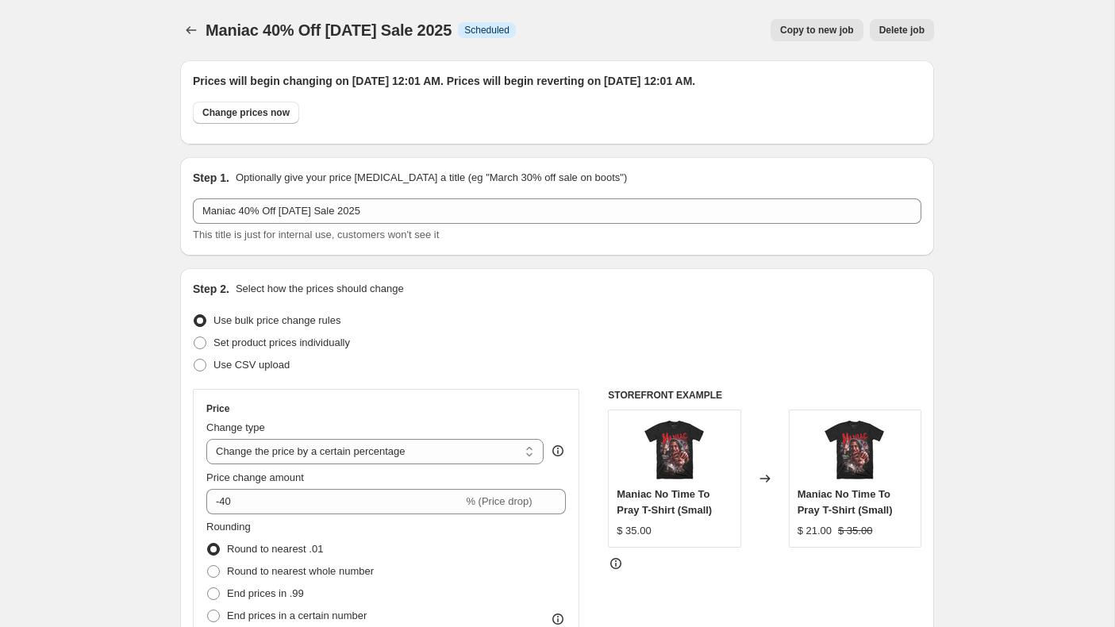
click at [806, 33] on span "Copy to new job" at bounding box center [817, 30] width 74 height 13
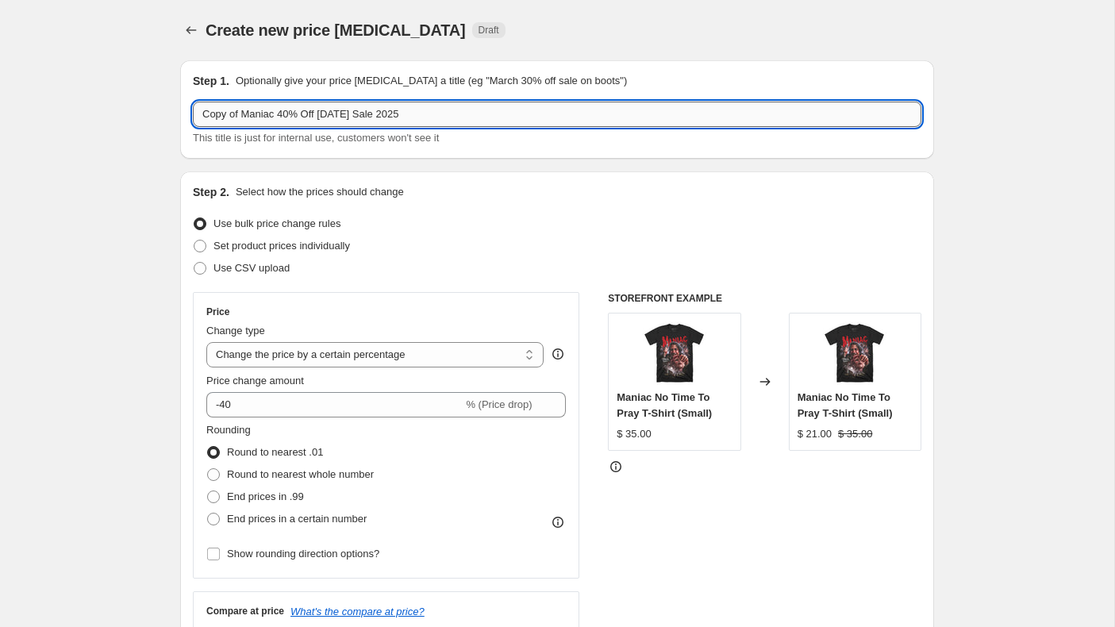
drag, startPoint x: 293, startPoint y: 117, endPoint x: 206, endPoint y: 116, distance: 86.5
click at [206, 116] on input "Copy of Maniac 40% Off [DATE] Sale 2025" at bounding box center [557, 114] width 729 height 25
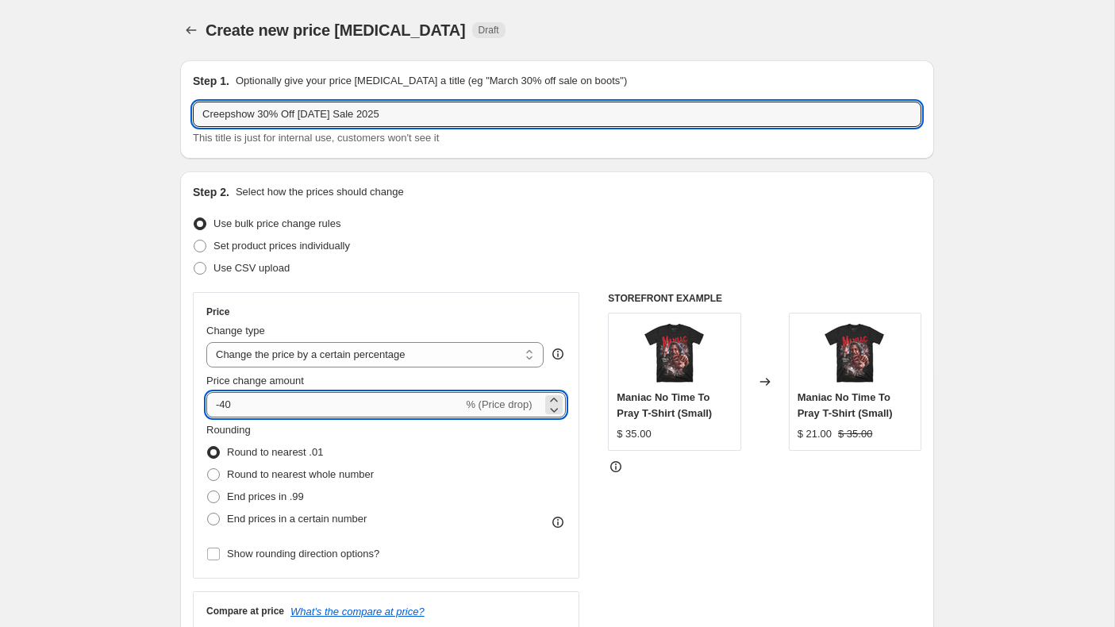
click at [417, 413] on input "-40" at bounding box center [334, 404] width 256 height 25
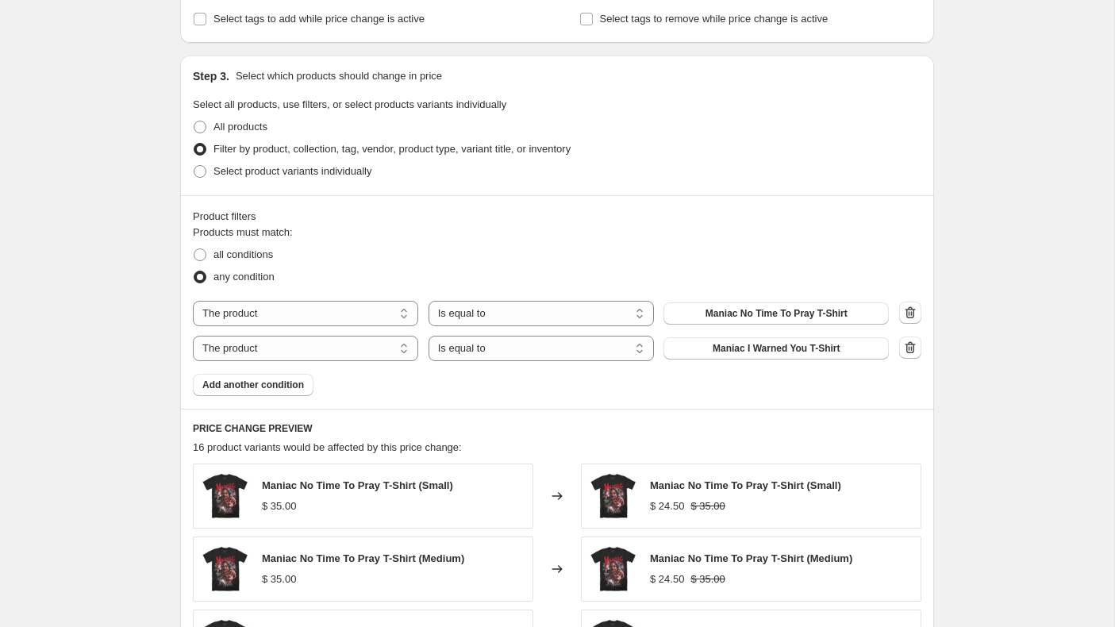
scroll to position [728, 0]
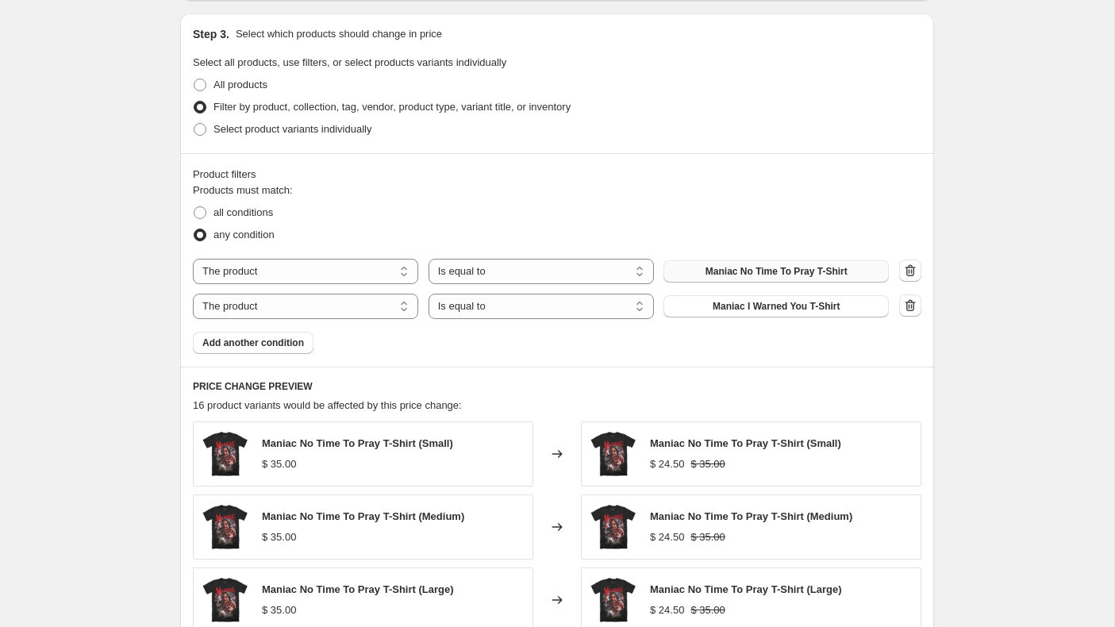
click at [770, 273] on span "Maniac No Time To Pray T-Shirt" at bounding box center [777, 271] width 142 height 13
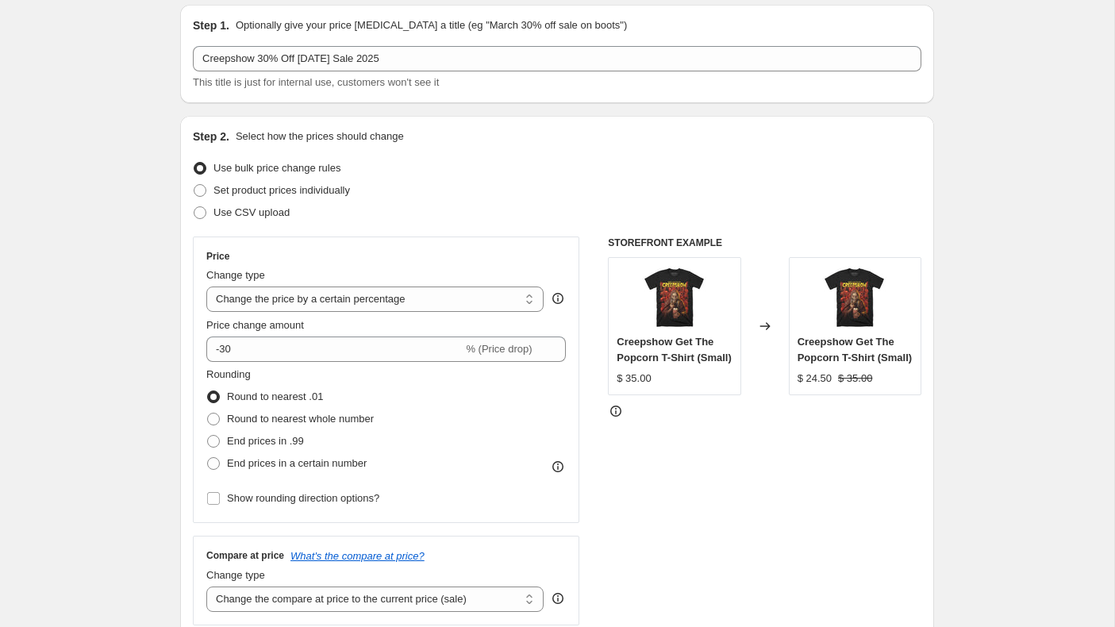
scroll to position [53, 0]
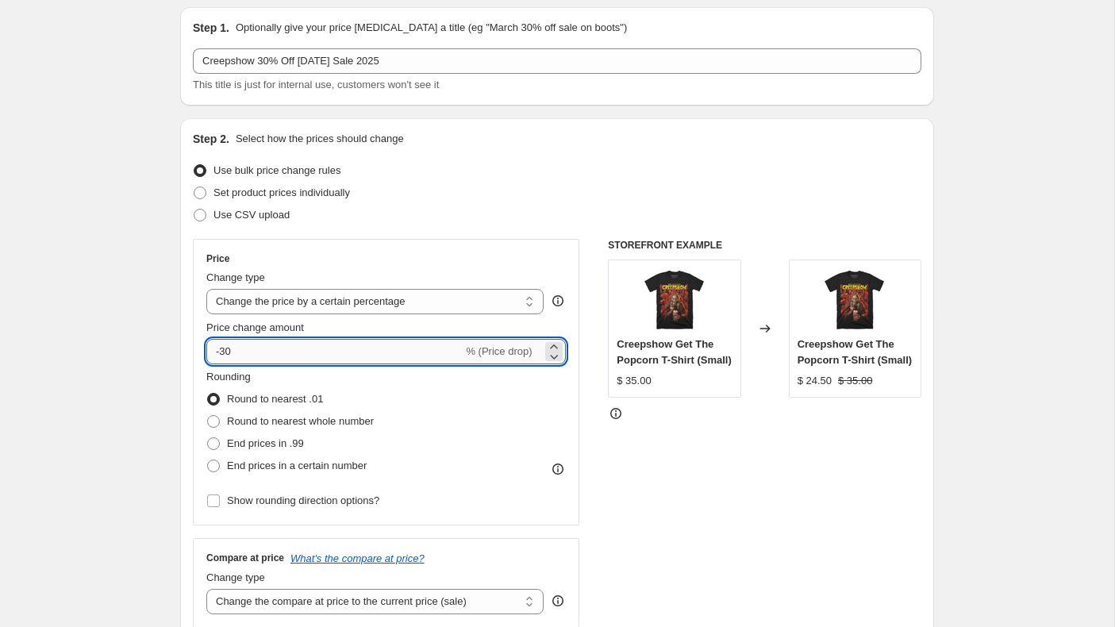
click at [264, 355] on input "-30" at bounding box center [334, 351] width 256 height 25
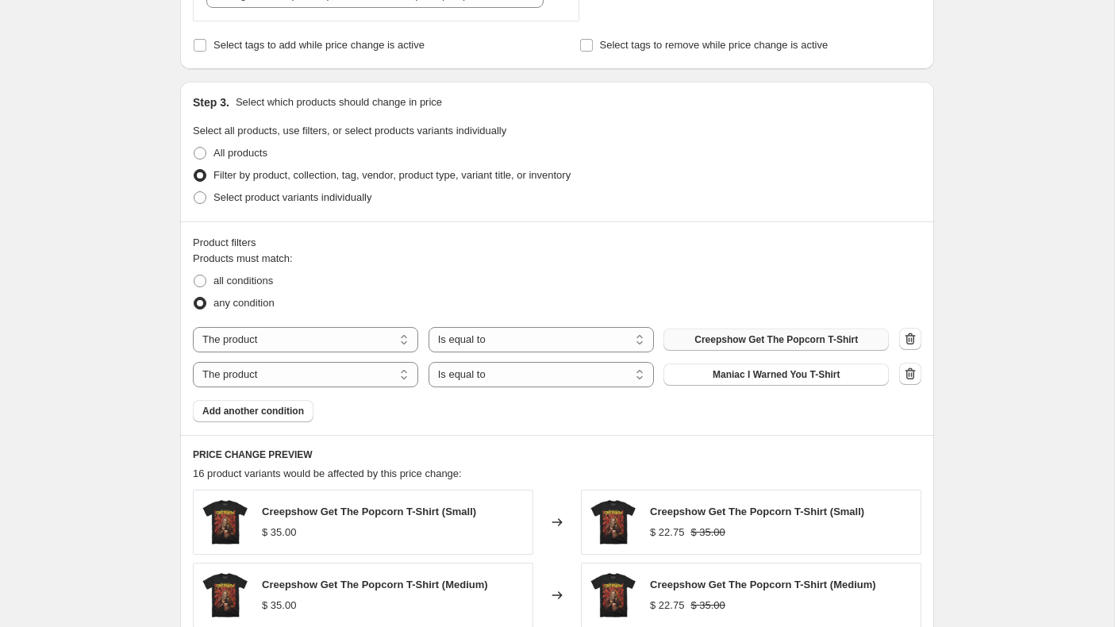
scroll to position [715, 0]
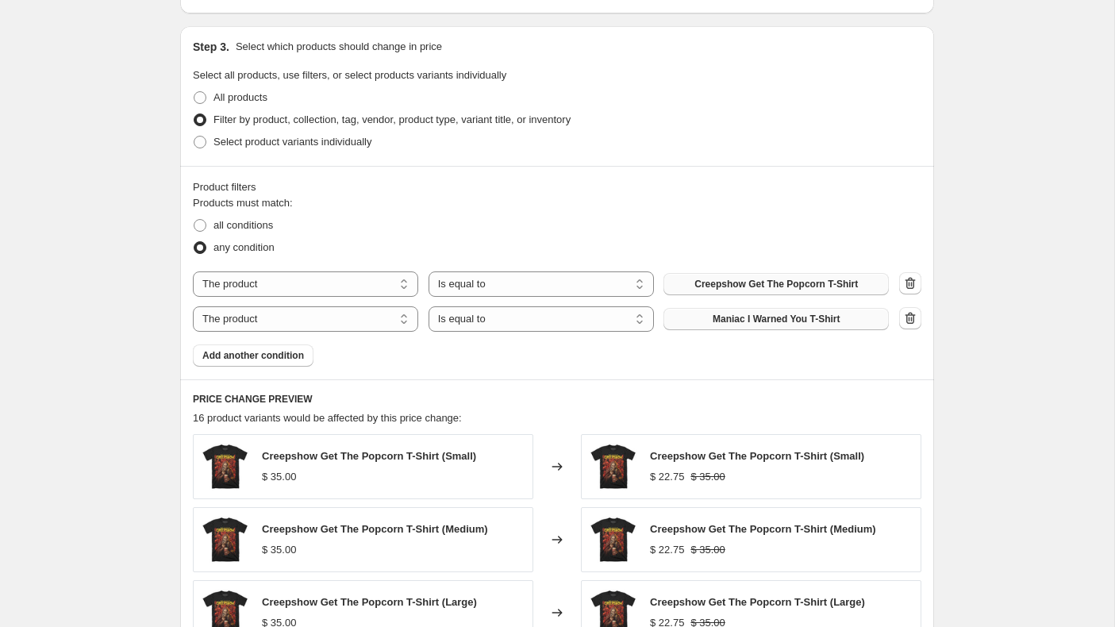
click at [723, 317] on span "Maniac I Warned You T-Shirt" at bounding box center [776, 319] width 127 height 13
click at [252, 352] on span "Add another condition" at bounding box center [253, 355] width 102 height 13
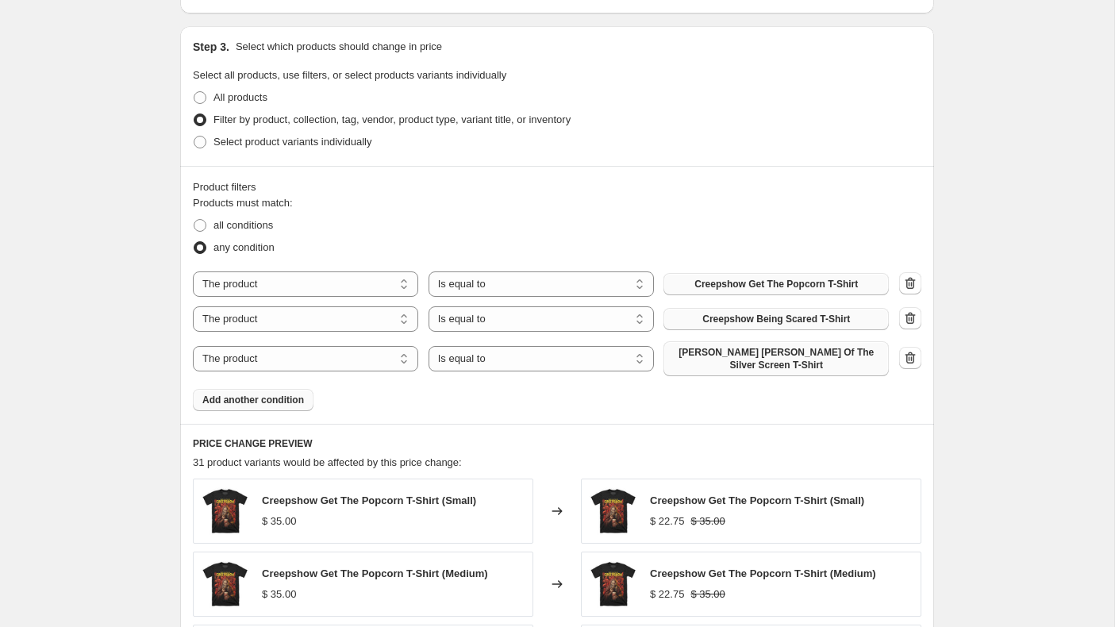
click at [765, 355] on span "[PERSON_NAME] [PERSON_NAME] Of The Silver Screen T-Shirt" at bounding box center [776, 358] width 206 height 25
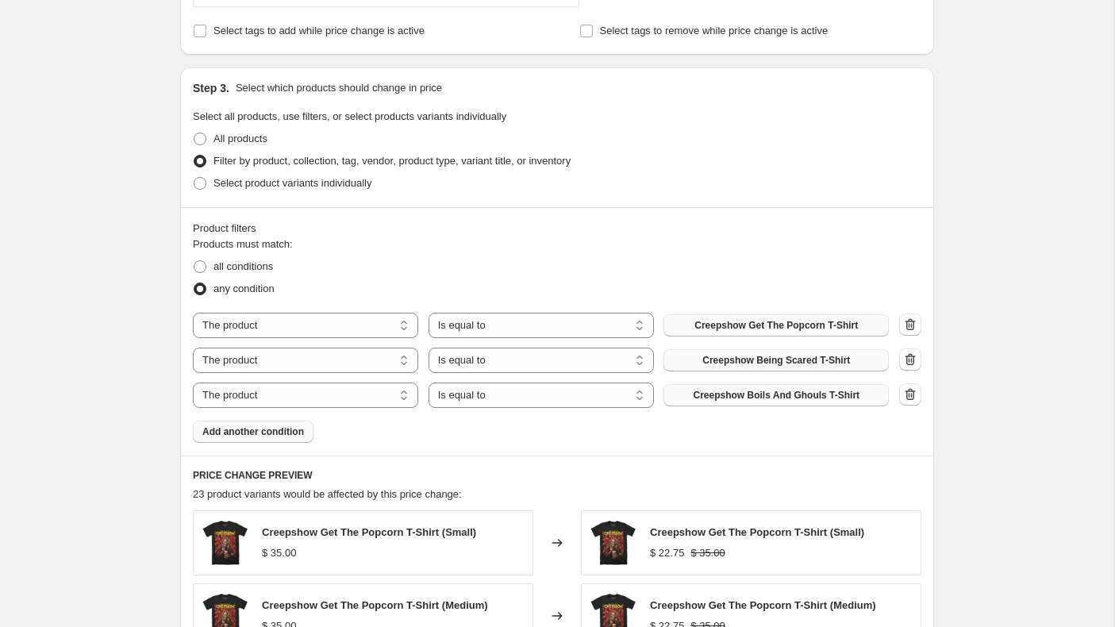
scroll to position [0, 0]
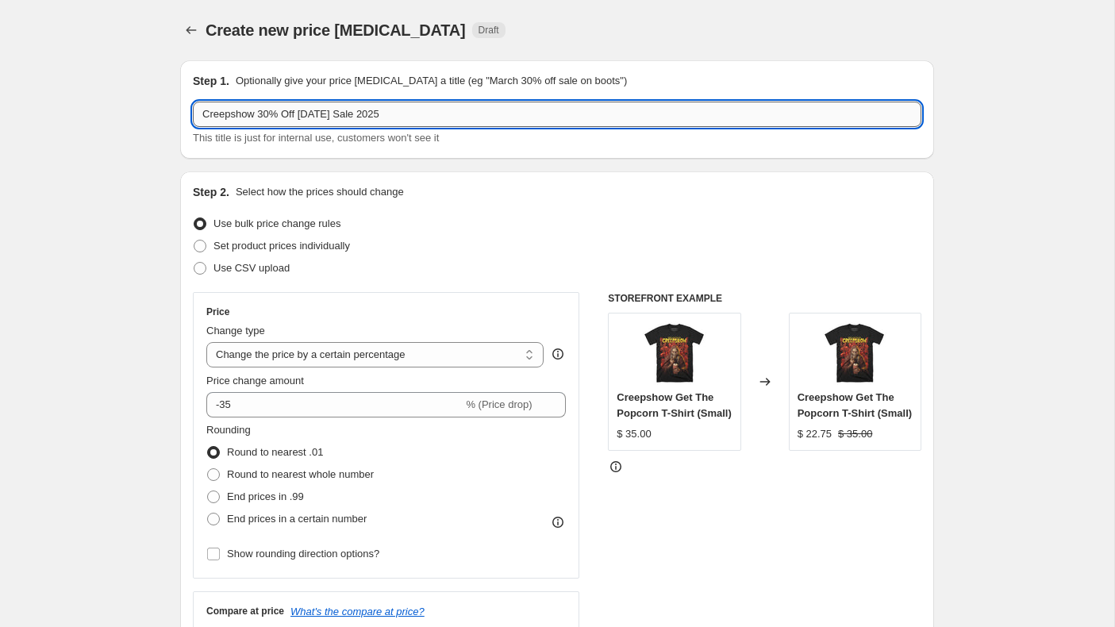
click at [257, 113] on input "Creepshow 30% Off [DATE] Sale 2025" at bounding box center [557, 114] width 729 height 25
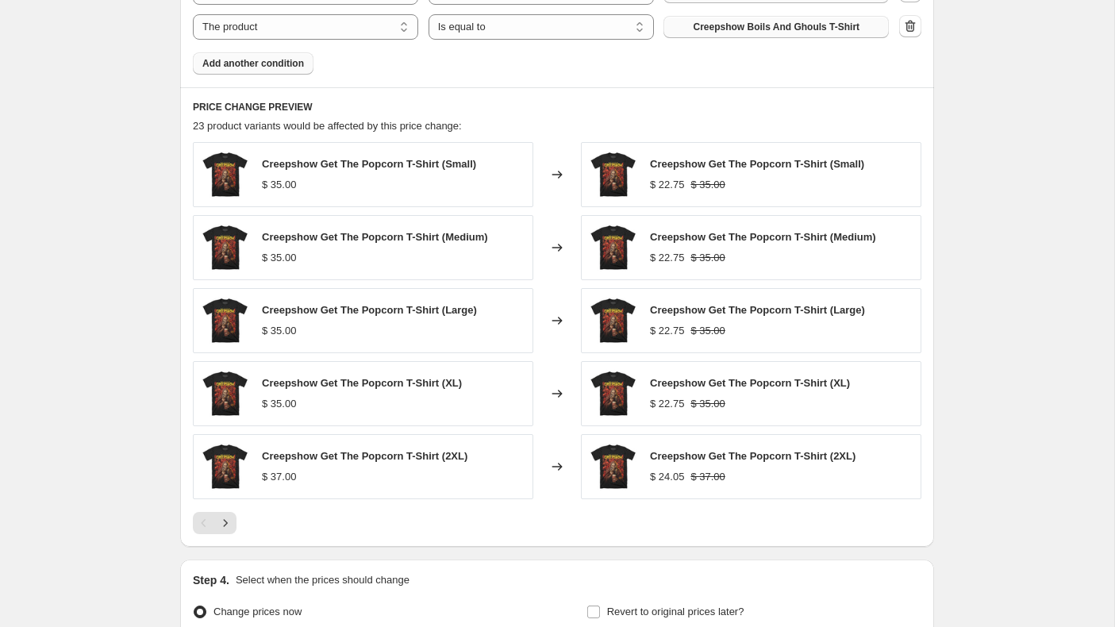
scroll to position [1208, 0]
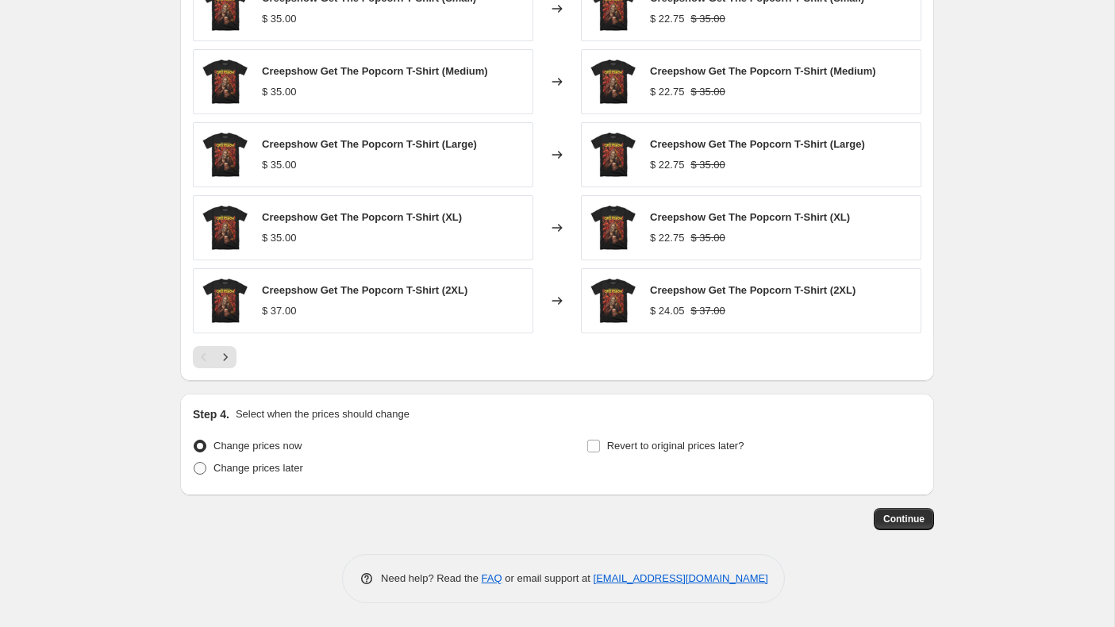
click at [200, 465] on span at bounding box center [200, 468] width 13 height 13
click at [194, 463] on input "Change prices later" at bounding box center [194, 462] width 1 height 1
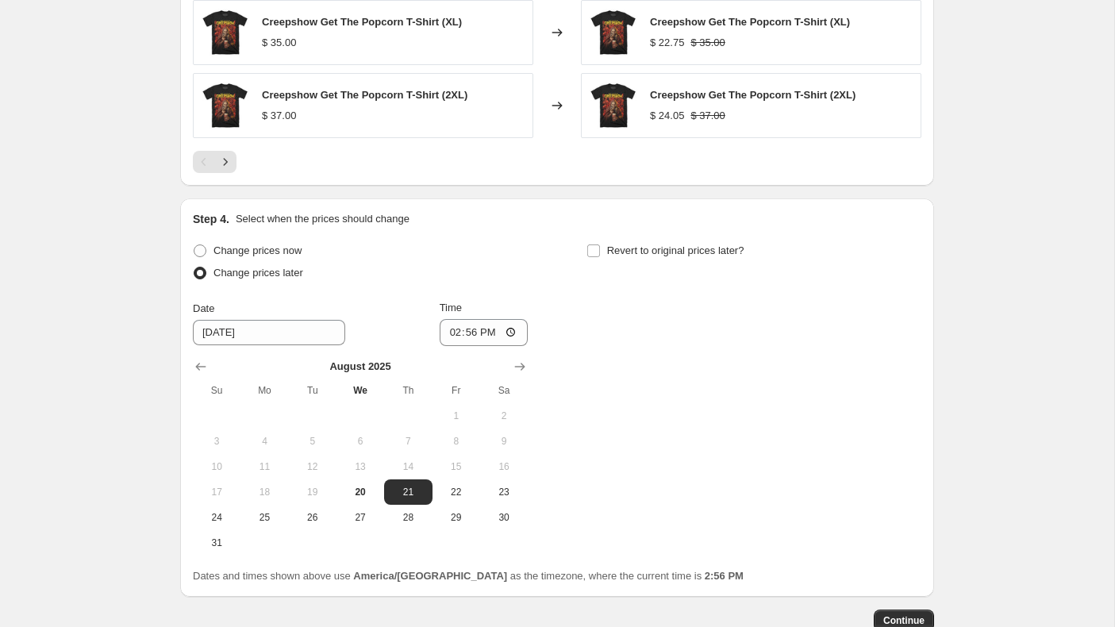
scroll to position [1505, 0]
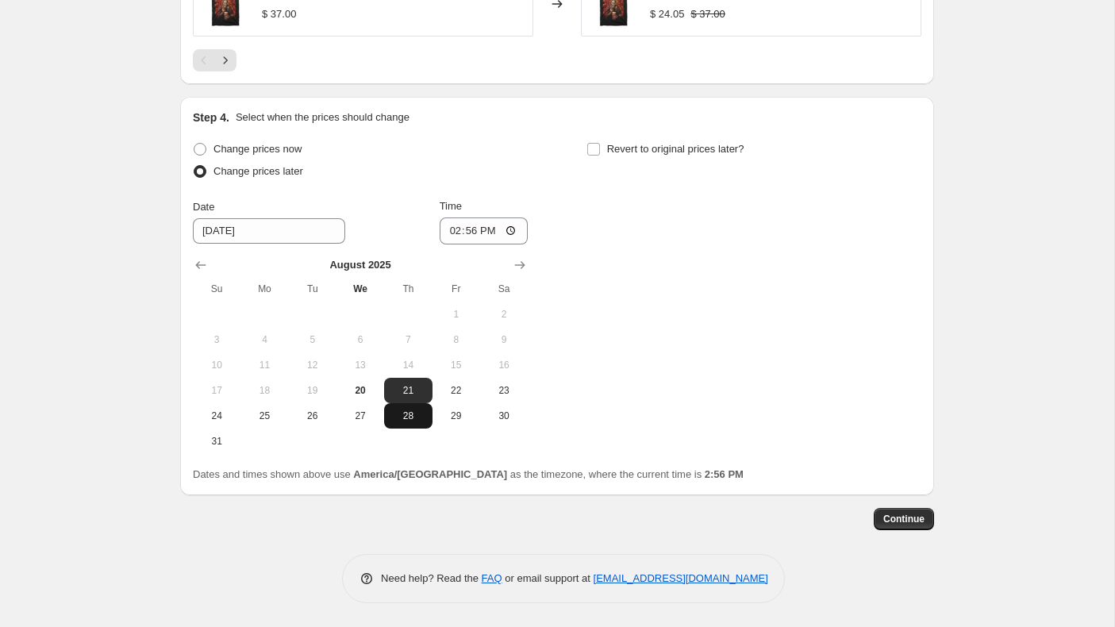
click at [404, 410] on span "28" at bounding box center [407, 416] width 35 height 13
click at [448, 238] on input "14:56" at bounding box center [484, 230] width 89 height 27
click at [591, 145] on input "Revert to original prices later?" at bounding box center [593, 149] width 13 height 13
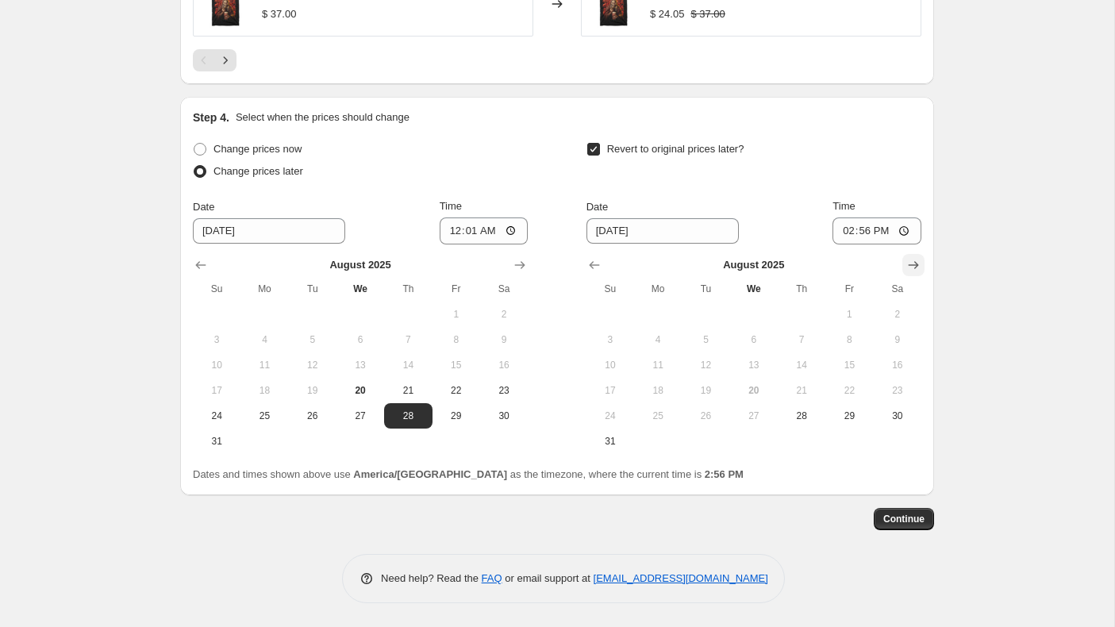
click at [912, 262] on icon "Show next month, September 2025" at bounding box center [914, 265] width 16 height 16
click at [696, 319] on span "2" at bounding box center [705, 314] width 35 height 13
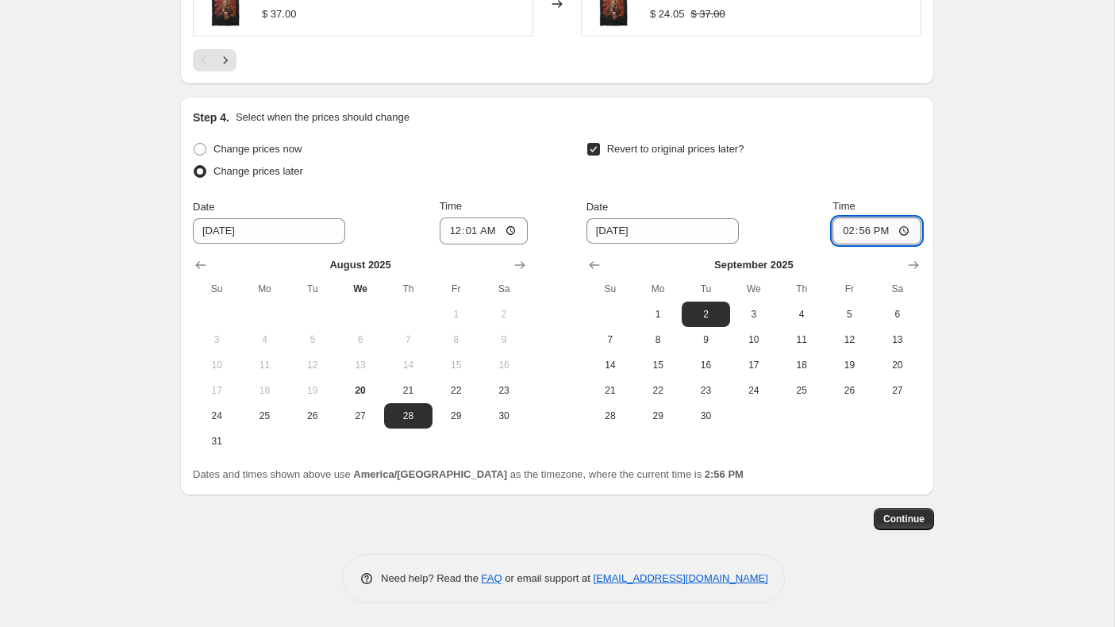
click at [840, 231] on input "14:56" at bounding box center [877, 230] width 89 height 27
click at [915, 521] on span "Continue" at bounding box center [903, 519] width 41 height 13
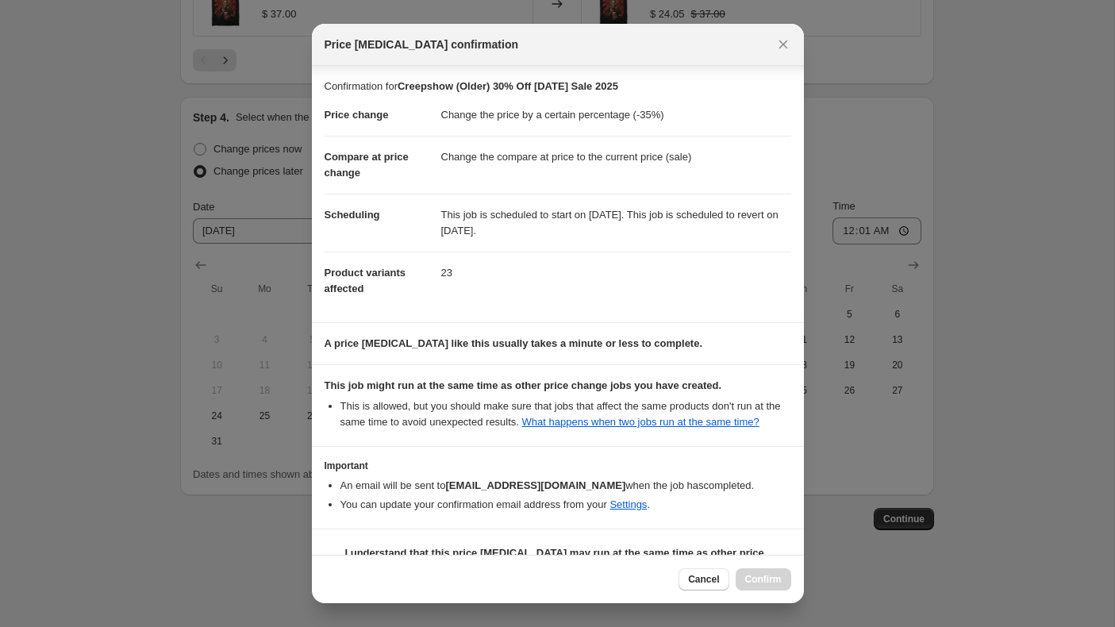
scroll to position [54, 0]
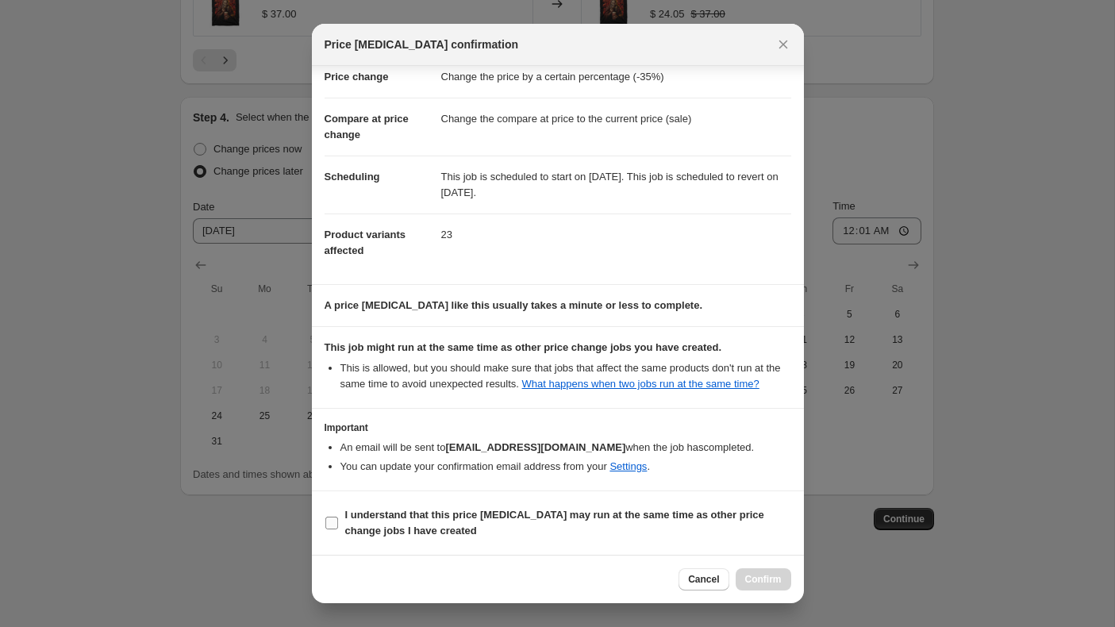
click at [331, 522] on input "I understand that this price [MEDICAL_DATA] may run at the same time as other p…" at bounding box center [331, 523] width 13 height 13
click at [770, 578] on span "Confirm" at bounding box center [763, 579] width 37 height 13
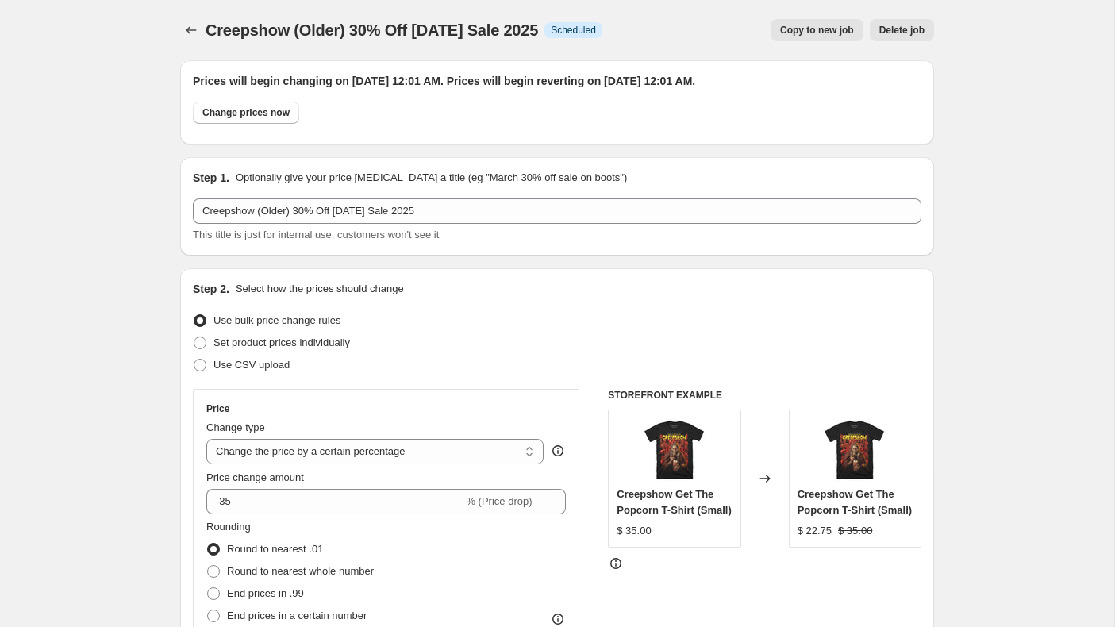
click at [821, 31] on span "Copy to new job" at bounding box center [817, 30] width 74 height 13
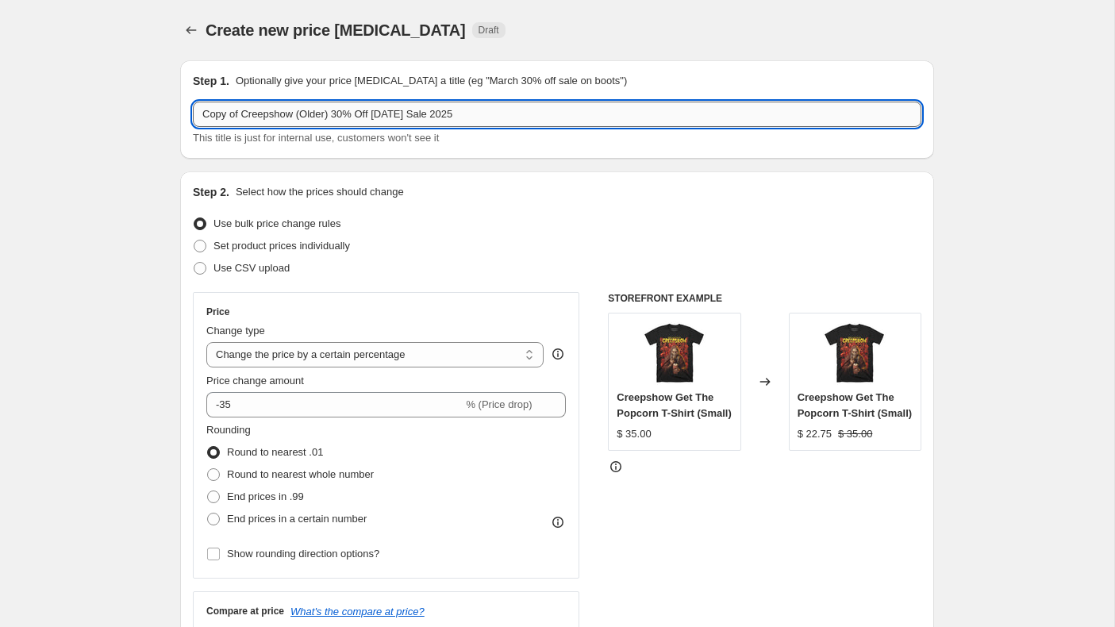
drag, startPoint x: 332, startPoint y: 114, endPoint x: 308, endPoint y: 116, distance: 23.9
click at [308, 116] on input "Copy of Creepshow (Older) 30% Off [DATE] Sale 2025" at bounding box center [557, 114] width 729 height 25
click at [343, 118] on input "Copy of Creepshow (New) 30% Off [DATE] Sale 2025" at bounding box center [557, 114] width 729 height 25
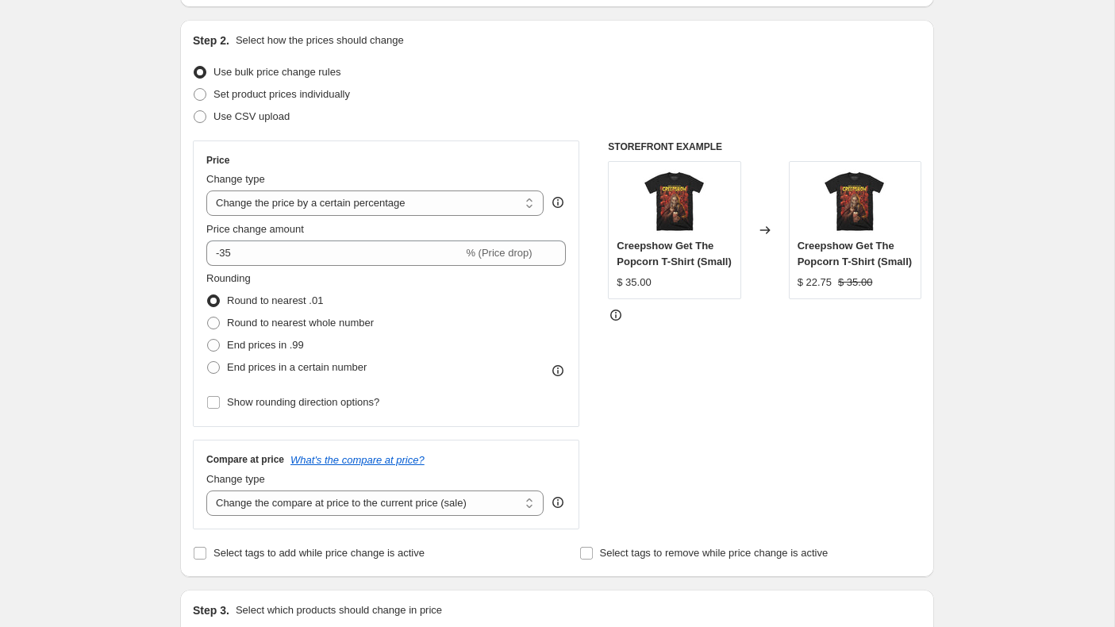
scroll to position [165, 0]
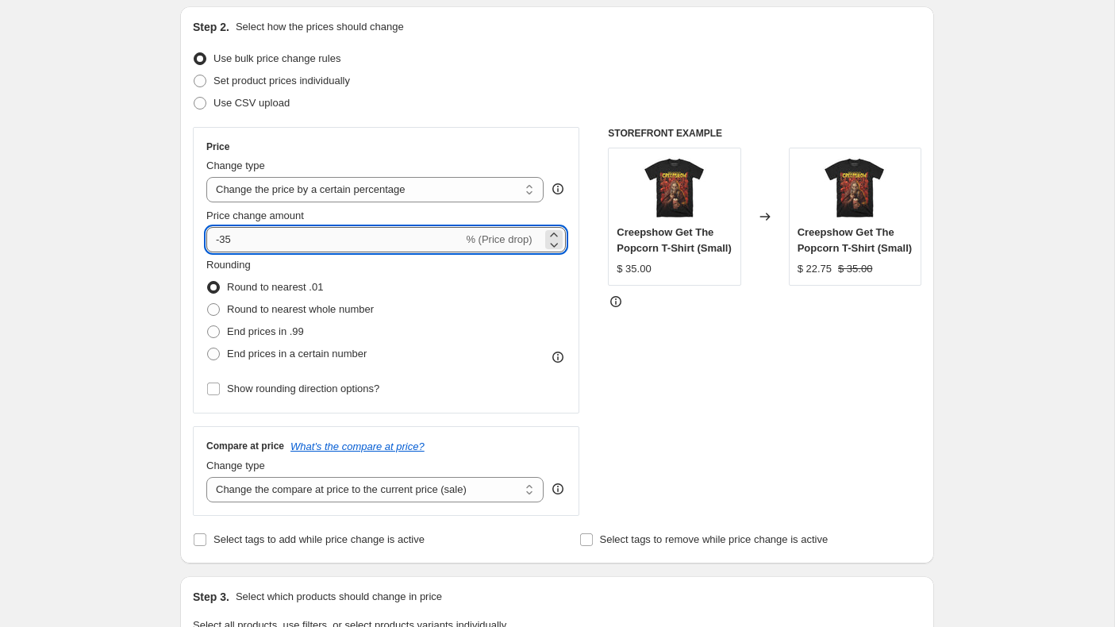
click at [264, 234] on input "-35" at bounding box center [334, 239] width 256 height 25
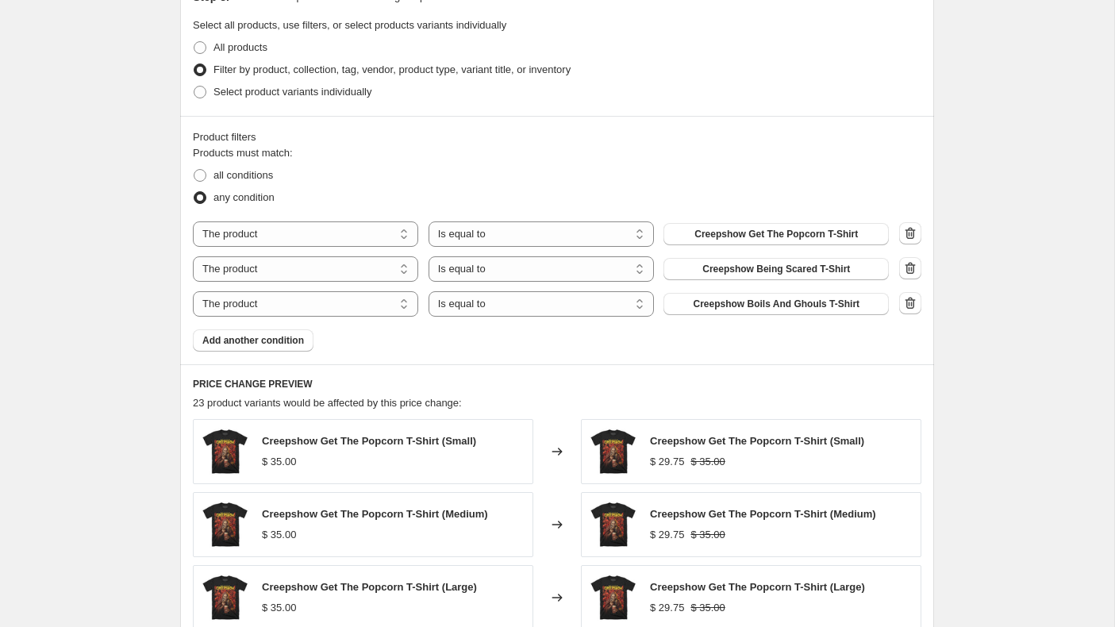
scroll to position [806, 0]
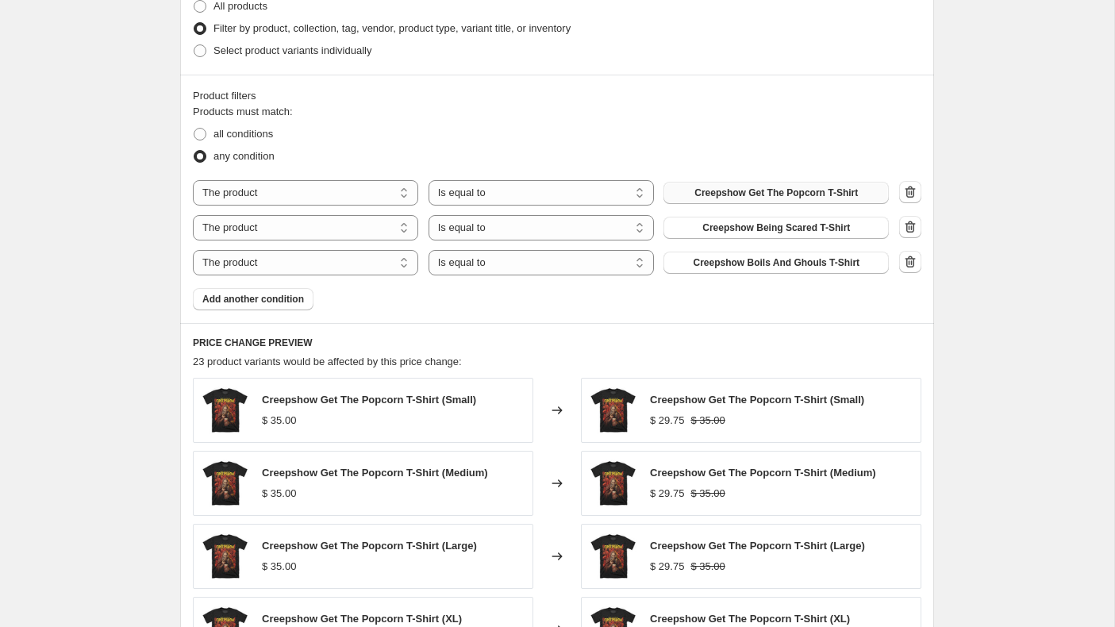
click at [747, 194] on span "Creepshow Get The Popcorn T-Shirt" at bounding box center [776, 193] width 164 height 13
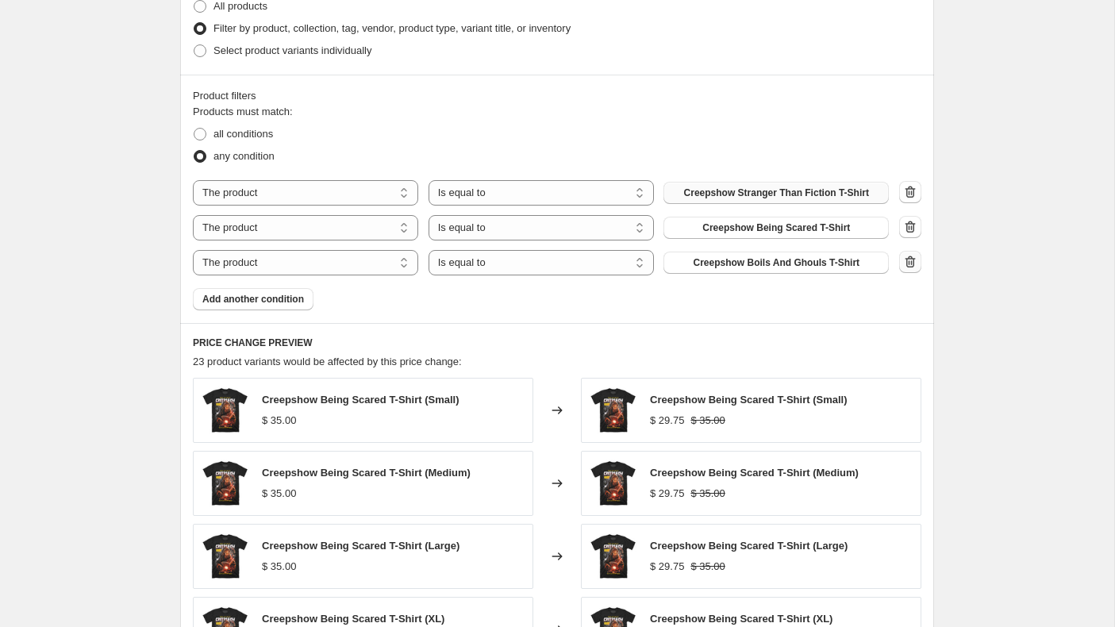
click at [907, 260] on icon "button" at bounding box center [911, 262] width 10 height 12
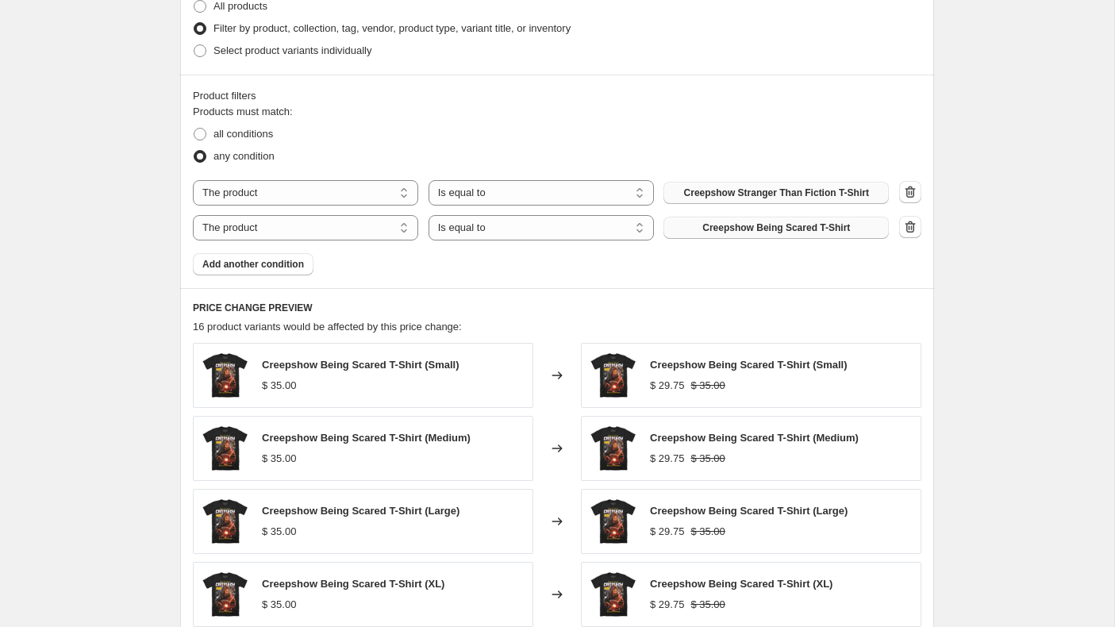
click at [827, 230] on span "Creepshow Being Scared T-Shirt" at bounding box center [776, 227] width 148 height 13
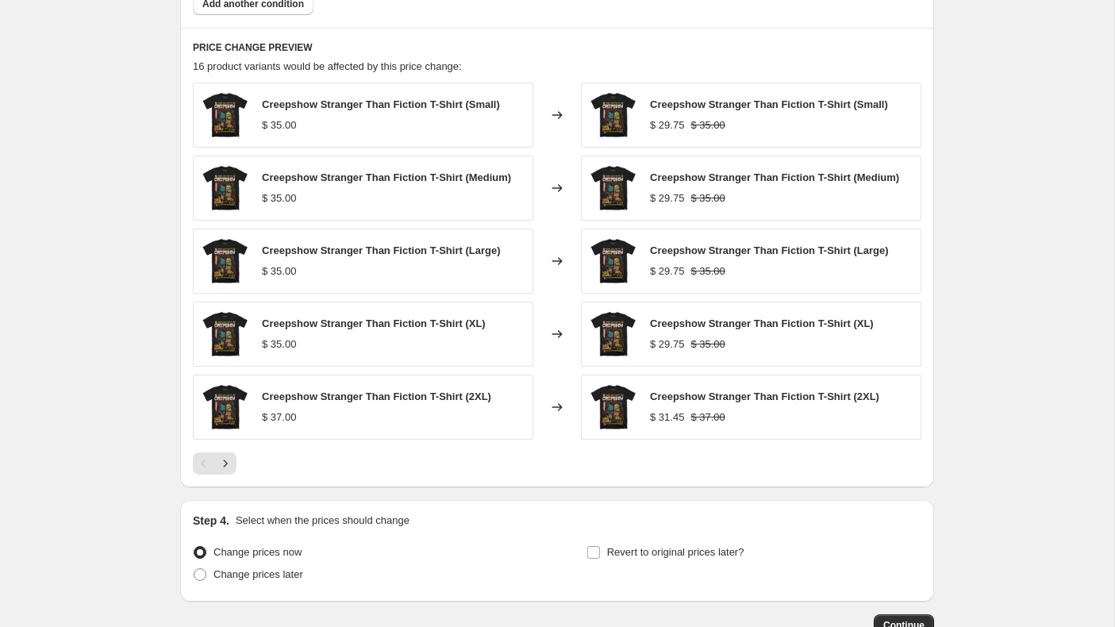
scroll to position [1173, 0]
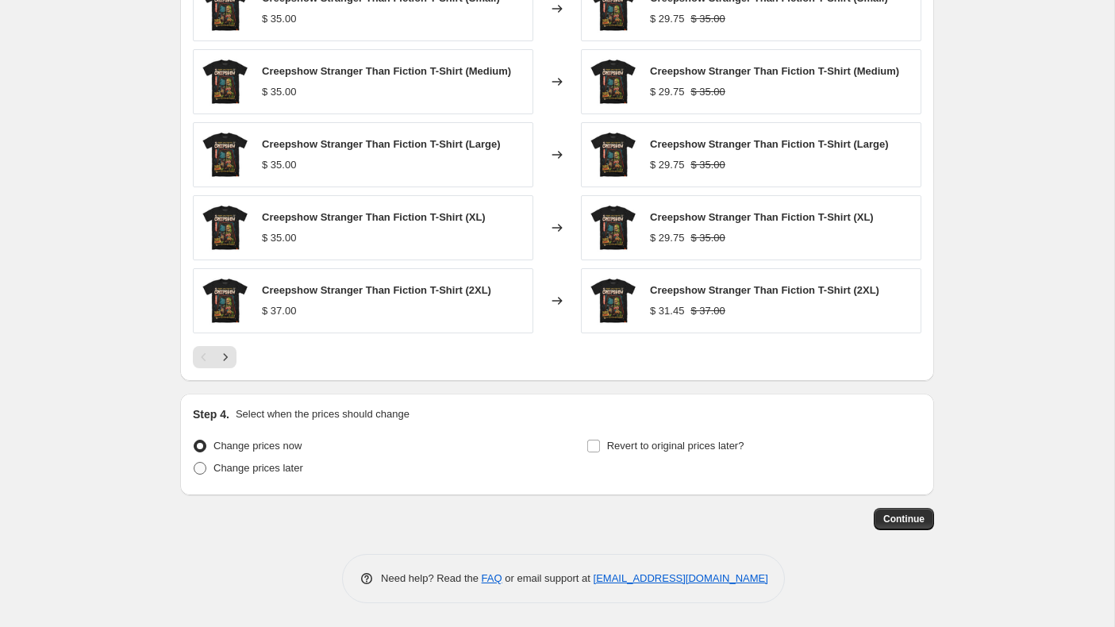
click at [200, 467] on span at bounding box center [200, 468] width 13 height 13
click at [194, 463] on input "Change prices later" at bounding box center [194, 462] width 1 height 1
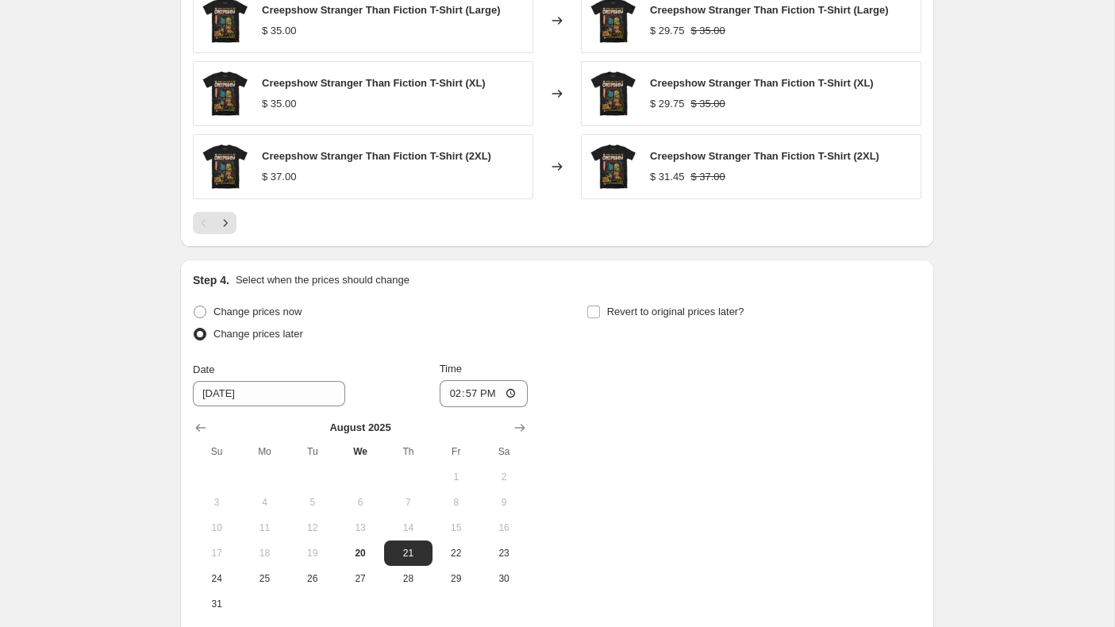
scroll to position [1470, 0]
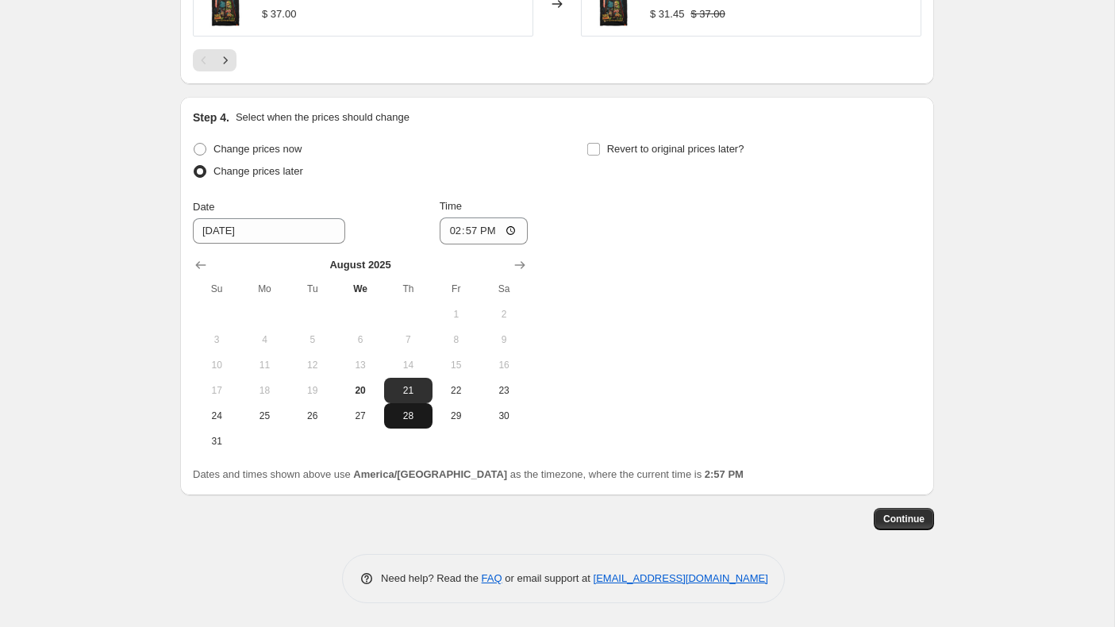
click at [407, 414] on span "28" at bounding box center [407, 416] width 35 height 13
click at [448, 229] on input "14:57" at bounding box center [484, 230] width 89 height 27
click at [588, 147] on input "Revert to original prices later?" at bounding box center [593, 149] width 13 height 13
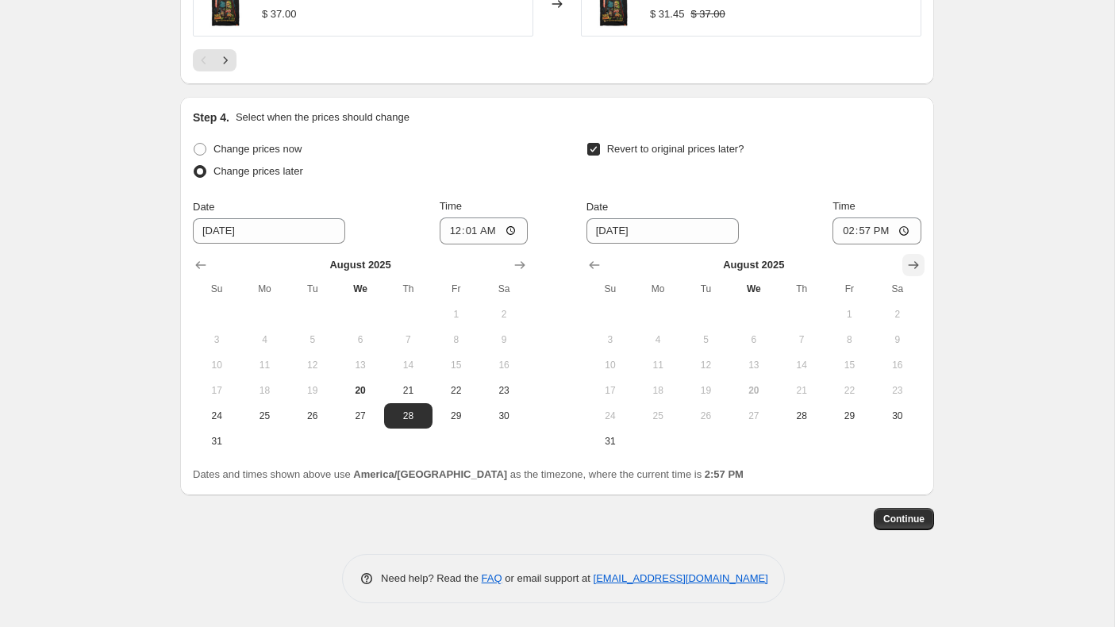
click at [921, 261] on button "Show next month, September 2025" at bounding box center [913, 265] width 22 height 22
click at [709, 313] on span "2" at bounding box center [705, 314] width 35 height 13
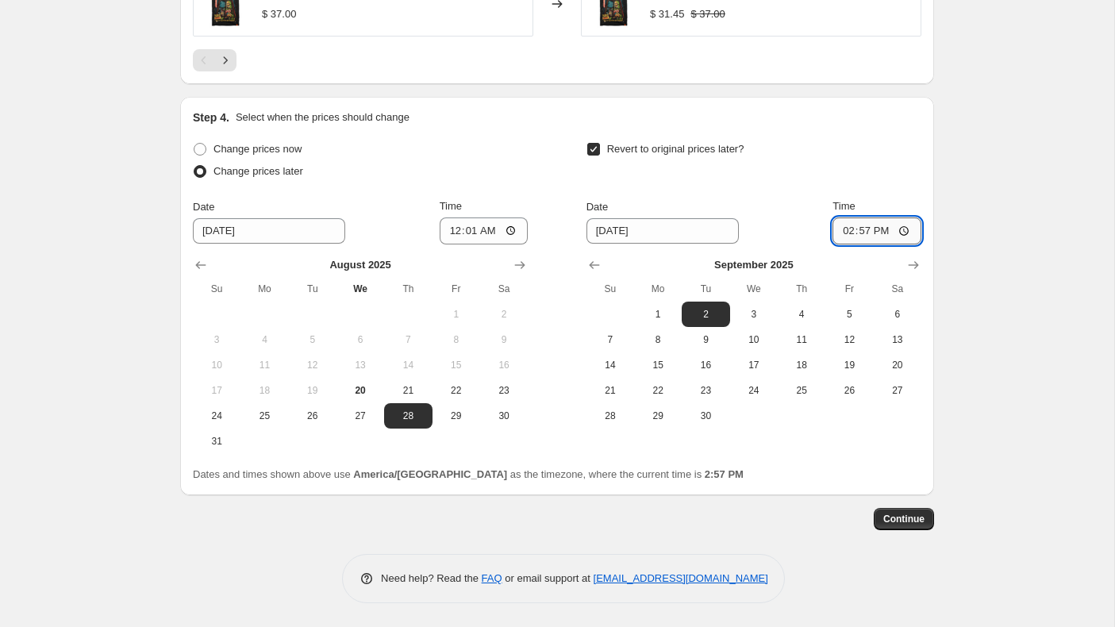
click at [843, 229] on input "14:57" at bounding box center [877, 230] width 89 height 27
click at [914, 515] on span "Continue" at bounding box center [903, 519] width 41 height 13
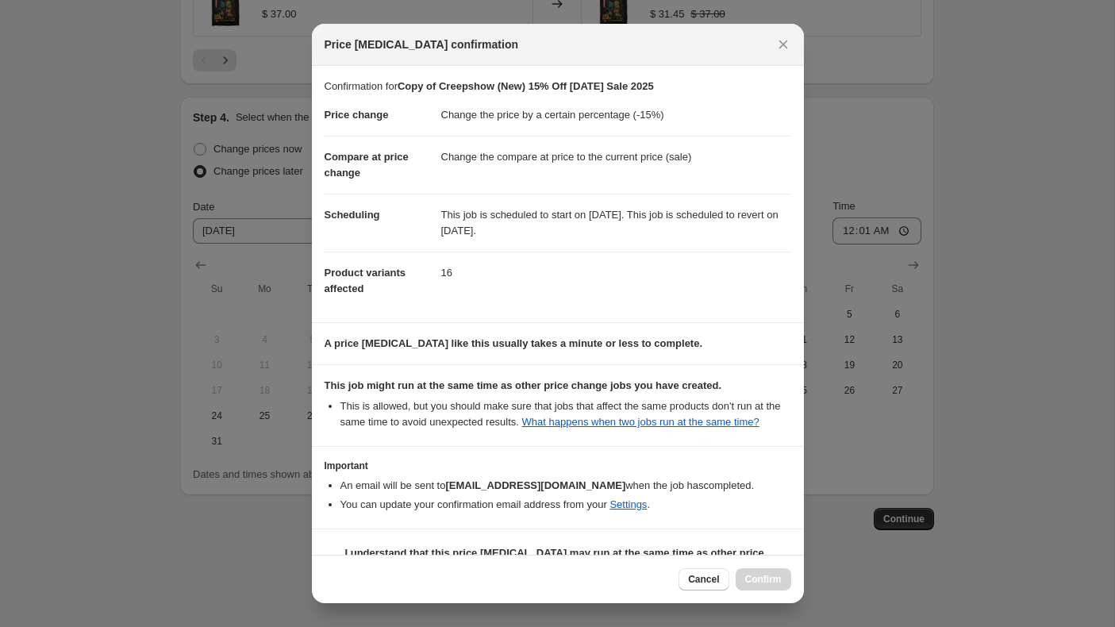
scroll to position [54, 0]
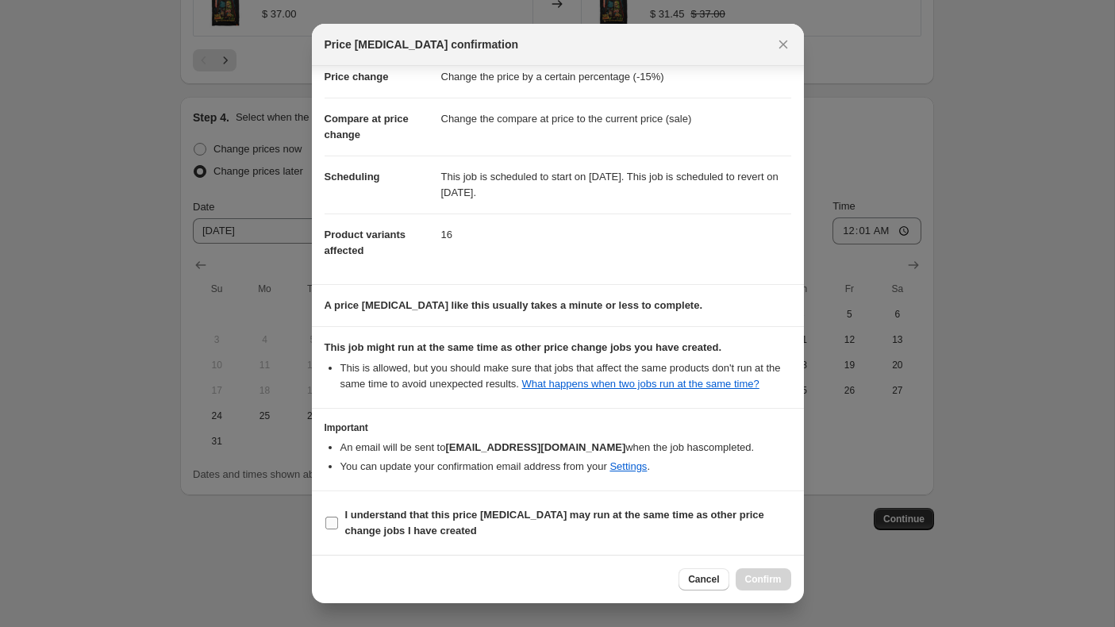
click at [335, 521] on input "I understand that this price [MEDICAL_DATA] may run at the same time as other p…" at bounding box center [331, 523] width 13 height 13
click at [755, 573] on span "Confirm" at bounding box center [763, 579] width 37 height 13
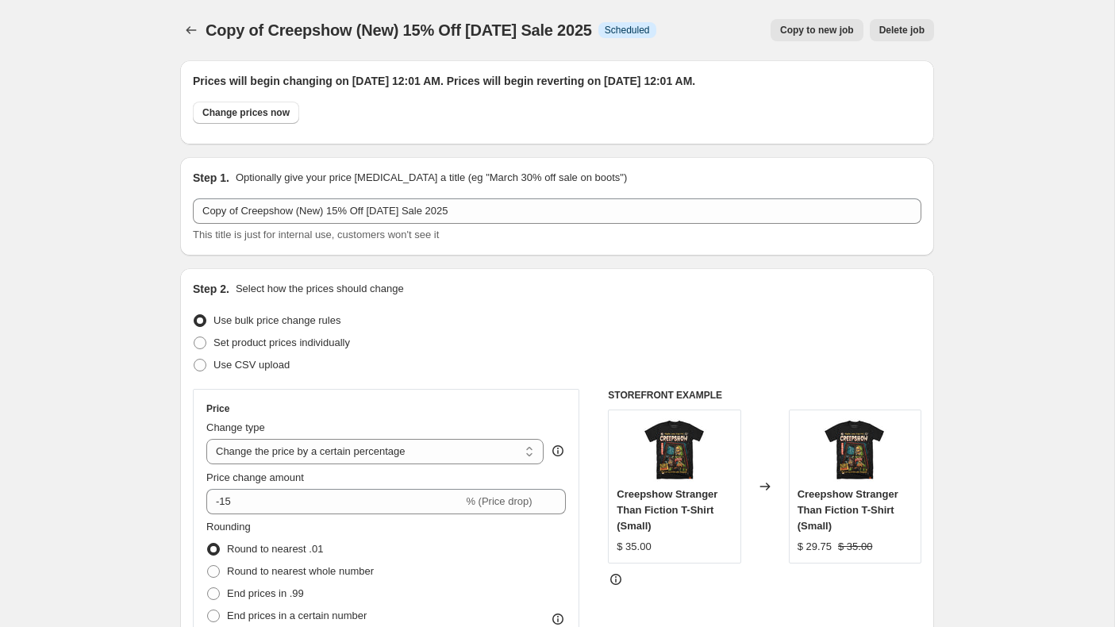
click at [806, 30] on span "Copy to new job" at bounding box center [817, 30] width 74 height 13
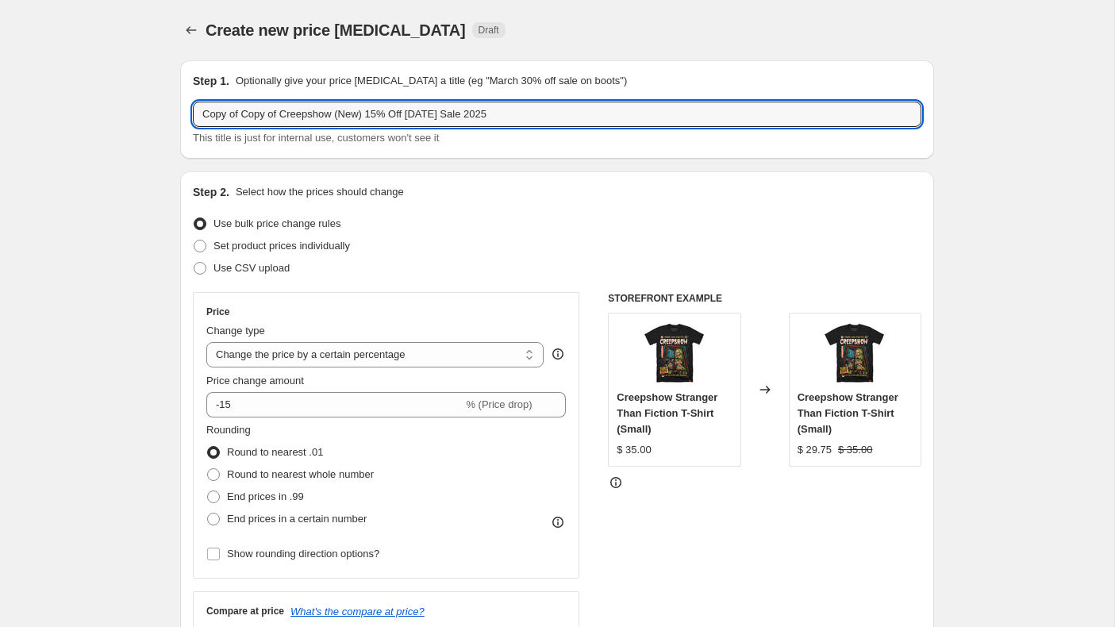
drag, startPoint x: 370, startPoint y: 116, endPoint x: 175, endPoint y: 118, distance: 194.5
click at [250, 114] on input "ROTLD 15% Off [DATE] Sale 2025" at bounding box center [557, 114] width 729 height 25
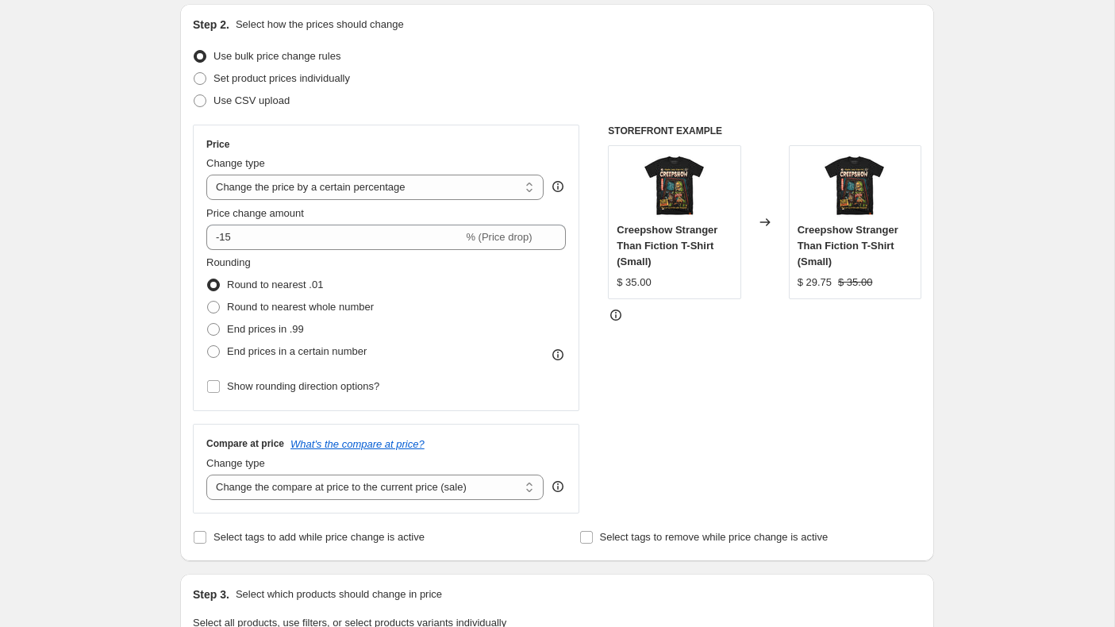
scroll to position [175, 0]
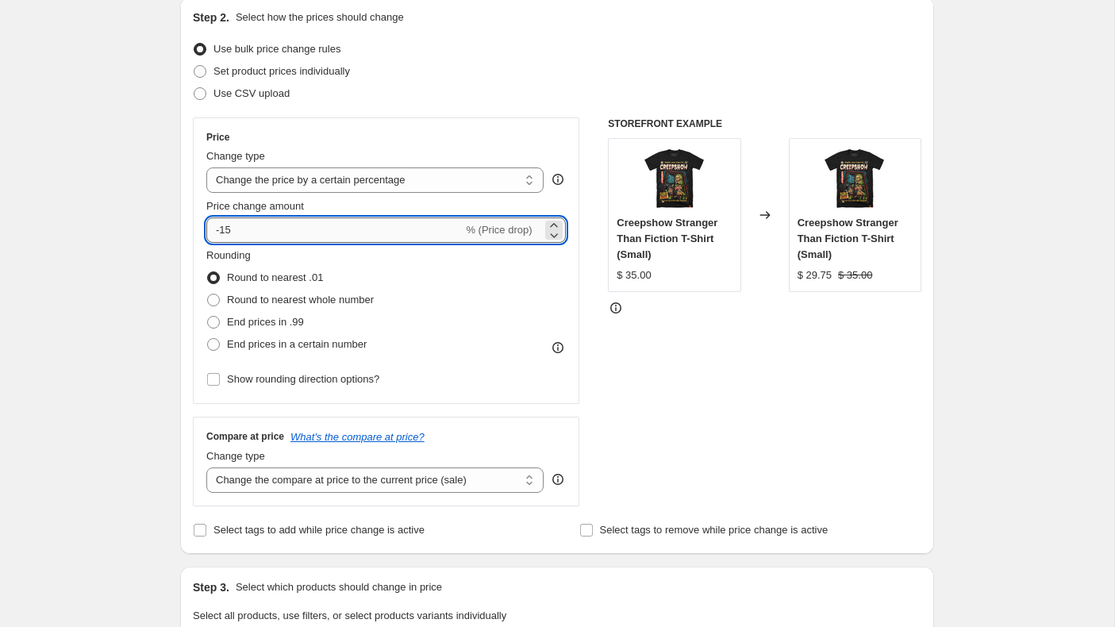
click at [247, 227] on input "-15" at bounding box center [334, 229] width 256 height 25
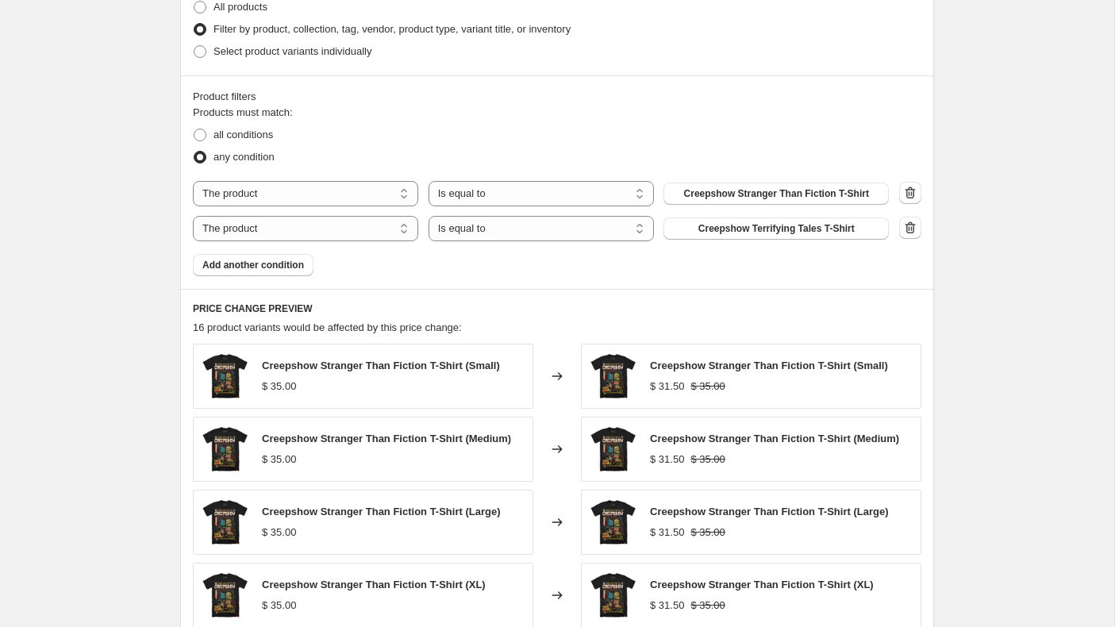
scroll to position [833, 0]
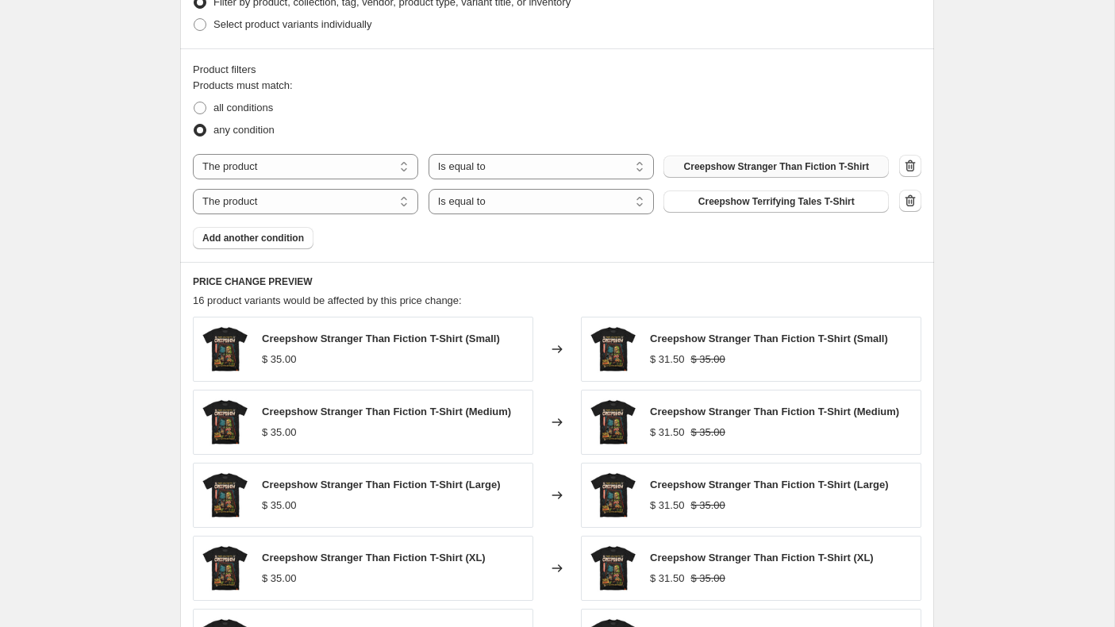
click at [717, 162] on span "Creepshow Stranger Than Fiction T-Shirt" at bounding box center [776, 166] width 185 height 13
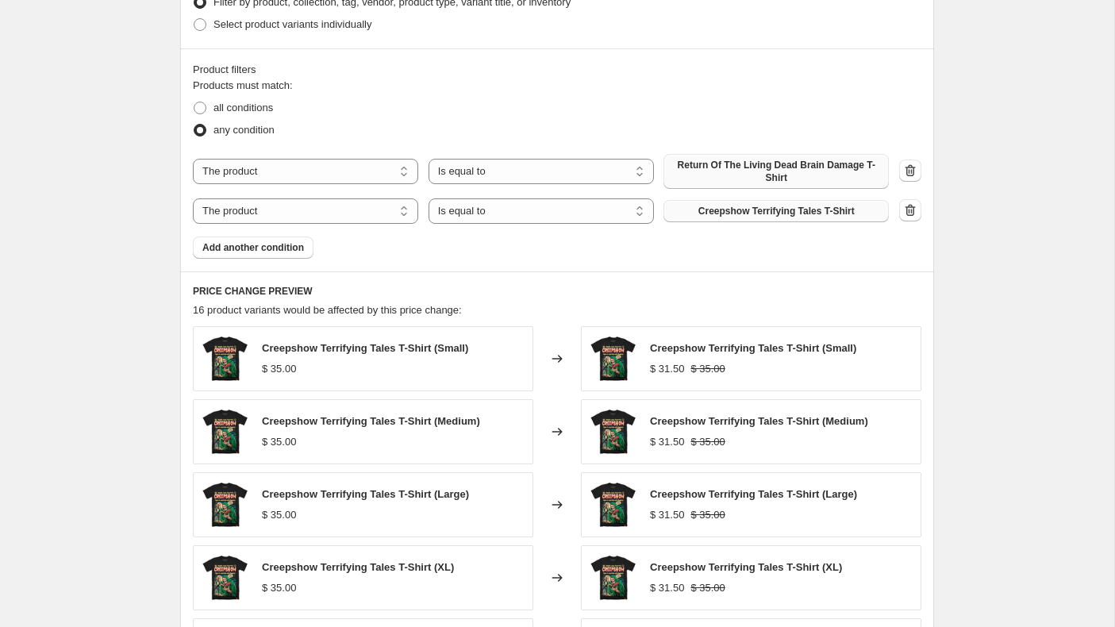
click at [764, 206] on span "Creepshow Terrifying Tales T-Shirt" at bounding box center [776, 211] width 156 height 13
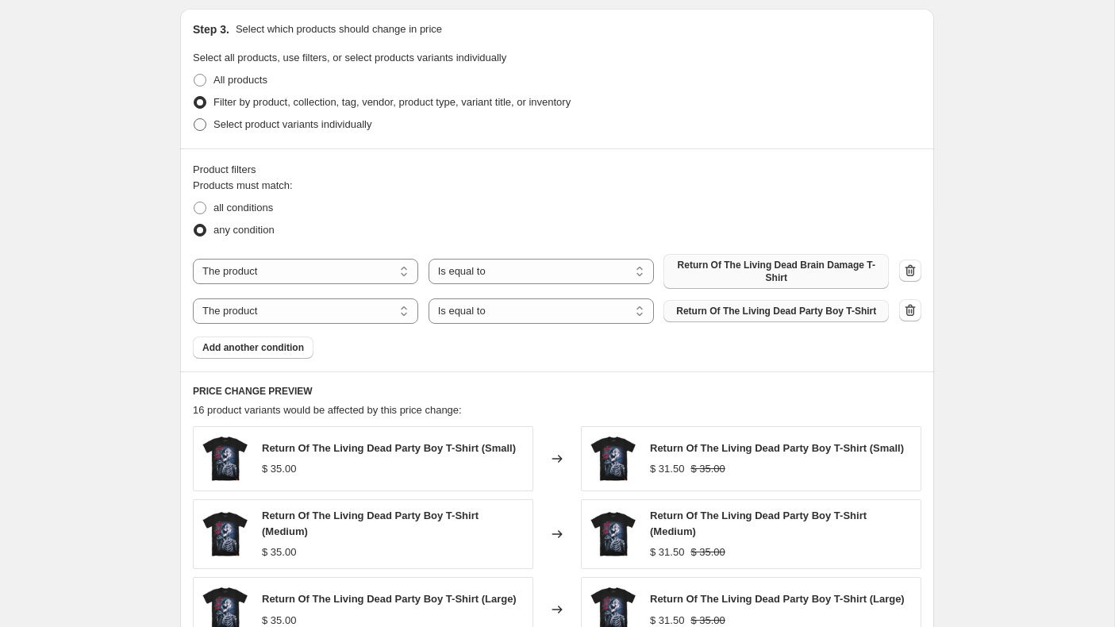
scroll to position [737, 0]
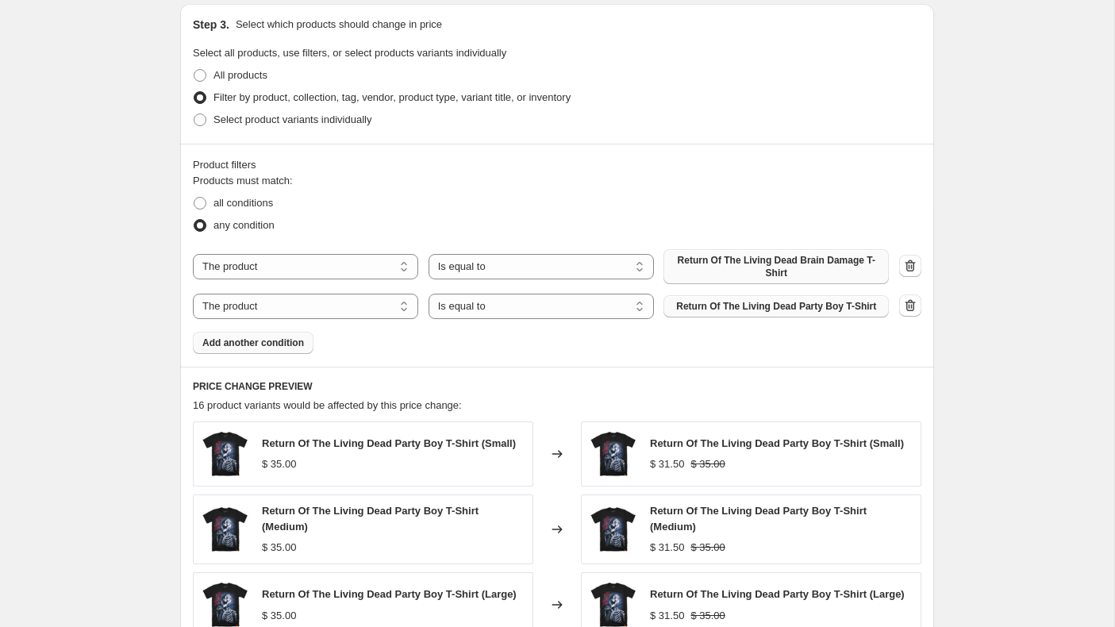
click at [275, 340] on span "Add another condition" at bounding box center [253, 343] width 102 height 13
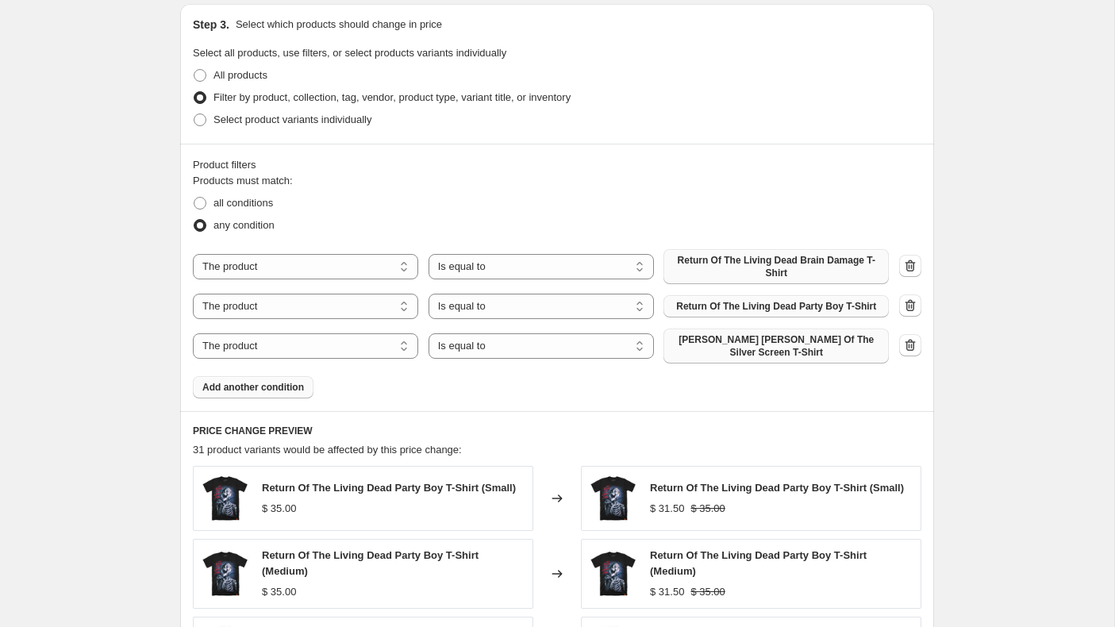
click at [723, 337] on span "[PERSON_NAME] [PERSON_NAME] Of The Silver Screen T-Shirt" at bounding box center [776, 345] width 206 height 25
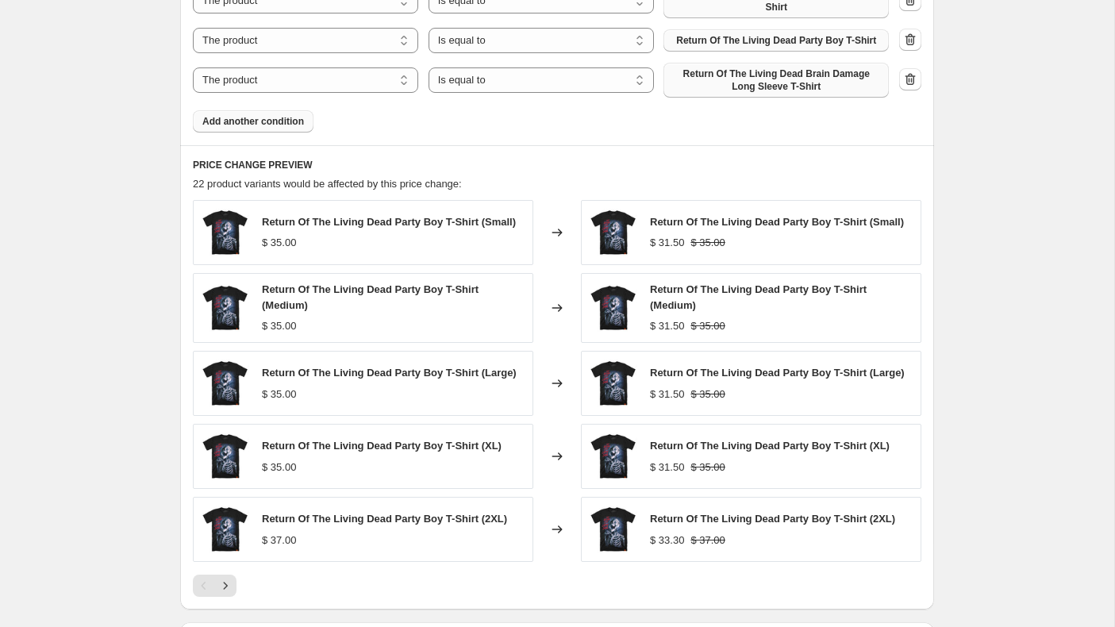
scroll to position [1232, 0]
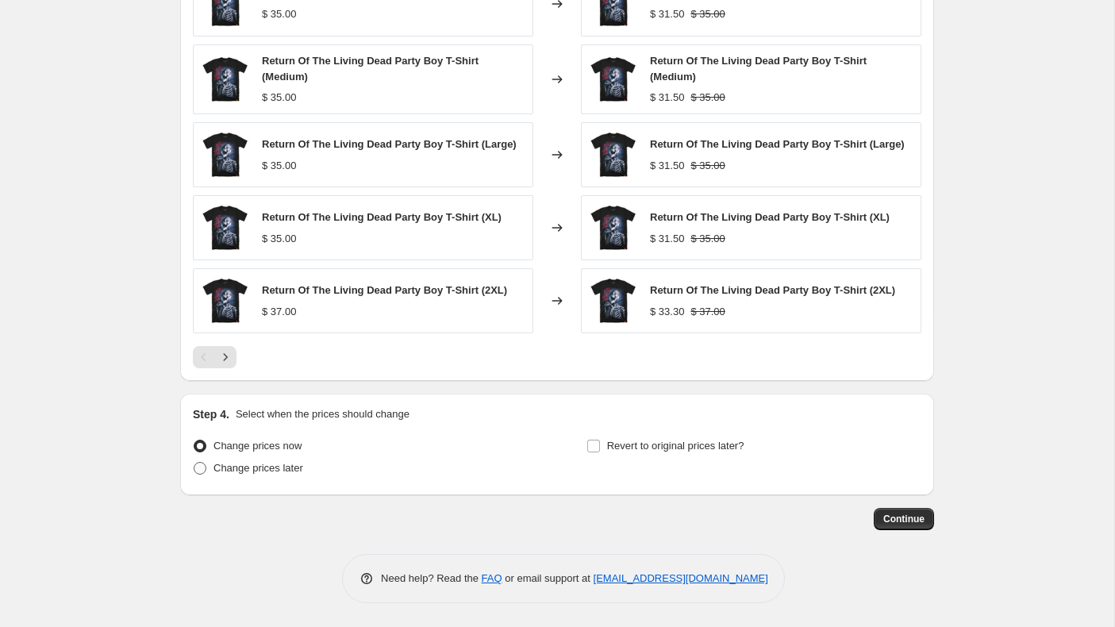
click at [199, 468] on span at bounding box center [200, 468] width 13 height 13
click at [194, 463] on input "Change prices later" at bounding box center [194, 462] width 1 height 1
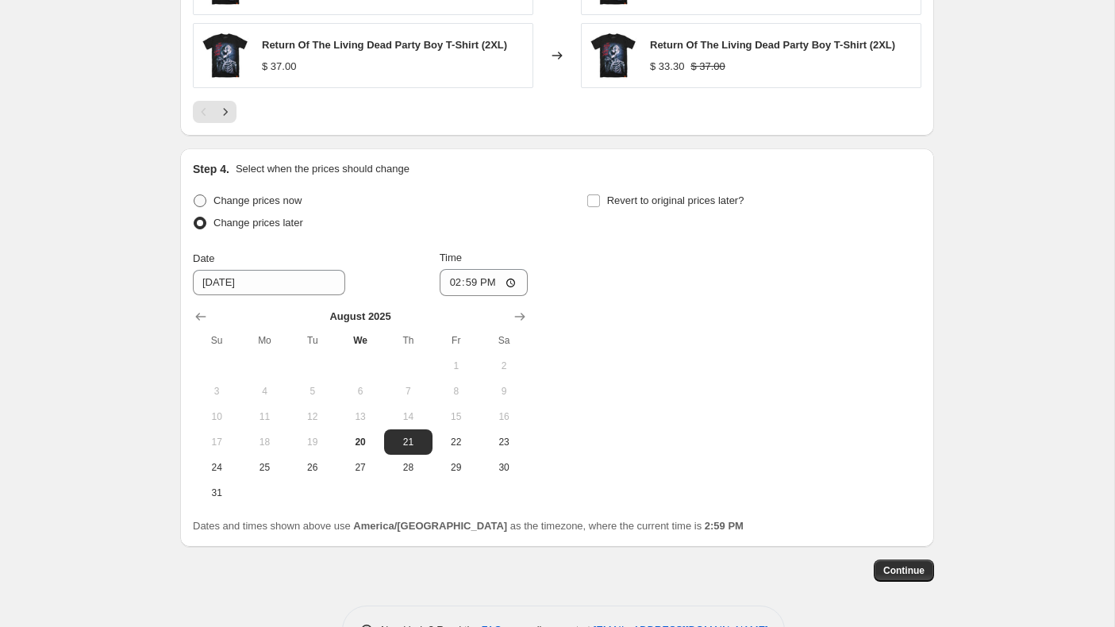
scroll to position [1529, 0]
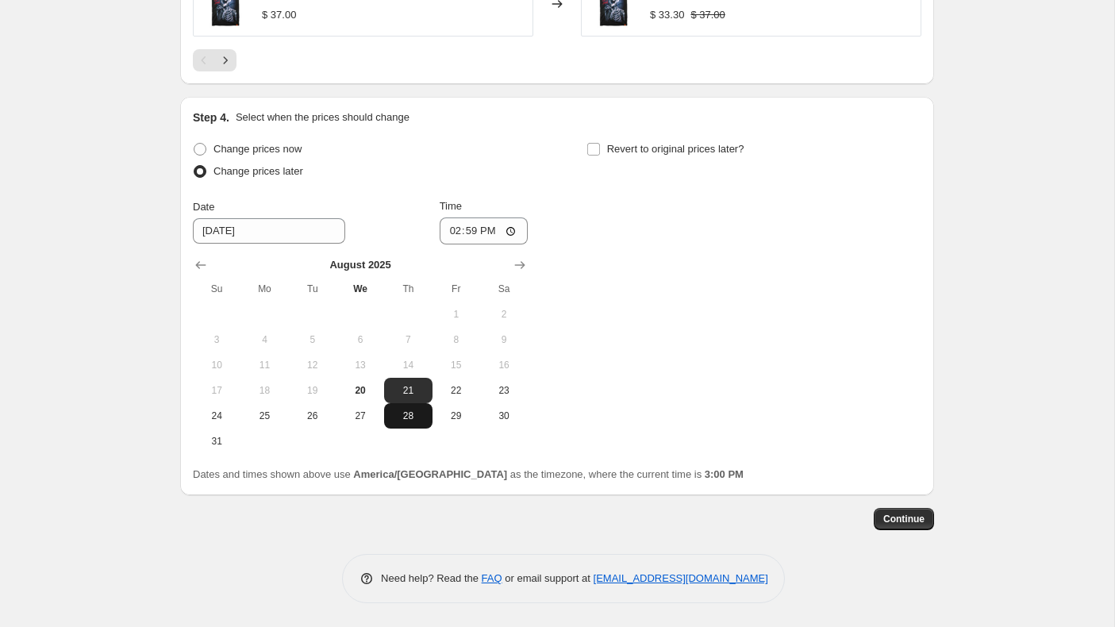
click at [410, 418] on span "28" at bounding box center [407, 416] width 35 height 13
click at [448, 229] on input "14:59" at bounding box center [484, 230] width 89 height 27
click at [594, 148] on input "Revert to original prices later?" at bounding box center [593, 149] width 13 height 13
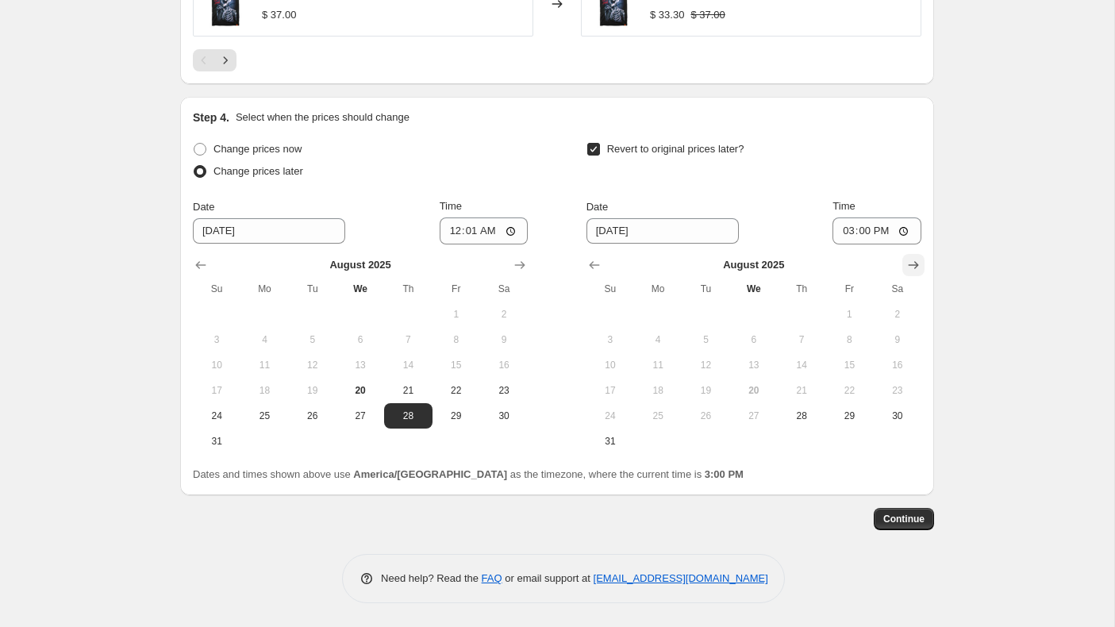
click at [918, 258] on icon "Show next month, September 2025" at bounding box center [914, 265] width 16 height 16
click at [713, 310] on span "2" at bounding box center [705, 314] width 35 height 13
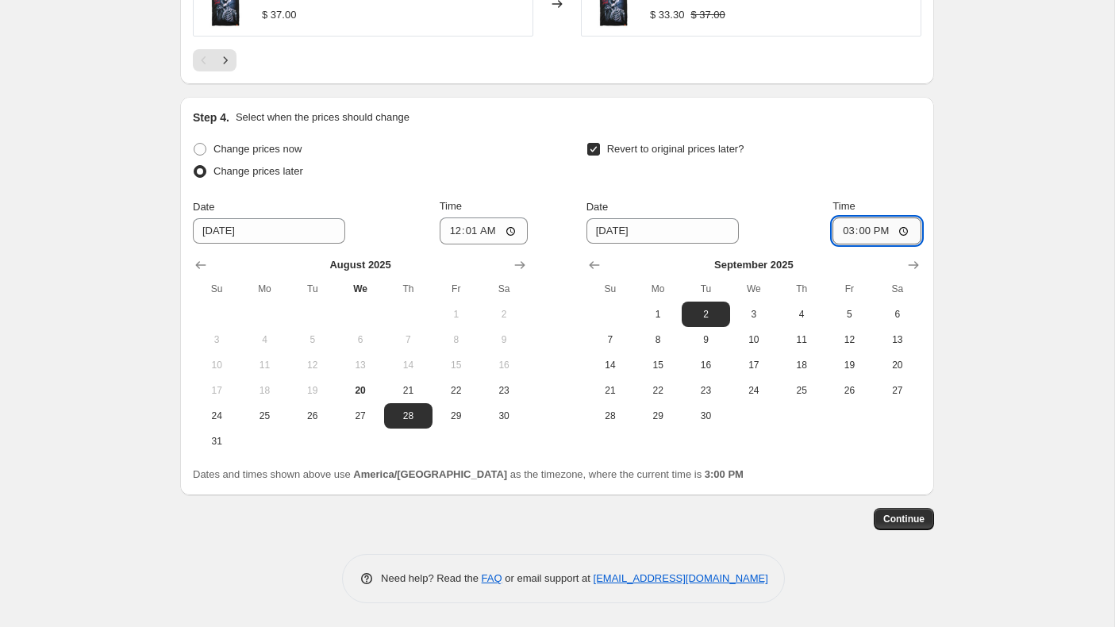
click at [841, 232] on input "15:00" at bounding box center [877, 230] width 89 height 27
click at [899, 518] on span "Continue" at bounding box center [903, 519] width 41 height 13
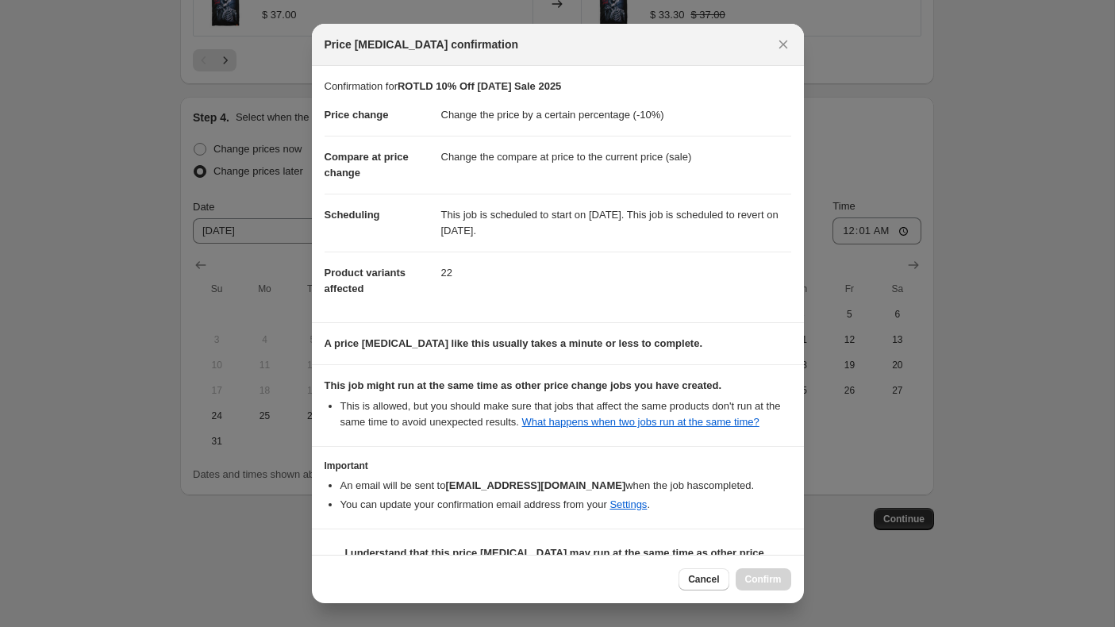
scroll to position [54, 0]
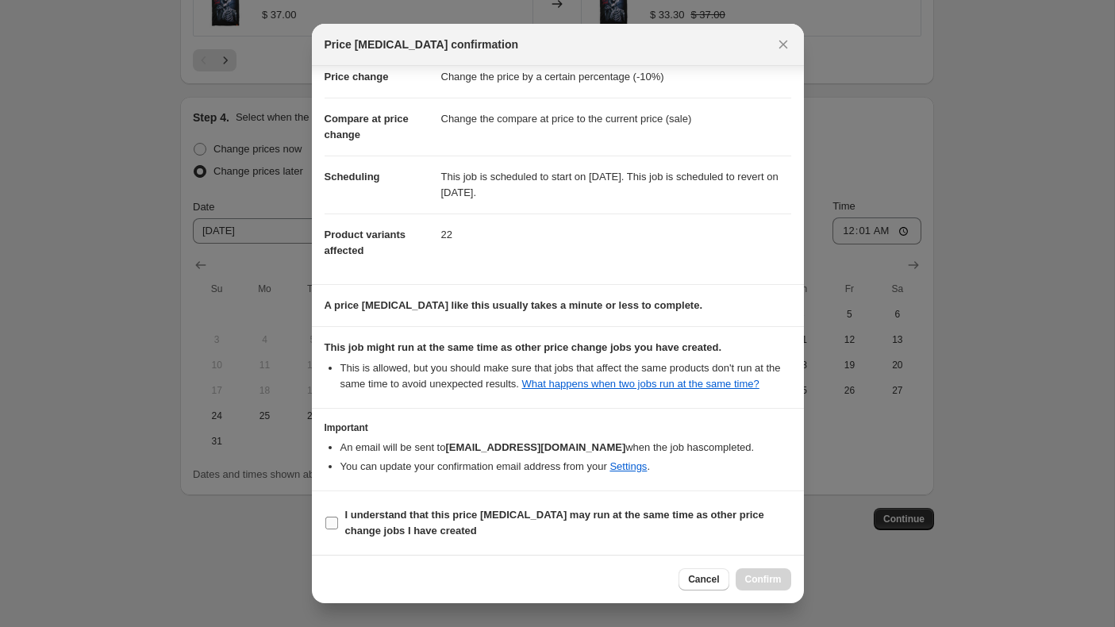
click at [333, 526] on input "I understand that this price [MEDICAL_DATA] may run at the same time as other p…" at bounding box center [331, 523] width 13 height 13
click at [757, 574] on span "Confirm" at bounding box center [763, 579] width 37 height 13
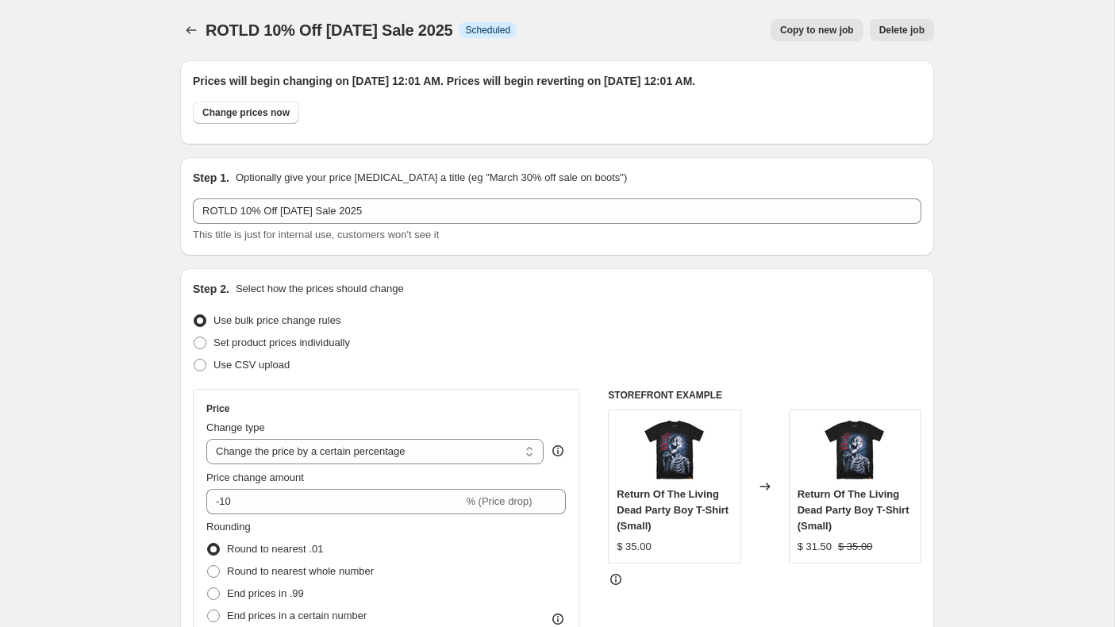
click at [801, 26] on span "Copy to new job" at bounding box center [817, 30] width 74 height 13
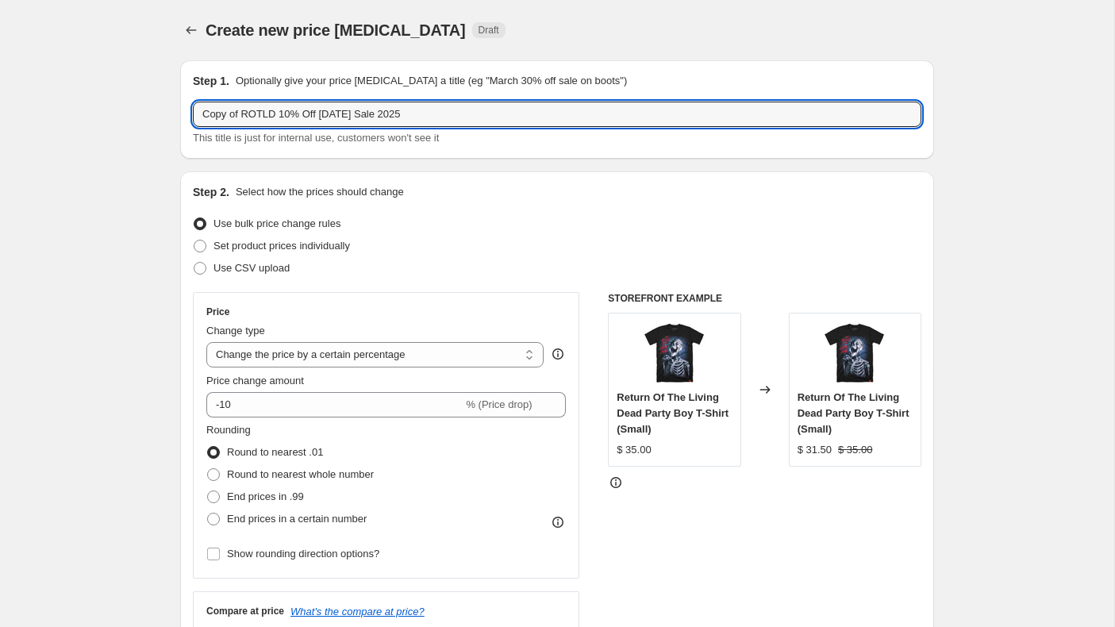
drag, startPoint x: 277, startPoint y: 114, endPoint x: 163, endPoint y: 113, distance: 114.3
click at [256, 116] on input "Vampira 10% Off [DATE] Sale 2025" at bounding box center [557, 114] width 729 height 25
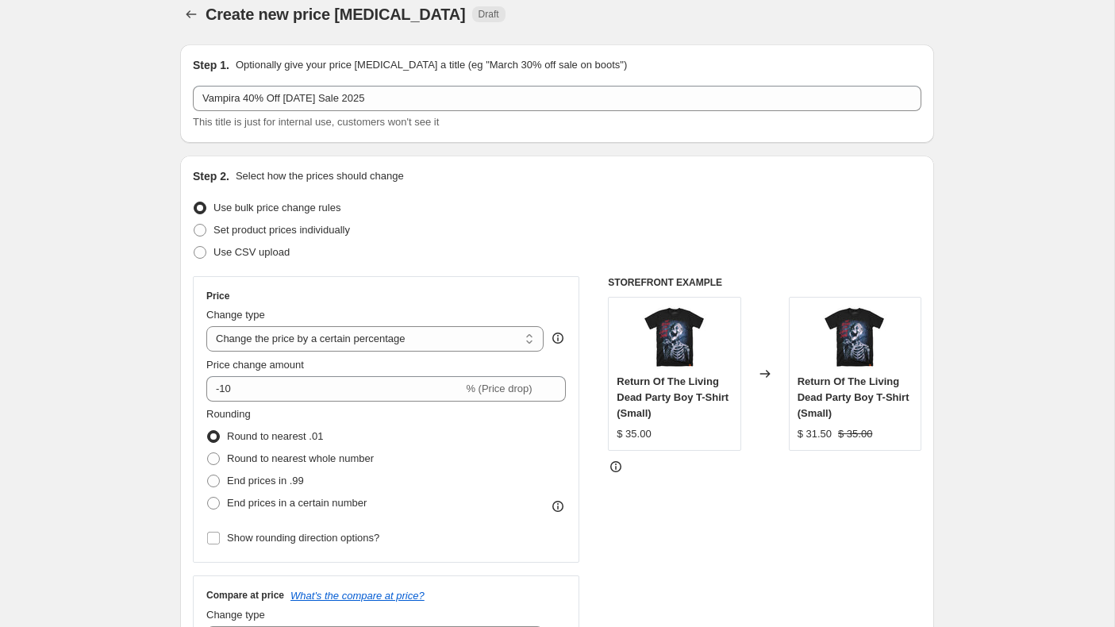
scroll to position [27, 0]
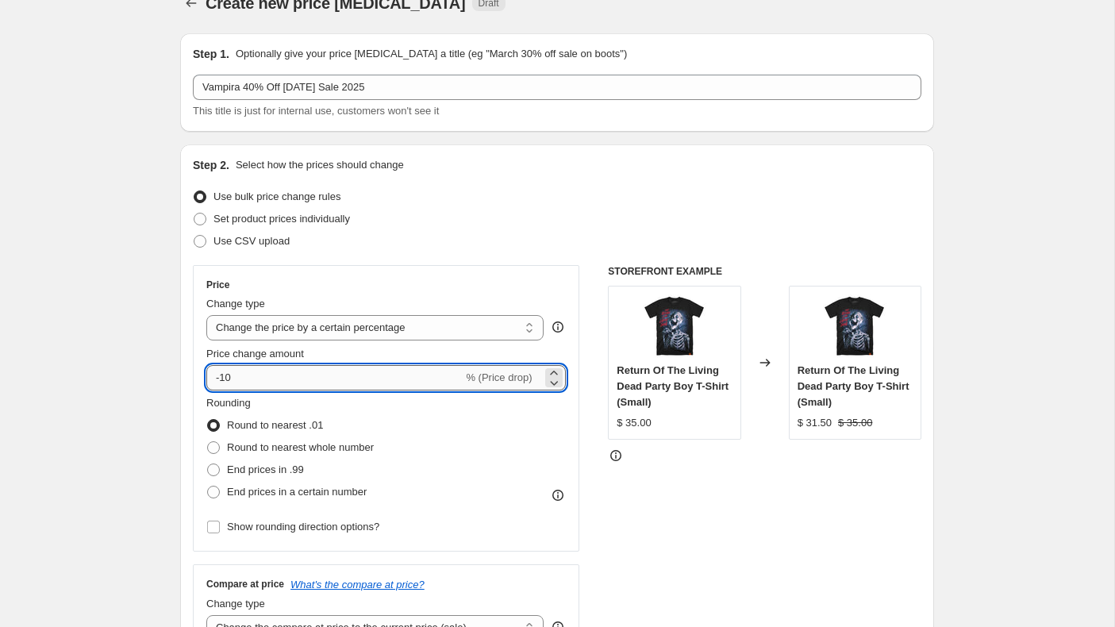
click at [277, 375] on input "-10" at bounding box center [334, 377] width 256 height 25
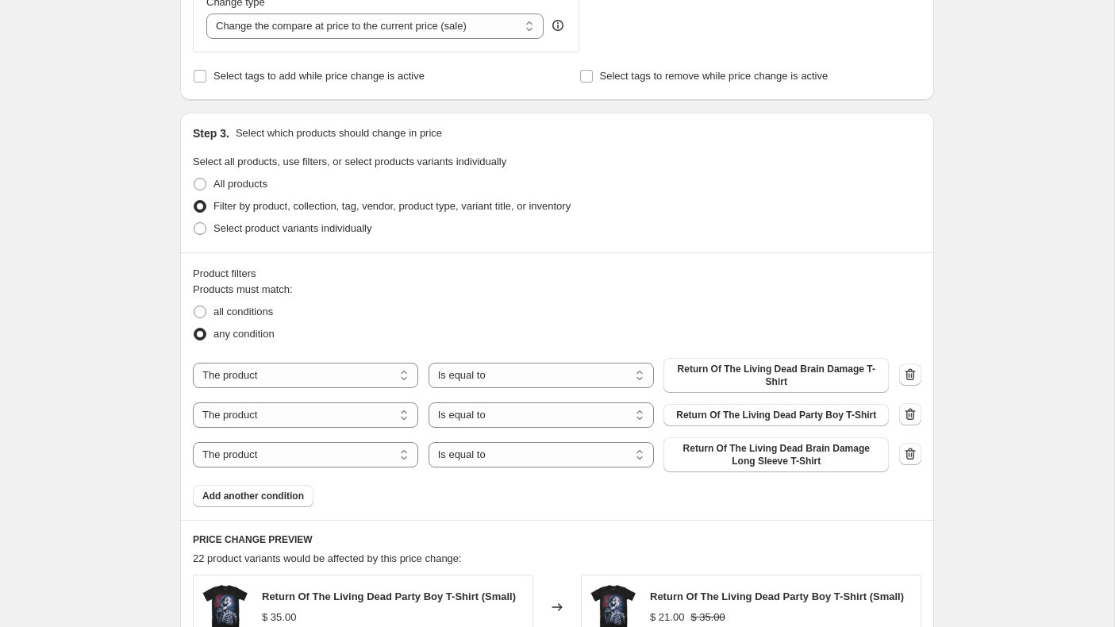
scroll to position [652, 0]
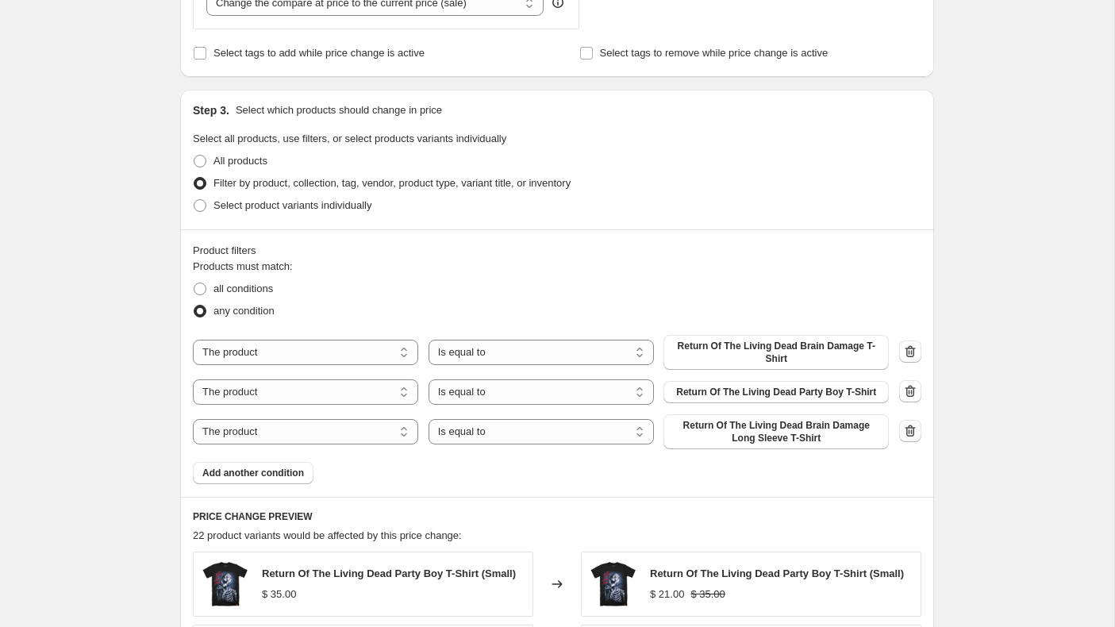
click at [906, 429] on icon "button" at bounding box center [910, 431] width 16 height 16
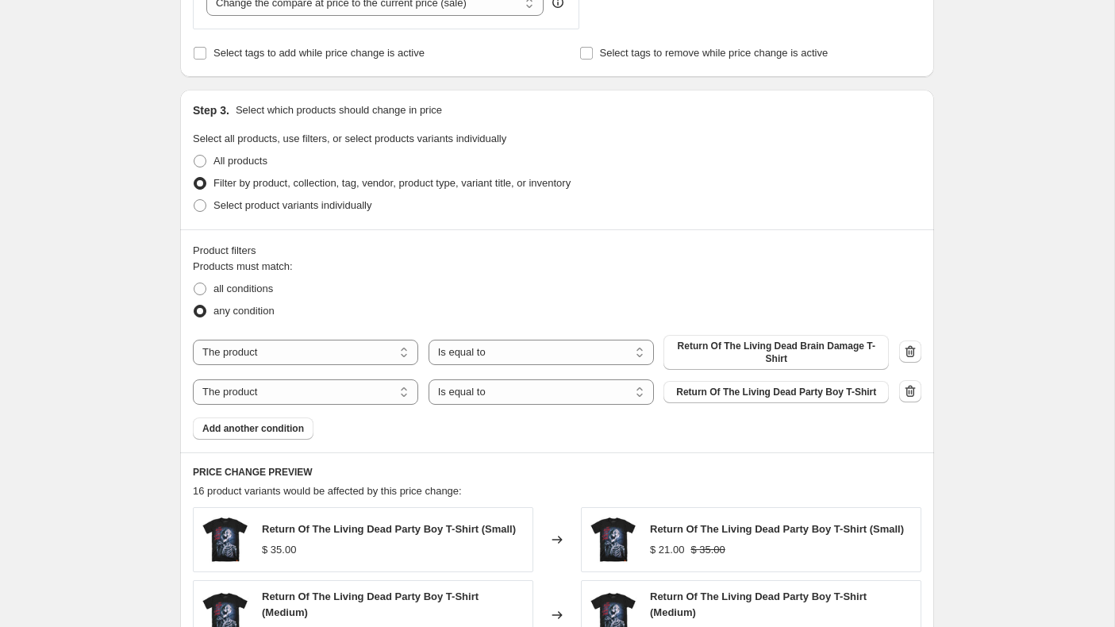
click at [789, 342] on span "Return Of The Living Dead Brain Damage T-Shirt" at bounding box center [776, 352] width 206 height 25
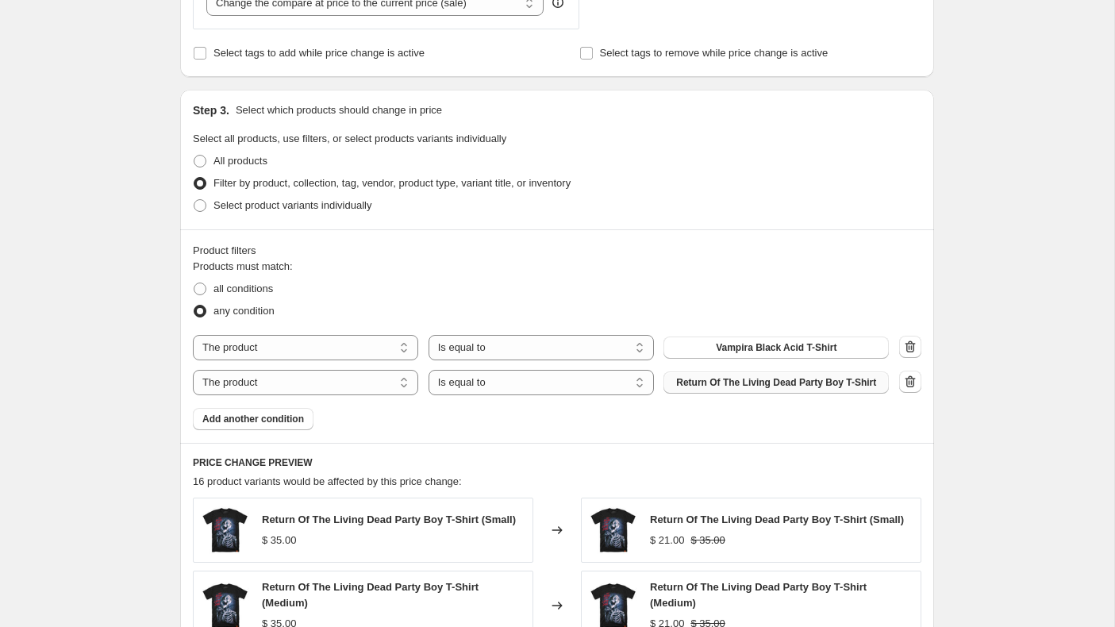
click at [767, 379] on span "Return Of The Living Dead Party Boy T-Shirt" at bounding box center [776, 382] width 200 height 13
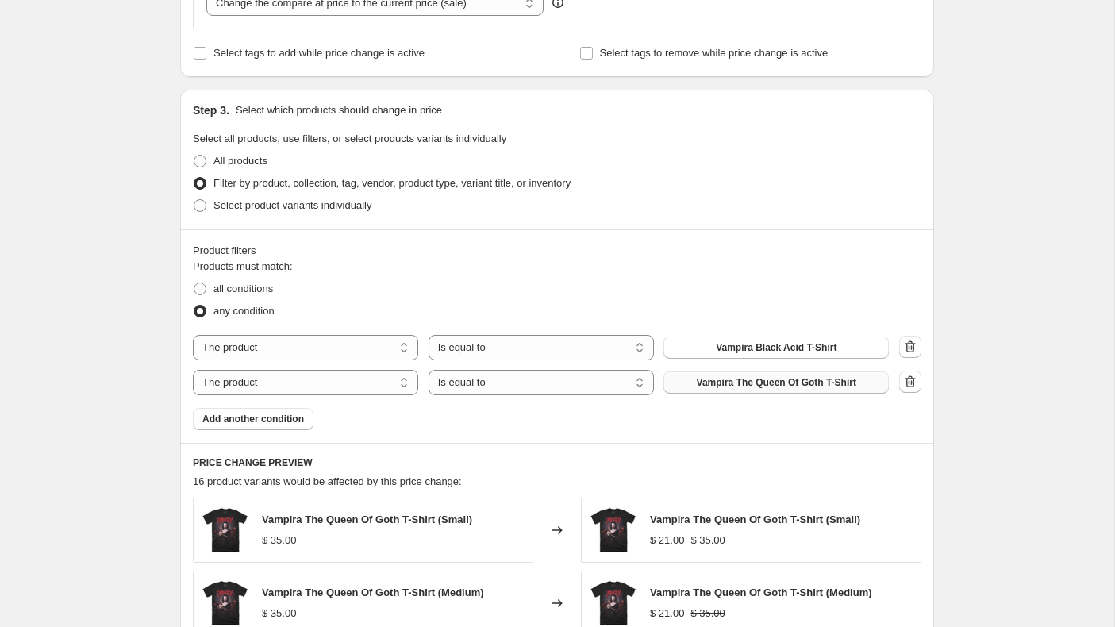
click at [996, 206] on div "Create new price [MEDICAL_DATA]. This page is ready Create new price [MEDICAL_D…" at bounding box center [557, 248] width 1114 height 1800
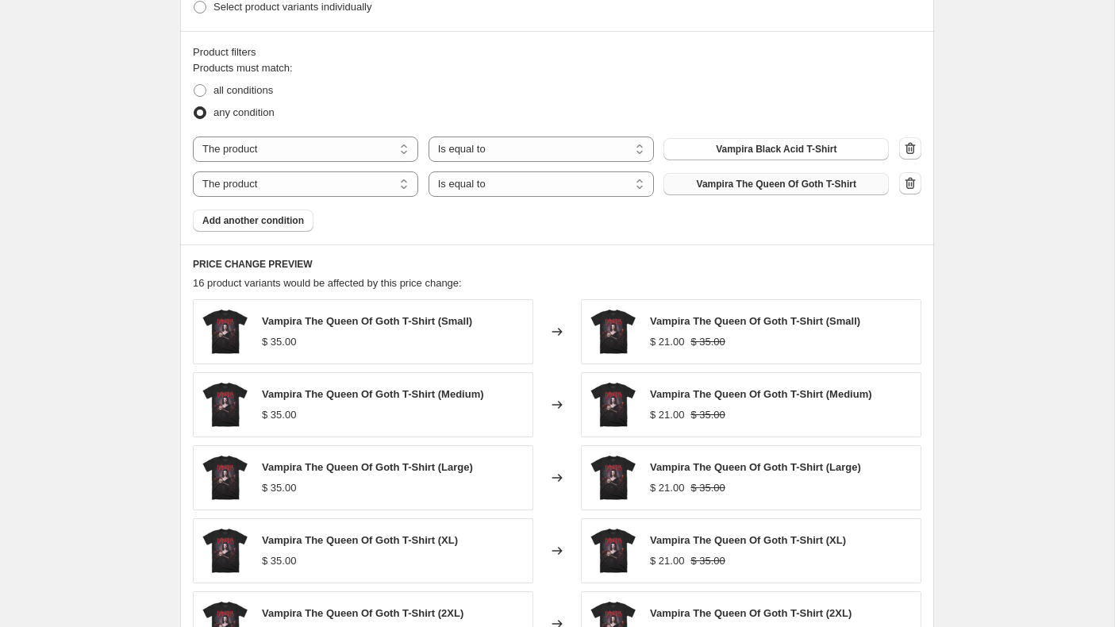
scroll to position [1173, 0]
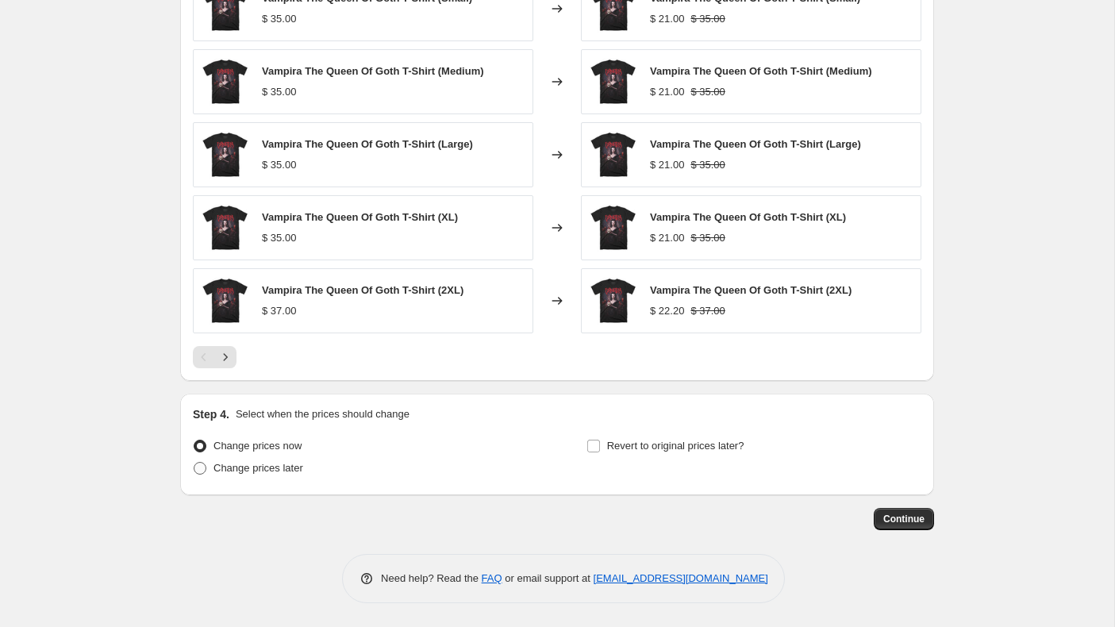
click at [202, 471] on span at bounding box center [200, 468] width 13 height 13
click at [194, 463] on input "Change prices later" at bounding box center [194, 462] width 1 height 1
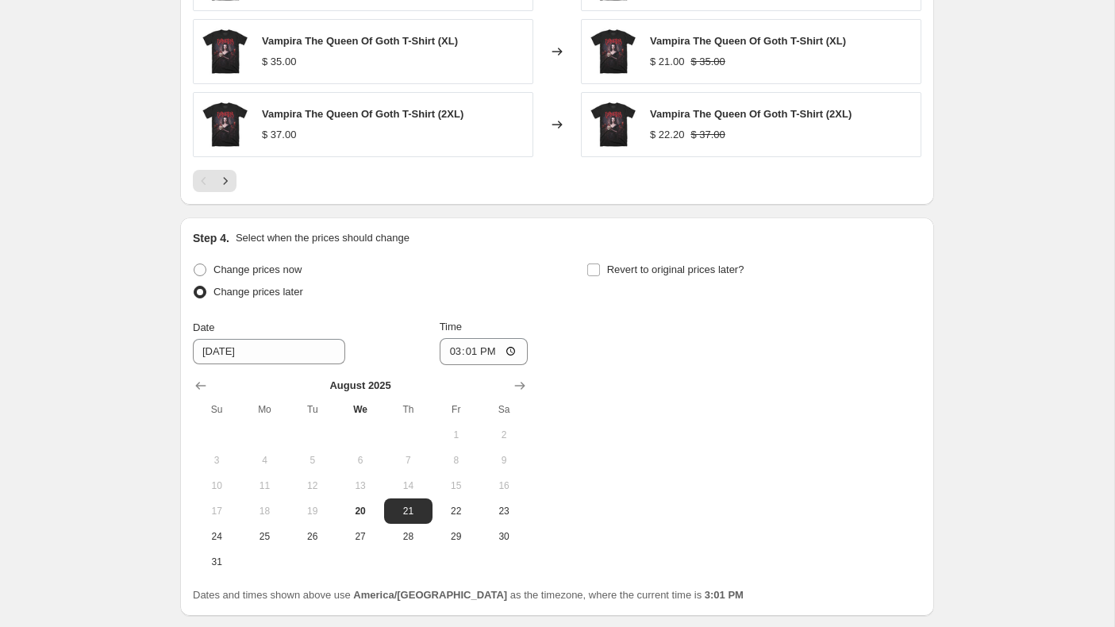
scroll to position [1470, 0]
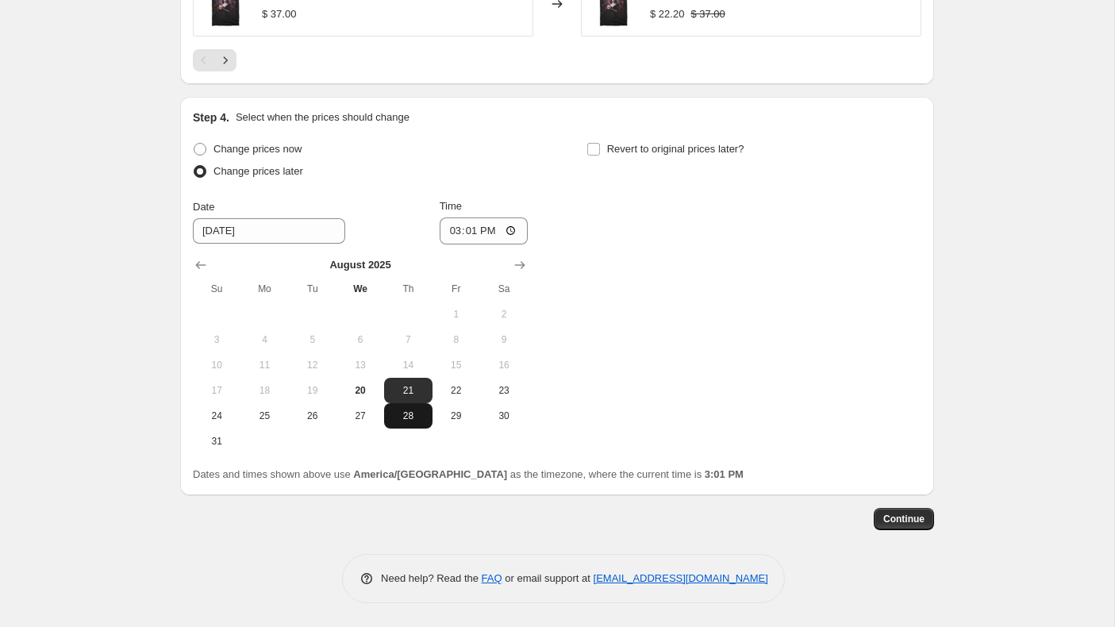
click at [402, 414] on span "28" at bounding box center [407, 416] width 35 height 13
click at [450, 228] on input "15:01" at bounding box center [484, 230] width 89 height 27
click at [593, 148] on input "Revert to original prices later?" at bounding box center [593, 149] width 13 height 13
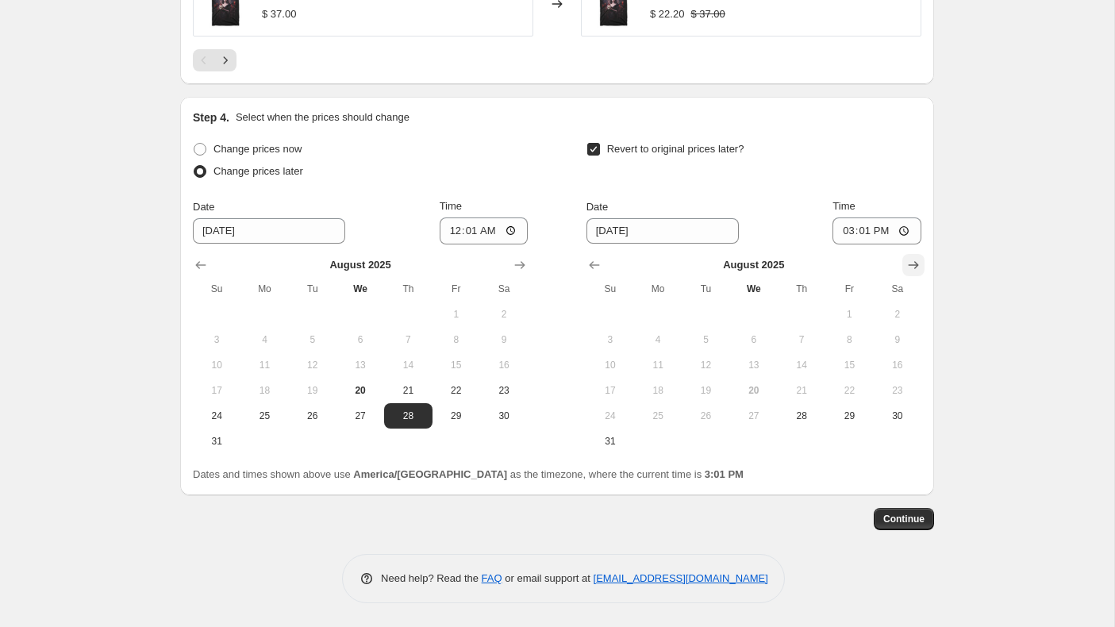
click at [909, 264] on icon "Show next month, September 2025" at bounding box center [914, 265] width 10 height 8
click at [705, 314] on span "2" at bounding box center [705, 314] width 35 height 13
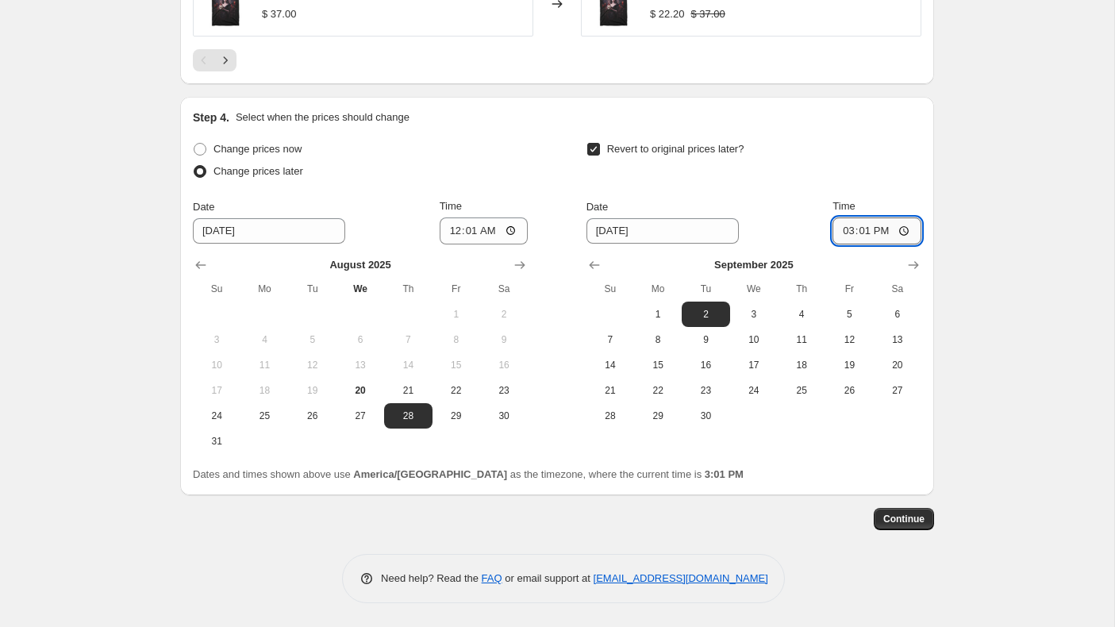
click at [844, 235] on input "15:01" at bounding box center [877, 230] width 89 height 27
click at [898, 517] on span "Continue" at bounding box center [903, 519] width 41 height 13
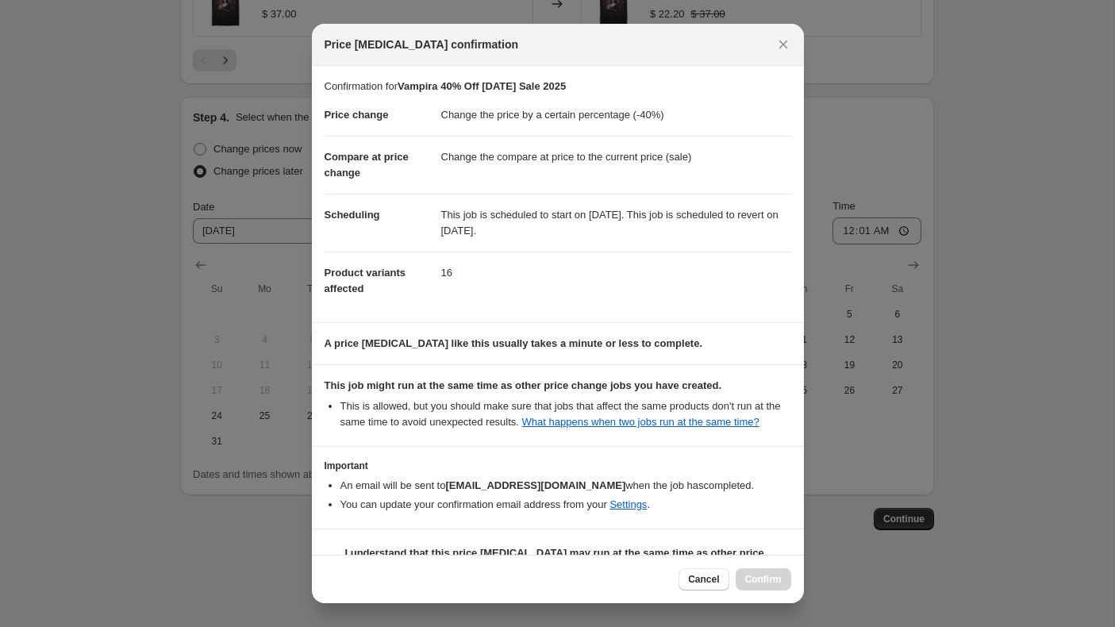
scroll to position [54, 0]
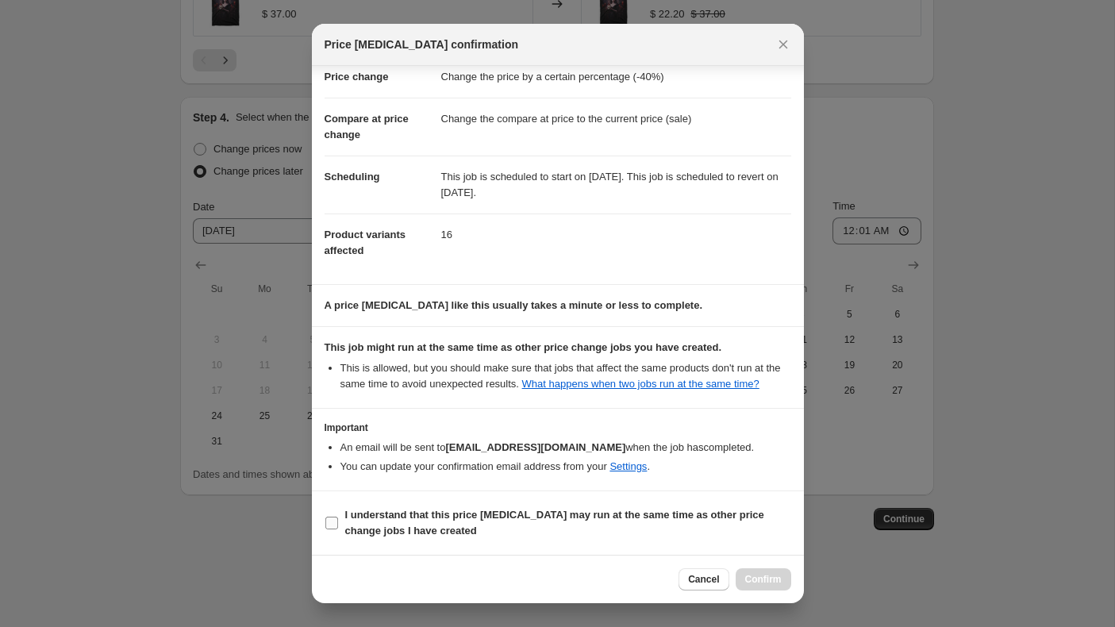
click at [336, 519] on input "I understand that this price [MEDICAL_DATA] may run at the same time as other p…" at bounding box center [331, 523] width 13 height 13
click at [779, 583] on span "Confirm" at bounding box center [763, 579] width 37 height 13
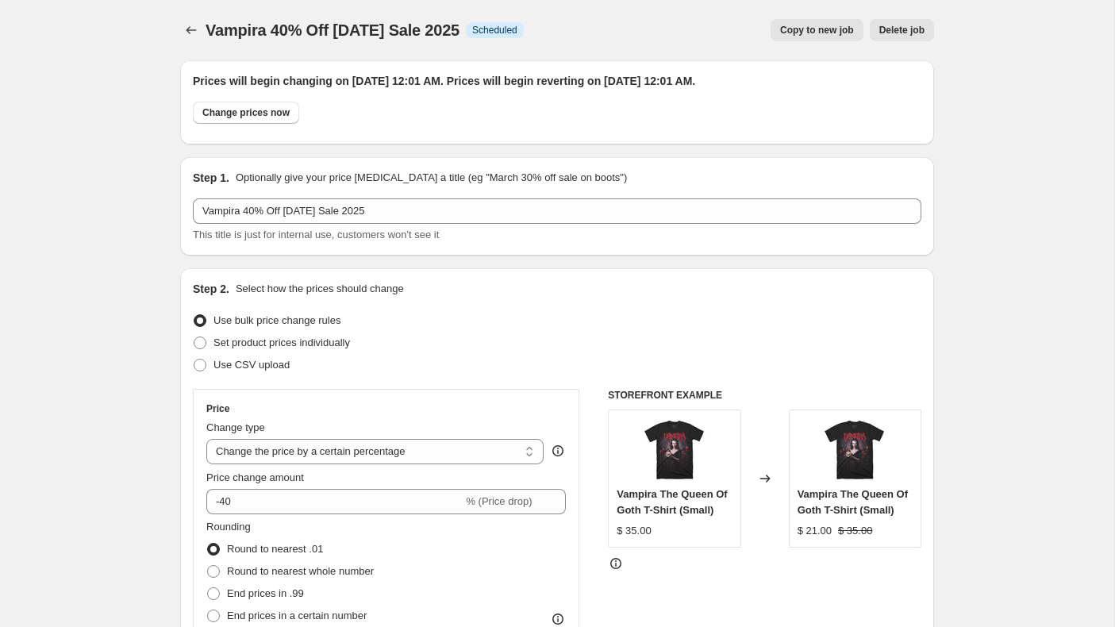
click at [791, 33] on span "Copy to new job" at bounding box center [817, 30] width 74 height 13
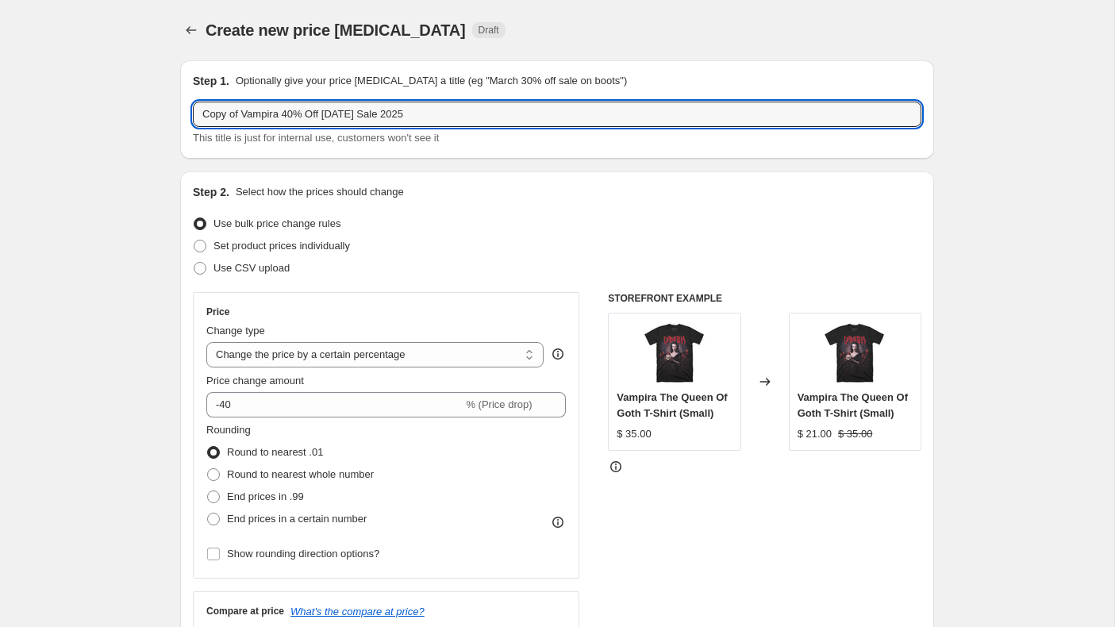
drag, startPoint x: 283, startPoint y: 117, endPoint x: 180, endPoint y: 113, distance: 102.4
click at [180, 113] on div "Step 1. Optionally give your price [MEDICAL_DATA] a title (eg "March 30% off sa…" at bounding box center [557, 109] width 754 height 98
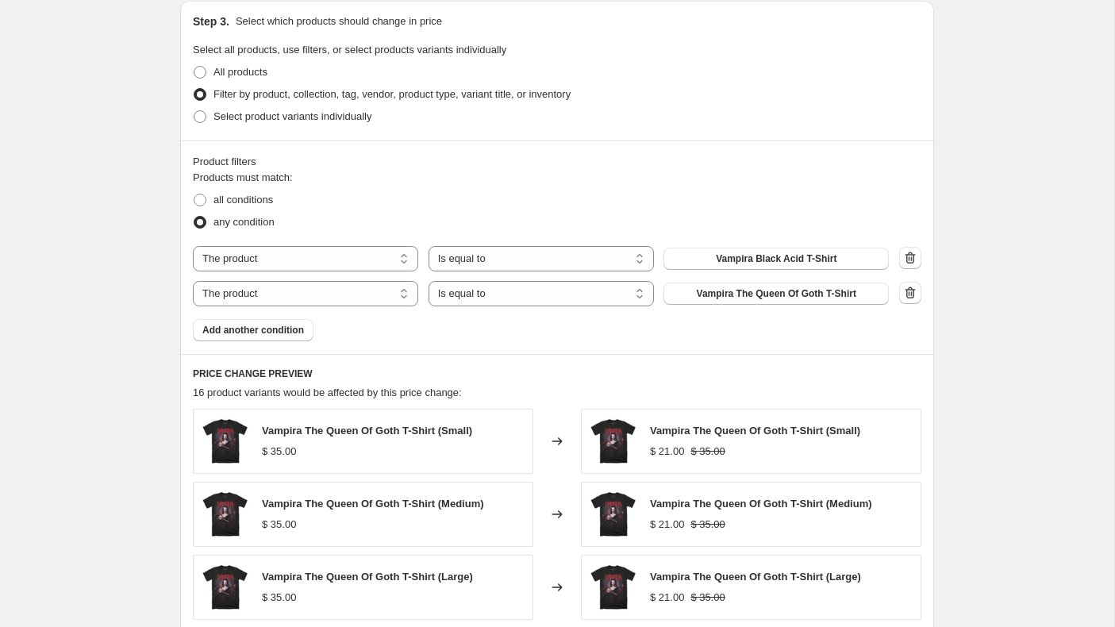
scroll to position [775, 0]
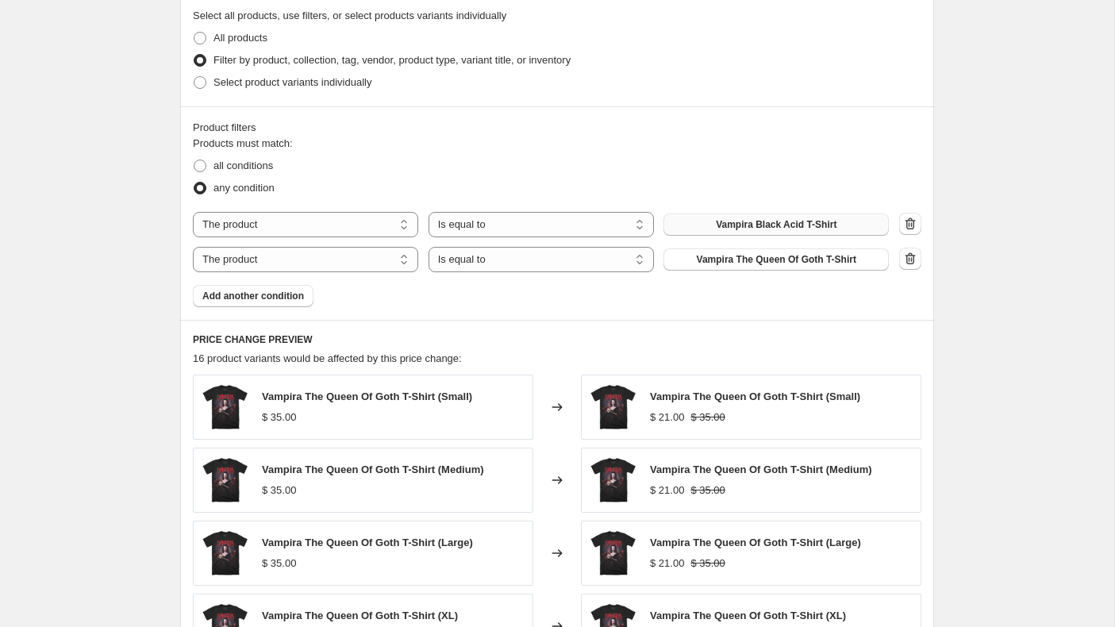
click at [745, 220] on span "Vampira Black Acid T-Shirt" at bounding box center [776, 224] width 121 height 13
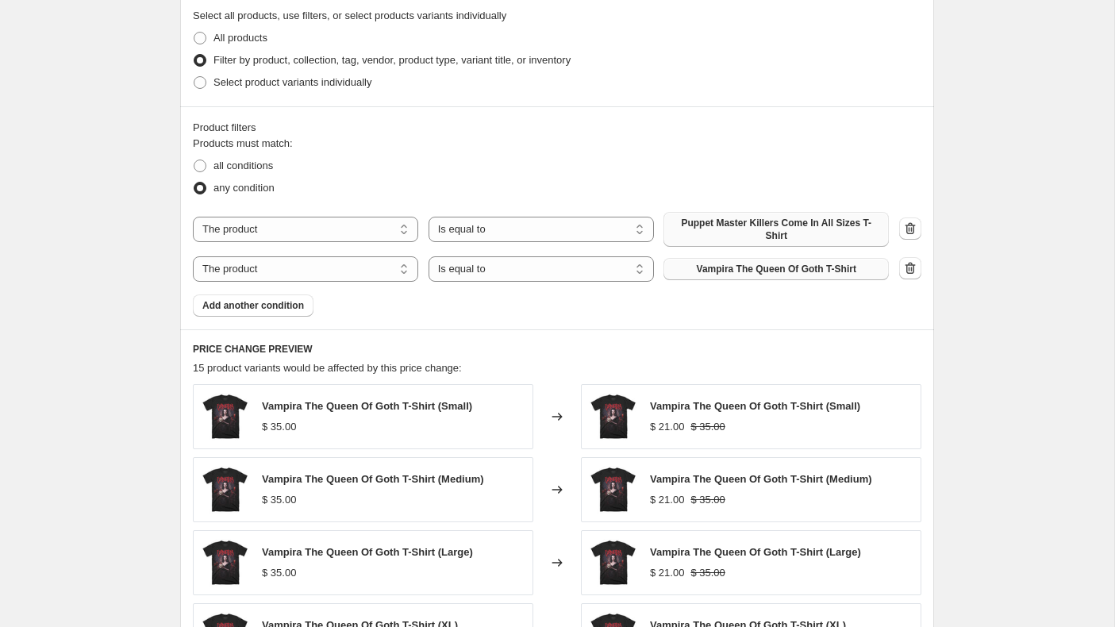
click at [734, 264] on span "Vampira The Queen Of Goth T-Shirt" at bounding box center [777, 269] width 160 height 13
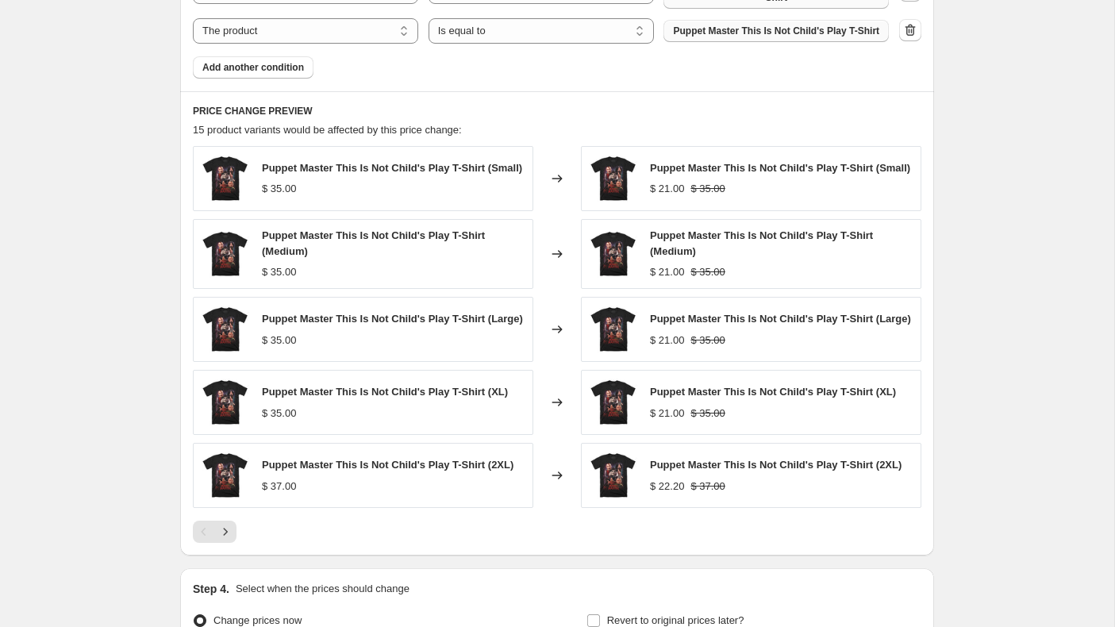
scroll to position [1212, 0]
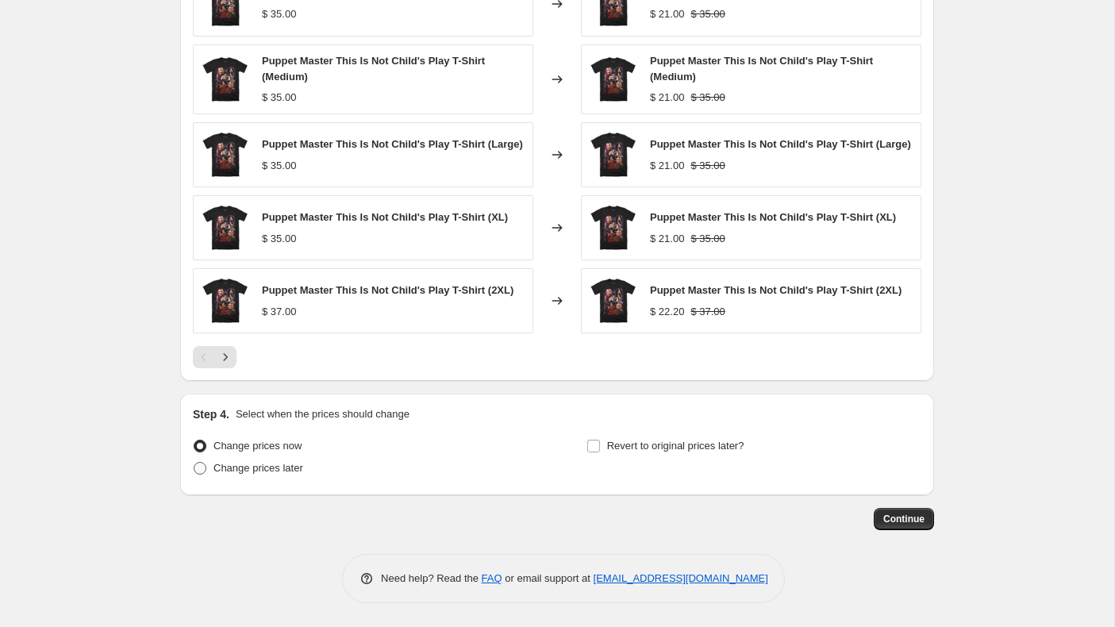
click at [197, 461] on span at bounding box center [200, 468] width 14 height 14
click at [194, 462] on input "Change prices later" at bounding box center [194, 462] width 1 height 1
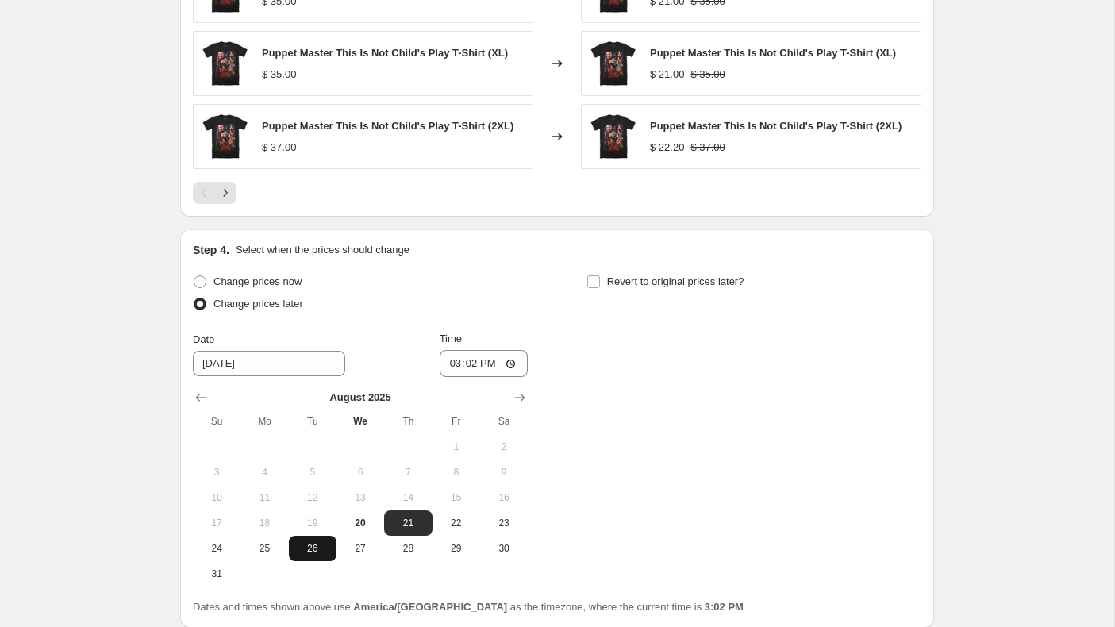
scroll to position [1509, 0]
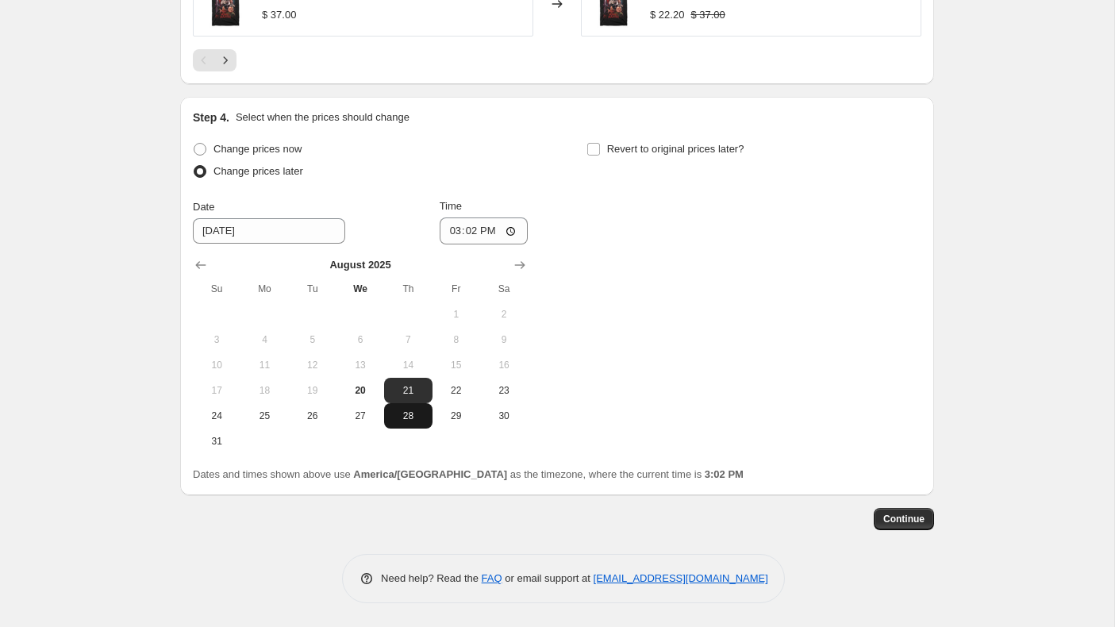
click at [413, 406] on button "28" at bounding box center [408, 415] width 48 height 25
click at [450, 231] on input "15:02" at bounding box center [484, 230] width 89 height 27
click at [594, 146] on input "Revert to original prices later?" at bounding box center [593, 149] width 13 height 13
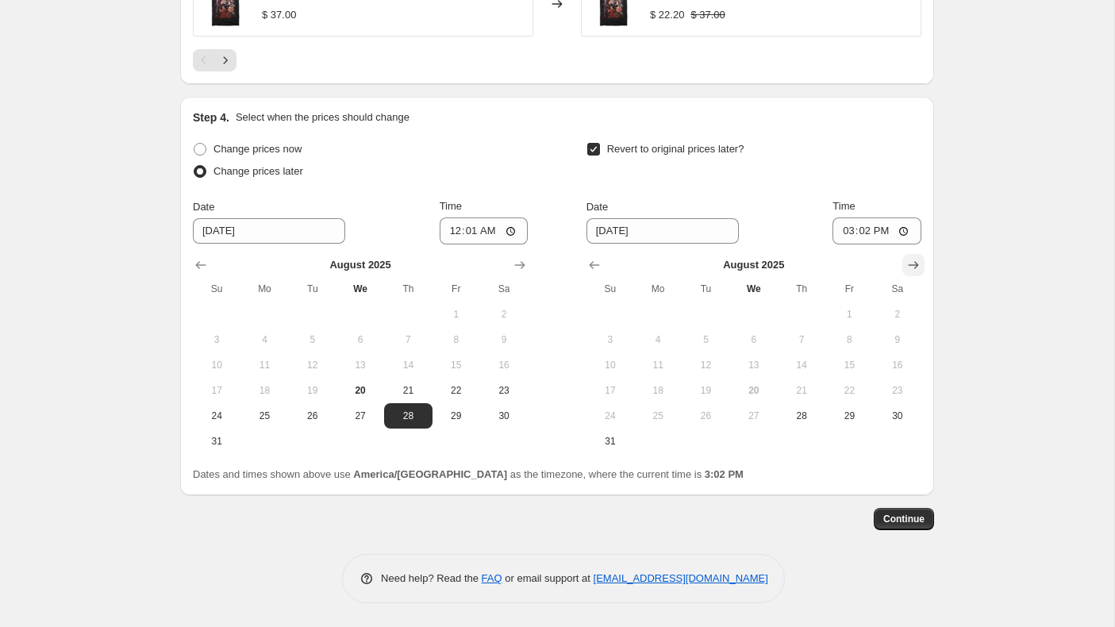
click at [918, 262] on icon "Show next month, September 2025" at bounding box center [914, 265] width 16 height 16
click at [712, 314] on span "2" at bounding box center [705, 314] width 35 height 13
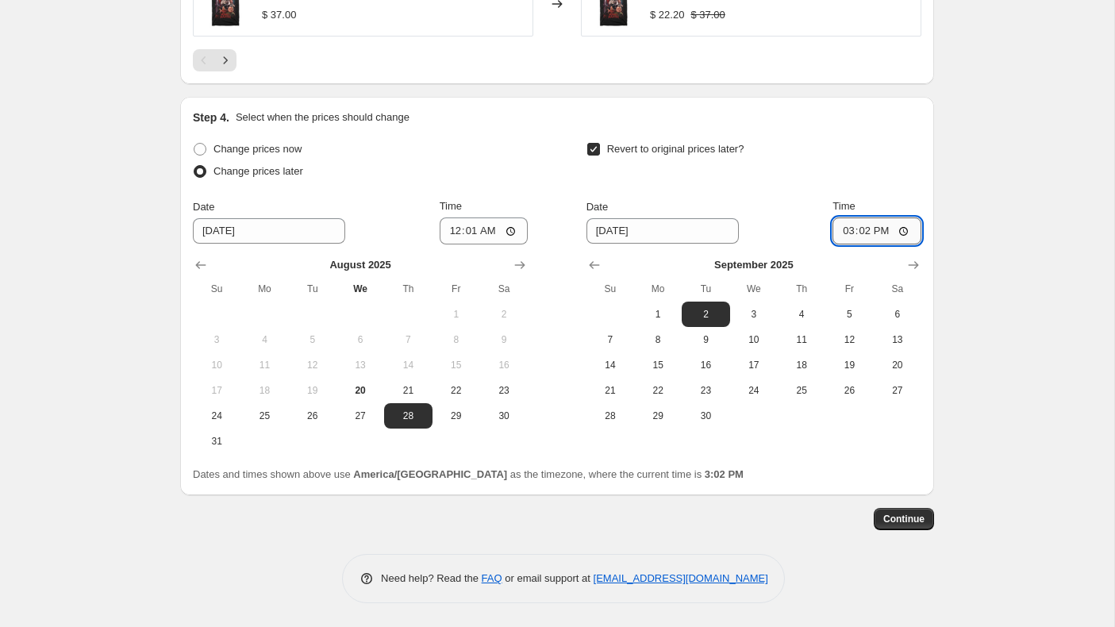
click at [841, 231] on input "15:02" at bounding box center [877, 230] width 89 height 27
click at [908, 515] on span "Continue" at bounding box center [903, 519] width 41 height 13
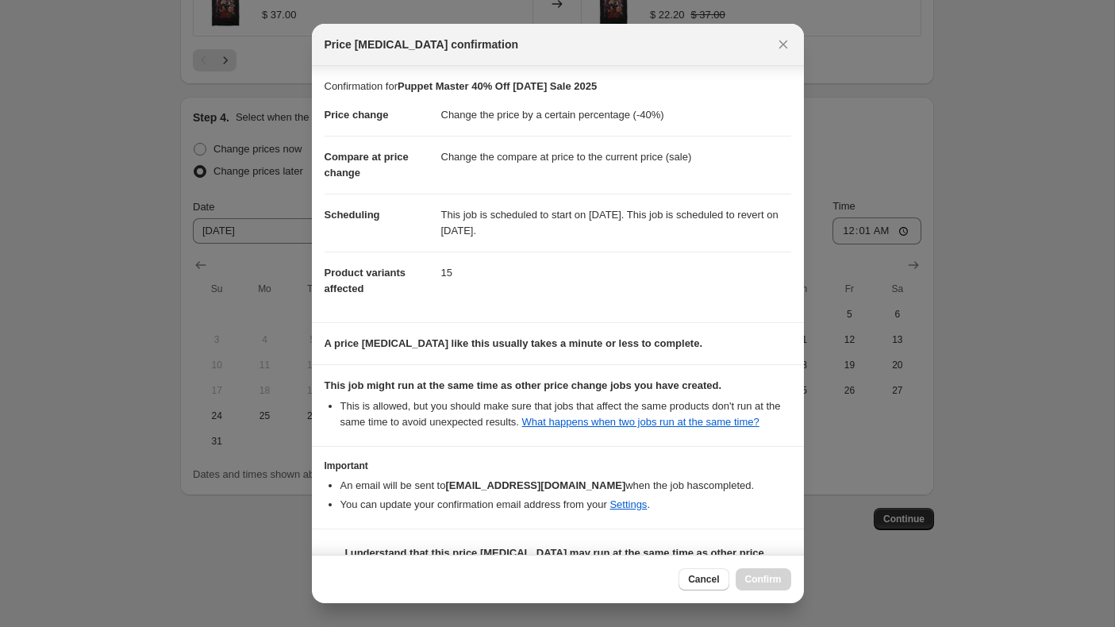
scroll to position [54, 0]
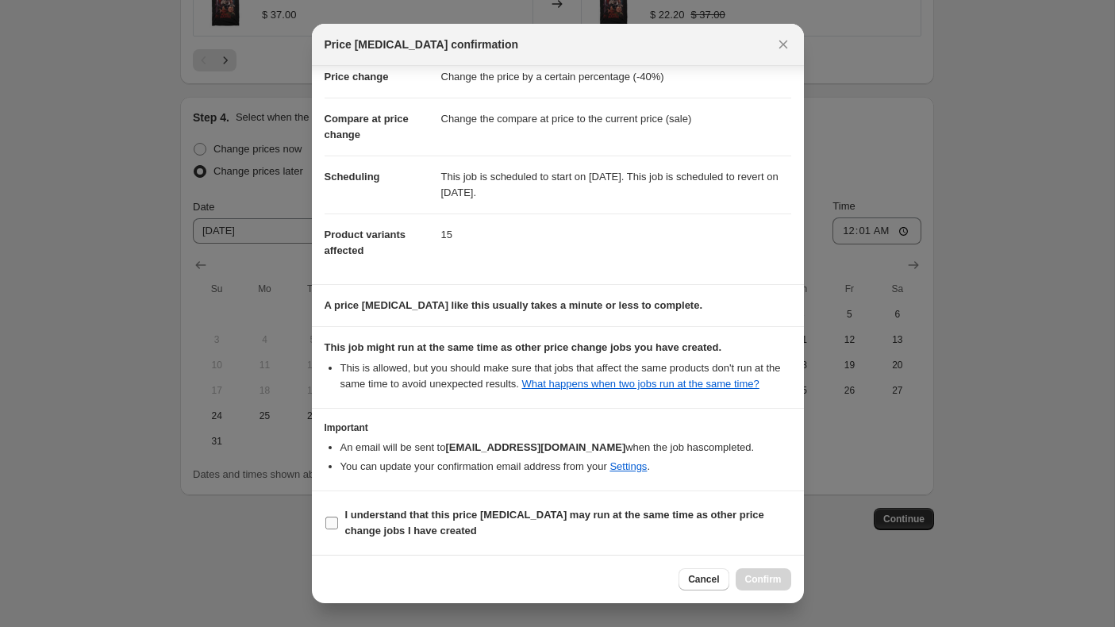
click at [330, 521] on input "I understand that this price [MEDICAL_DATA] may run at the same time as other p…" at bounding box center [331, 523] width 13 height 13
click at [755, 583] on span "Confirm" at bounding box center [763, 579] width 37 height 13
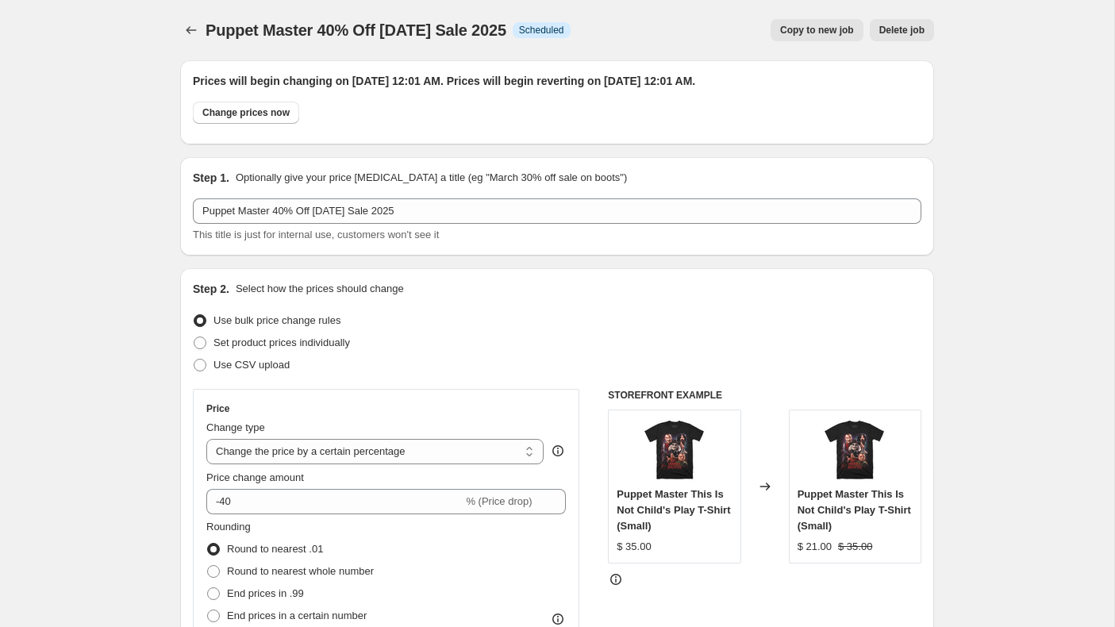
click at [816, 37] on button "Copy to new job" at bounding box center [817, 30] width 93 height 22
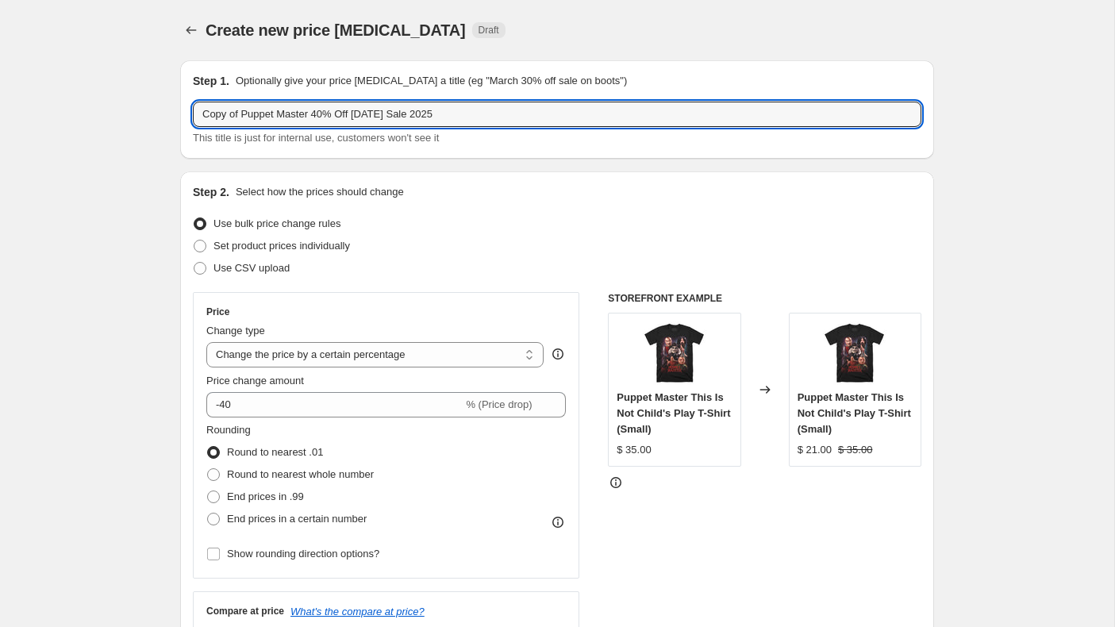
drag, startPoint x: 314, startPoint y: 117, endPoint x: 187, endPoint y: 115, distance: 126.2
click at [187, 115] on div "Step 1. Optionally give your price [MEDICAL_DATA] a title (eg "March 30% off sa…" at bounding box center [557, 109] width 754 height 98
click at [326, 110] on input "Terrifier "The Creator" 40% Off [DATE] Sale 2025" at bounding box center [557, 114] width 729 height 25
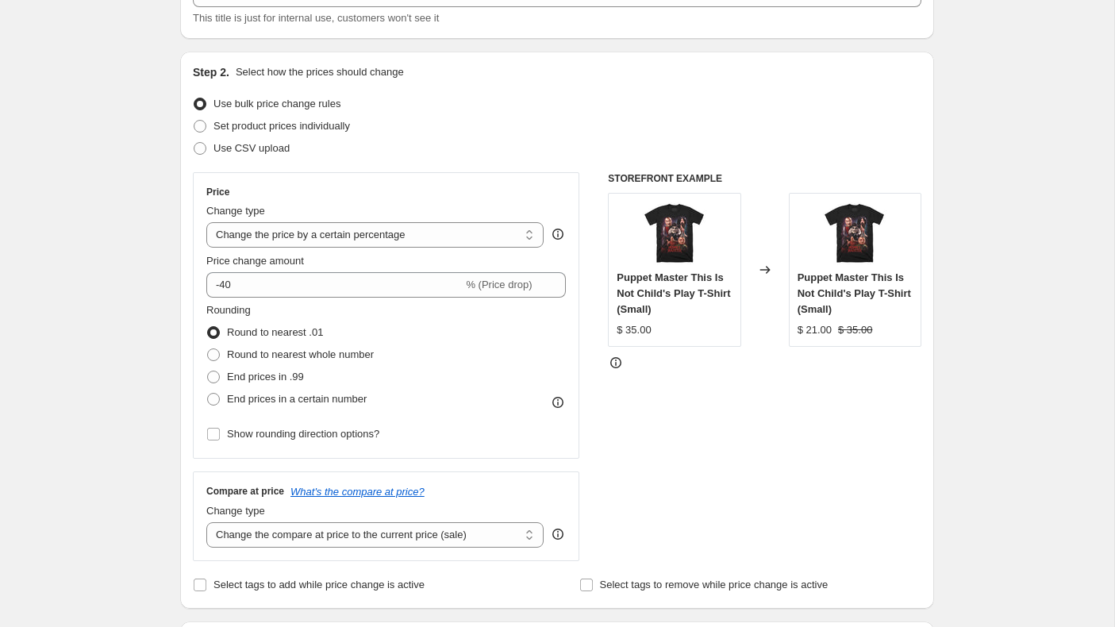
scroll to position [148, 0]
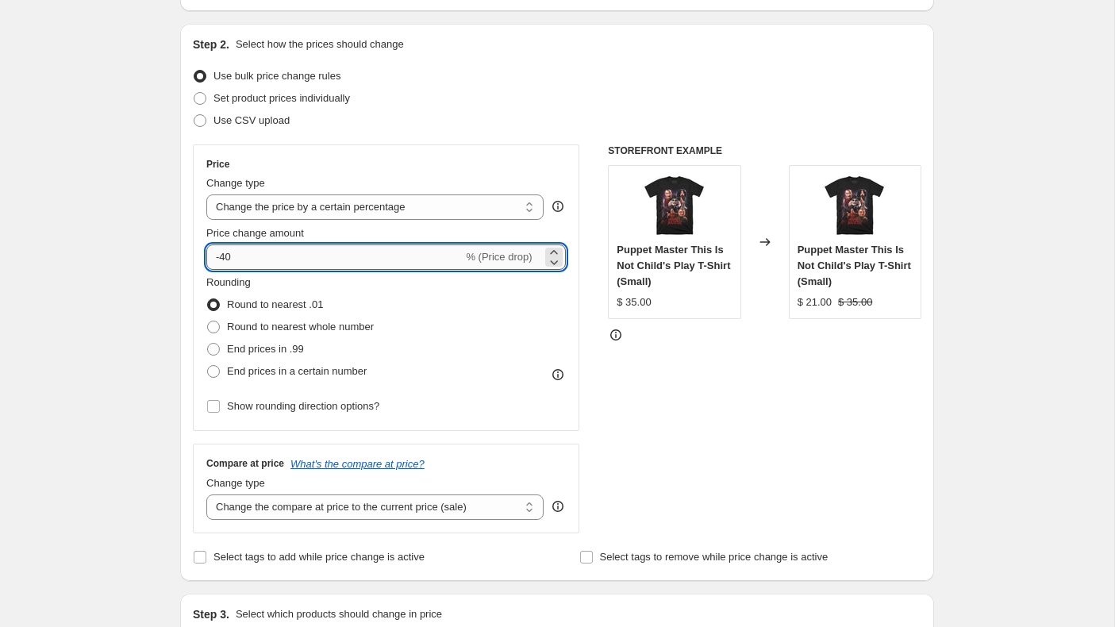
click at [283, 259] on input "-40" at bounding box center [334, 256] width 256 height 25
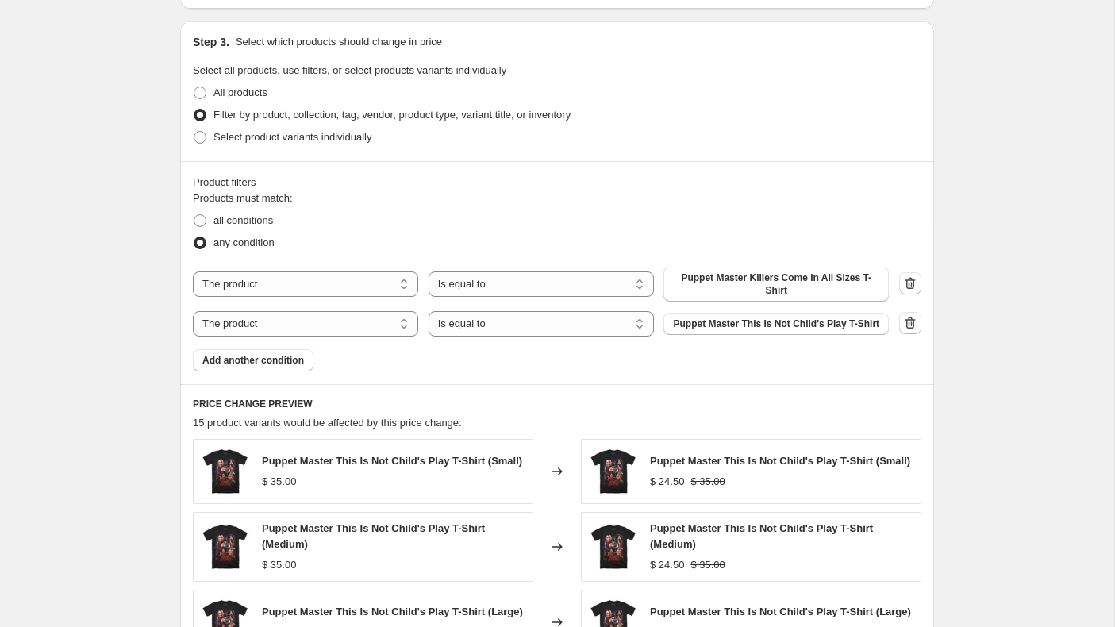
scroll to position [741, 0]
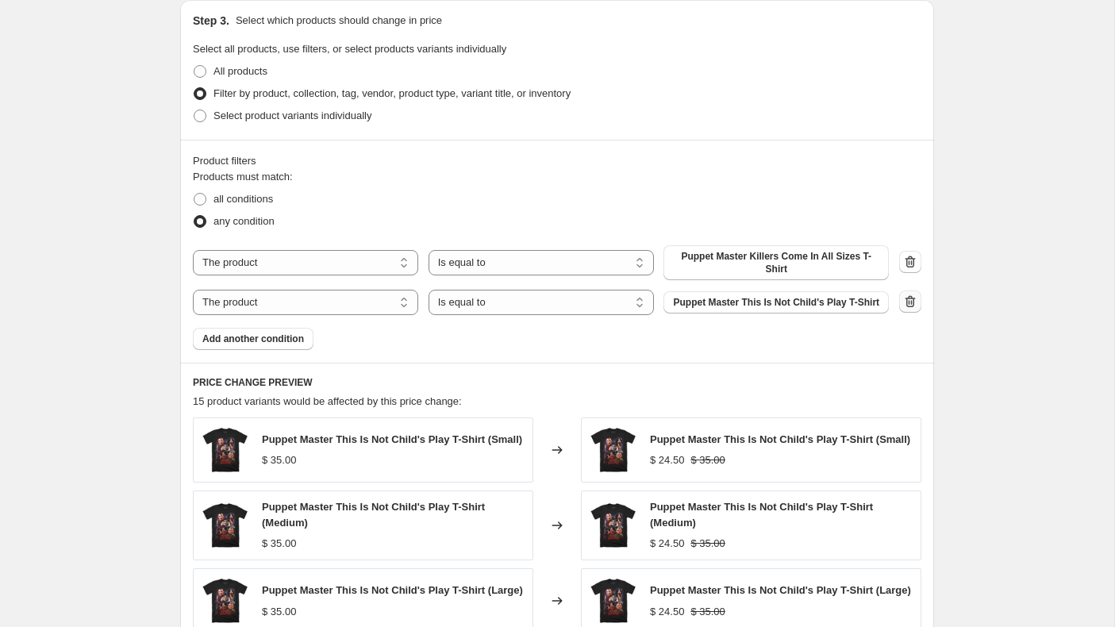
click at [908, 306] on icon "button" at bounding box center [910, 302] width 16 height 16
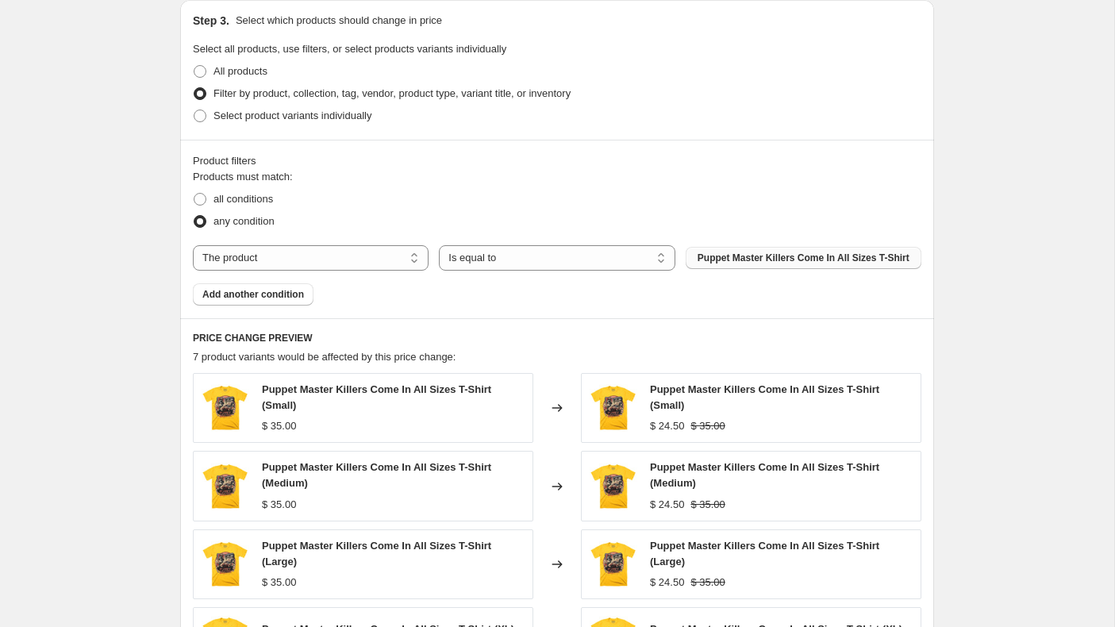
click at [808, 255] on span "Puppet Master Killers Come In All Sizes T-Shirt" at bounding box center [804, 258] width 212 height 13
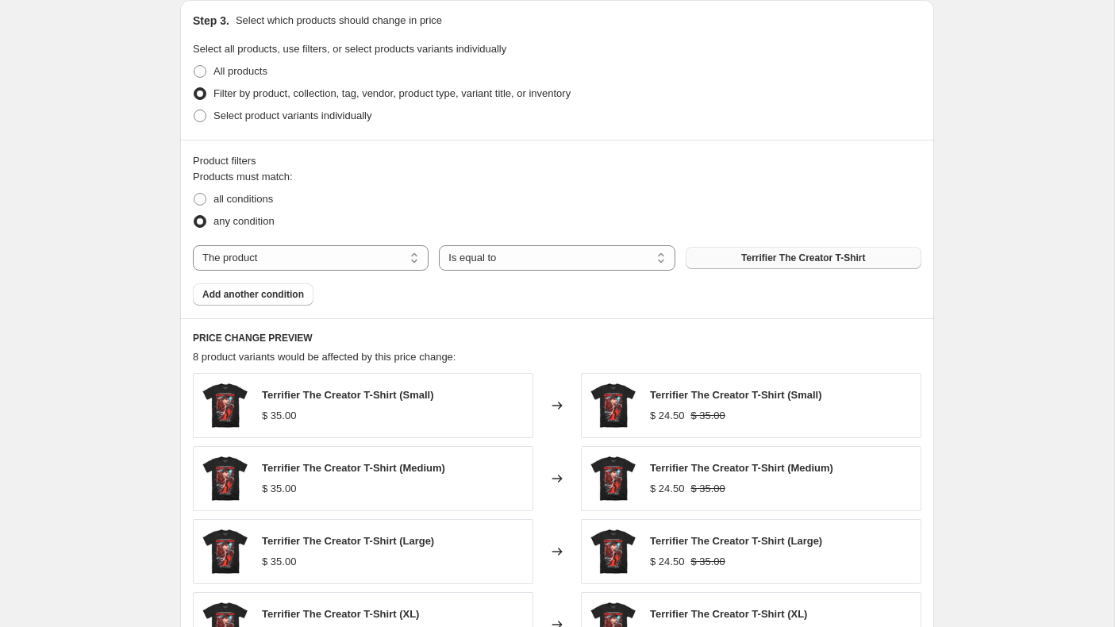
click at [956, 286] on div "Create new price [MEDICAL_DATA]. This page is ready Create new price [MEDICAL_D…" at bounding box center [557, 141] width 1114 height 1765
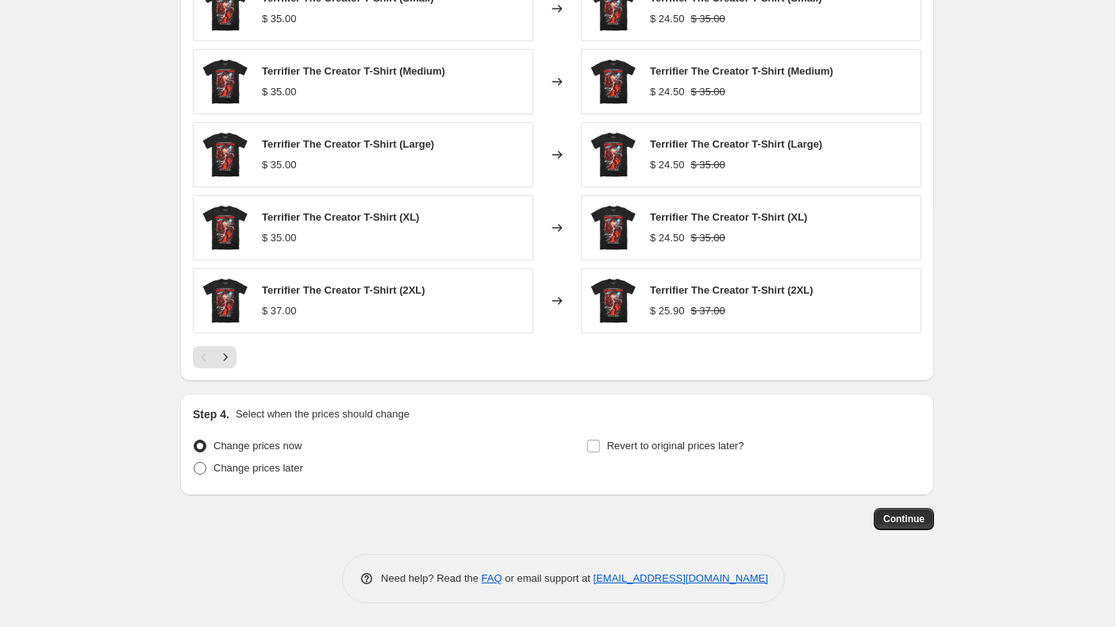
click at [200, 467] on span at bounding box center [200, 468] width 13 height 13
click at [194, 463] on input "Change prices later" at bounding box center [194, 462] width 1 height 1
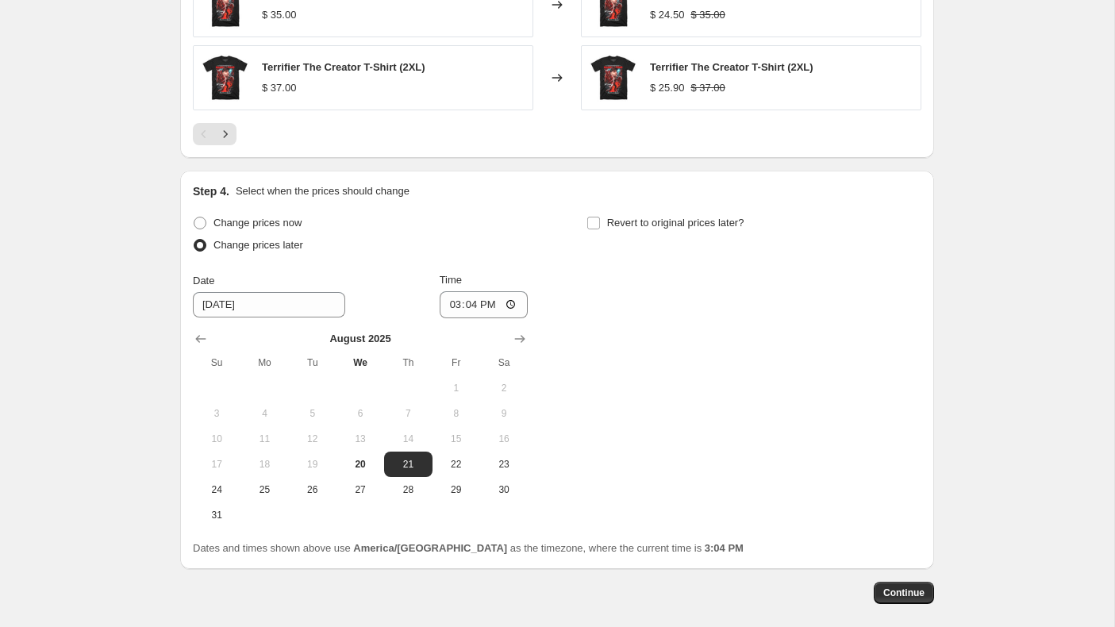
scroll to position [1435, 0]
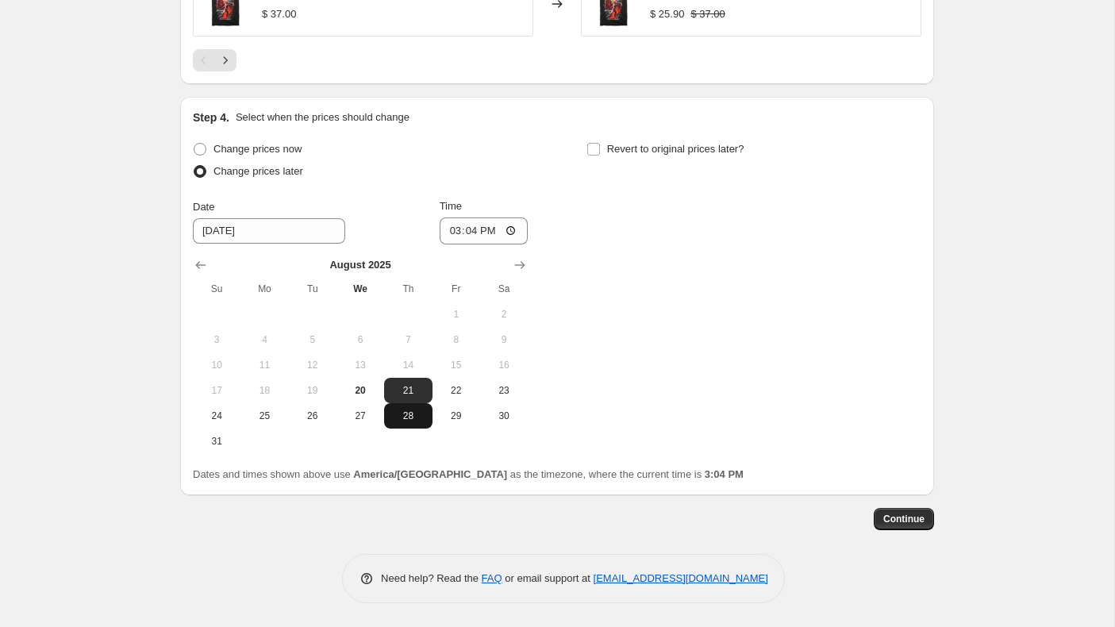
click at [404, 420] on span "28" at bounding box center [407, 416] width 35 height 13
click at [453, 232] on input "15:04" at bounding box center [484, 230] width 89 height 27
click at [593, 146] on input "Revert to original prices later?" at bounding box center [593, 149] width 13 height 13
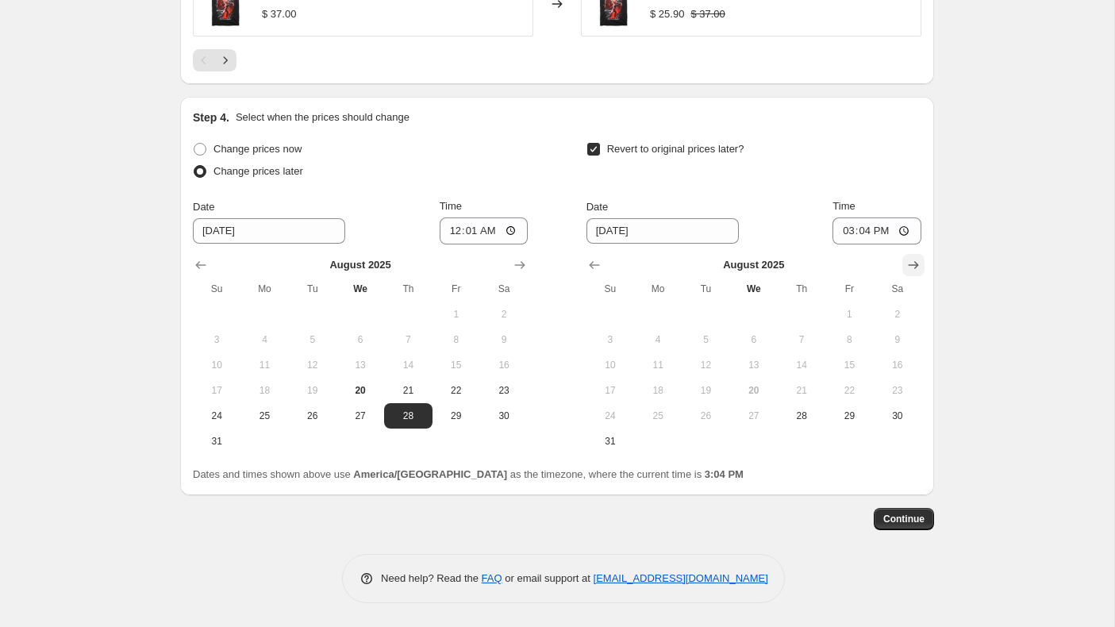
click at [914, 269] on icon "Show next month, September 2025" at bounding box center [914, 265] width 16 height 16
click at [714, 308] on span "2" at bounding box center [705, 314] width 35 height 13
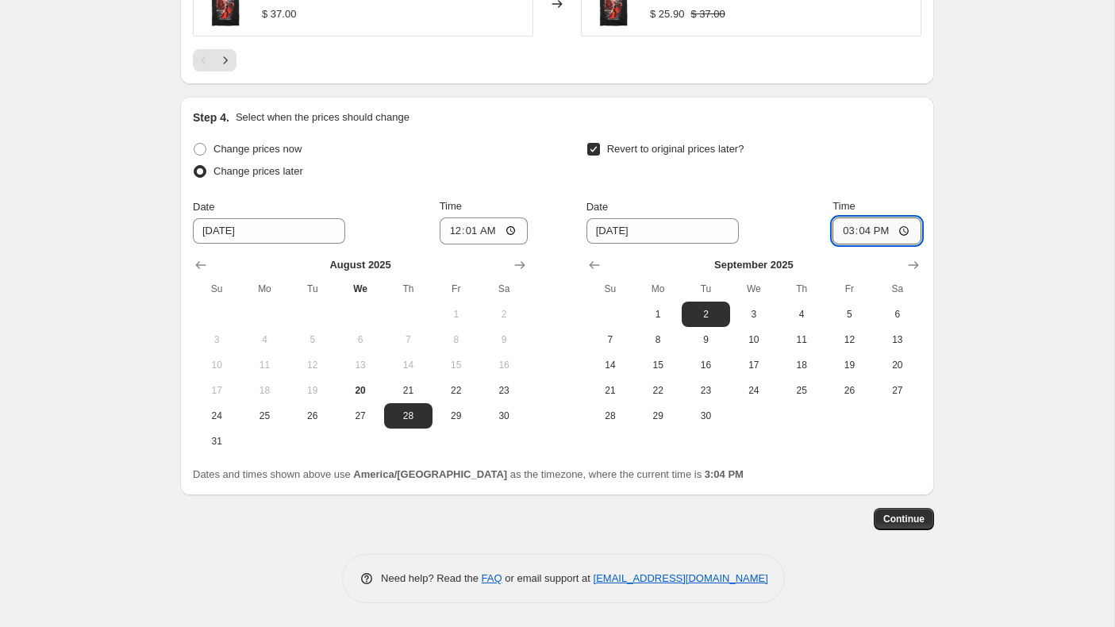
click at [843, 233] on input "15:04" at bounding box center [877, 230] width 89 height 27
click at [906, 509] on button "Continue" at bounding box center [904, 519] width 60 height 22
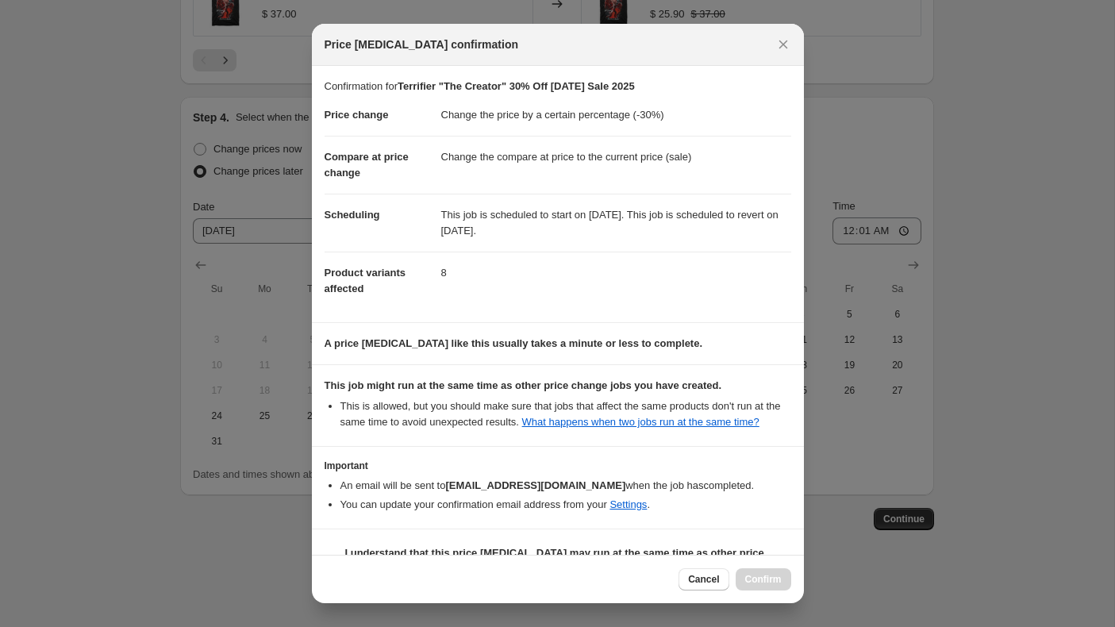
scroll to position [54, 0]
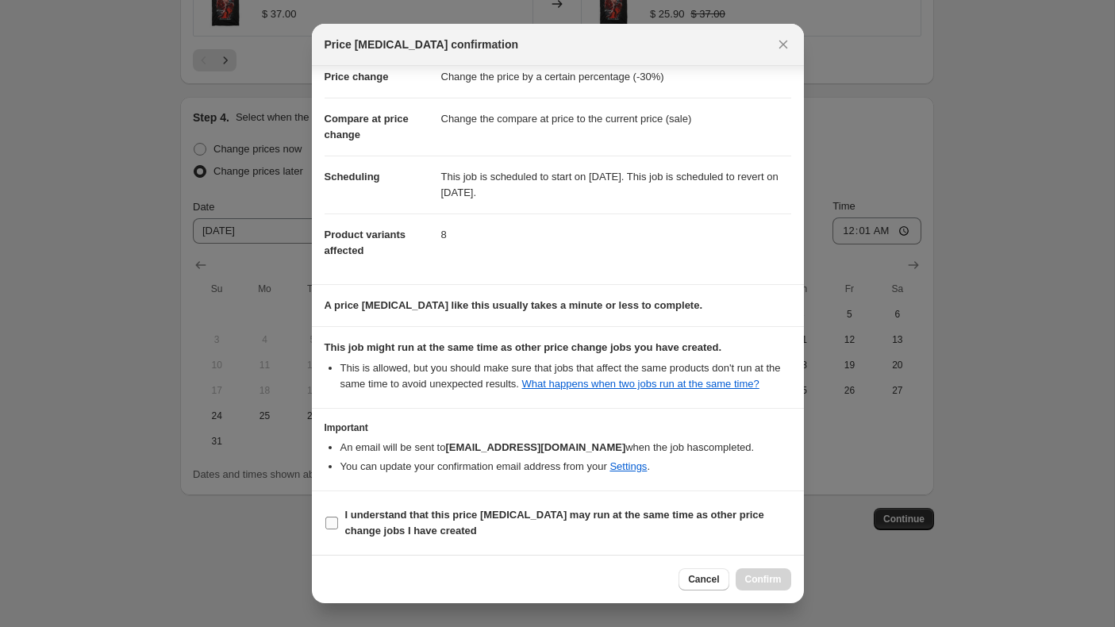
click at [332, 520] on input "I understand that this price [MEDICAL_DATA] may run at the same time as other p…" at bounding box center [331, 523] width 13 height 13
click at [774, 579] on span "Confirm" at bounding box center [763, 579] width 37 height 13
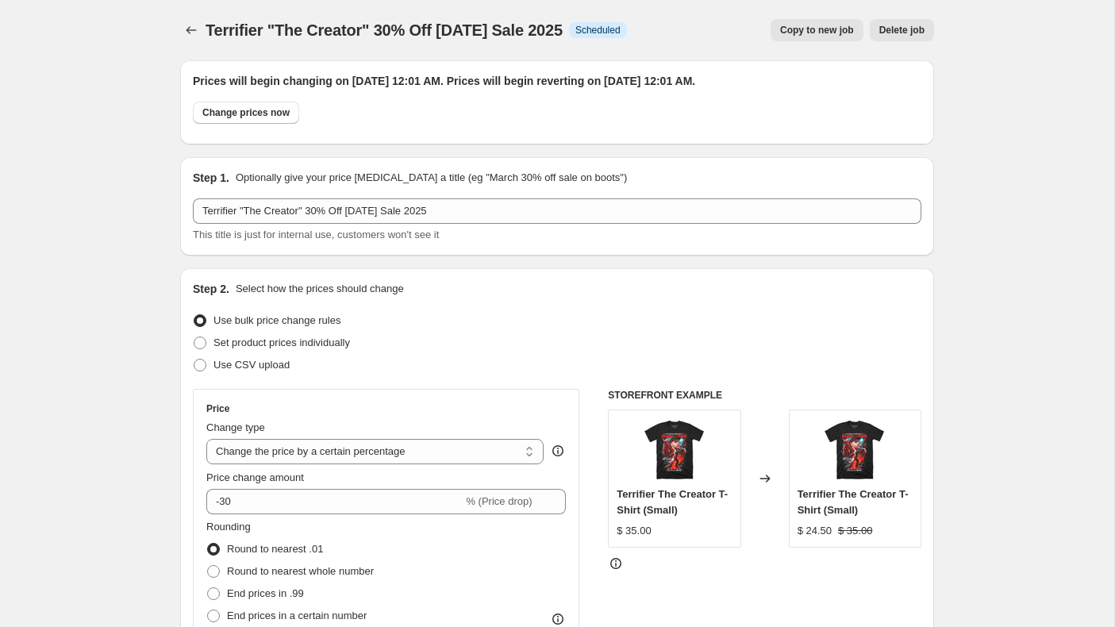
click at [811, 31] on span "Copy to new job" at bounding box center [817, 30] width 74 height 13
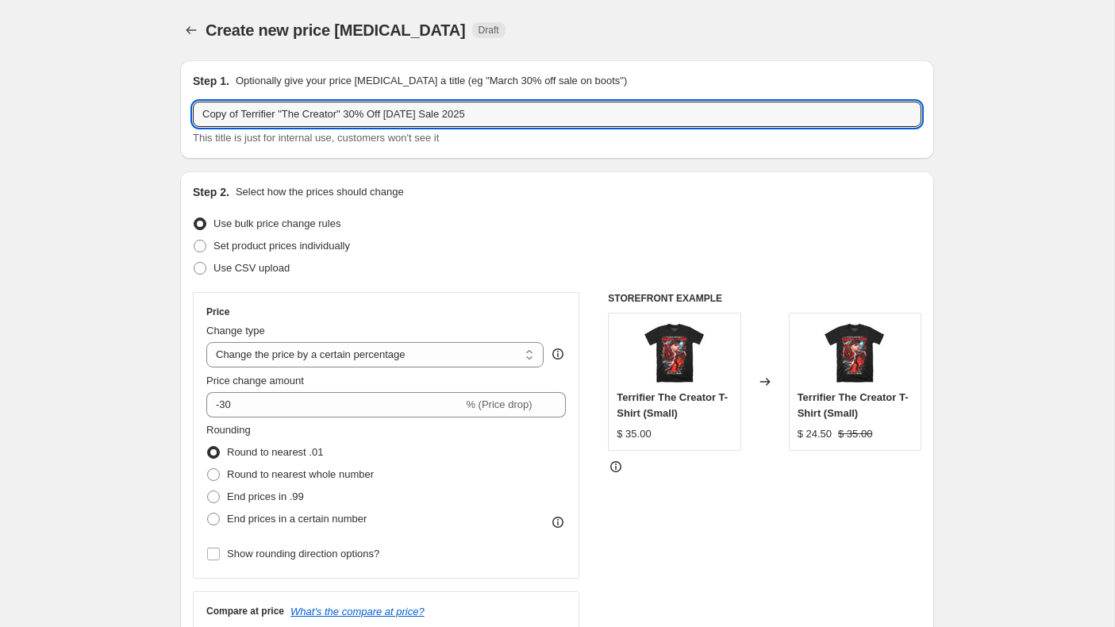
drag, startPoint x: 360, startPoint y: 116, endPoint x: 152, endPoint y: 121, distance: 208.0
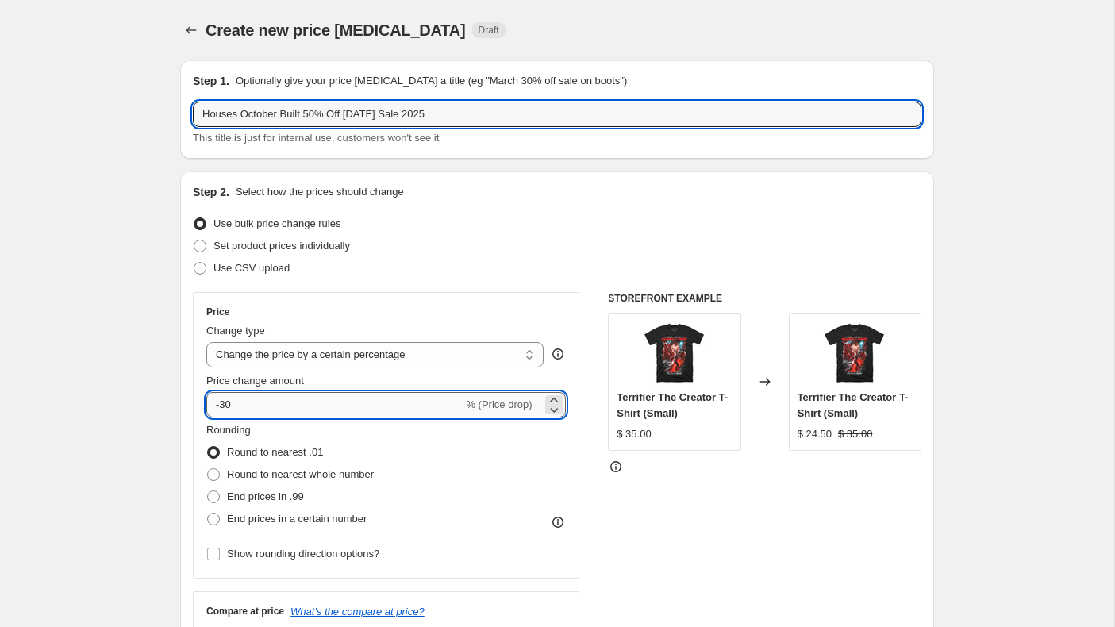
click at [257, 405] on input "-30" at bounding box center [334, 404] width 256 height 25
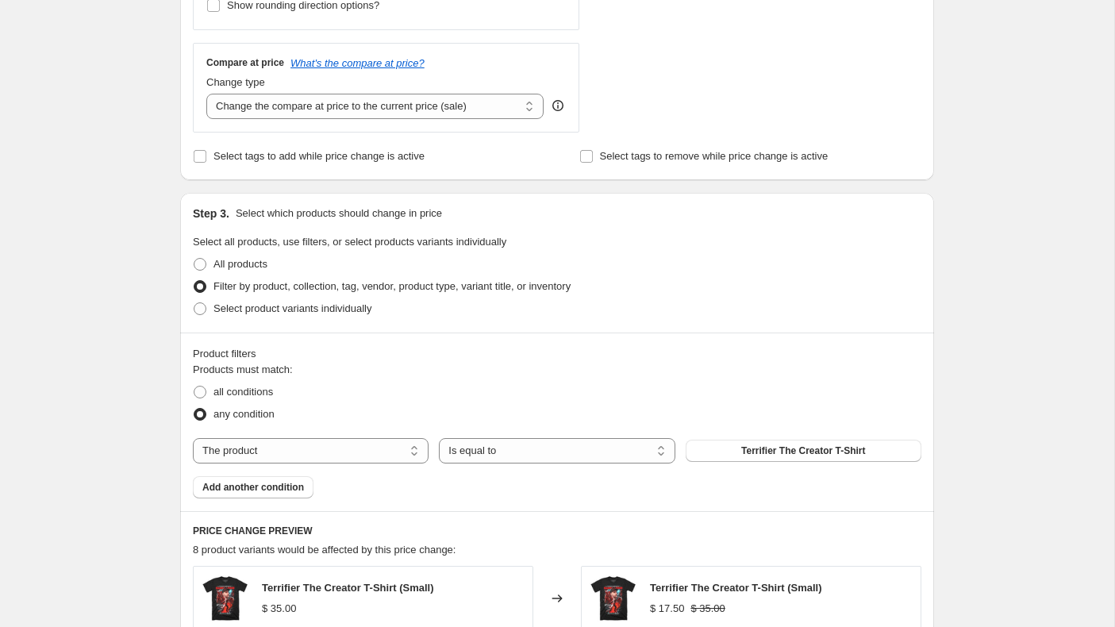
scroll to position [670, 0]
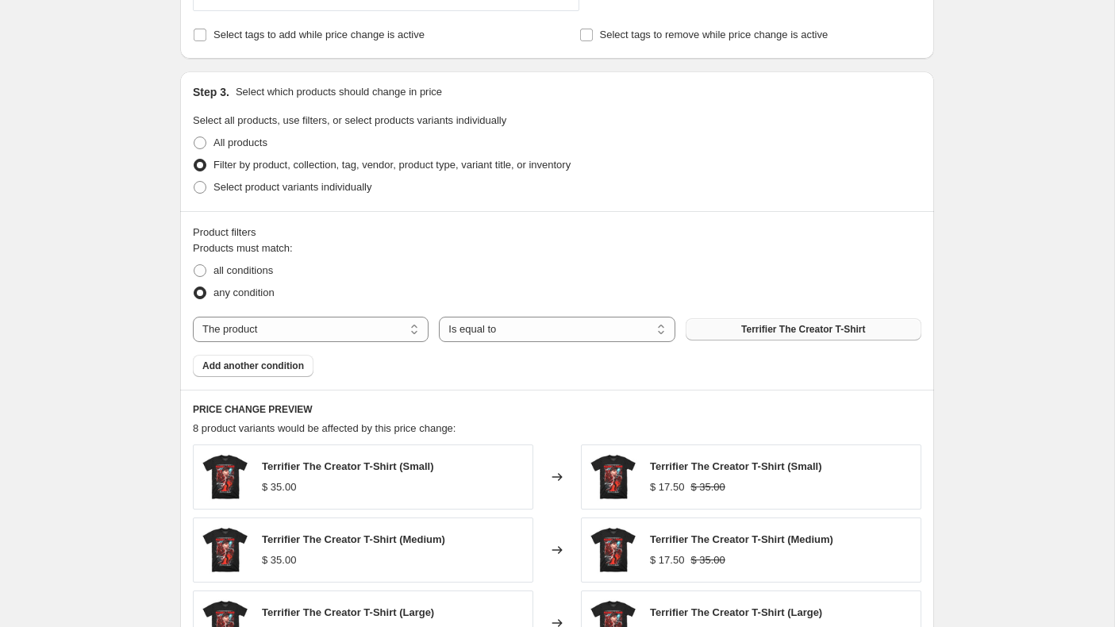
click at [802, 329] on span "Terrifier The Creator T-Shirt" at bounding box center [803, 329] width 124 height 13
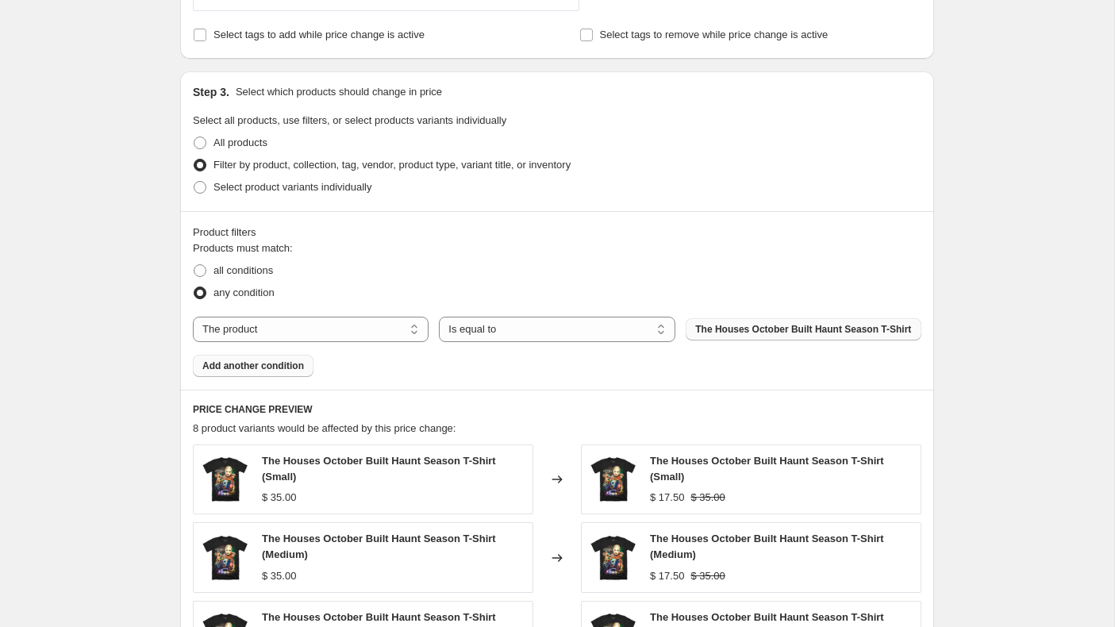
click at [295, 372] on span "Add another condition" at bounding box center [253, 366] width 102 height 13
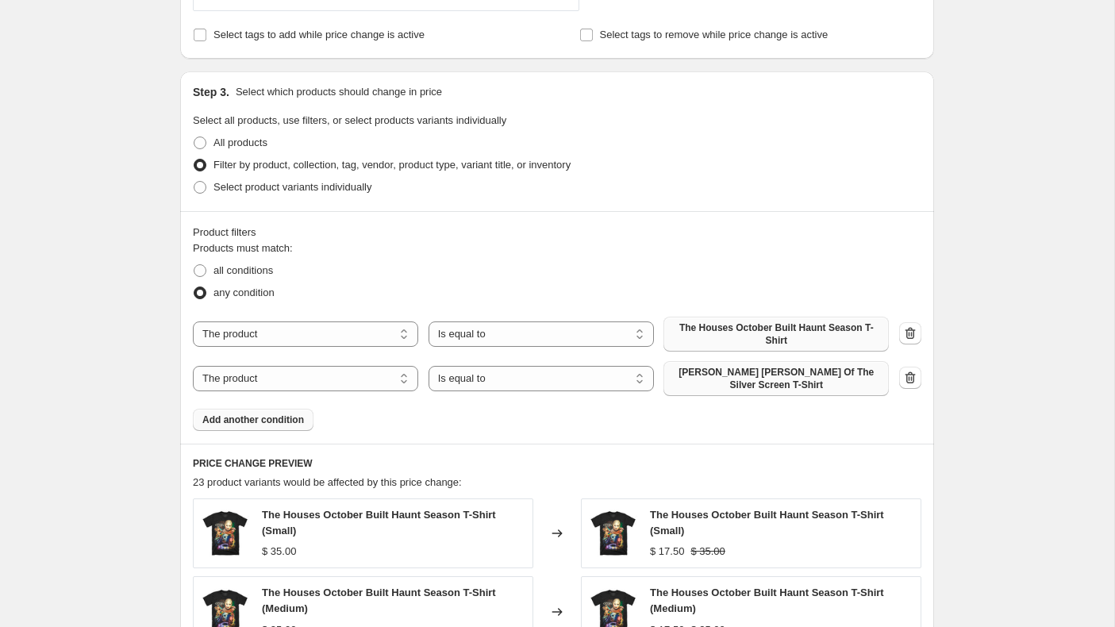
click at [784, 381] on span "[PERSON_NAME] [PERSON_NAME] Of The Silver Screen T-Shirt" at bounding box center [776, 378] width 206 height 25
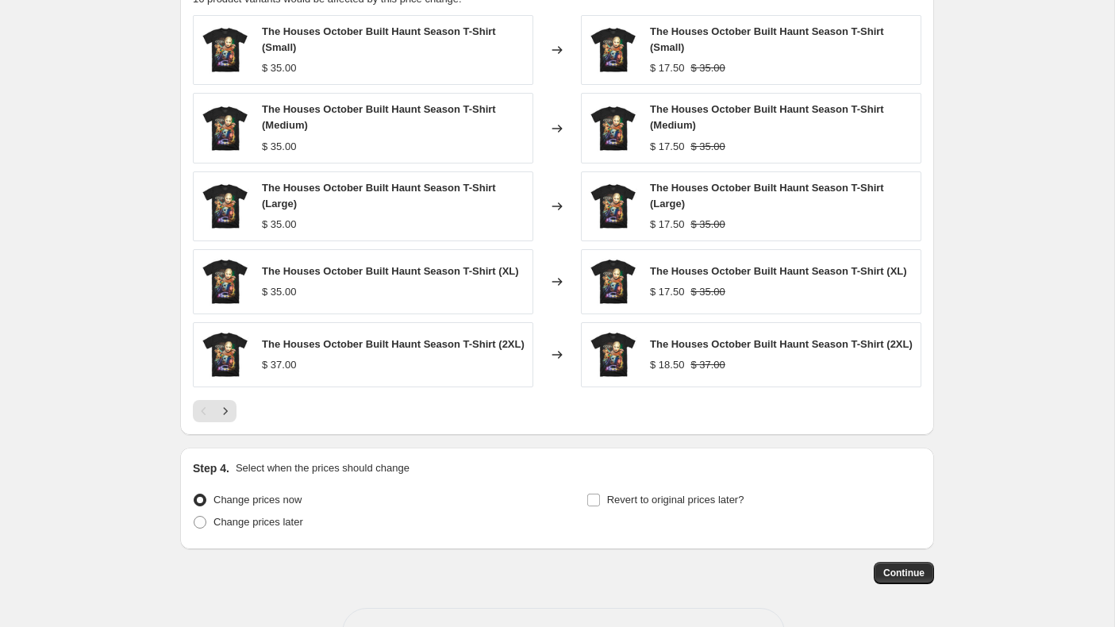
scroll to position [1218, 0]
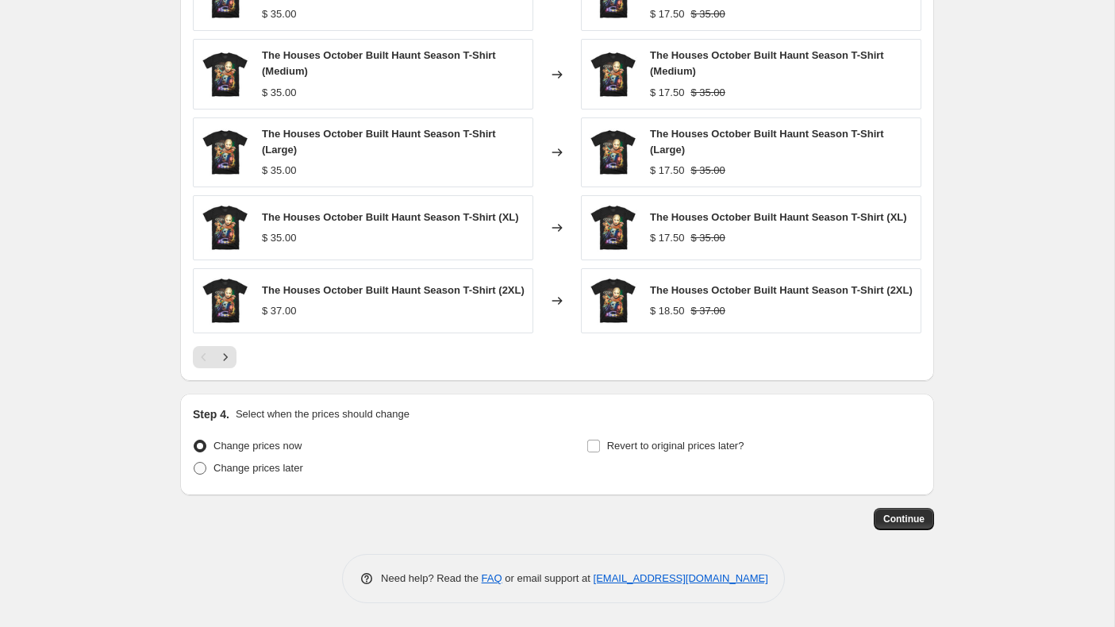
click at [198, 471] on span at bounding box center [200, 468] width 13 height 13
click at [194, 463] on input "Change prices later" at bounding box center [194, 462] width 1 height 1
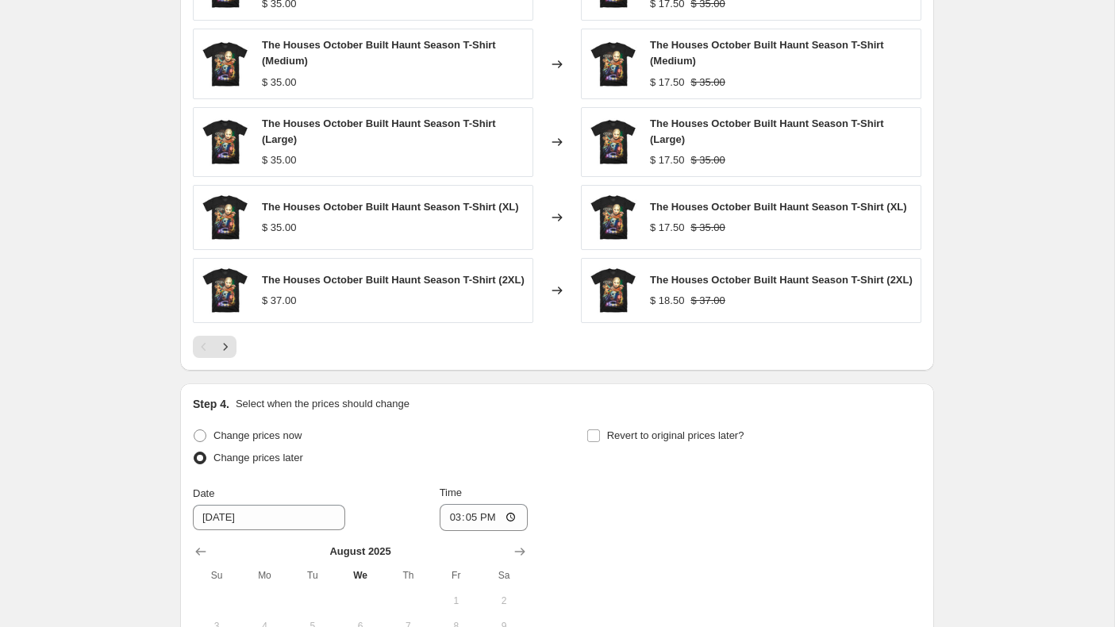
scroll to position [1514, 0]
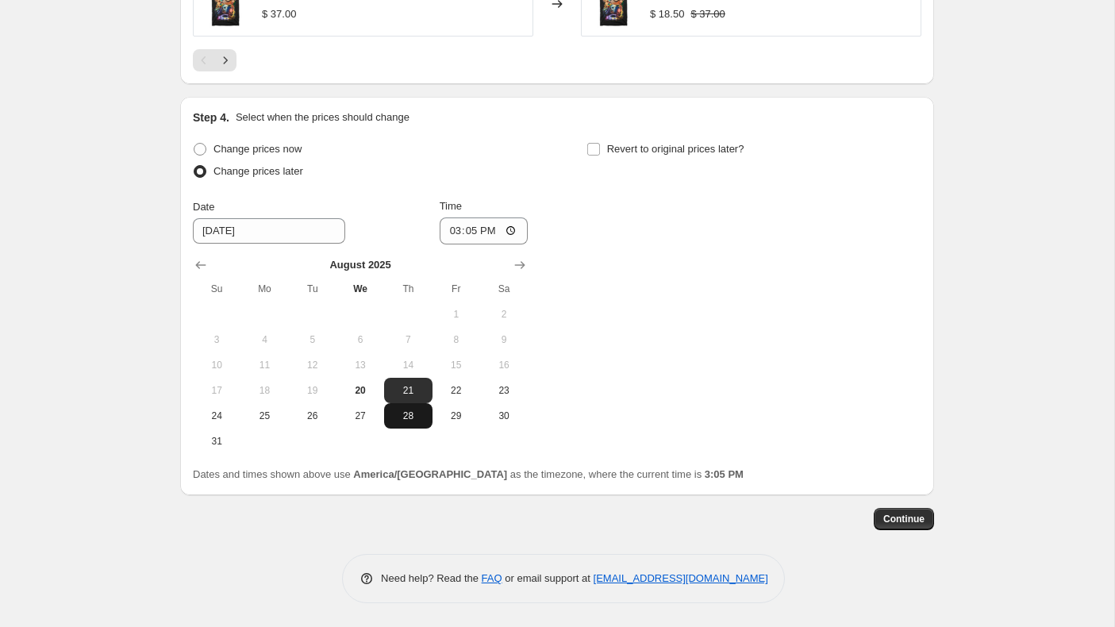
click at [405, 413] on span "28" at bounding box center [407, 416] width 35 height 13
click at [453, 231] on input "15:05" at bounding box center [484, 230] width 89 height 27
click at [592, 148] on input "Revert to original prices later?" at bounding box center [593, 149] width 13 height 13
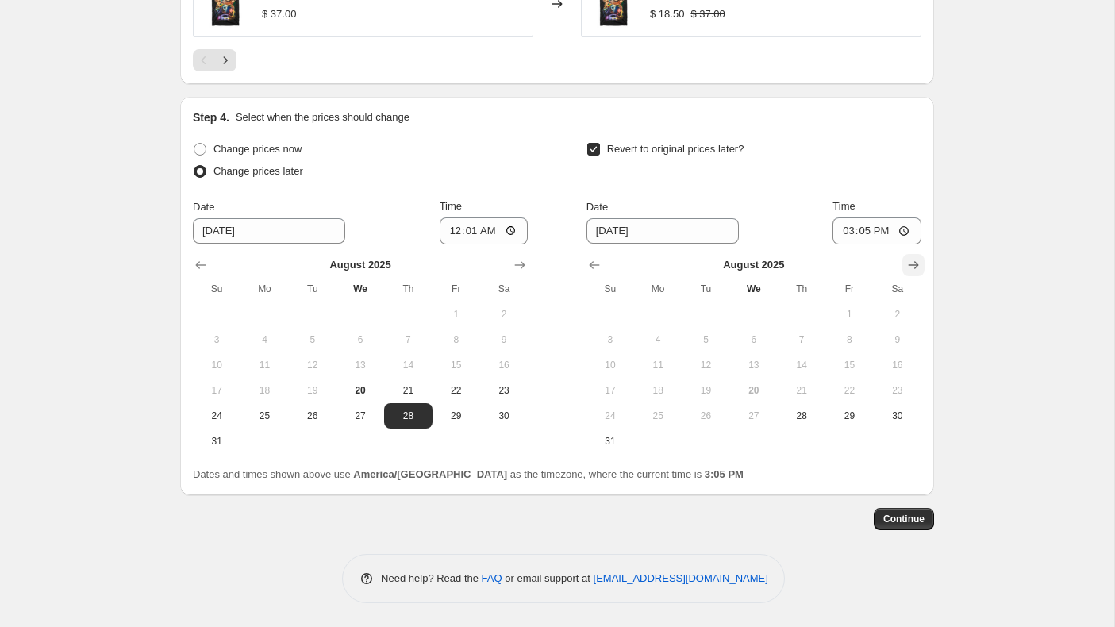
click at [911, 264] on icon "Show next month, September 2025" at bounding box center [914, 265] width 16 height 16
click at [703, 310] on span "2" at bounding box center [705, 314] width 35 height 13
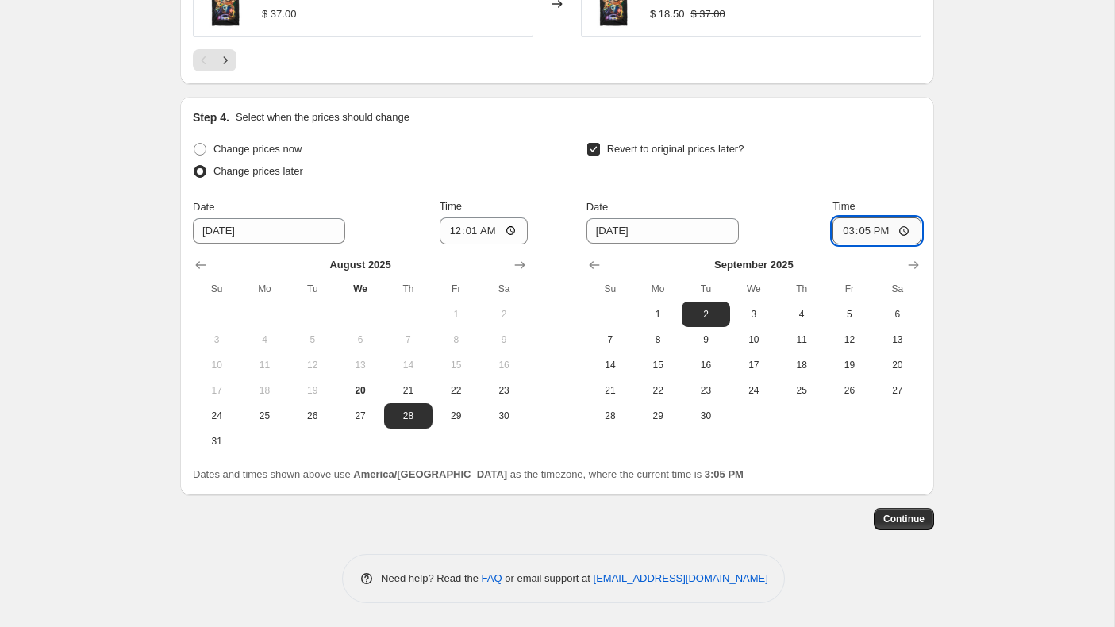
click at [847, 237] on input "15:05" at bounding box center [877, 230] width 89 height 27
click at [902, 521] on span "Continue" at bounding box center [903, 519] width 41 height 13
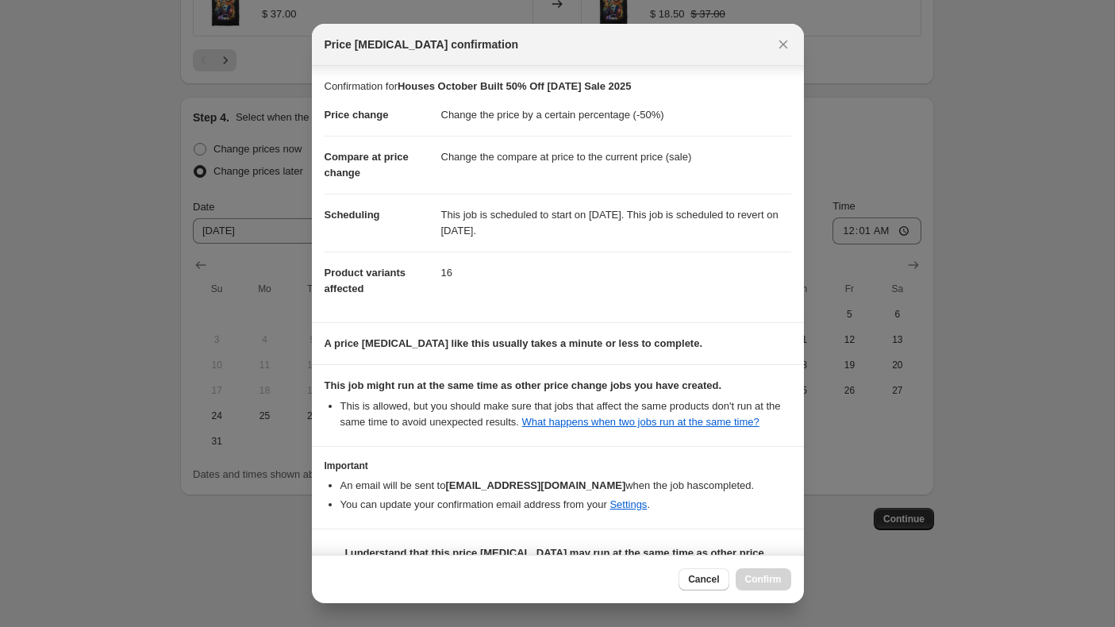
scroll to position [54, 0]
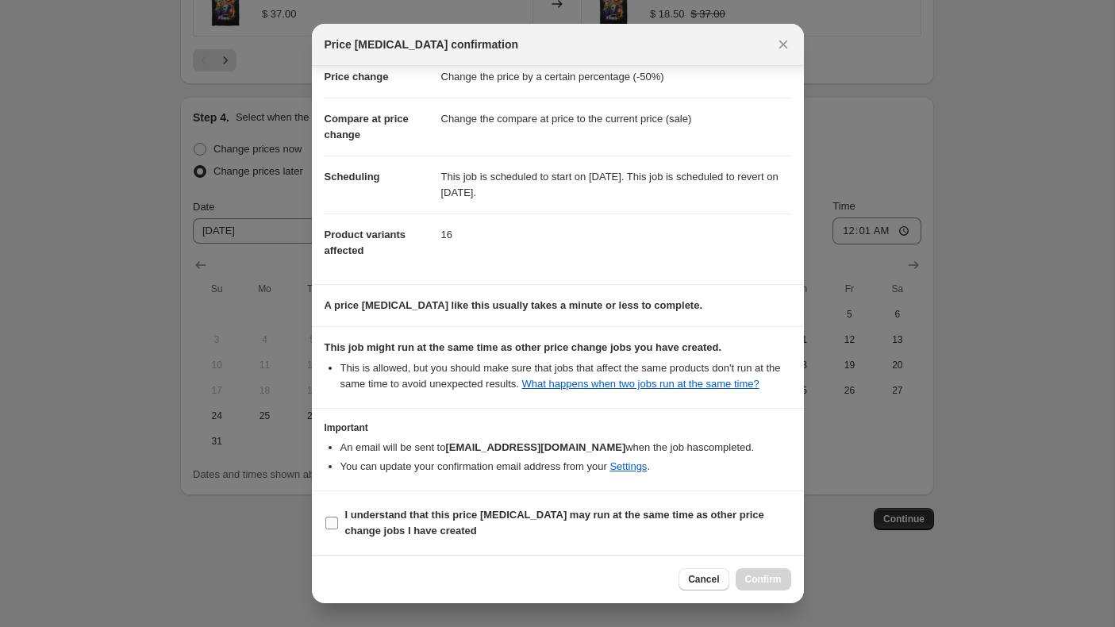
click at [329, 523] on input "I understand that this price [MEDICAL_DATA] may run at the same time as other p…" at bounding box center [331, 523] width 13 height 13
click at [760, 575] on span "Confirm" at bounding box center [763, 579] width 37 height 13
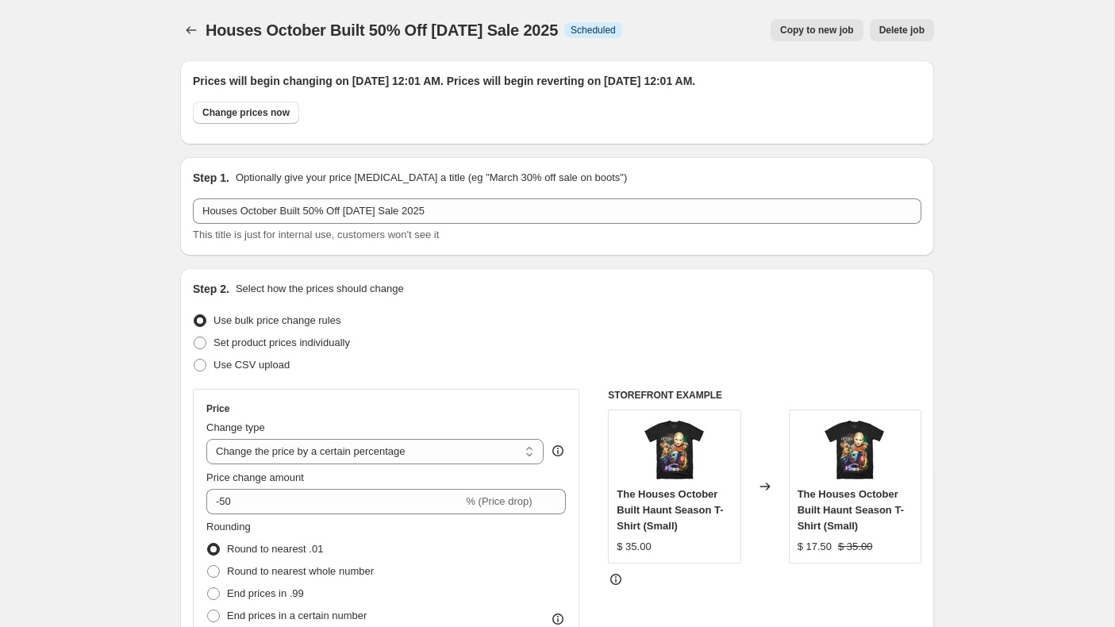
click at [804, 28] on span "Copy to new job" at bounding box center [817, 30] width 74 height 13
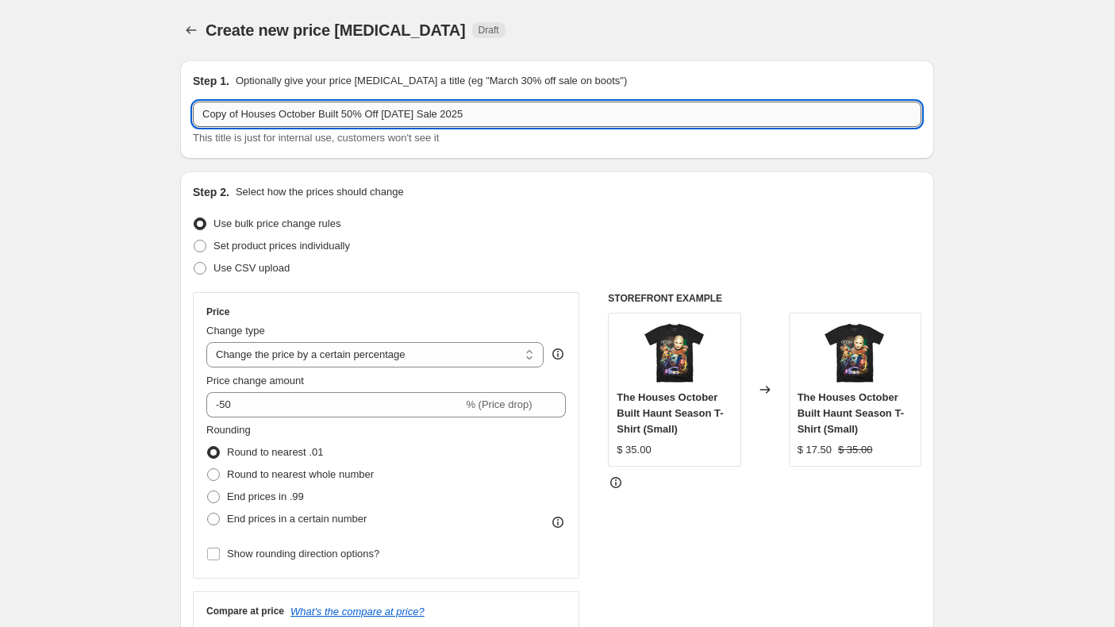
drag, startPoint x: 353, startPoint y: 117, endPoint x: 196, endPoint y: 117, distance: 157.2
click at [196, 117] on input "Copy of Houses October Built 50% Off [DATE] Sale 2025" at bounding box center [557, 114] width 729 height 25
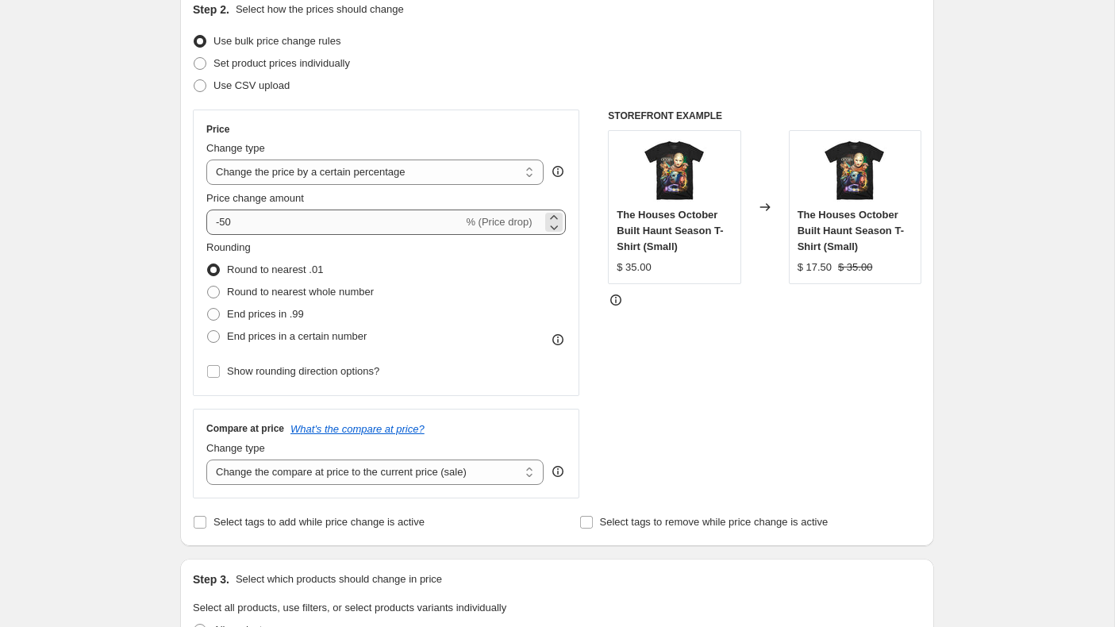
scroll to position [184, 0]
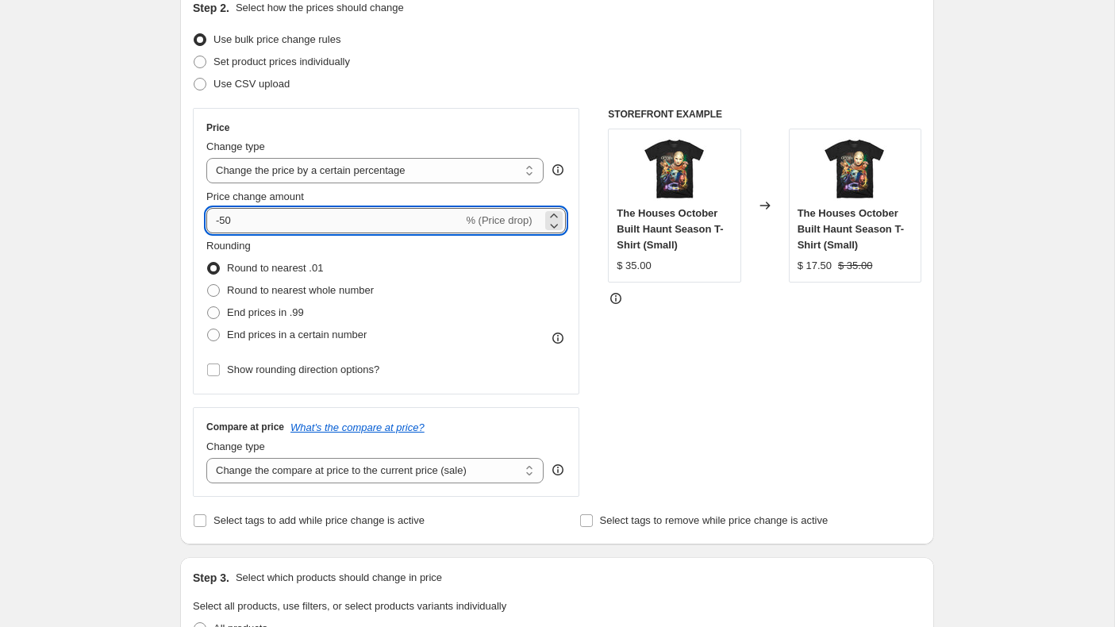
click at [268, 227] on input "-50" at bounding box center [334, 220] width 256 height 25
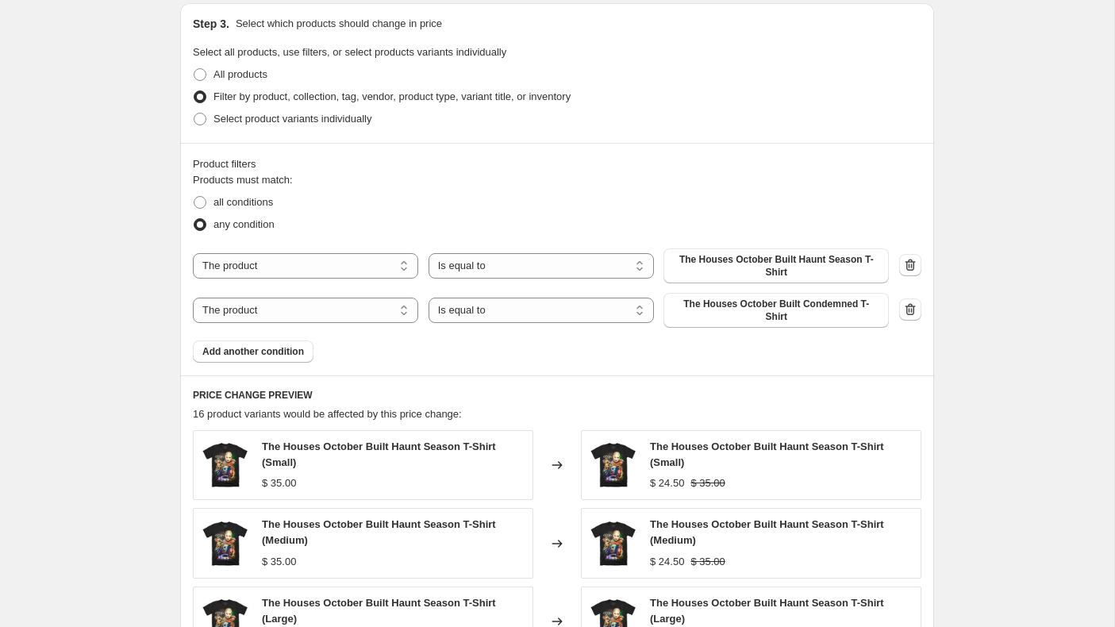
scroll to position [756, 0]
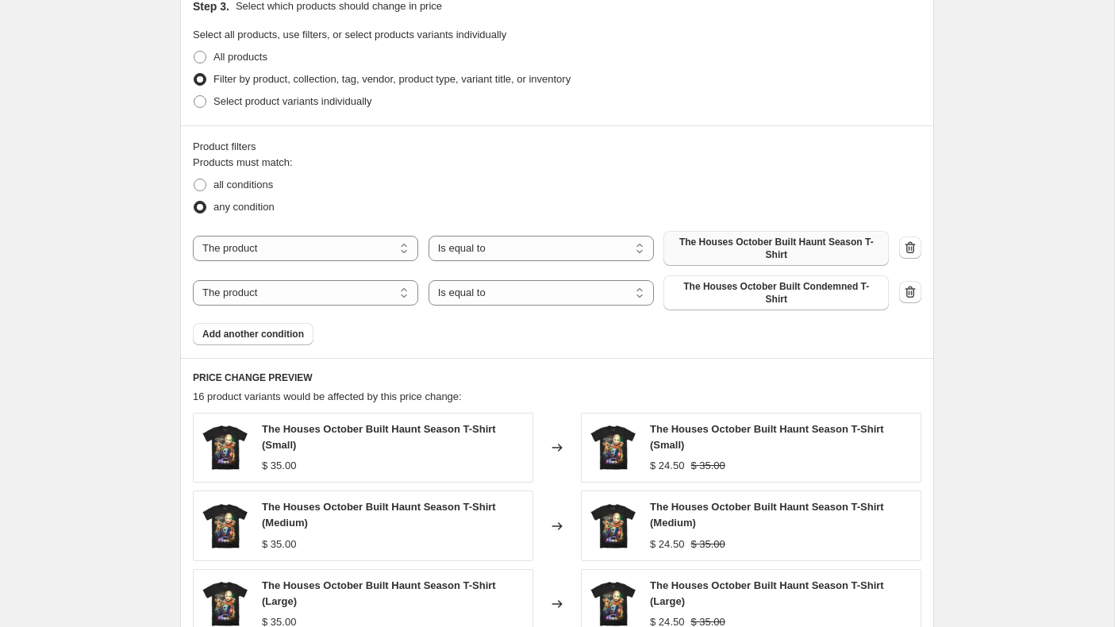
click at [745, 245] on span "The Houses October Built Haunt Season T-Shirt" at bounding box center [776, 248] width 206 height 25
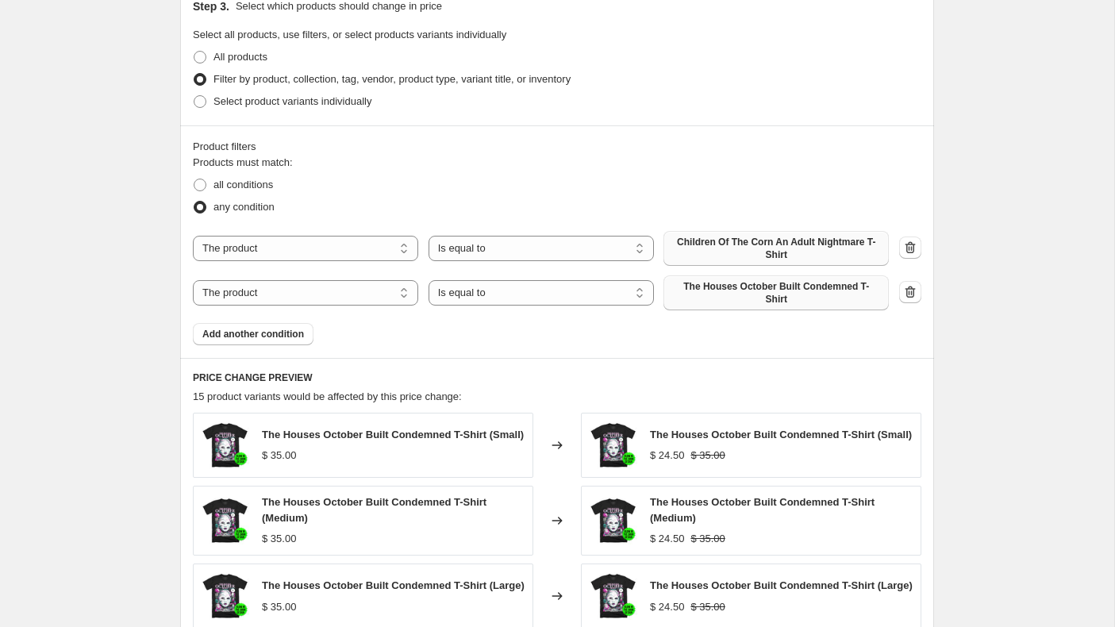
click at [805, 287] on span "The Houses October Built Condemned T-Shirt" at bounding box center [776, 292] width 206 height 25
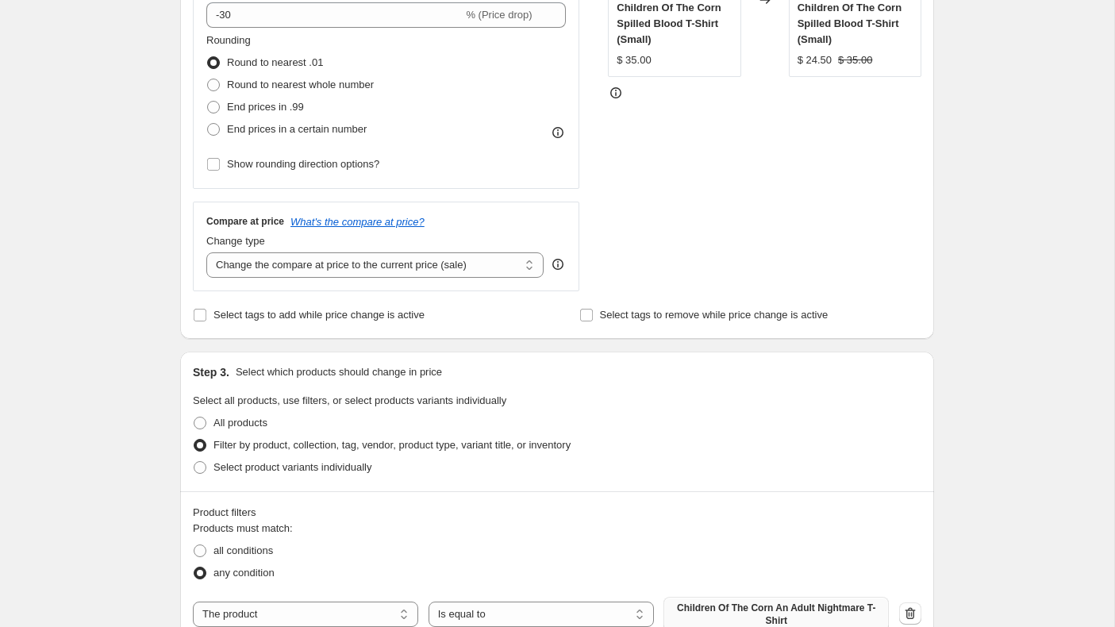
scroll to position [1187, 0]
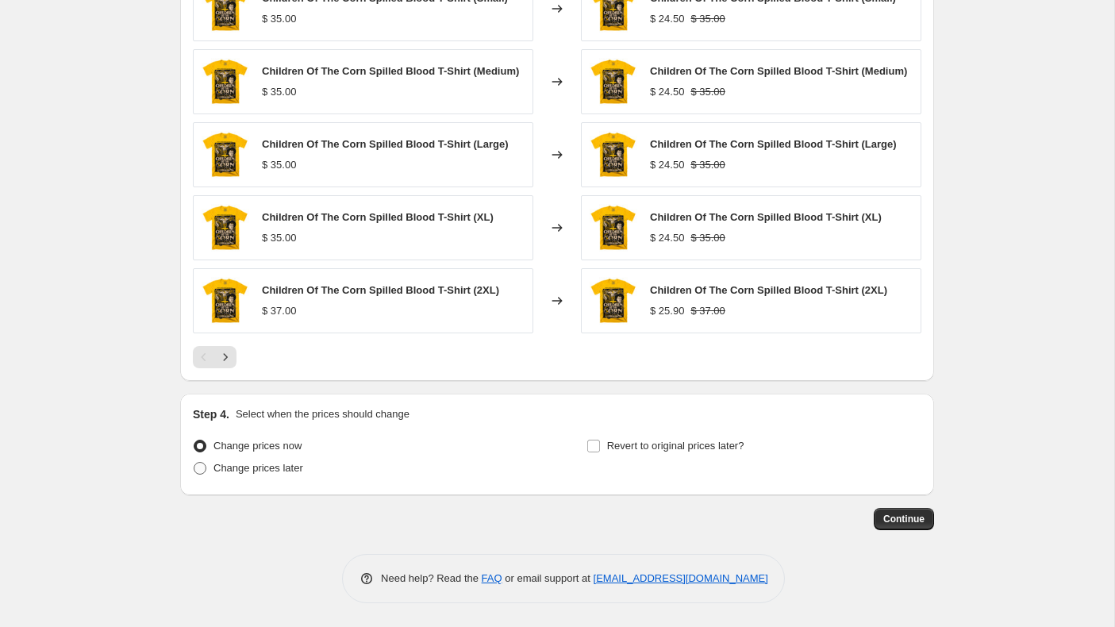
click at [200, 467] on span at bounding box center [200, 468] width 13 height 13
click at [194, 463] on input "Change prices later" at bounding box center [194, 462] width 1 height 1
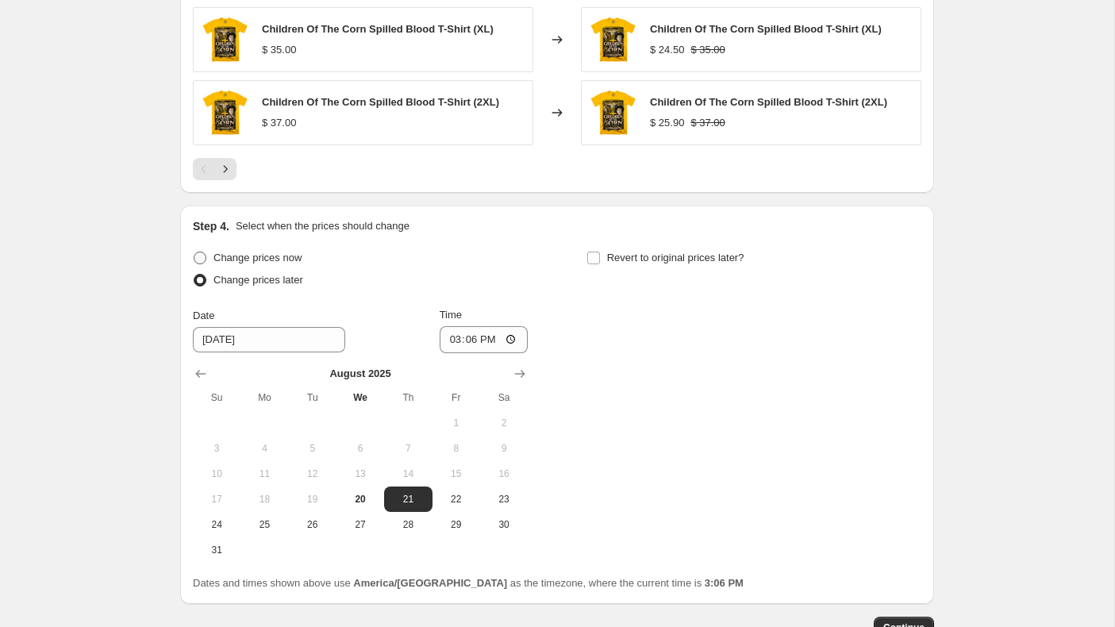
scroll to position [1484, 0]
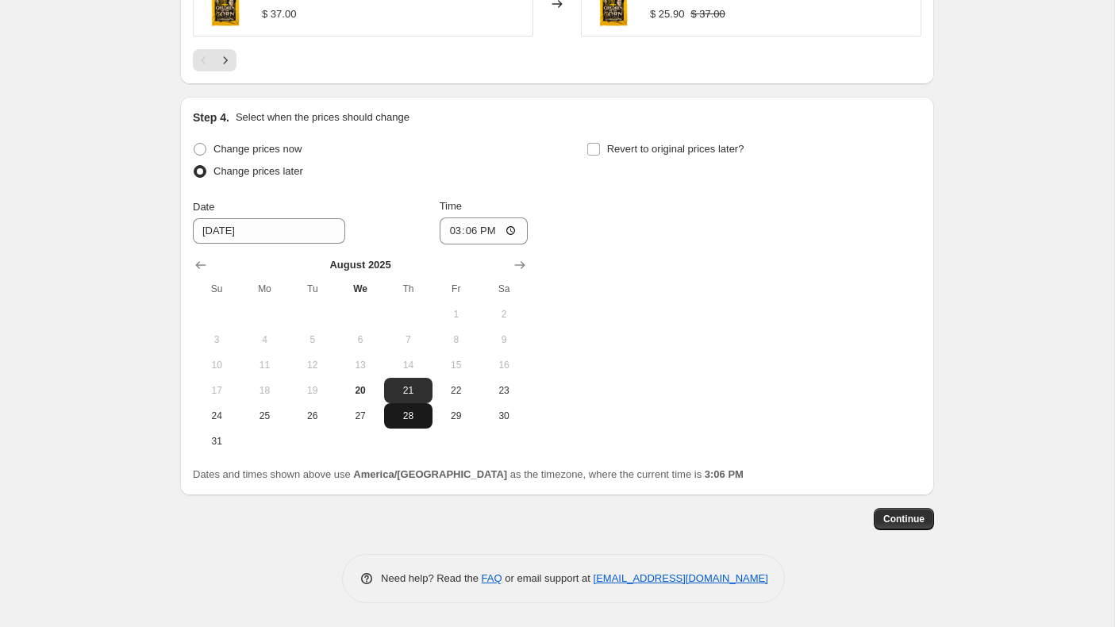
click at [417, 416] on span "28" at bounding box center [407, 416] width 35 height 13
click at [449, 229] on input "15:06" at bounding box center [484, 230] width 89 height 27
click at [589, 146] on input "Revert to original prices later?" at bounding box center [593, 149] width 13 height 13
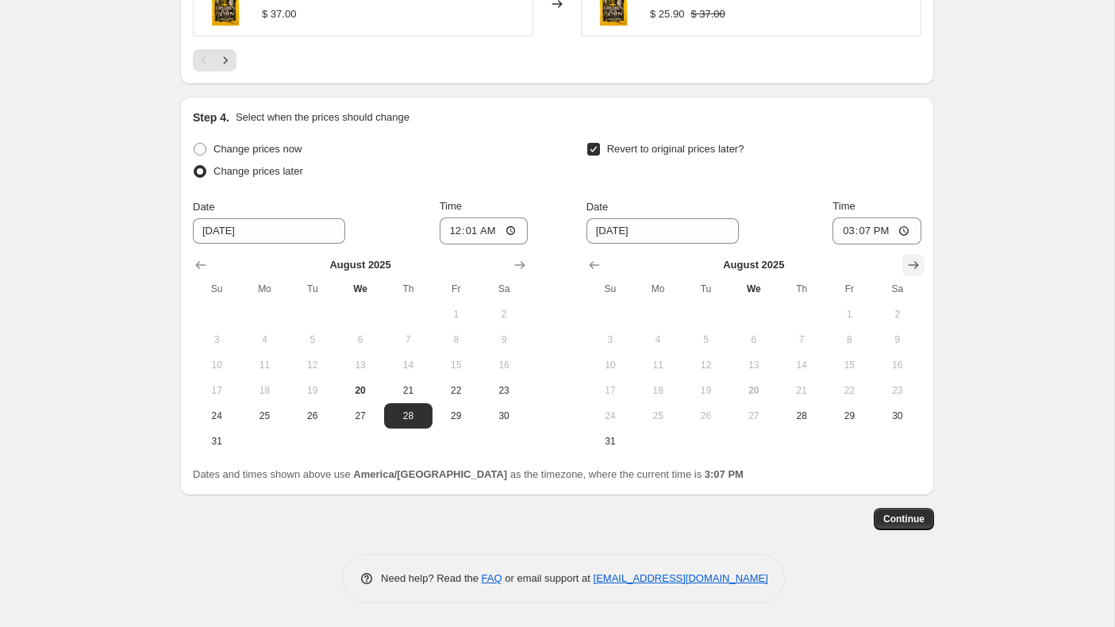
click at [906, 258] on icon "Show next month, September 2025" at bounding box center [914, 265] width 16 height 16
click at [714, 314] on span "2" at bounding box center [705, 314] width 35 height 13
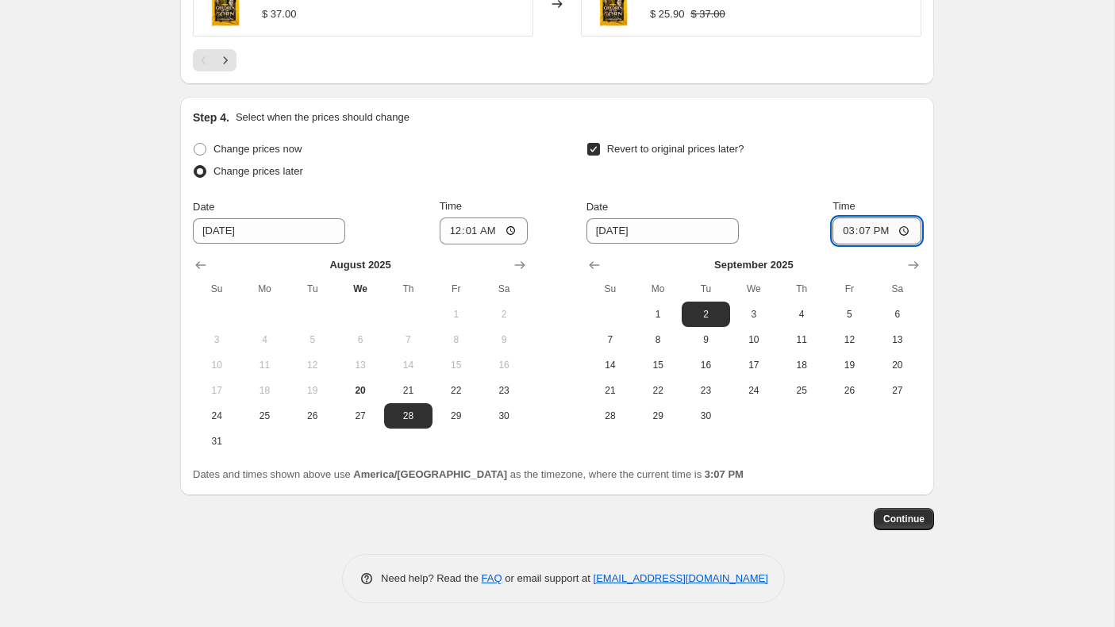
click at [846, 233] on input "15:07" at bounding box center [877, 230] width 89 height 27
click at [918, 516] on span "Continue" at bounding box center [903, 519] width 41 height 13
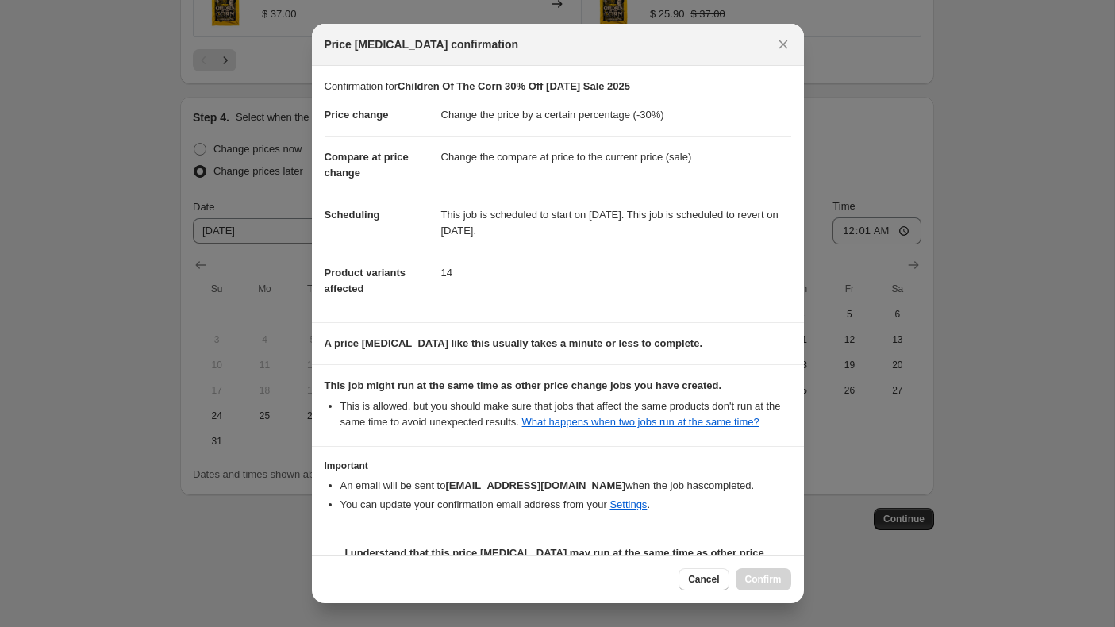
scroll to position [54, 0]
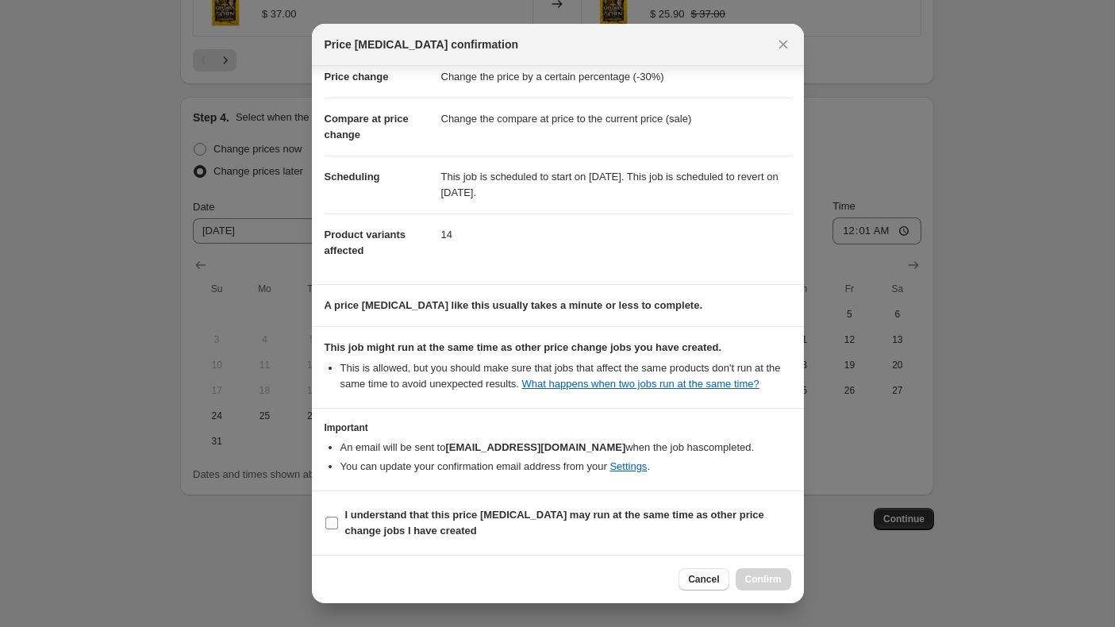
click at [326, 521] on input "I understand that this price [MEDICAL_DATA] may run at the same time as other p…" at bounding box center [331, 523] width 13 height 13
click at [758, 576] on span "Confirm" at bounding box center [763, 579] width 37 height 13
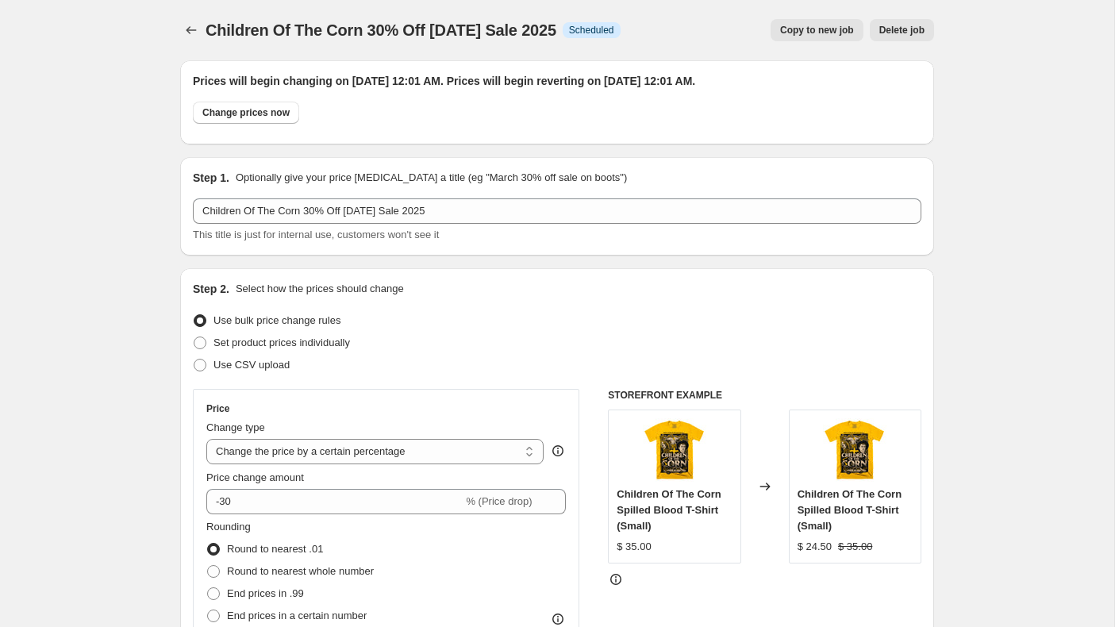
click at [809, 23] on button "Copy to new job" at bounding box center [817, 30] width 93 height 22
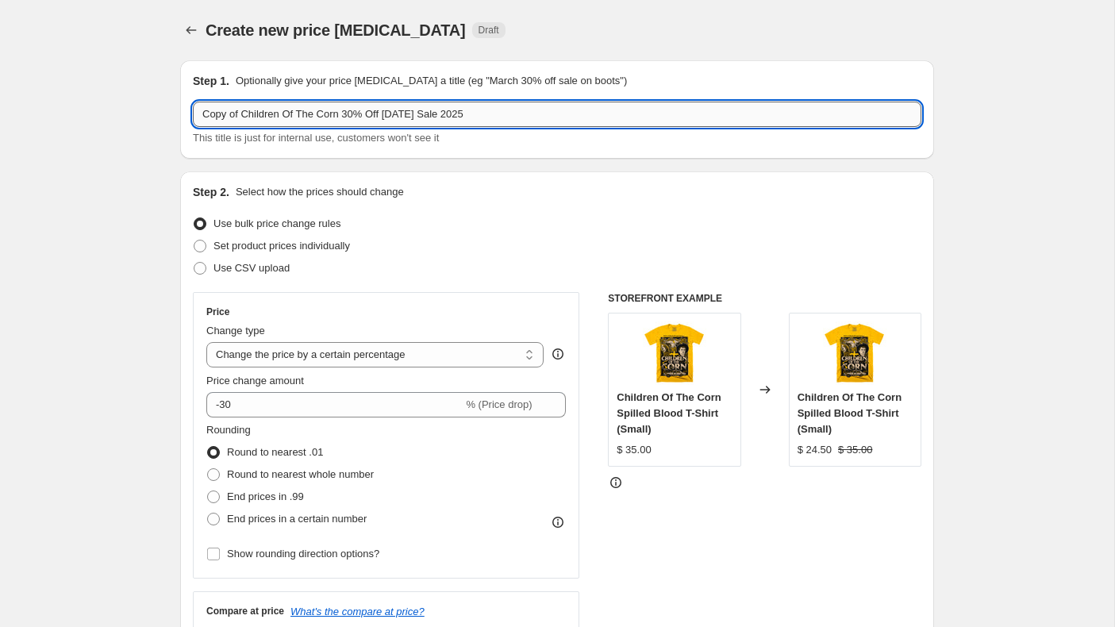
drag, startPoint x: 344, startPoint y: 116, endPoint x: 197, endPoint y: 110, distance: 146.9
click at [197, 110] on input "Copy of Children Of The Corn 30% Off [DATE] Sale 2025" at bounding box center [557, 114] width 729 height 25
click at [241, 118] on input "Haunt 30% Off [DATE] Sale 2025" at bounding box center [557, 114] width 729 height 25
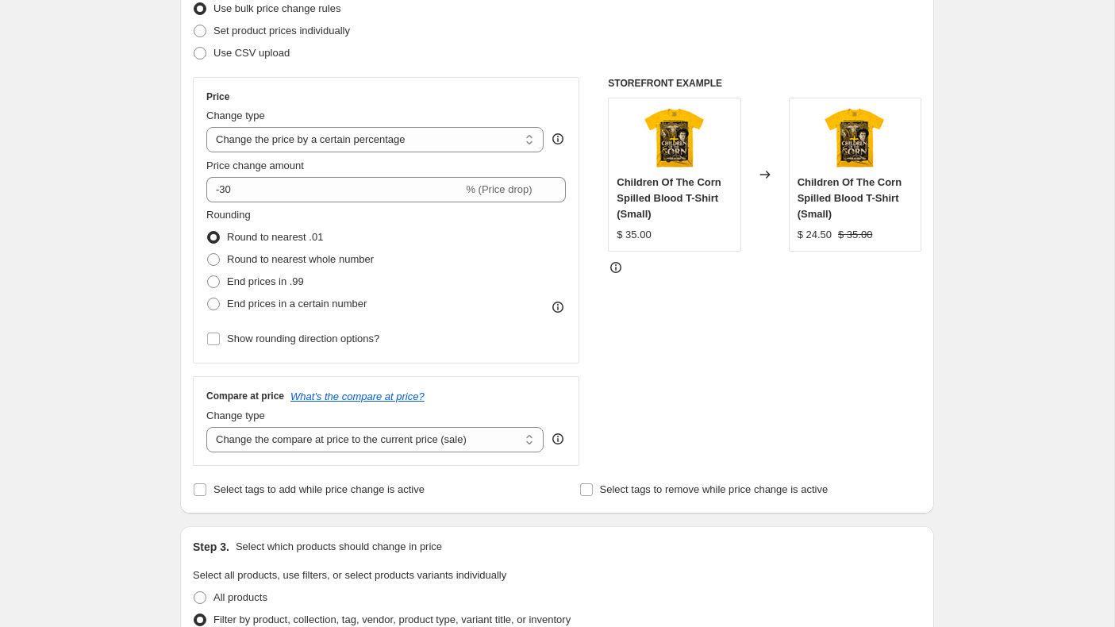
scroll to position [237, 0]
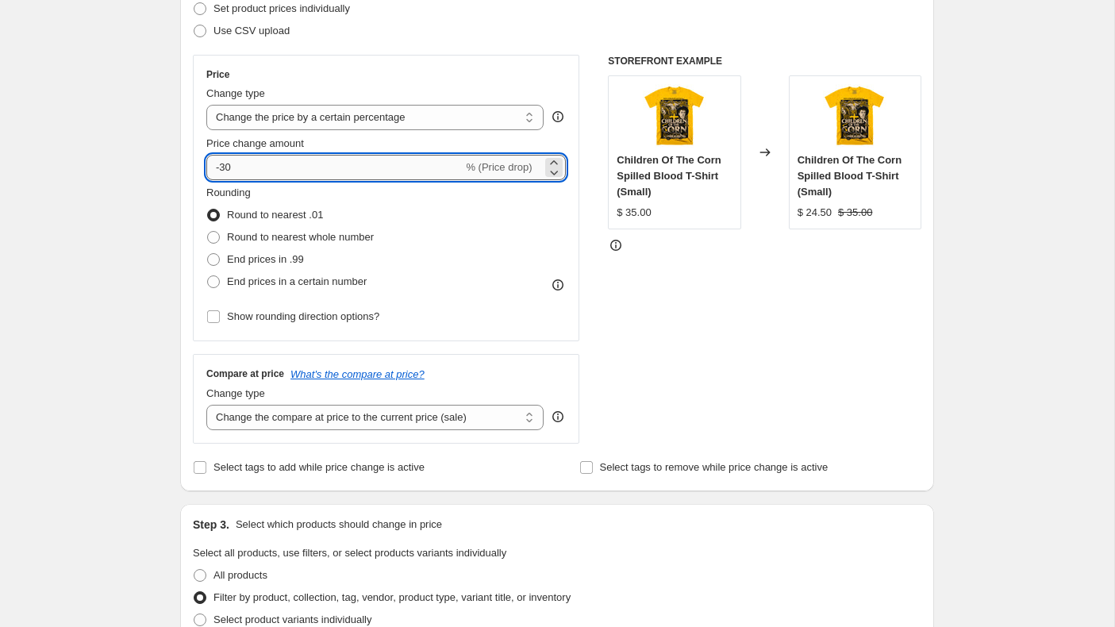
click at [279, 169] on input "-30" at bounding box center [334, 167] width 256 height 25
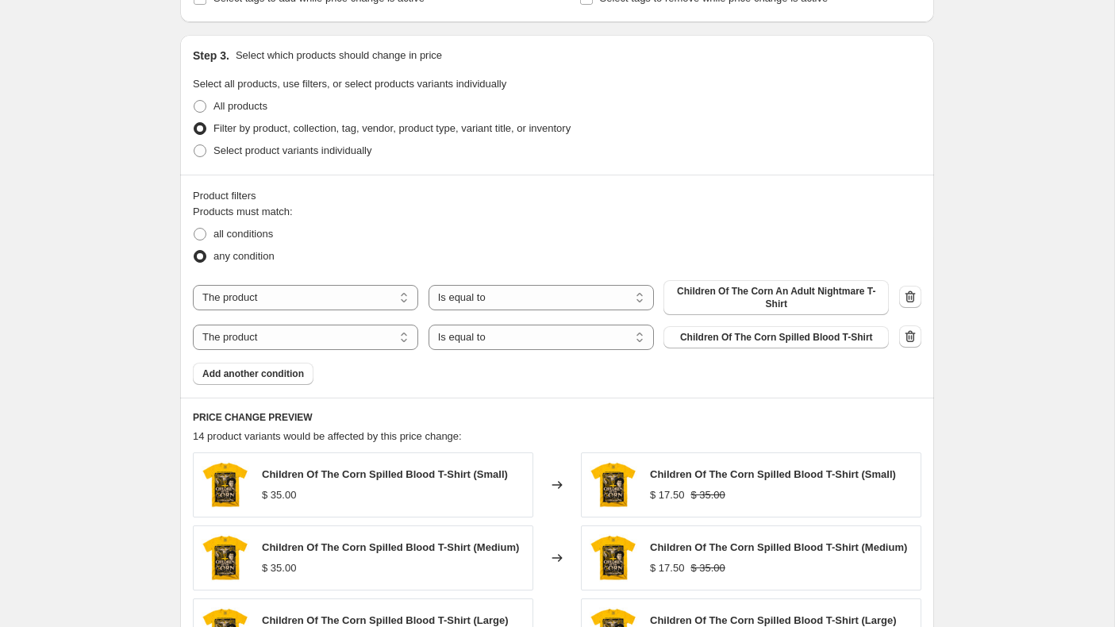
scroll to position [744, 0]
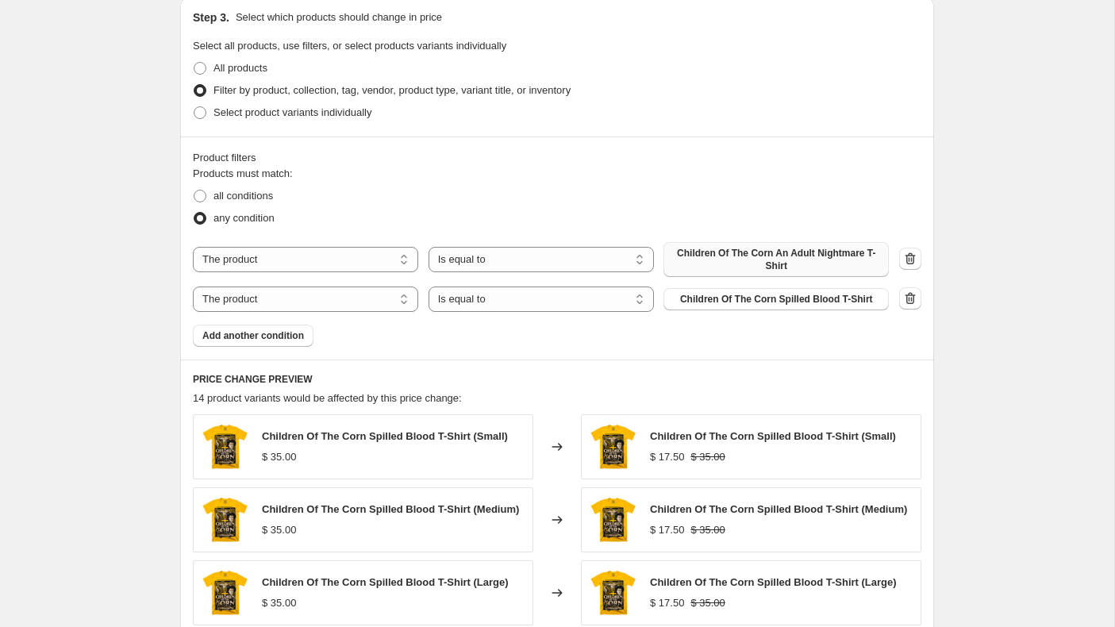
click at [723, 264] on span "Children Of The Corn An Adult Nightmare T-Shirt" at bounding box center [776, 259] width 206 height 25
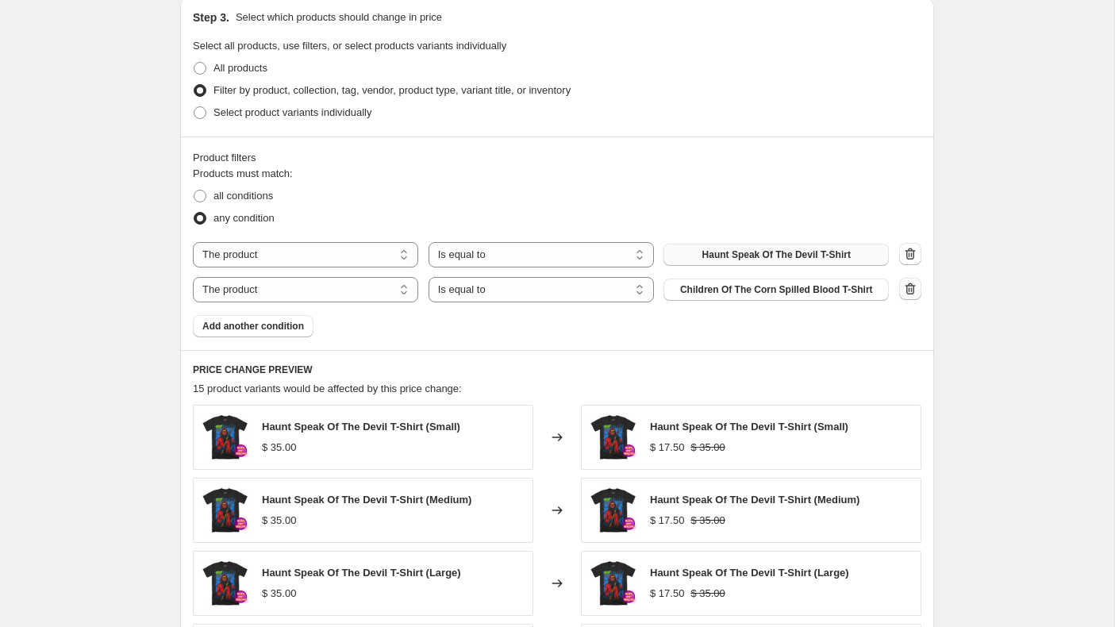
click at [909, 289] on icon "button" at bounding box center [910, 289] width 2 height 5
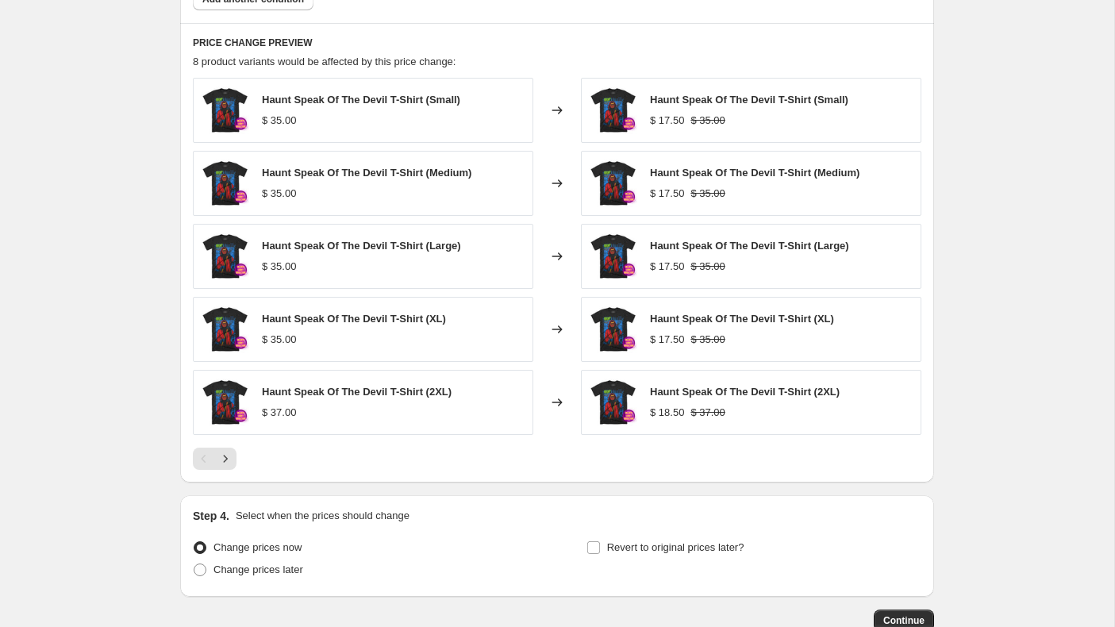
scroll to position [1138, 0]
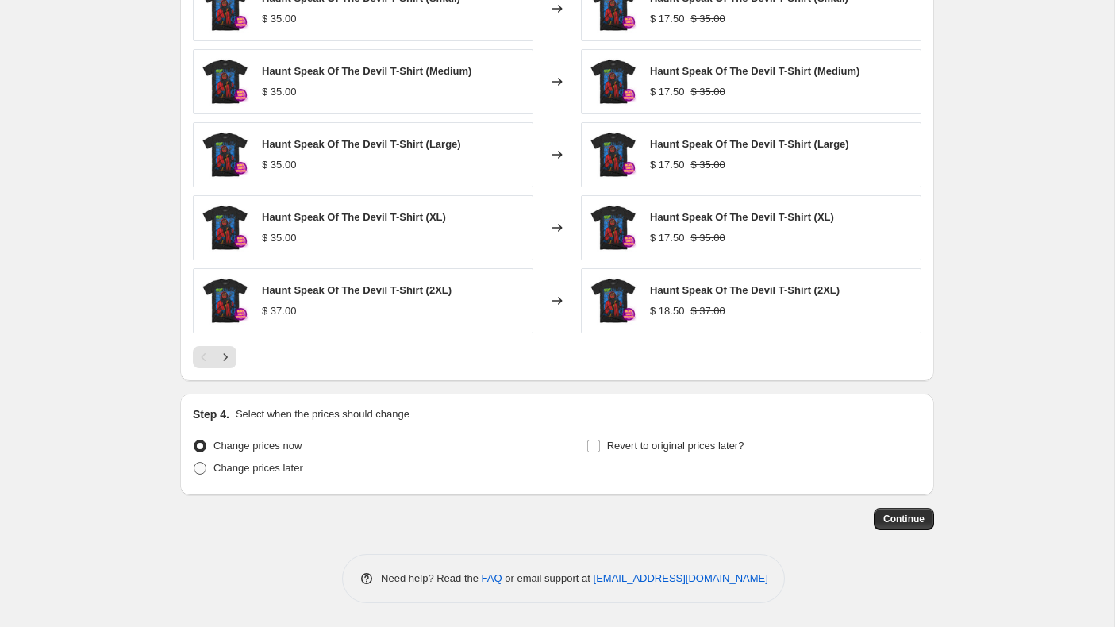
click at [199, 471] on span at bounding box center [200, 468] width 13 height 13
click at [194, 463] on input "Change prices later" at bounding box center [194, 462] width 1 height 1
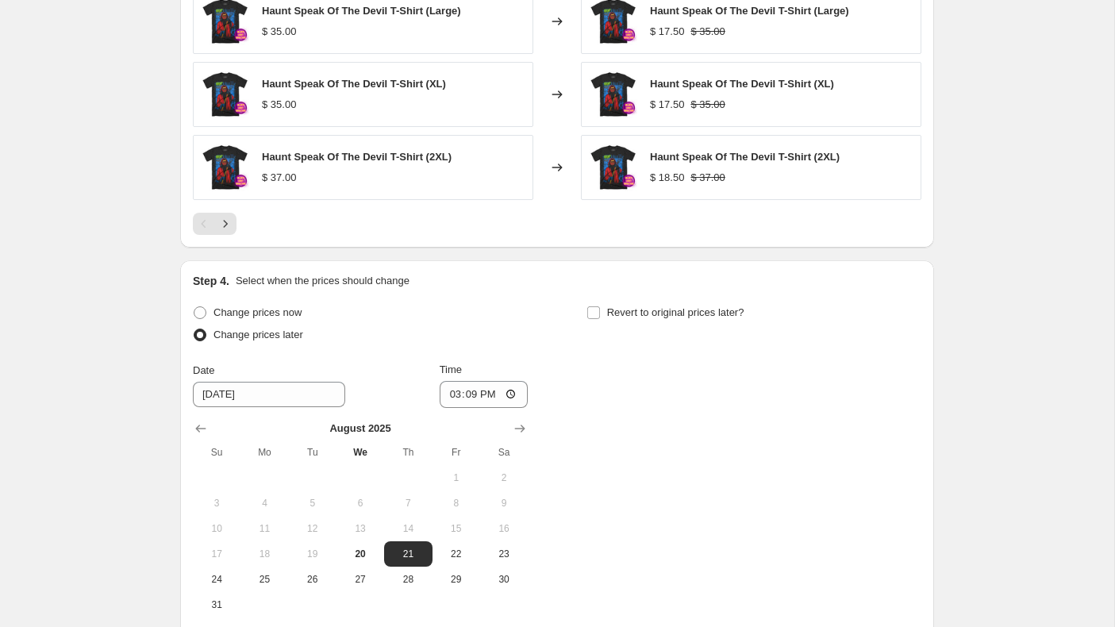
scroll to position [1435, 0]
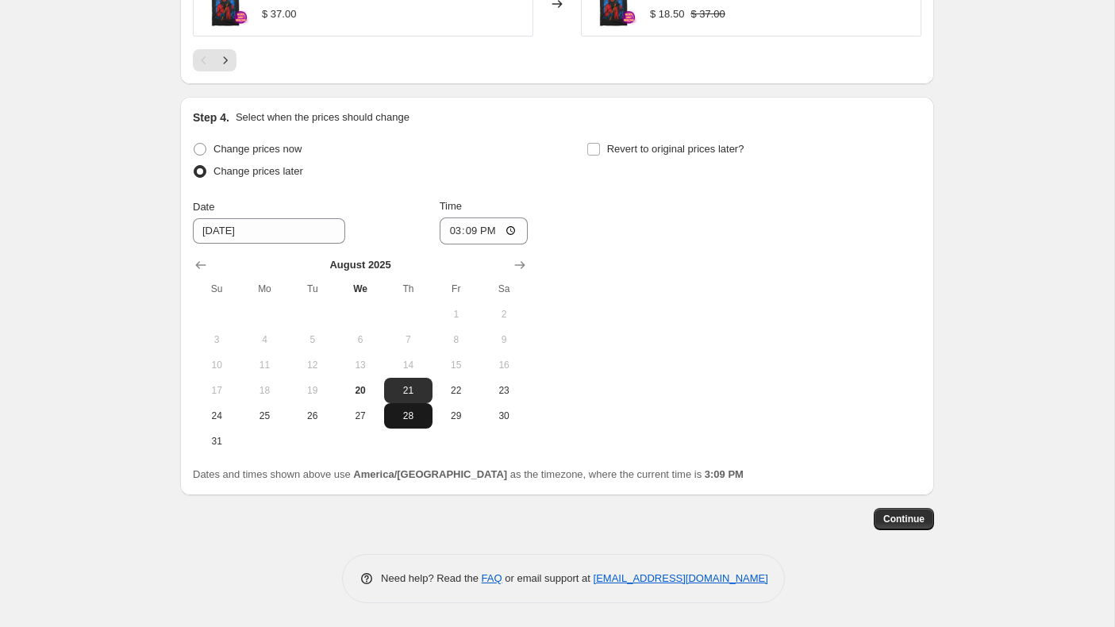
click at [409, 412] on span "28" at bounding box center [407, 416] width 35 height 13
click at [452, 231] on input "15:09" at bounding box center [484, 230] width 89 height 27
click at [594, 147] on input "Revert to original prices later?" at bounding box center [593, 149] width 13 height 13
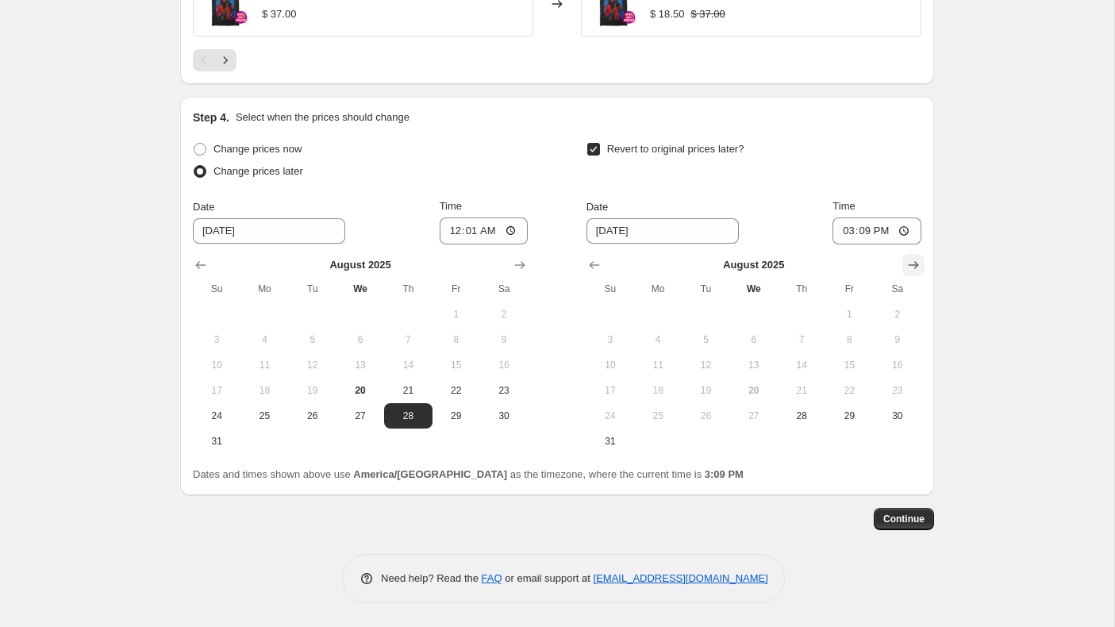
click at [914, 266] on icon "Show next month, September 2025" at bounding box center [914, 265] width 16 height 16
click at [714, 316] on span "2" at bounding box center [705, 314] width 35 height 13
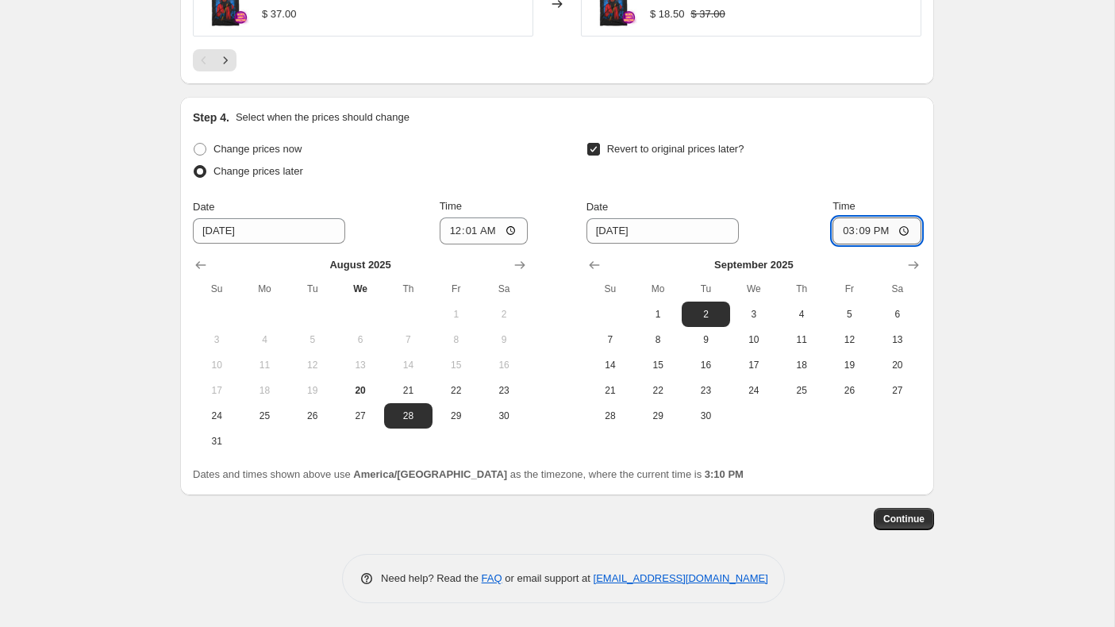
click at [841, 233] on input "15:09" at bounding box center [877, 230] width 89 height 27
click at [912, 522] on span "Continue" at bounding box center [903, 519] width 41 height 13
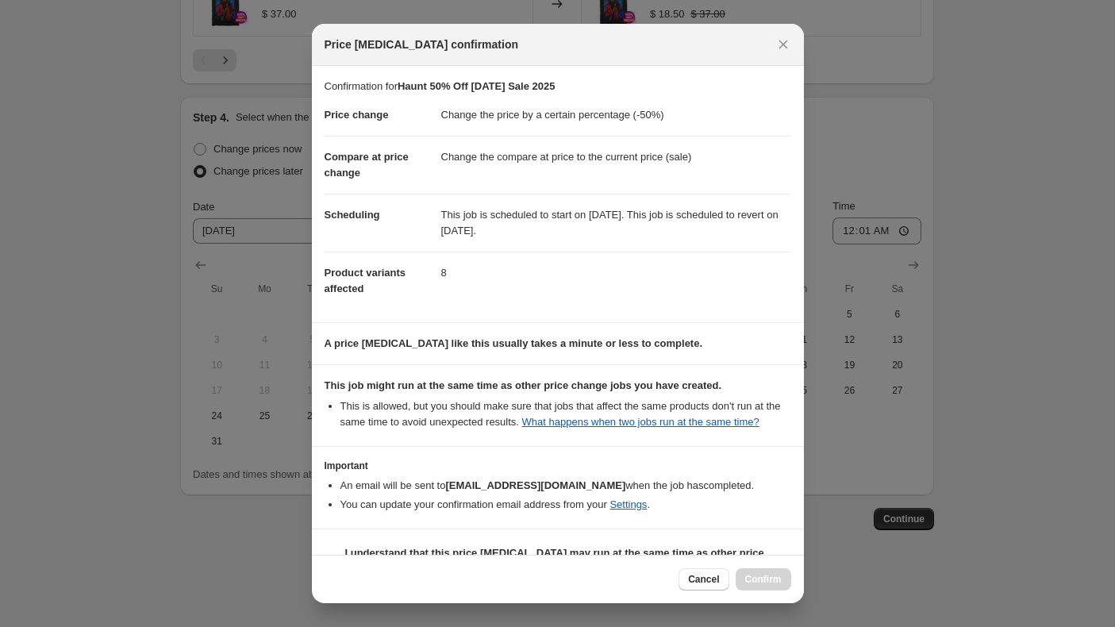
scroll to position [54, 0]
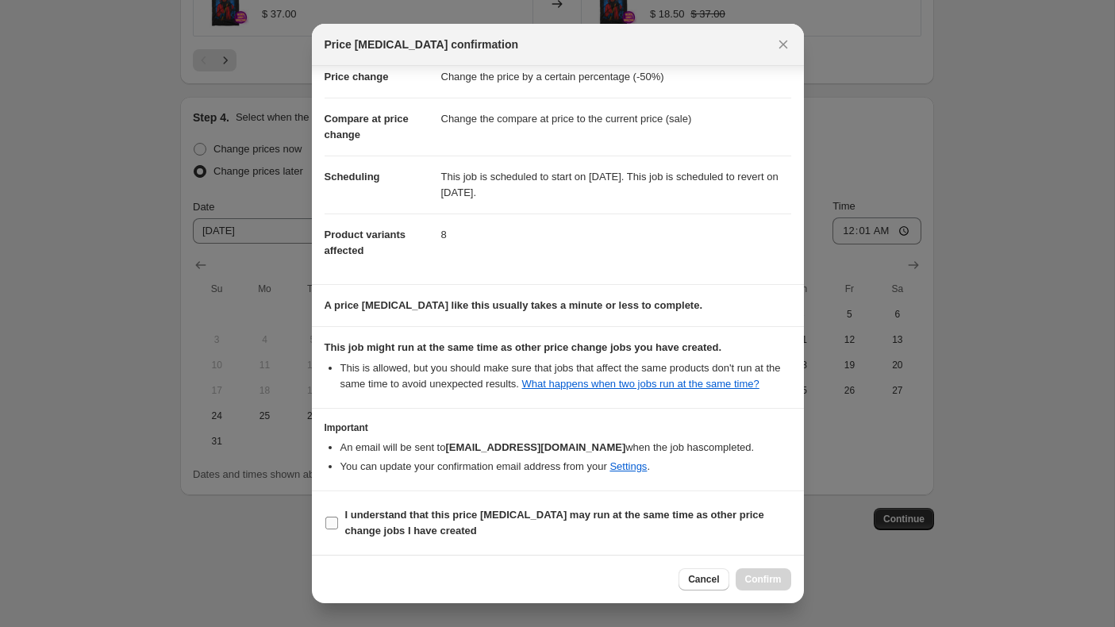
click at [330, 523] on input "I understand that this price [MEDICAL_DATA] may run at the same time as other p…" at bounding box center [331, 523] width 13 height 13
click at [771, 582] on span "Confirm" at bounding box center [763, 579] width 37 height 13
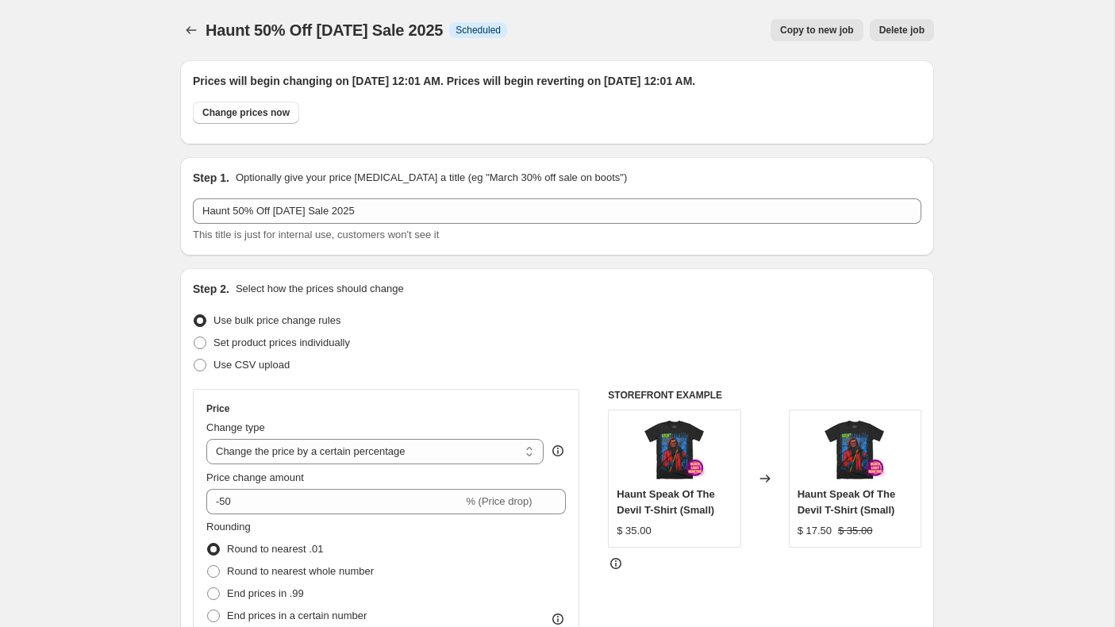
click at [806, 28] on span "Copy to new job" at bounding box center [817, 30] width 74 height 13
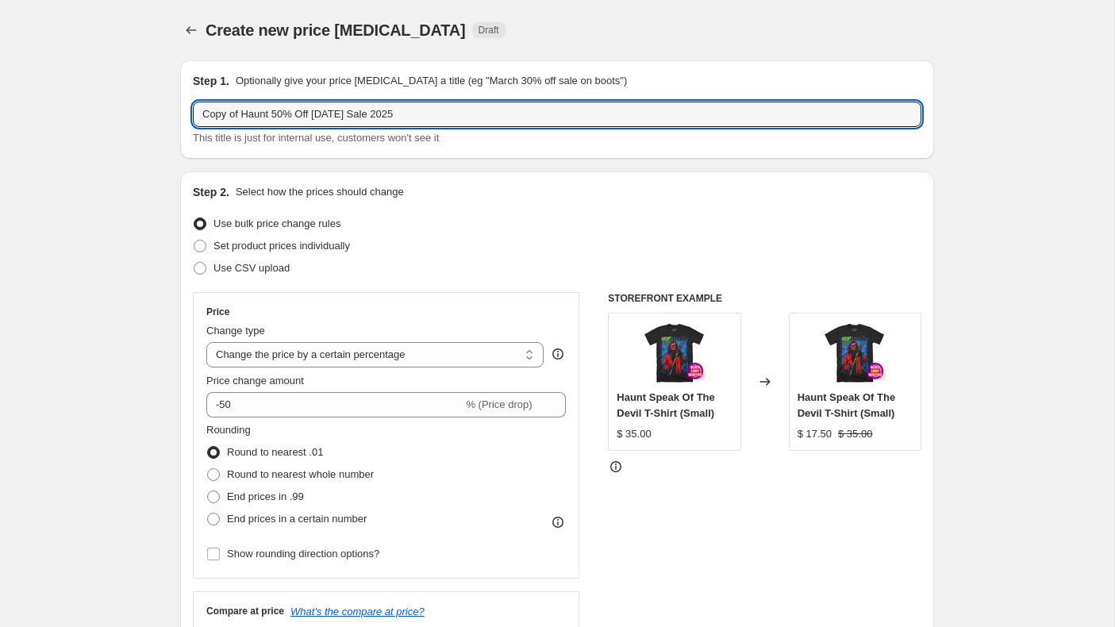
drag, startPoint x: 279, startPoint y: 116, endPoint x: 174, endPoint y: 115, distance: 105.6
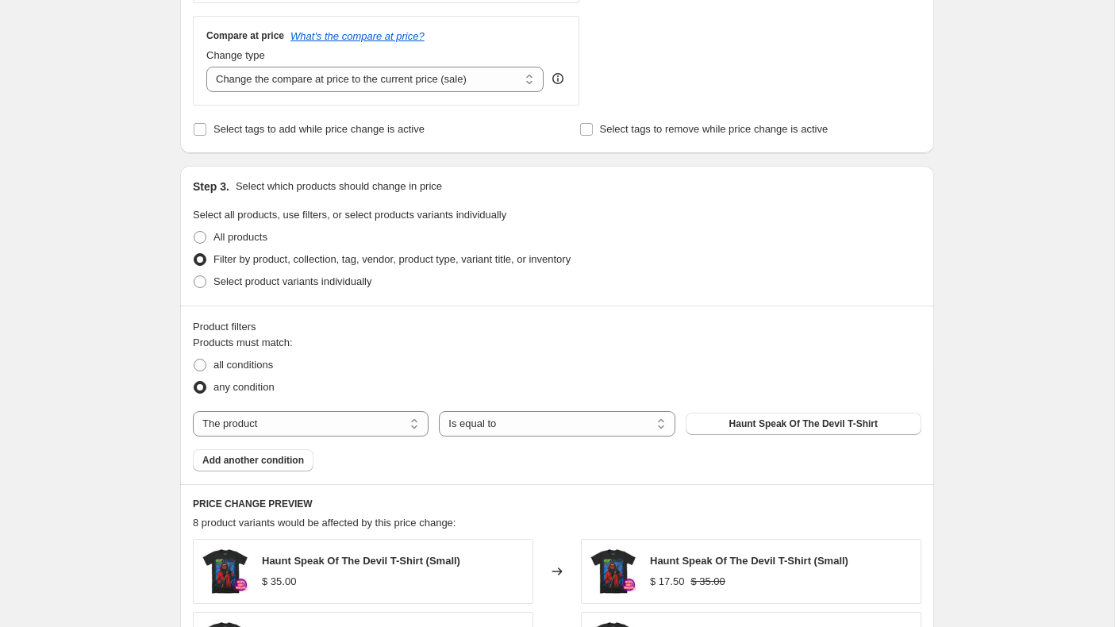
scroll to position [591, 0]
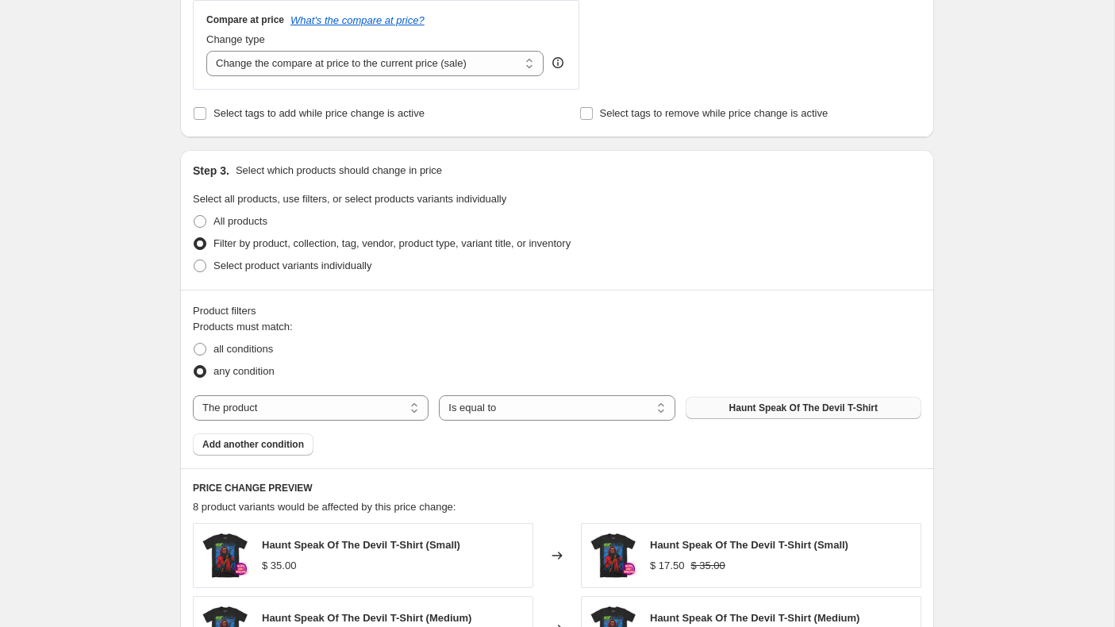
click at [784, 405] on span "Haunt Speak Of The Devil T-Shirt" at bounding box center [803, 408] width 148 height 13
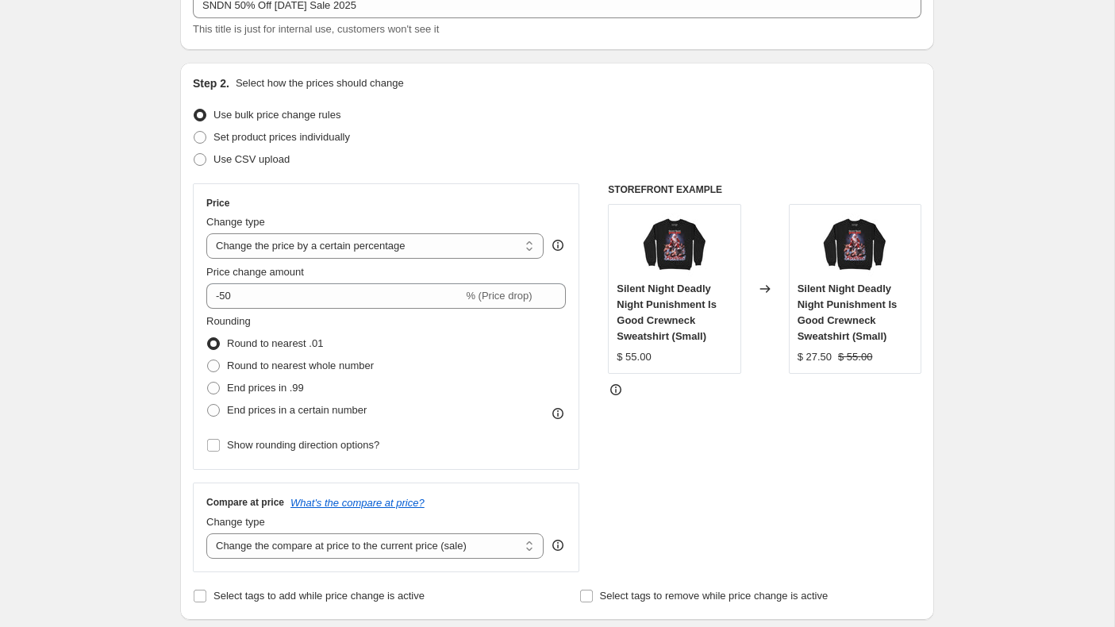
scroll to position [0, 0]
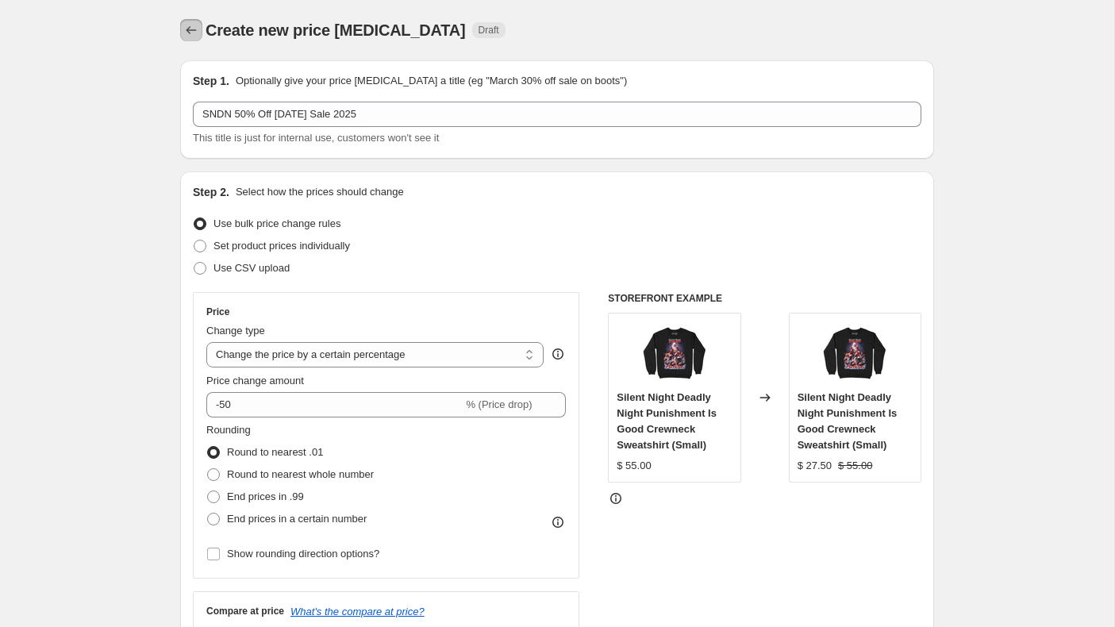
click at [187, 34] on icon "Price change jobs" at bounding box center [191, 30] width 16 height 16
